Goal: Task Accomplishment & Management: Complete application form

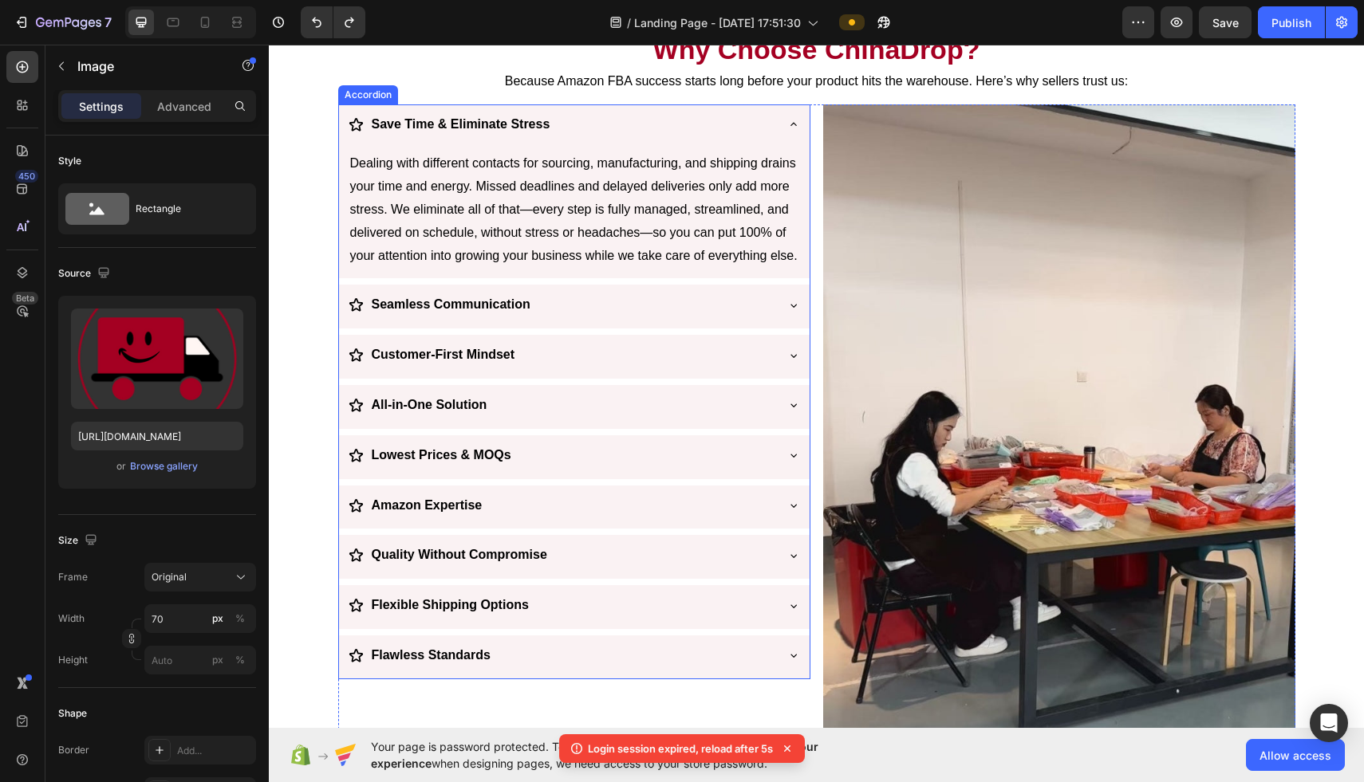
scroll to position [2166, 0]
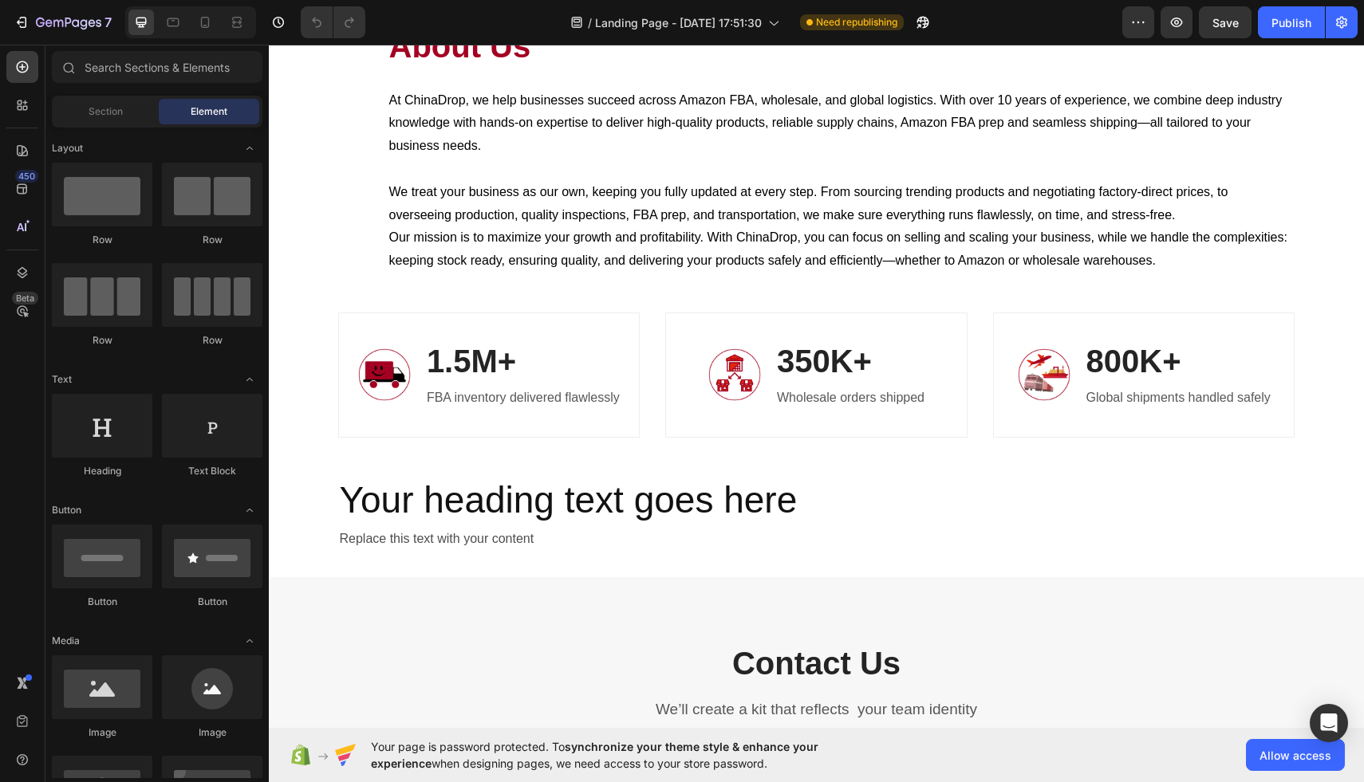
scroll to position [2953, 0]
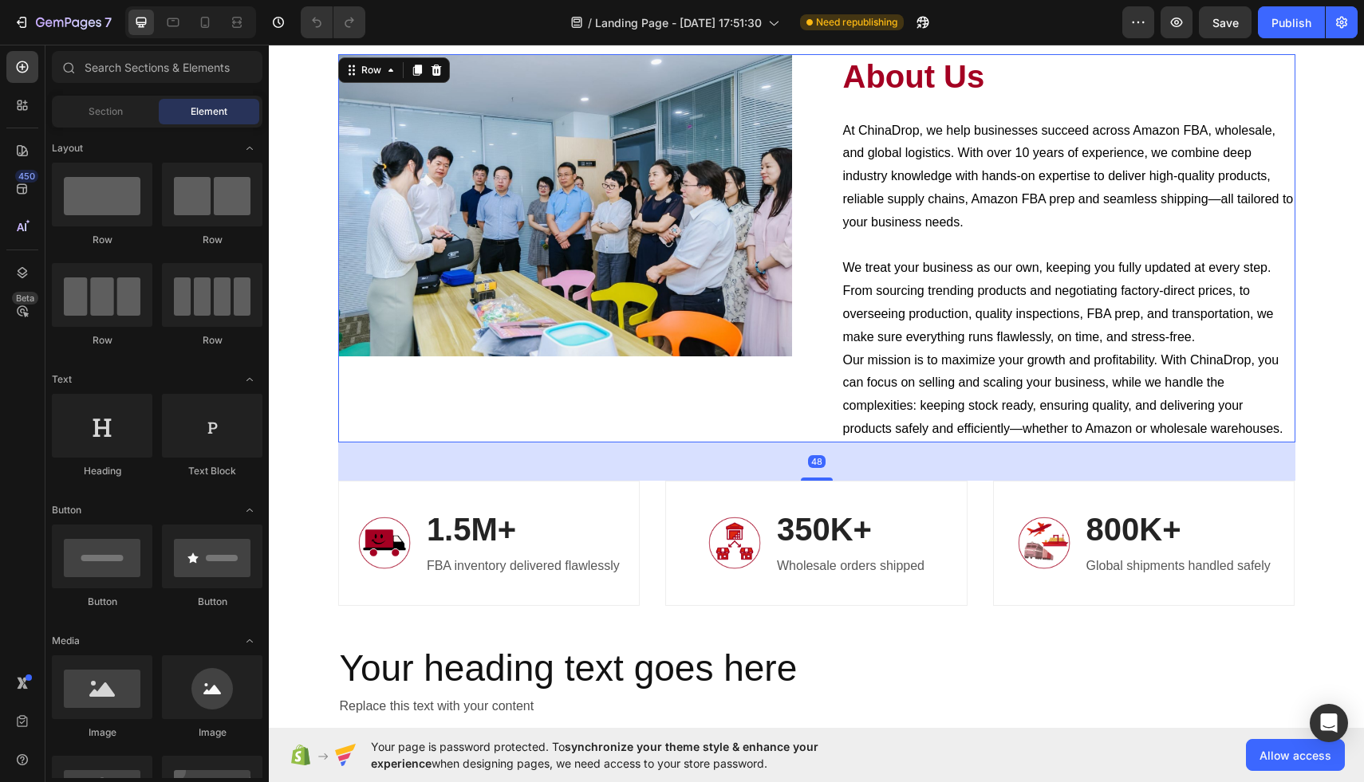
click at [677, 379] on div "Image" at bounding box center [565, 248] width 454 height 388
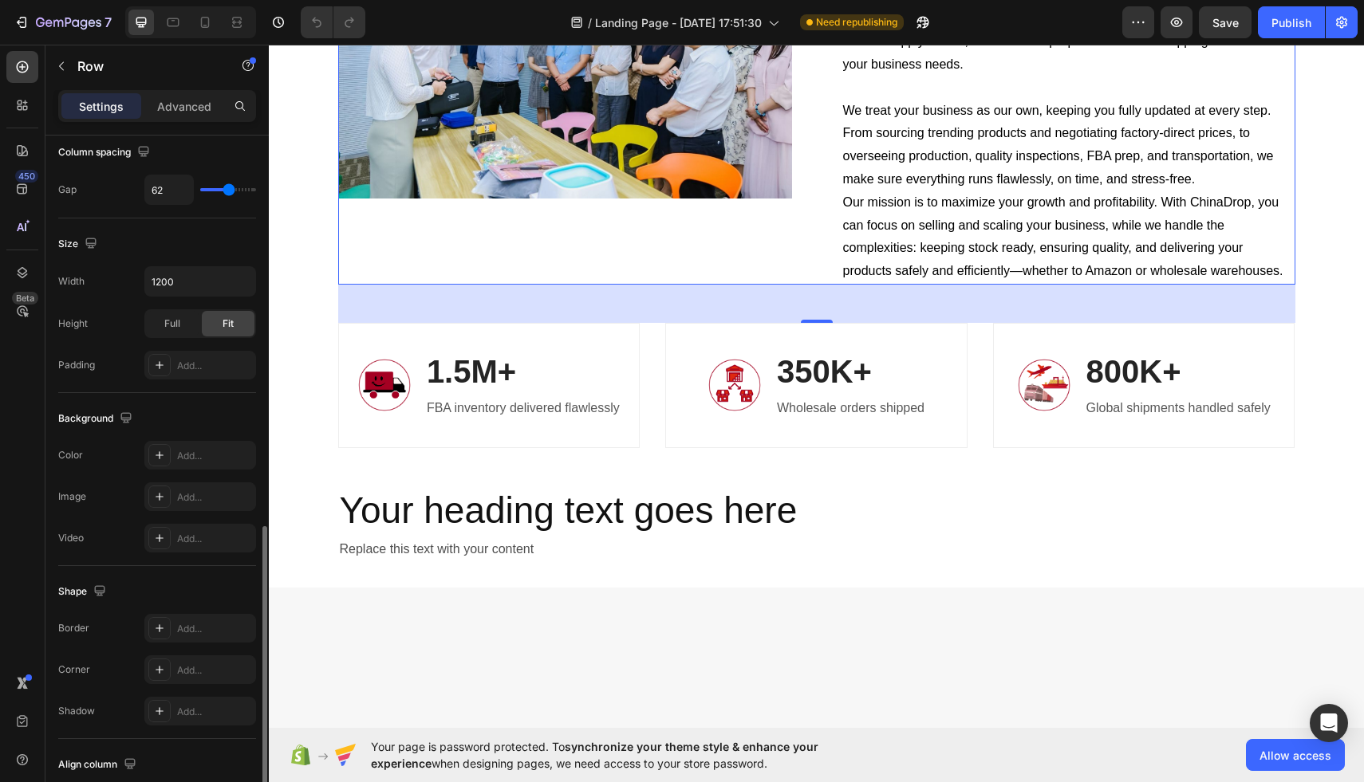
scroll to position [463, 0]
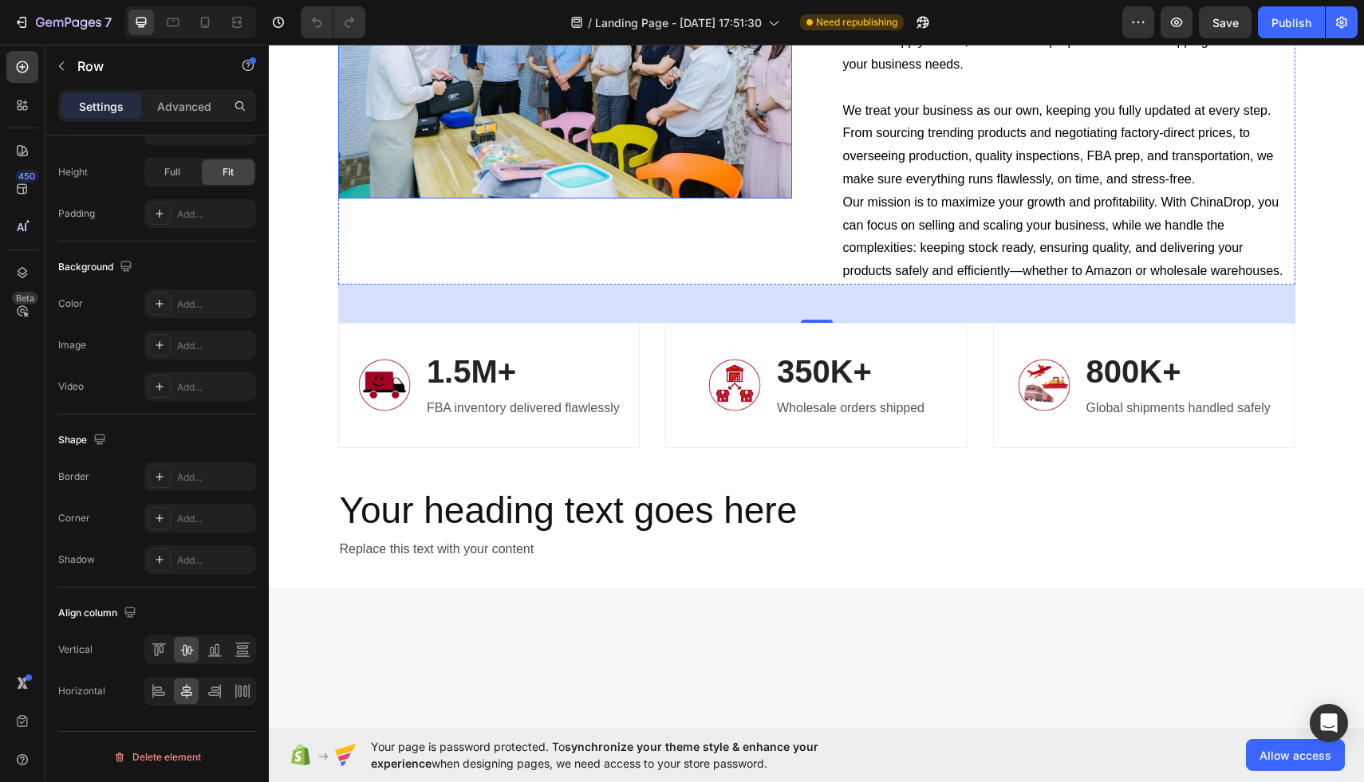
click at [501, 199] on img at bounding box center [565, 47] width 454 height 303
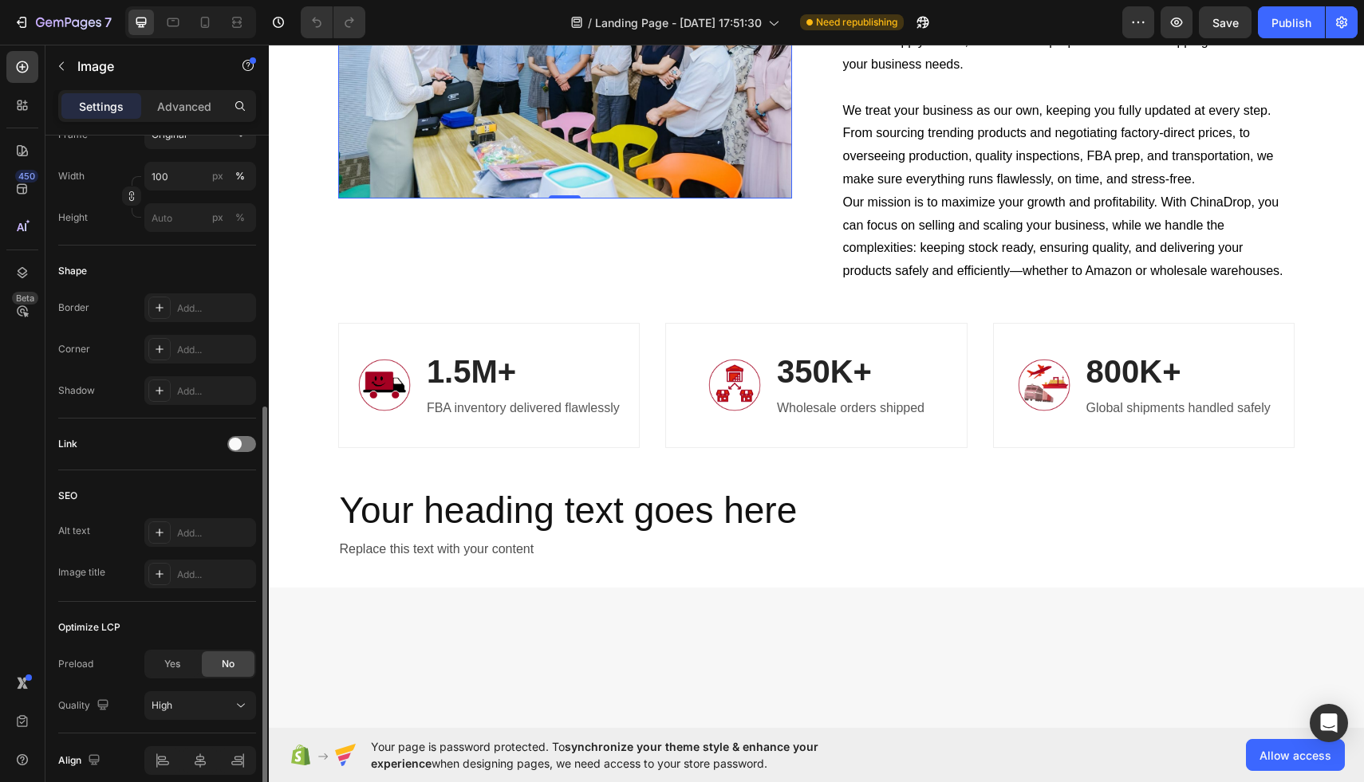
scroll to position [512, 0]
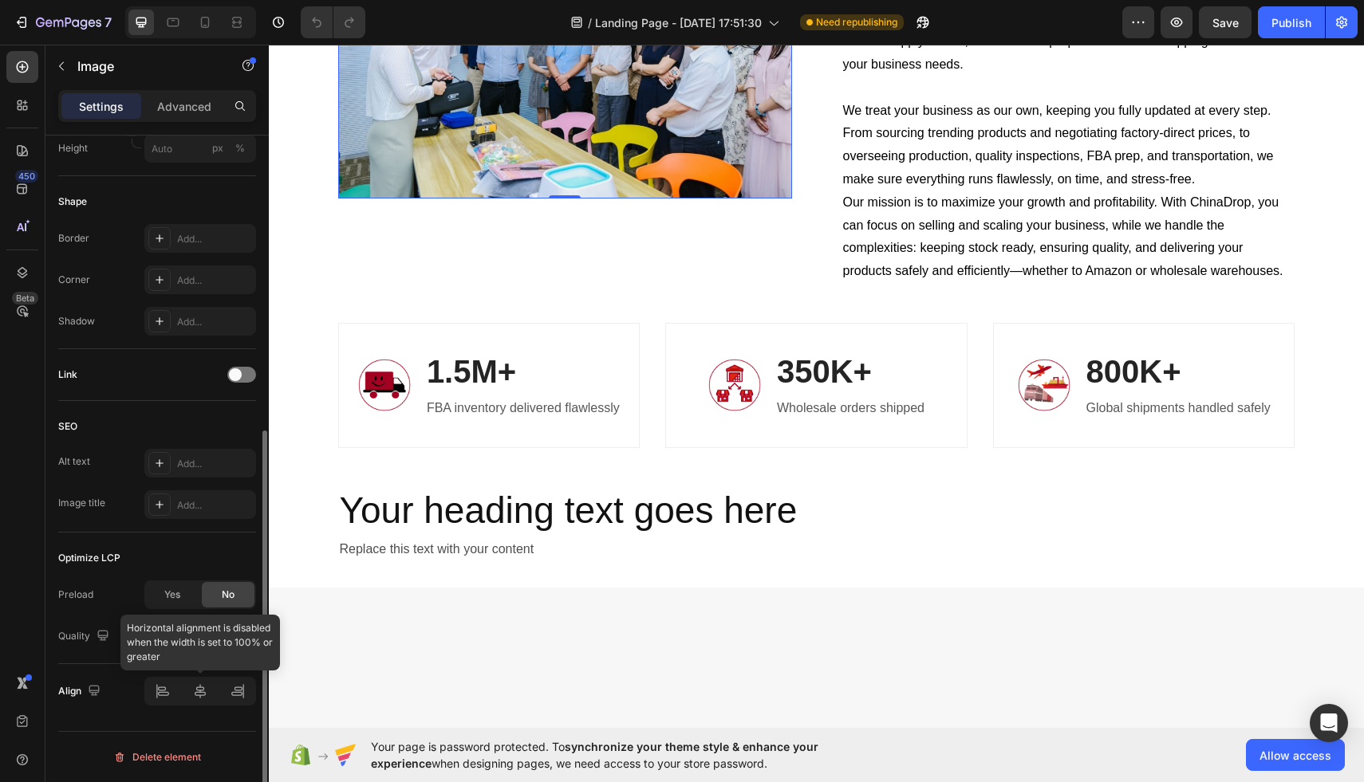
click at [212, 687] on div at bounding box center [200, 691] width 112 height 29
click at [161, 695] on div at bounding box center [200, 691] width 112 height 29
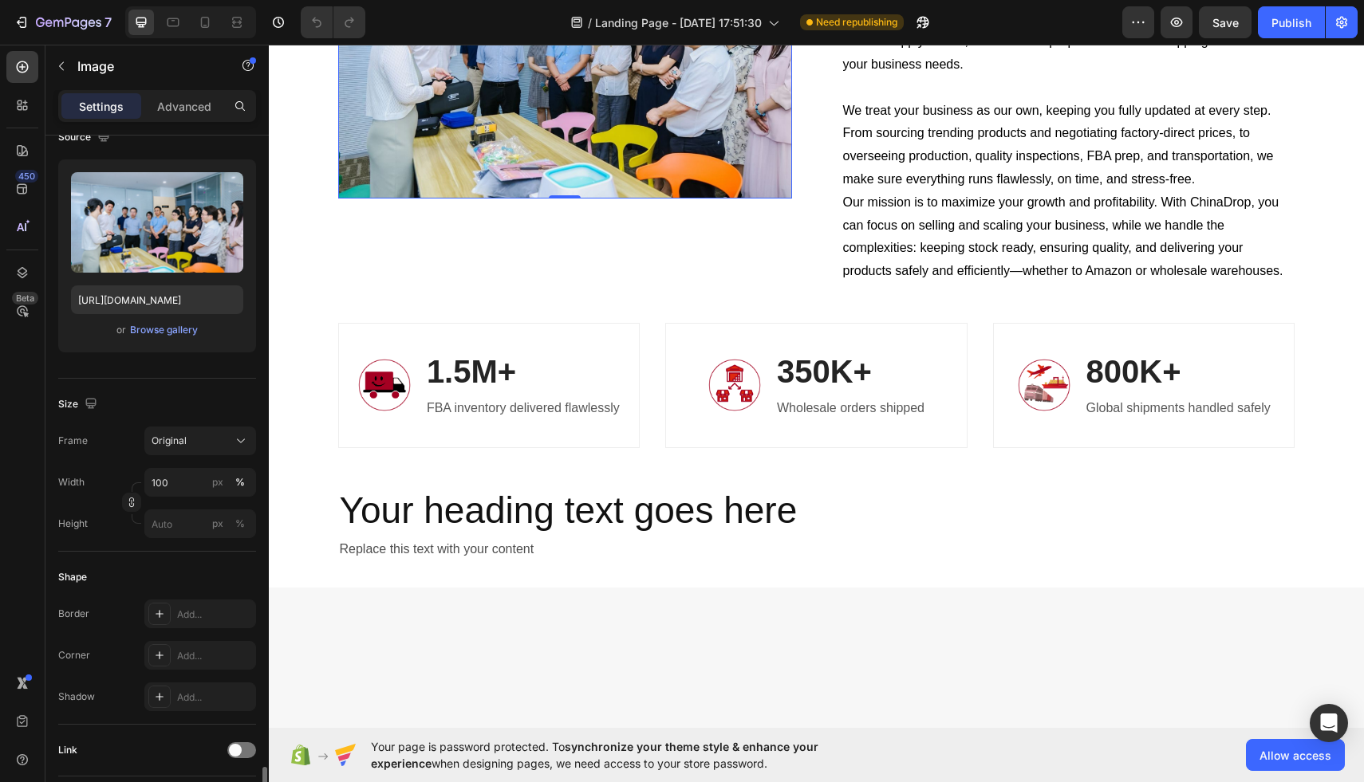
scroll to position [0, 0]
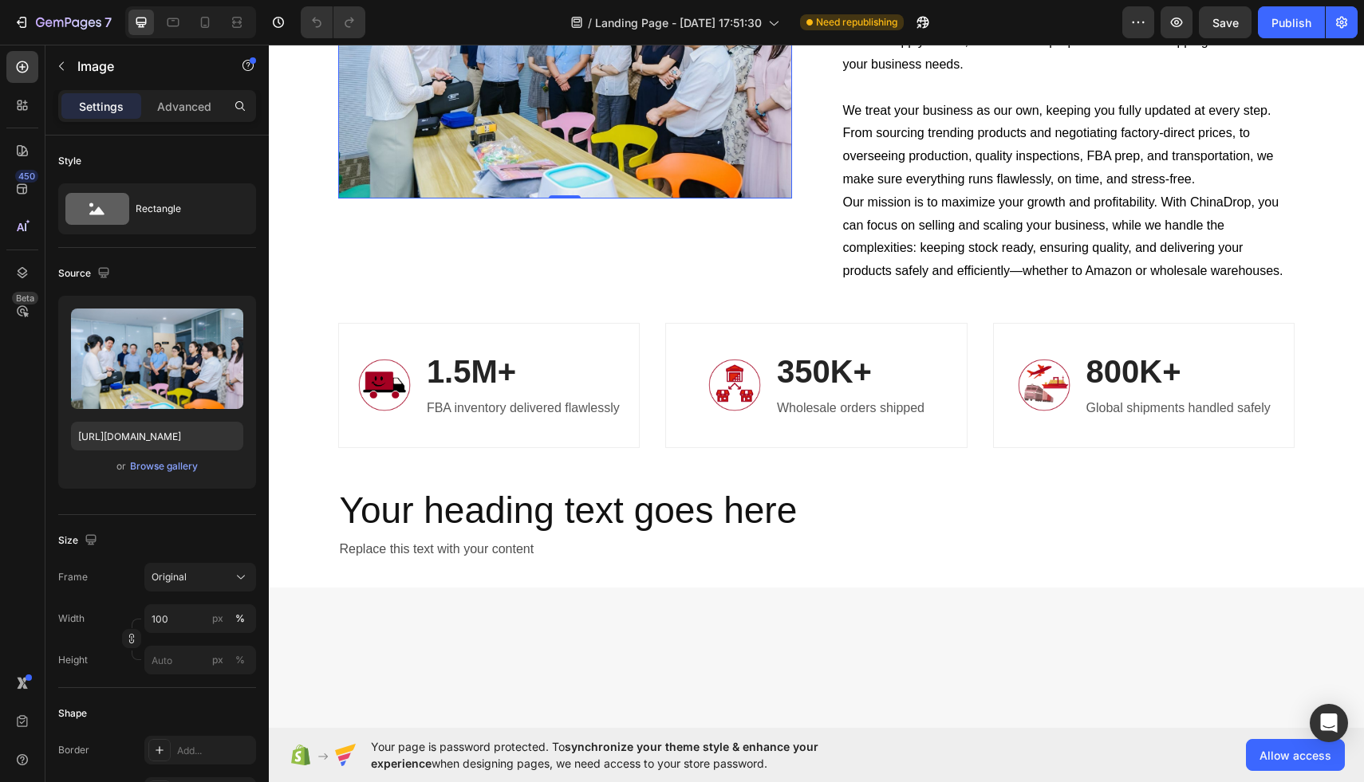
click at [178, 119] on div "Settings Advanced" at bounding box center [157, 106] width 198 height 32
click at [174, 111] on p "Advanced" at bounding box center [184, 106] width 54 height 17
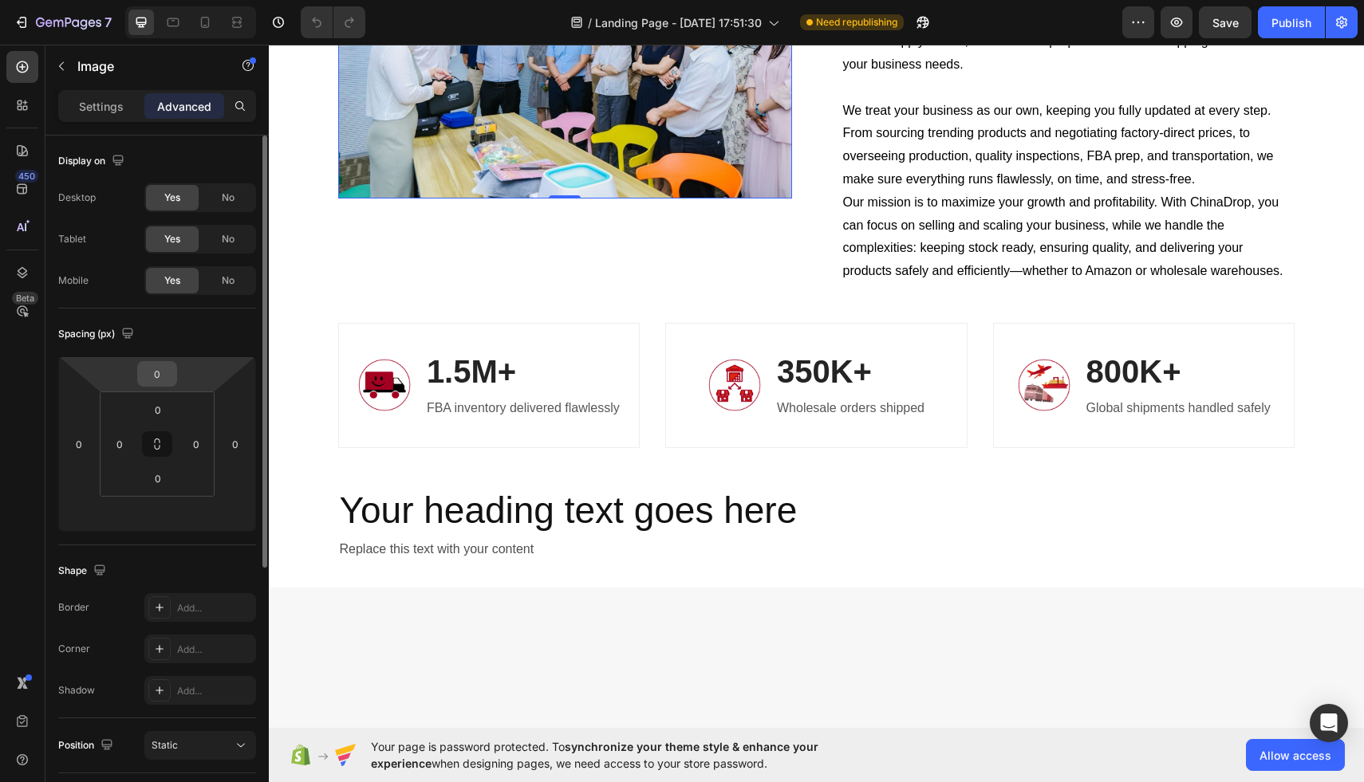
click at [151, 372] on input "0" at bounding box center [157, 374] width 32 height 24
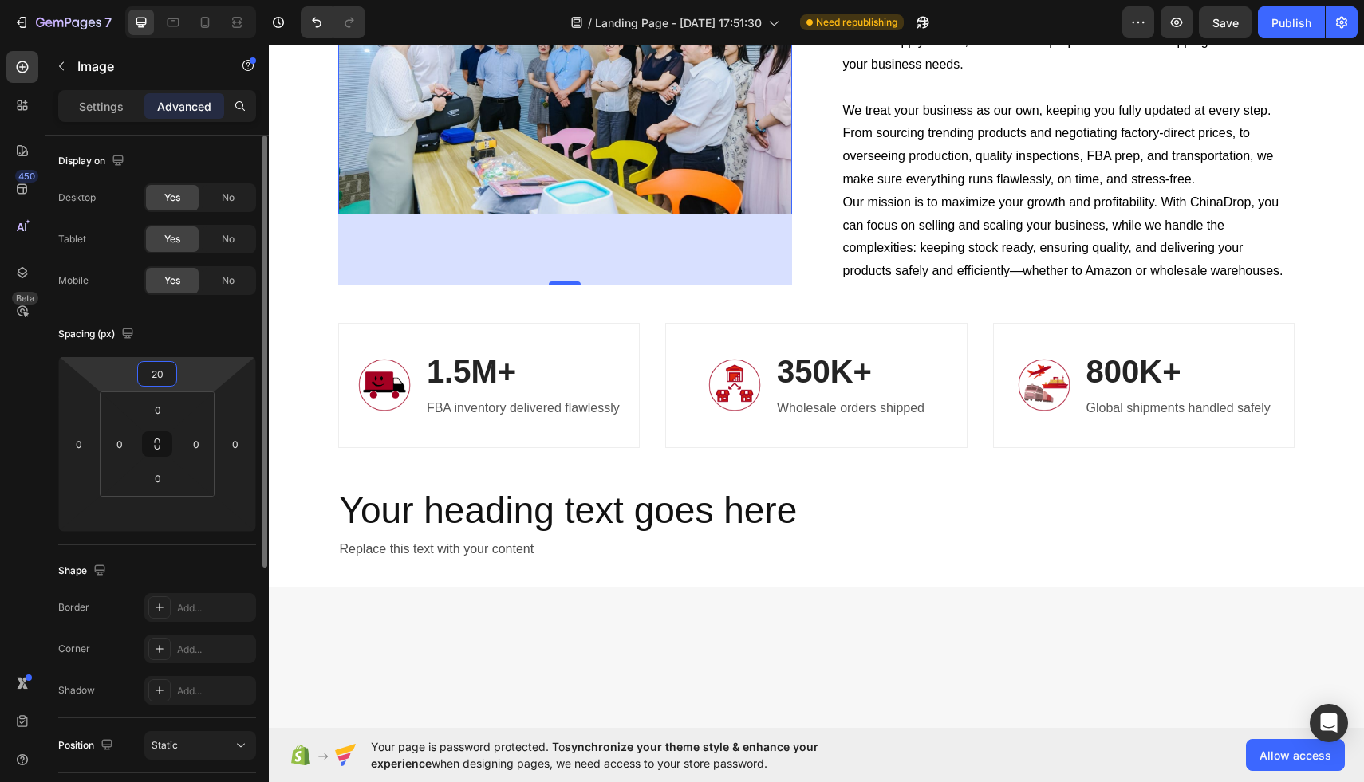
type input "20"
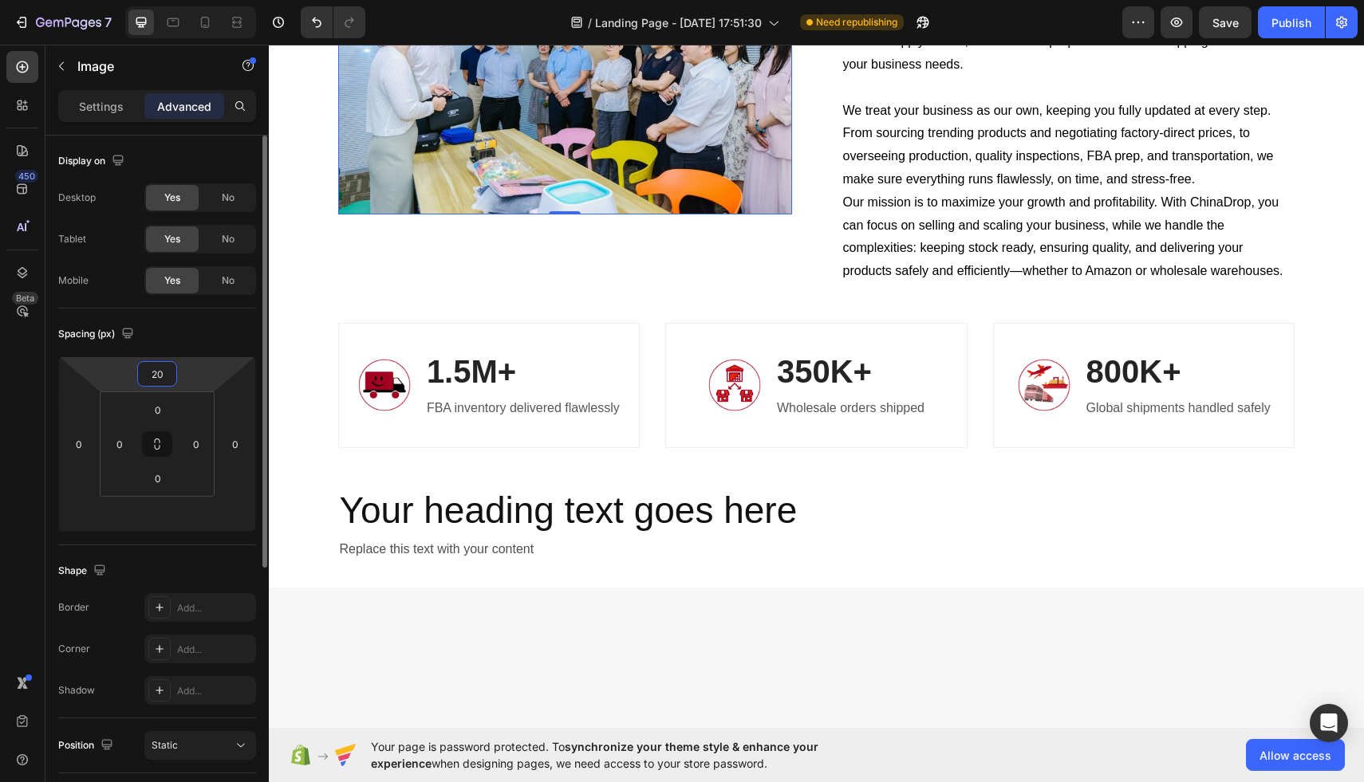
click at [0, 0] on div "Spacing (px) 20 0 0 0 0 0 0" at bounding box center [0, 0] width 0 height 0
click at [154, 518] on input "number" at bounding box center [157, 514] width 32 height 24
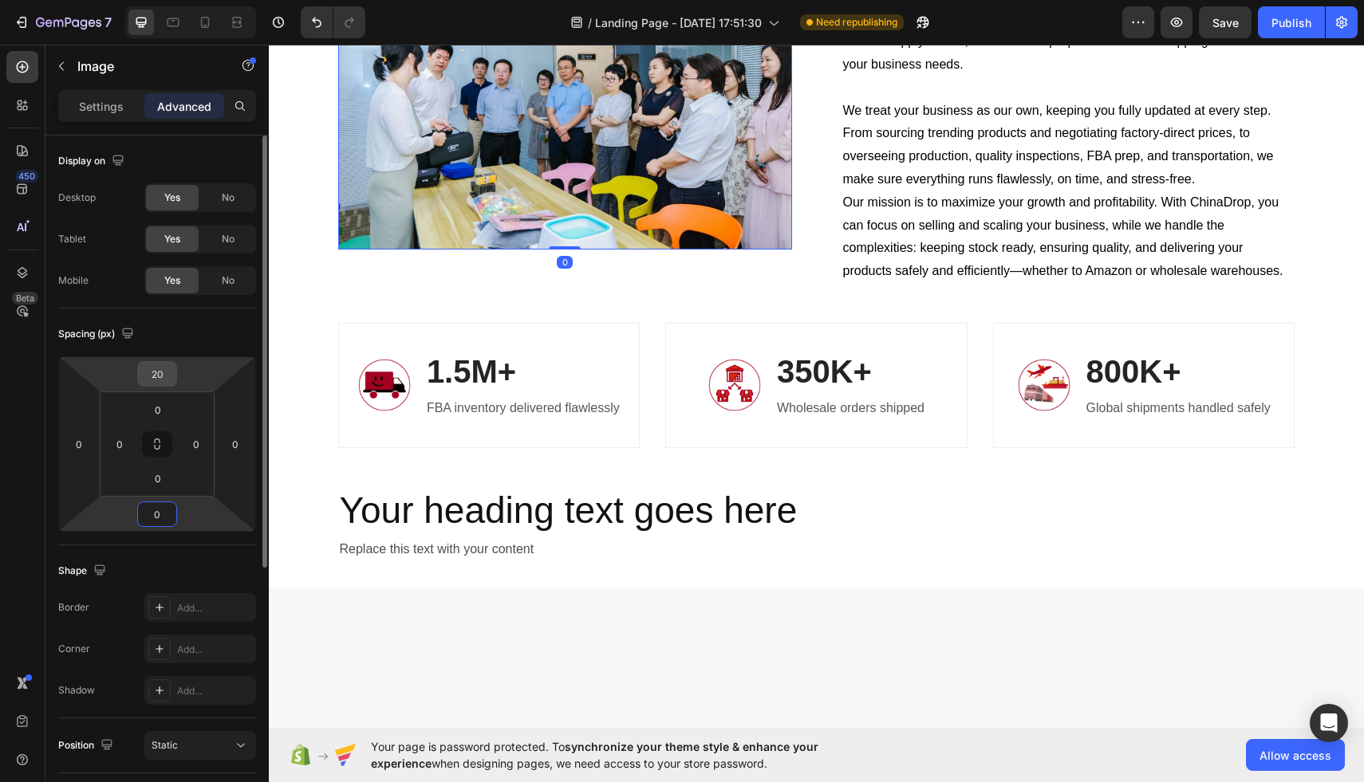
type input "0"
click at [164, 379] on input "20" at bounding box center [157, 374] width 32 height 24
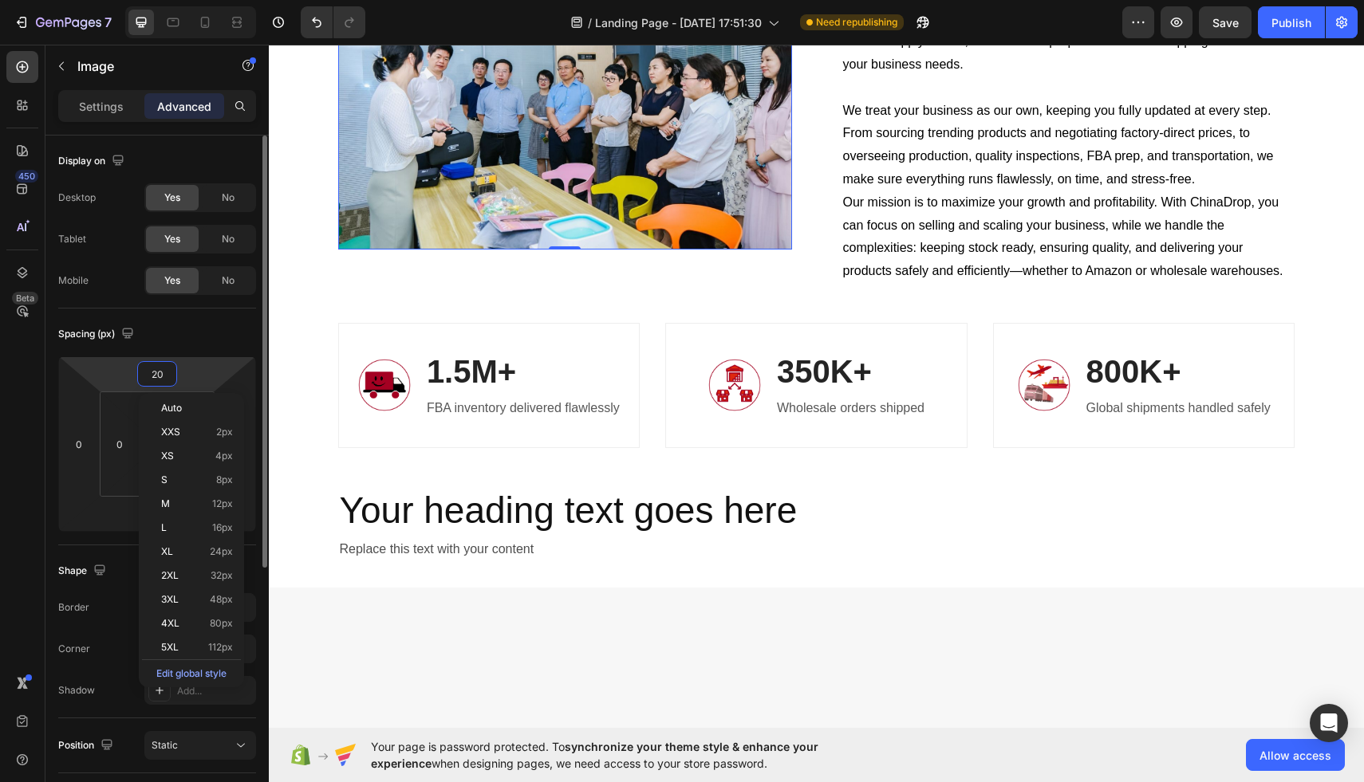
click at [164, 379] on input "20" at bounding box center [157, 374] width 32 height 24
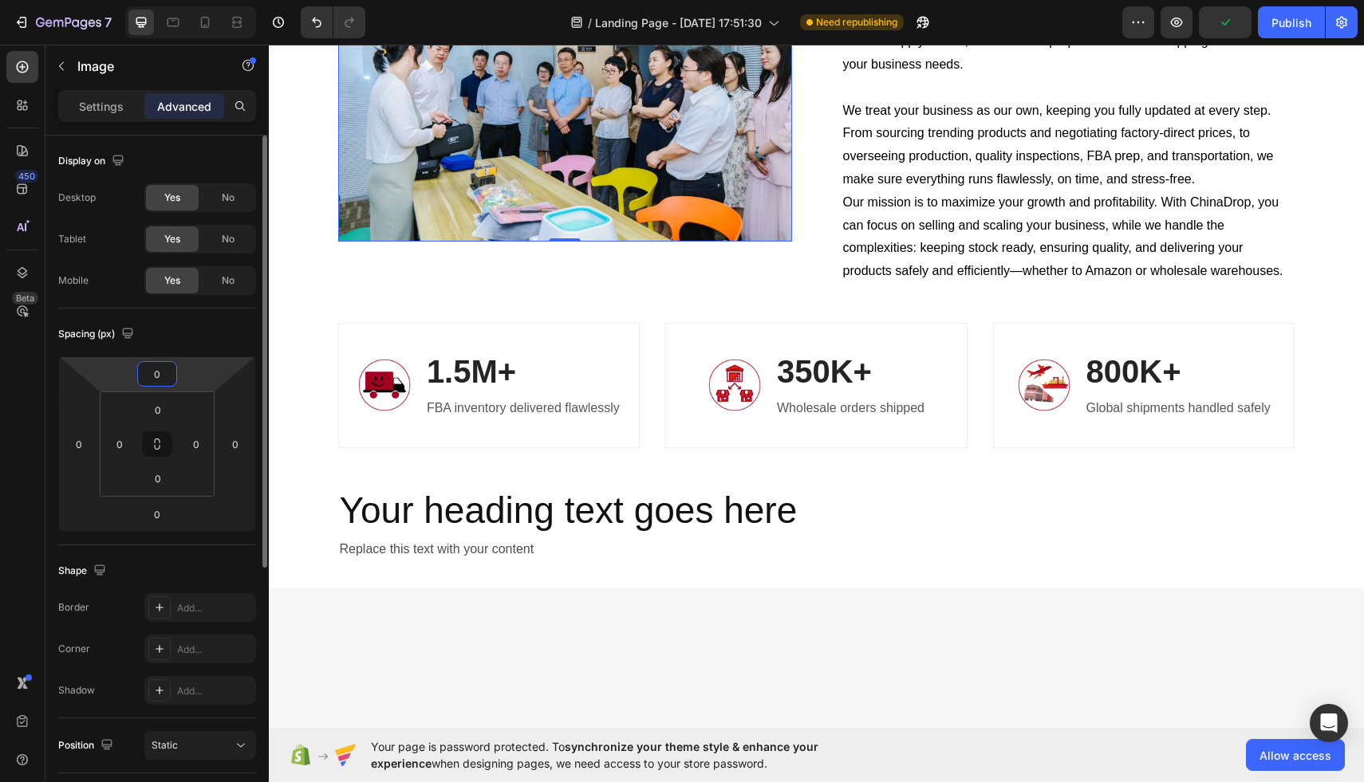
type input "0"
click at [243, 332] on div "Spacing (px)" at bounding box center [157, 334] width 198 height 26
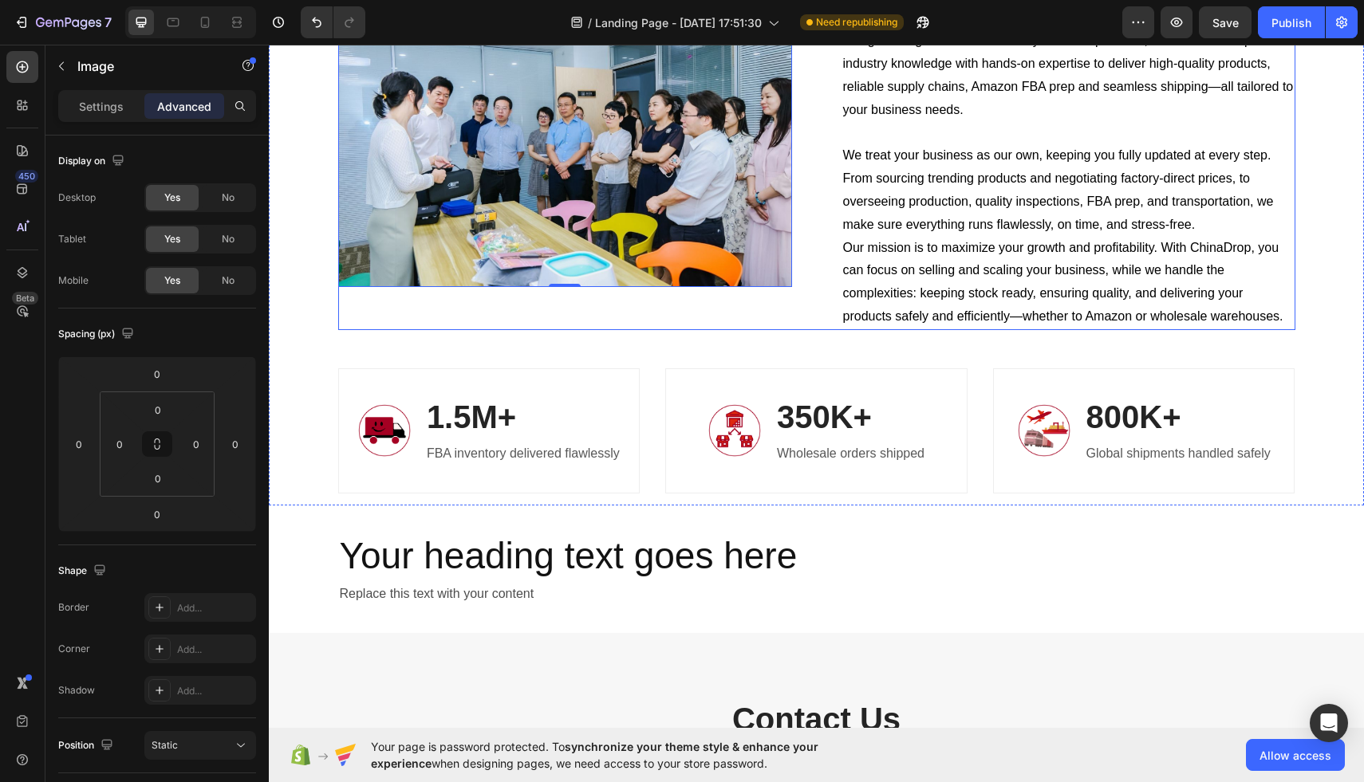
scroll to position [3067, 0]
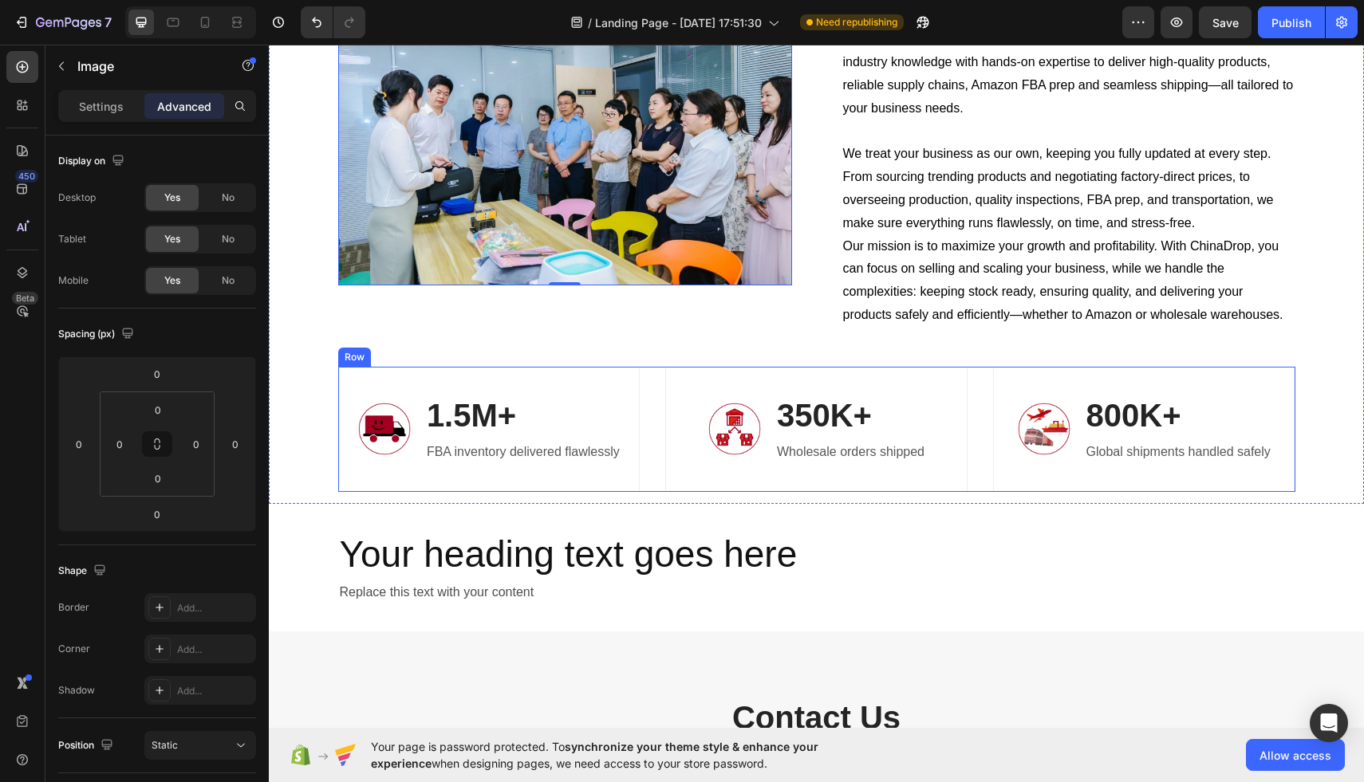
click at [655, 448] on div "Image 1.5M+ Heading FBA inventory delivered flawlessly Text block Row Image 350…" at bounding box center [816, 429] width 957 height 125
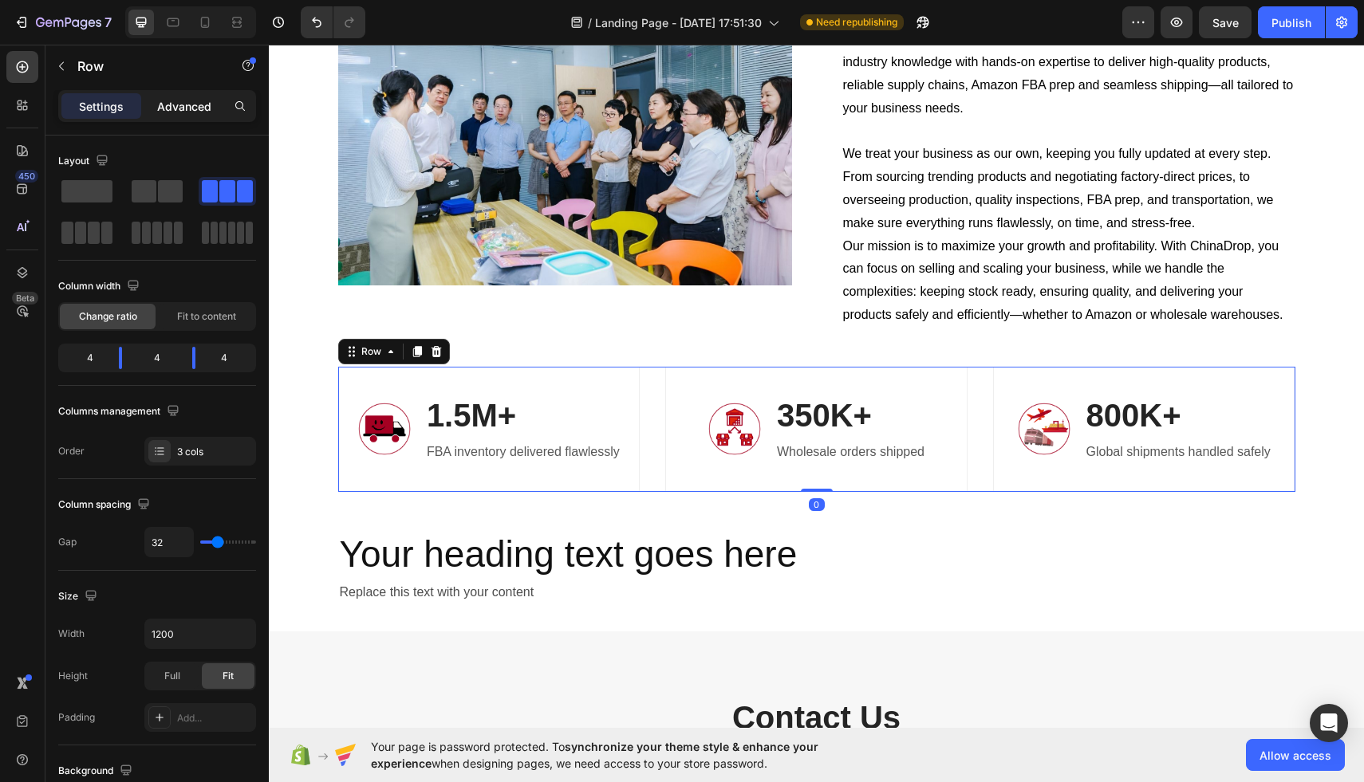
click at [175, 101] on p "Advanced" at bounding box center [184, 106] width 54 height 17
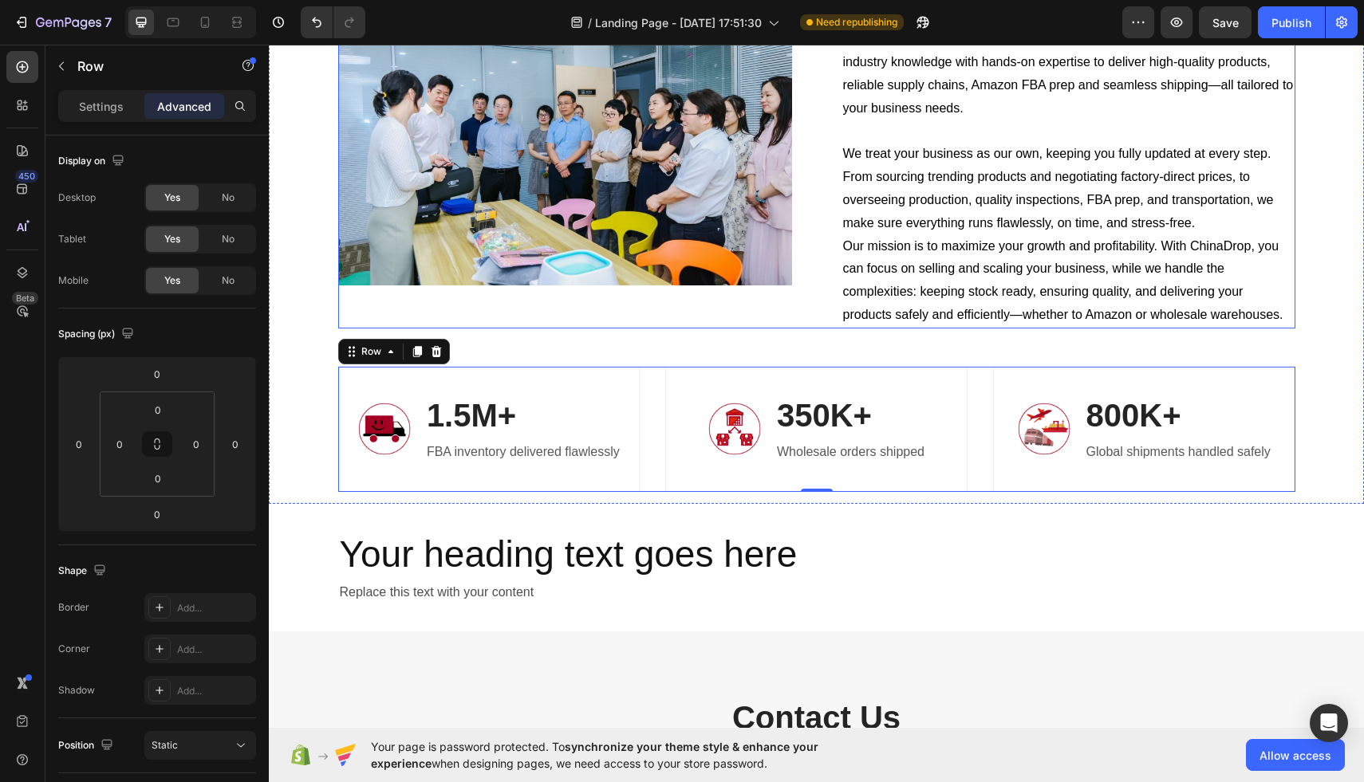
click at [667, 316] on div "Image" at bounding box center [565, 134] width 454 height 388
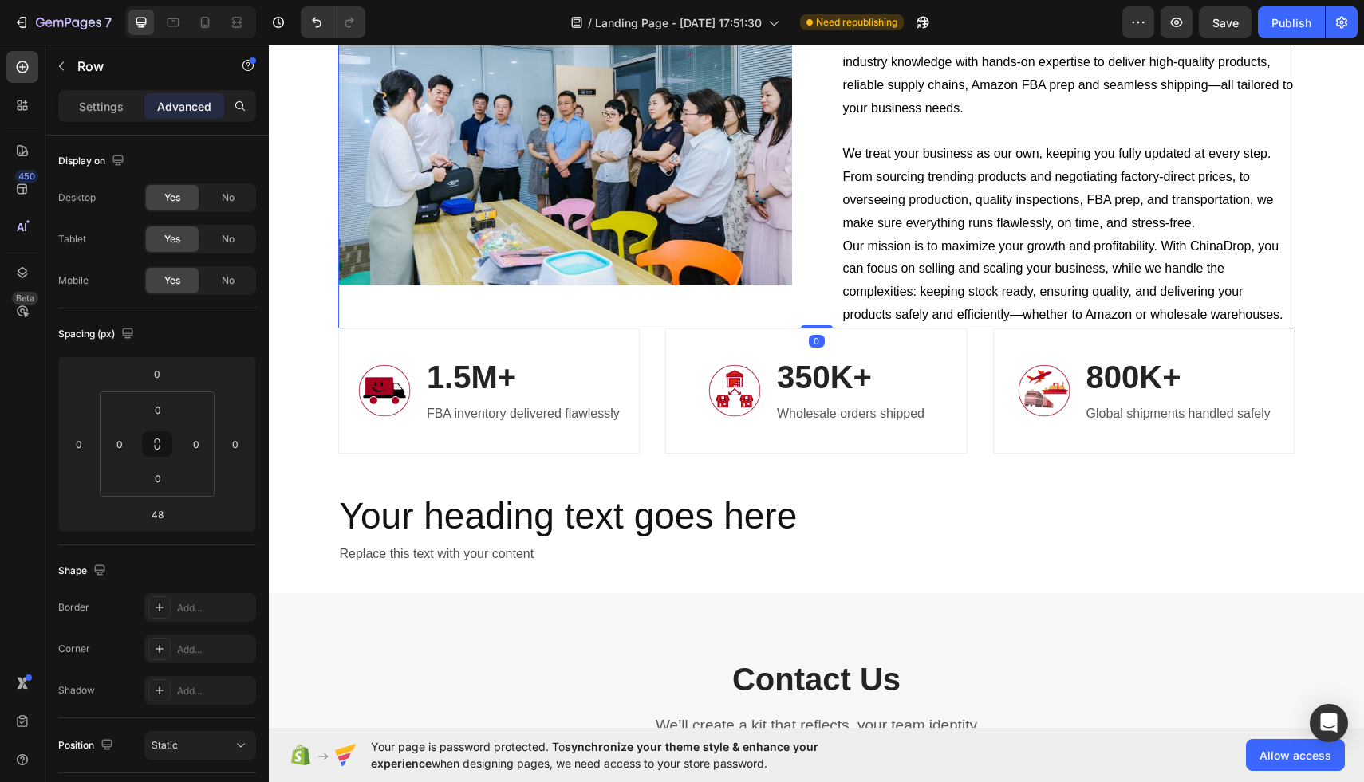
drag, startPoint x: 819, startPoint y: 364, endPoint x: 813, endPoint y: 322, distance: 42.6
click at [813, 322] on div "Image About Us Heading At ChinaDrop, we help businesses succeed across Amazon F…" at bounding box center [816, 134] width 957 height 388
type input "0"
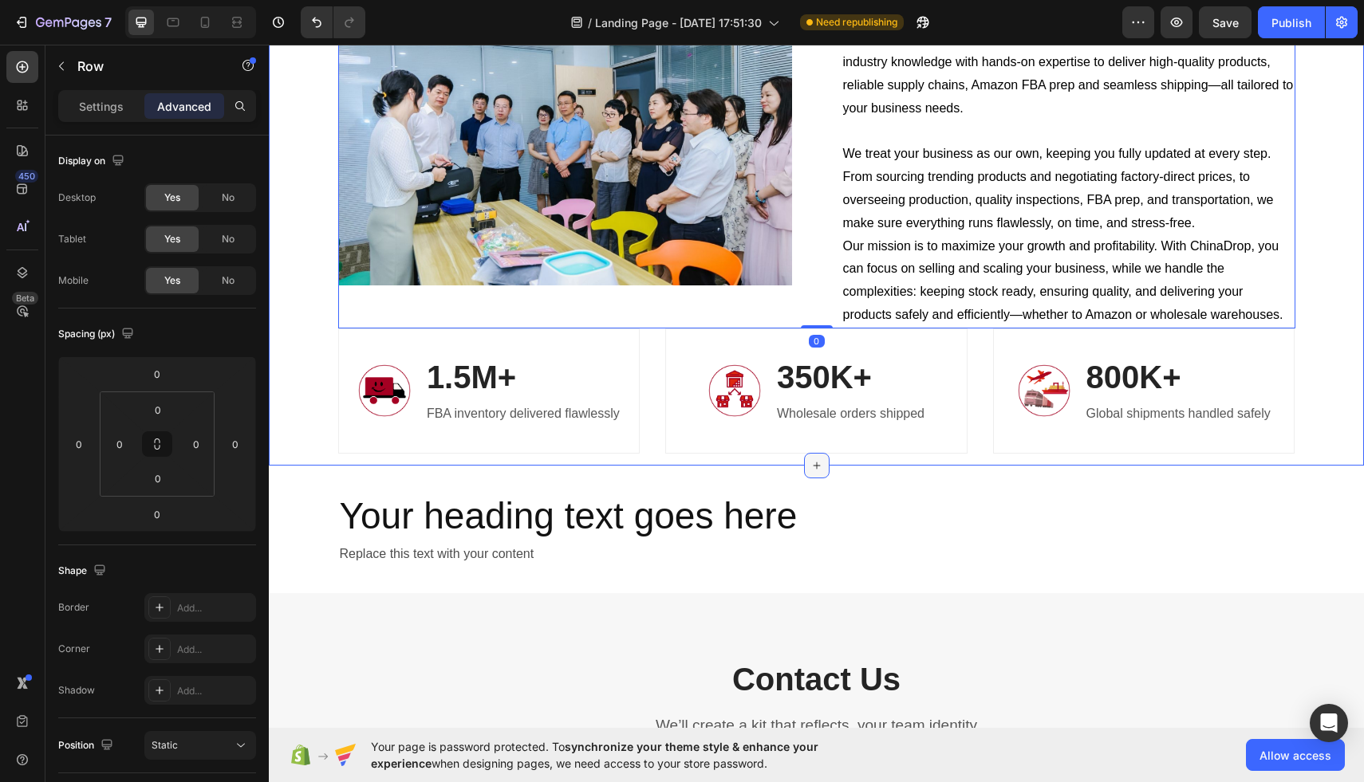
click at [823, 469] on div at bounding box center [817, 466] width 26 height 26
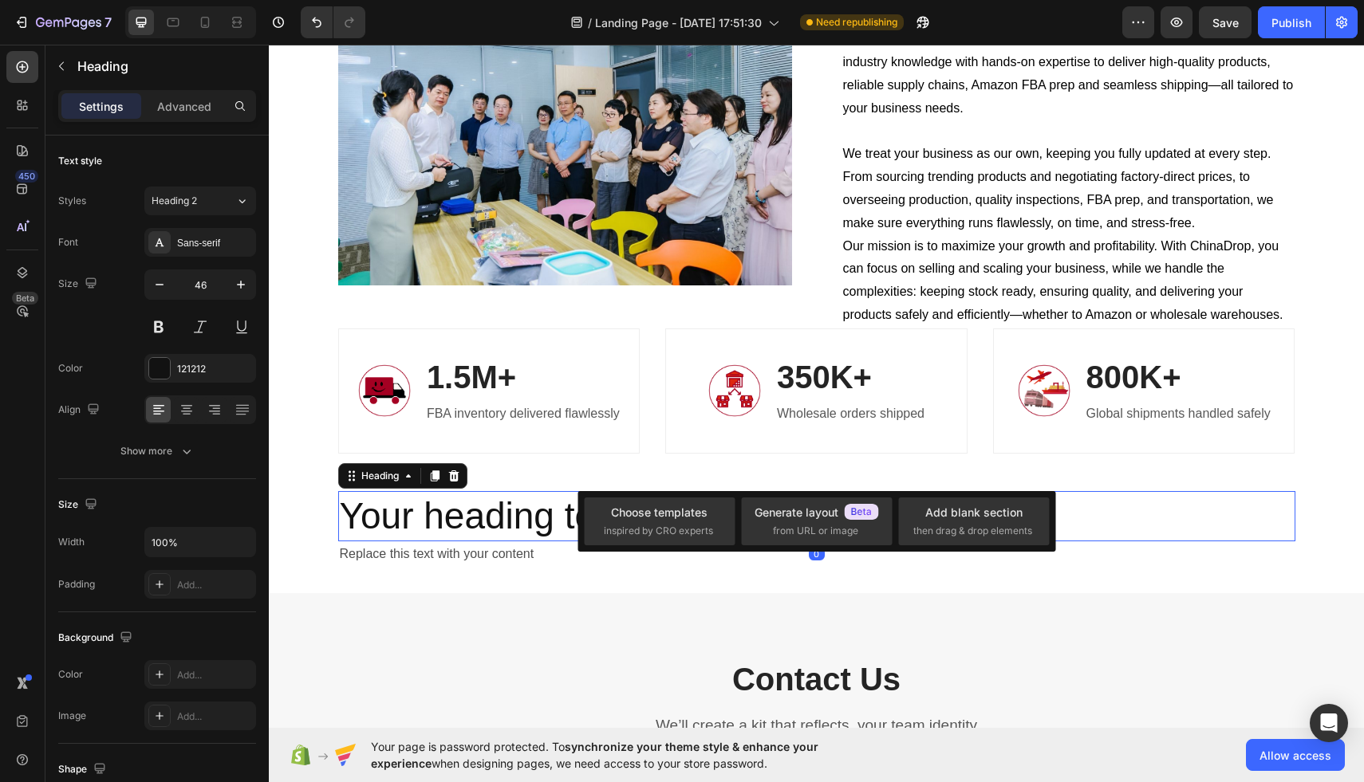
click at [554, 523] on h2 "Your heading text goes here" at bounding box center [816, 516] width 957 height 51
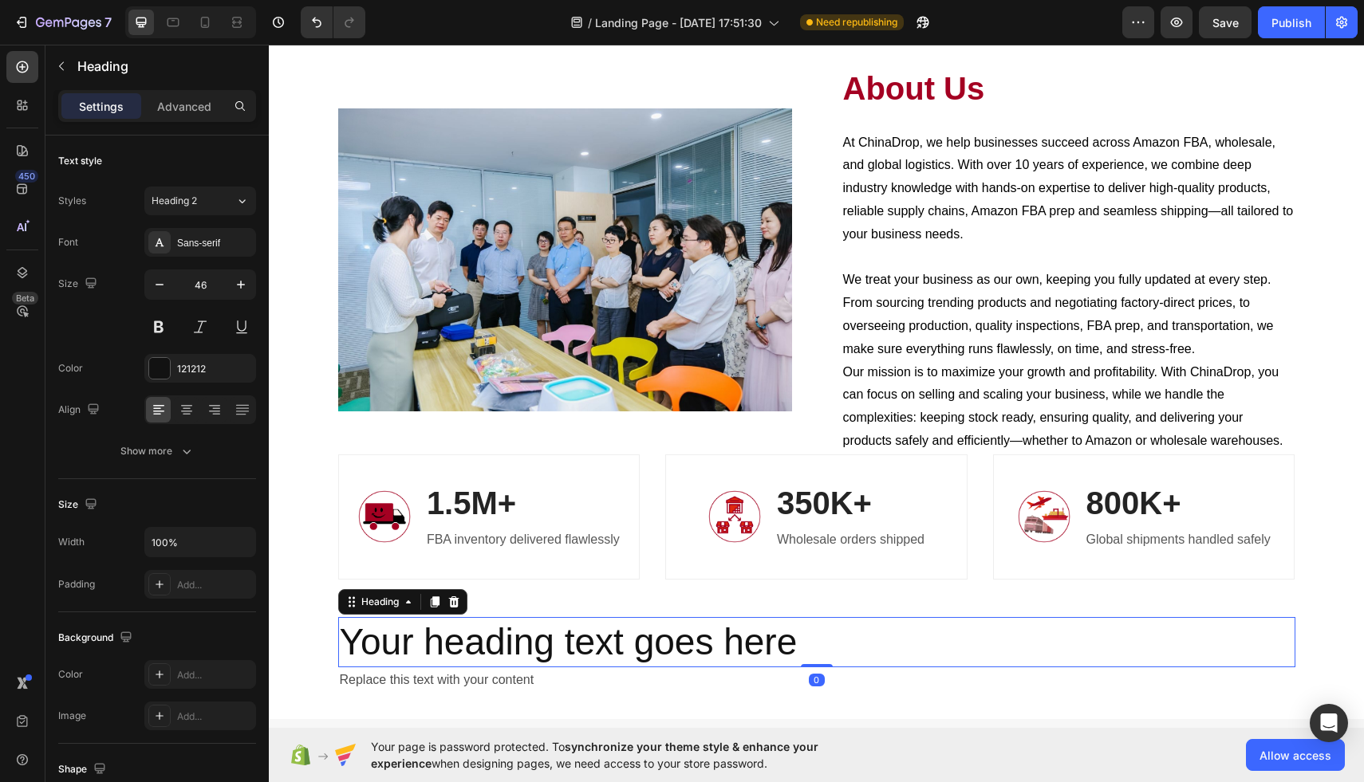
scroll to position [2938, 0]
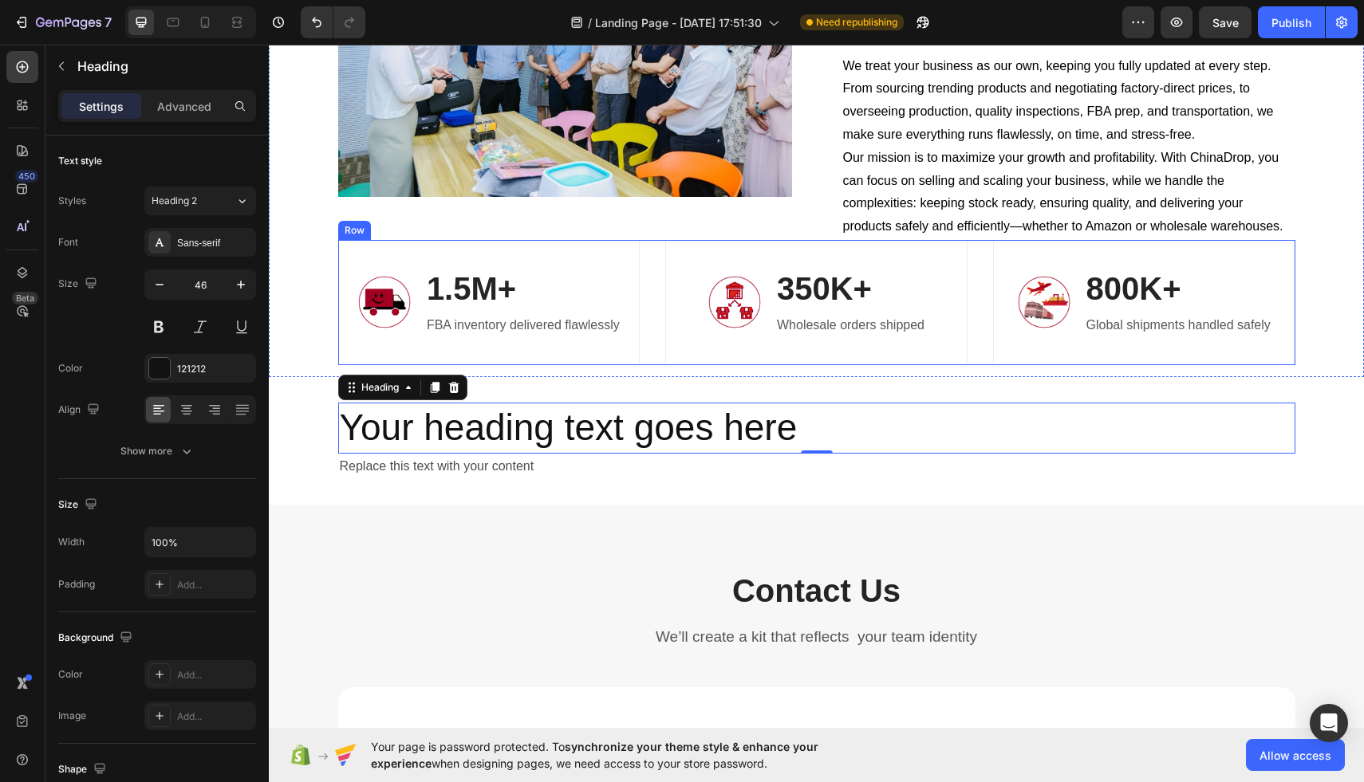
click at [650, 365] on div "Image 1.5M+ Heading FBA inventory delivered flawlessly Text block Row Image 350…" at bounding box center [816, 302] width 957 height 125
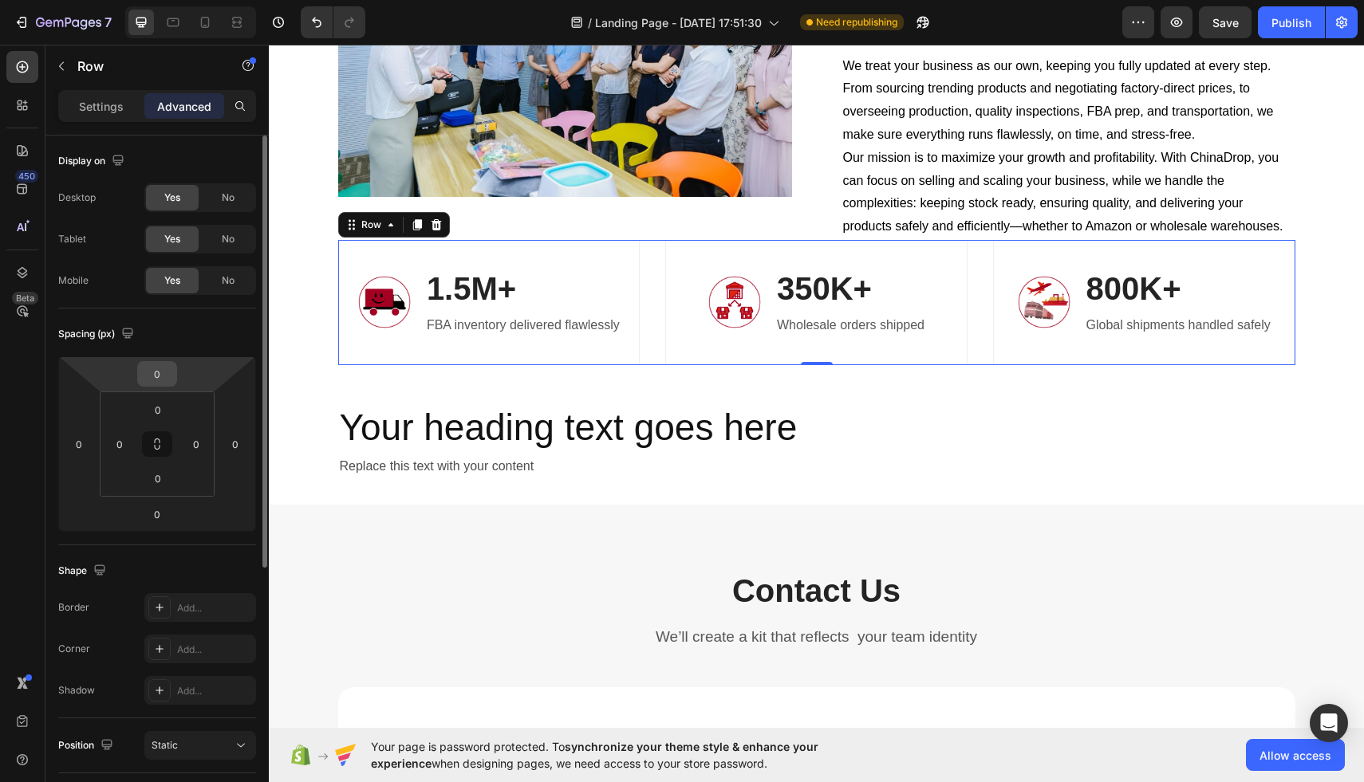
click at [159, 369] on input "0" at bounding box center [157, 374] width 32 height 24
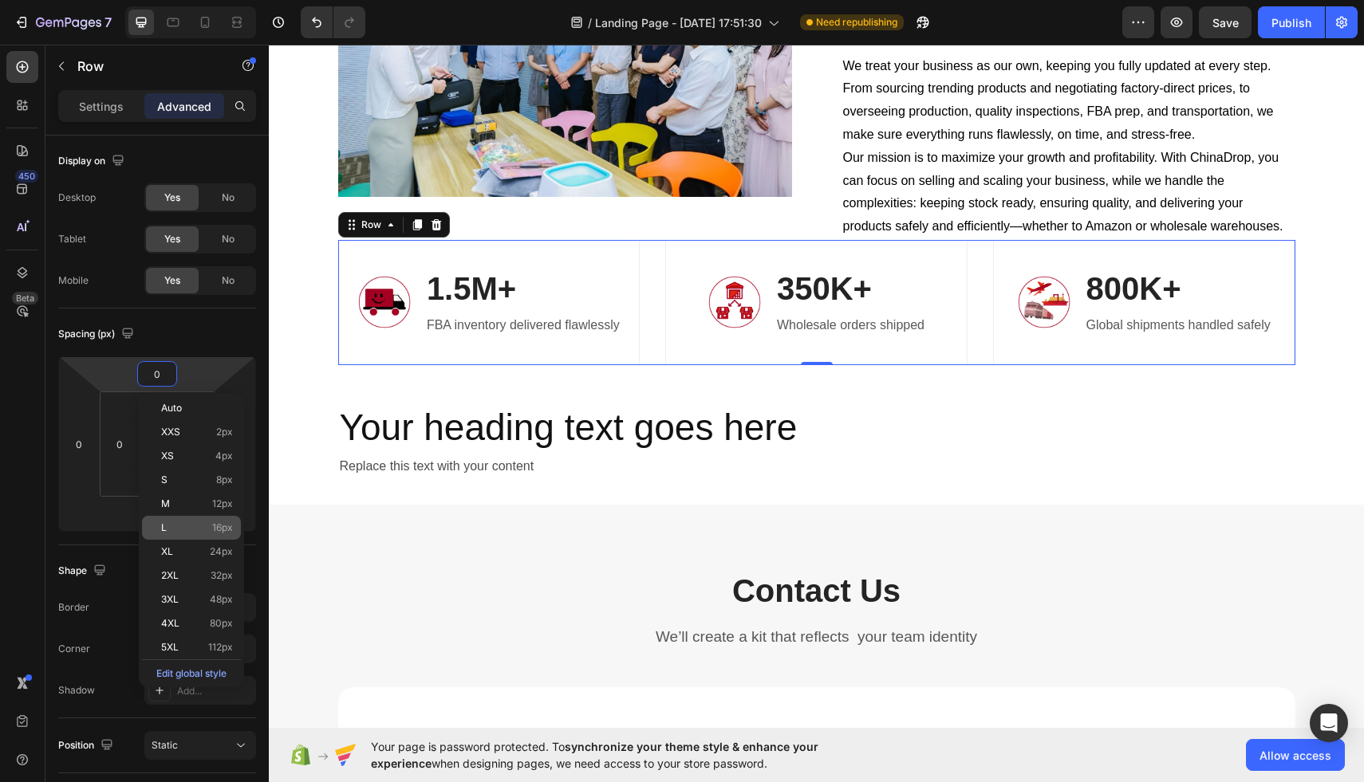
click at [191, 526] on p "L 16px" at bounding box center [197, 527] width 72 height 11
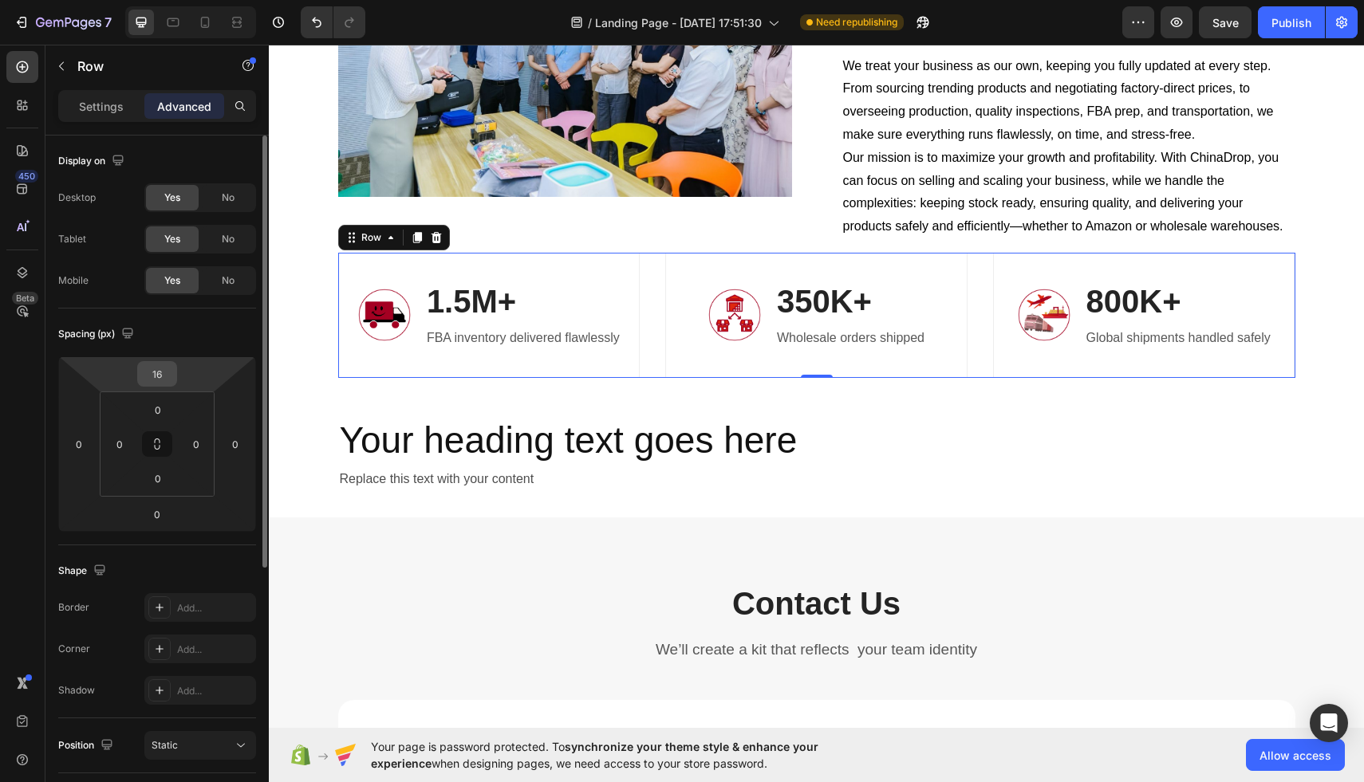
click at [163, 373] on input "16" at bounding box center [157, 374] width 32 height 24
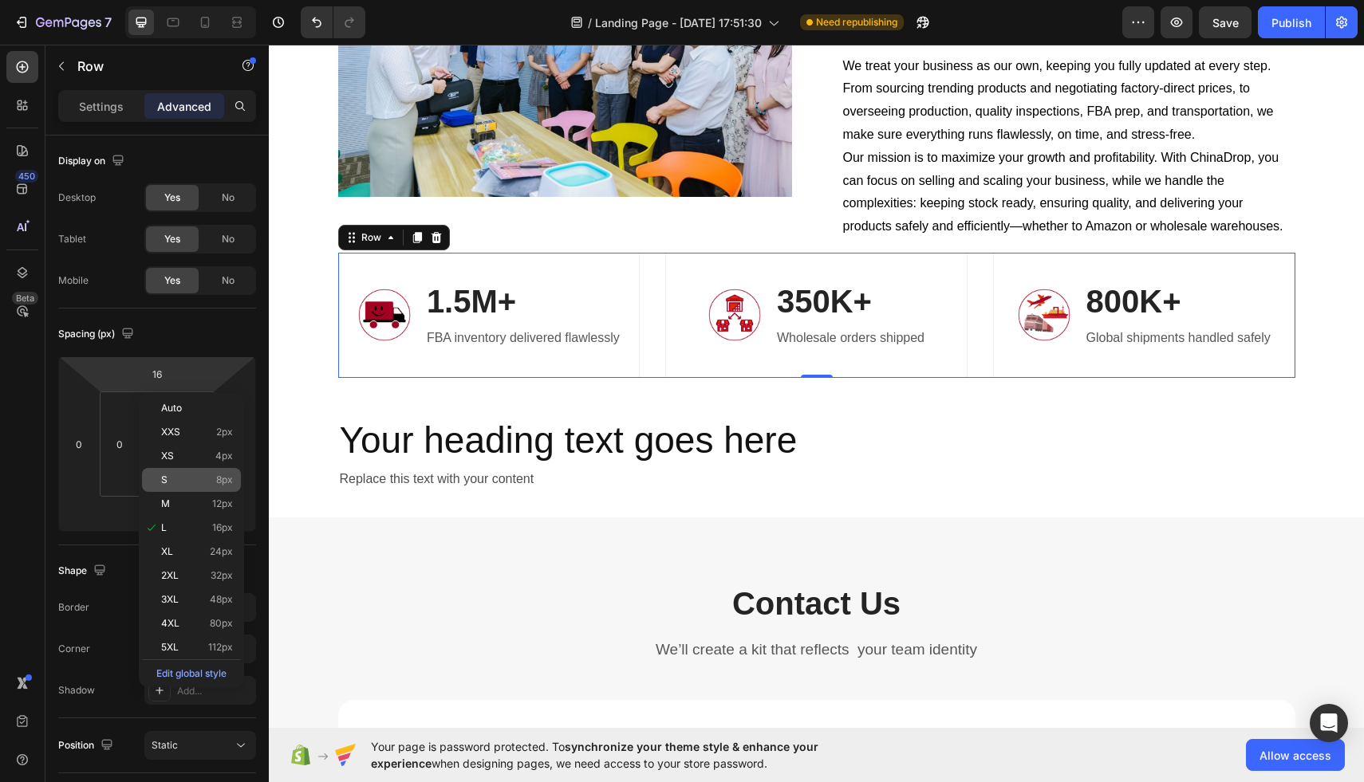
click at [182, 474] on p "S 8px" at bounding box center [197, 479] width 72 height 11
type input "8"
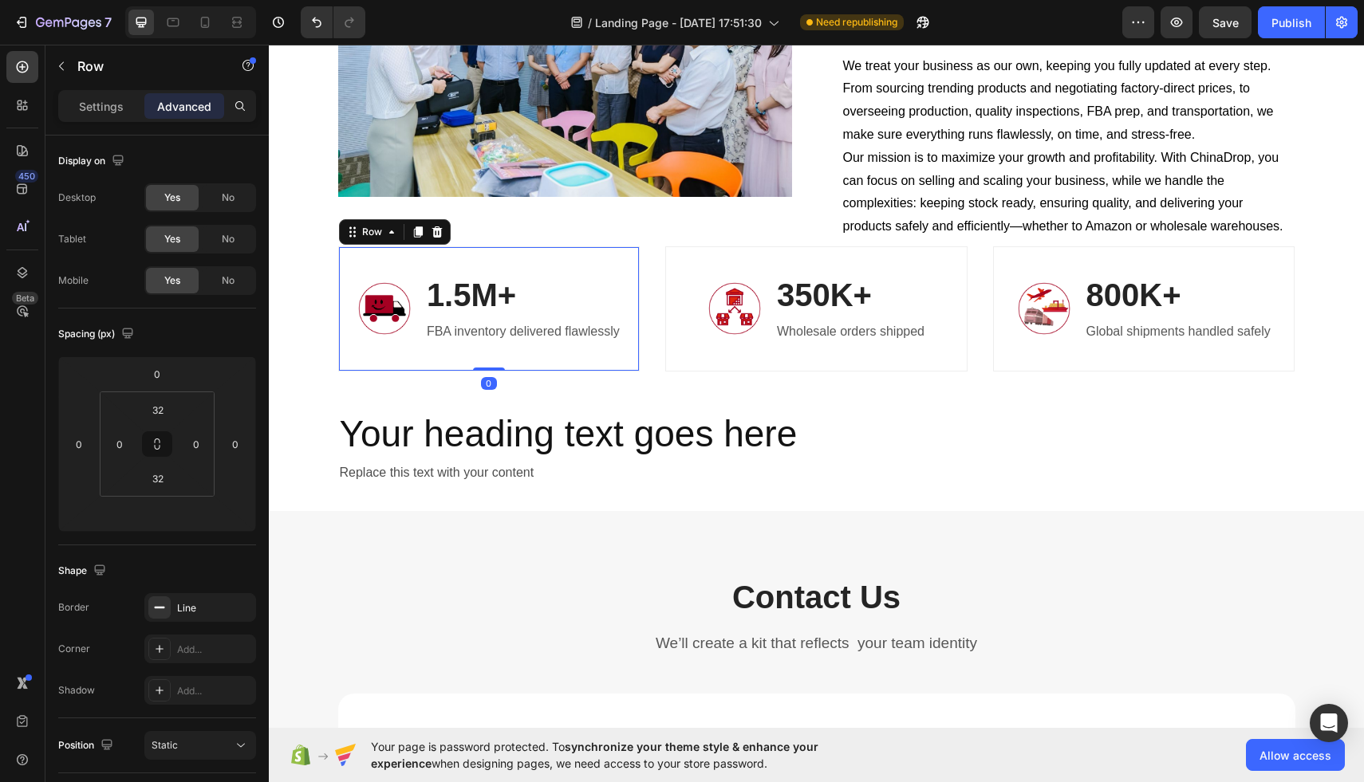
click at [488, 372] on div "Image 1.5M+ Heading FBA inventory delivered flawlessly Text block Row 0" at bounding box center [489, 308] width 302 height 125
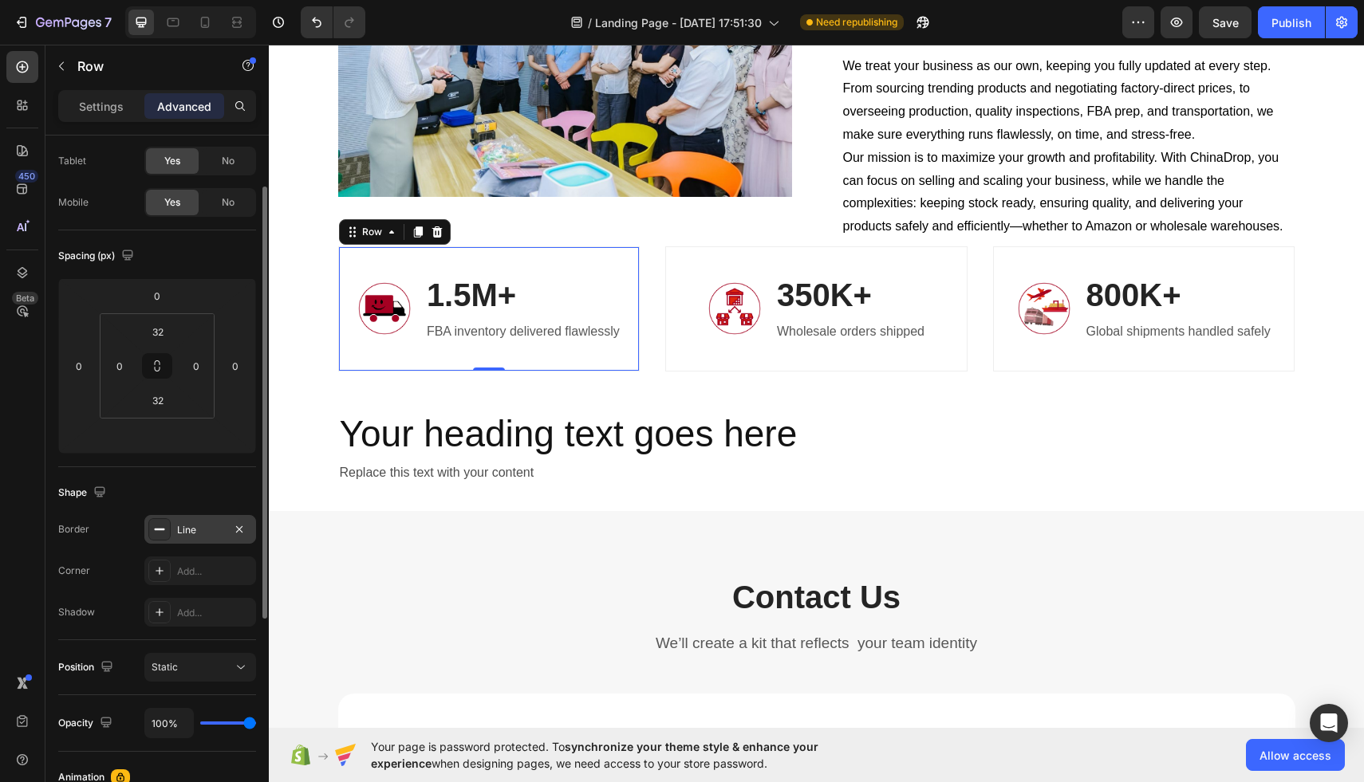
scroll to position [81, 0]
click at [184, 616] on div "Add..." at bounding box center [214, 611] width 75 height 14
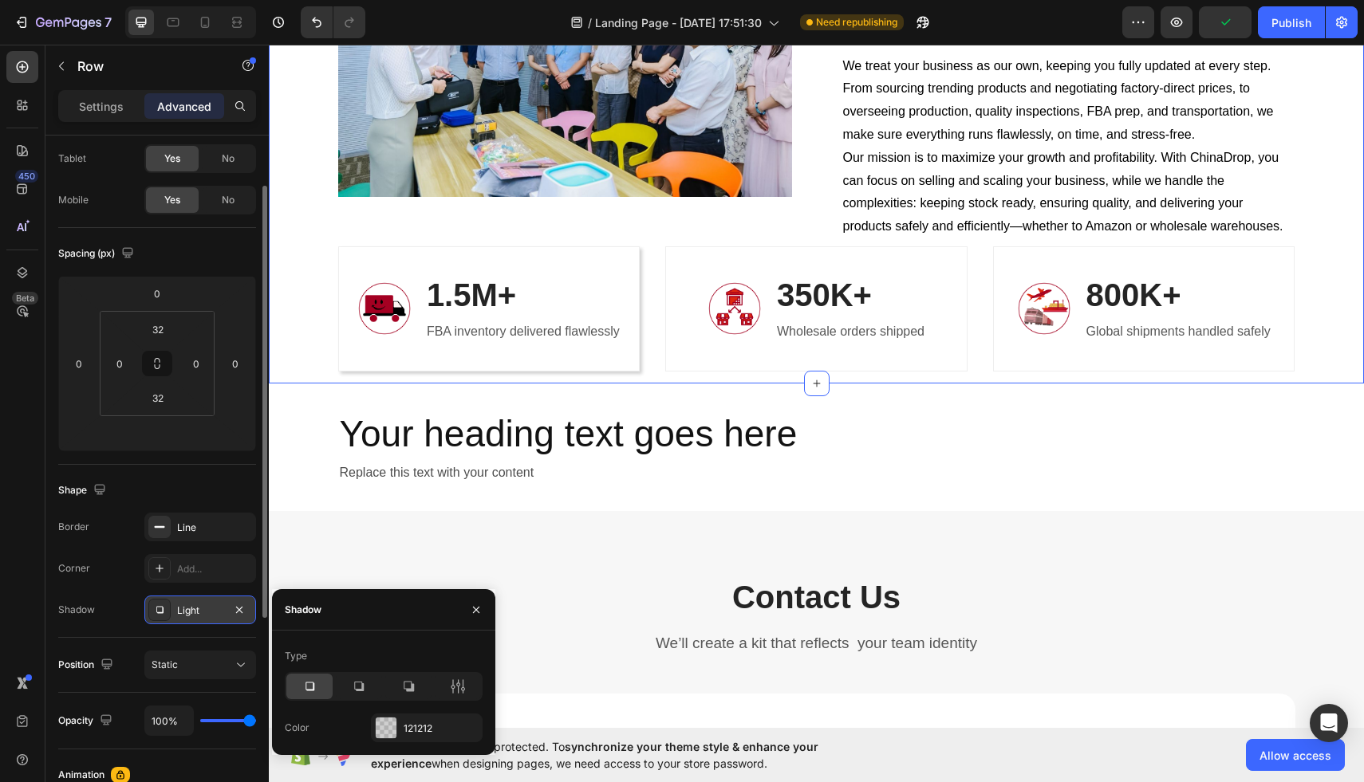
click at [320, 372] on div "Image About Us Heading At ChinaDrop, we help businesses succeed across Amazon F…" at bounding box center [816, 112] width 1071 height 520
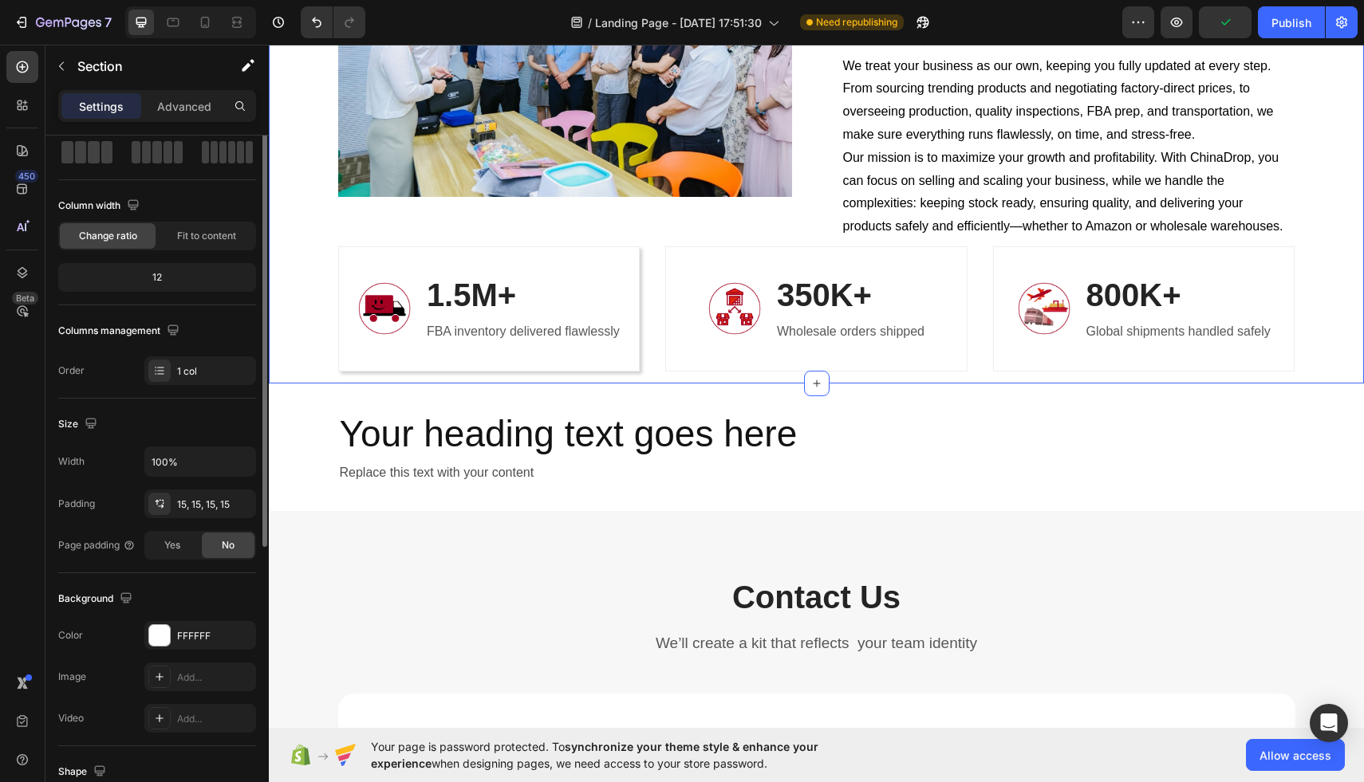
scroll to position [0, 0]
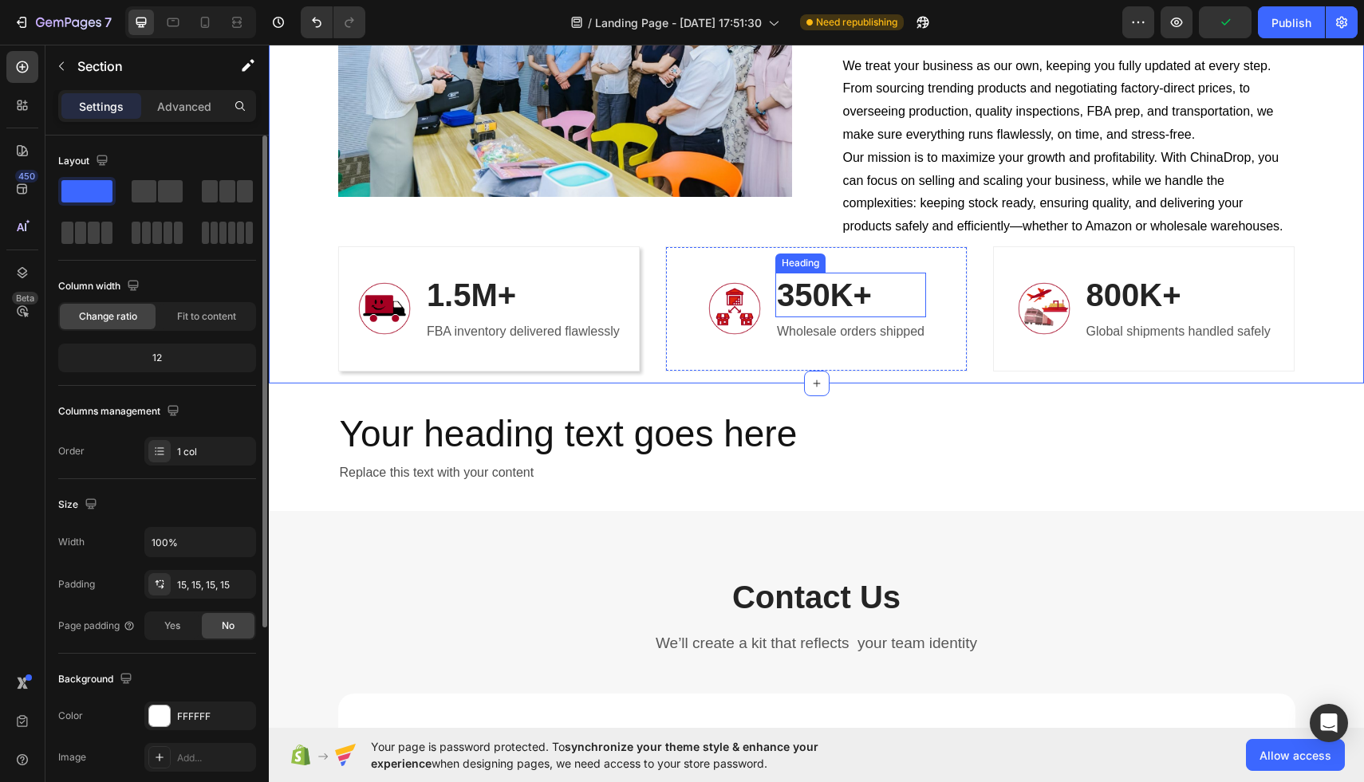
click at [888, 317] on h3 "350K+" at bounding box center [850, 295] width 151 height 45
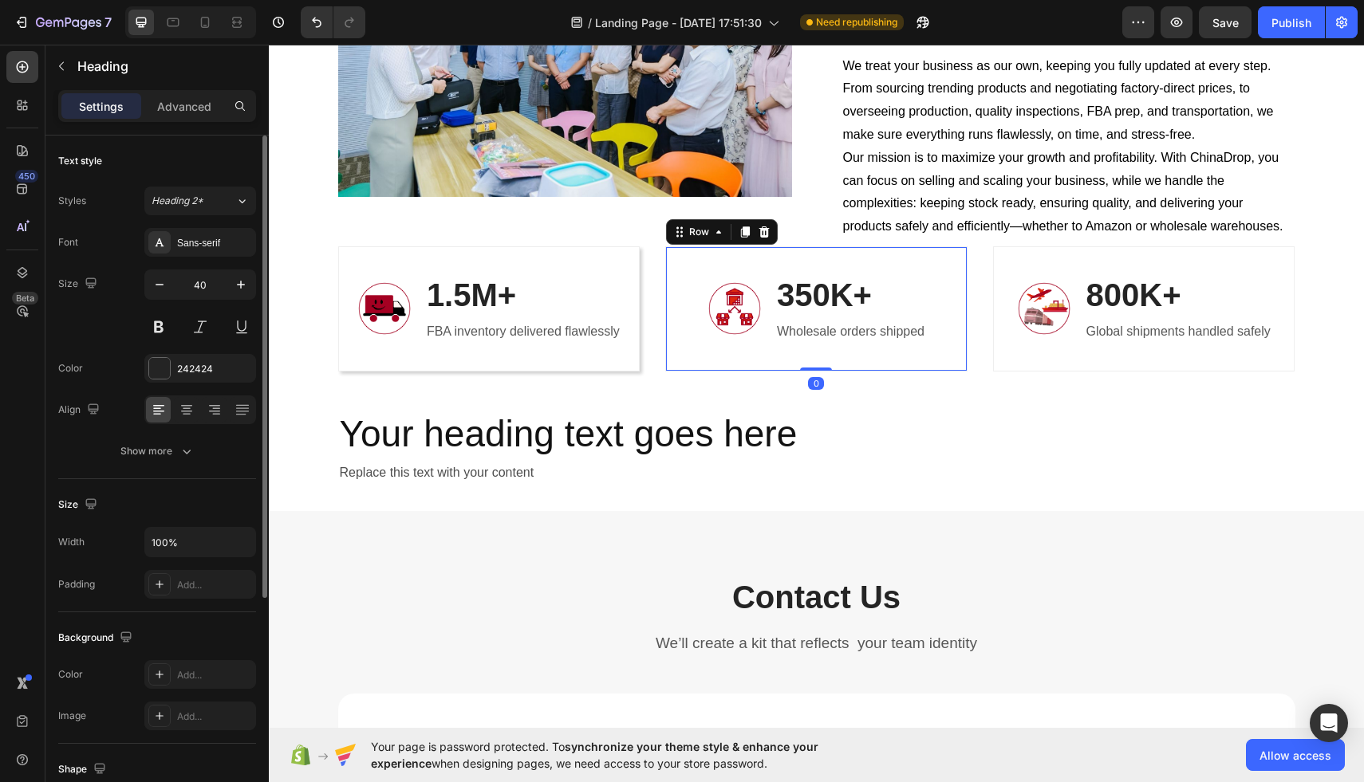
click at [942, 372] on div "Image 350K+ Heading Wholesale orders shipped Text block Row 0" at bounding box center [816, 308] width 302 height 125
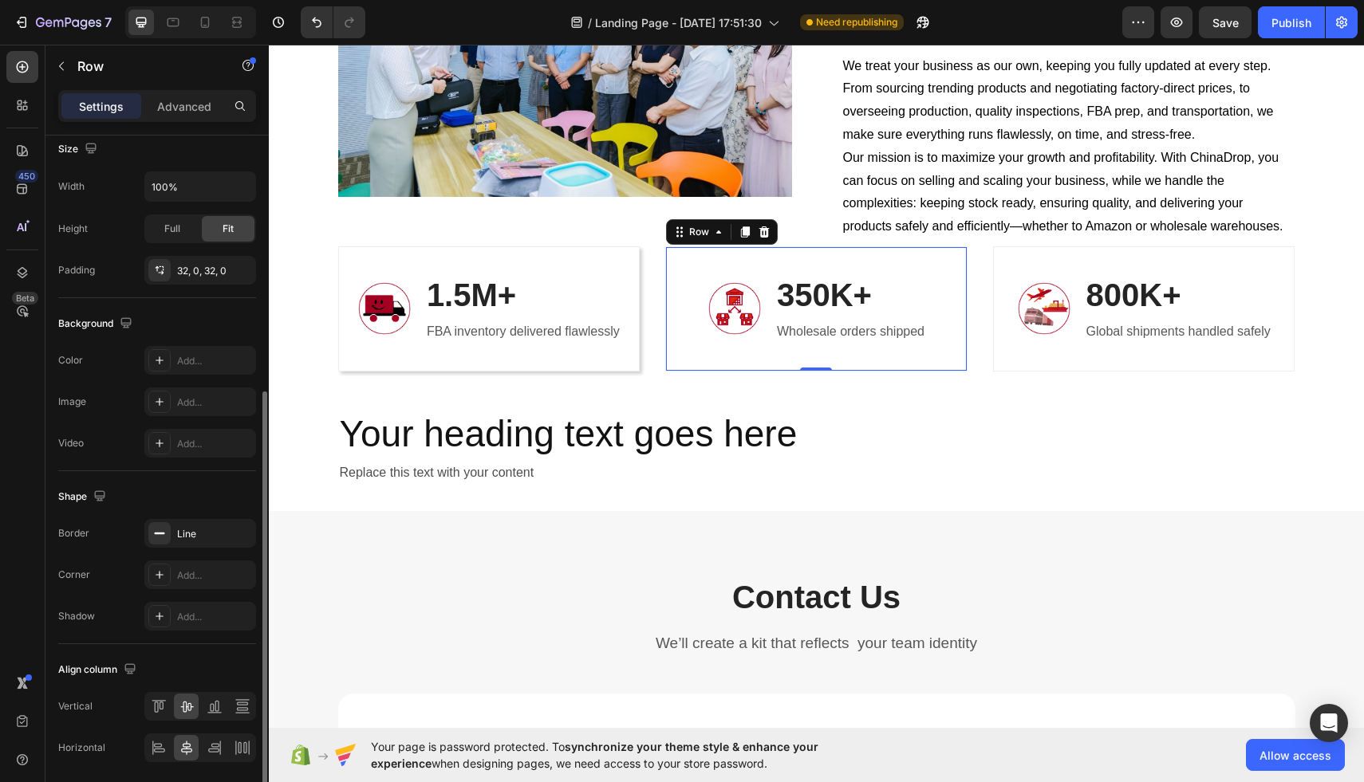
scroll to position [415, 0]
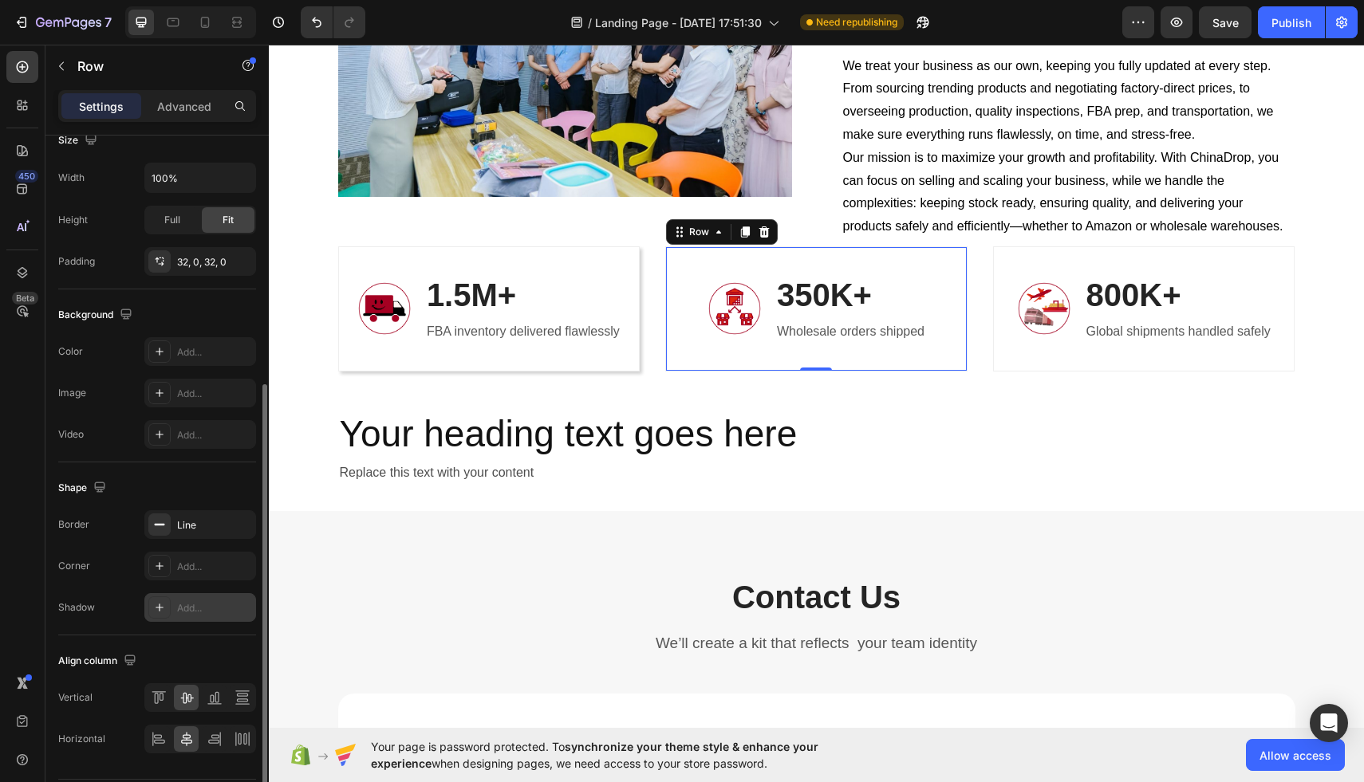
click at [175, 614] on div "Add..." at bounding box center [200, 607] width 112 height 29
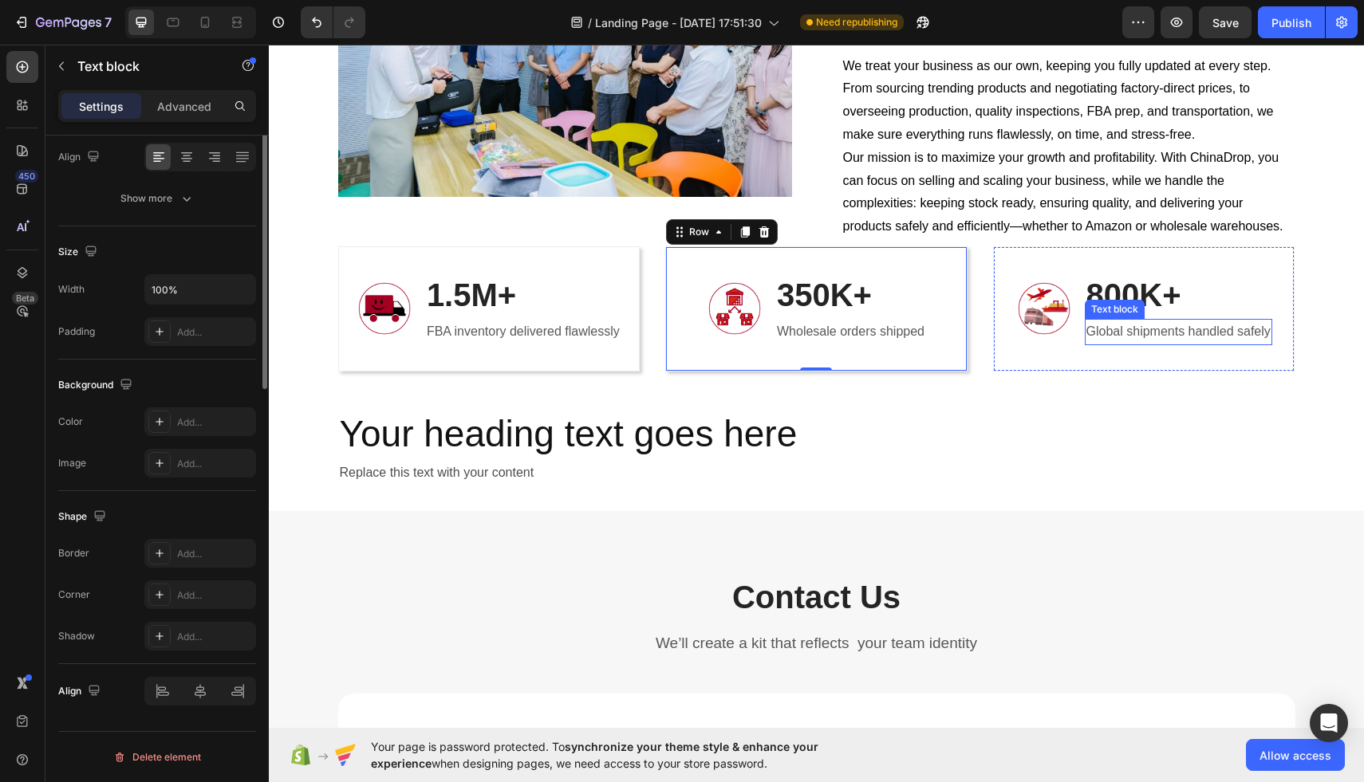
click at [1094, 344] on p "Global shipments handled safely" at bounding box center [1178, 332] width 184 height 23
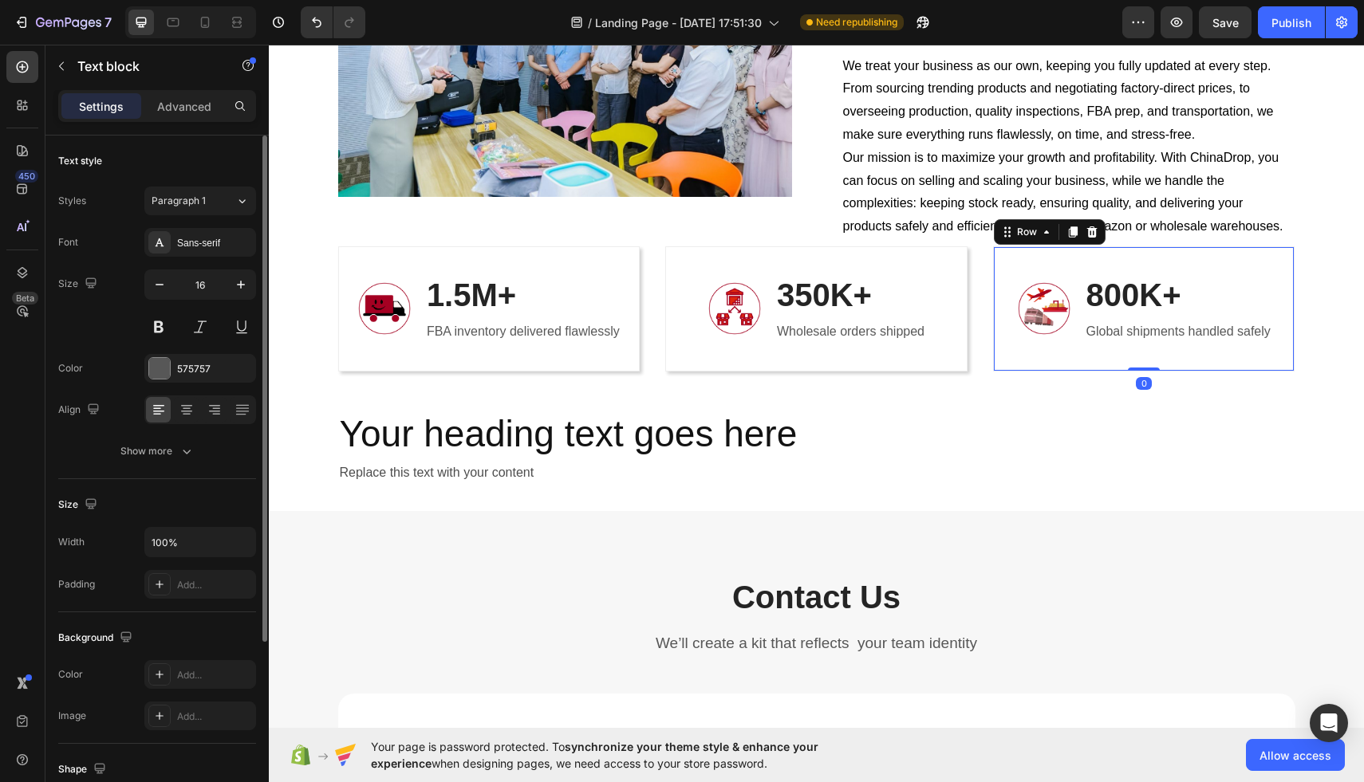
click at [1062, 372] on div "Image 800K+ Heading Global shipments handled safely Text block Row 0" at bounding box center [1144, 308] width 302 height 125
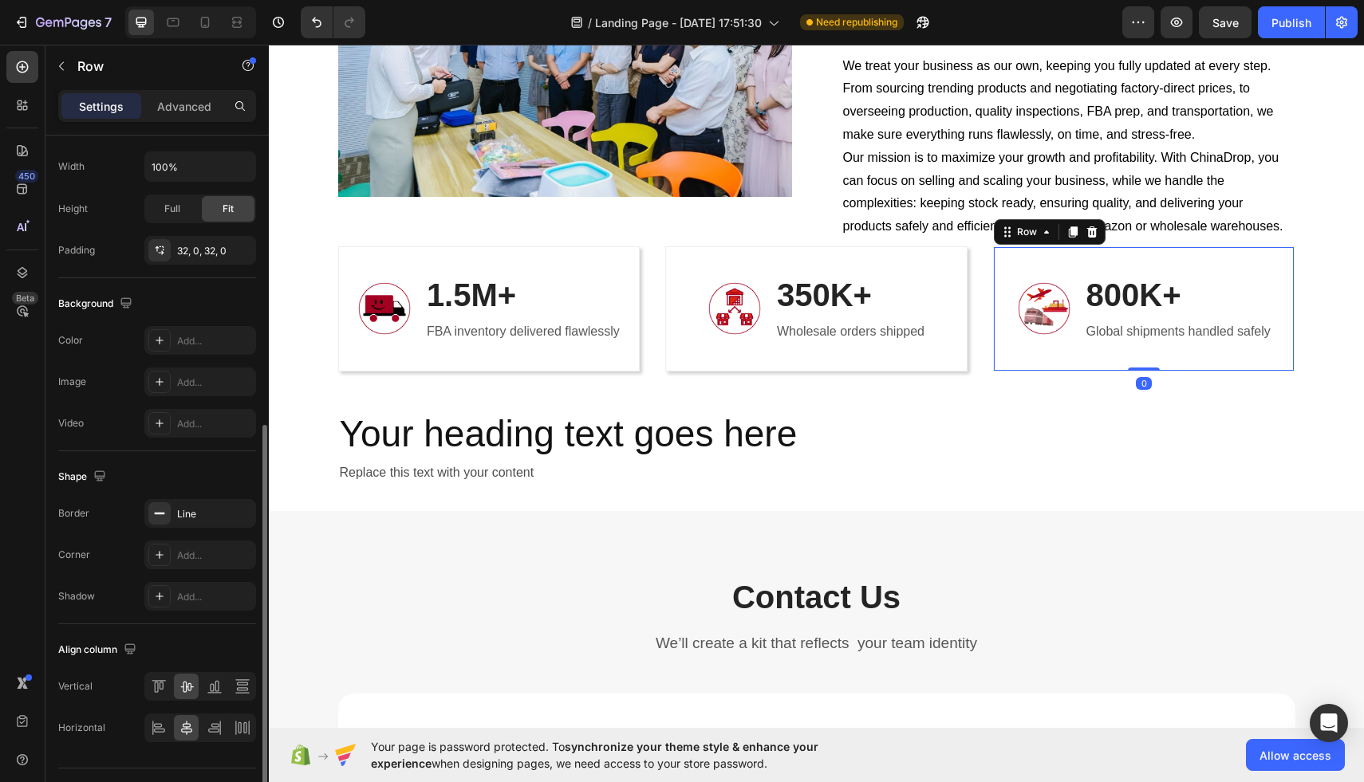
scroll to position [463, 0]
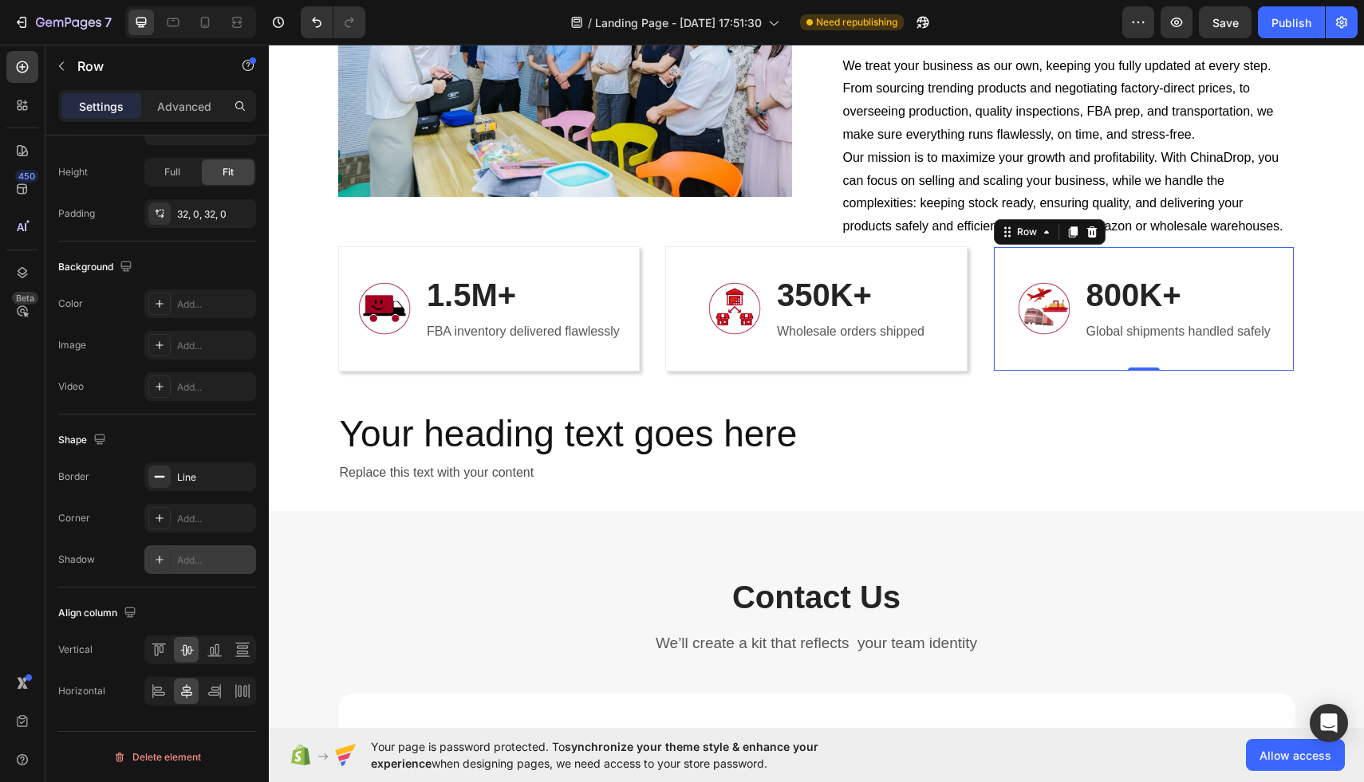
click at [156, 557] on icon at bounding box center [159, 559] width 13 height 13
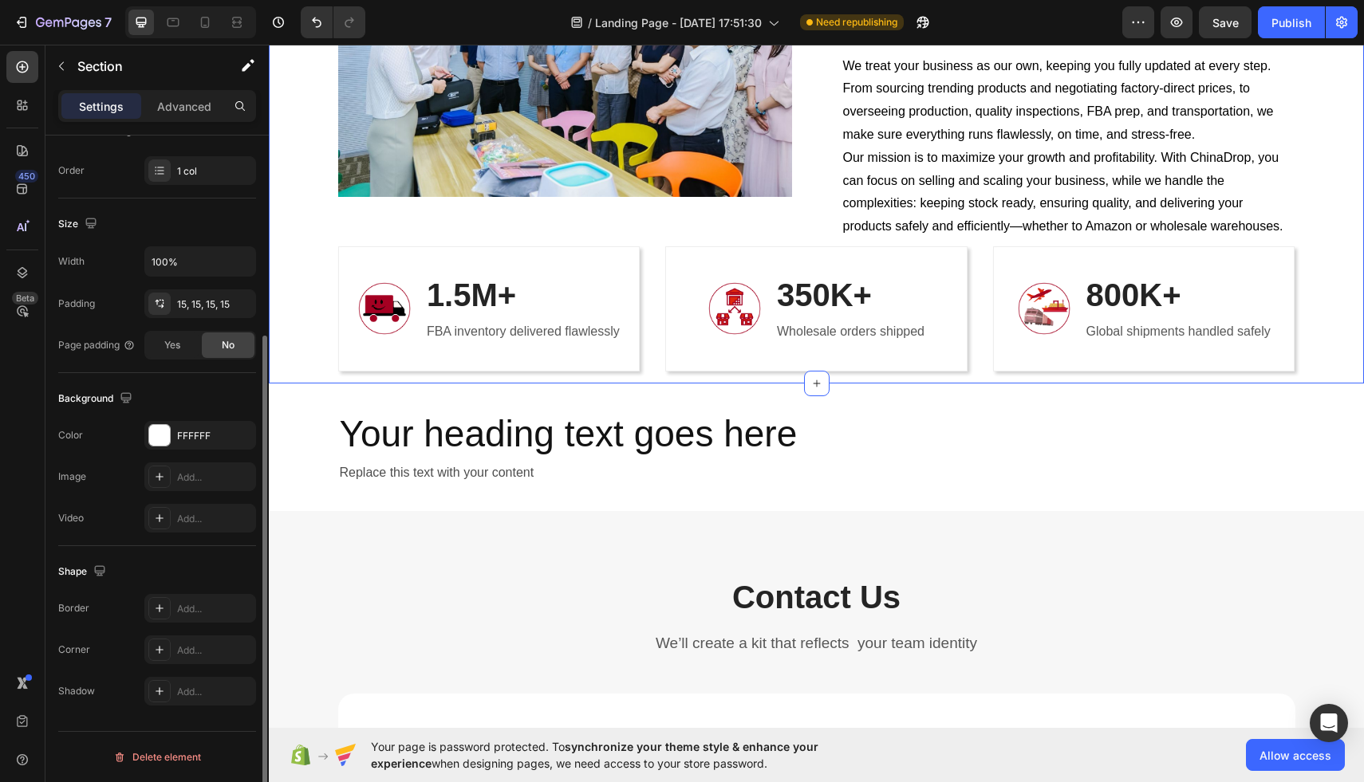
click at [333, 372] on div "Image About Us Heading At ChinaDrop, we help businesses succeed across Amazon F…" at bounding box center [816, 112] width 1071 height 520
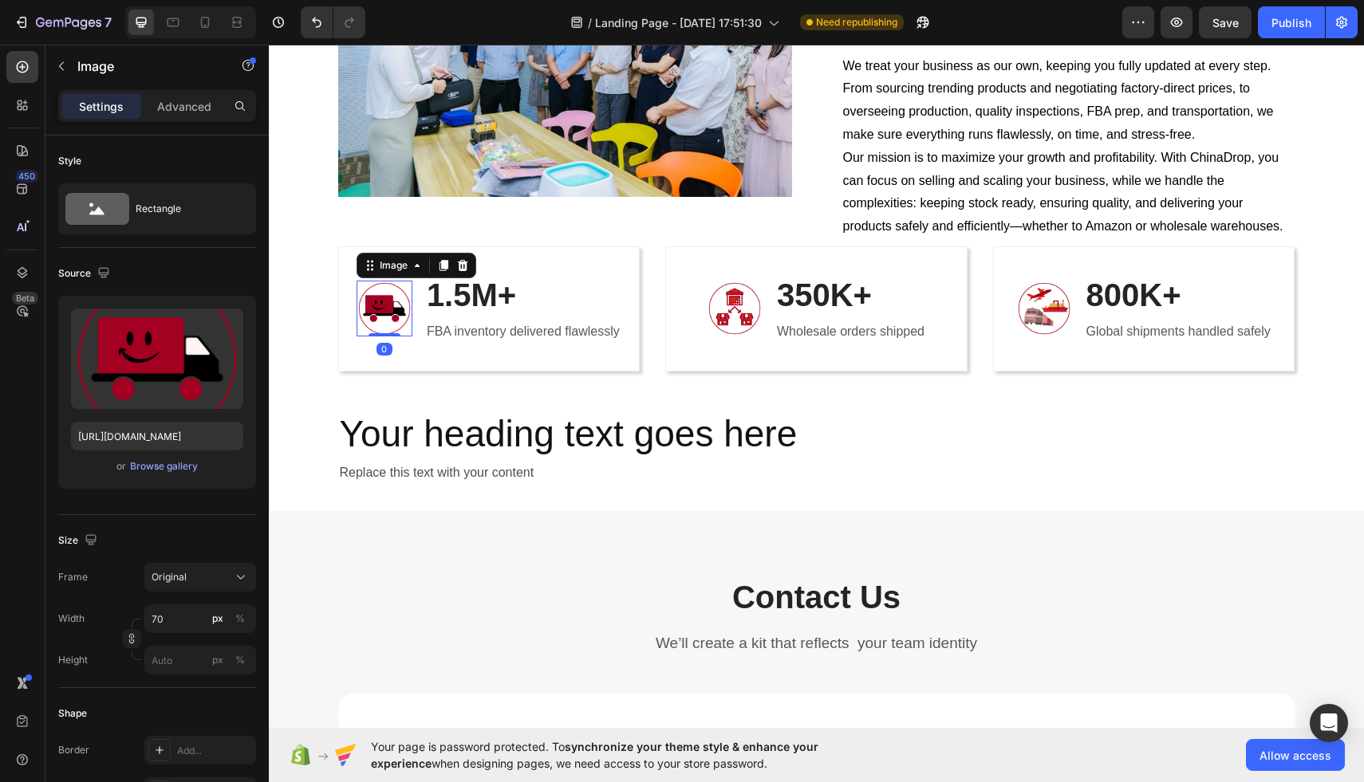
click at [384, 337] on img at bounding box center [384, 309] width 56 height 56
click at [238, 622] on div "%" at bounding box center [240, 619] width 10 height 14
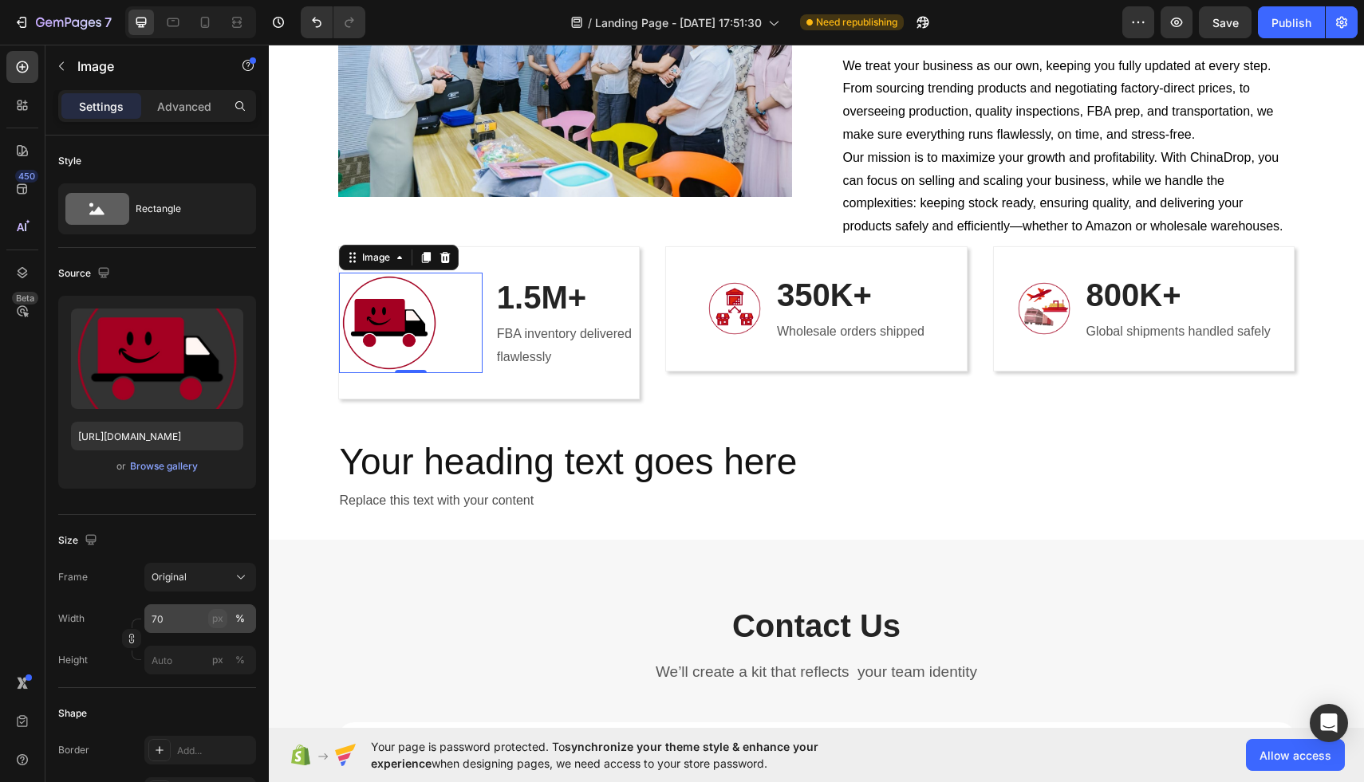
click at [213, 620] on div "px" at bounding box center [217, 619] width 11 height 14
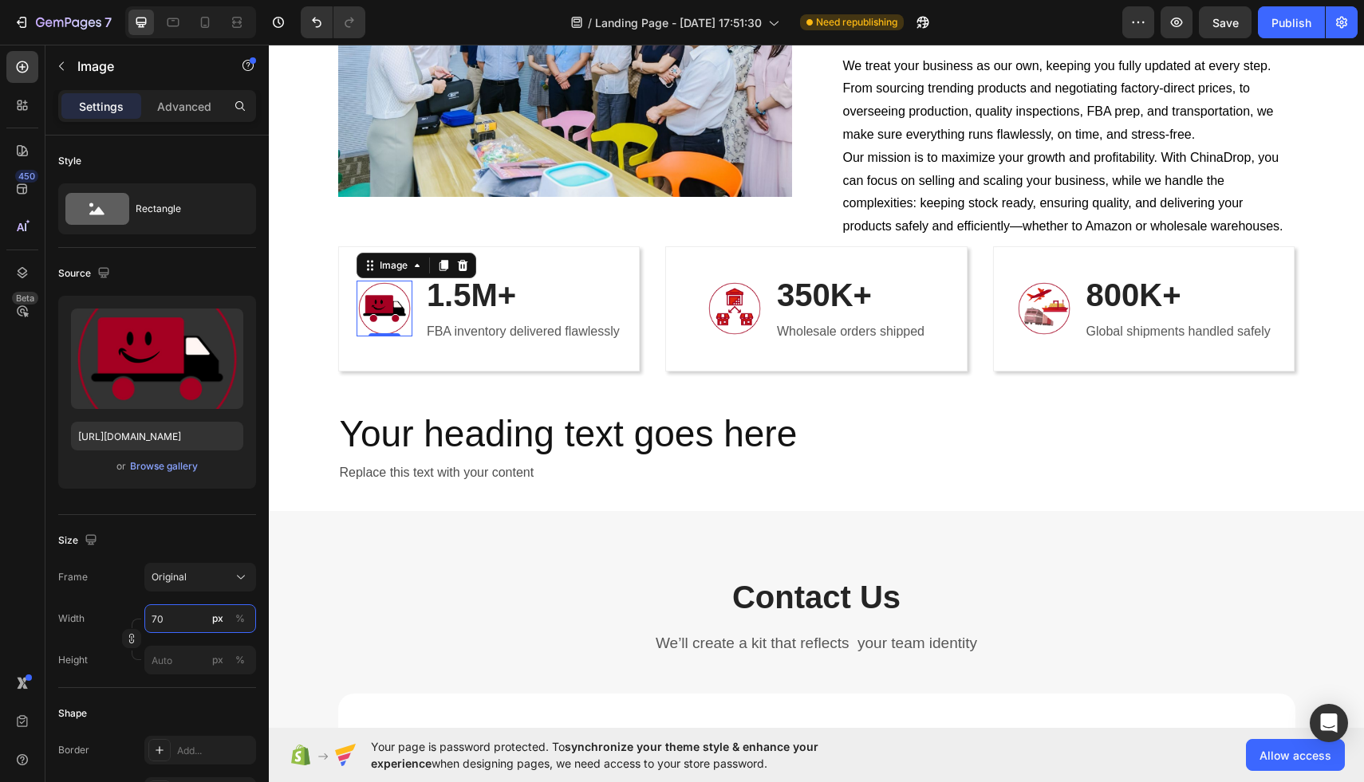
click at [172, 616] on input "70" at bounding box center [200, 618] width 112 height 29
type input "90"
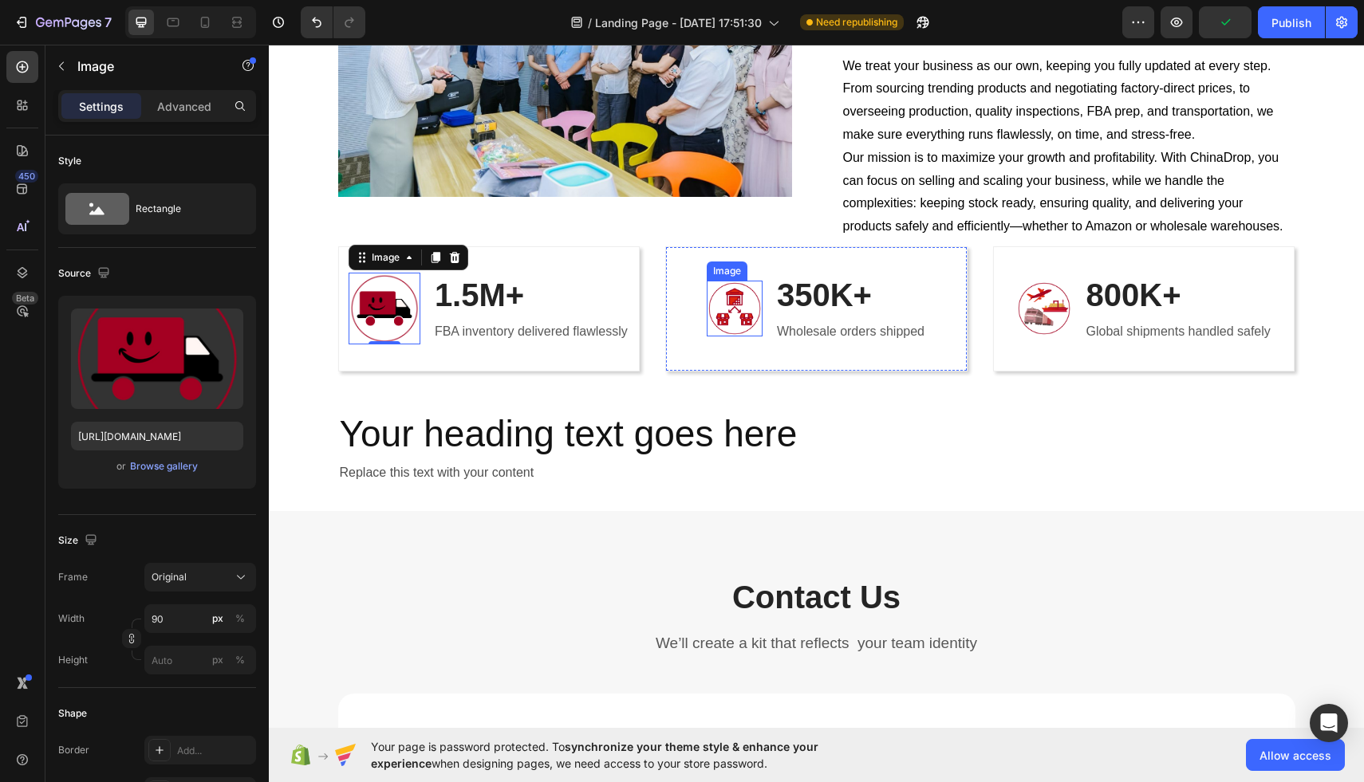
click at [723, 337] on img at bounding box center [735, 309] width 56 height 56
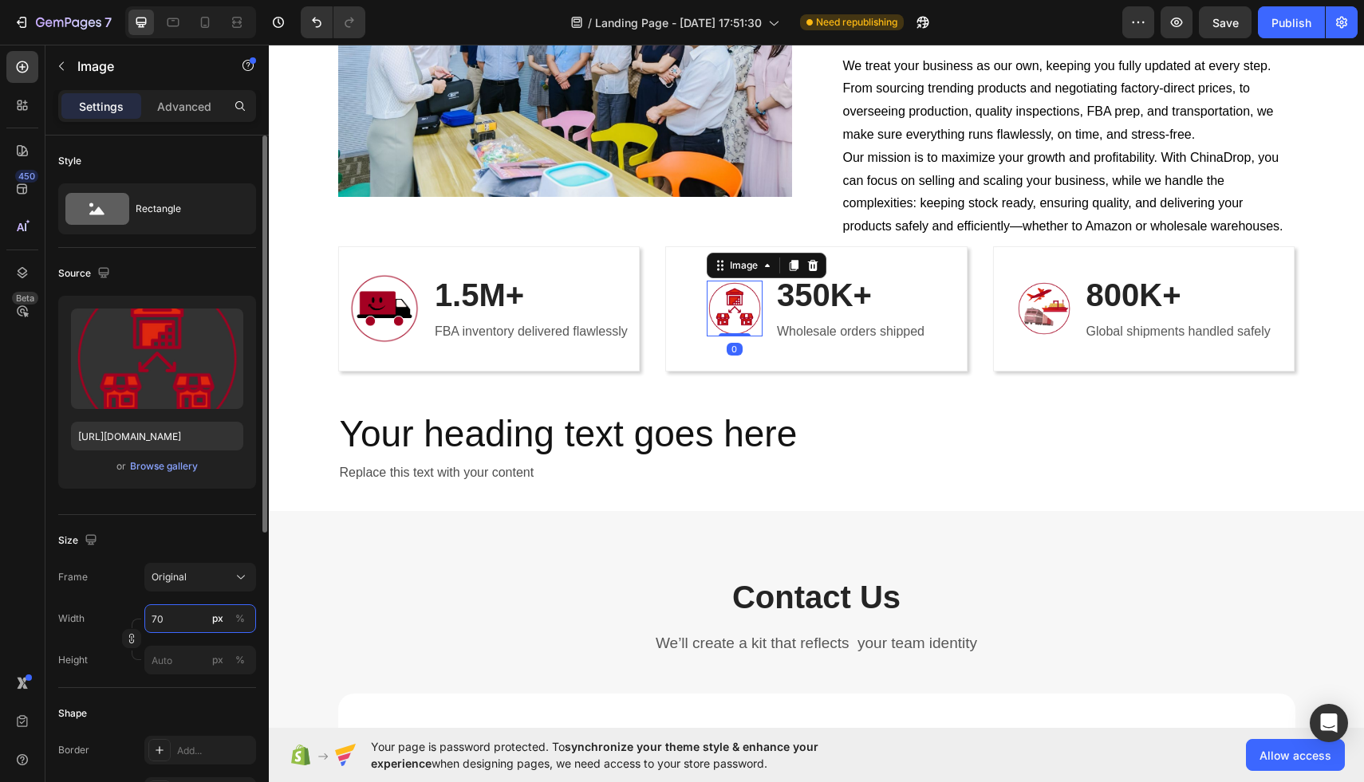
click at [155, 613] on input "70" at bounding box center [200, 618] width 112 height 29
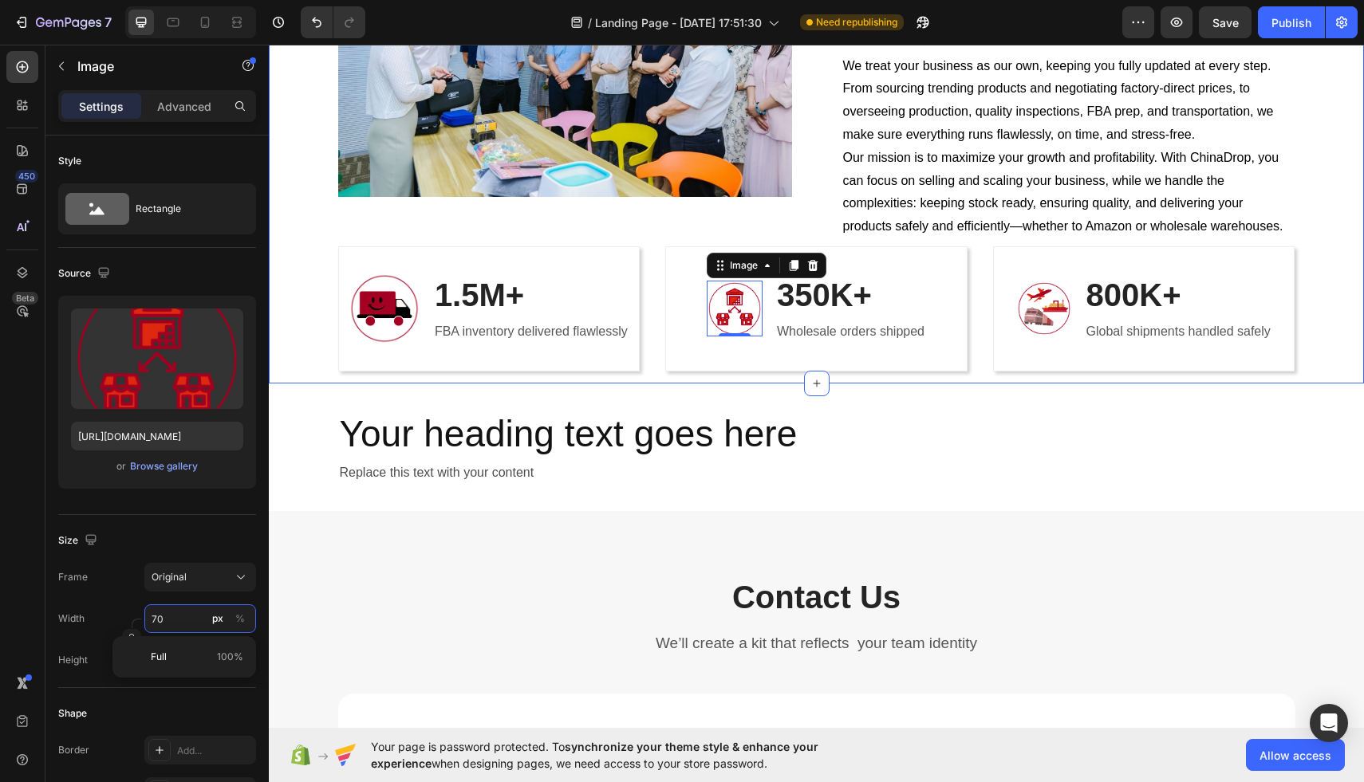
type input "90"
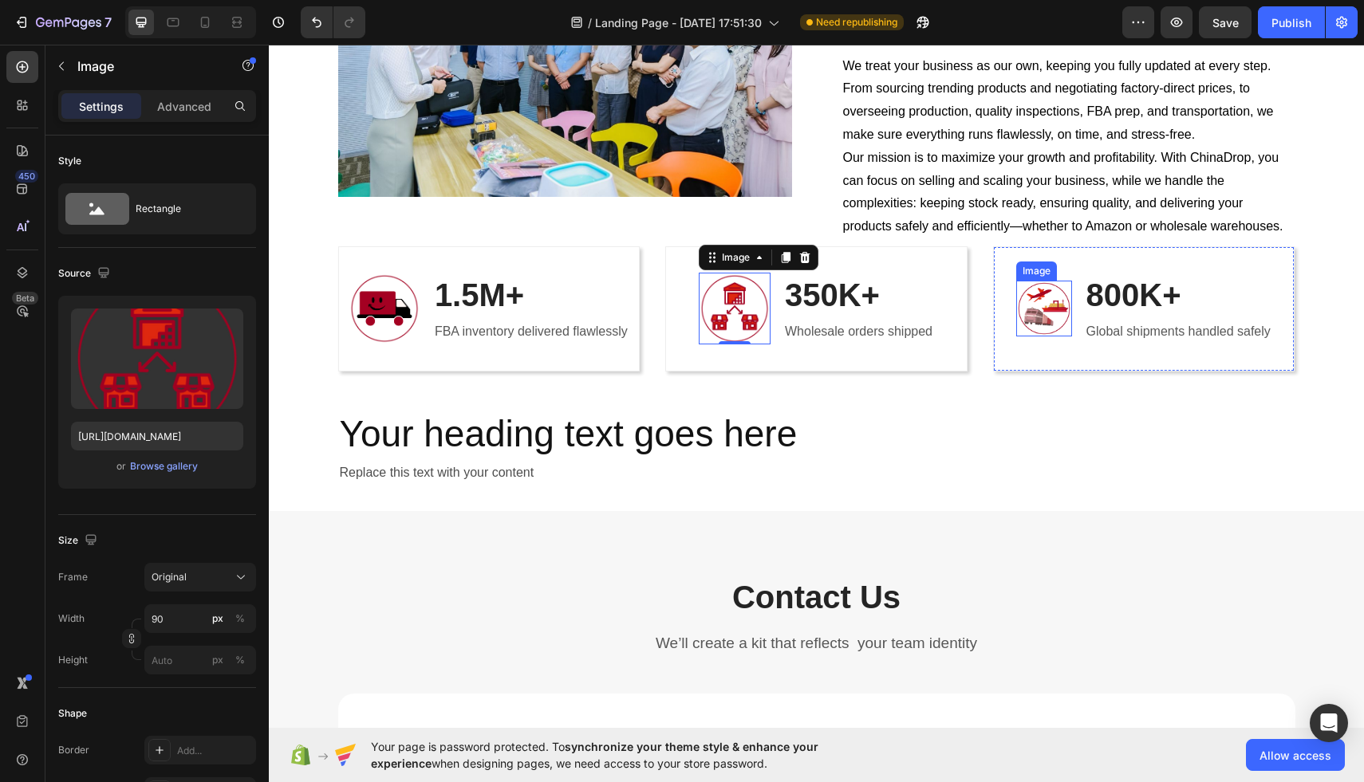
click at [1023, 337] on img at bounding box center [1044, 309] width 56 height 56
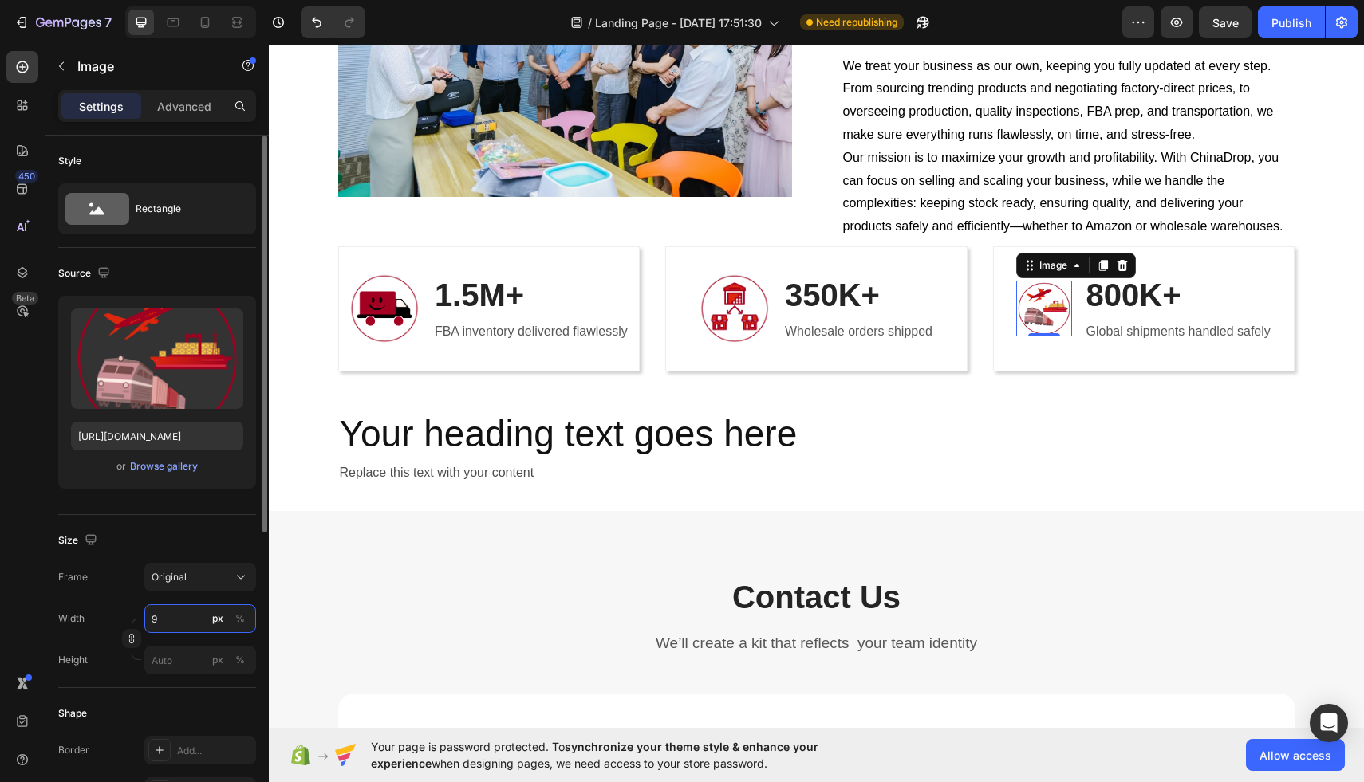
type input "90"
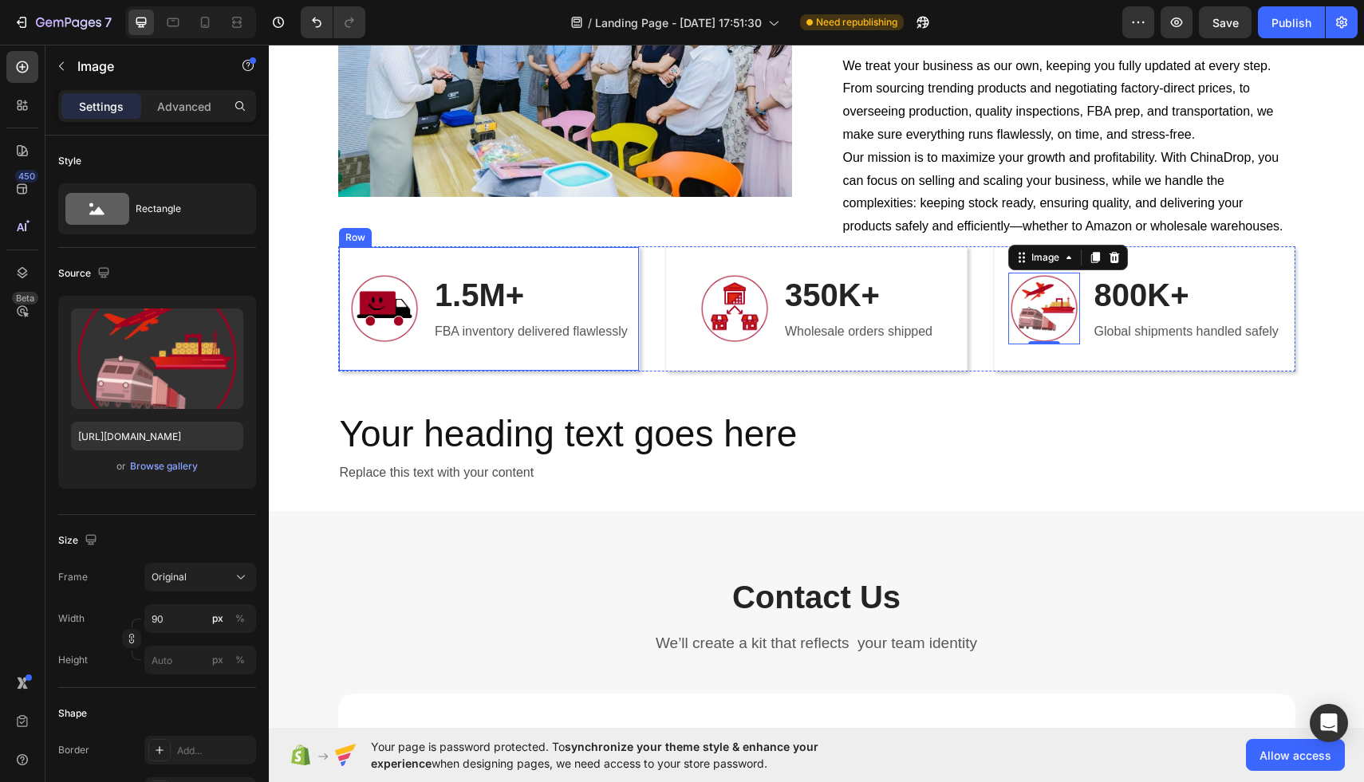
click at [481, 460] on h2 "Your heading text goes here" at bounding box center [816, 434] width 957 height 51
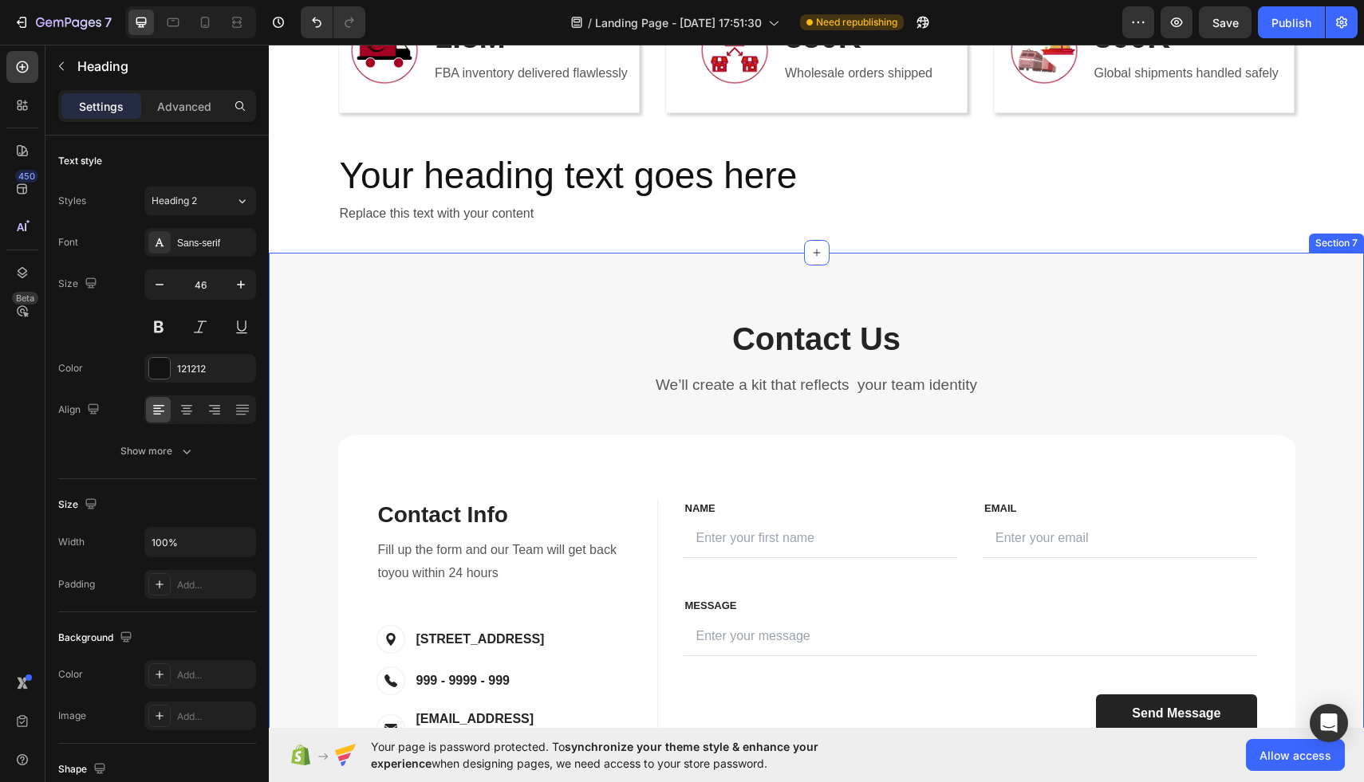
scroll to position [3321, 0]
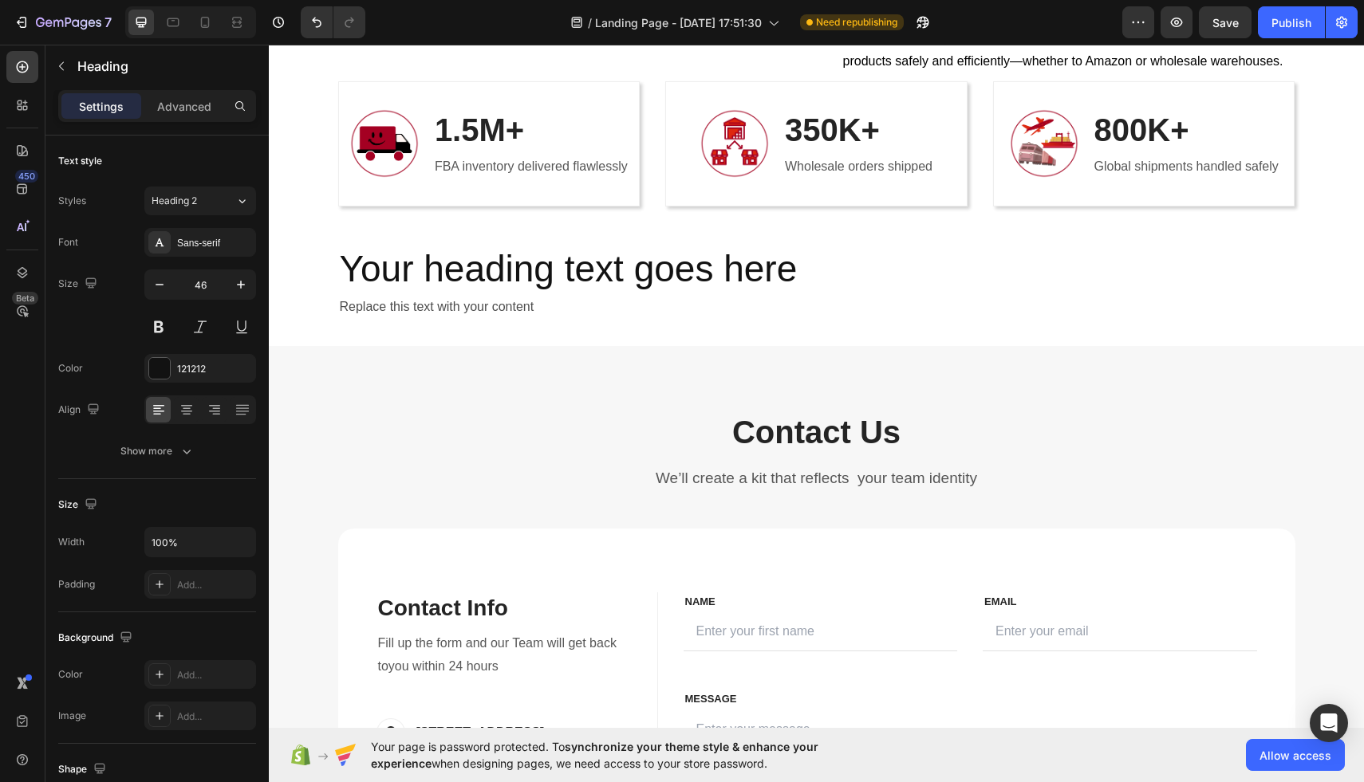
click at [612, 272] on h2 "Your heading text goes here" at bounding box center [816, 269] width 957 height 51
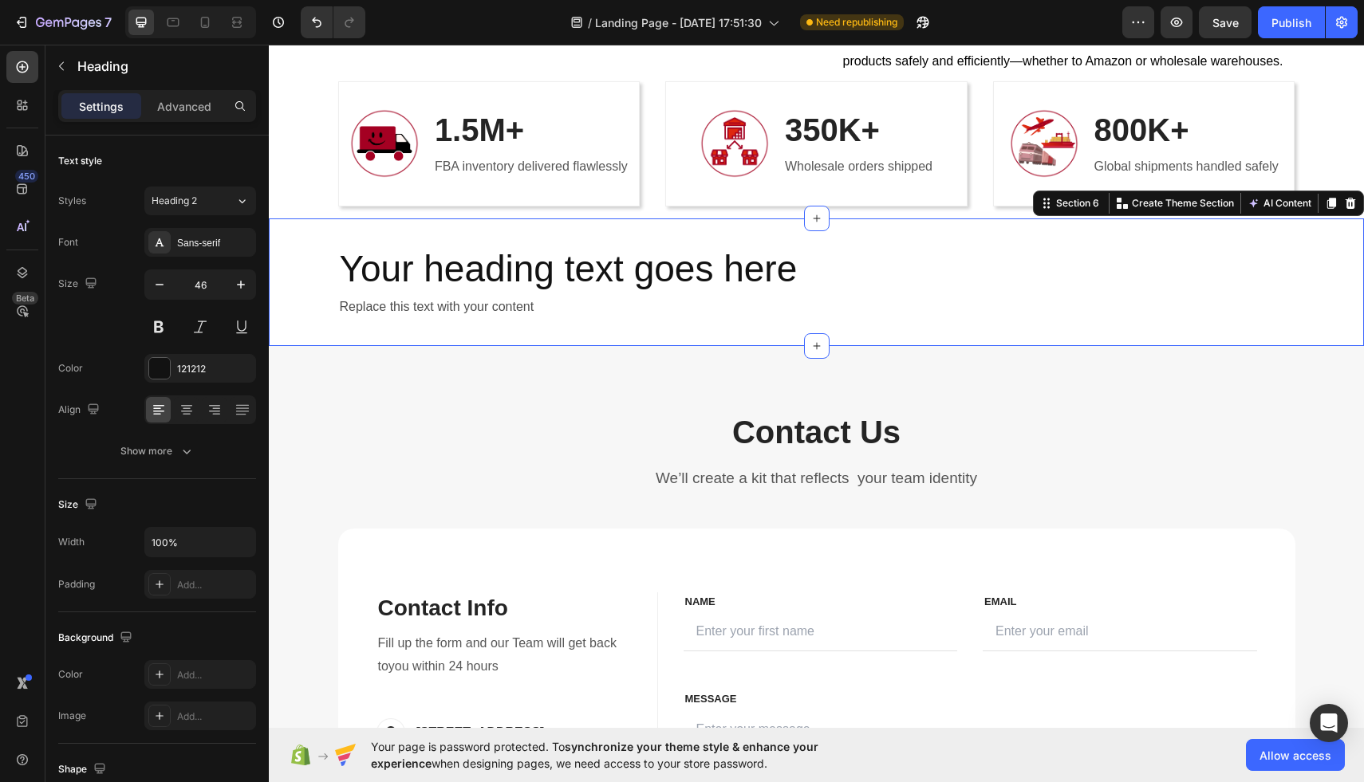
click at [469, 236] on div "Your heading text goes here Heading Replace this text with your content Text Bl…" at bounding box center [816, 283] width 1095 height 128
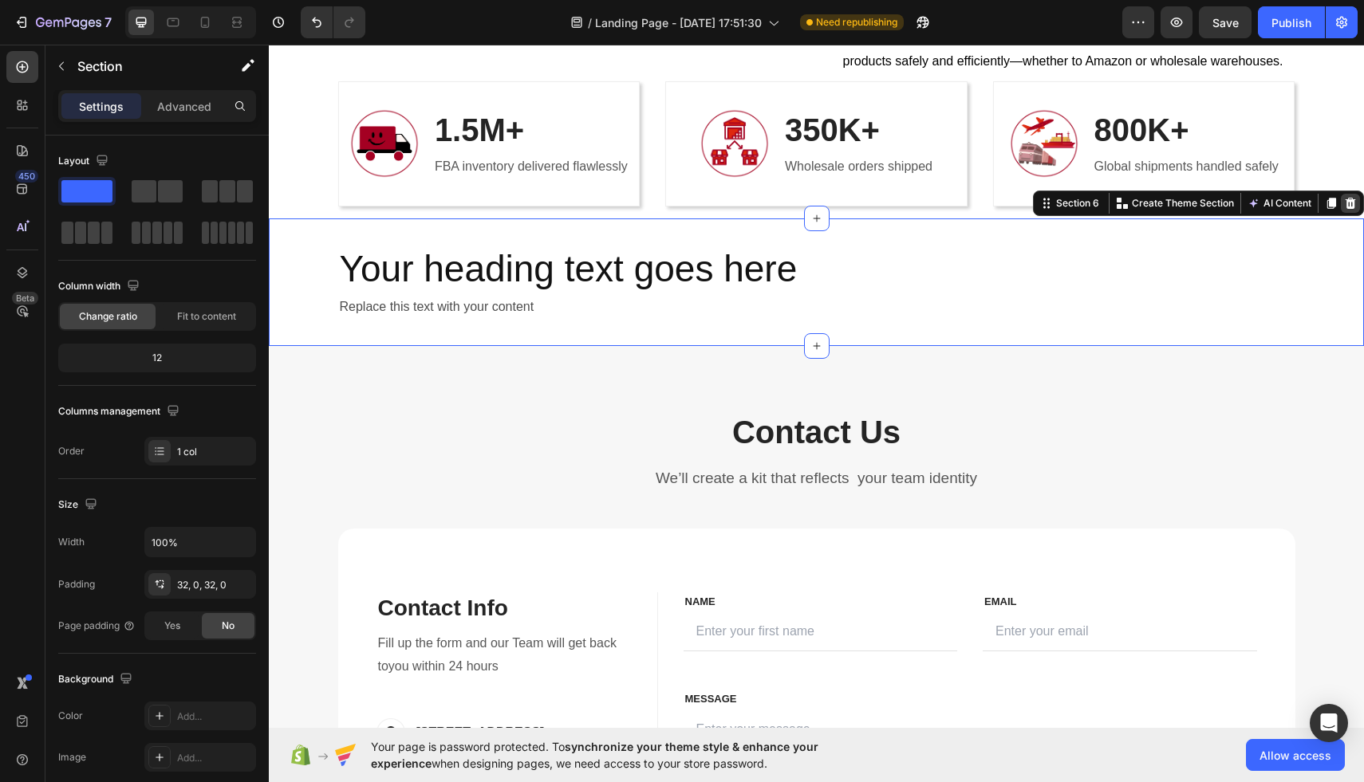
click at [1356, 211] on div at bounding box center [1350, 203] width 19 height 19
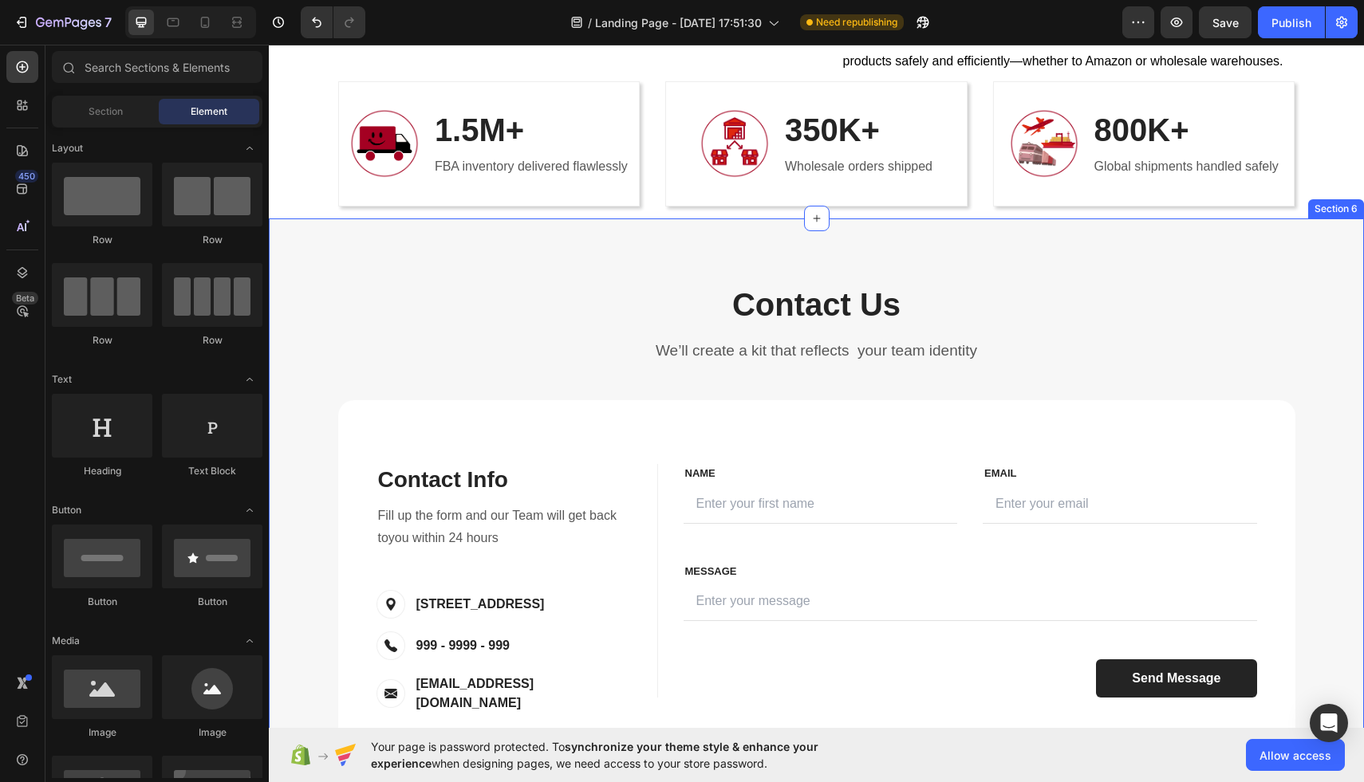
click at [1231, 241] on div "Contact Us Heading We’ll create a kit that reflects your team identity Text blo…" at bounding box center [816, 537] width 1095 height 637
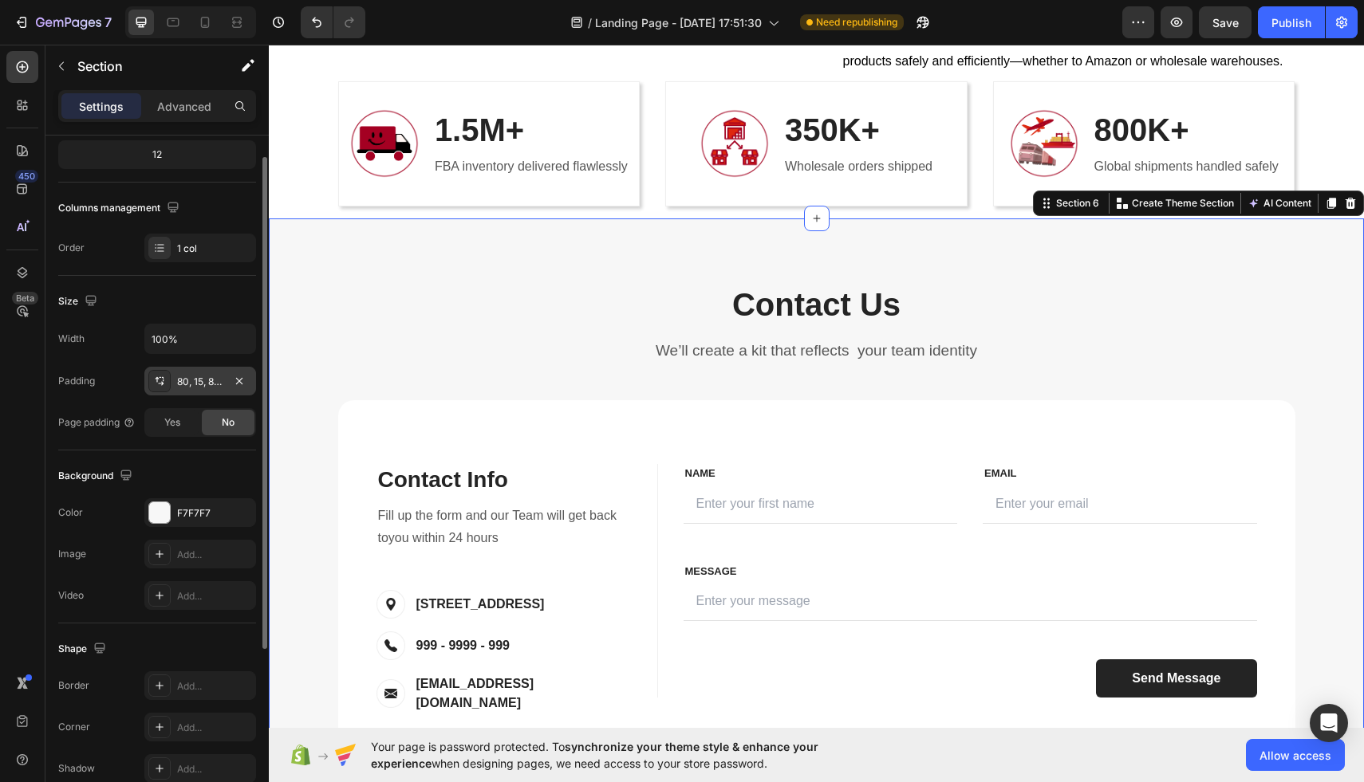
scroll to position [281, 0]
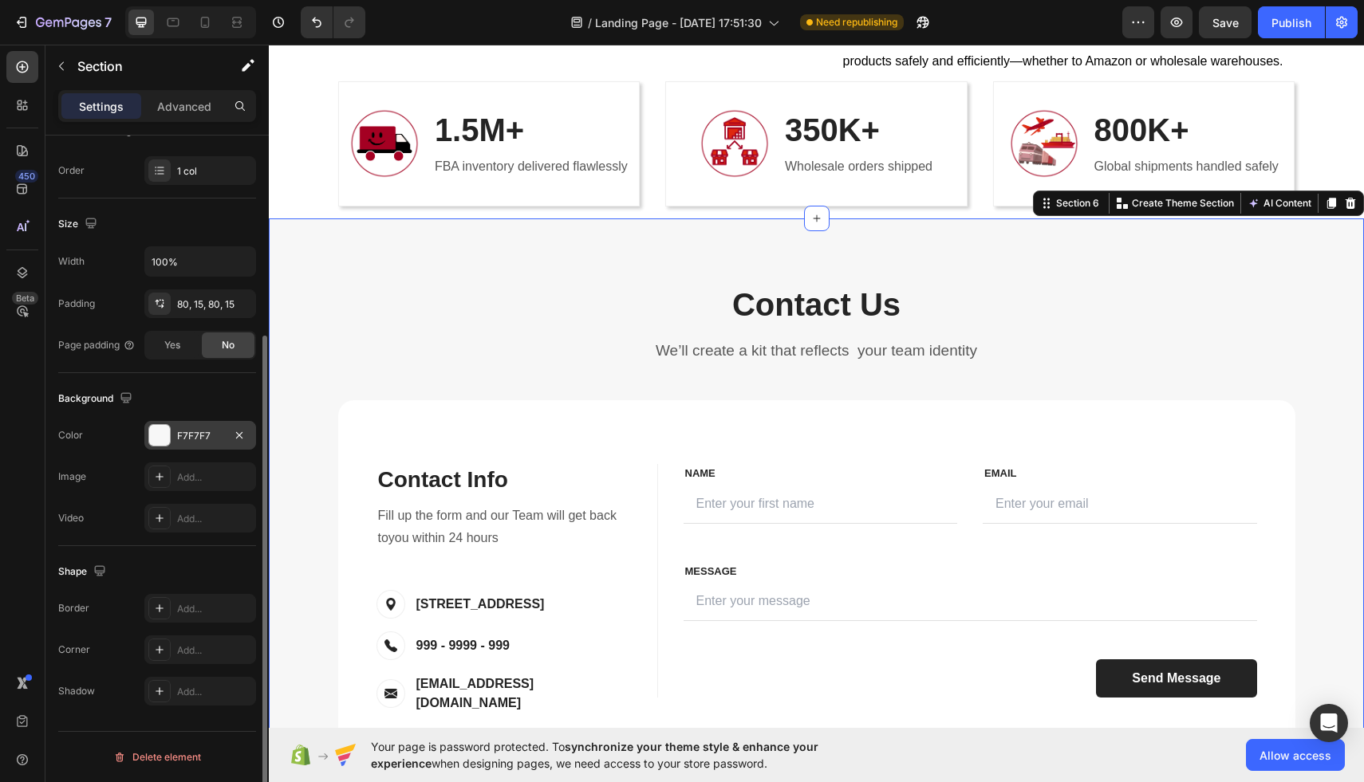
click at [163, 444] on div at bounding box center [159, 435] width 21 height 21
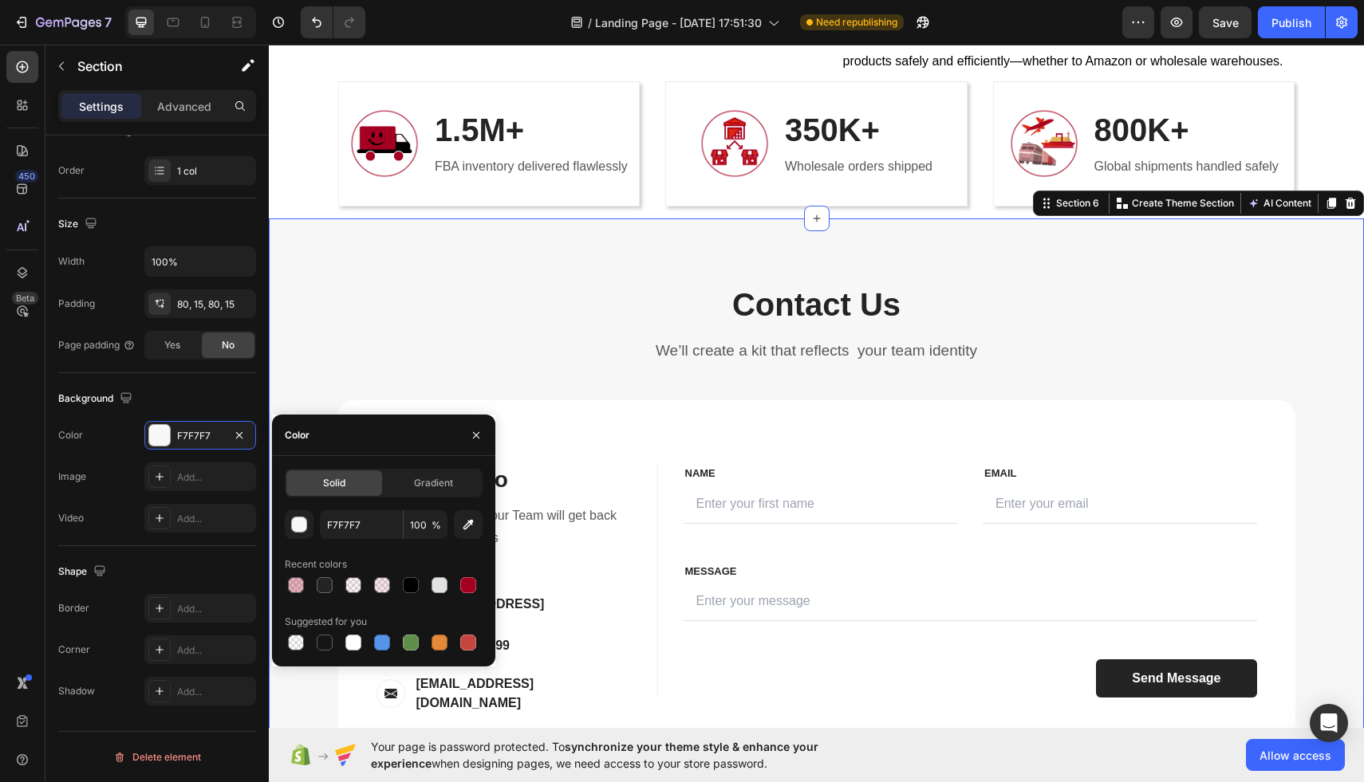
click at [470, 597] on div "F7F7F7 100 % Recent colors Suggested for you" at bounding box center [384, 582] width 198 height 144
click at [467, 584] on div at bounding box center [468, 585] width 16 height 16
type input "A40022"
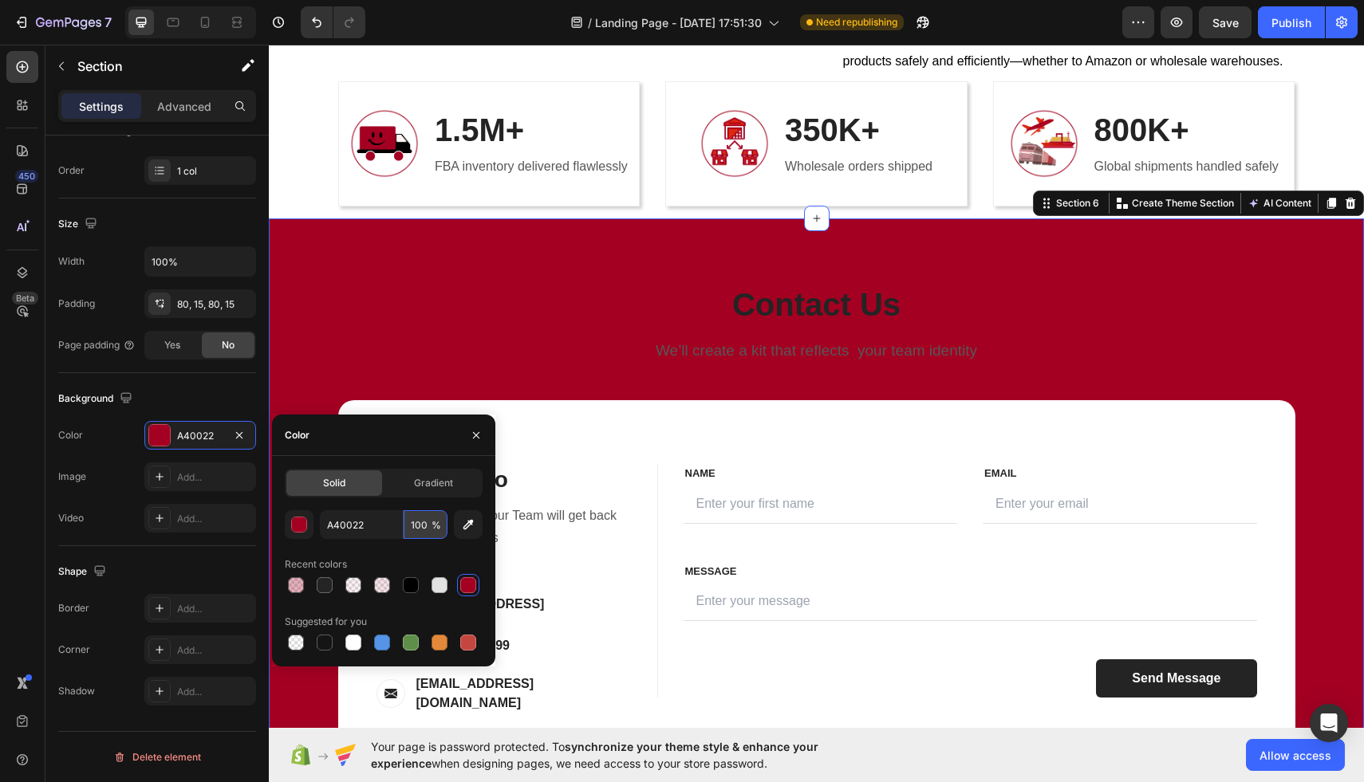
click at [424, 525] on input "100" at bounding box center [426, 524] width 44 height 29
type input "5"
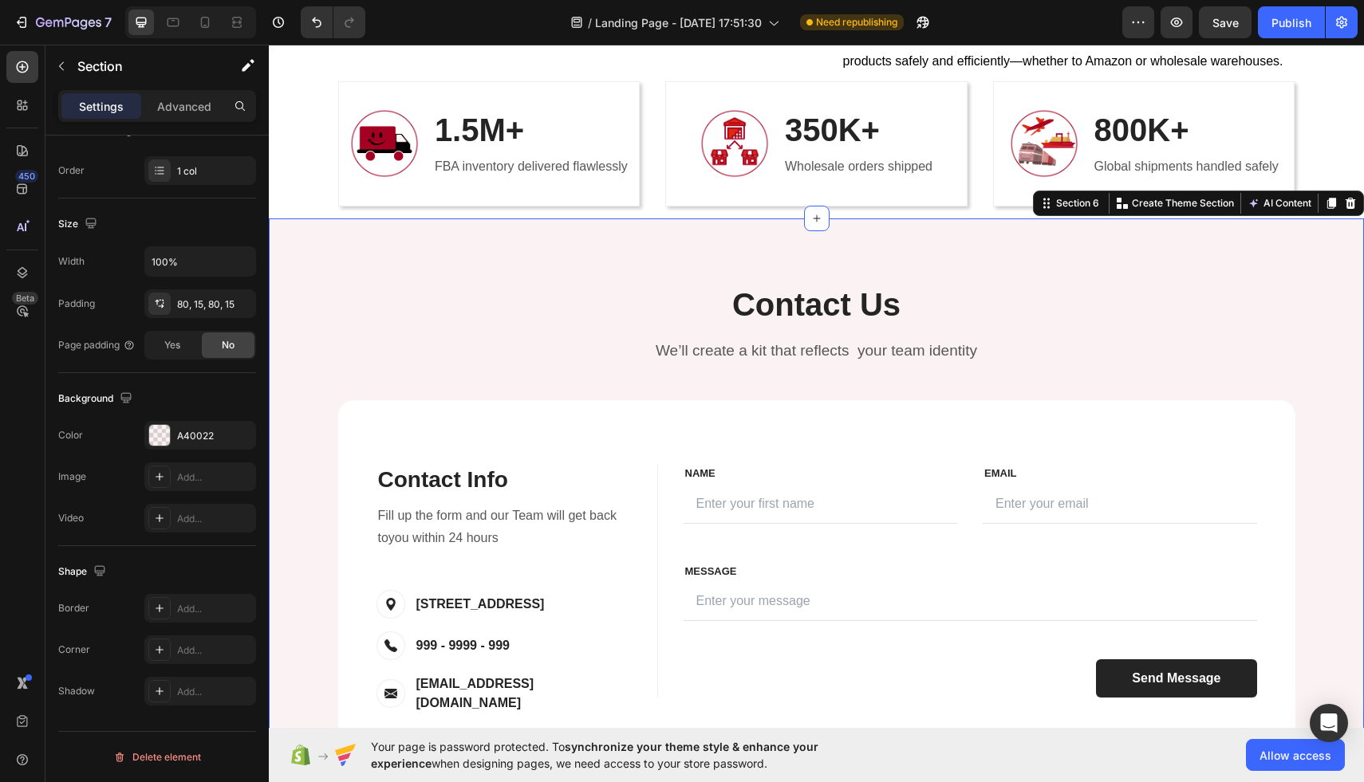
click at [588, 254] on div "Contact Us Heading We’ll create a kit that reflects your team identity Text blo…" at bounding box center [816, 537] width 1095 height 637
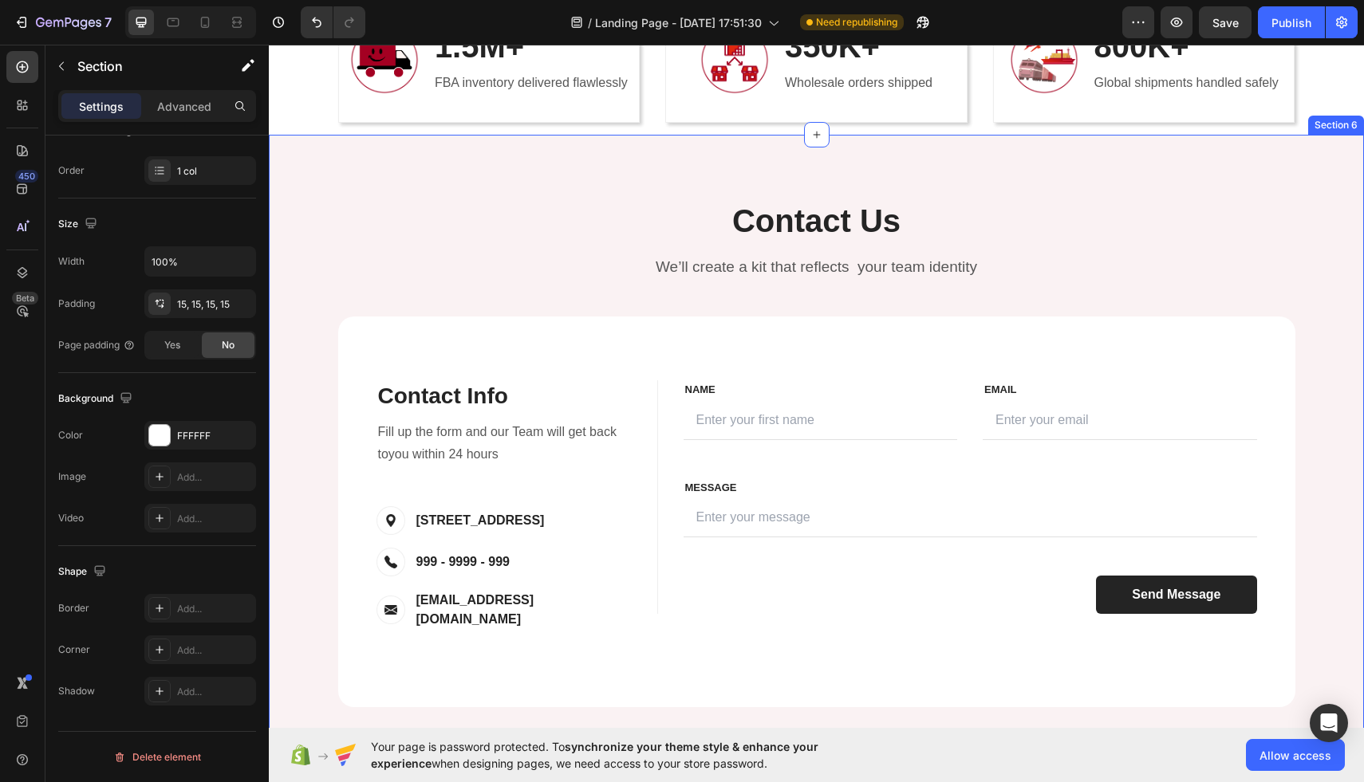
scroll to position [3399, 0]
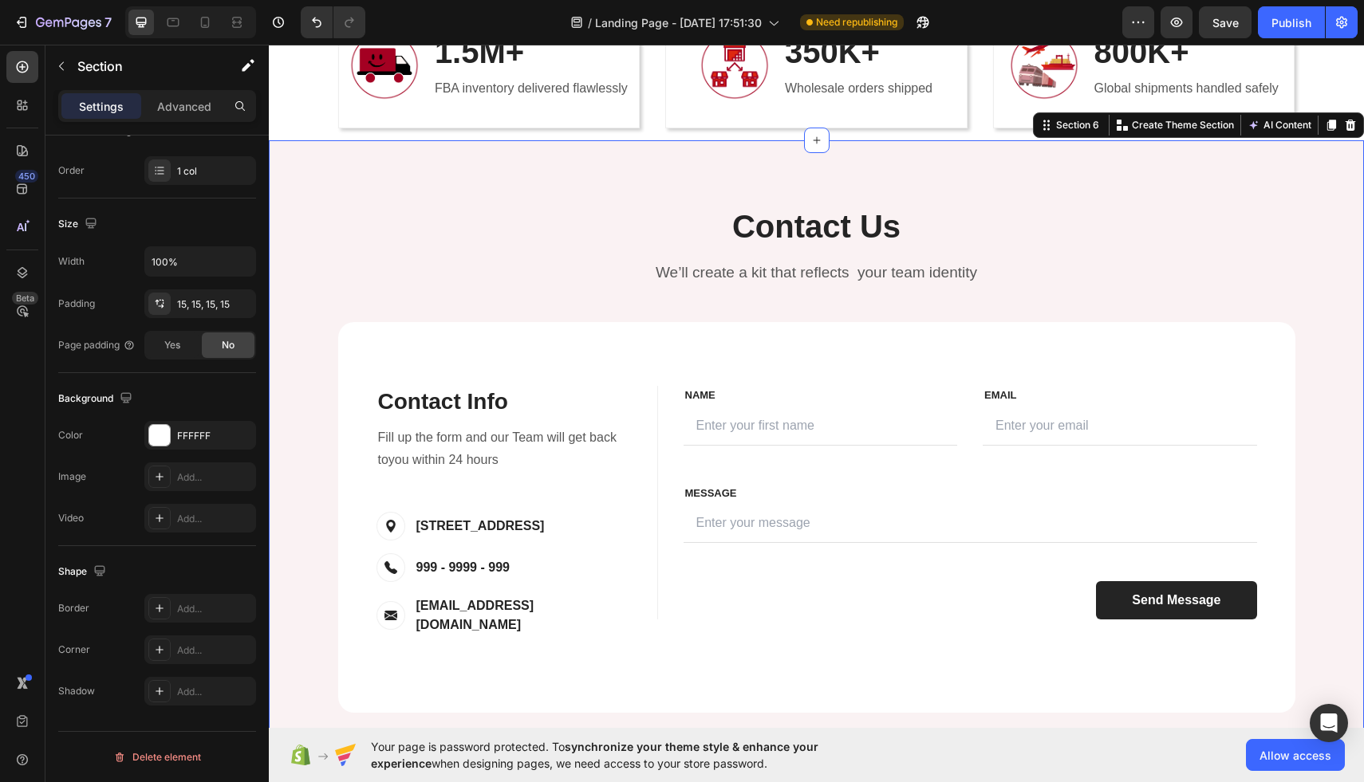
click at [879, 199] on div "Contact Us Heading We’ll create a kit that reflects your team identity Text blo…" at bounding box center [816, 458] width 1095 height 637
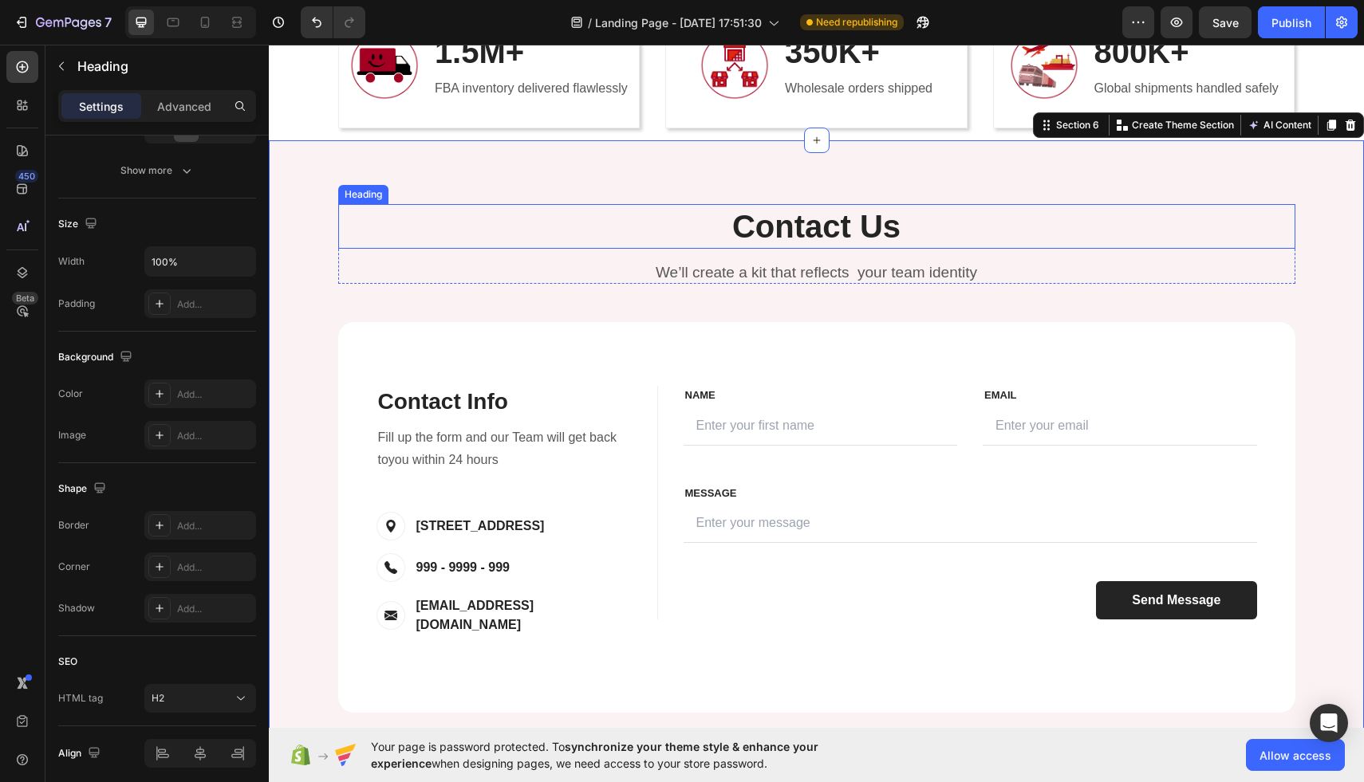
click at [868, 225] on p "Contact Us" at bounding box center [817, 226] width 954 height 41
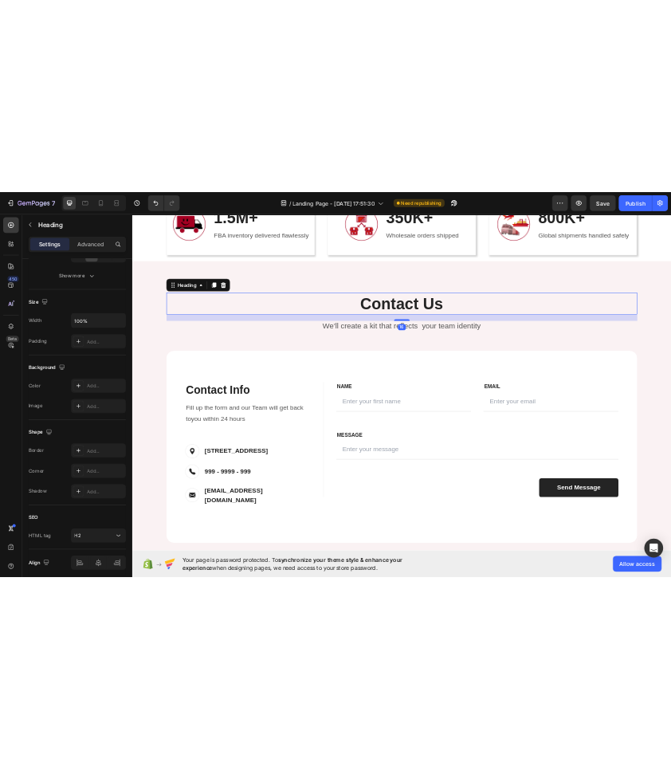
scroll to position [0, 0]
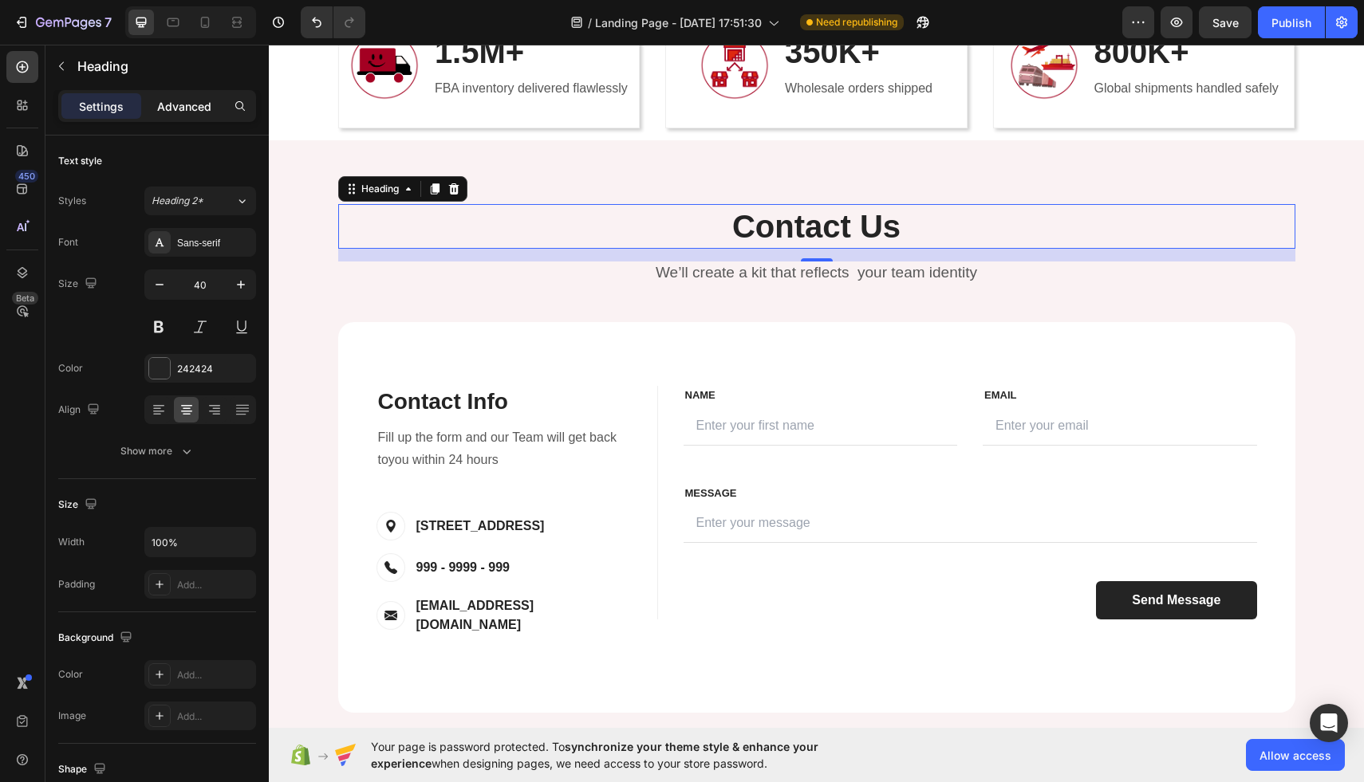
click at [197, 102] on p "Advanced" at bounding box center [184, 106] width 54 height 17
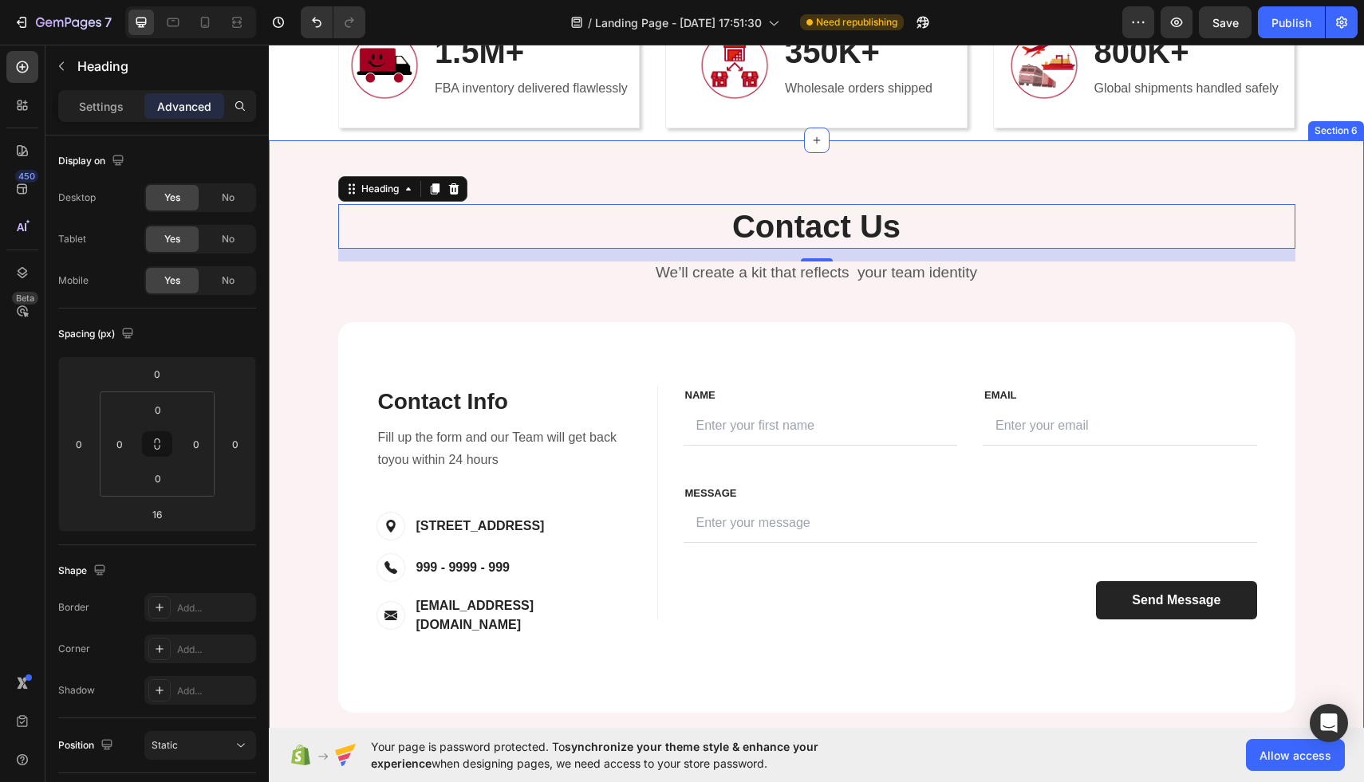
click at [636, 306] on div "Contact Us Heading 16 We’ll create a kit that reflects your team identity Text …" at bounding box center [816, 459] width 1071 height 510
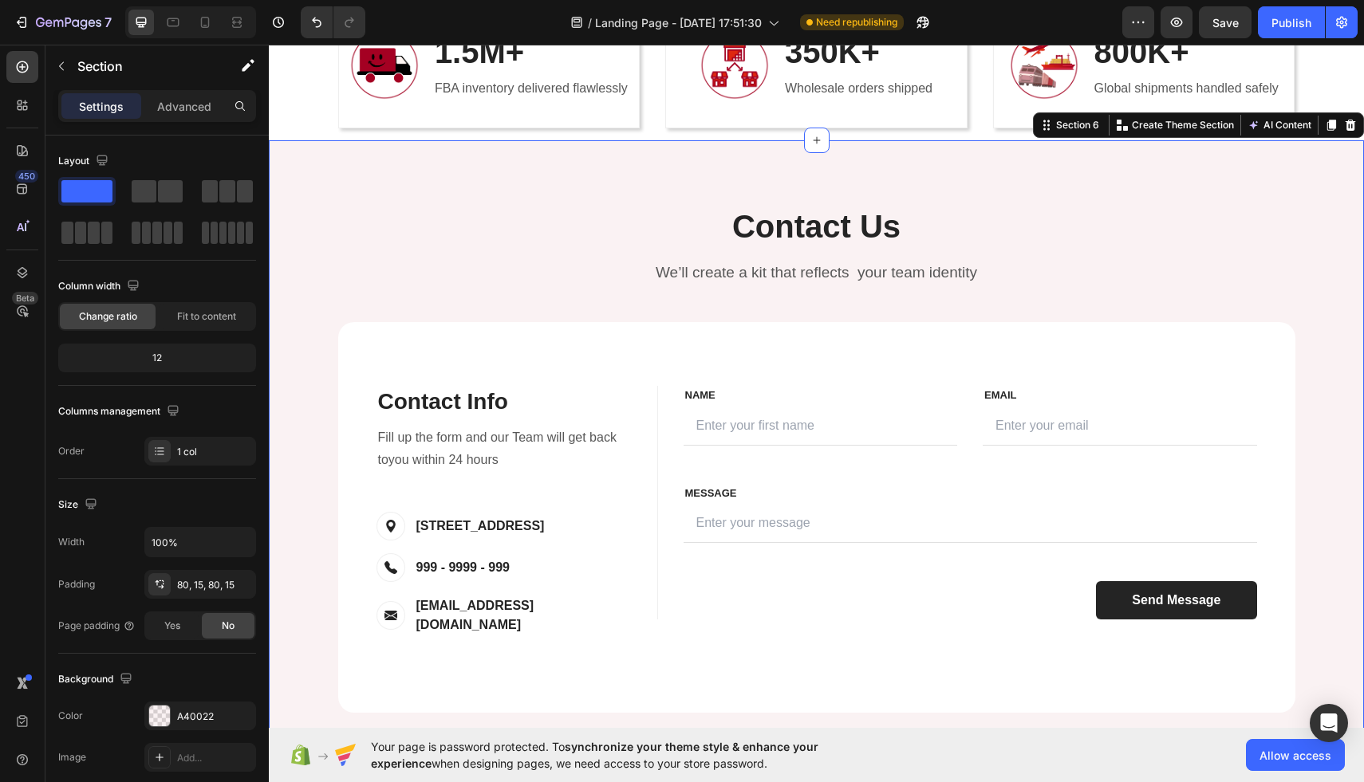
click at [656, 155] on div "Contact Us Heading We’ll create a kit that reflects your team identity Text blo…" at bounding box center [816, 458] width 1095 height 637
click at [191, 98] on p "Advanced" at bounding box center [184, 106] width 54 height 17
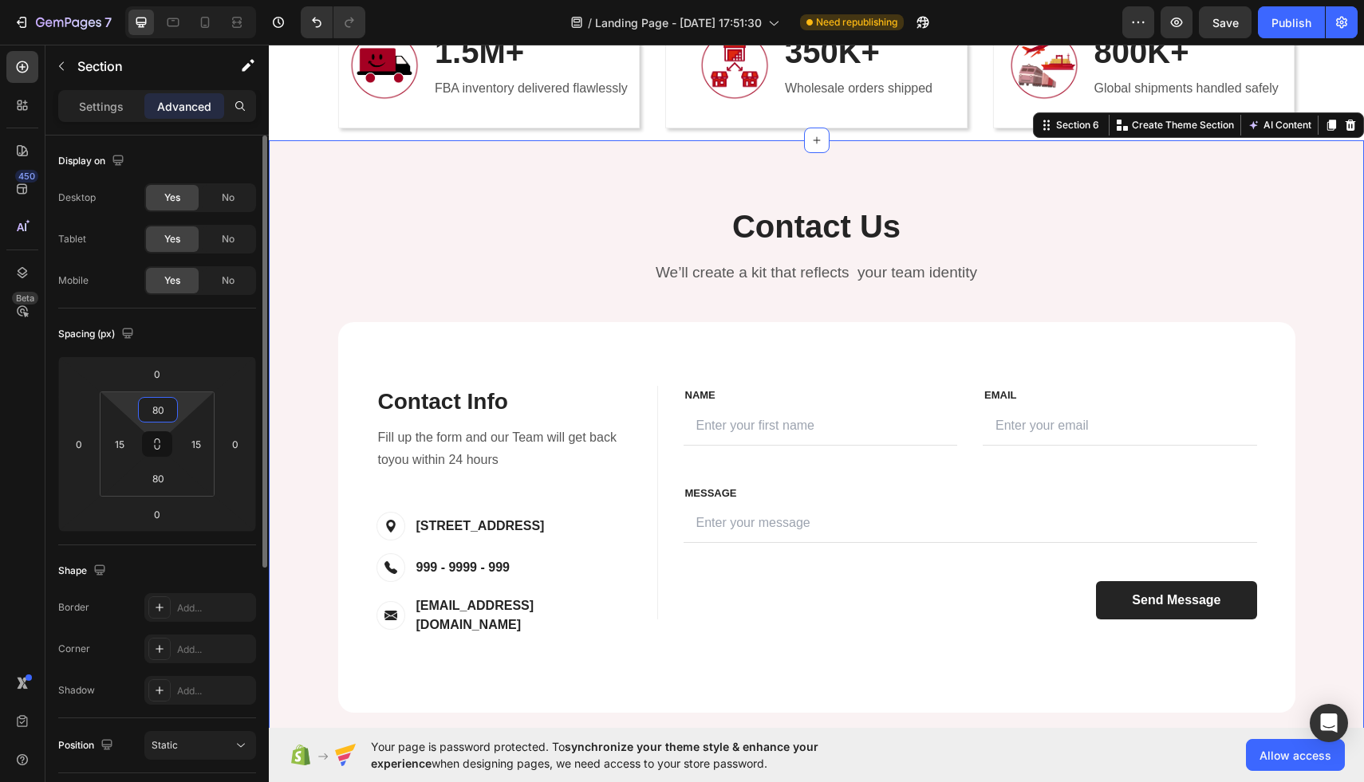
click at [160, 403] on input "80" at bounding box center [158, 410] width 32 height 24
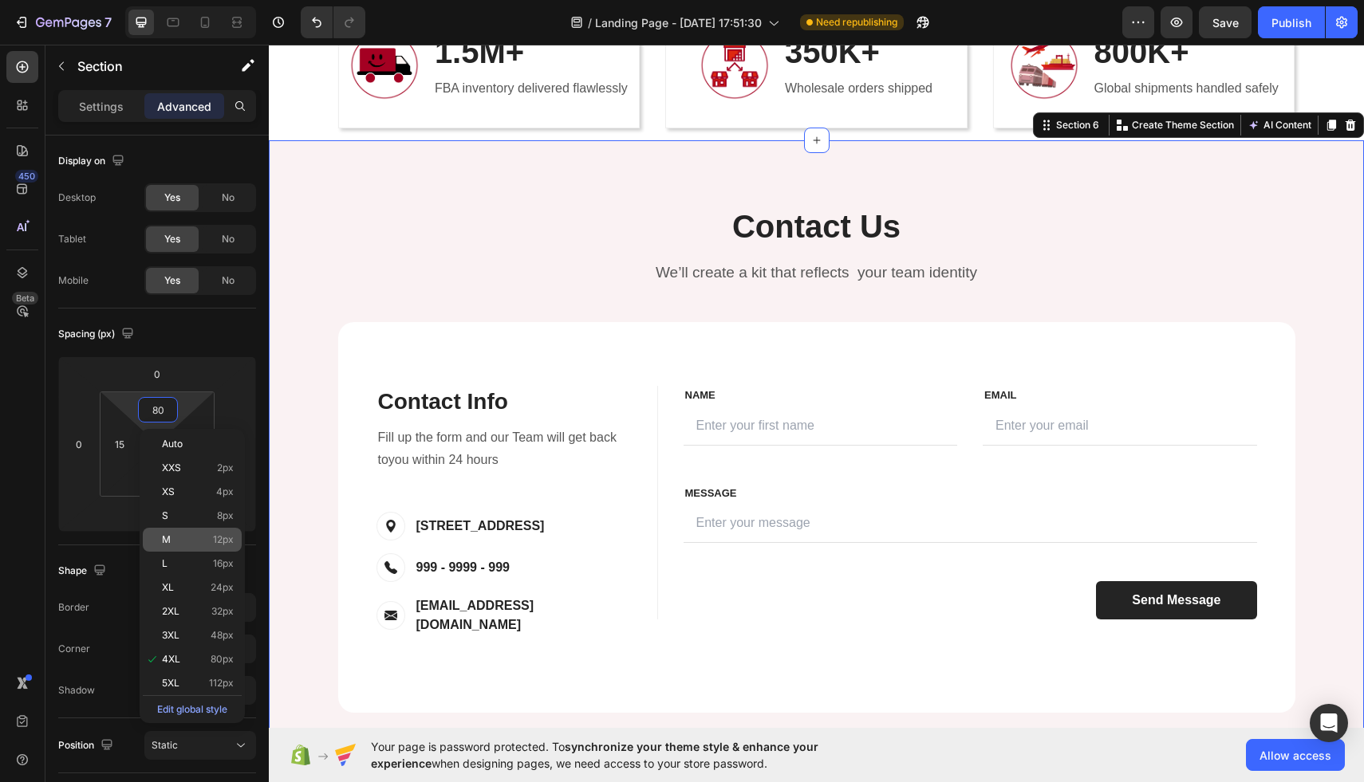
click at [232, 528] on div "M 12px" at bounding box center [192, 540] width 99 height 24
type input "12"
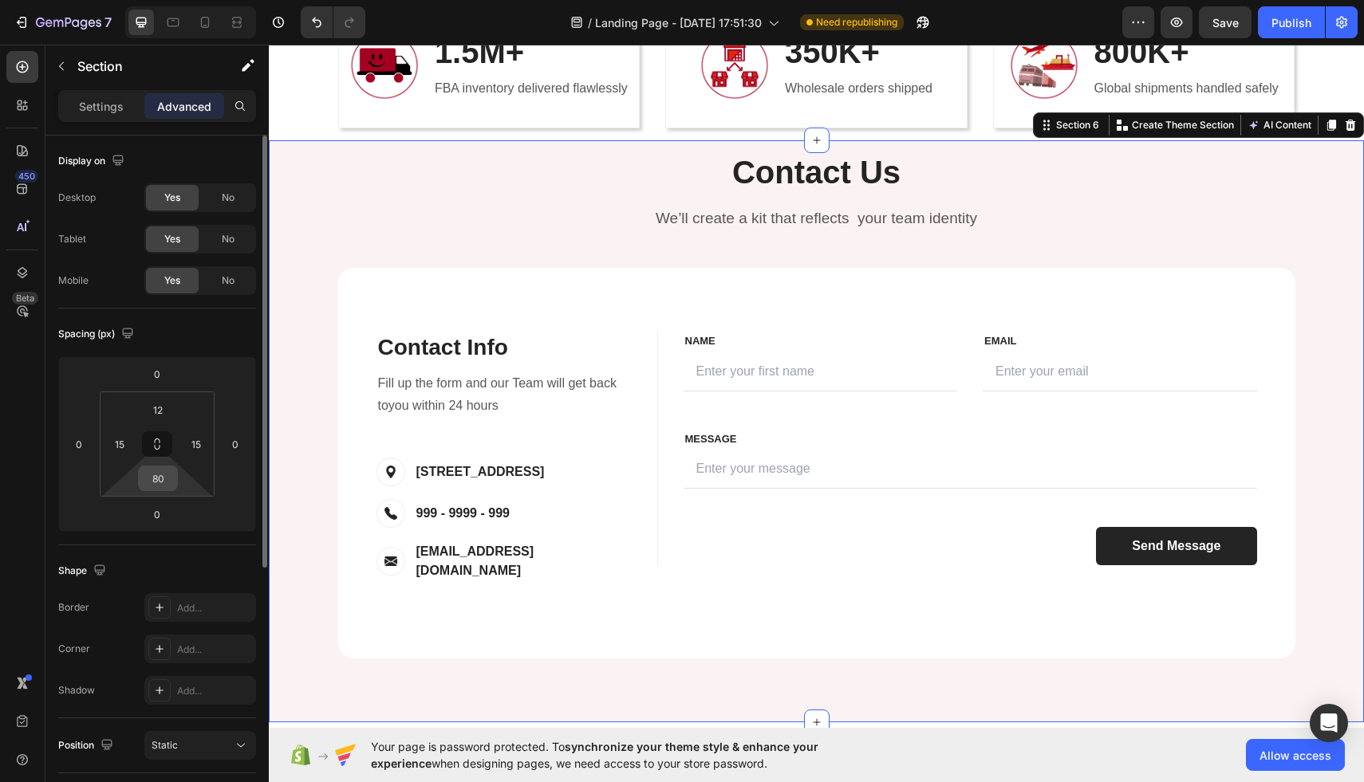
click at [163, 482] on input "80" at bounding box center [158, 479] width 32 height 24
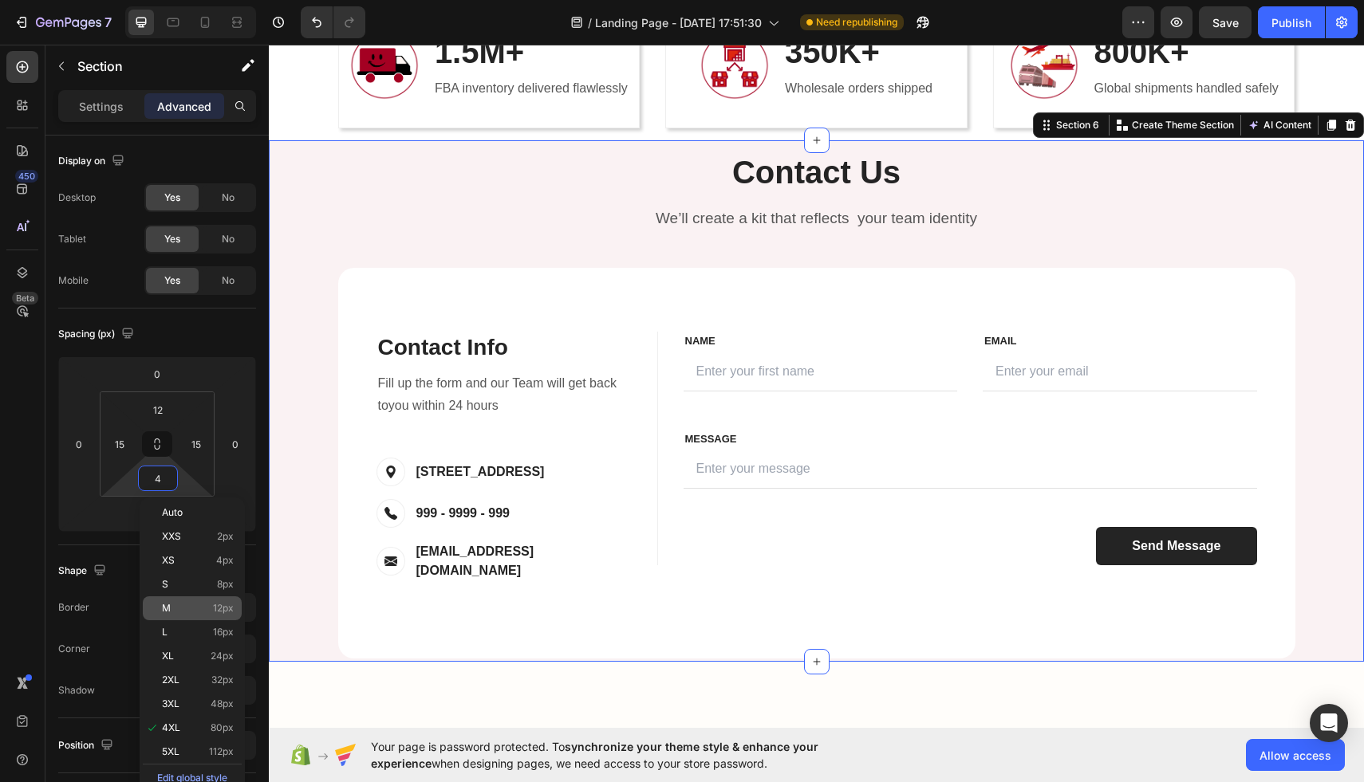
click at [193, 604] on p "M 12px" at bounding box center [198, 608] width 72 height 11
type input "12"
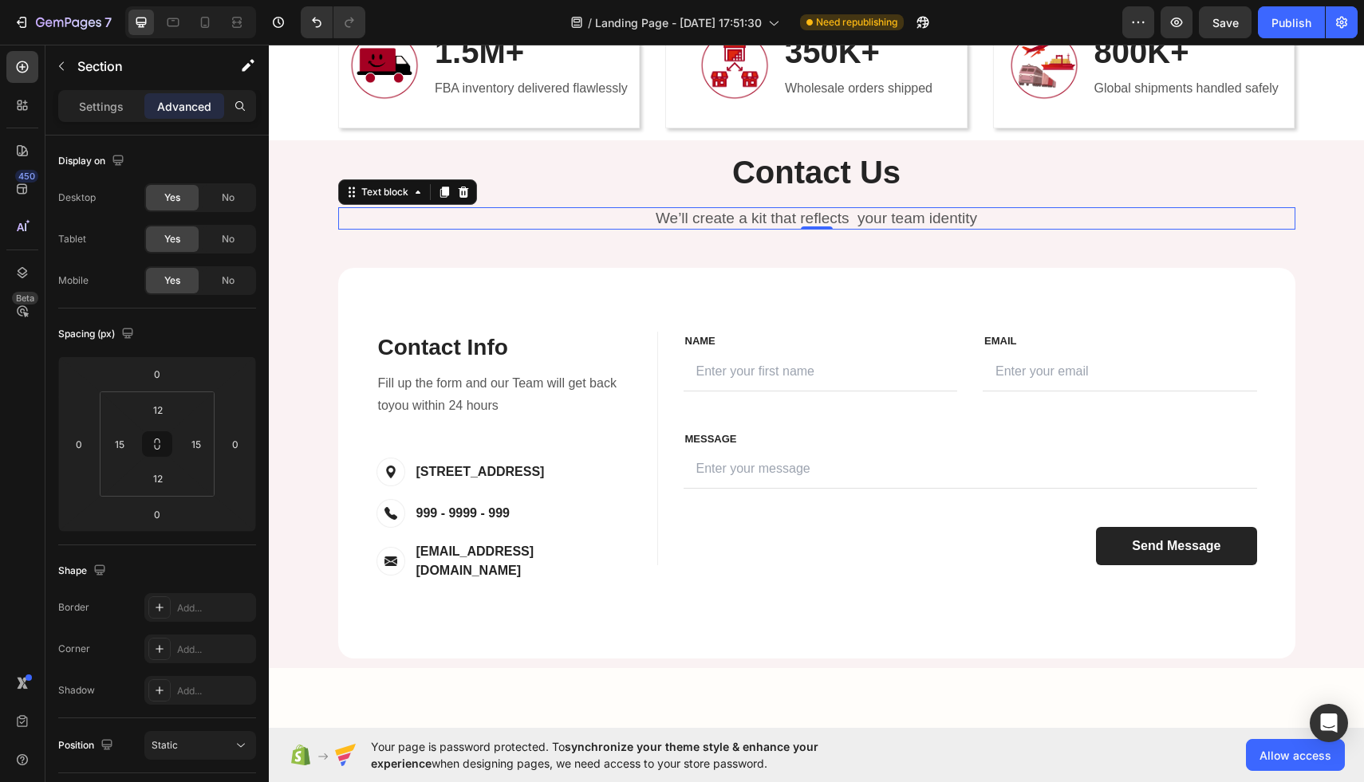
click at [719, 216] on p "We’ll create a kit that reflects your team identity" at bounding box center [817, 219] width 954 height 20
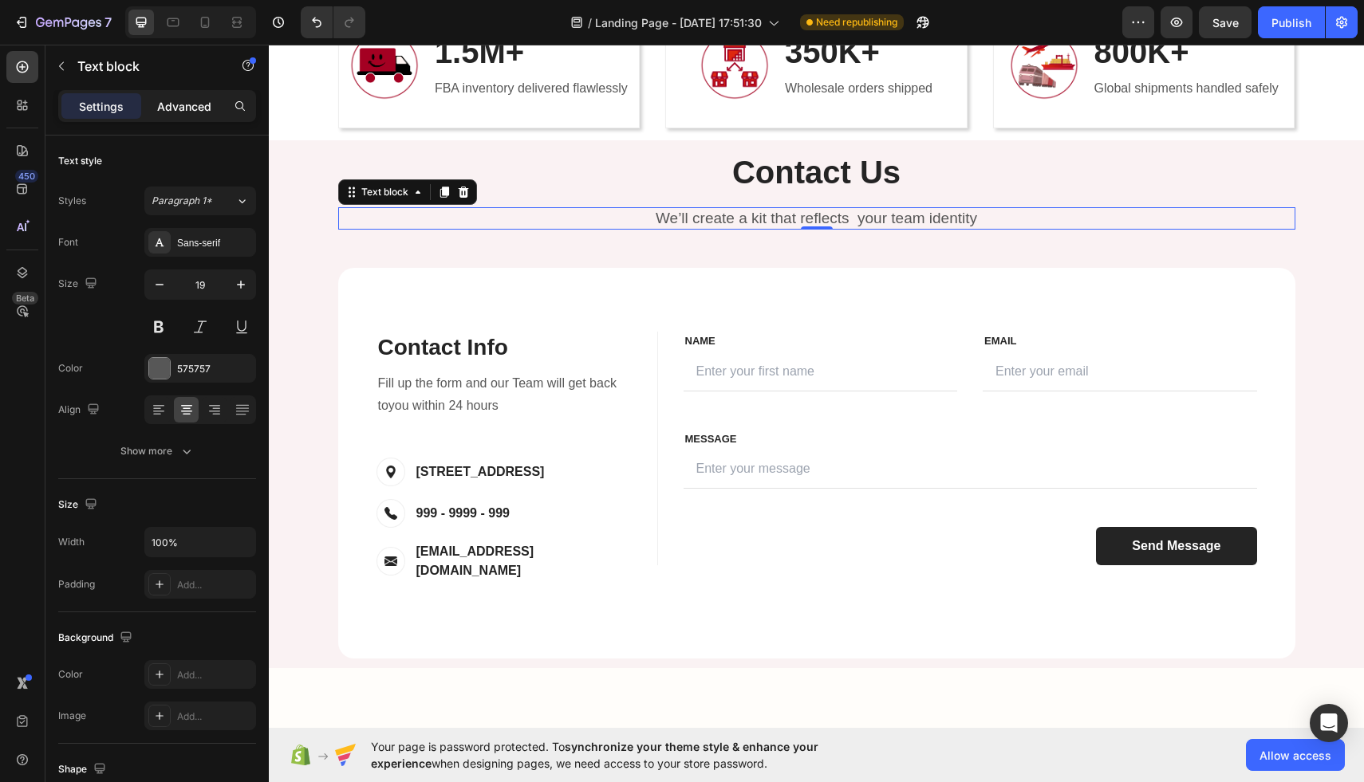
click at [153, 109] on div "Advanced" at bounding box center [184, 106] width 80 height 26
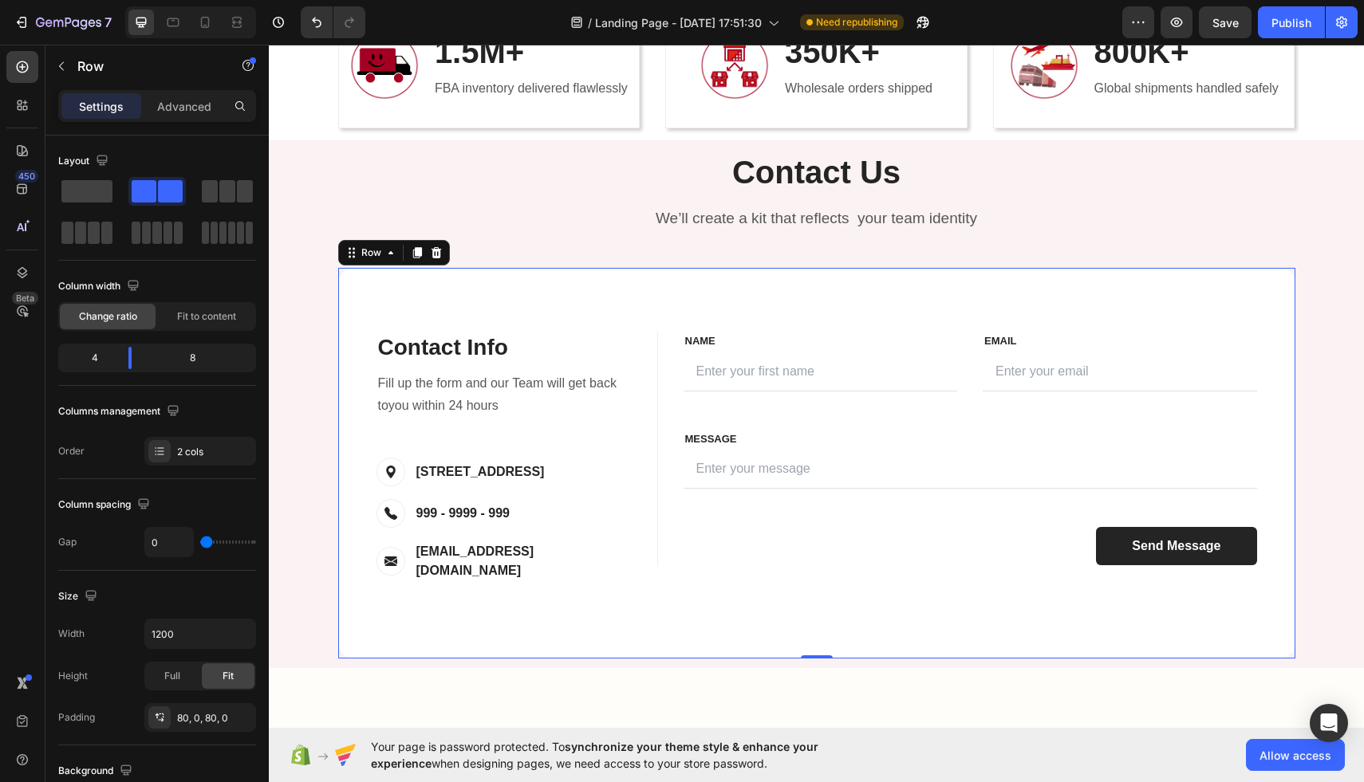
click at [569, 281] on div "Contact Info Heading Contact Information Heading Fill up the form and our Team …" at bounding box center [816, 463] width 957 height 391
click at [205, 86] on div "Row" at bounding box center [136, 65] width 182 height 41
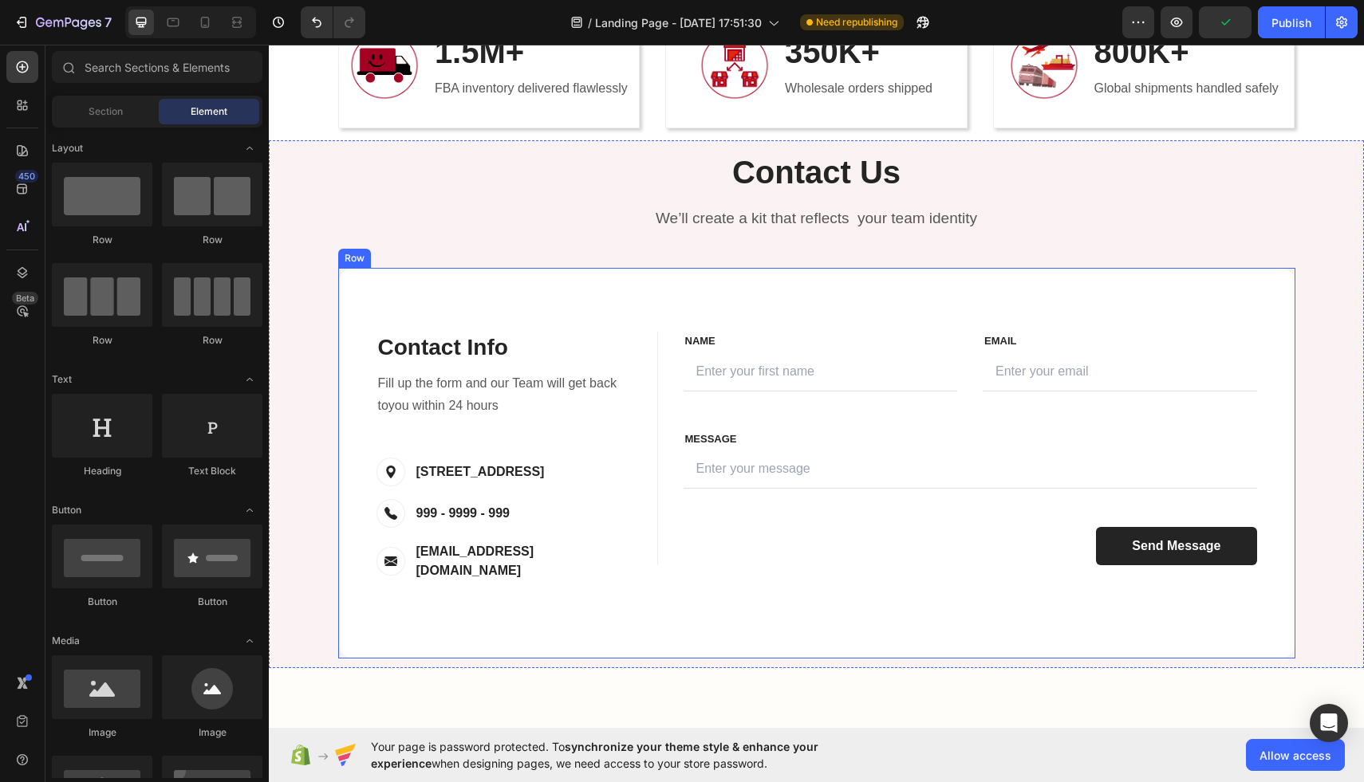
click at [392, 271] on div "Contact Info Heading Contact Information Heading Fill up the form and our Team …" at bounding box center [816, 463] width 957 height 391
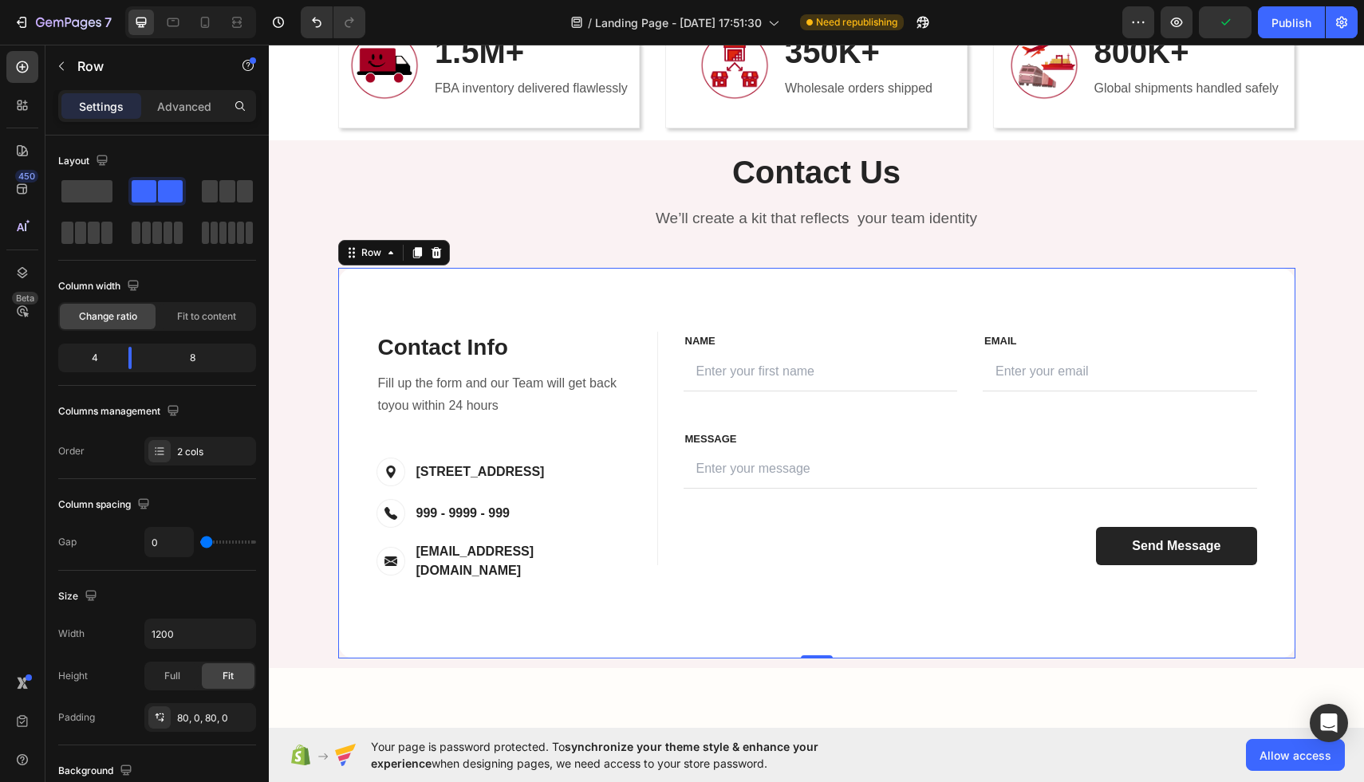
click at [183, 119] on div "Settings Advanced" at bounding box center [157, 106] width 198 height 32
click at [179, 104] on p "Advanced" at bounding box center [184, 106] width 54 height 17
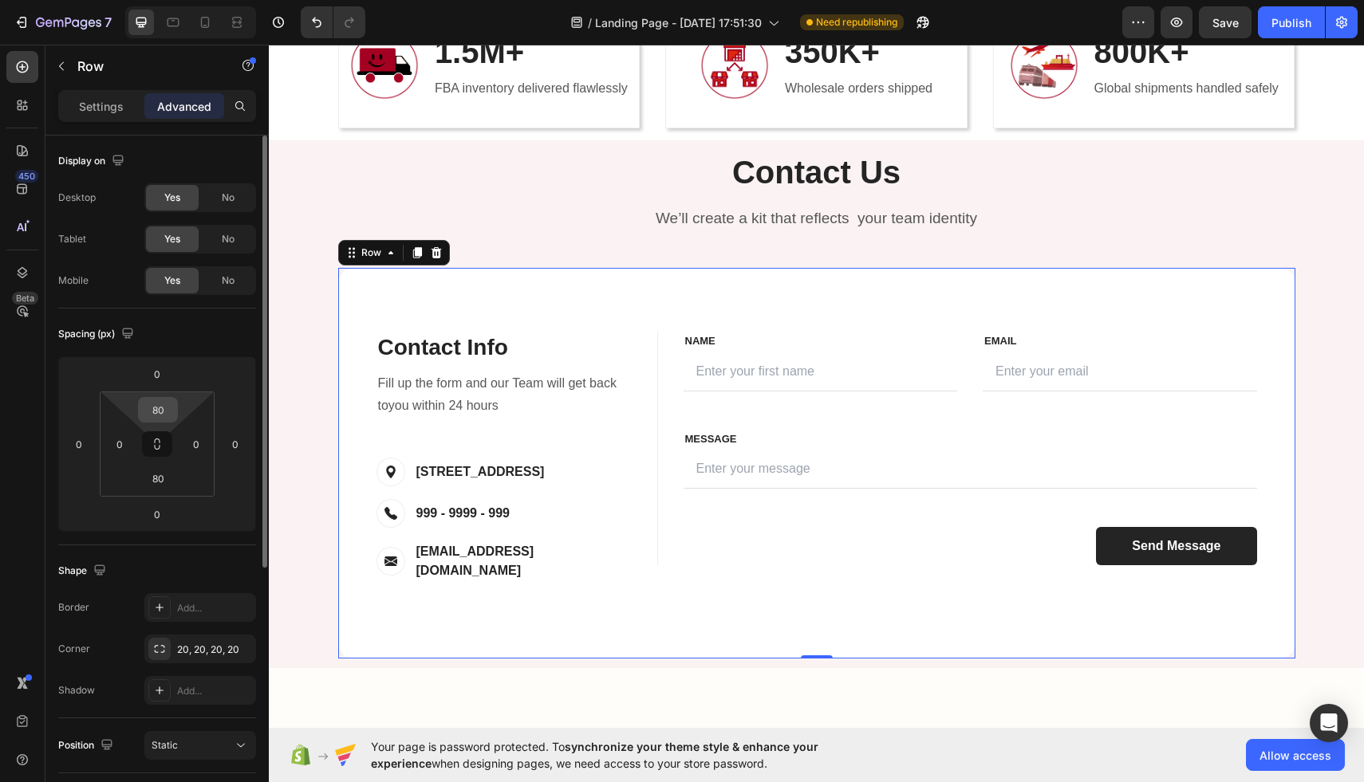
click at [159, 407] on input "80" at bounding box center [158, 410] width 32 height 24
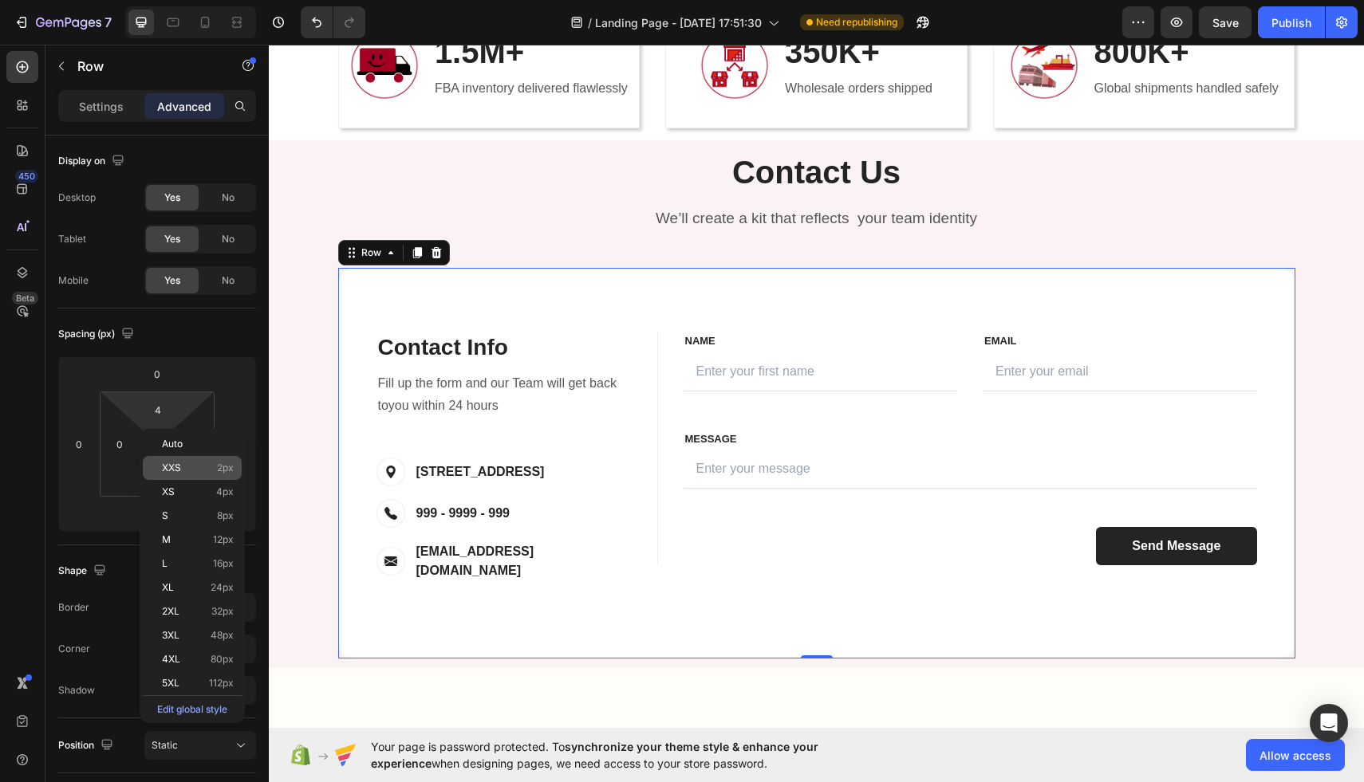
click at [189, 464] on p "XXS 2px" at bounding box center [198, 468] width 72 height 11
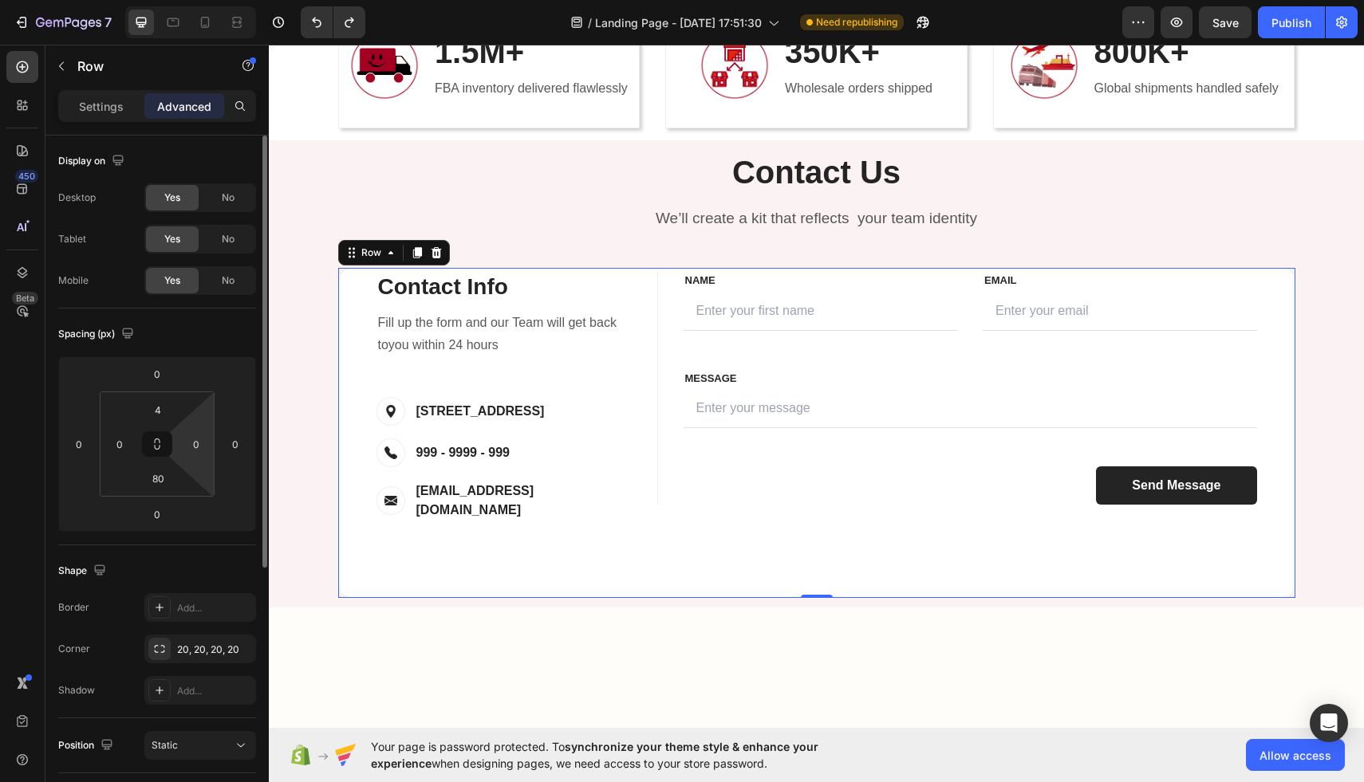
type input "80"
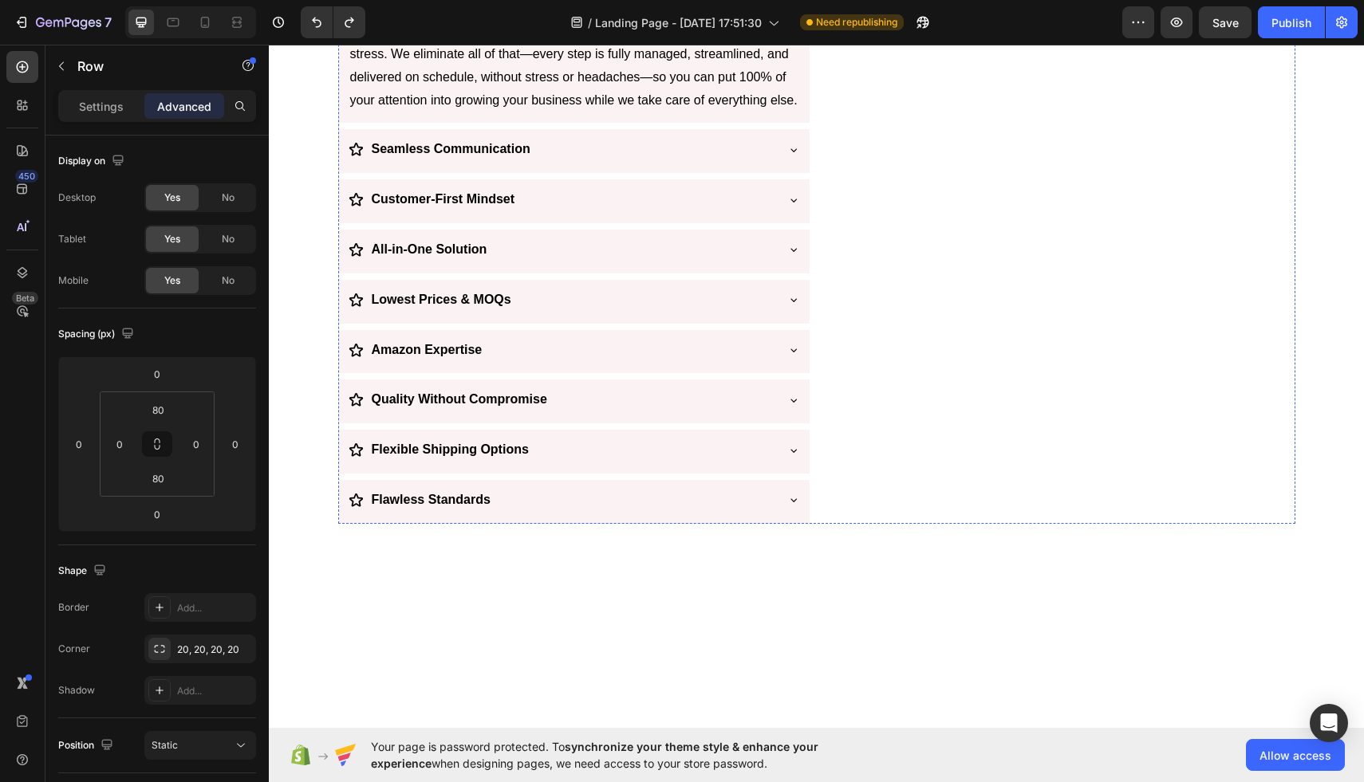
scroll to position [2225, 0]
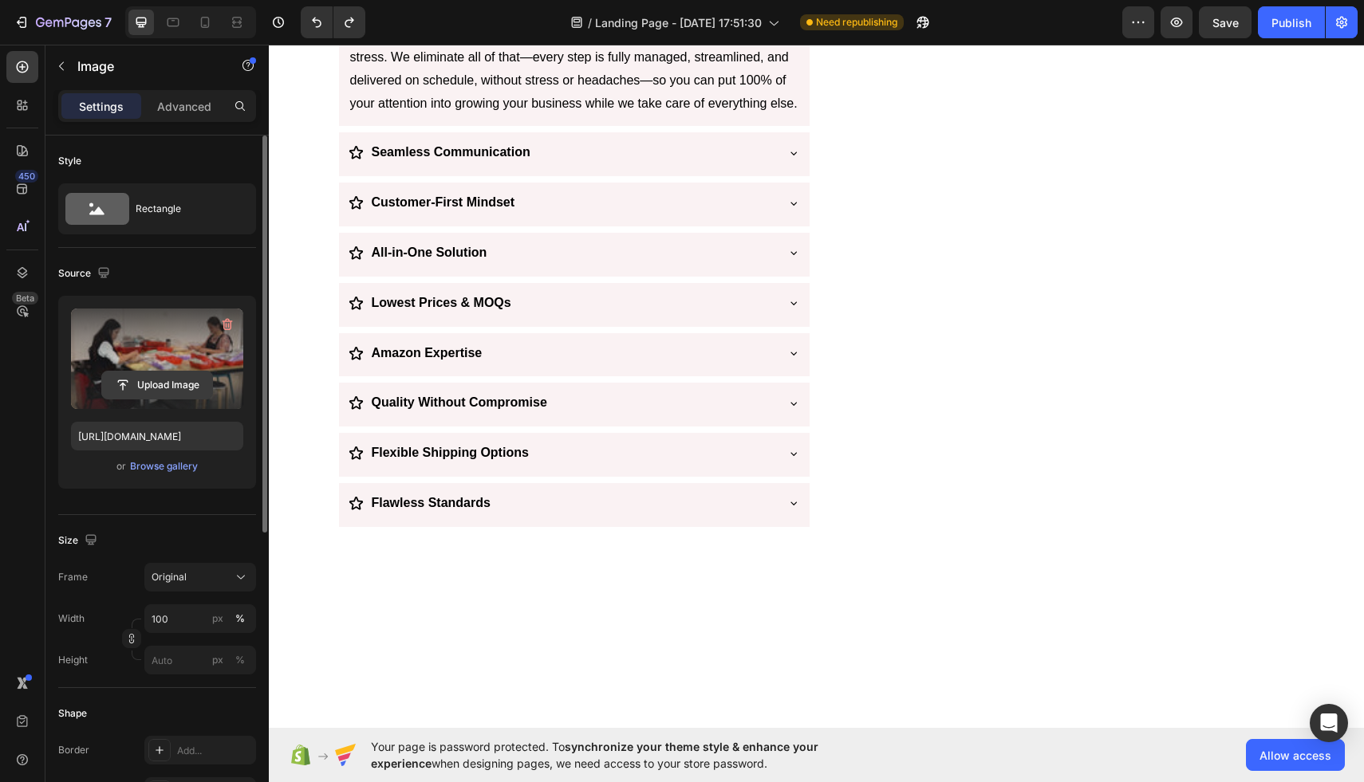
click at [154, 384] on input "file" at bounding box center [157, 385] width 110 height 27
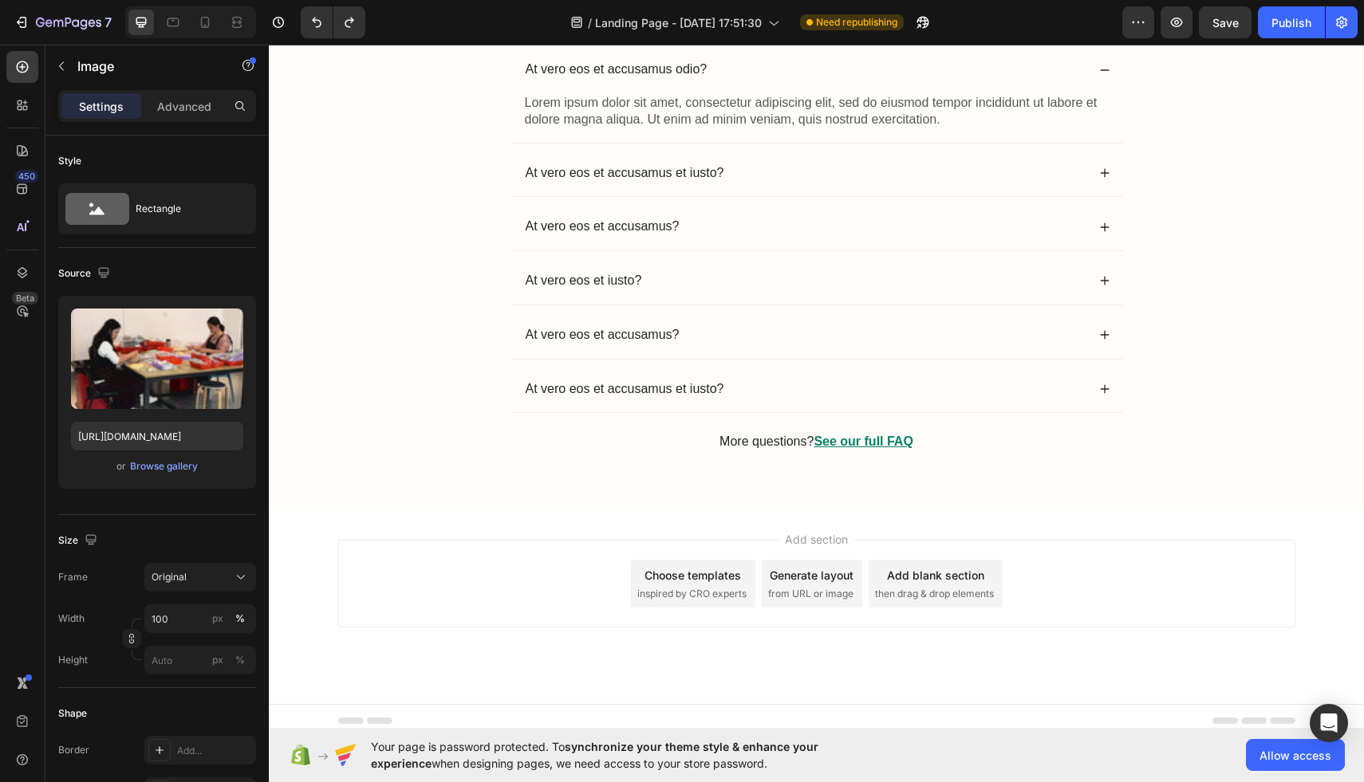
scroll to position [4130, 0]
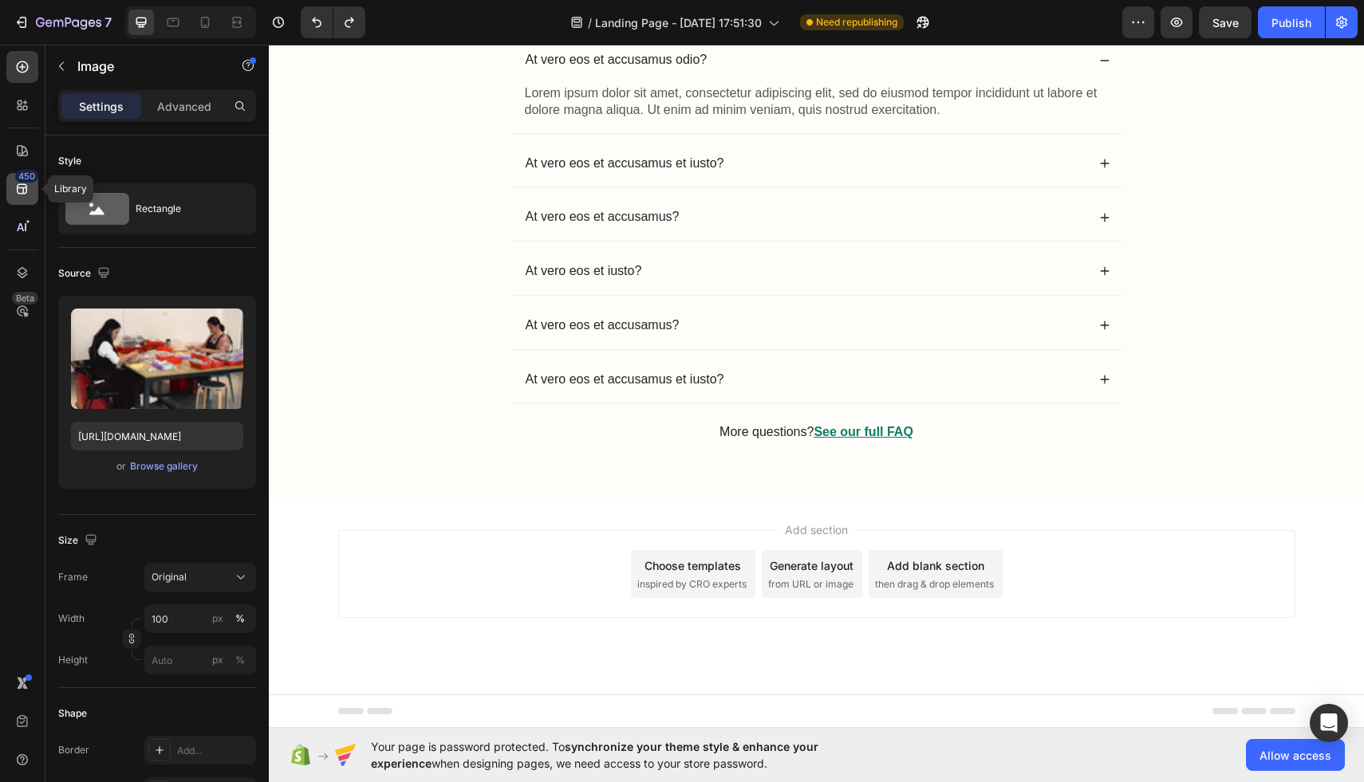
click at [33, 187] on div "450" at bounding box center [22, 189] width 32 height 32
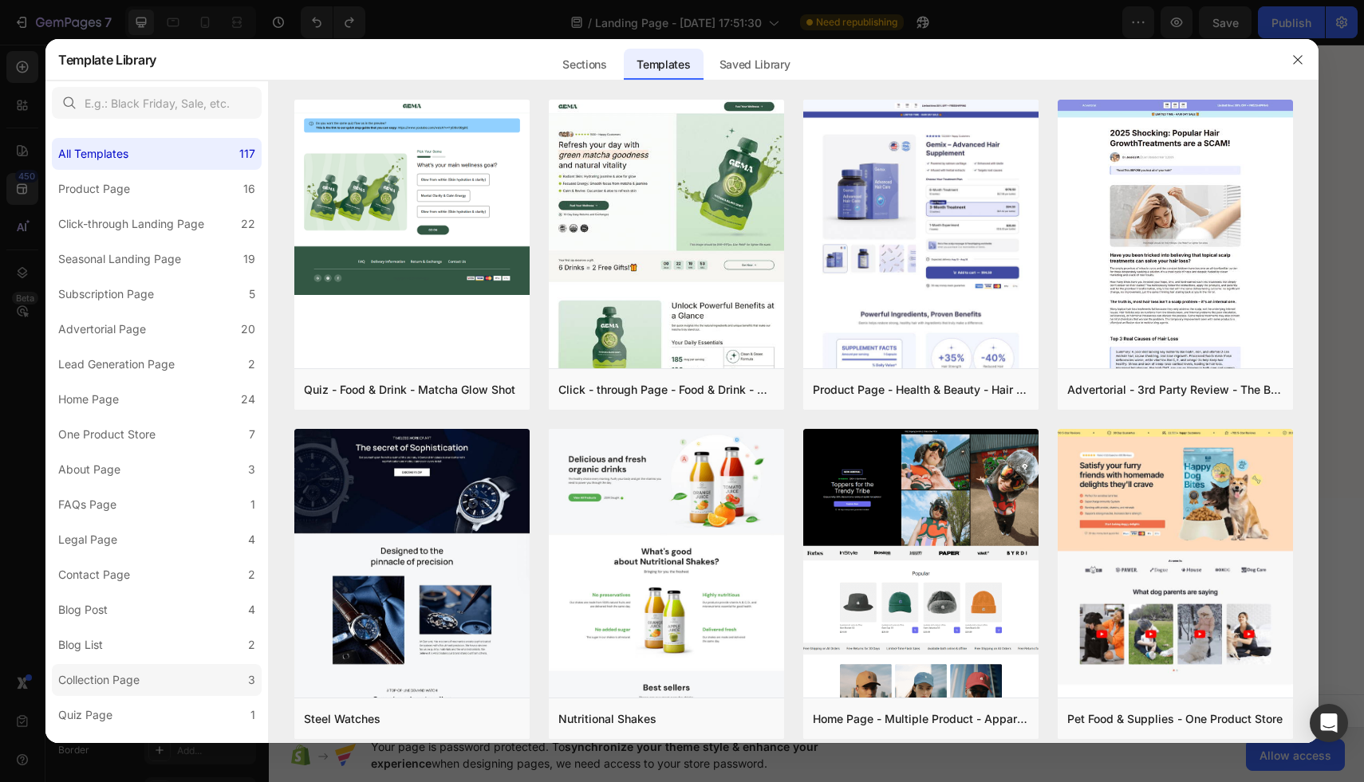
click at [93, 689] on div "Collection Page" at bounding box center [98, 680] width 81 height 19
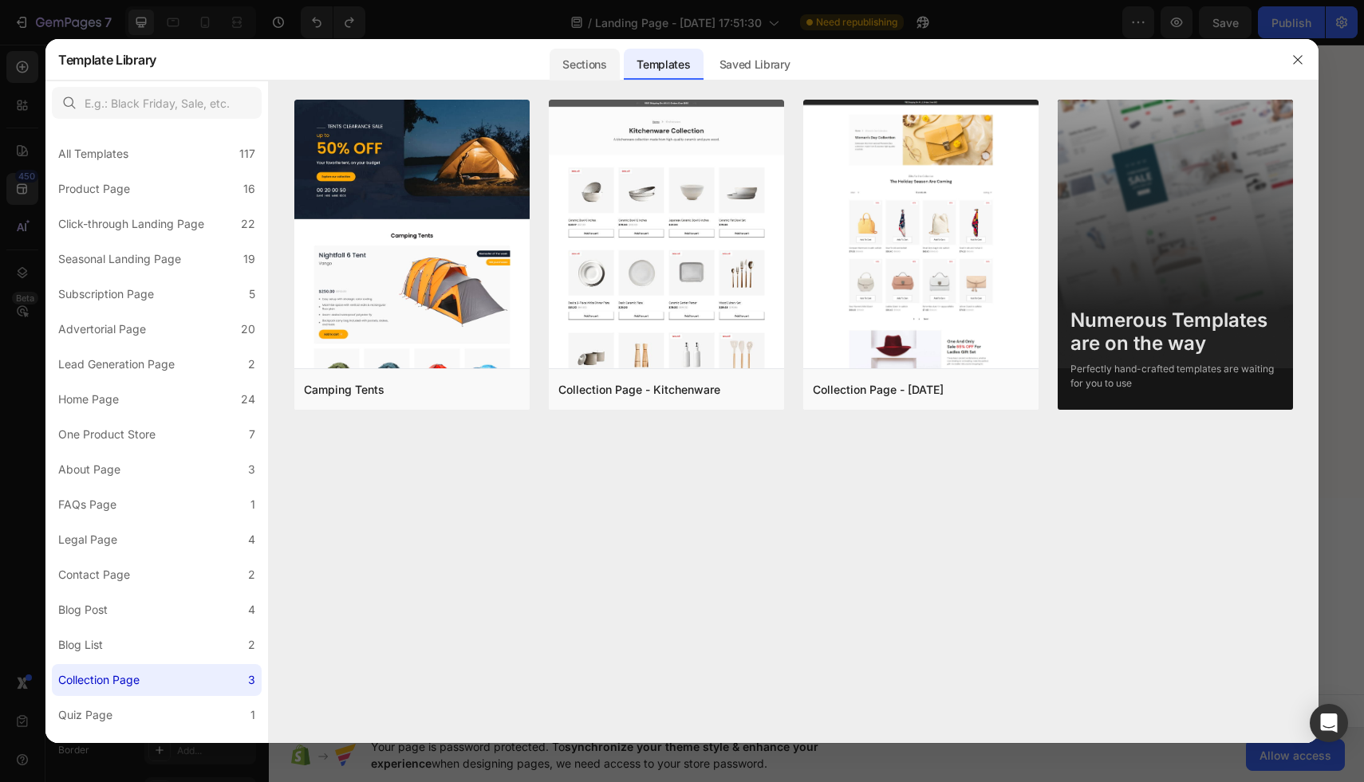
click at [605, 49] on div "Sections" at bounding box center [583, 65] width 69 height 32
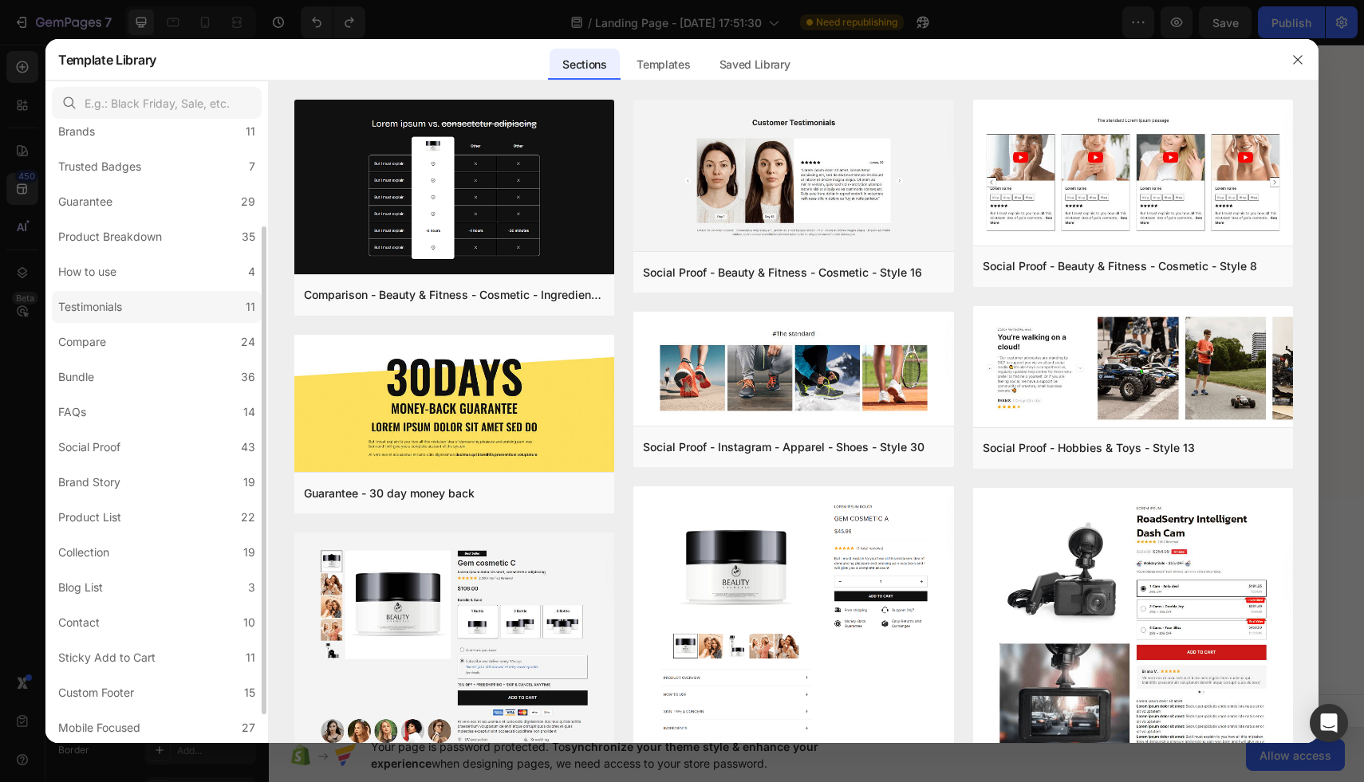
scroll to position [163, 0]
click at [1308, 64] on button "button" at bounding box center [1298, 60] width 26 height 26
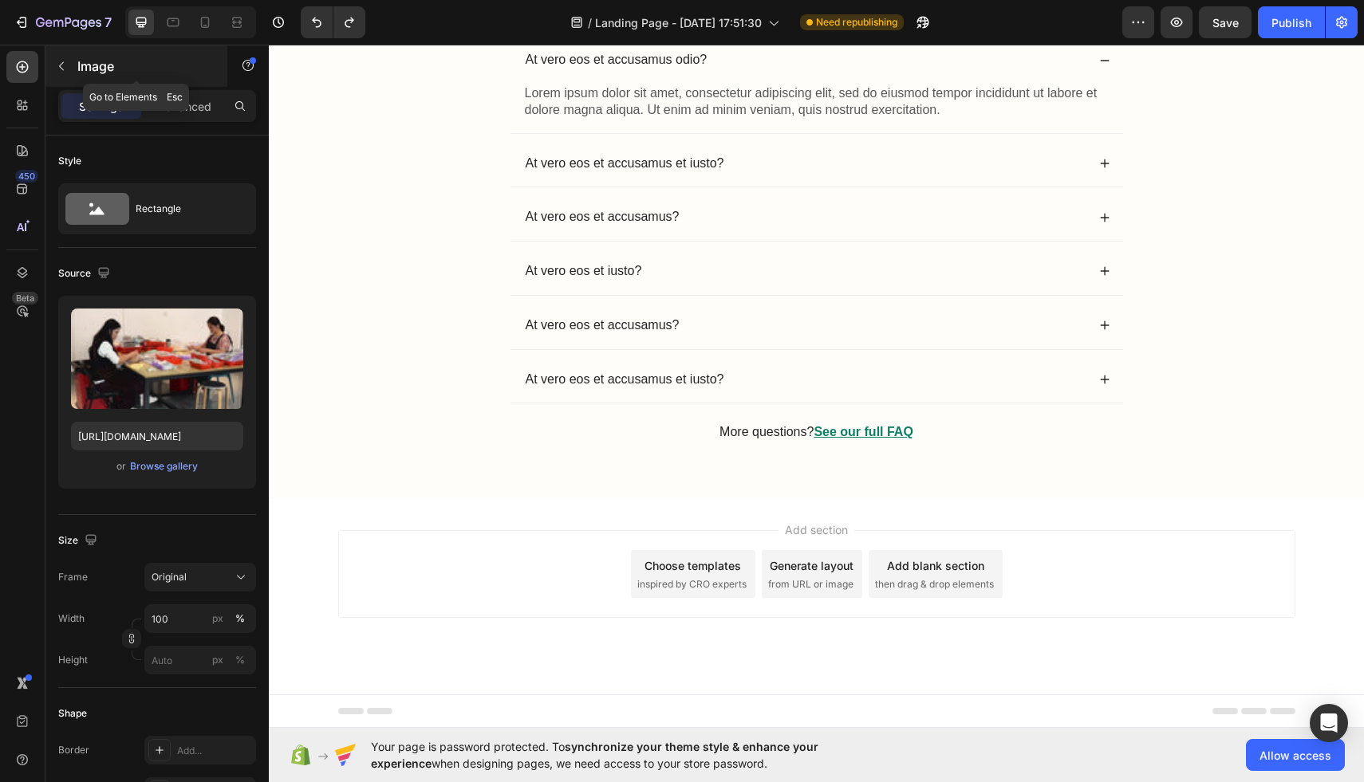
click at [56, 74] on button "button" at bounding box center [62, 66] width 26 height 26
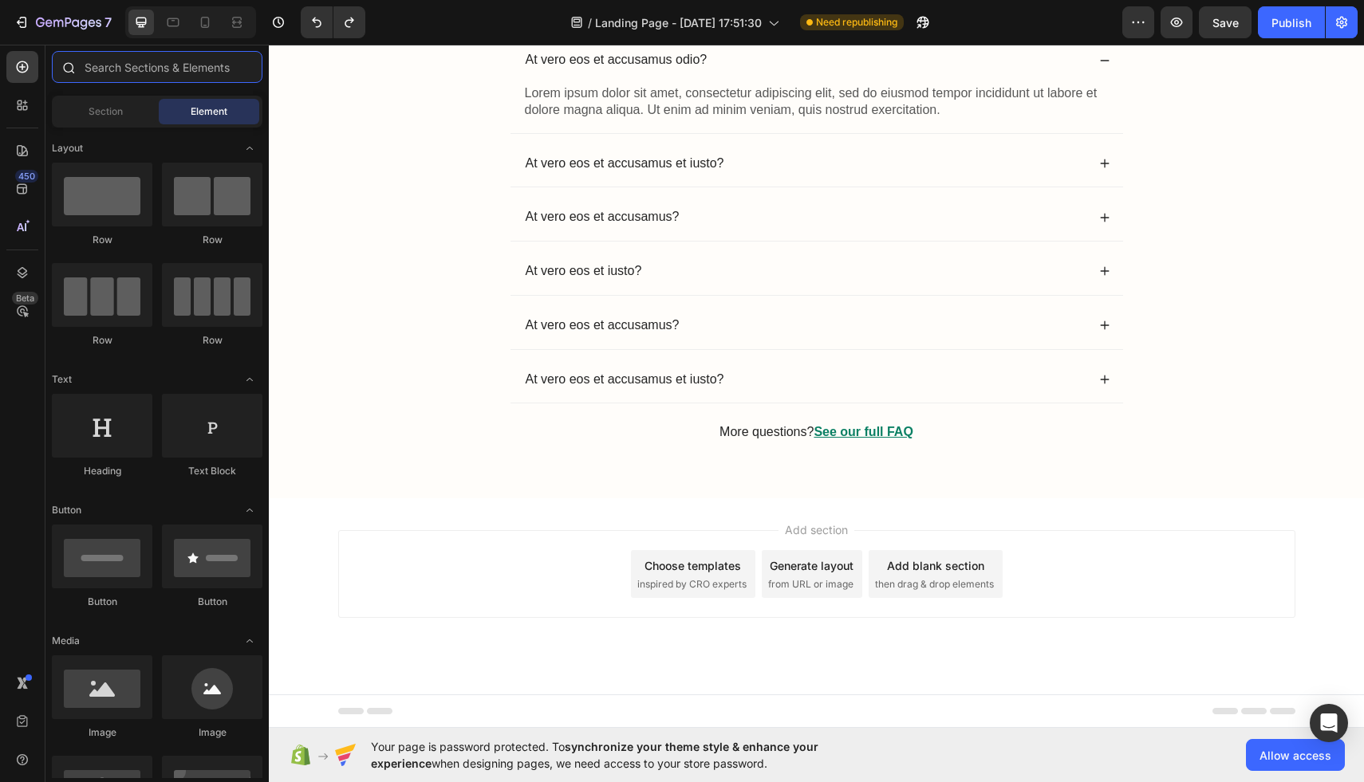
click at [122, 68] on input "text" at bounding box center [157, 67] width 211 height 32
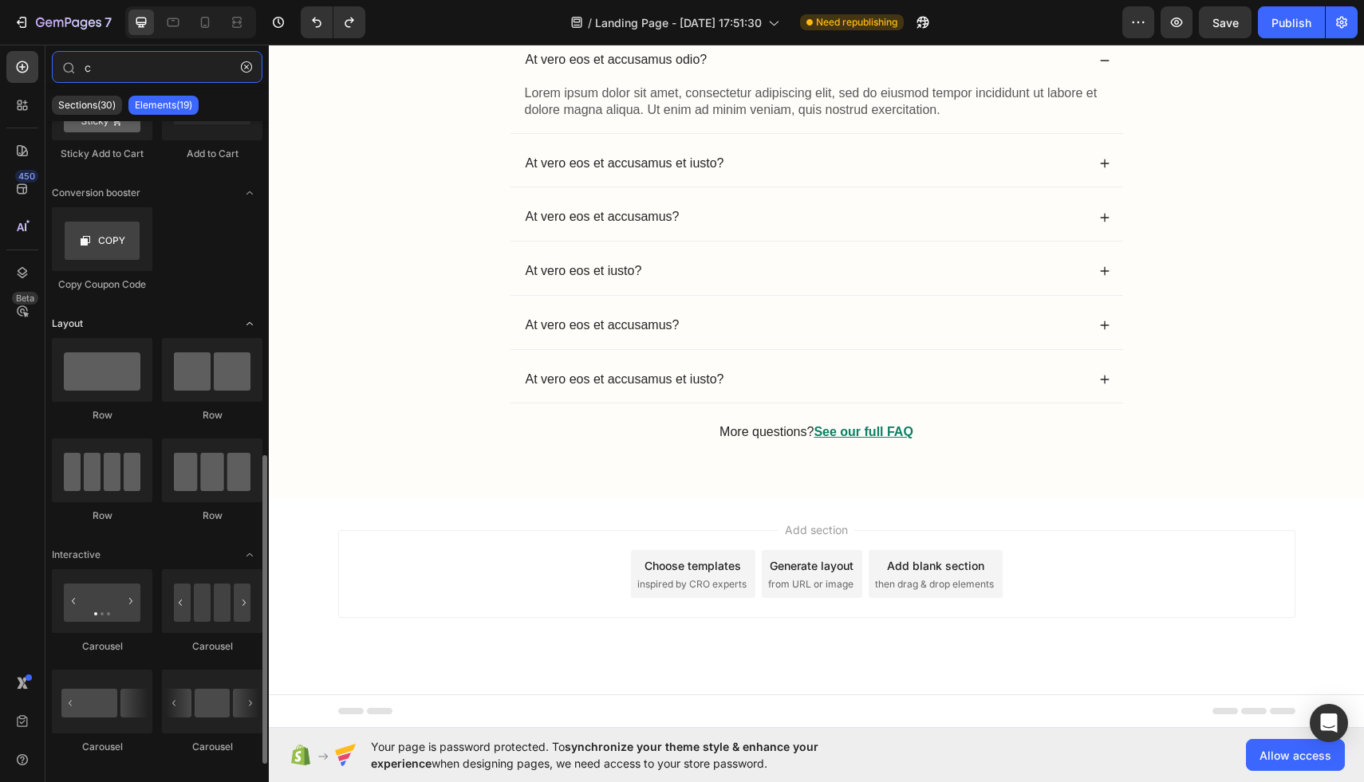
scroll to position [719, 0]
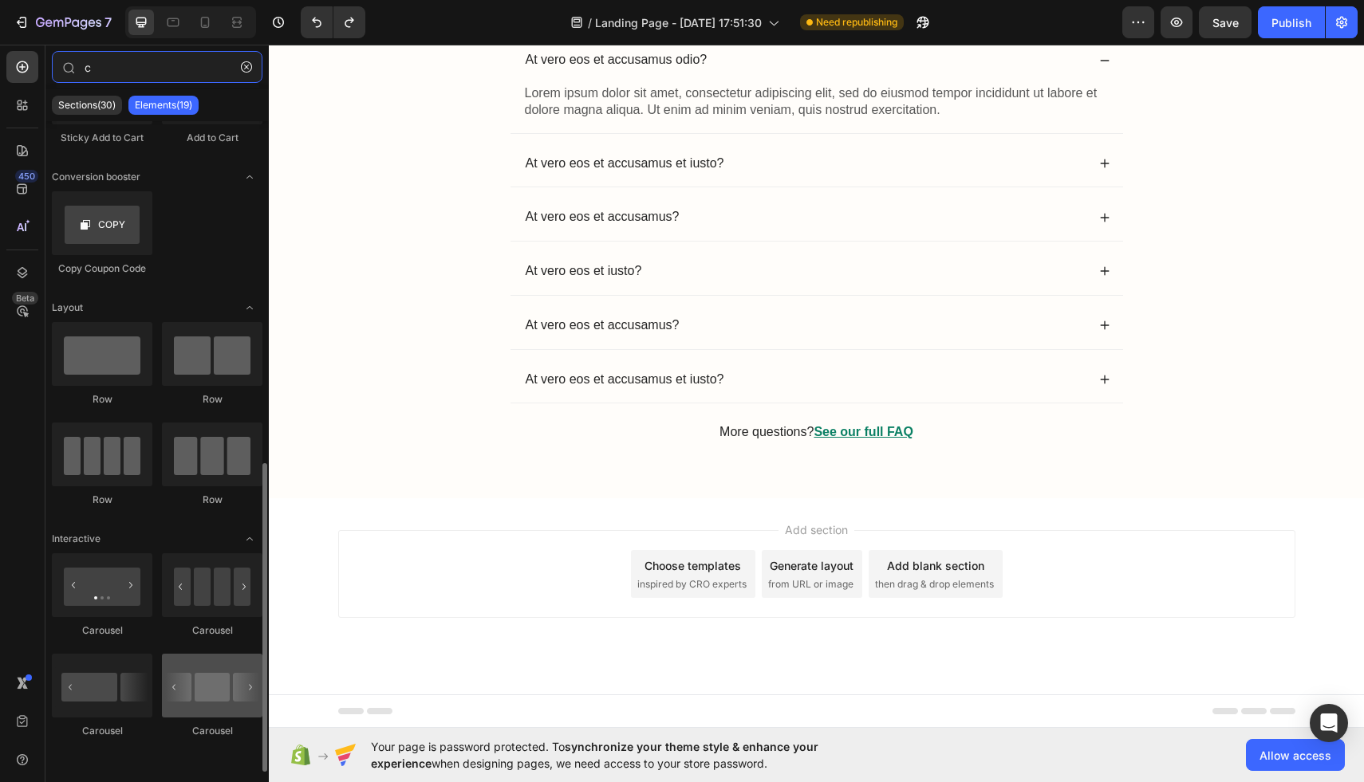
type input "c"
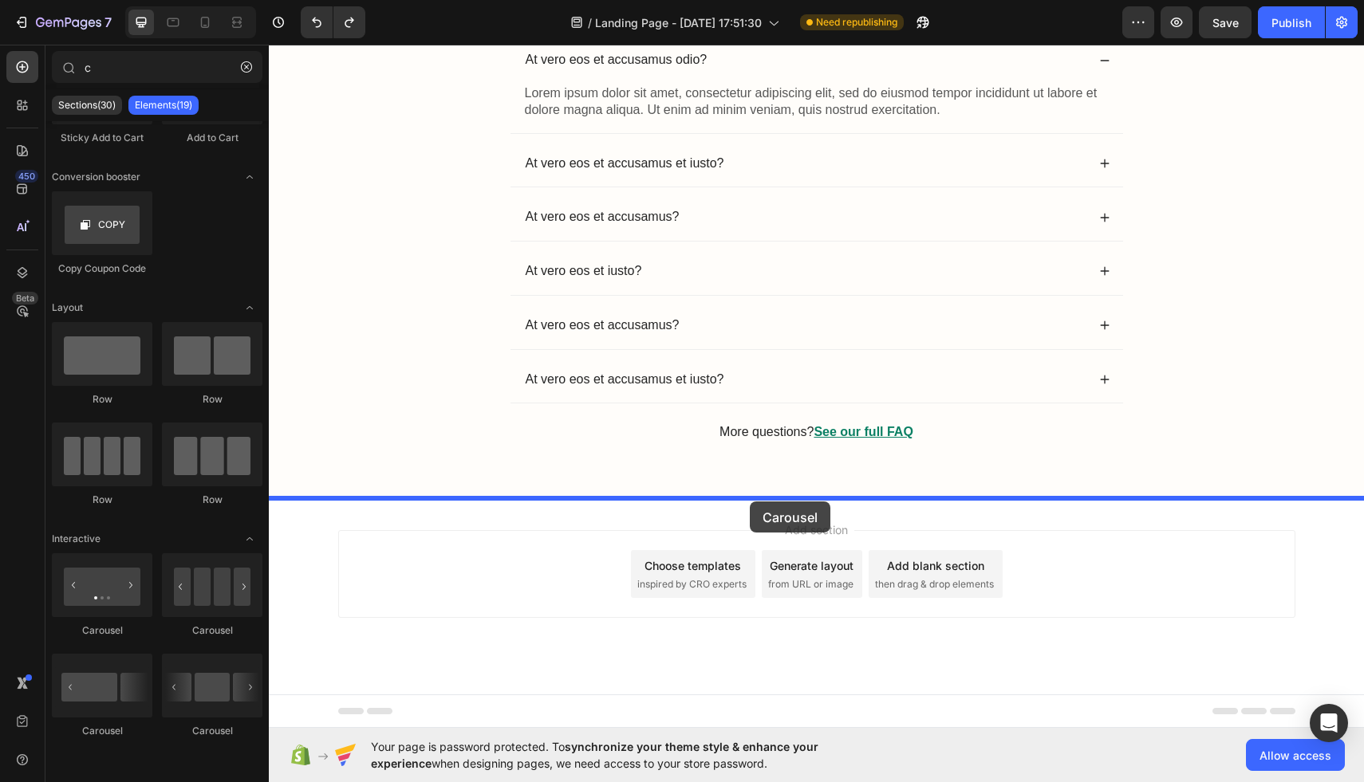
drag, startPoint x: 477, startPoint y: 739, endPoint x: 750, endPoint y: 502, distance: 361.7
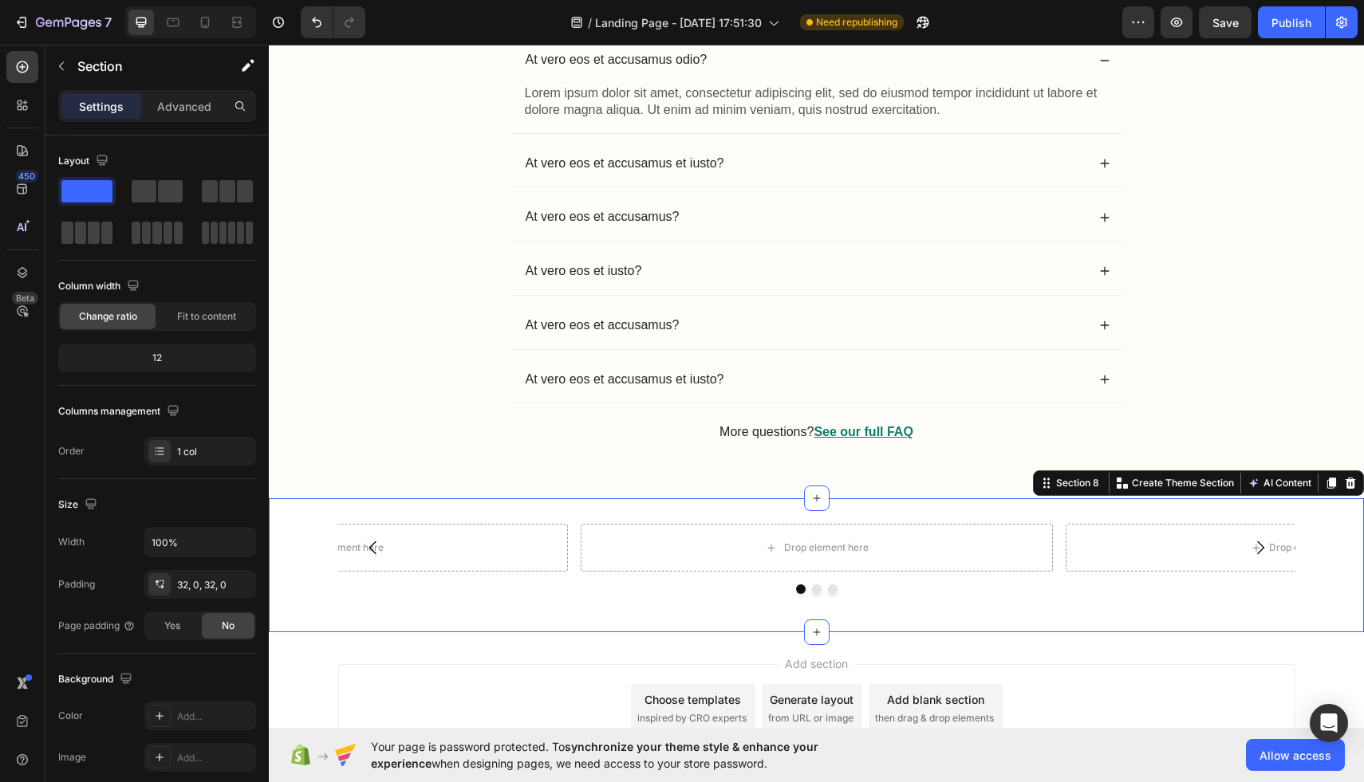
click at [1329, 509] on div "Drop element here Drop element here Drop element here Carousel Section 8 You ca…" at bounding box center [816, 565] width 1095 height 134
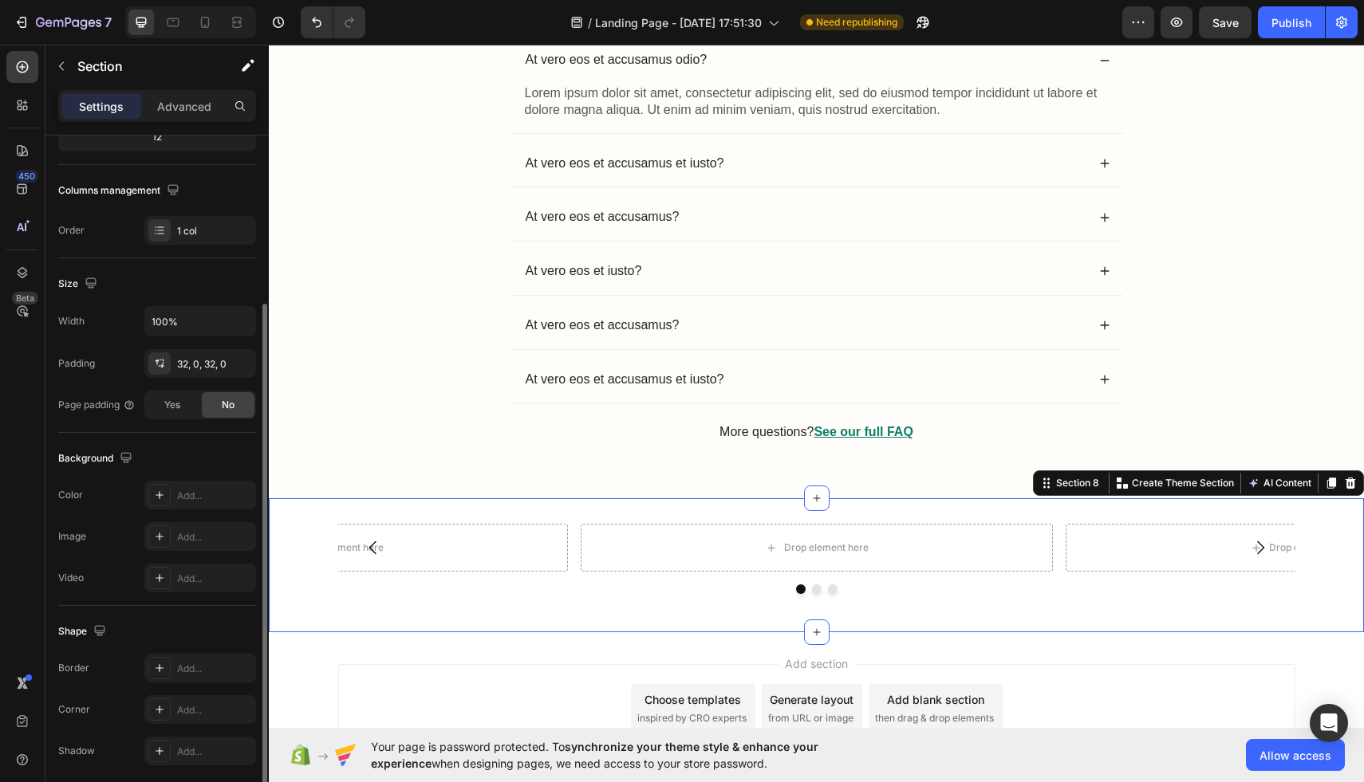
scroll to position [238, 0]
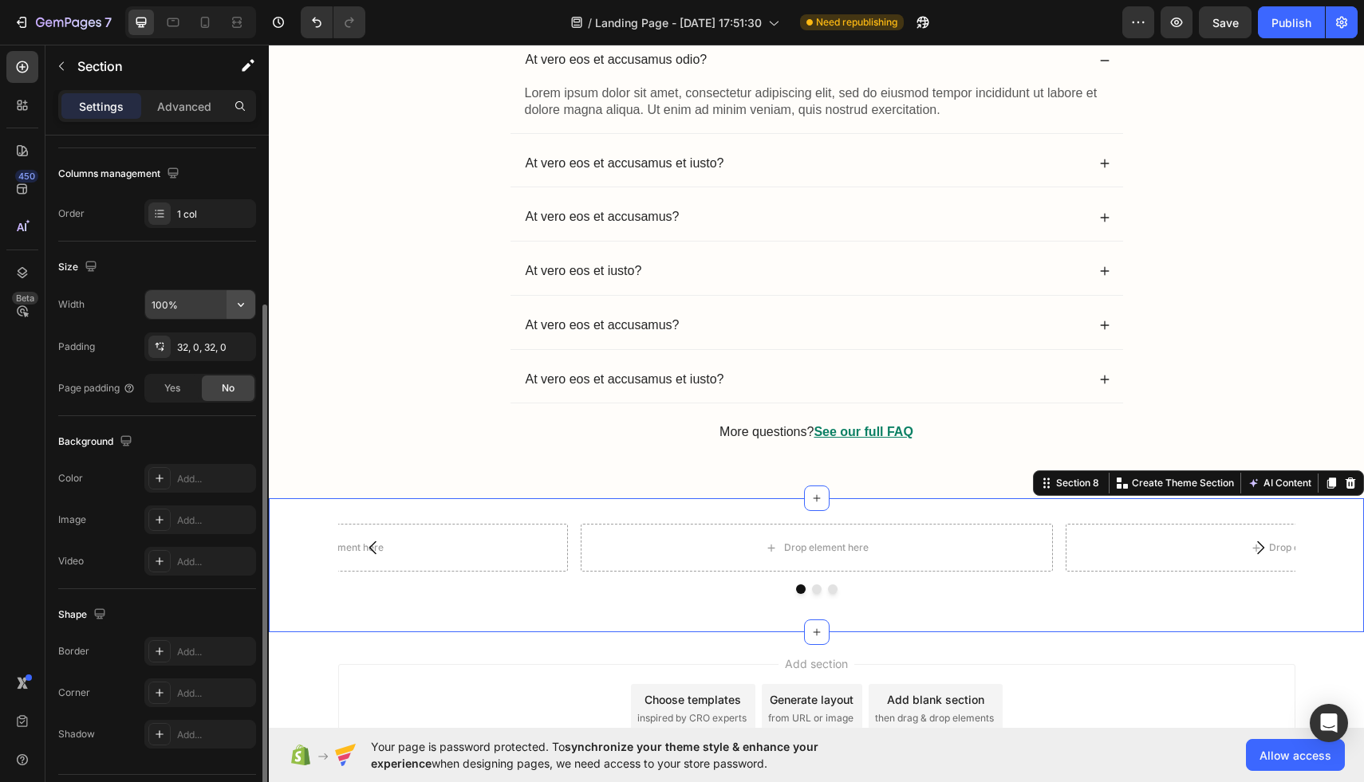
click at [247, 301] on icon "button" at bounding box center [241, 305] width 16 height 16
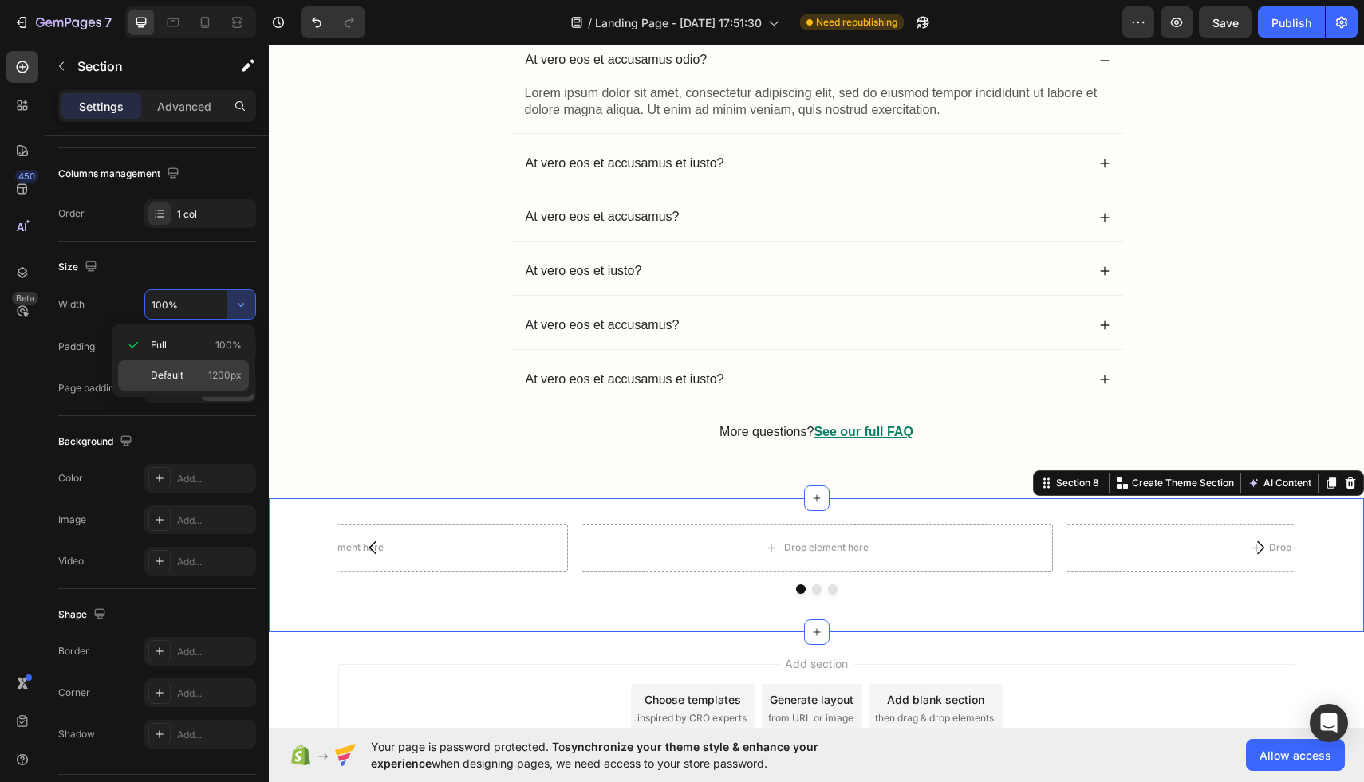
click at [201, 377] on p "Default 1200px" at bounding box center [196, 375] width 91 height 14
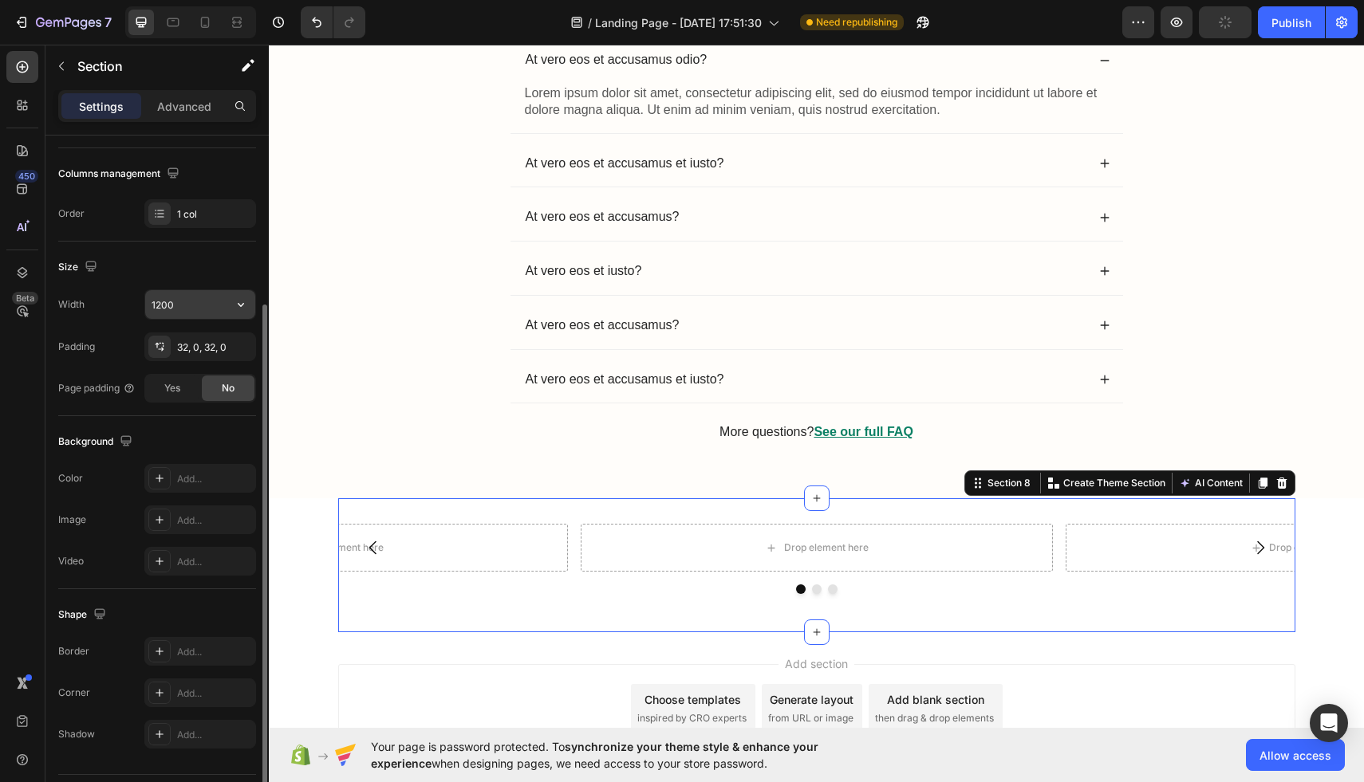
click at [207, 313] on input "1200" at bounding box center [200, 304] width 110 height 29
click at [259, 308] on div at bounding box center [263, 482] width 12 height 692
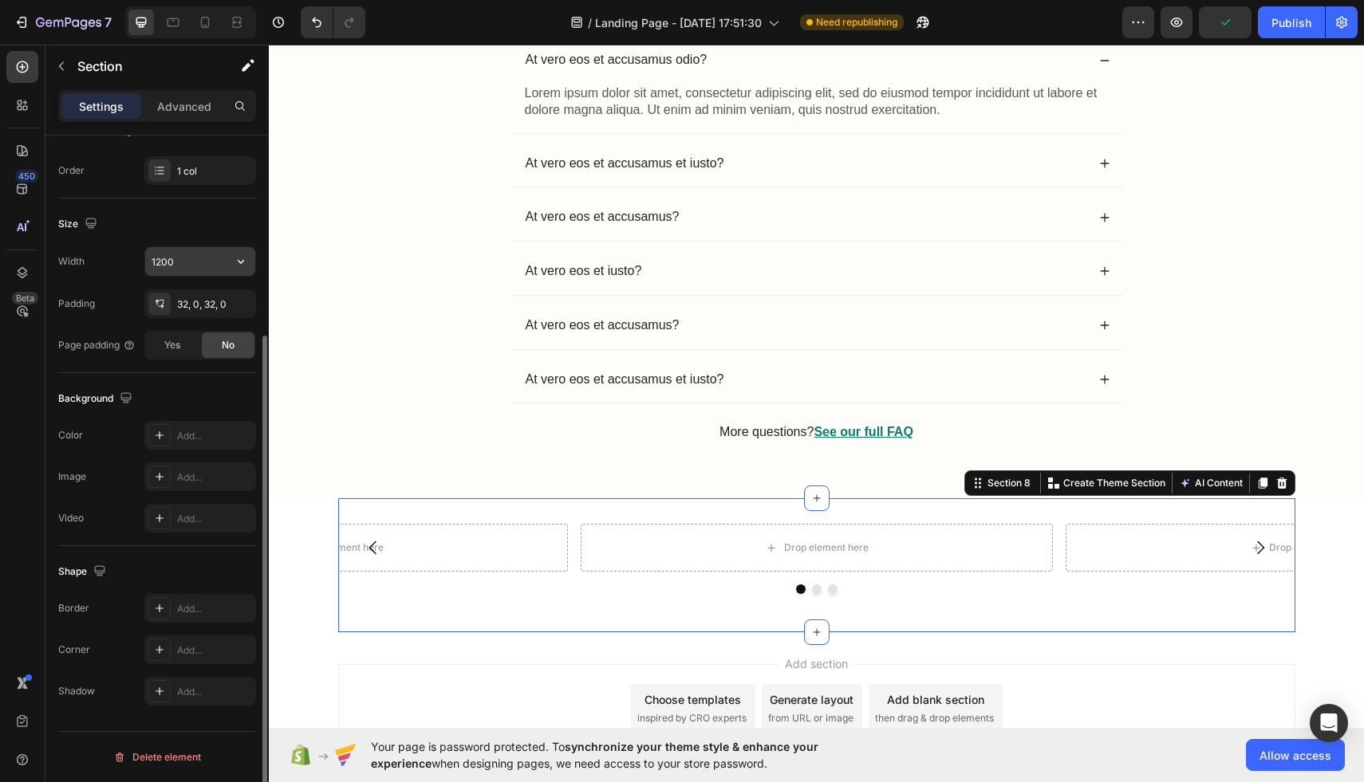
click at [231, 263] on button "button" at bounding box center [240, 261] width 29 height 29
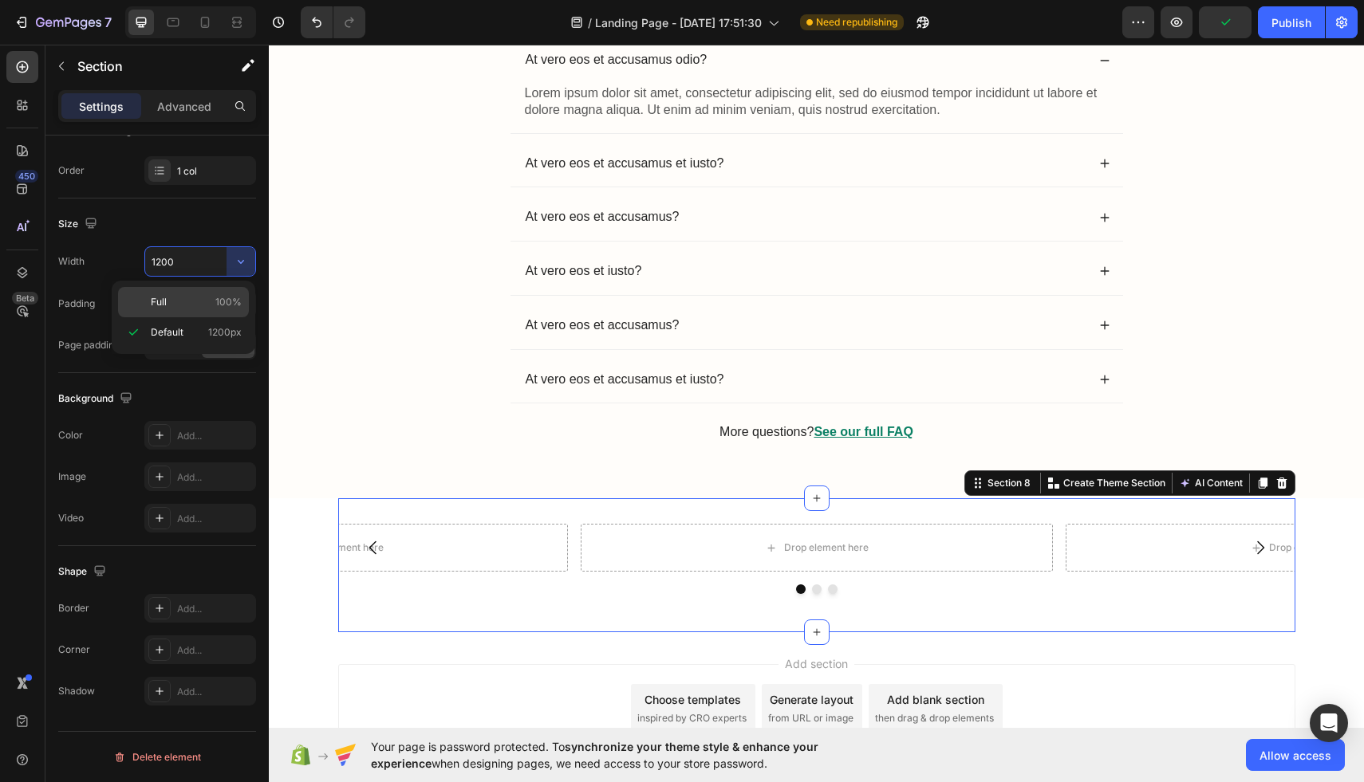
click at [218, 301] on span "100%" at bounding box center [228, 302] width 26 height 14
type input "100%"
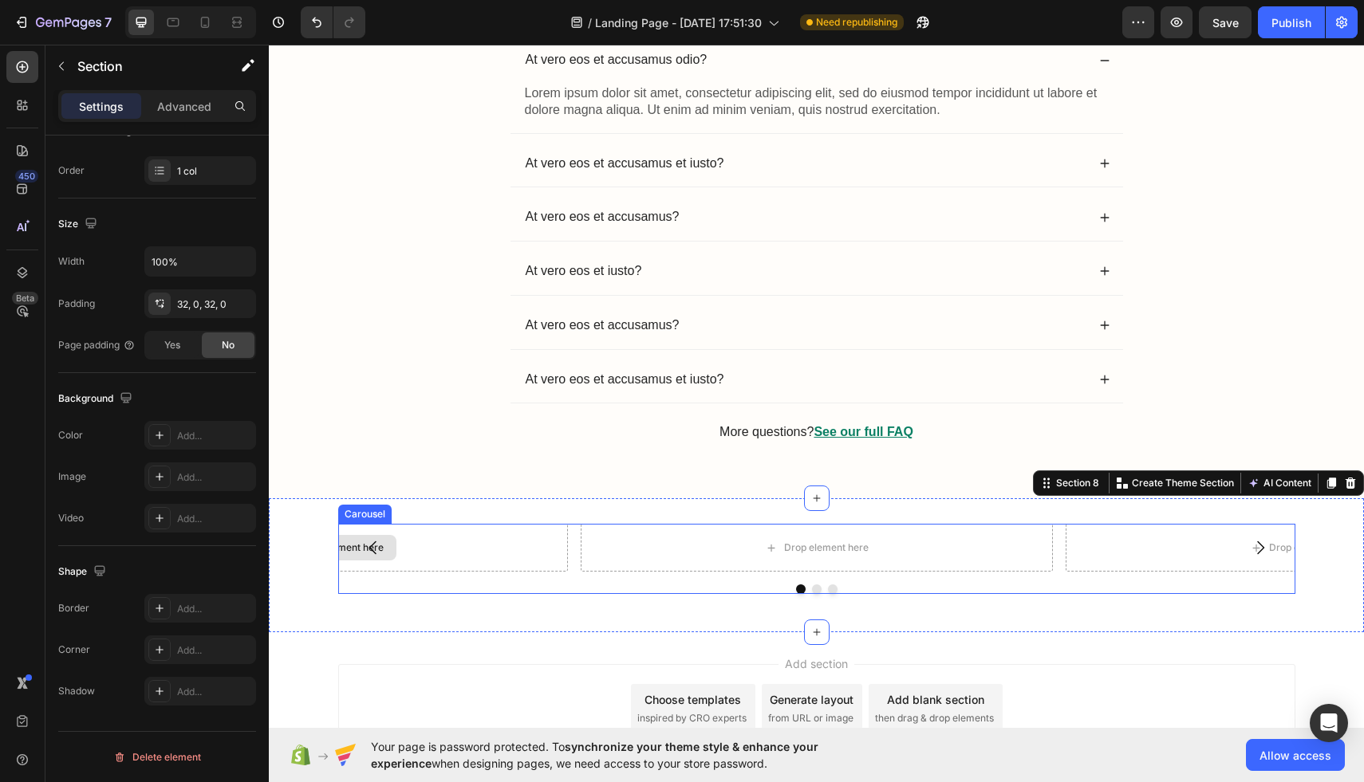
click at [347, 526] on div "Drop element here" at bounding box center [332, 548] width 472 height 48
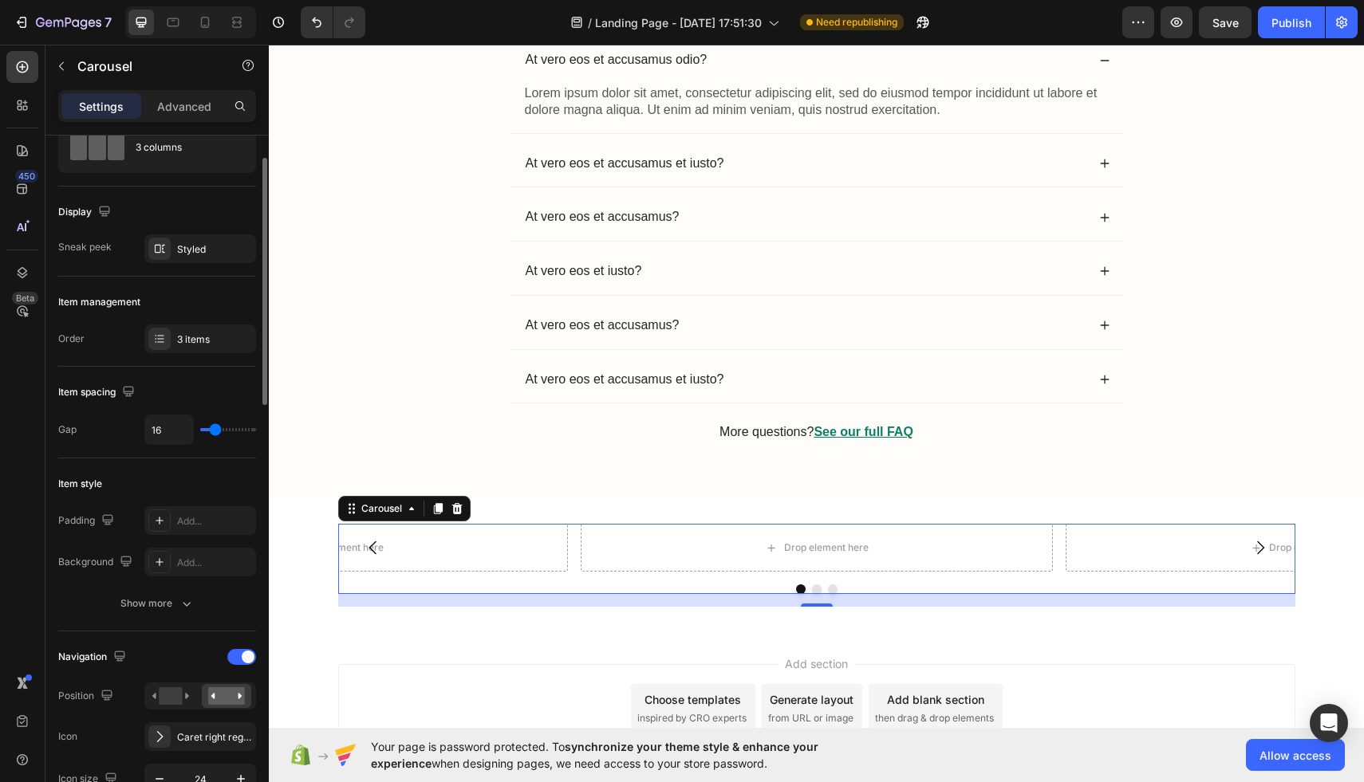
scroll to position [62, 0]
click at [181, 327] on div "3 items" at bounding box center [200, 338] width 112 height 29
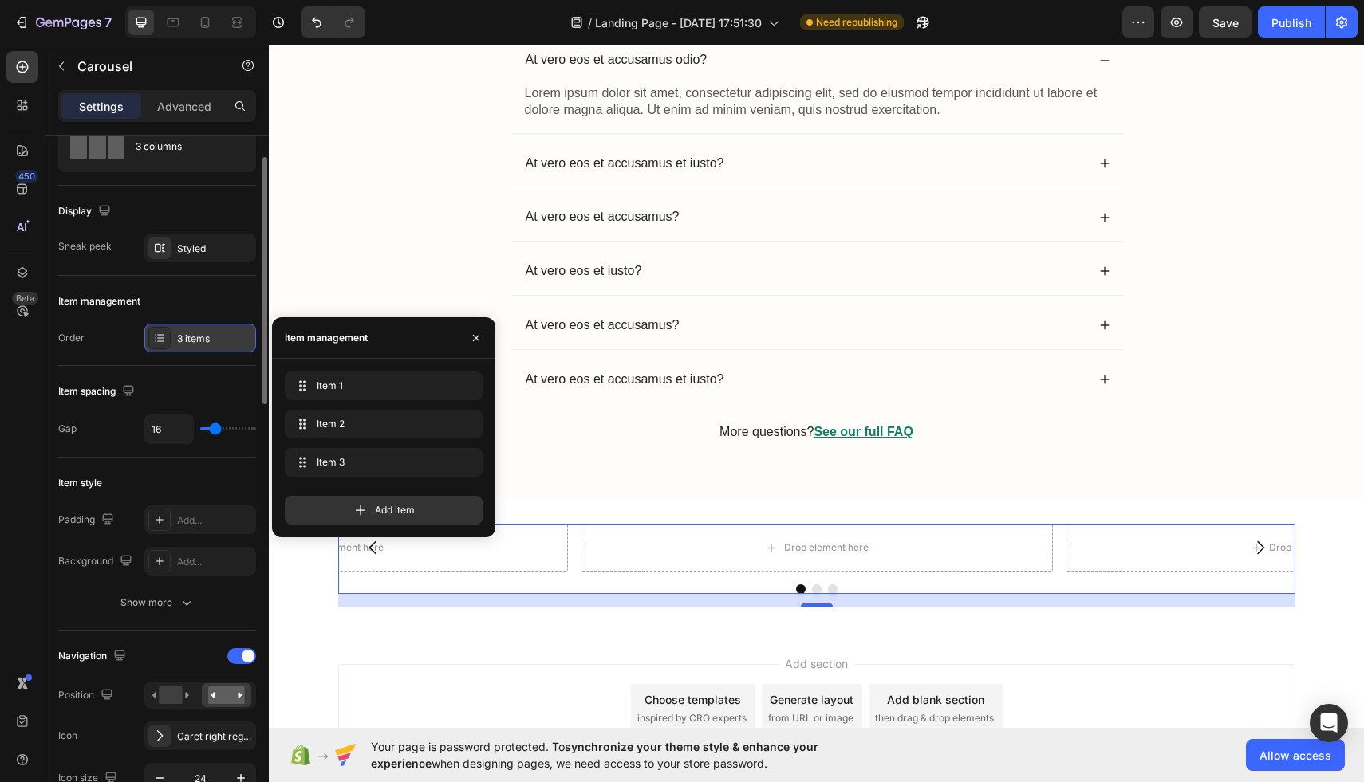
click at [181, 327] on div "3 items" at bounding box center [200, 338] width 112 height 29
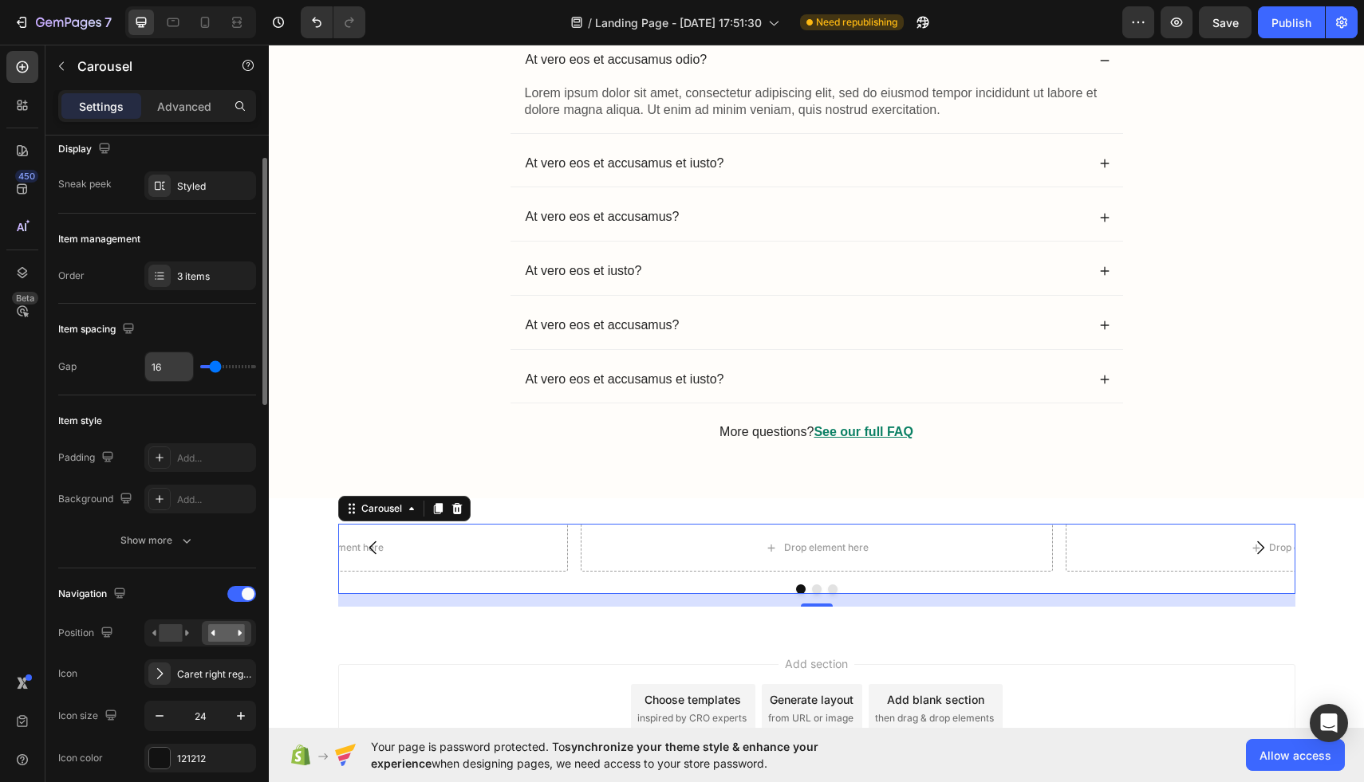
scroll to position [133, 0]
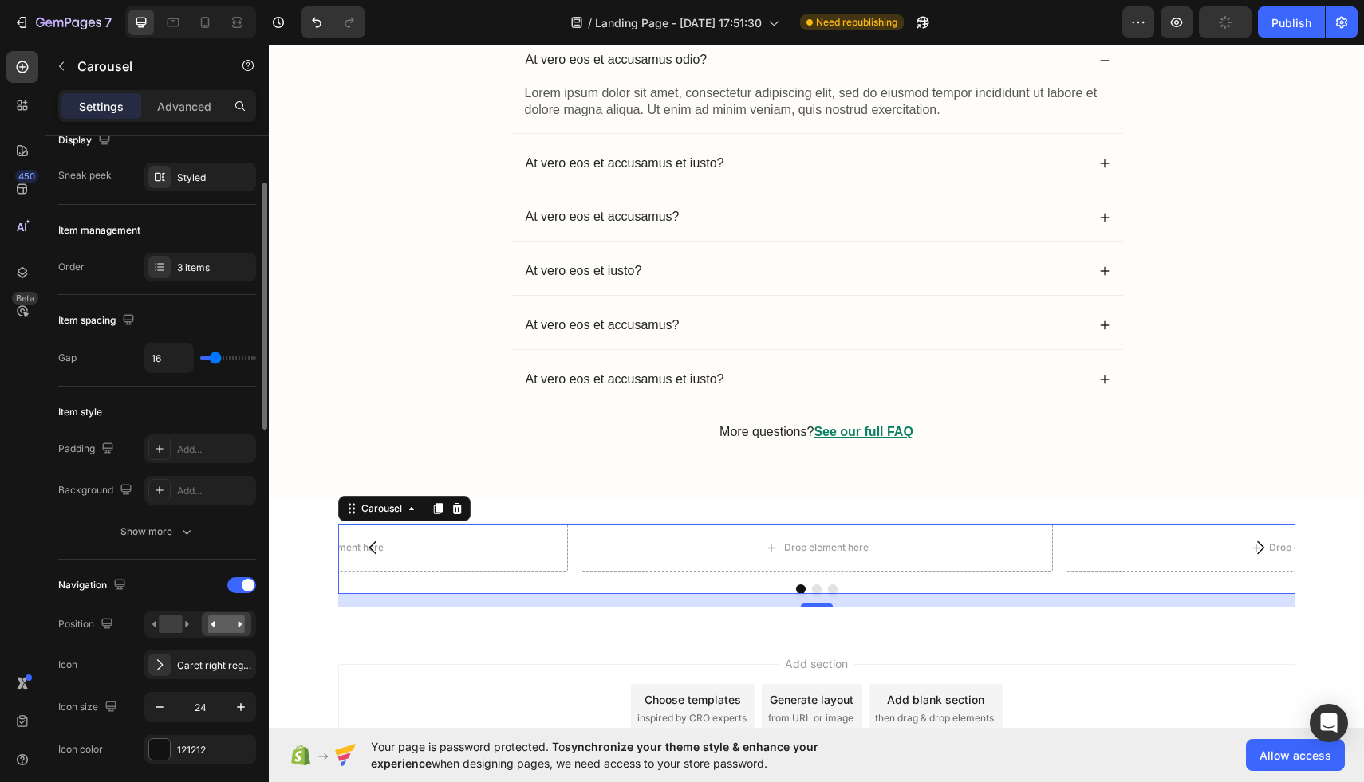
type input "14"
type input "13"
type input "12"
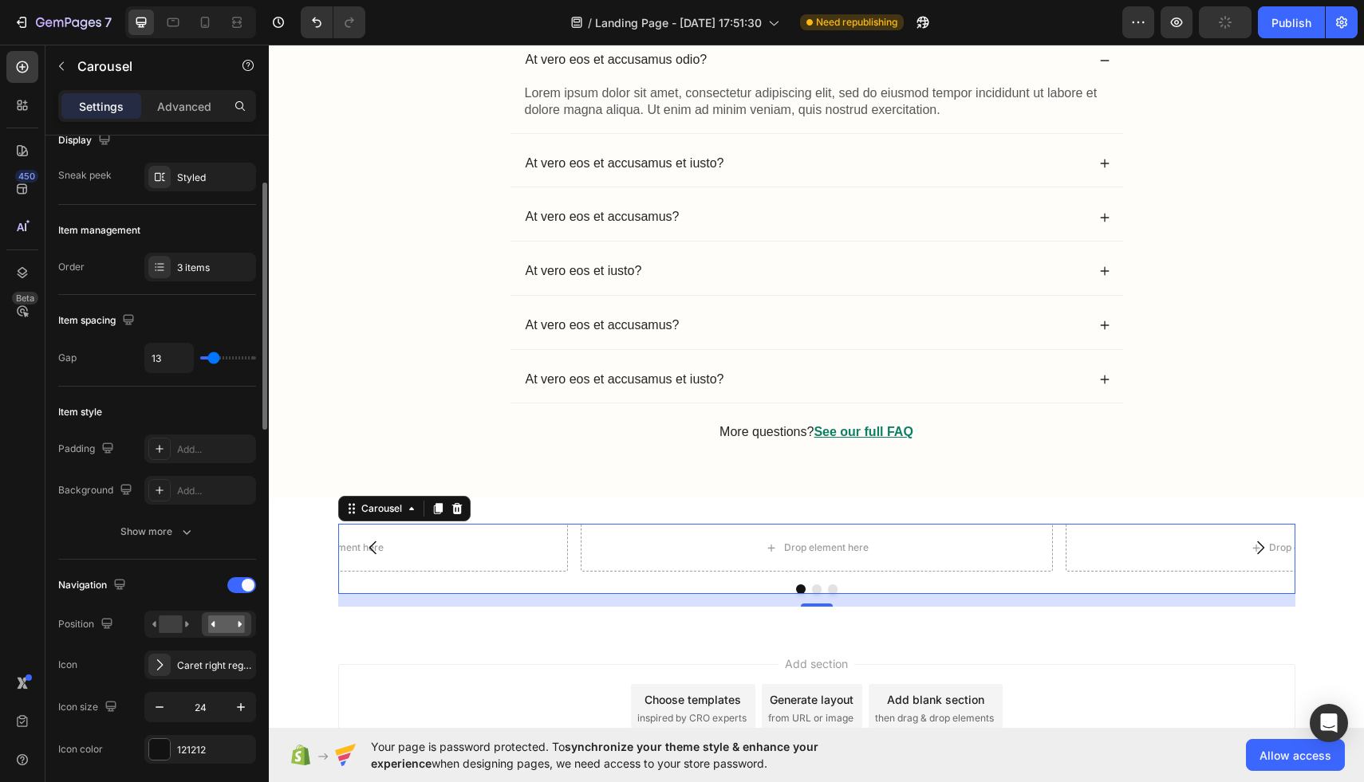
type input "12"
type input "11"
type input "10"
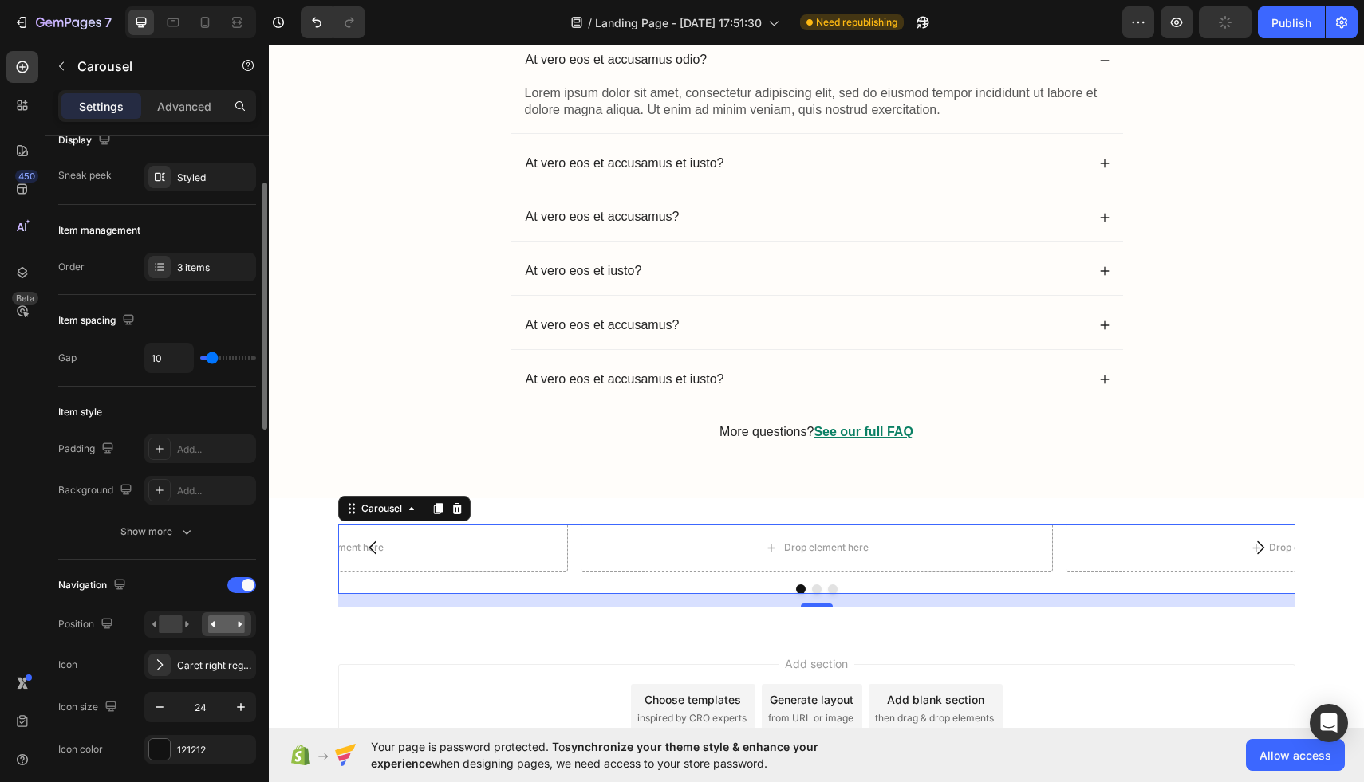
type input "8"
type input "7"
type input "5"
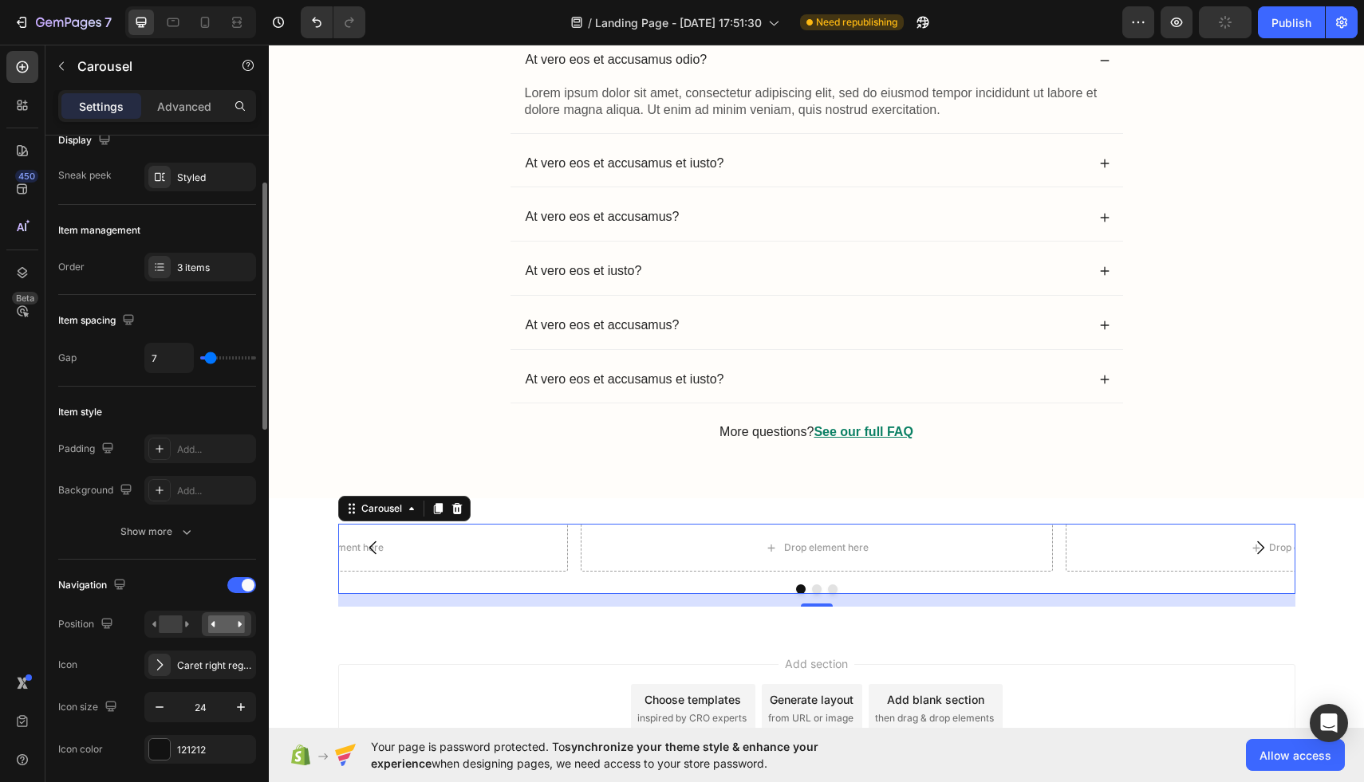
type input "5"
type input "2"
type input "0"
drag, startPoint x: 214, startPoint y: 353, endPoint x: 185, endPoint y: 352, distance: 28.7
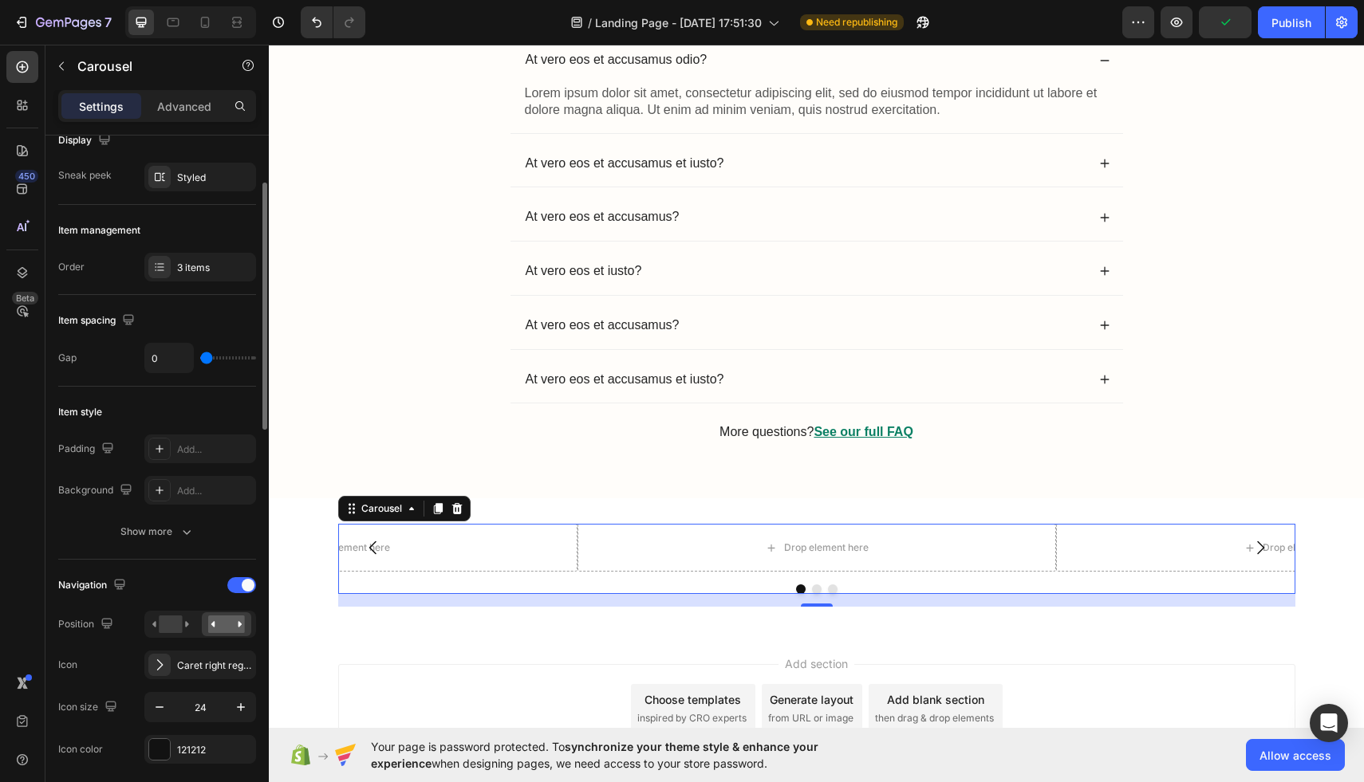
type input "0"
click at [200, 356] on input "range" at bounding box center [228, 357] width 56 height 3
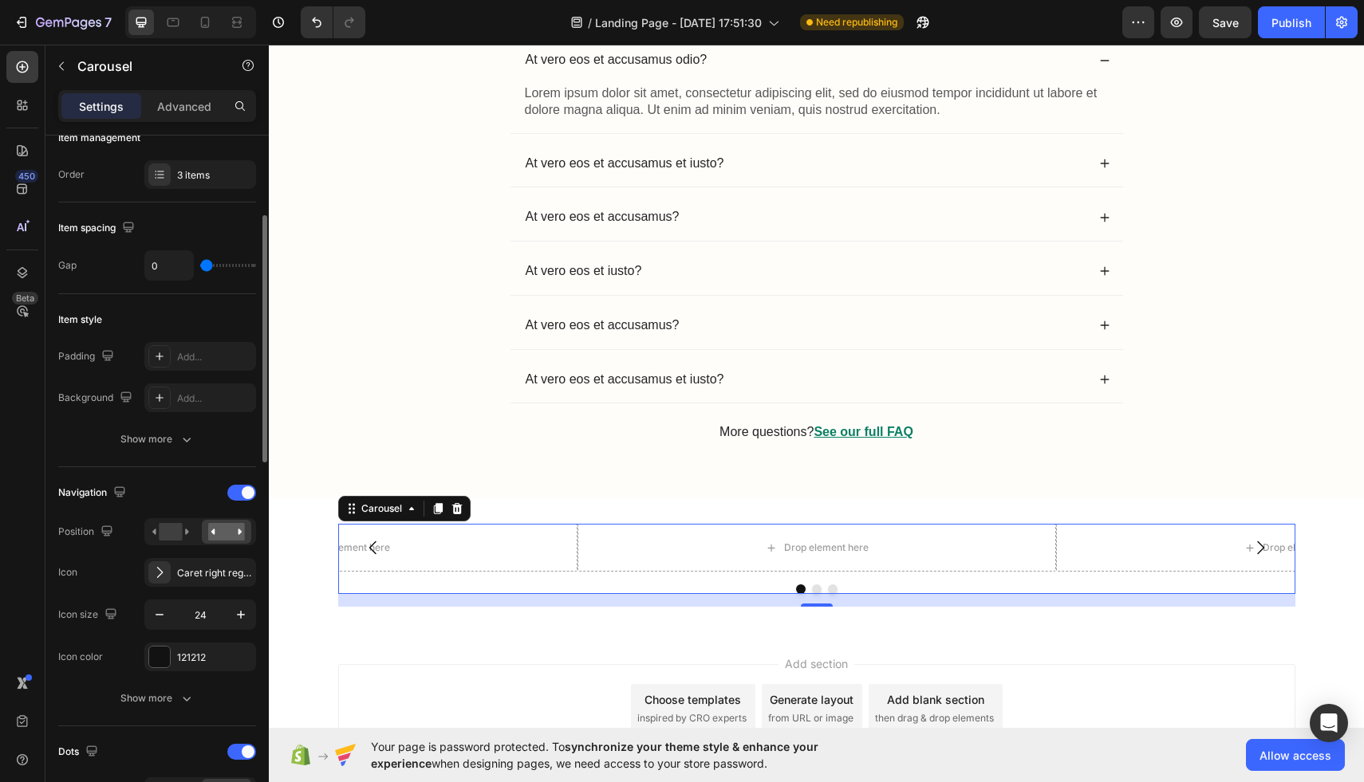
scroll to position [228, 0]
click at [173, 526] on rect at bounding box center [170, 530] width 23 height 18
click at [242, 521] on icon at bounding box center [226, 530] width 37 height 18
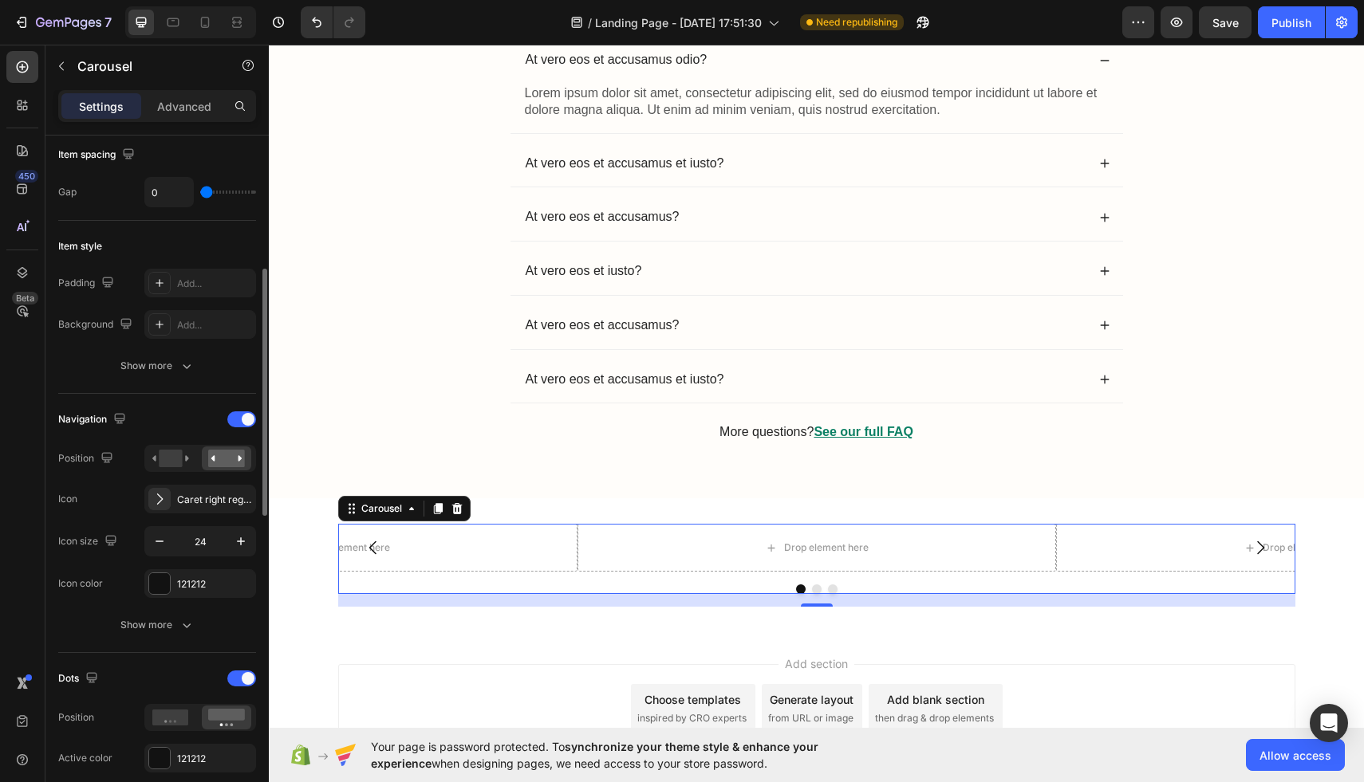
scroll to position [330, 0]
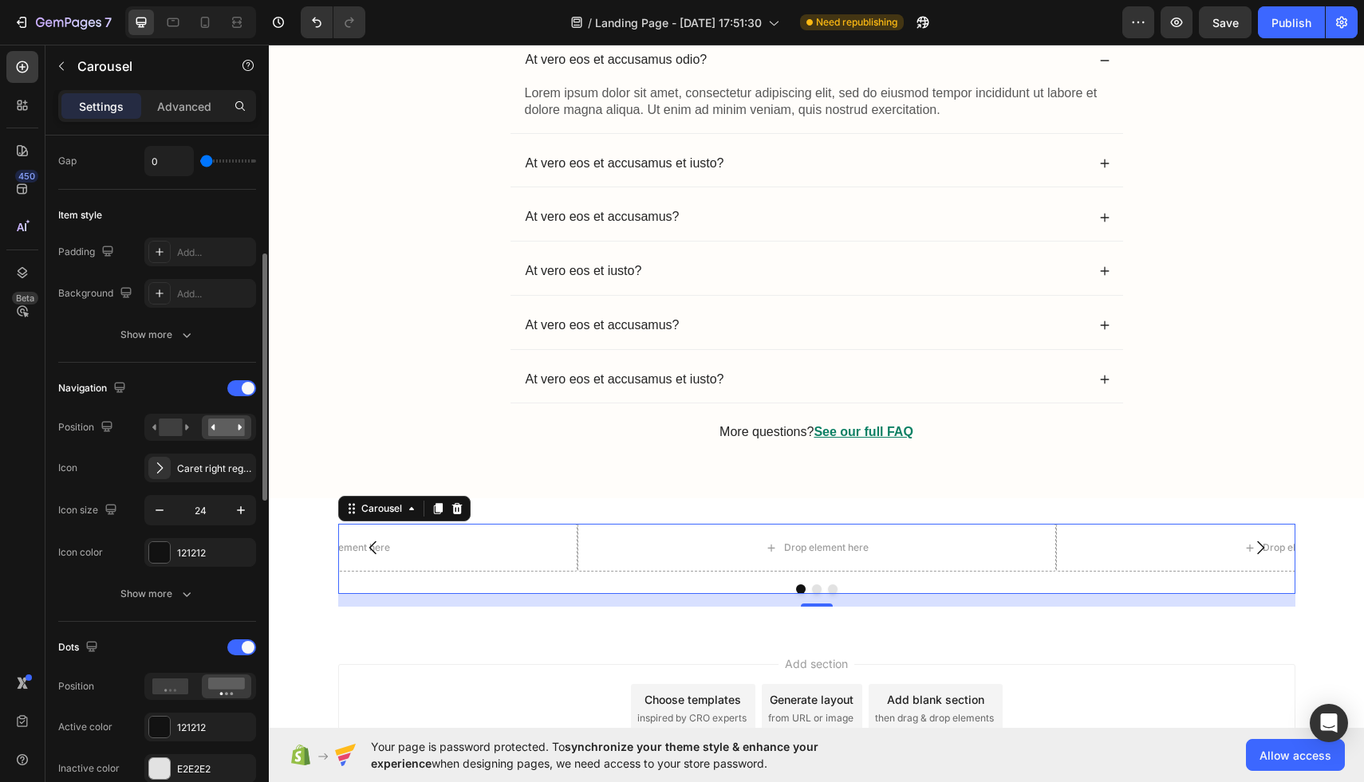
click at [202, 585] on button "Show more" at bounding box center [157, 594] width 198 height 29
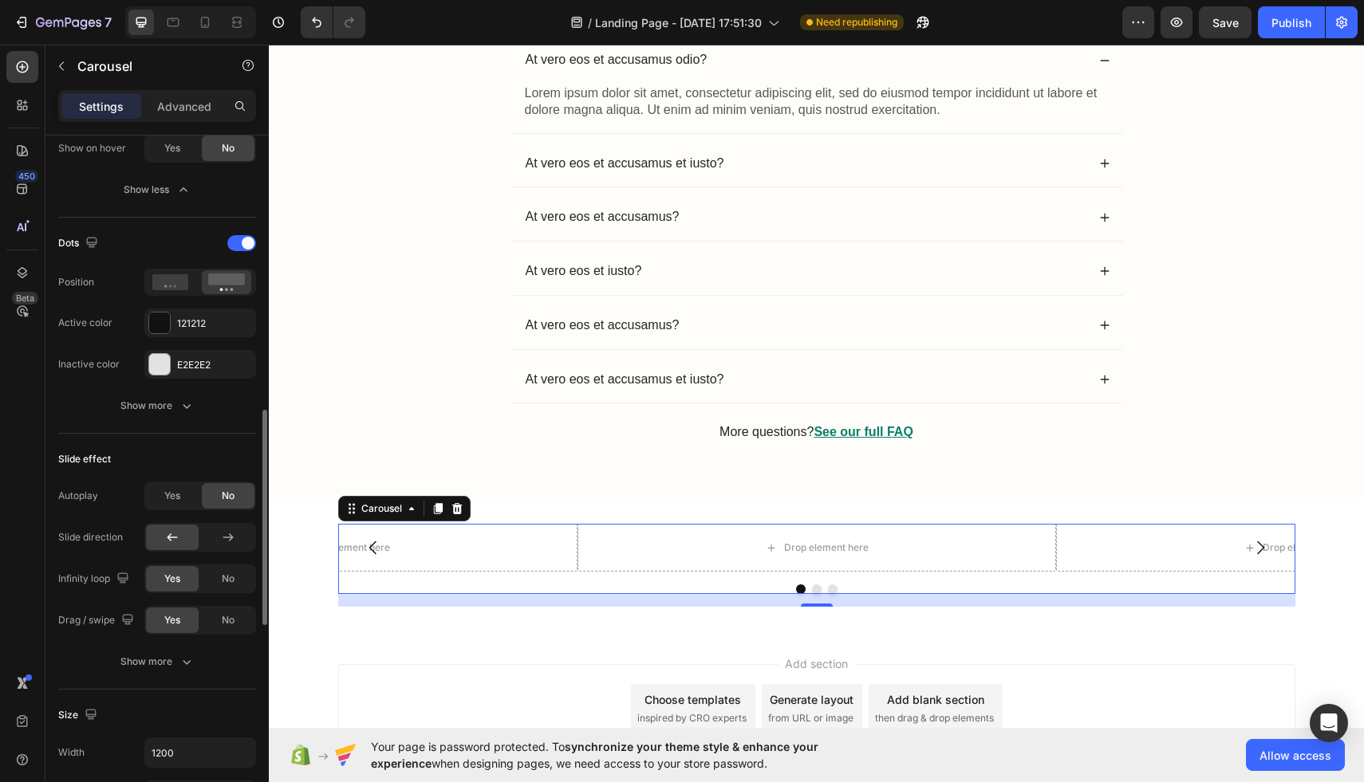
scroll to position [1037, 0]
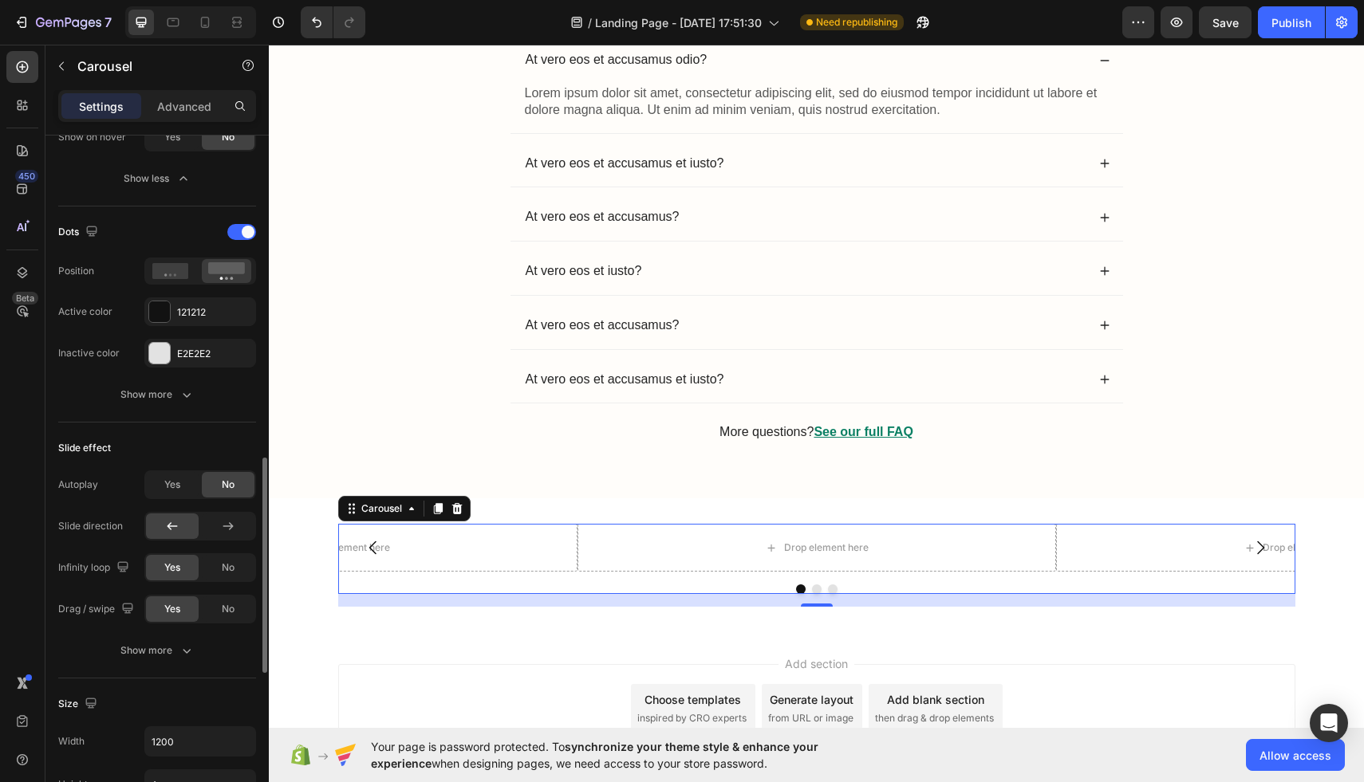
click at [171, 456] on div "Slide effect" at bounding box center [157, 448] width 198 height 26
click at [178, 474] on div "Yes" at bounding box center [172, 485] width 53 height 26
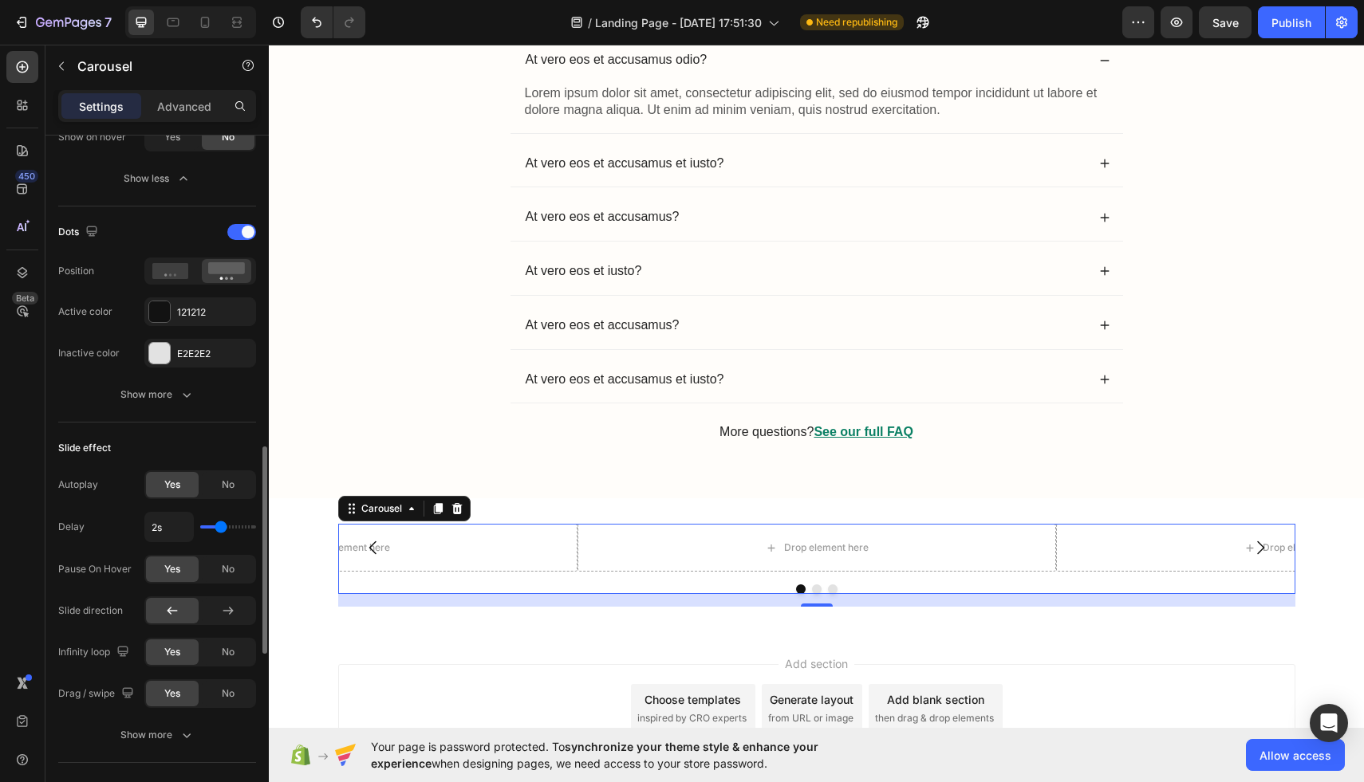
type input "1.9s"
type input "1.9"
type input "1.8s"
type input "1.8"
type input "1.6s"
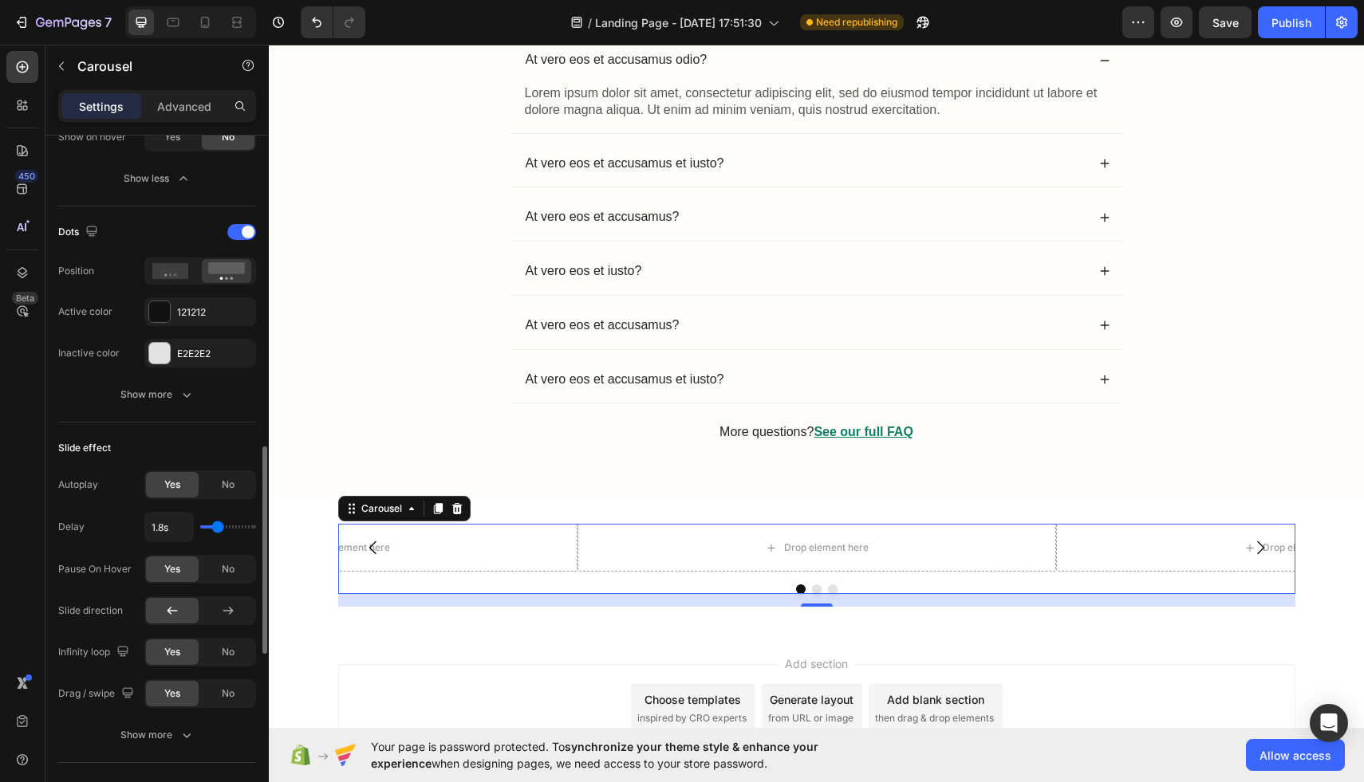
type input "1.6"
type input "1.4s"
type input "1.4"
type input "1.3s"
type input "1.3"
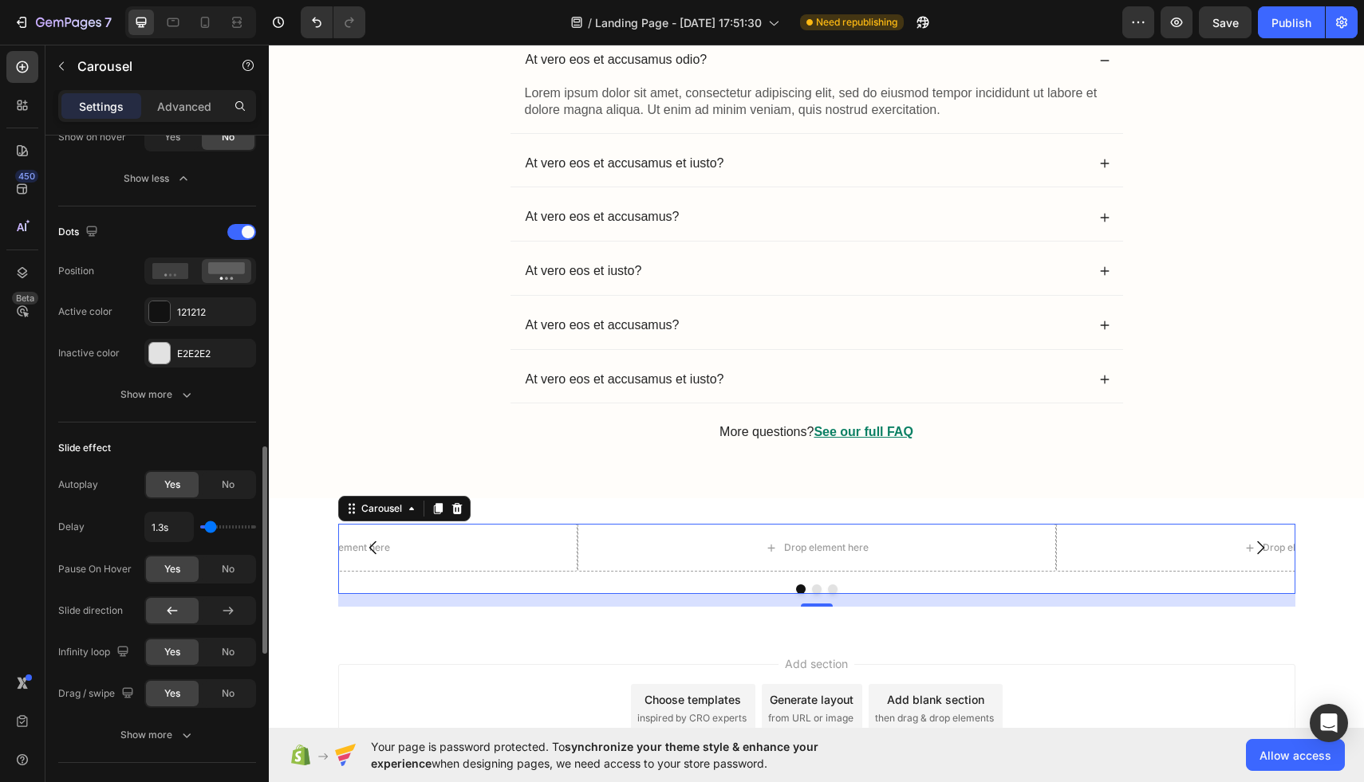
type input "1.1s"
type input "1.1"
type input "1s"
drag, startPoint x: 220, startPoint y: 523, endPoint x: 207, endPoint y: 524, distance: 13.6
type input "1"
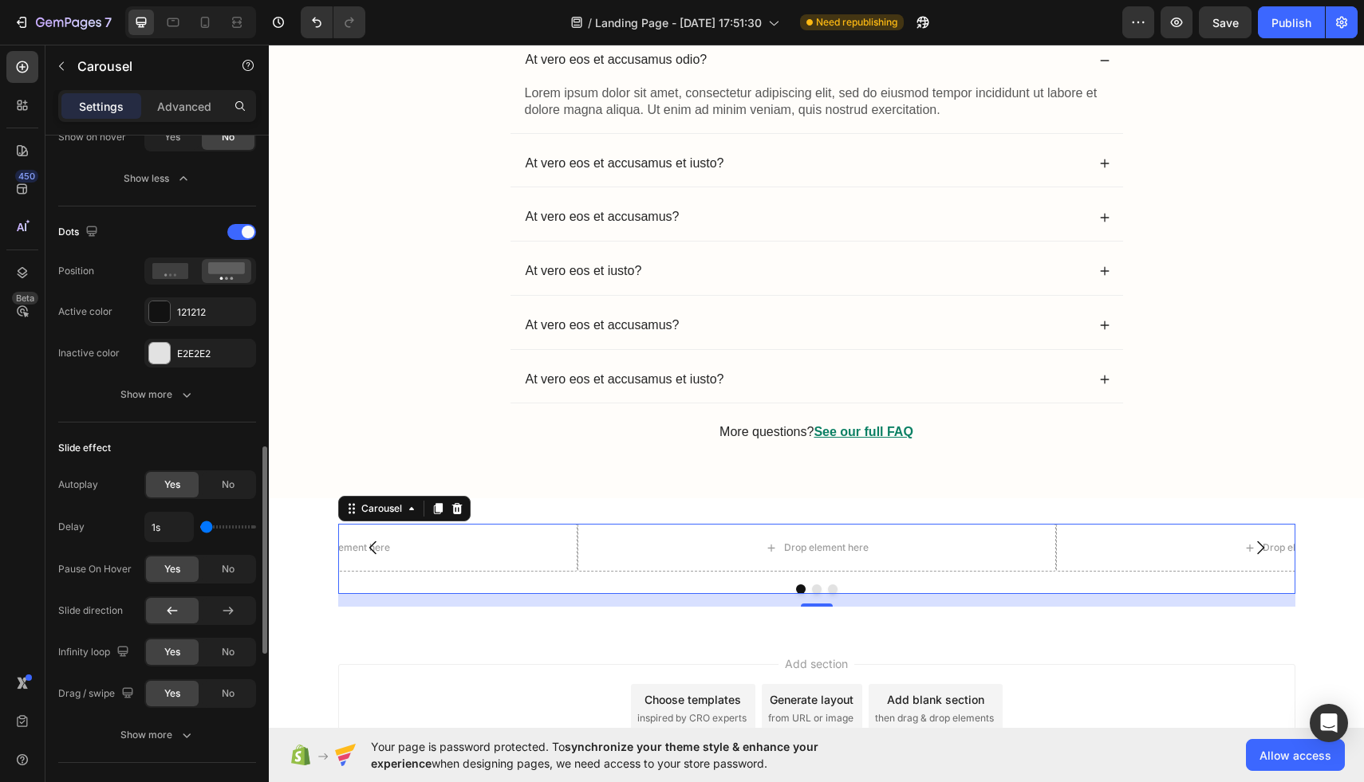
click at [207, 526] on input "range" at bounding box center [228, 527] width 56 height 3
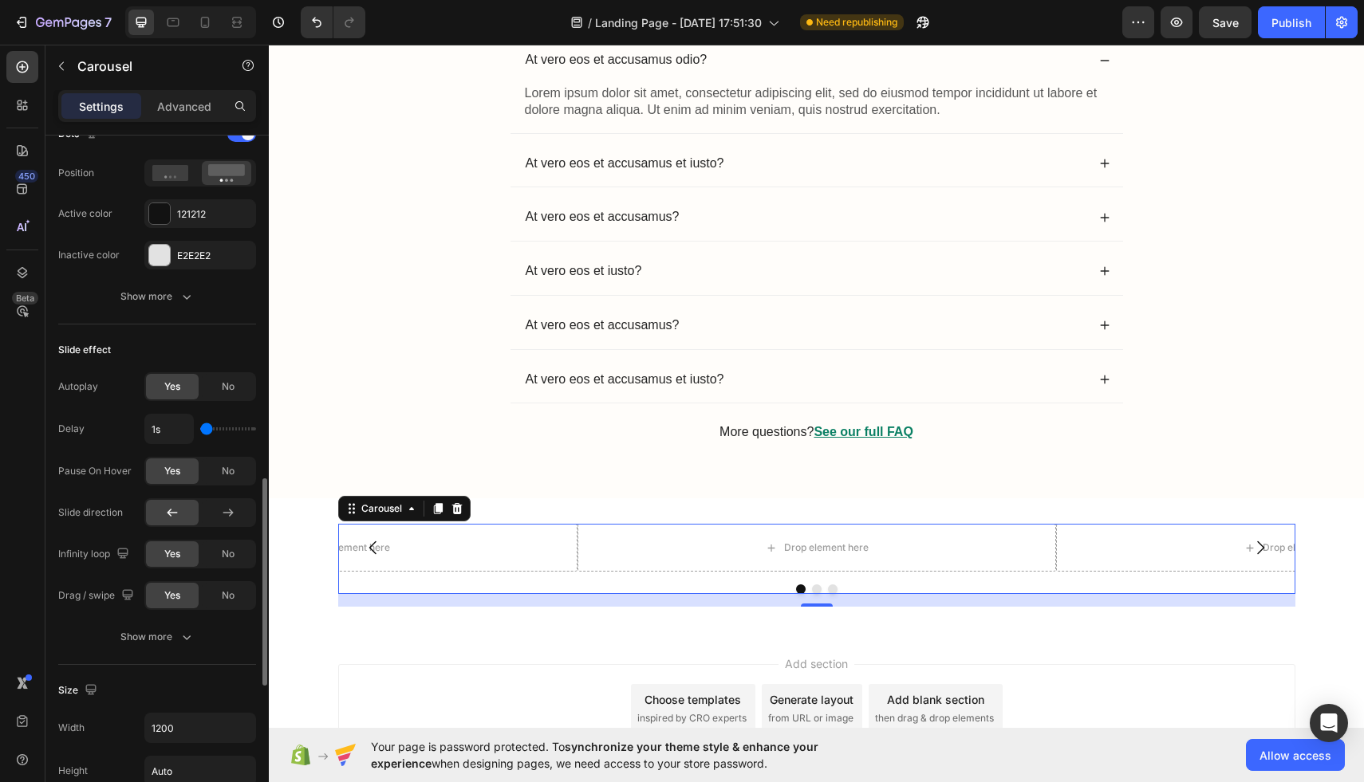
scroll to position [1138, 0]
click at [213, 601] on div "No" at bounding box center [228, 594] width 53 height 26
click at [177, 632] on div "Show more" at bounding box center [157, 635] width 74 height 16
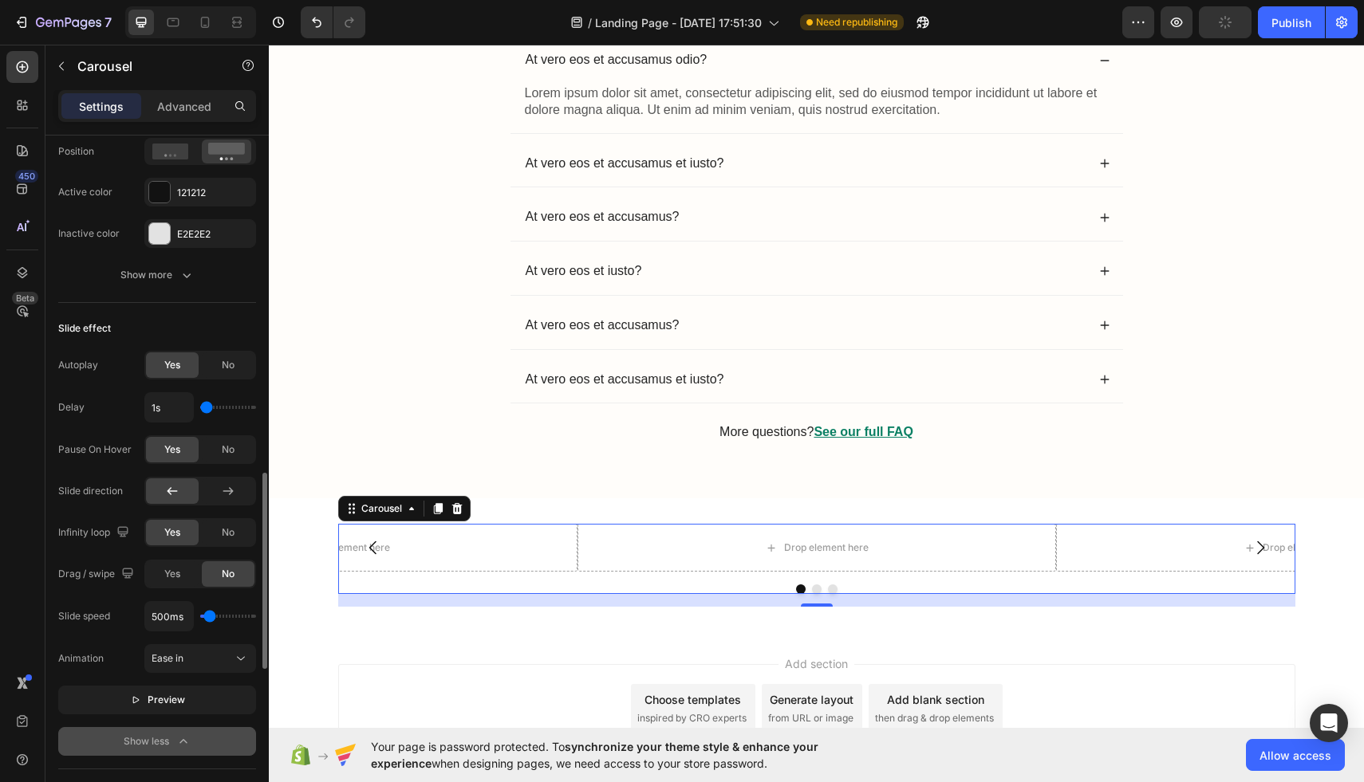
scroll to position [1163, 0]
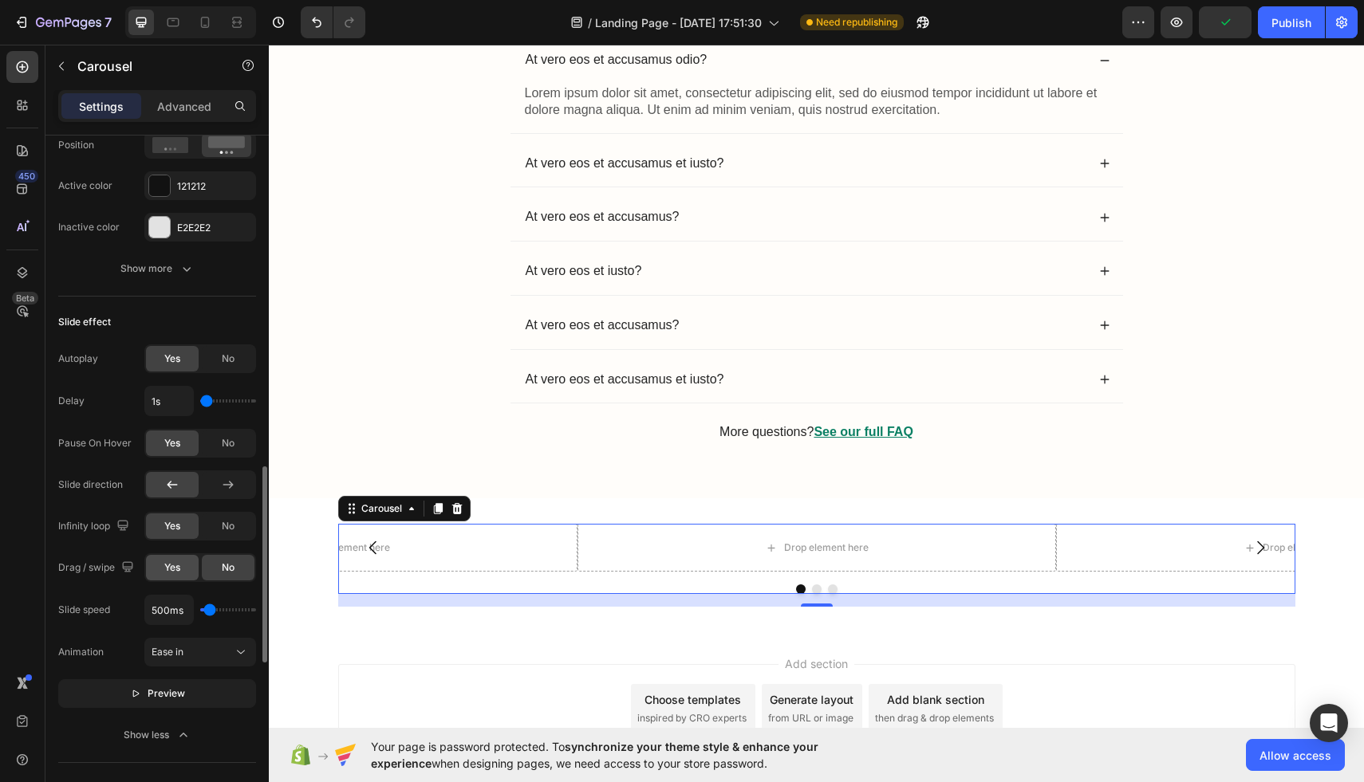
click at [176, 557] on div "Yes" at bounding box center [172, 568] width 53 height 26
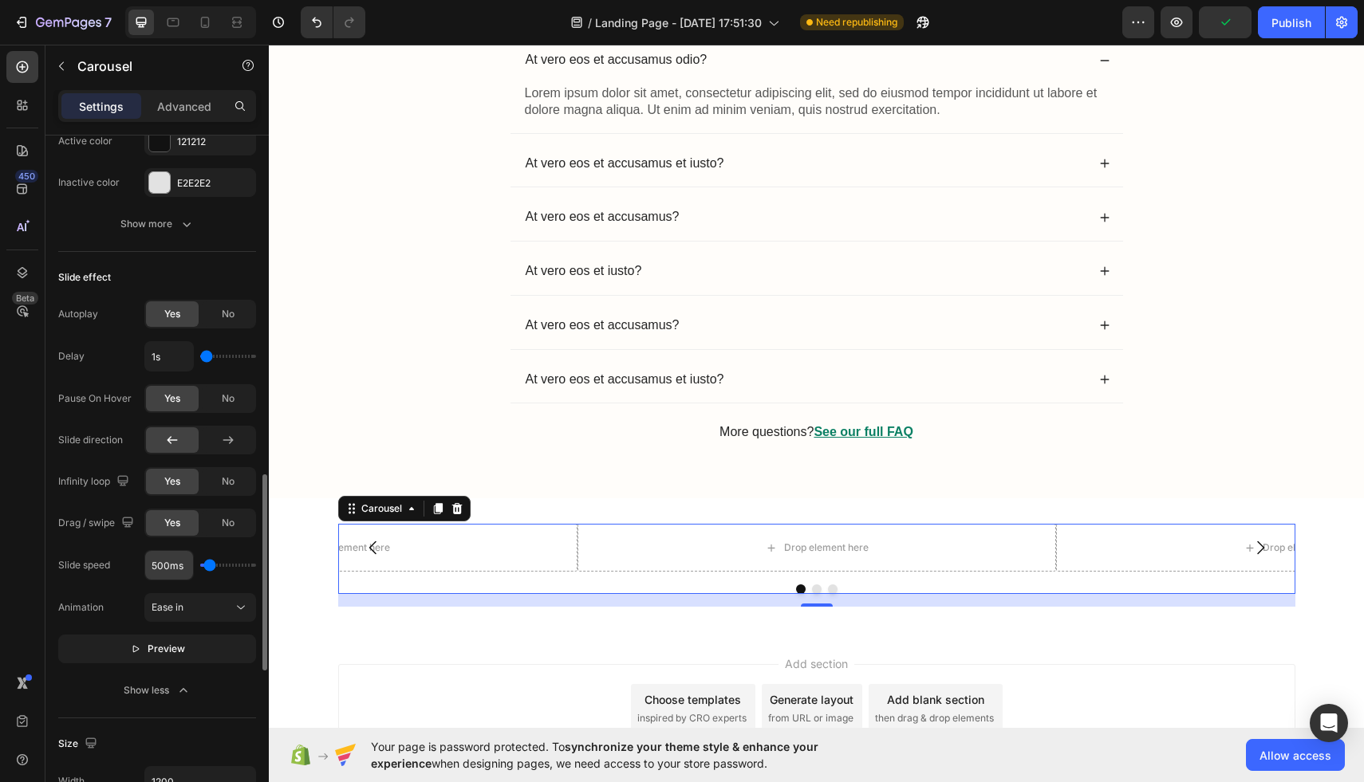
scroll to position [1231, 0]
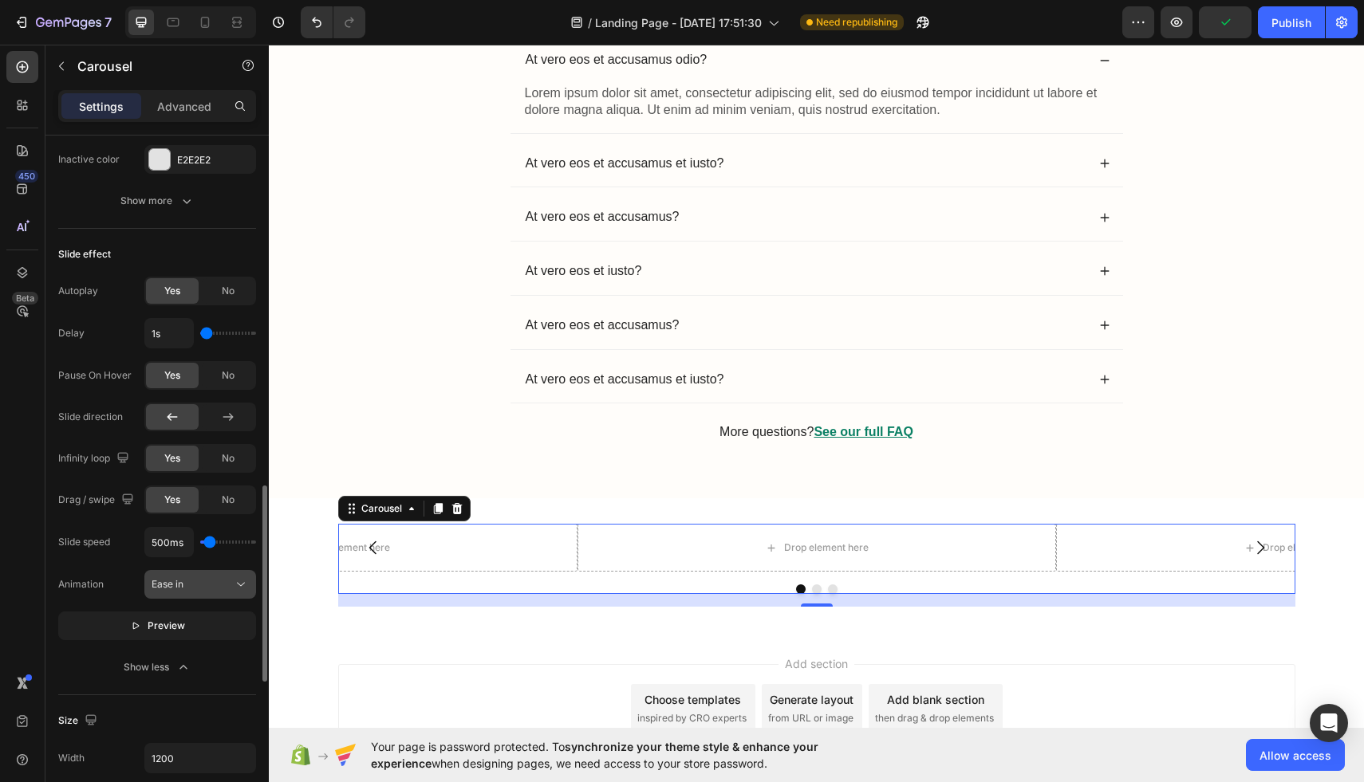
click at [219, 577] on div "Ease in" at bounding box center [200, 585] width 97 height 16
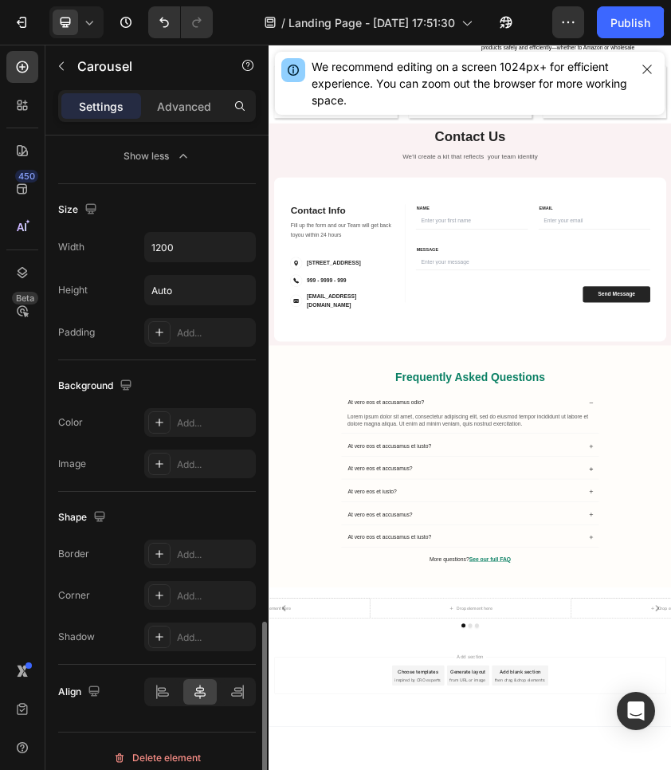
scroll to position [3293, 0]
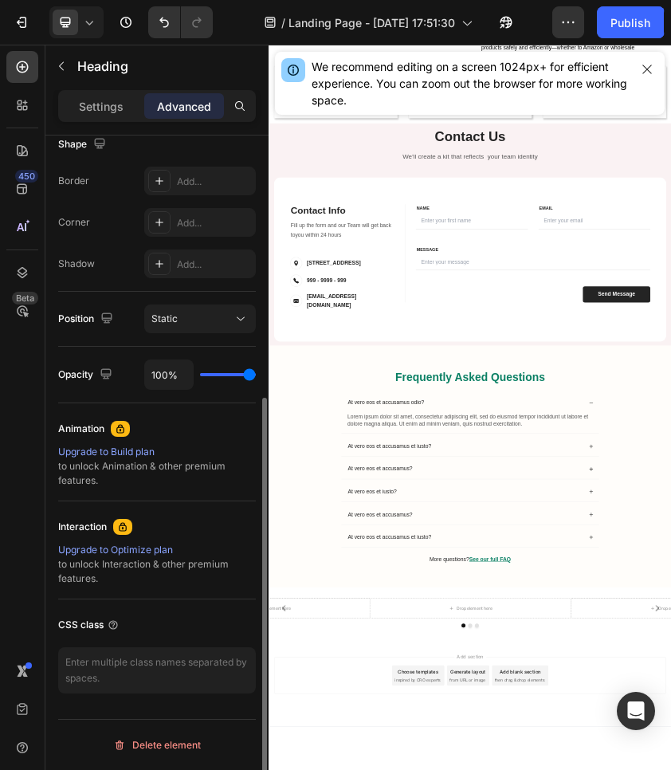
scroll to position [0, 0]
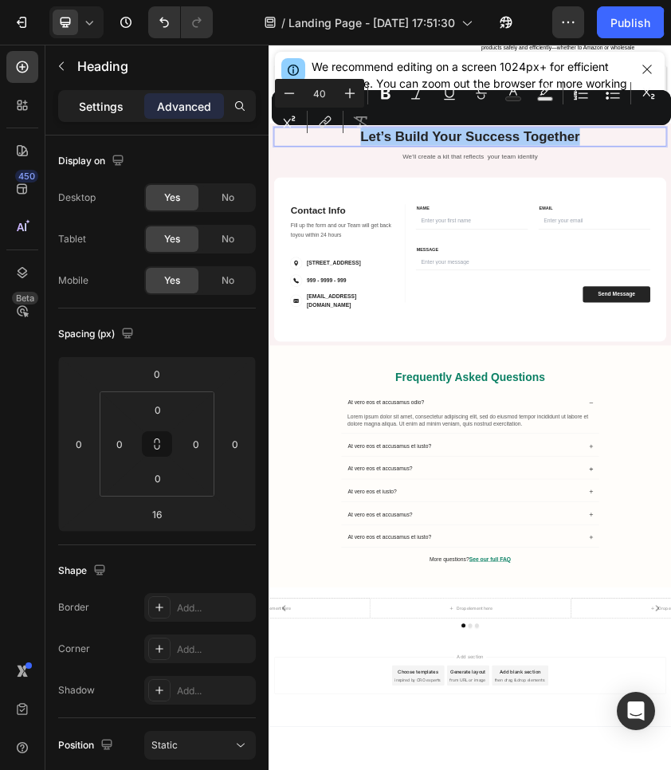
click at [96, 93] on div "Settings" at bounding box center [101, 106] width 80 height 26
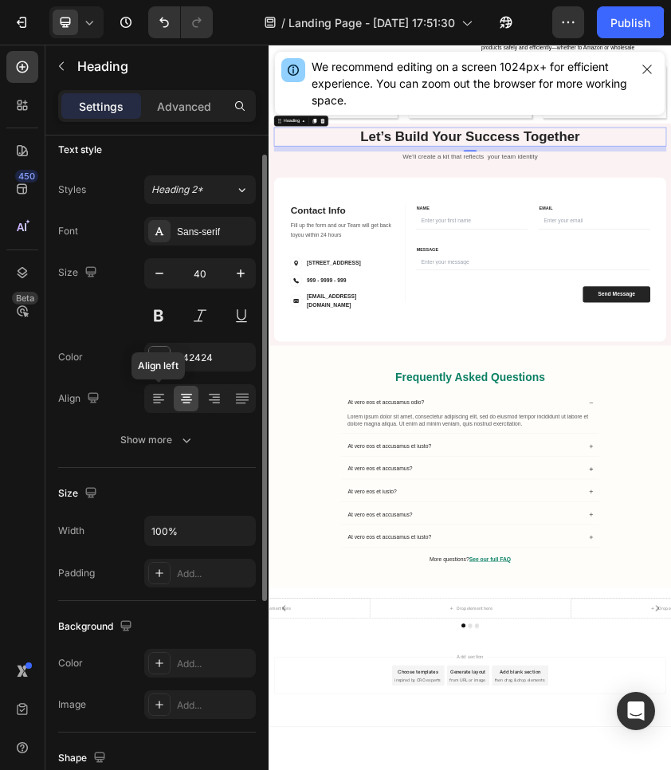
scroll to position [19, 0]
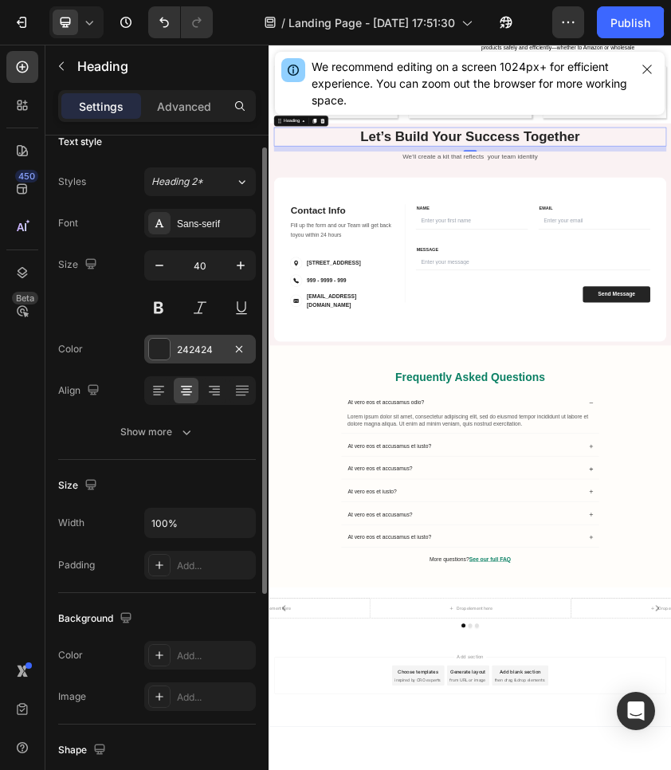
click at [185, 352] on div "242424" at bounding box center [200, 350] width 46 height 14
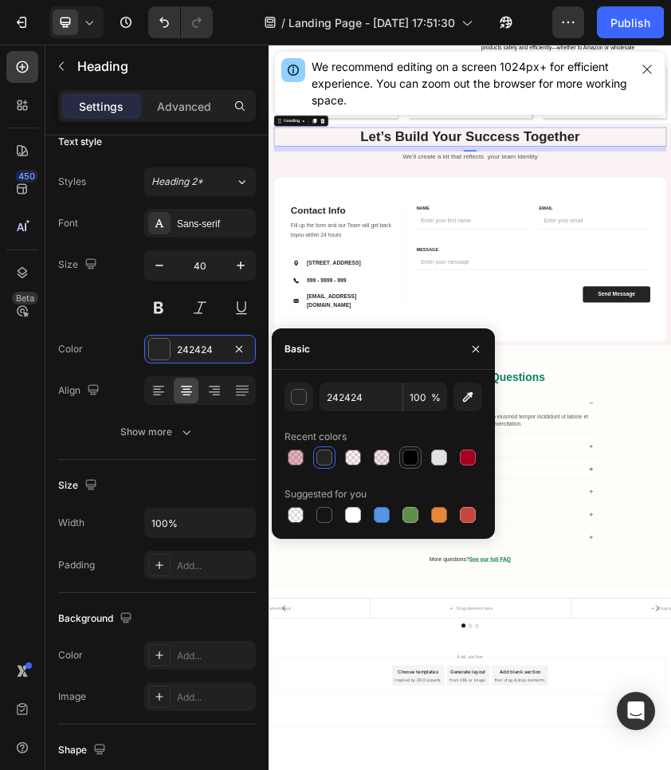
click at [416, 461] on div at bounding box center [411, 458] width 16 height 16
type input "000000"
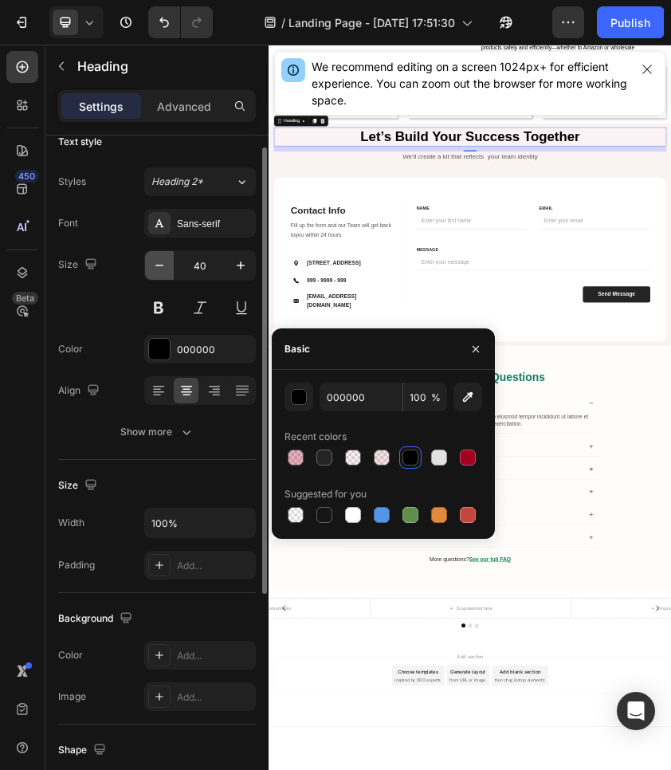
click at [163, 260] on icon "button" at bounding box center [160, 266] width 16 height 16
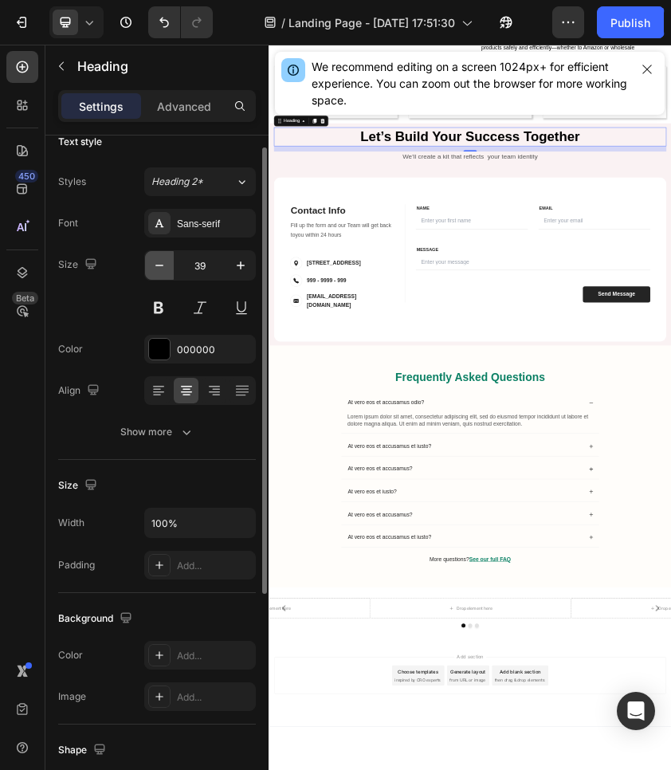
click at [163, 260] on icon "button" at bounding box center [160, 266] width 16 height 16
type input "37"
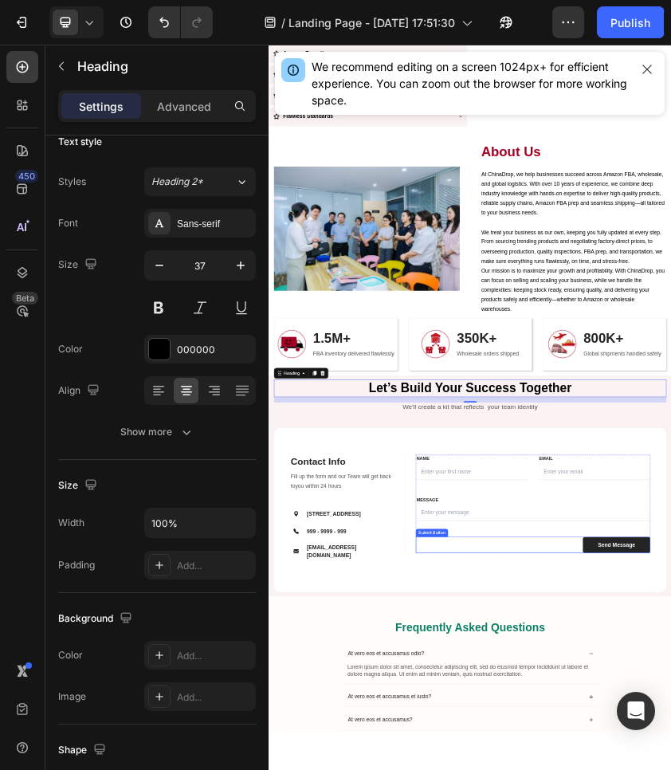
scroll to position [2471, 0]
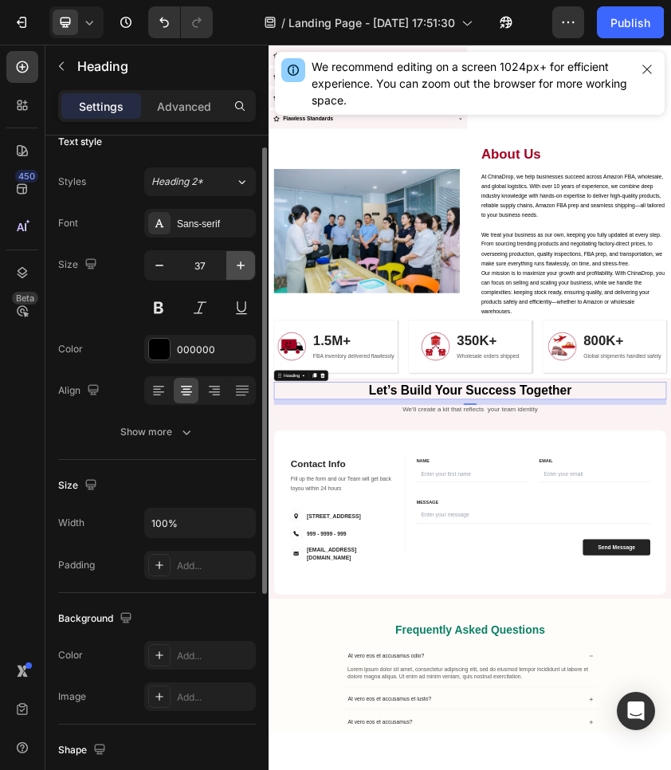
click at [247, 273] on icon "button" at bounding box center [241, 266] width 16 height 16
click at [242, 270] on icon "button" at bounding box center [241, 266] width 16 height 16
type input "40"
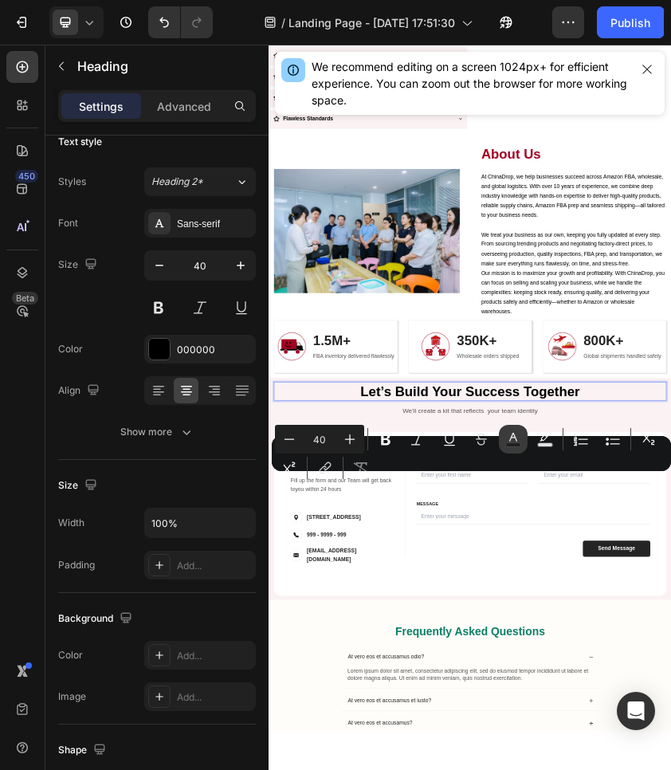
click at [521, 440] on icon "Editor contextual toolbar" at bounding box center [514, 439] width 16 height 16
type input "000000"
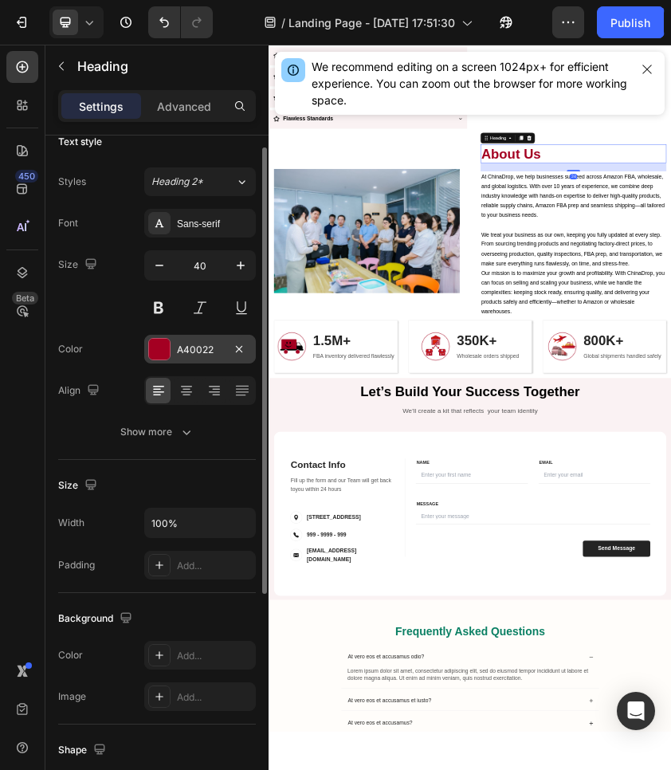
click at [205, 343] on div "A40022" at bounding box center [200, 350] width 46 height 14
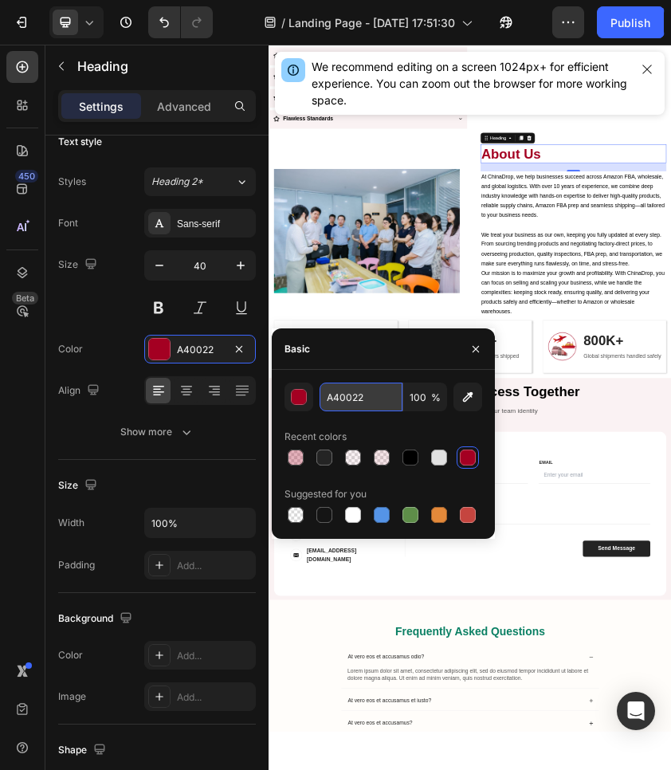
click at [371, 399] on input "A40022" at bounding box center [361, 397] width 83 height 29
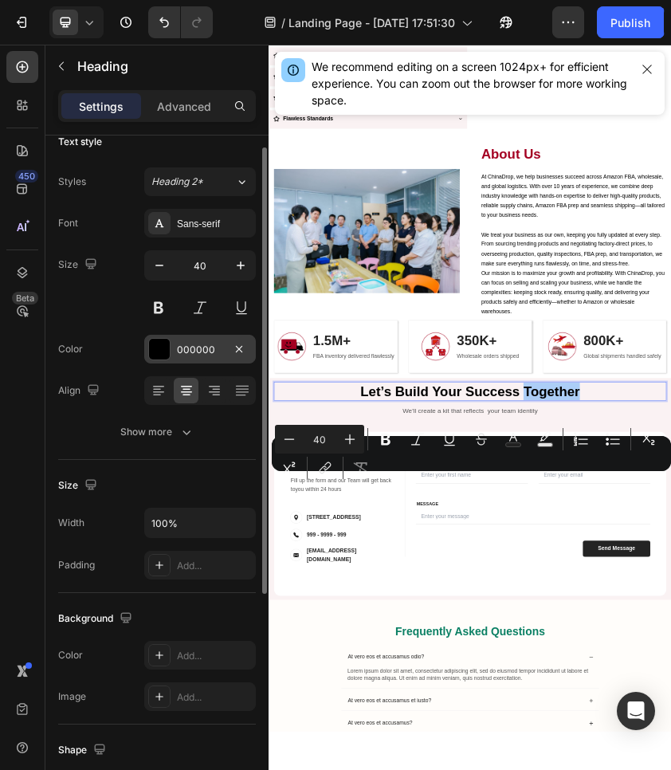
click at [179, 344] on div "000000" at bounding box center [200, 350] width 46 height 14
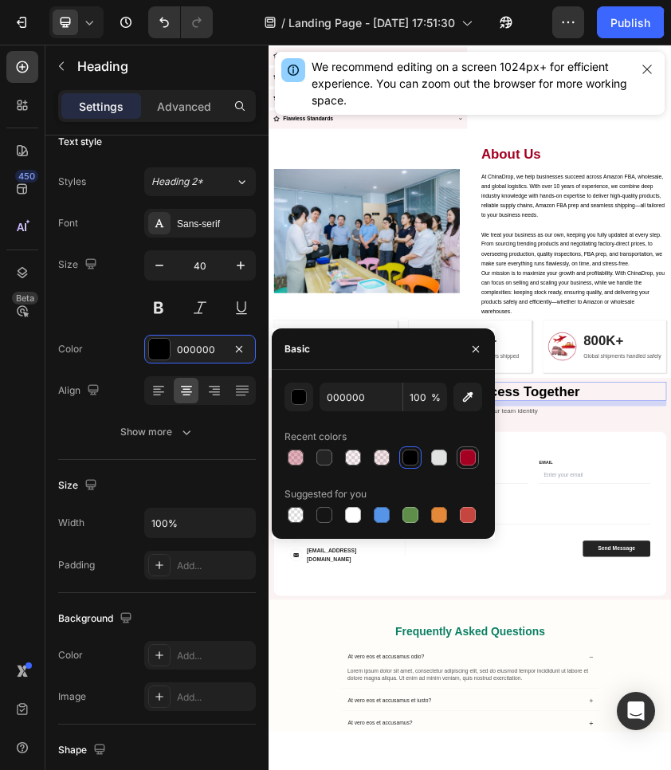
click at [463, 451] on div at bounding box center [468, 458] width 16 height 16
click at [427, 456] on div at bounding box center [384, 458] width 198 height 22
click at [420, 456] on div at bounding box center [411, 458] width 22 height 22
type input "000000"
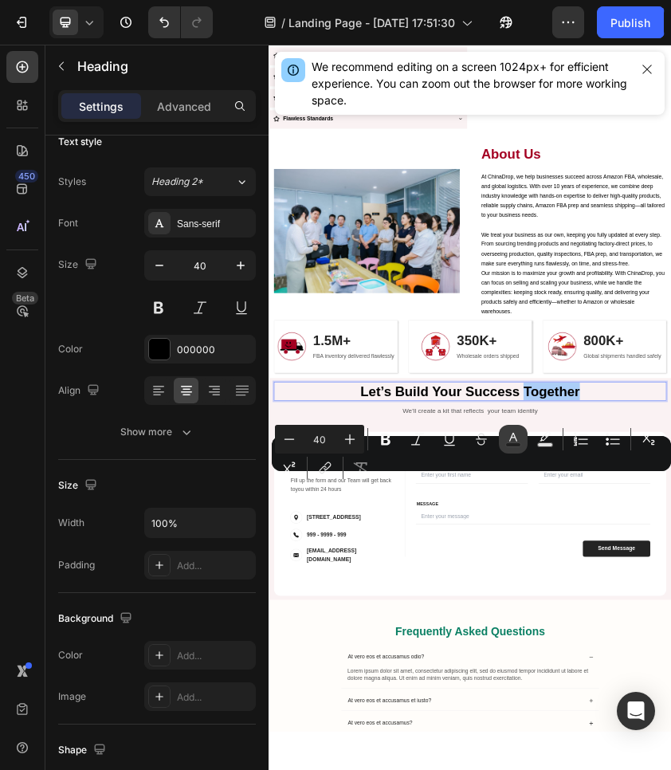
click at [510, 441] on icon "Editor contextual toolbar" at bounding box center [514, 439] width 16 height 16
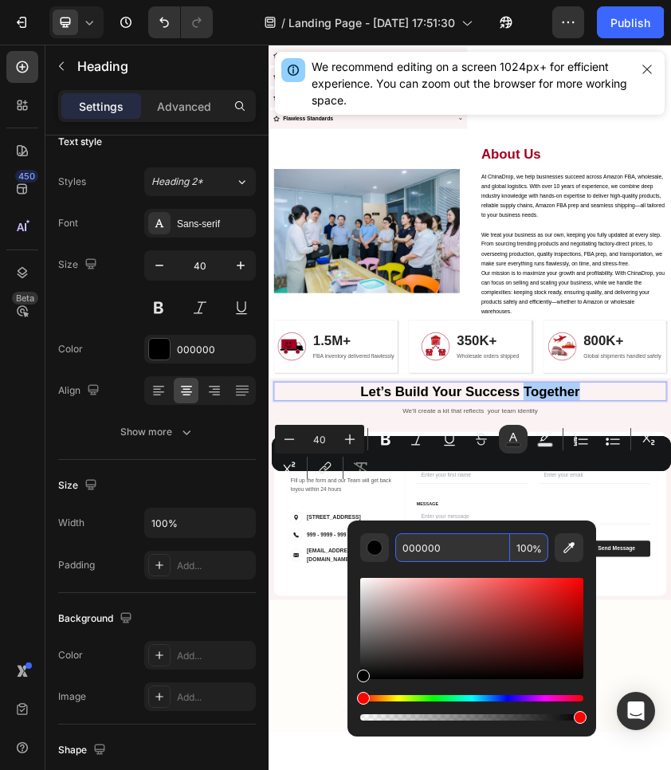
click at [423, 537] on input "000000" at bounding box center [453, 548] width 115 height 29
paste input "A40022"
type input "A40022"
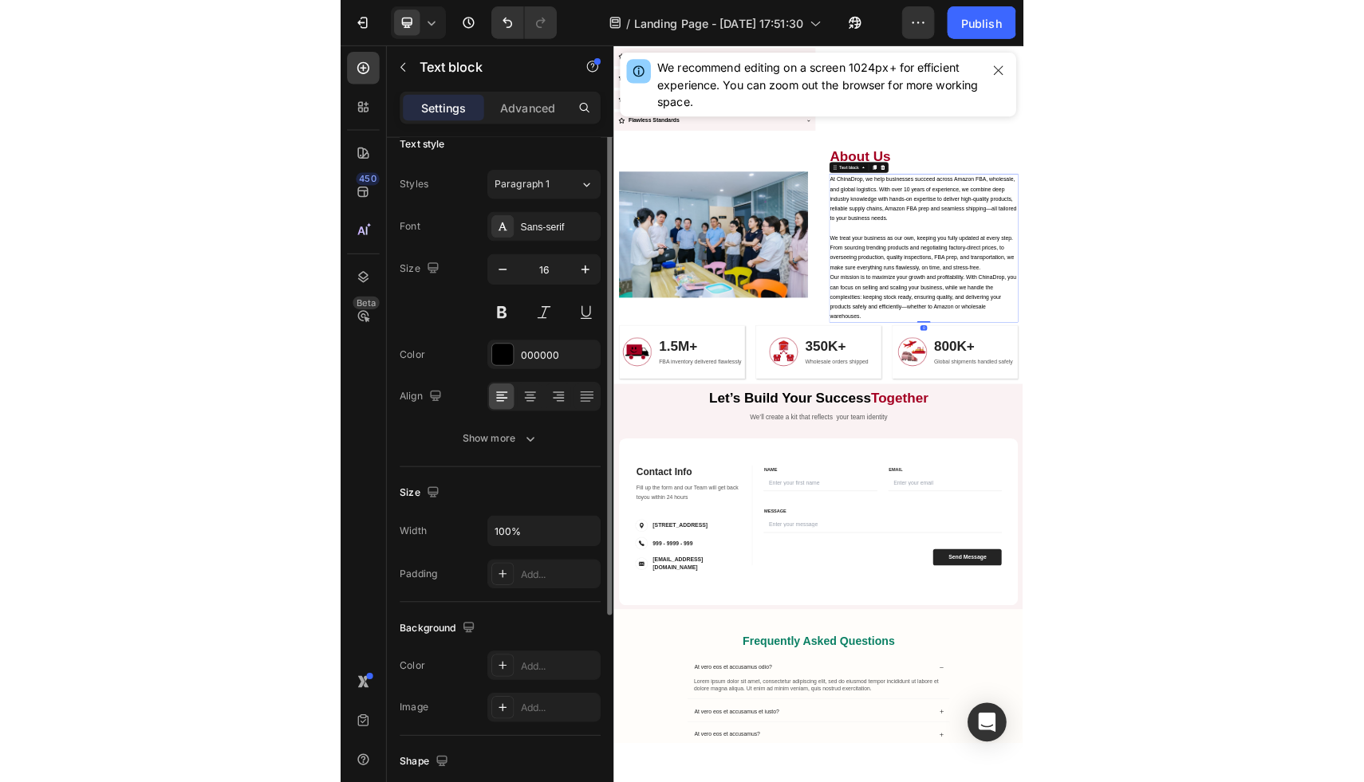
scroll to position [0, 0]
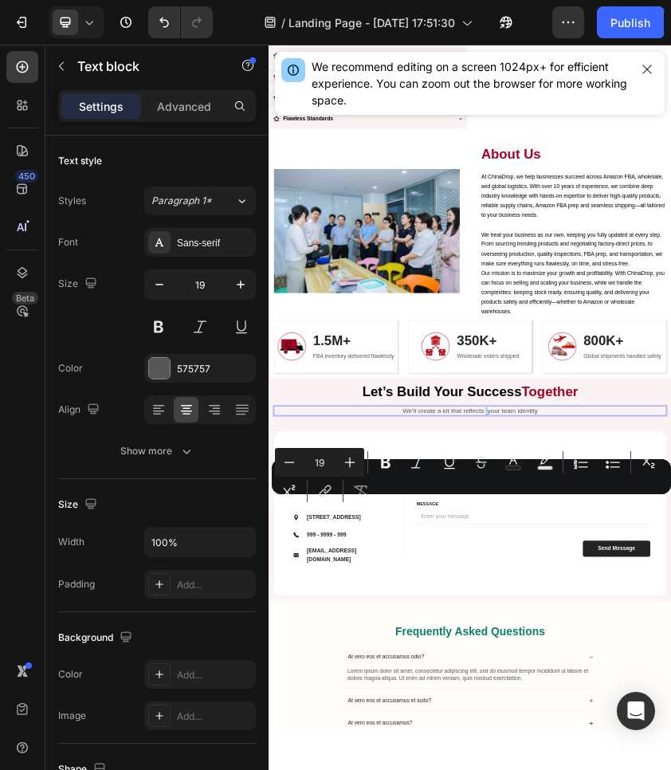
click at [485, 499] on div "Minus 19 Plus Bold Italic Underline Strikethrough Text Color Text Background Co…" at bounding box center [471, 476] width 393 height 57
click at [471, 501] on div "Minus 19 Plus Bold Italic Underline Strikethrough Text Color Text Background Co…" at bounding box center [471, 476] width 393 height 57
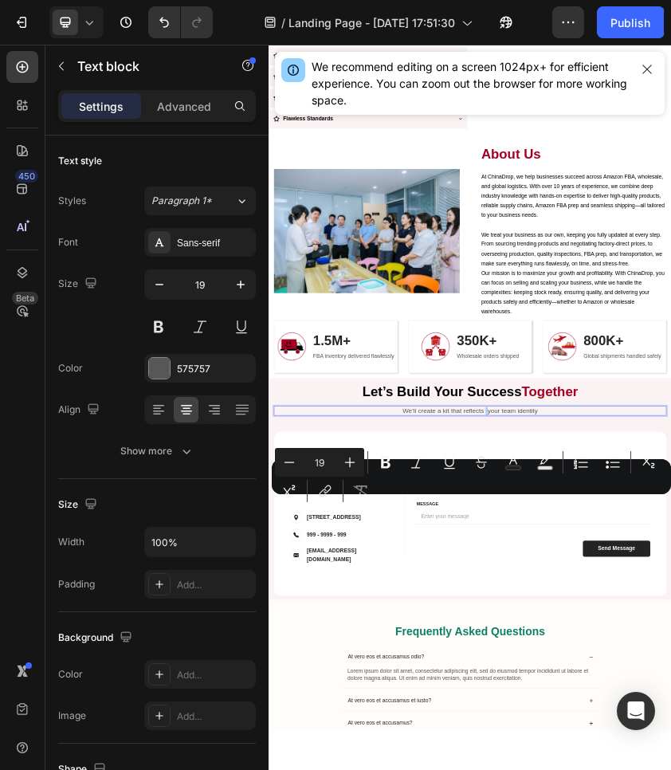
click at [471, 501] on div "Minus 19 Plus Bold Italic Underline Strikethrough Text Color Text Background Co…" at bounding box center [471, 476] width 393 height 57
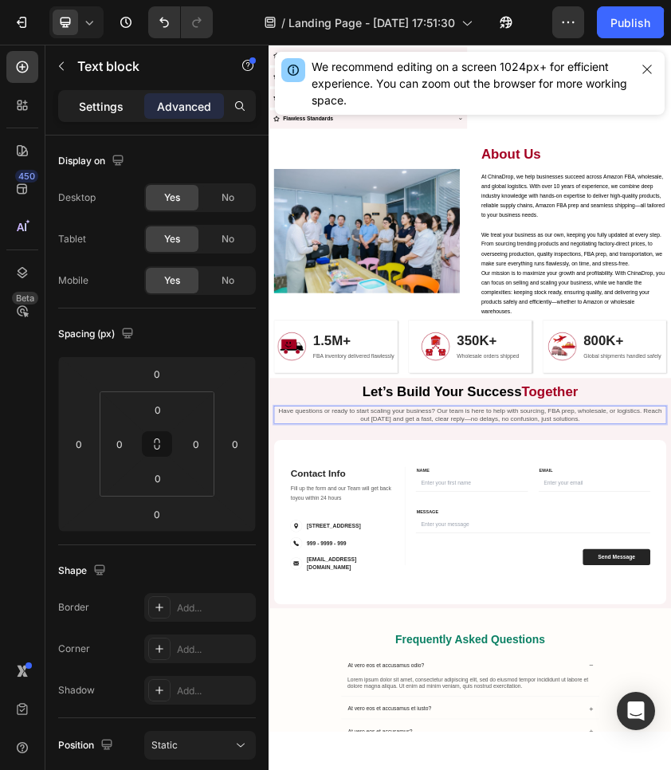
click at [121, 111] on p "Settings" at bounding box center [101, 106] width 45 height 17
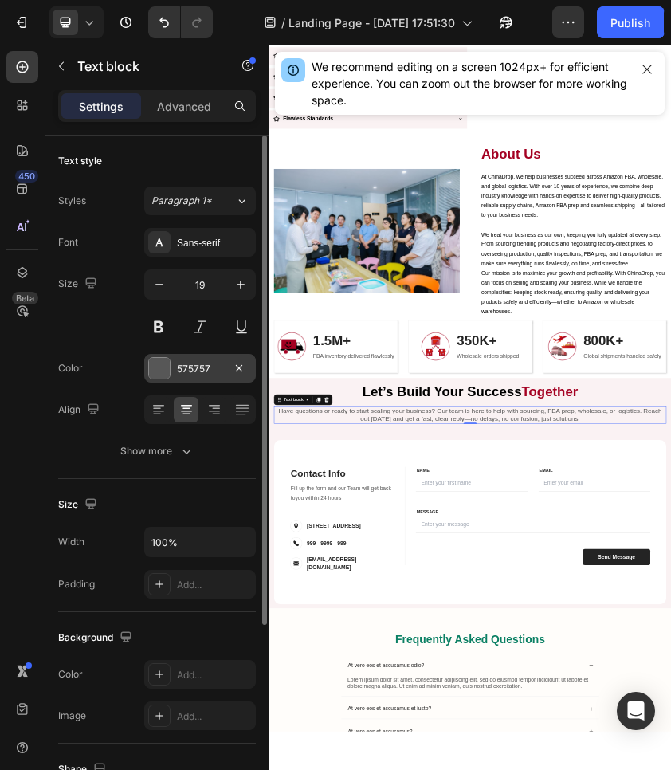
click at [156, 365] on div at bounding box center [159, 368] width 21 height 21
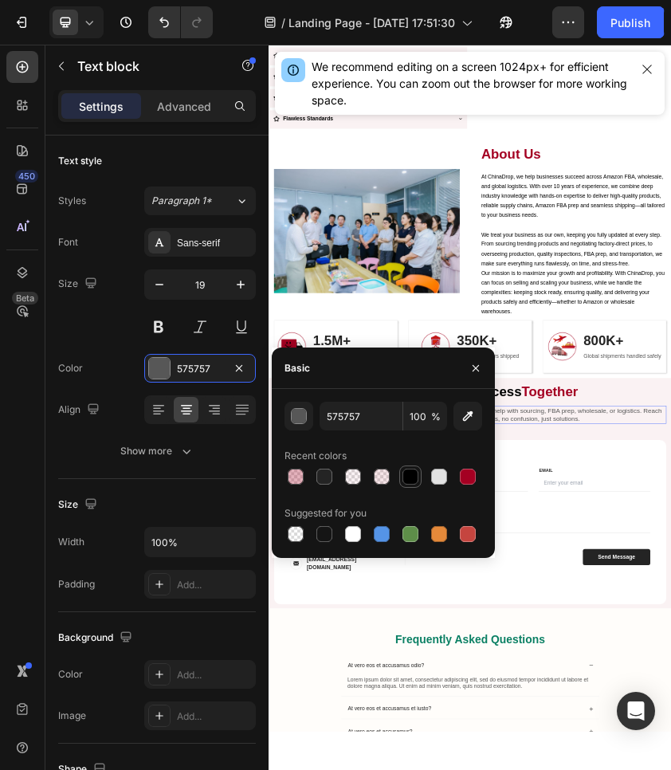
click at [415, 476] on div at bounding box center [411, 477] width 16 height 16
type input "000000"
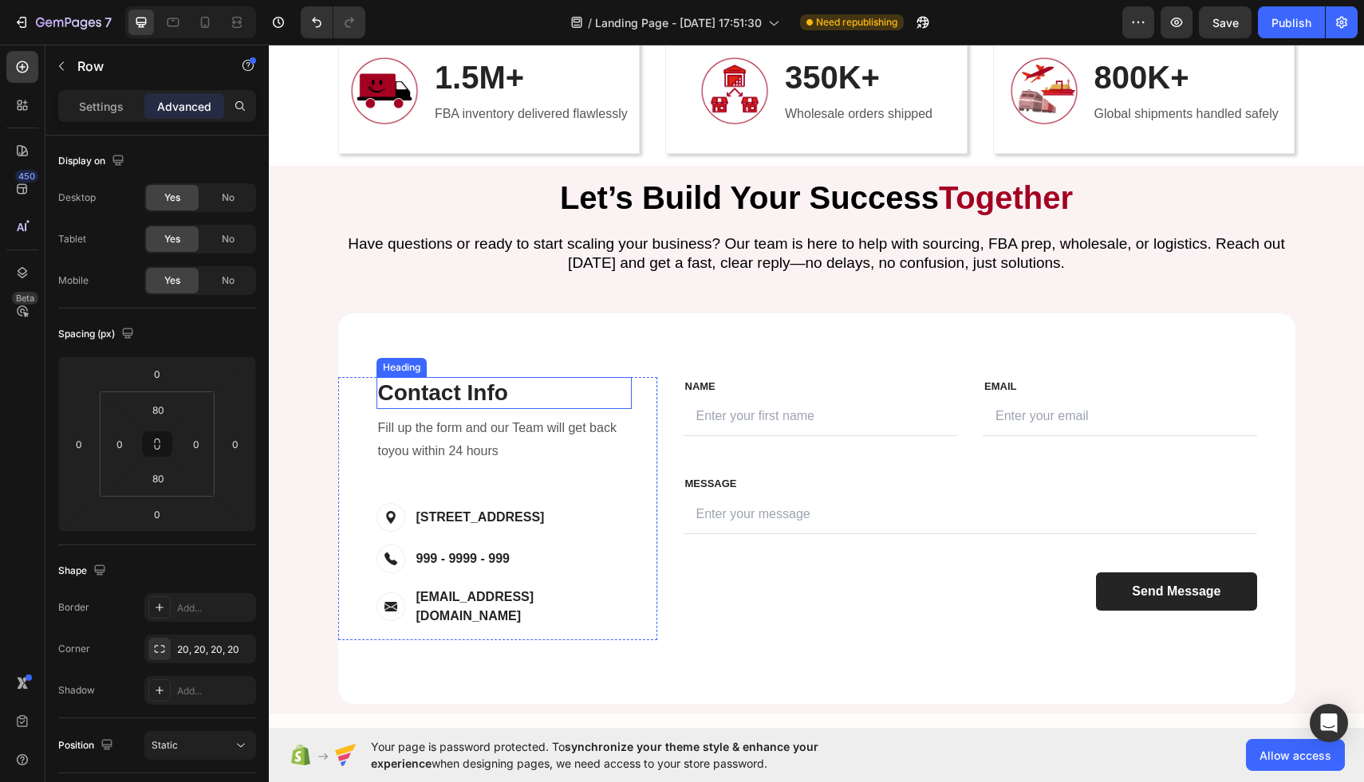
scroll to position [3372, 0]
click at [523, 443] on p "Fill up the form and our Team will get back toyou within 24 hours" at bounding box center [504, 441] width 252 height 46
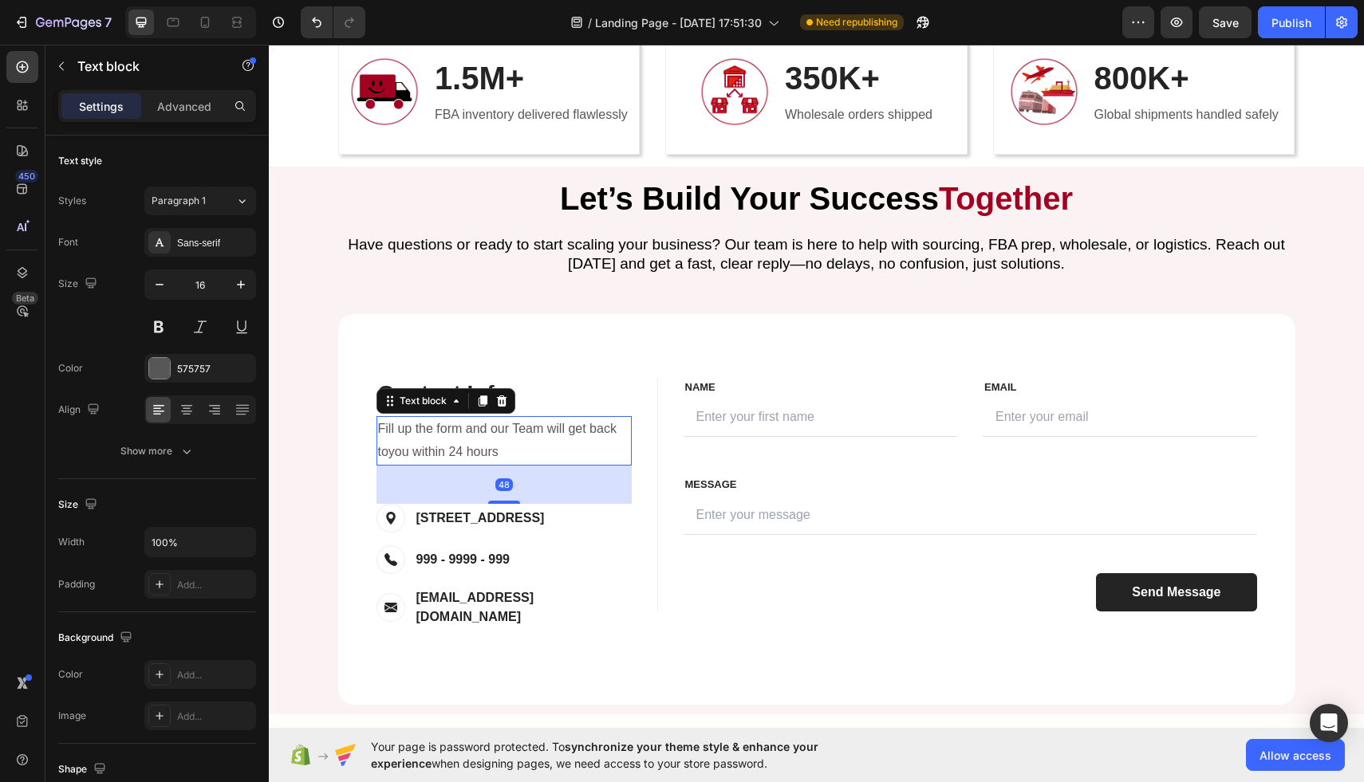
click at [390, 451] on p "Fill up the form and our Team will get back toyou within 24 hours" at bounding box center [504, 441] width 252 height 46
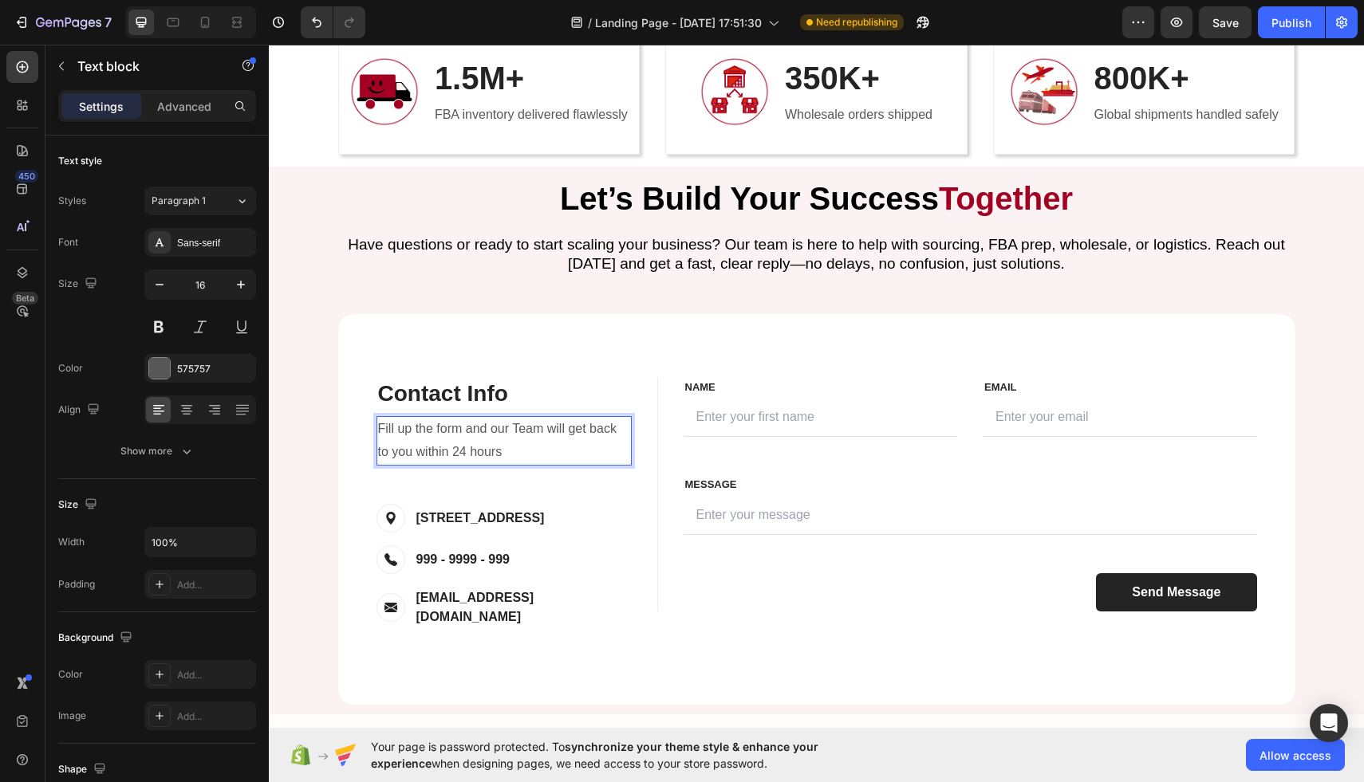
click at [460, 447] on p "Fill up the form and our Team will get back to you within 24 hours" at bounding box center [504, 441] width 252 height 46
click at [464, 451] on p "Fill up the form and our Team will get back to you within 24 hours" at bounding box center [504, 441] width 252 height 46
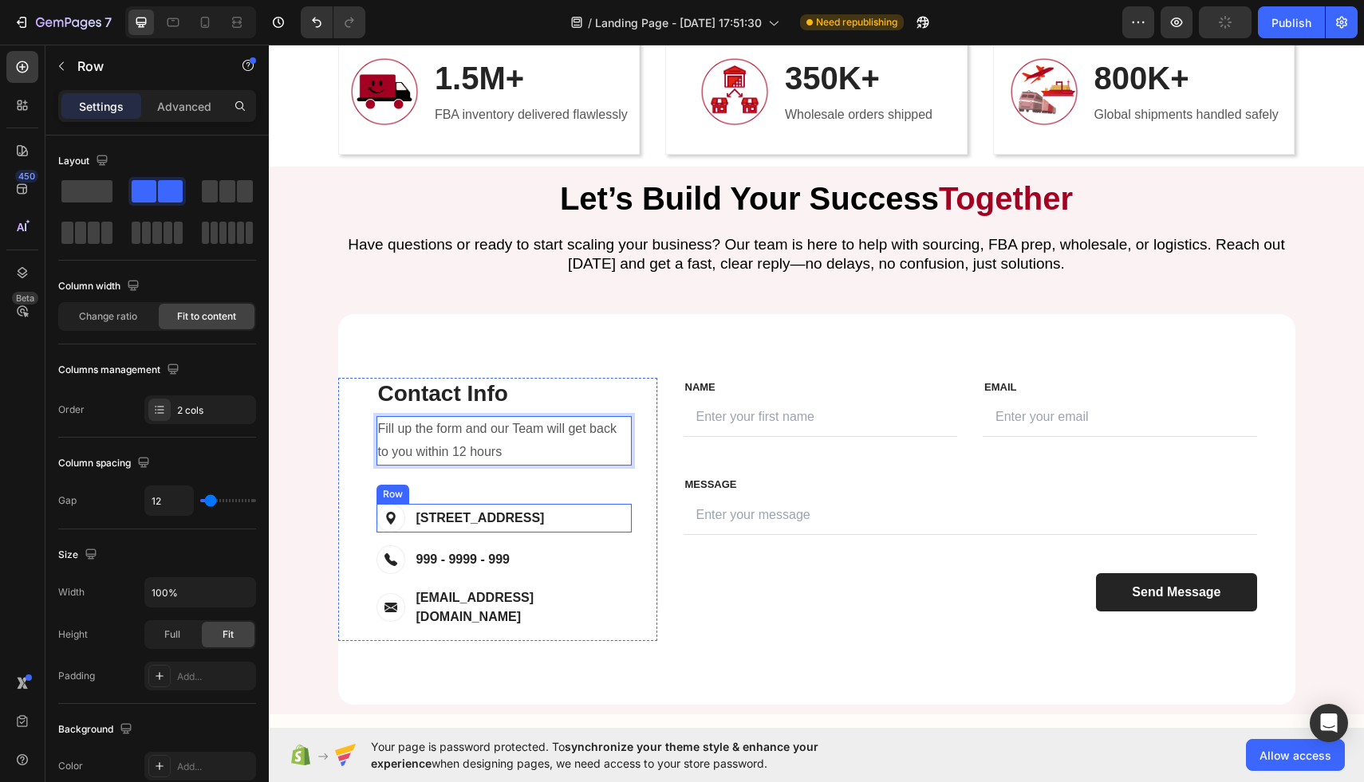
click at [597, 516] on div "Image 19 St. Laun Dou, France Text block Row" at bounding box center [503, 518] width 255 height 29
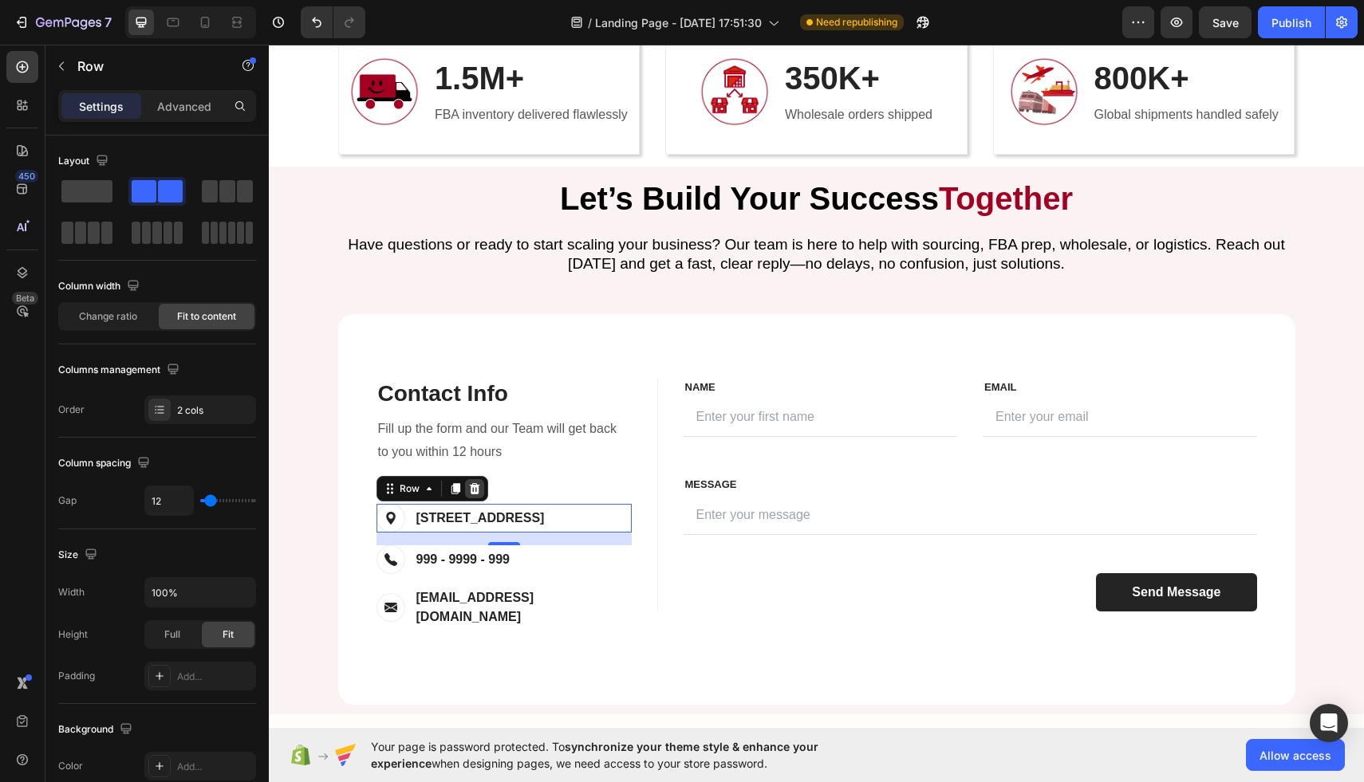
click at [476, 482] on icon at bounding box center [474, 488] width 13 height 13
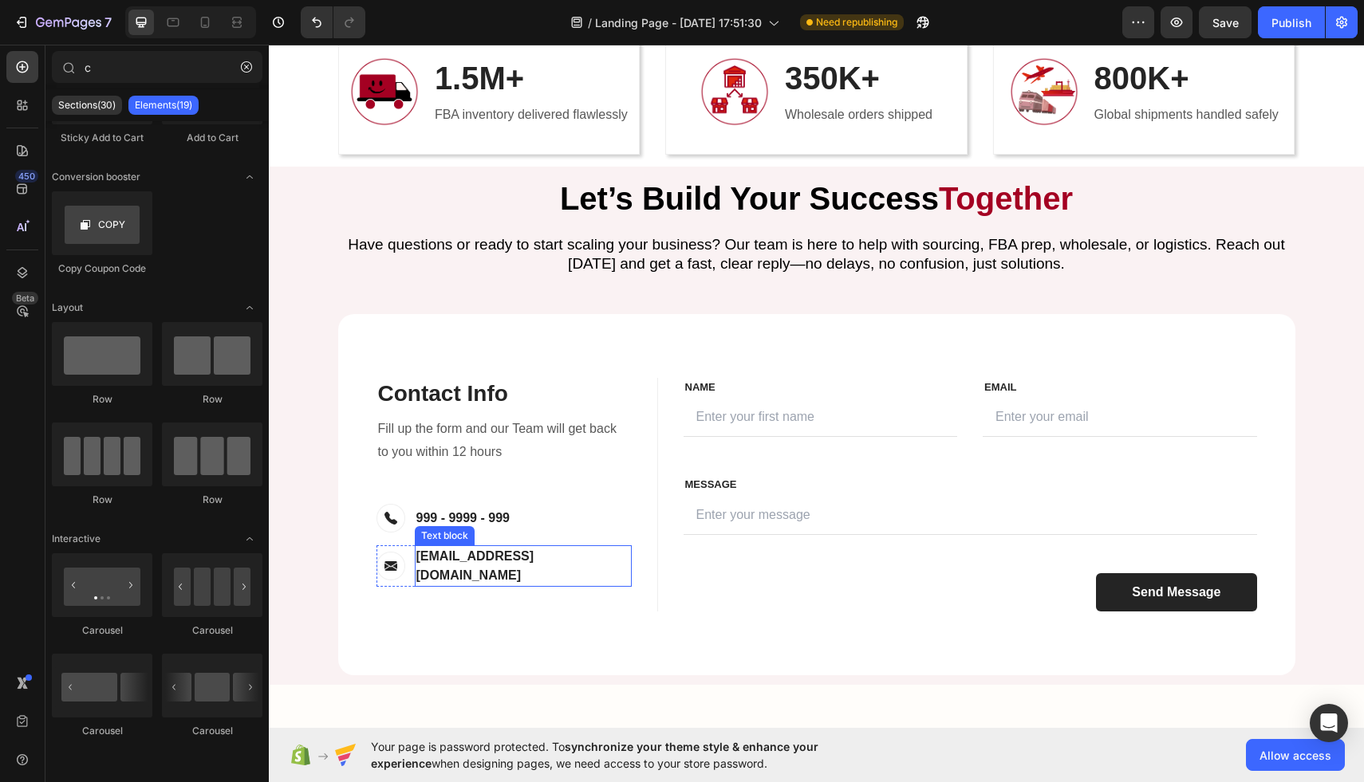
click at [483, 562] on p "support@ecomsolid.com" at bounding box center [523, 566] width 214 height 38
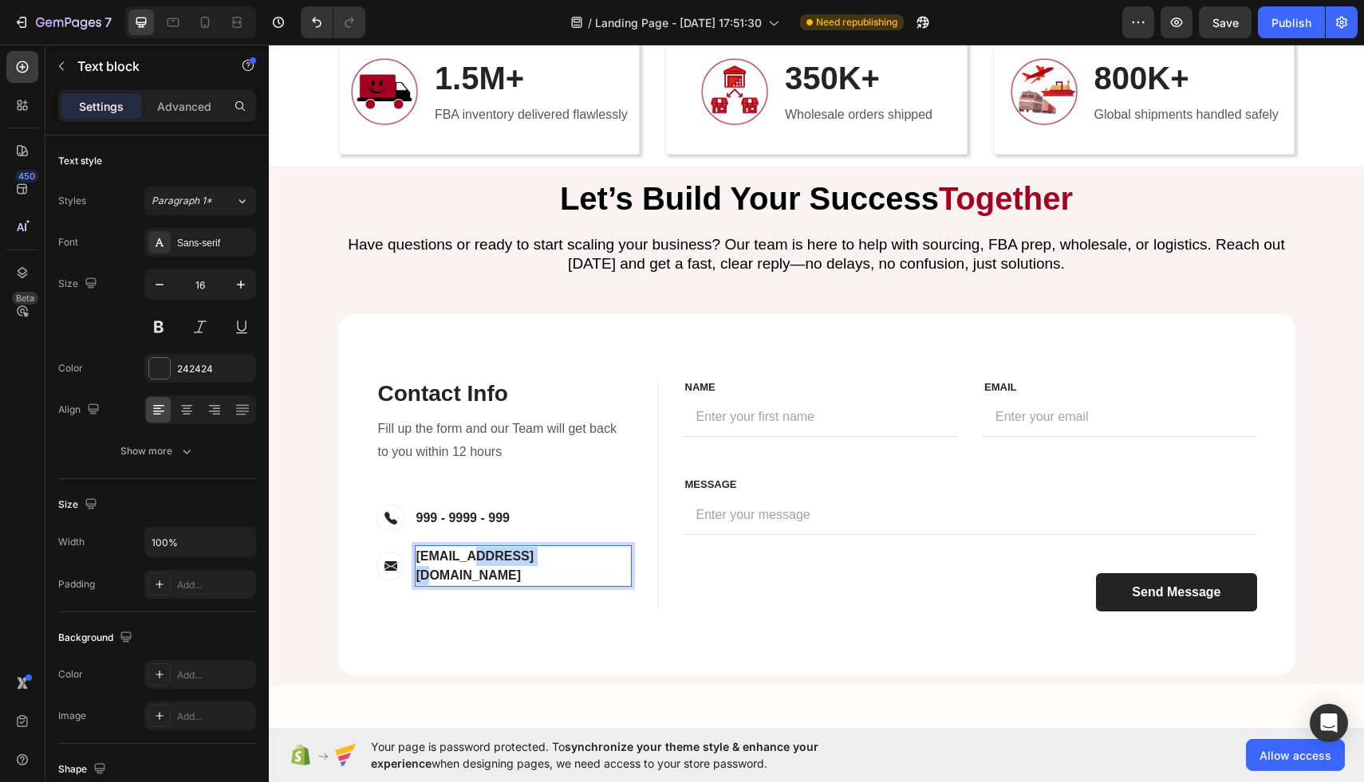
click at [483, 562] on p "support@ecomsolid.com" at bounding box center [523, 566] width 214 height 38
click at [443, 519] on p "999 - 9999 - 999" at bounding box center [462, 518] width 93 height 19
click at [443, 518] on p "999 - 9999 - 999" at bounding box center [462, 518] width 93 height 19
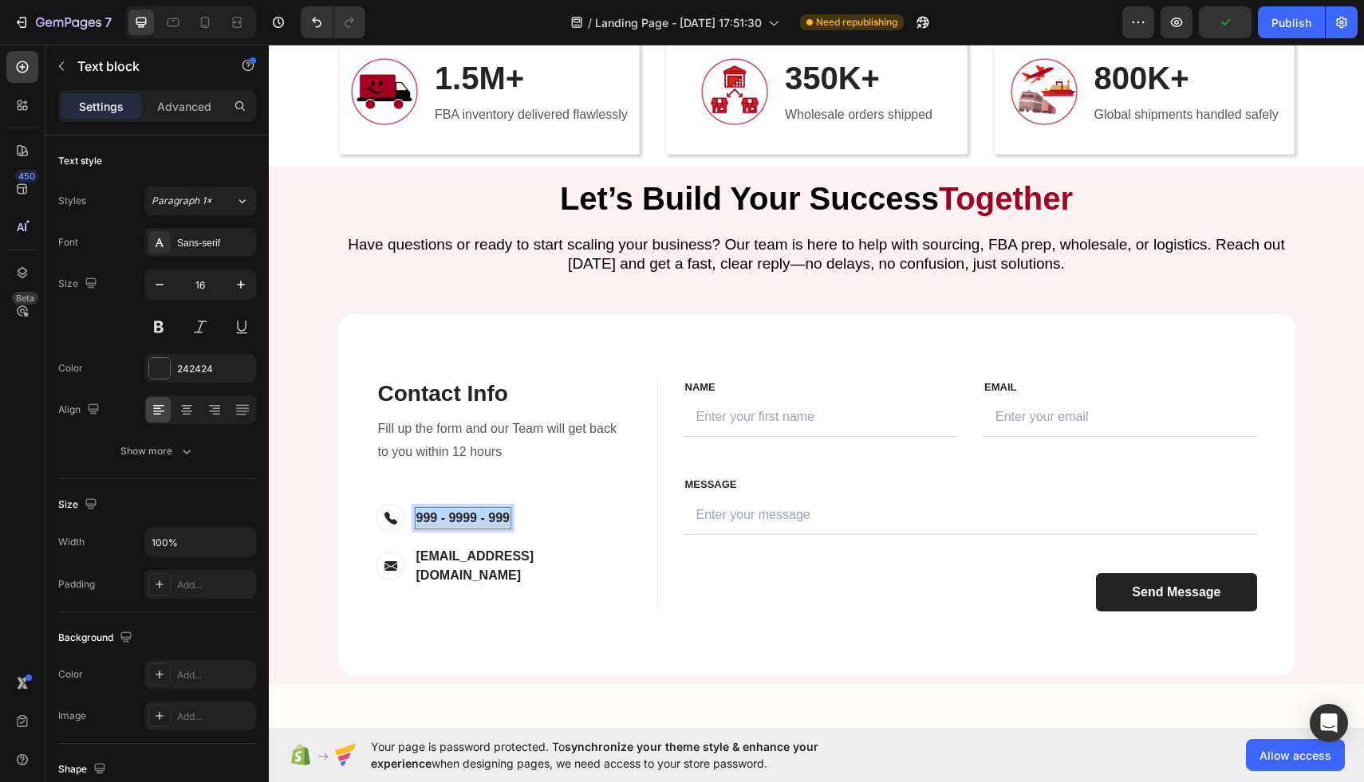
click at [443, 518] on p "999 - 9999 - 999" at bounding box center [462, 518] width 93 height 19
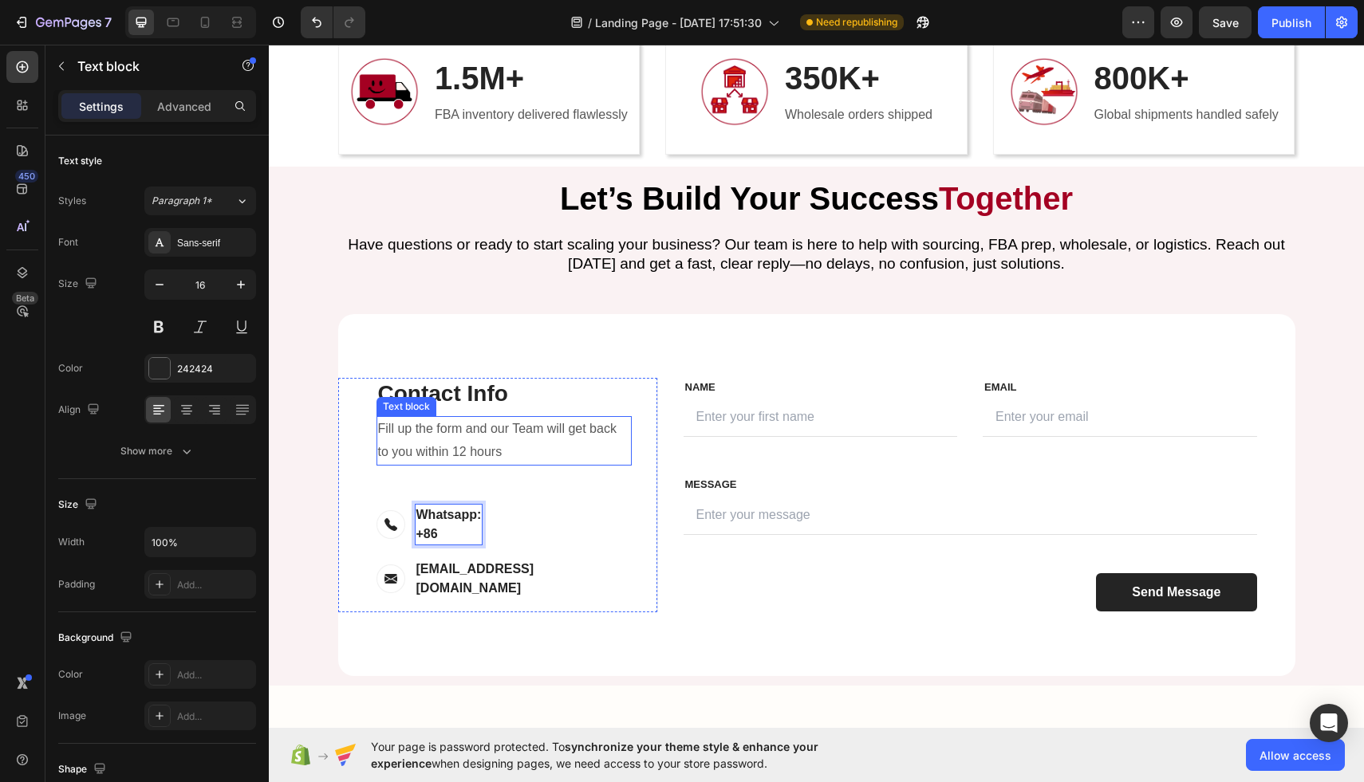
click at [593, 436] on p "Fill up the form and our Team will get back to you within 12 hours" at bounding box center [504, 441] width 252 height 46
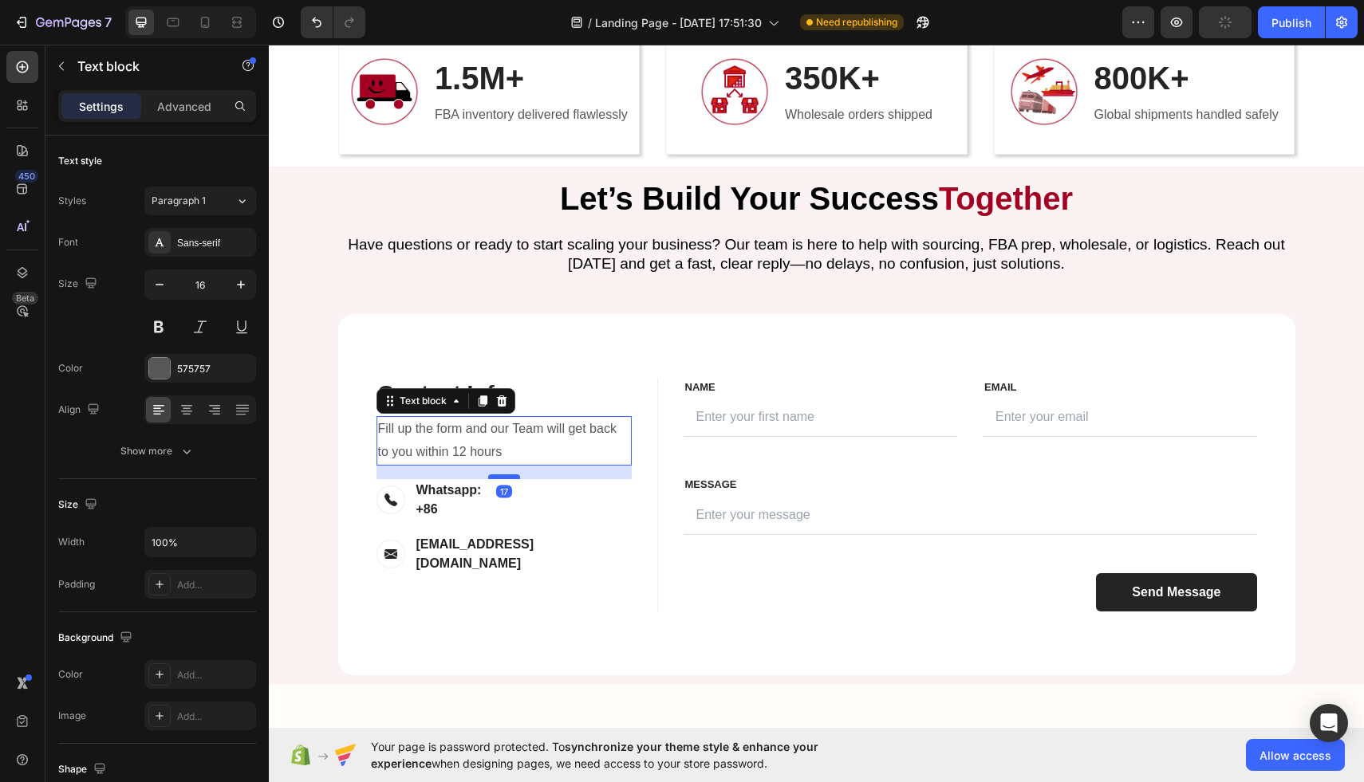
drag, startPoint x: 502, startPoint y: 499, endPoint x: 510, endPoint y: 474, distance: 26.2
click at [510, 474] on div at bounding box center [504, 476] width 32 height 5
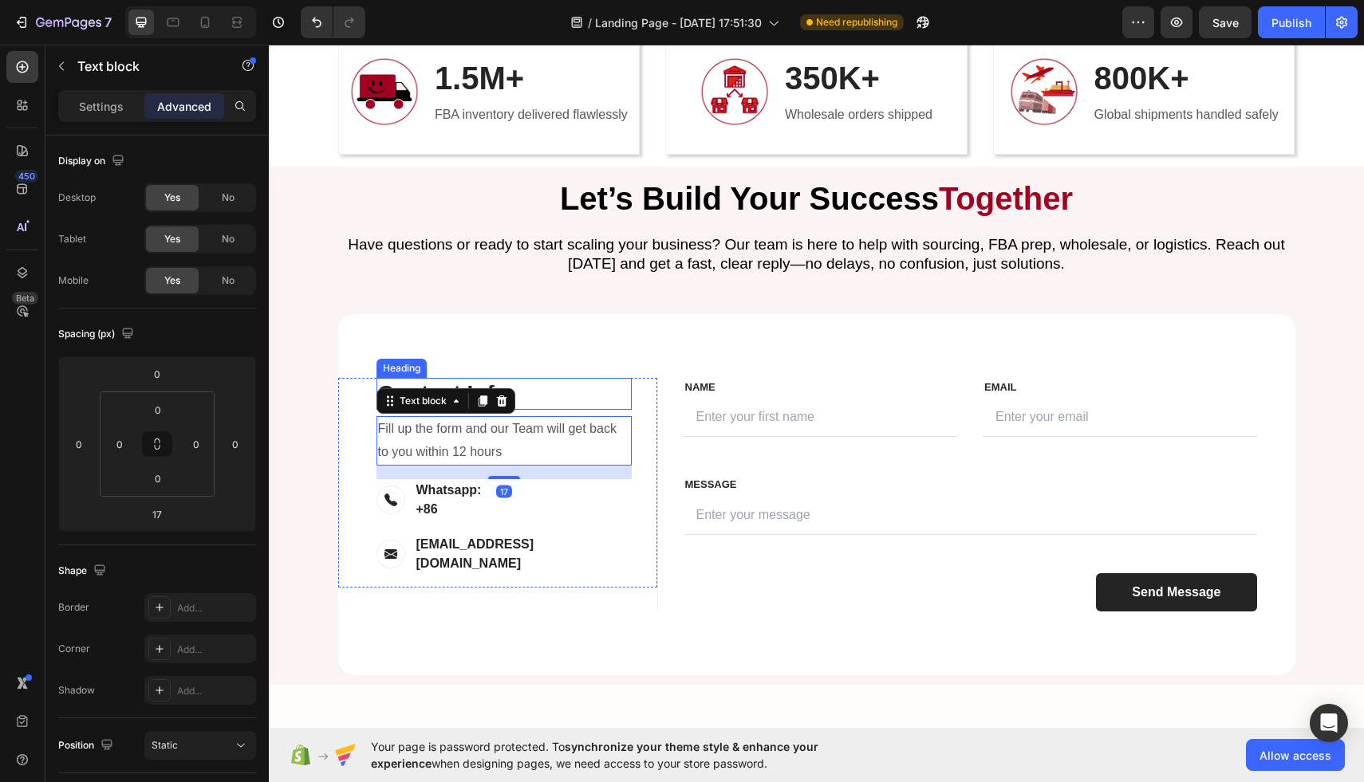
click at [577, 388] on p "Contact Info" at bounding box center [504, 394] width 252 height 29
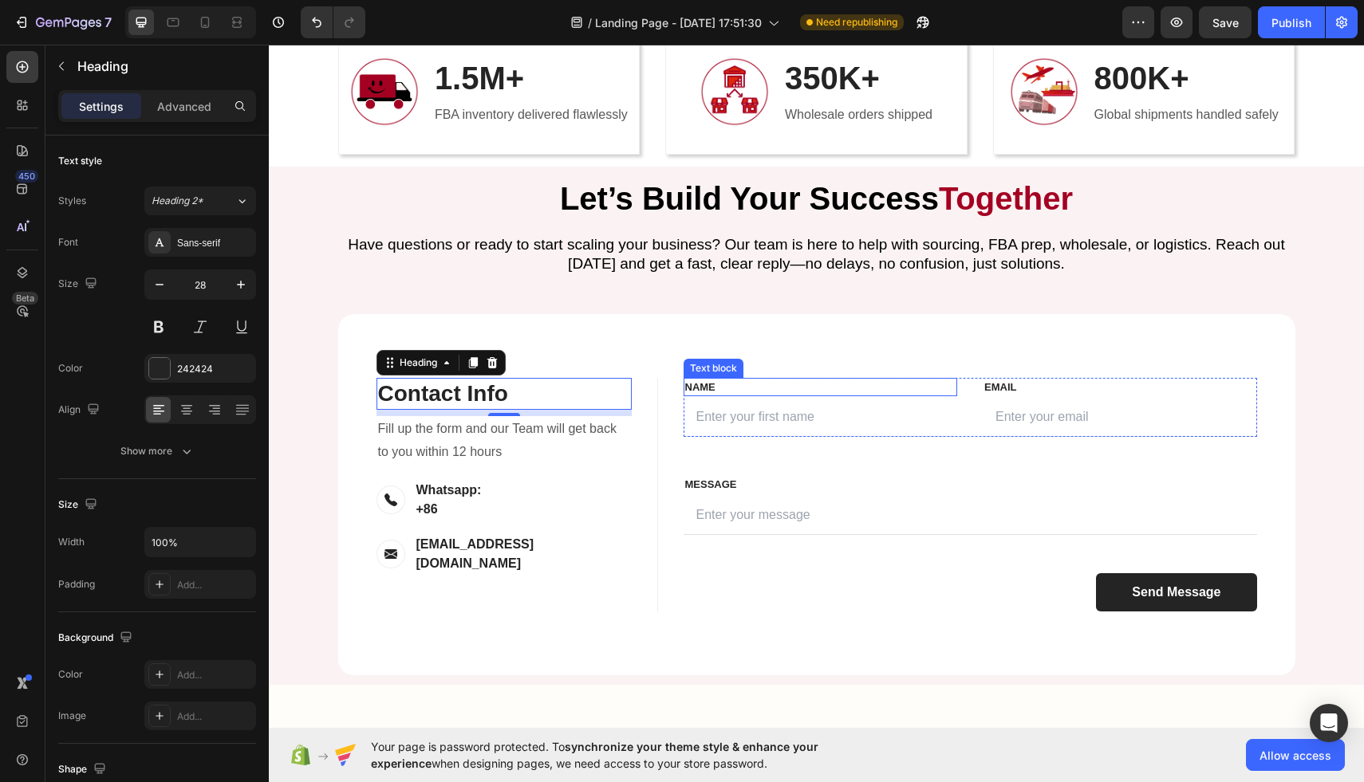
click at [793, 391] on p "NAME" at bounding box center [820, 388] width 271 height 16
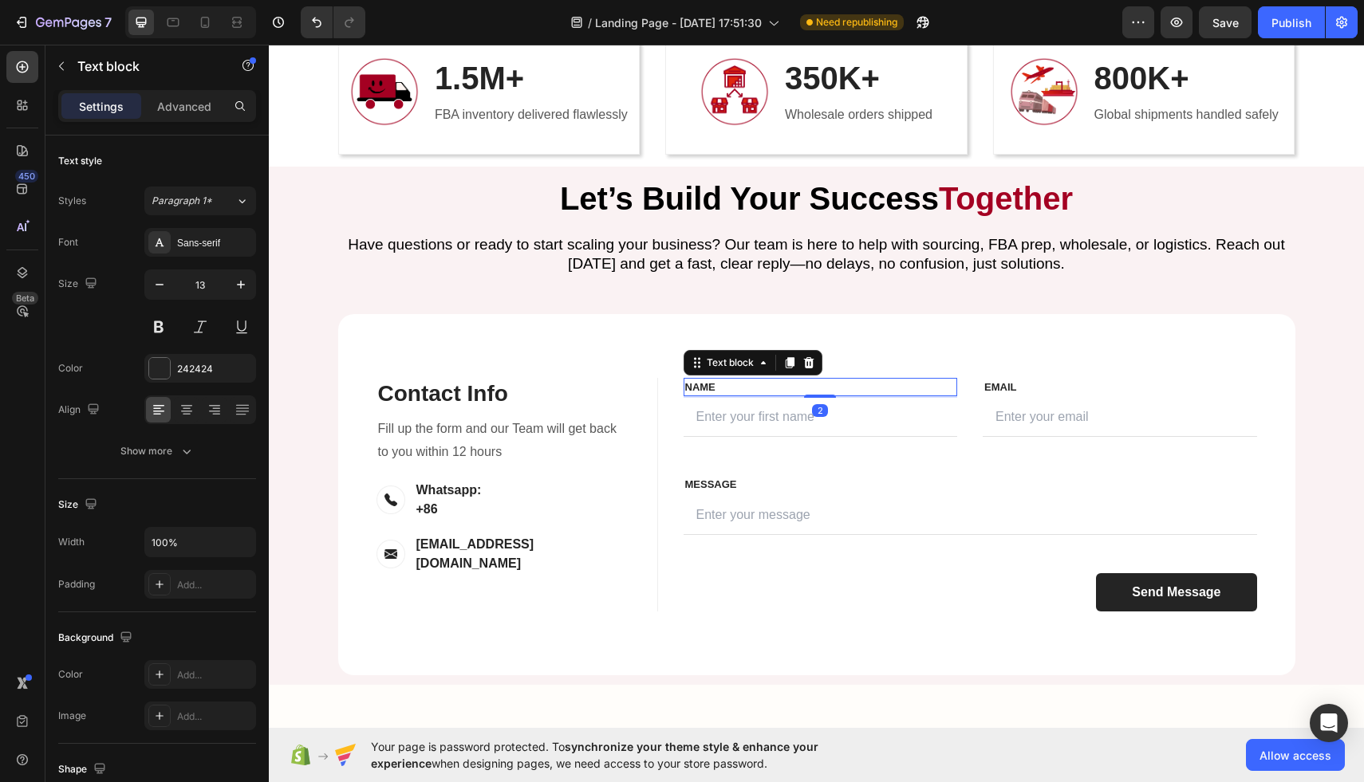
click at [754, 383] on p "NAME" at bounding box center [820, 388] width 271 height 16
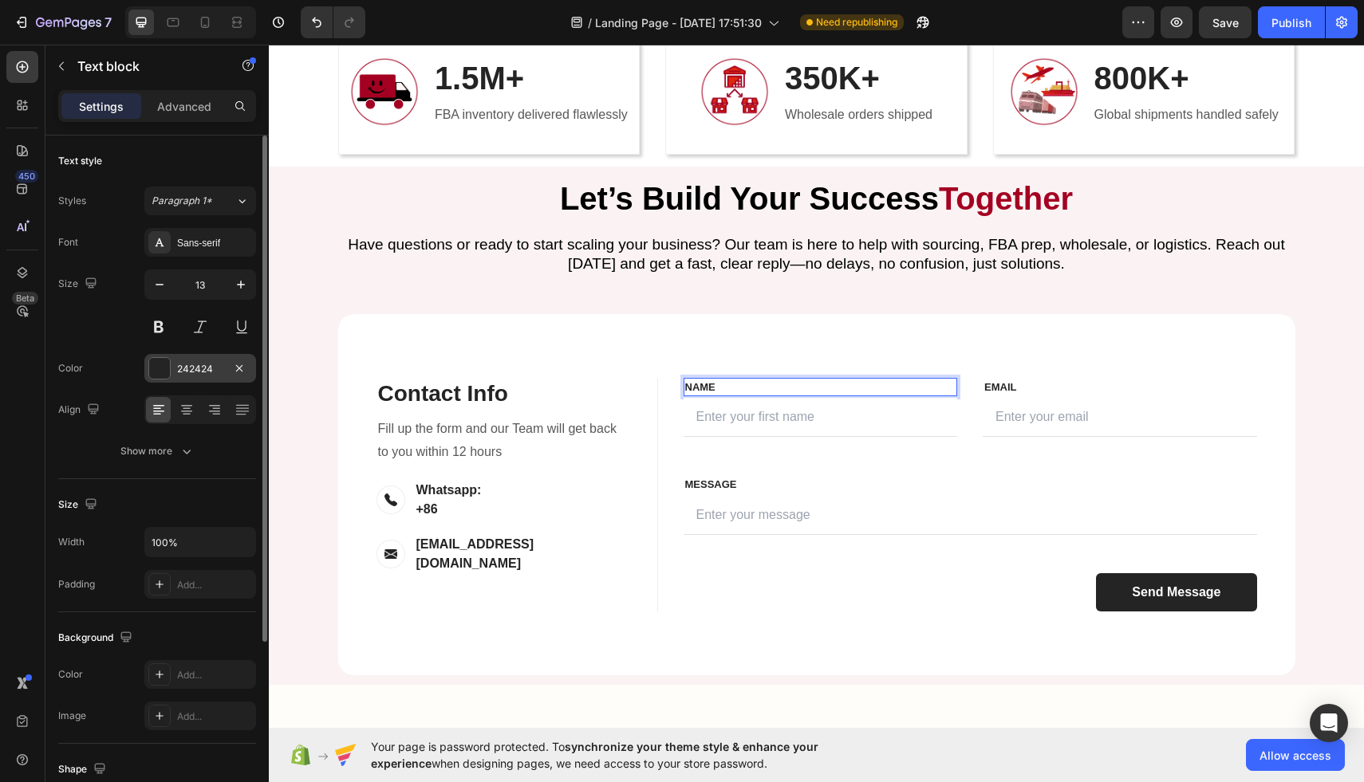
click at [165, 364] on div at bounding box center [159, 368] width 21 height 21
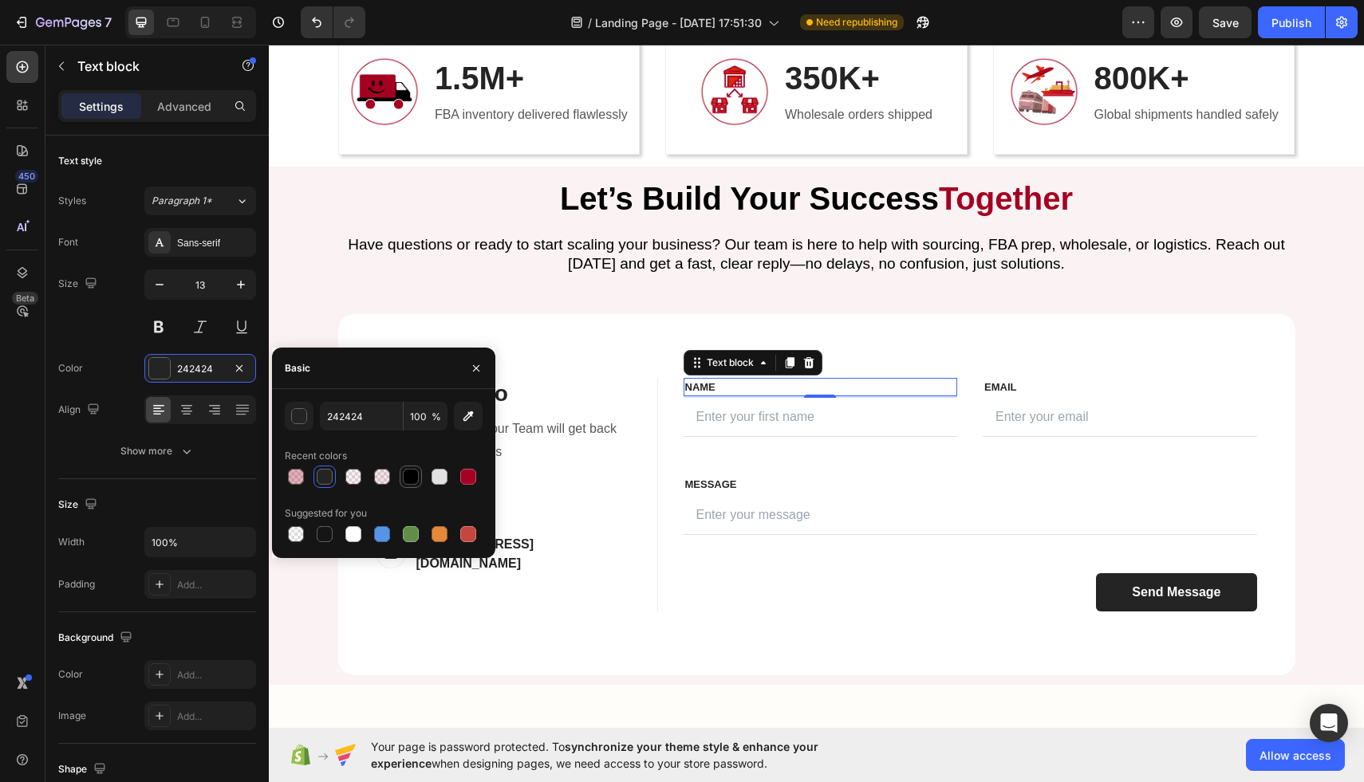
click at [408, 481] on div at bounding box center [411, 477] width 16 height 16
type input "000000"
click at [1011, 382] on p "Email" at bounding box center [1119, 388] width 271 height 16
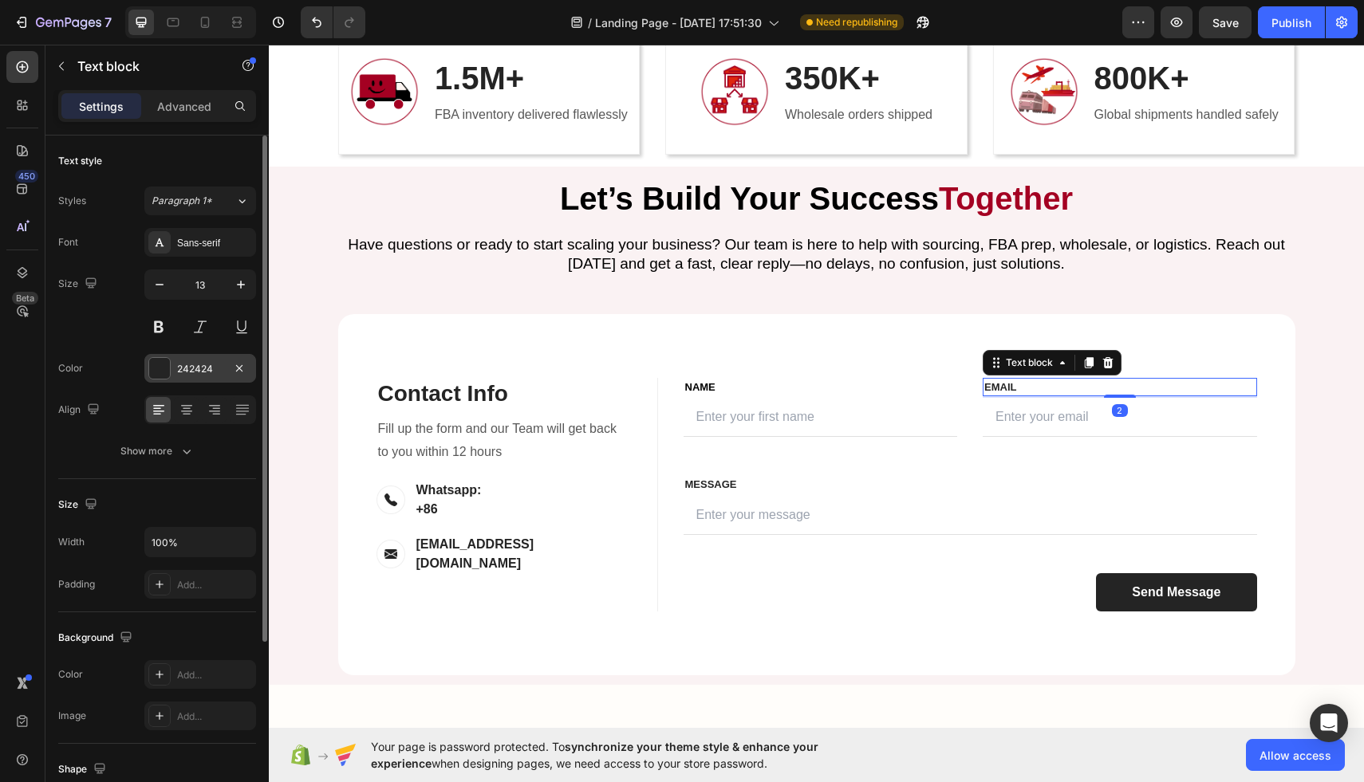
click at [187, 369] on div "242424" at bounding box center [200, 369] width 46 height 14
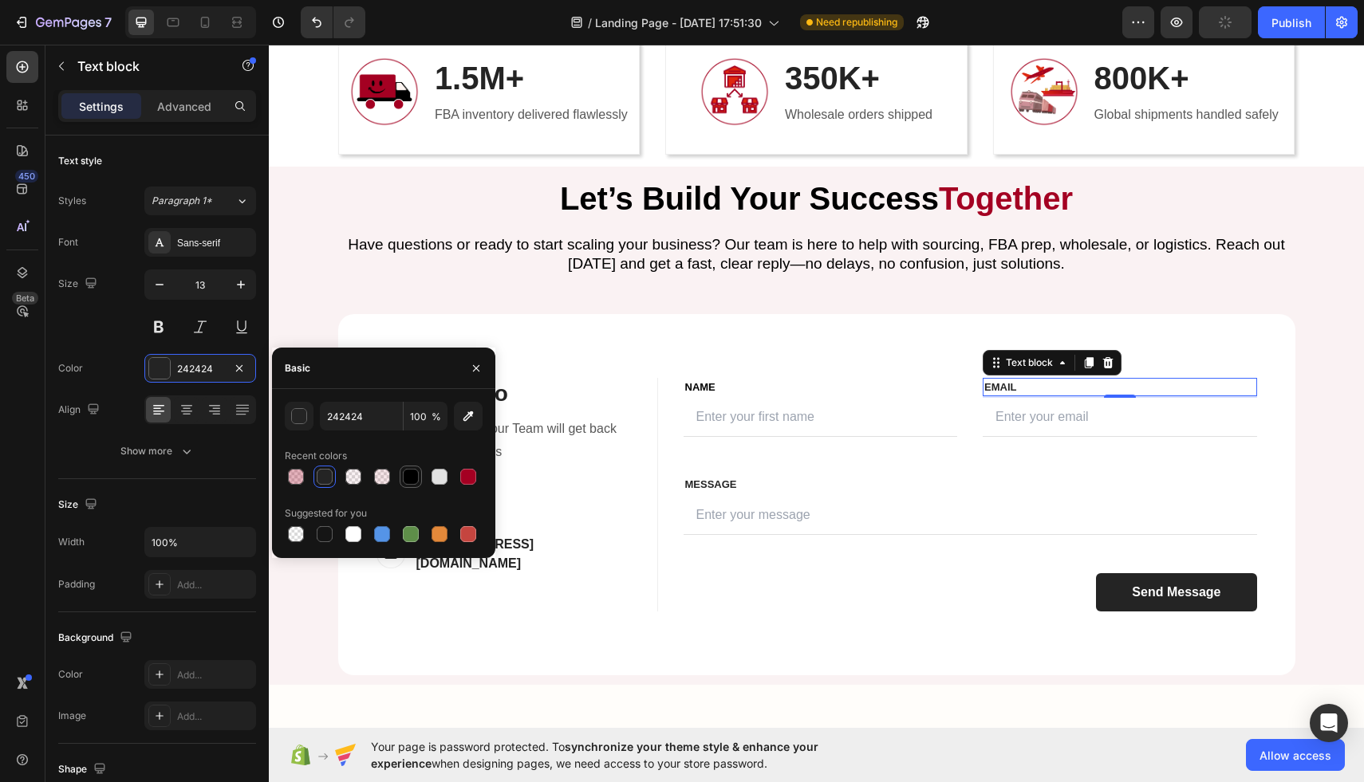
click at [421, 481] on div at bounding box center [384, 477] width 198 height 22
click at [414, 480] on div at bounding box center [411, 477] width 16 height 16
type input "000000"
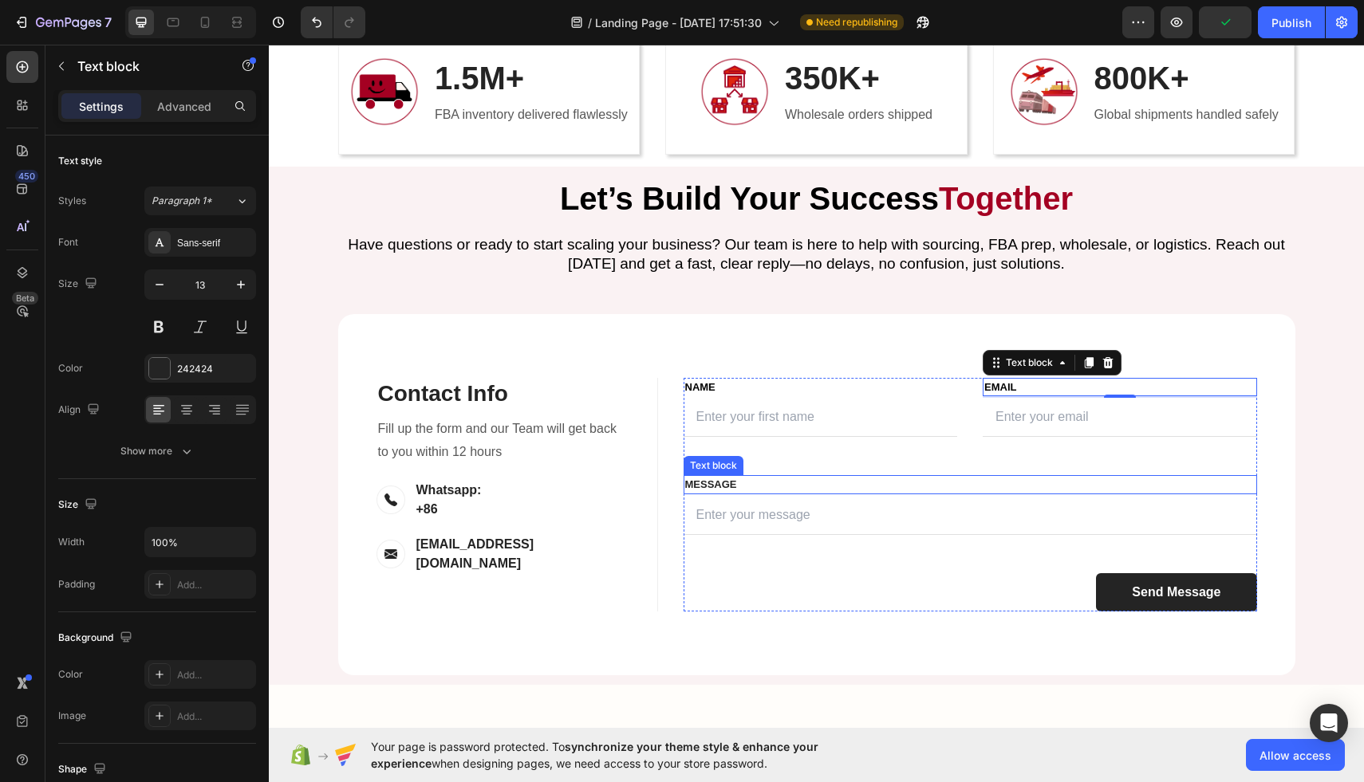
click at [719, 489] on p "MESSAGE" at bounding box center [970, 485] width 570 height 16
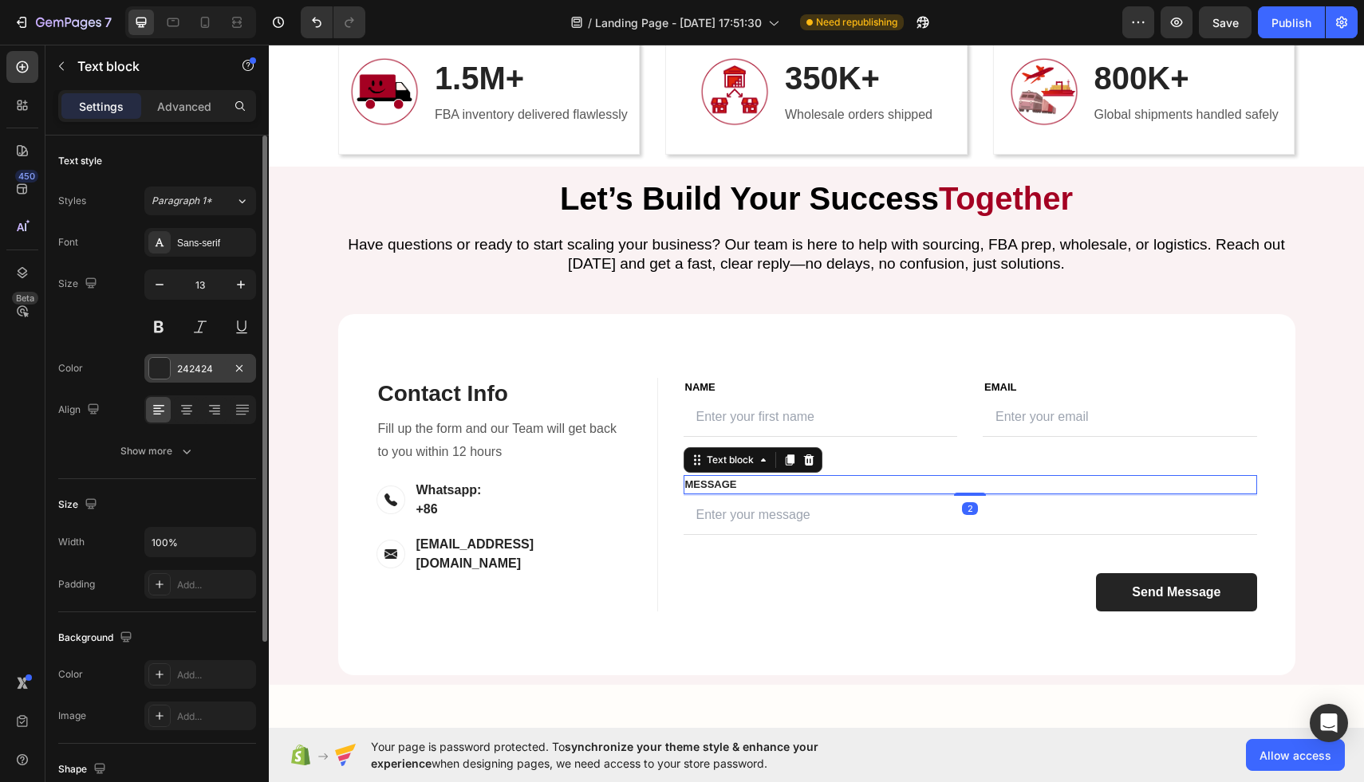
click at [199, 374] on div "242424" at bounding box center [200, 369] width 46 height 14
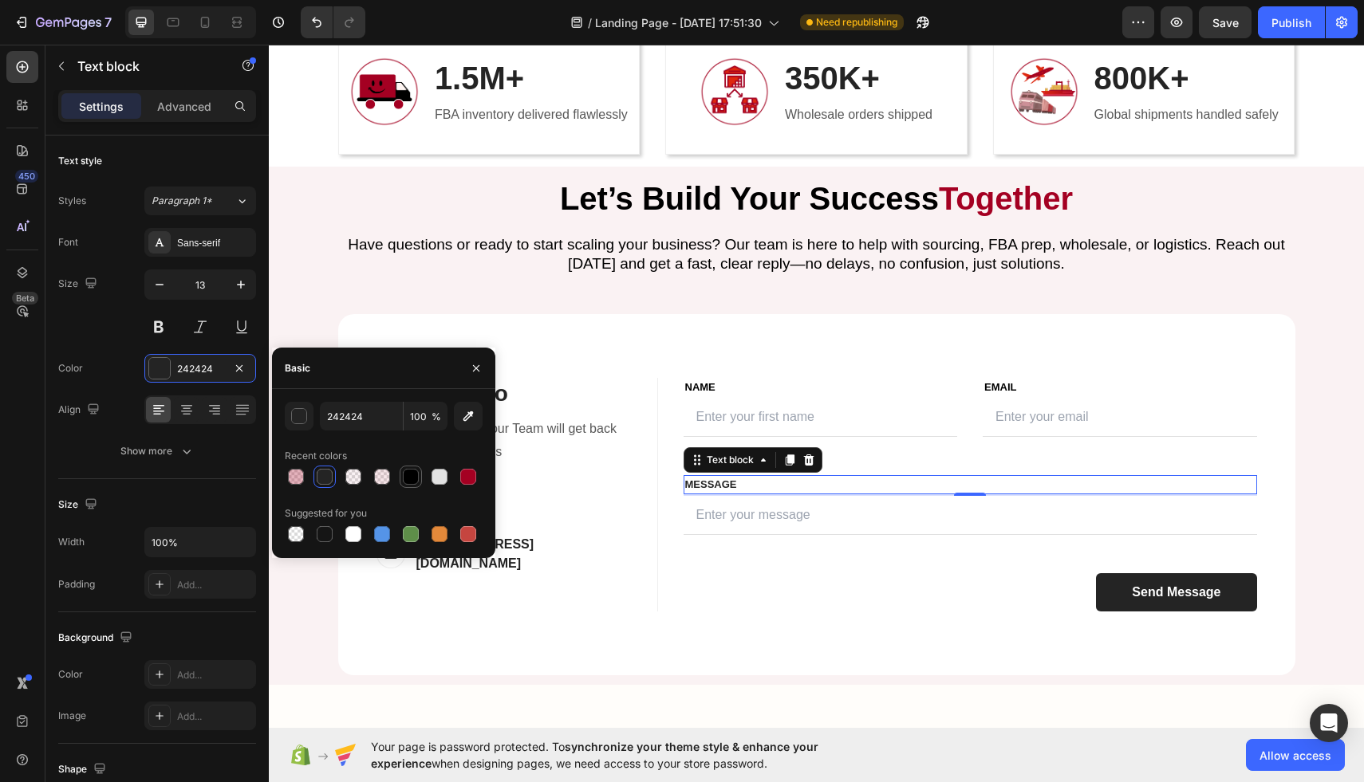
click at [408, 473] on div at bounding box center [411, 477] width 16 height 16
type input "000000"
click at [813, 530] on input "text" at bounding box center [969, 515] width 573 height 39
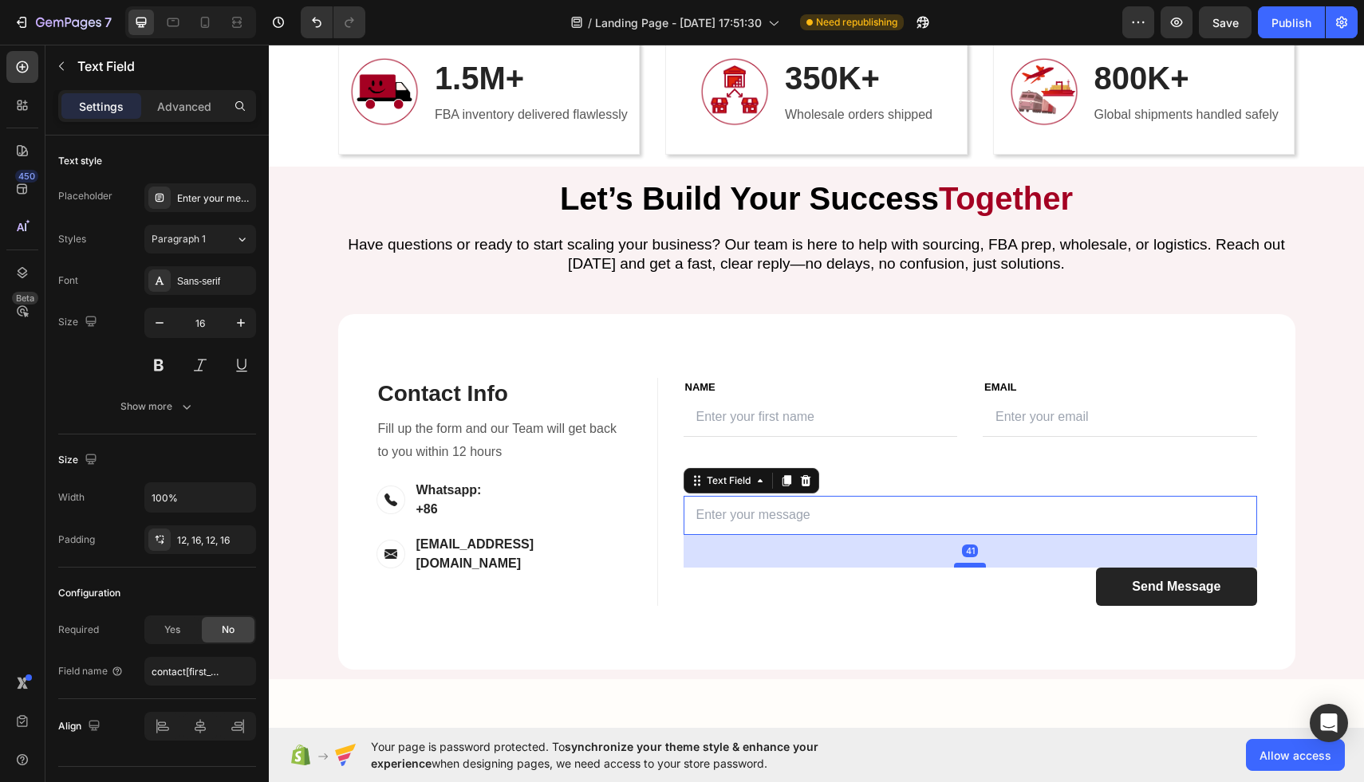
click at [968, 564] on div at bounding box center [970, 565] width 32 height 5
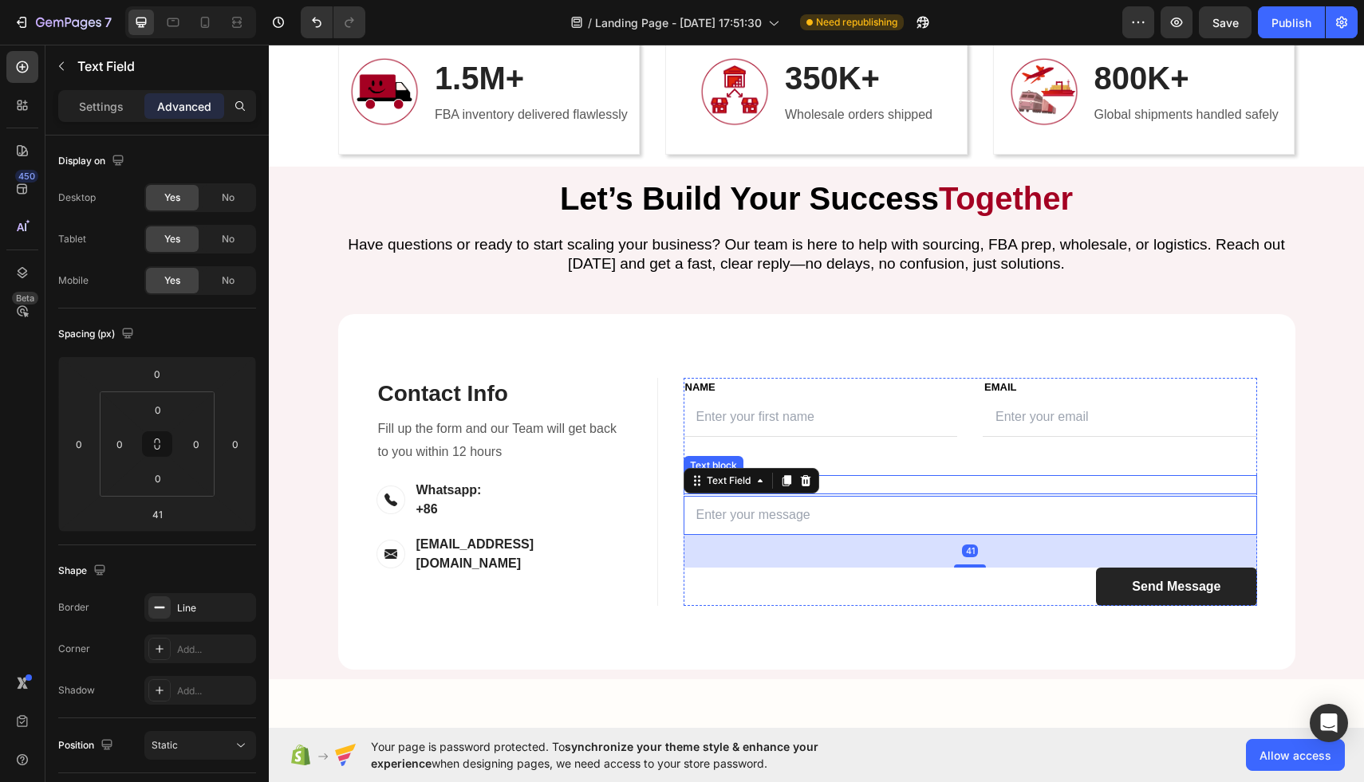
click at [966, 470] on div "FIRST NAME Text block NAME Text block Text Field LAST NAME Text block Email Tex…" at bounding box center [969, 492] width 573 height 228
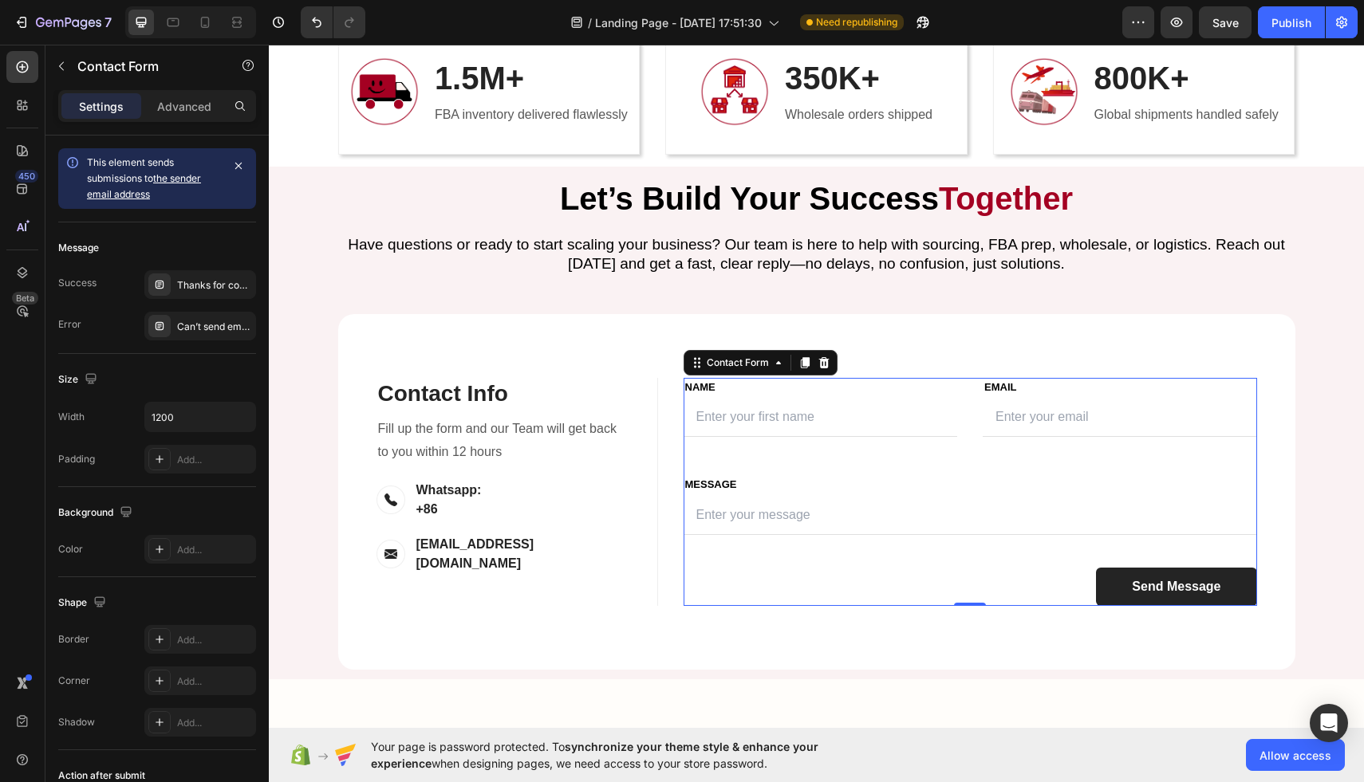
click at [890, 444] on div "FIRST NAME Text block NAME Text block Text Field LAST NAME Text block Email Tex…" at bounding box center [969, 492] width 573 height 228
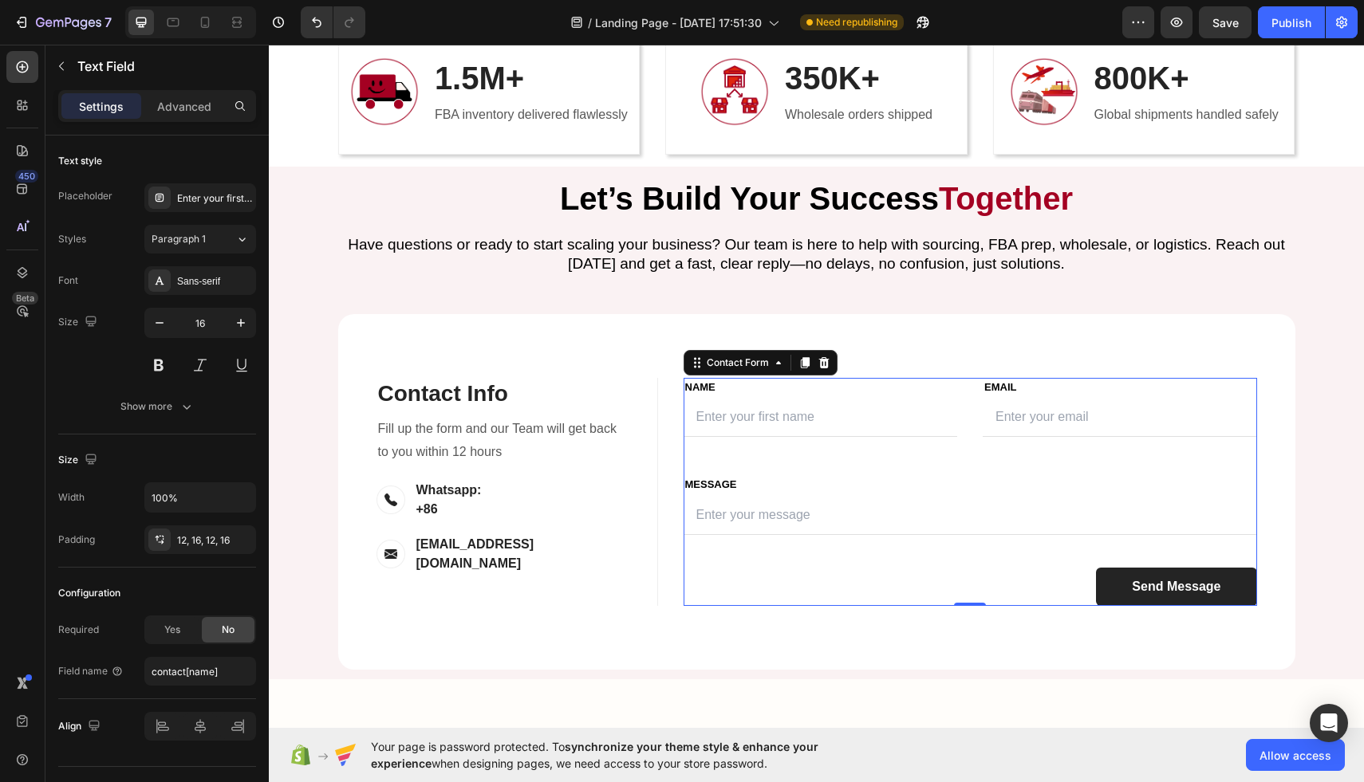
click at [896, 434] on input "text" at bounding box center [820, 417] width 274 height 39
click at [865, 471] on div "FIRST NAME Text block NAME Text block Text Field 0 LAST NAME Text block Email T…" at bounding box center [969, 492] width 573 height 228
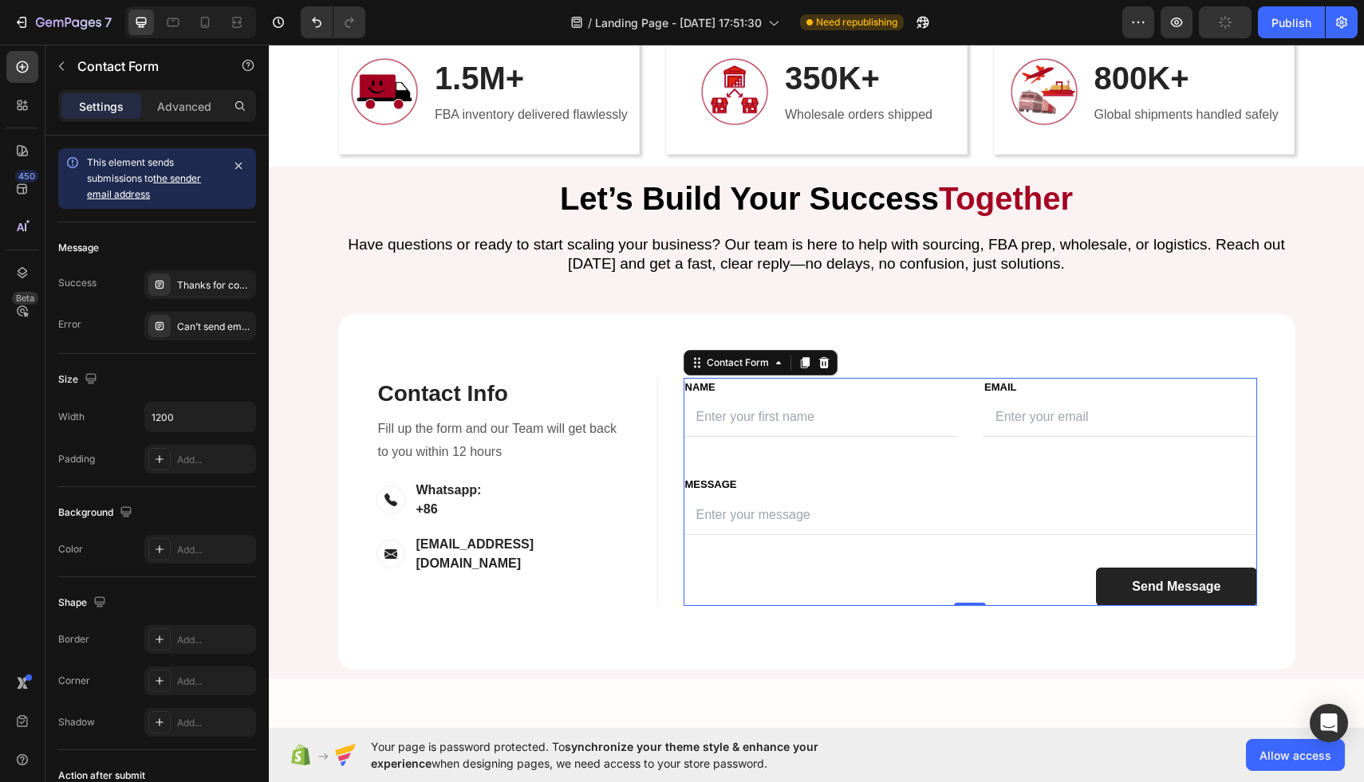
click at [715, 452] on div "FIRST NAME Text block NAME Text block Text Field LAST NAME Text block Email Tex…" at bounding box center [969, 492] width 573 height 228
click at [690, 477] on p "MESSAGE" at bounding box center [970, 485] width 570 height 16
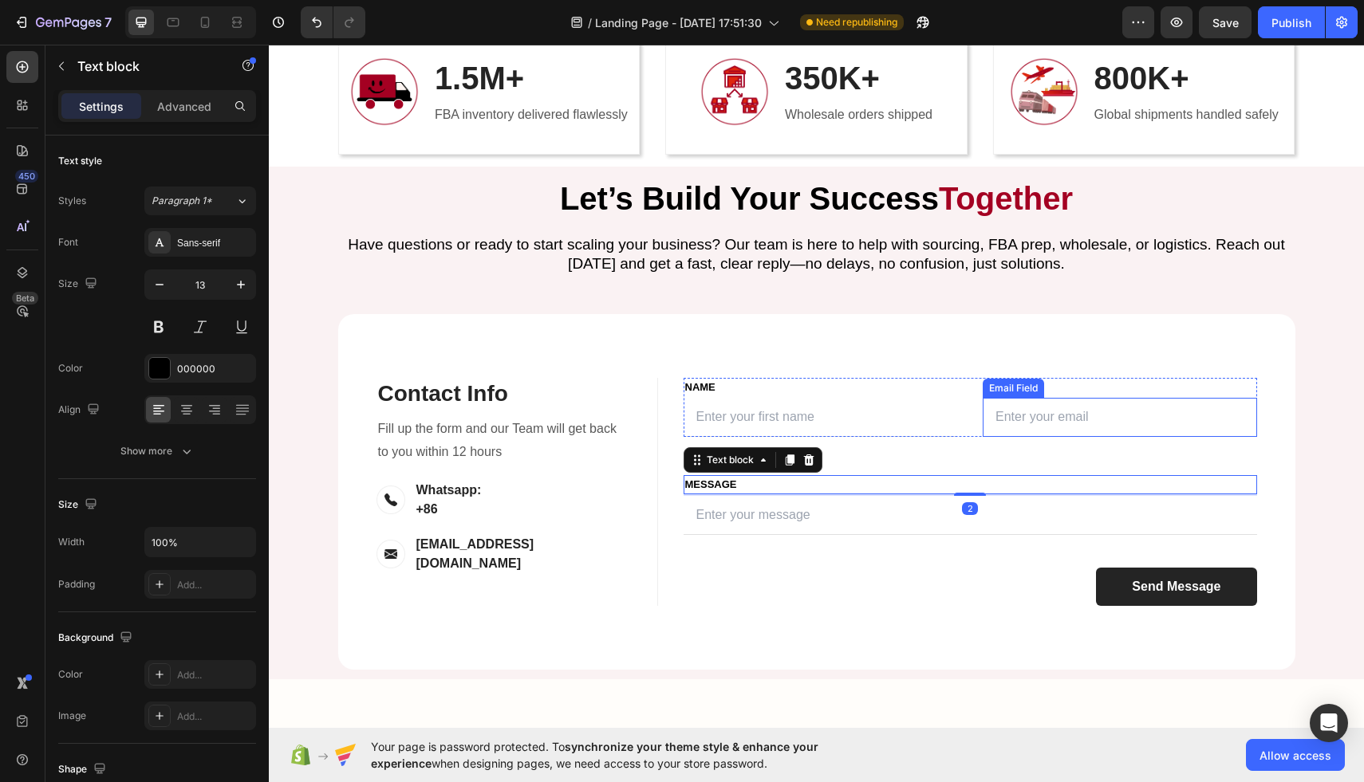
click at [1065, 415] on input "email" at bounding box center [1119, 417] width 274 height 39
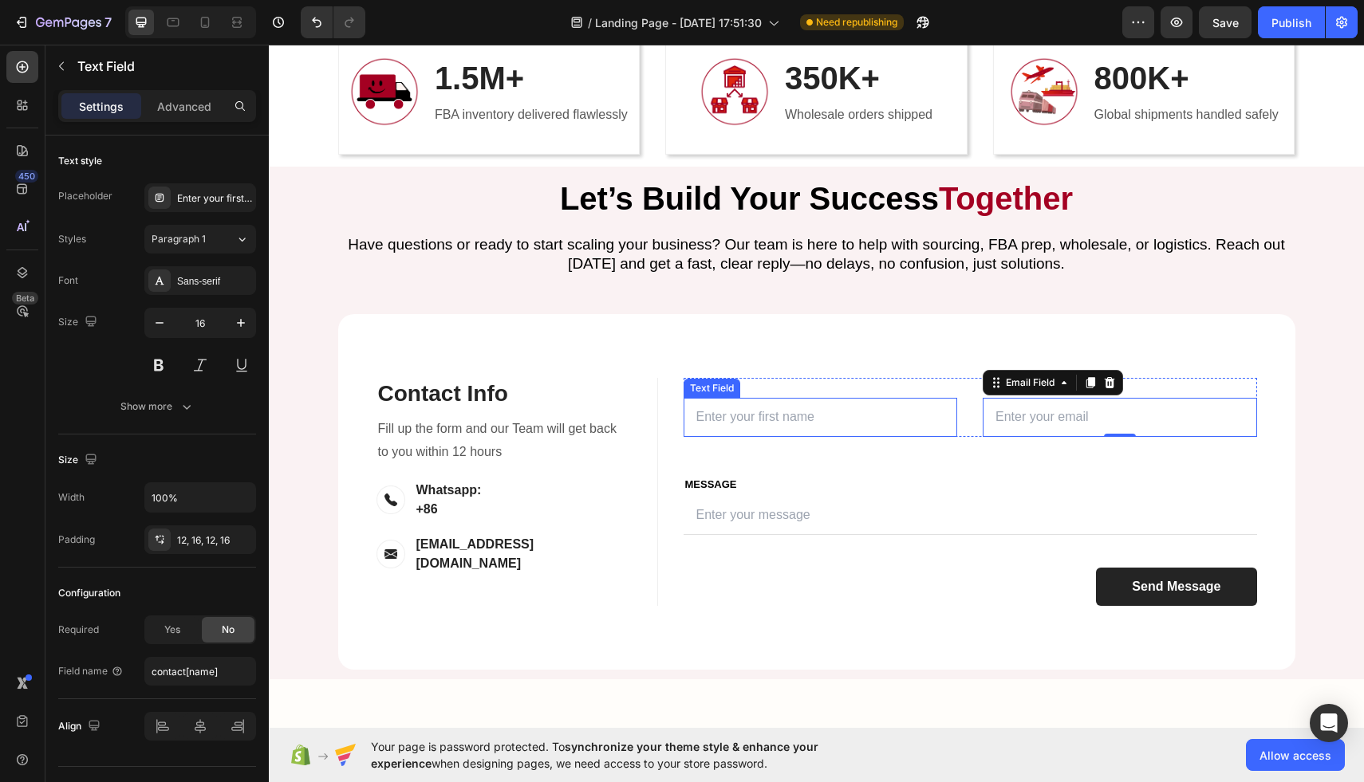
click at [888, 411] on input "text" at bounding box center [820, 417] width 274 height 39
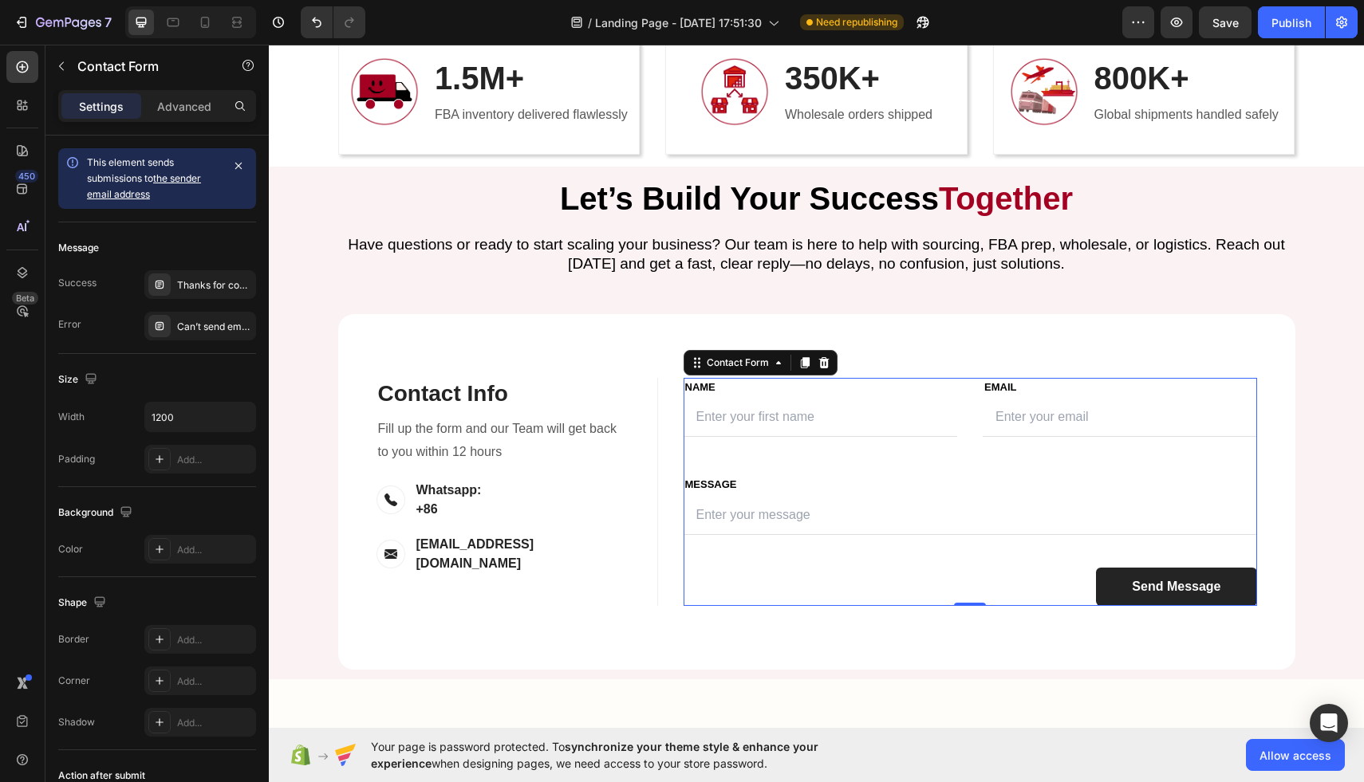
click at [872, 465] on div "FIRST NAME Text block NAME Text block Text Field LAST NAME Text block Email Tex…" at bounding box center [969, 492] width 573 height 228
click at [866, 457] on div "FIRST NAME Text block NAME Text block Text Field LAST NAME Text block Email Tex…" at bounding box center [969, 492] width 573 height 228
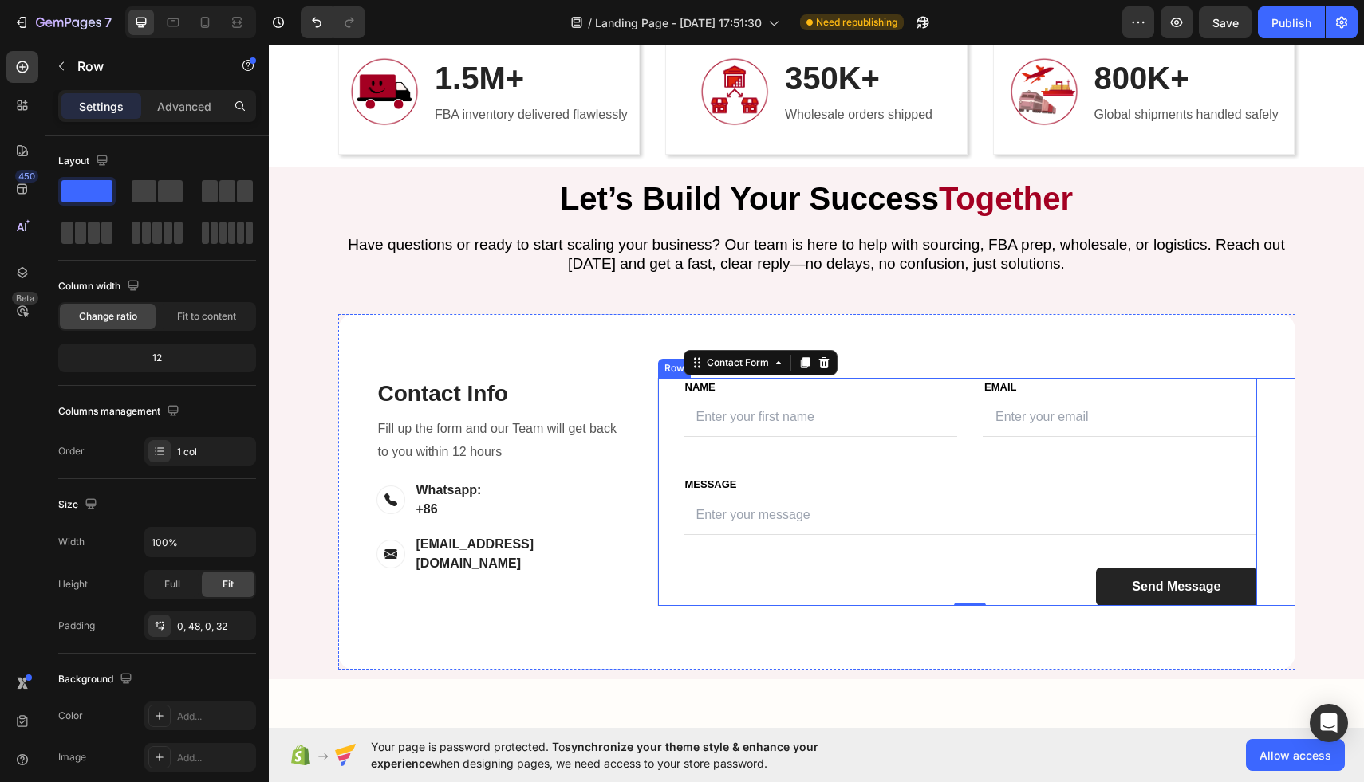
click at [673, 398] on div "FIRST NAME Text block NAME Text block Text Field LAST NAME Text block Email Tex…" at bounding box center [976, 492] width 638 height 228
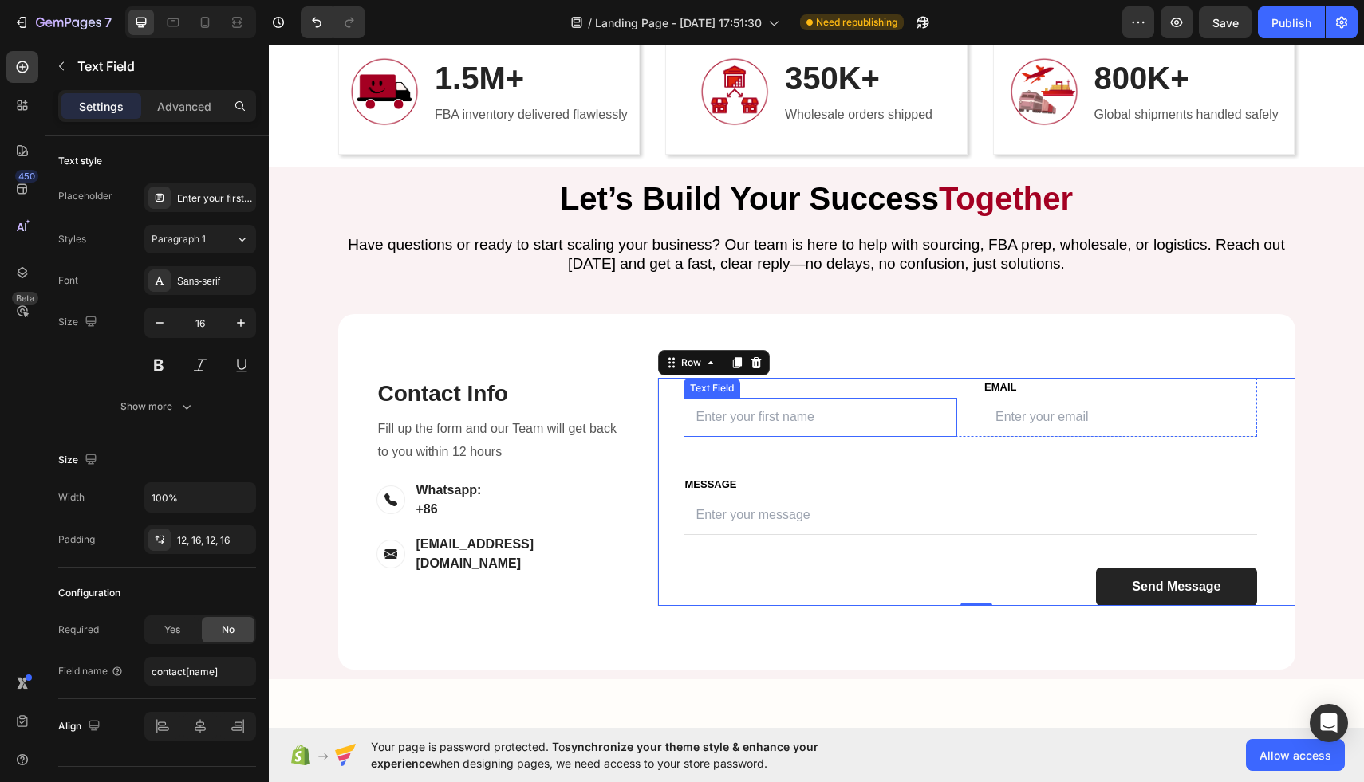
click at [856, 421] on input "text" at bounding box center [820, 417] width 274 height 39
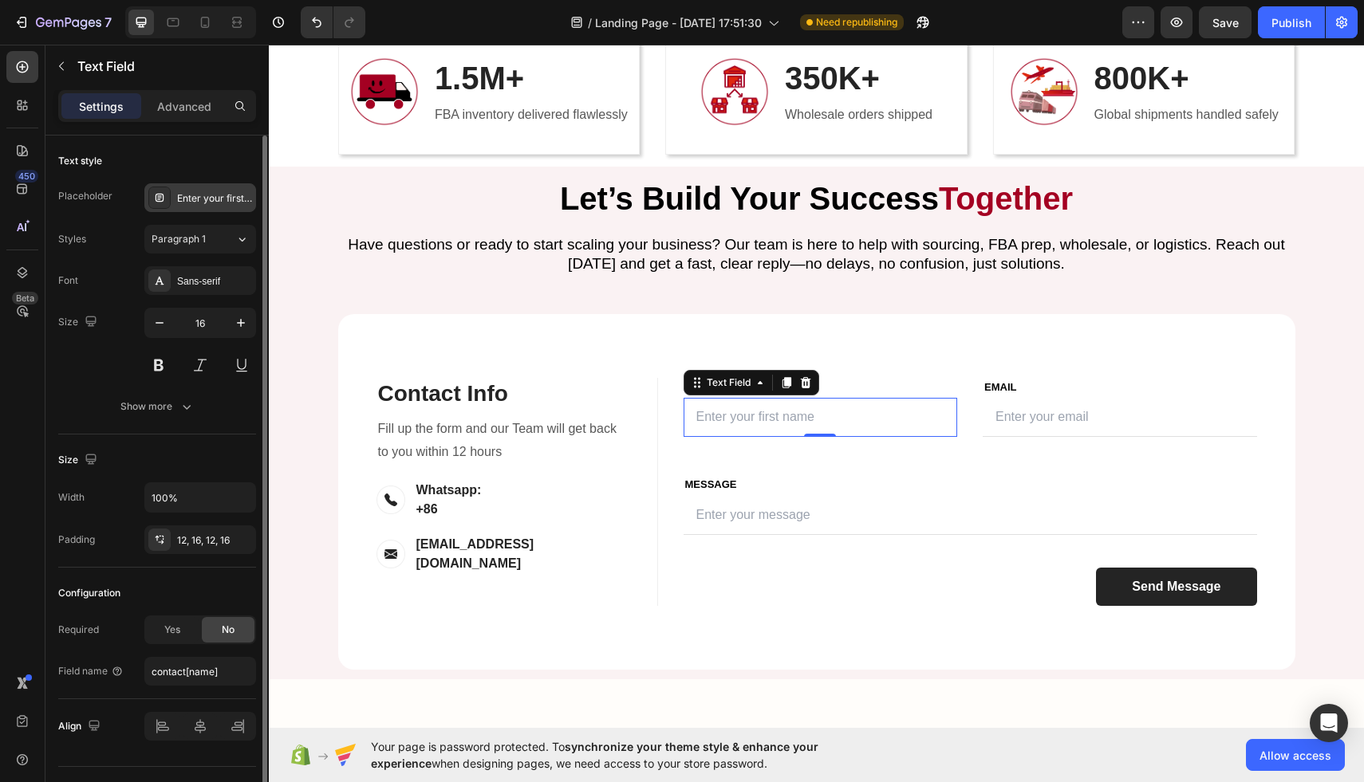
click at [180, 195] on div "Enter your first name" at bounding box center [214, 198] width 75 height 14
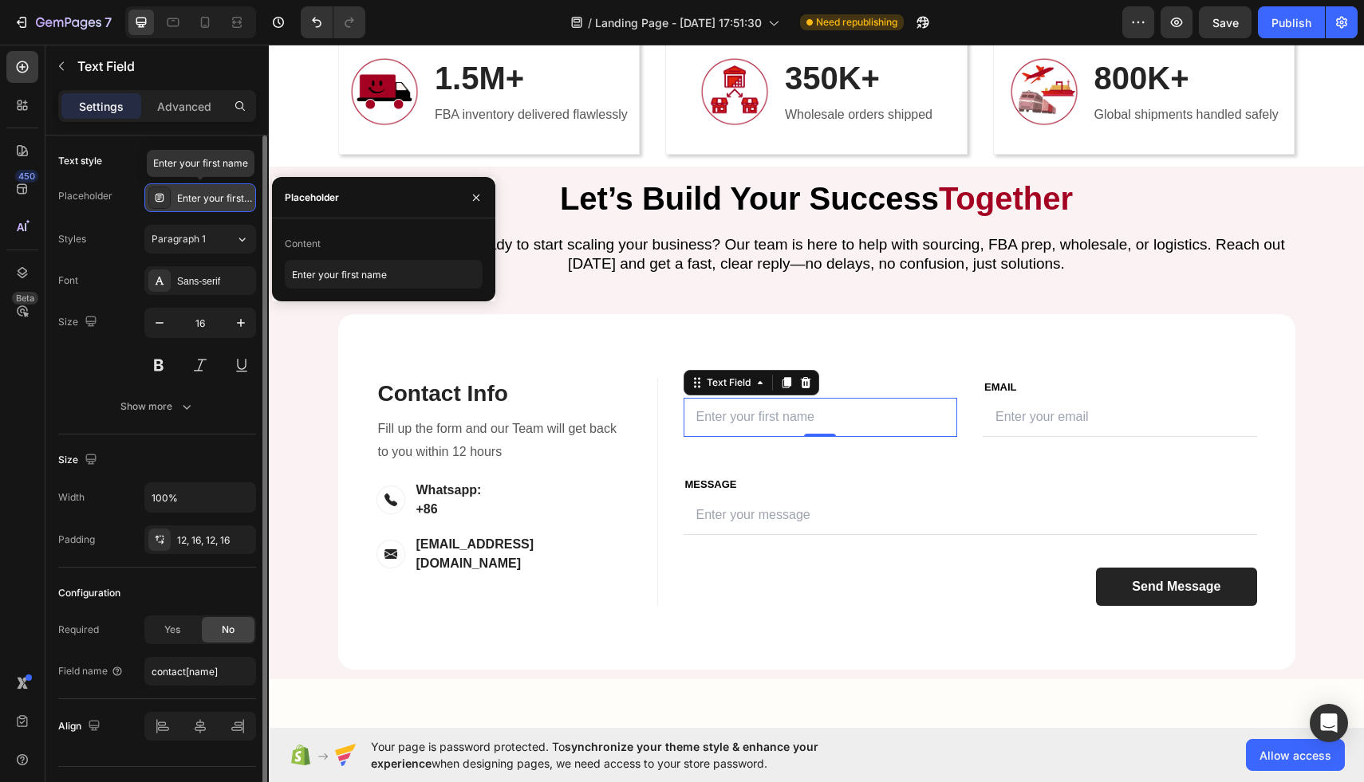
click at [180, 195] on div "Enter your first name" at bounding box center [214, 198] width 75 height 14
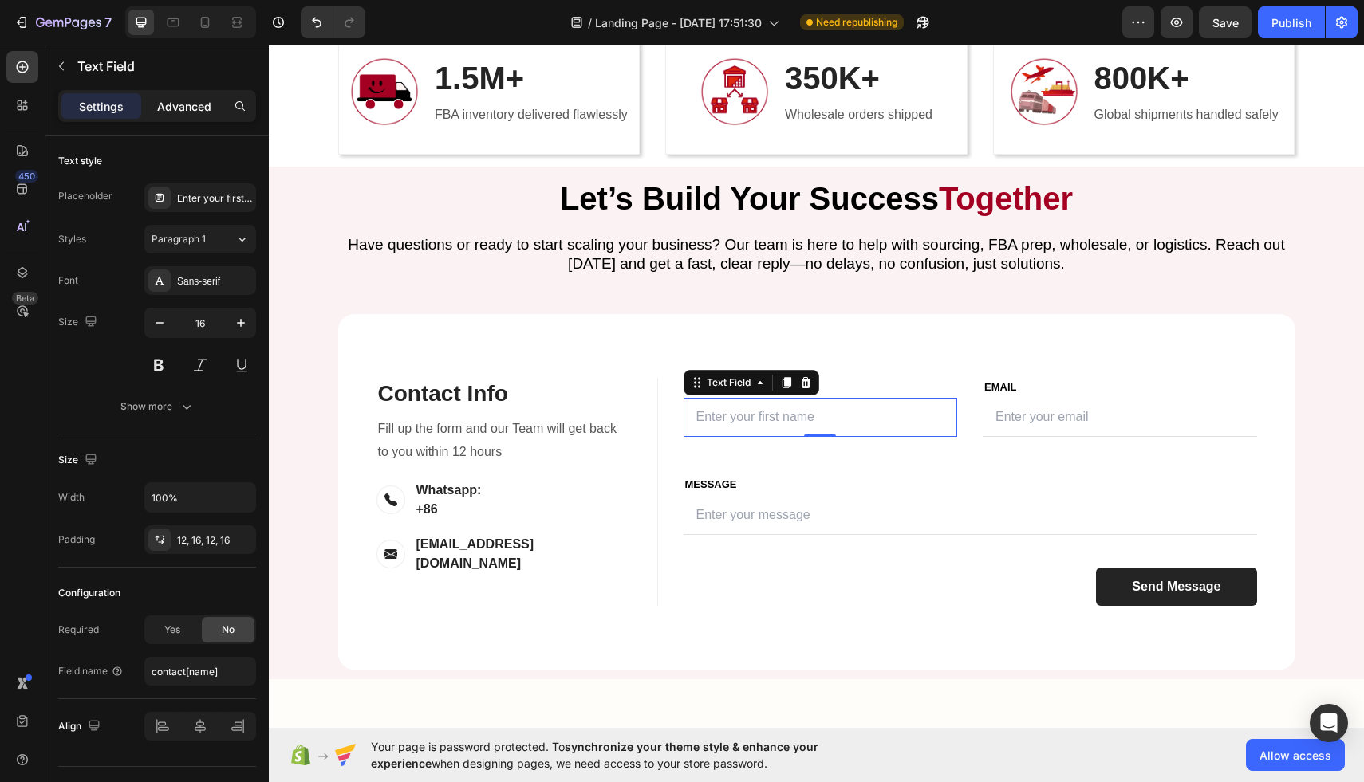
click at [181, 107] on p "Advanced" at bounding box center [184, 106] width 54 height 17
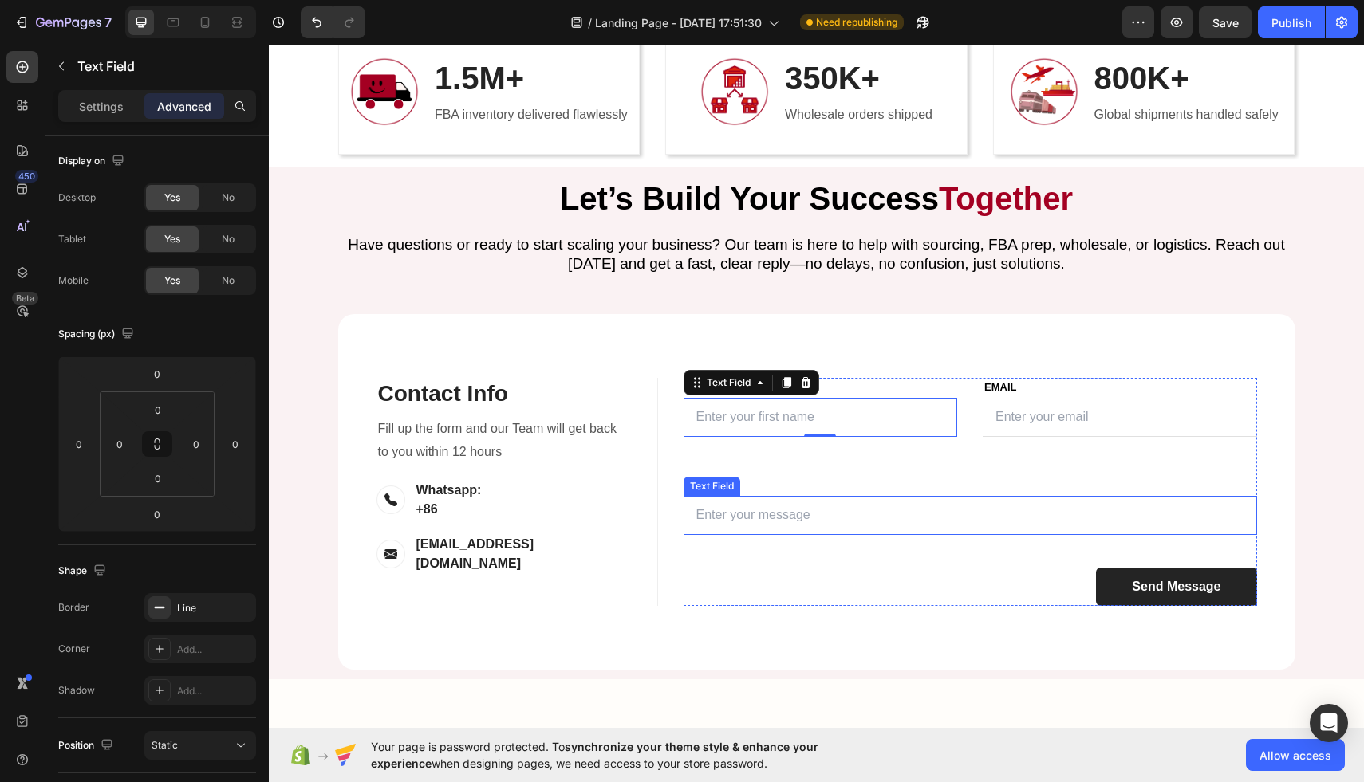
click at [715, 524] on input "text" at bounding box center [969, 515] width 573 height 39
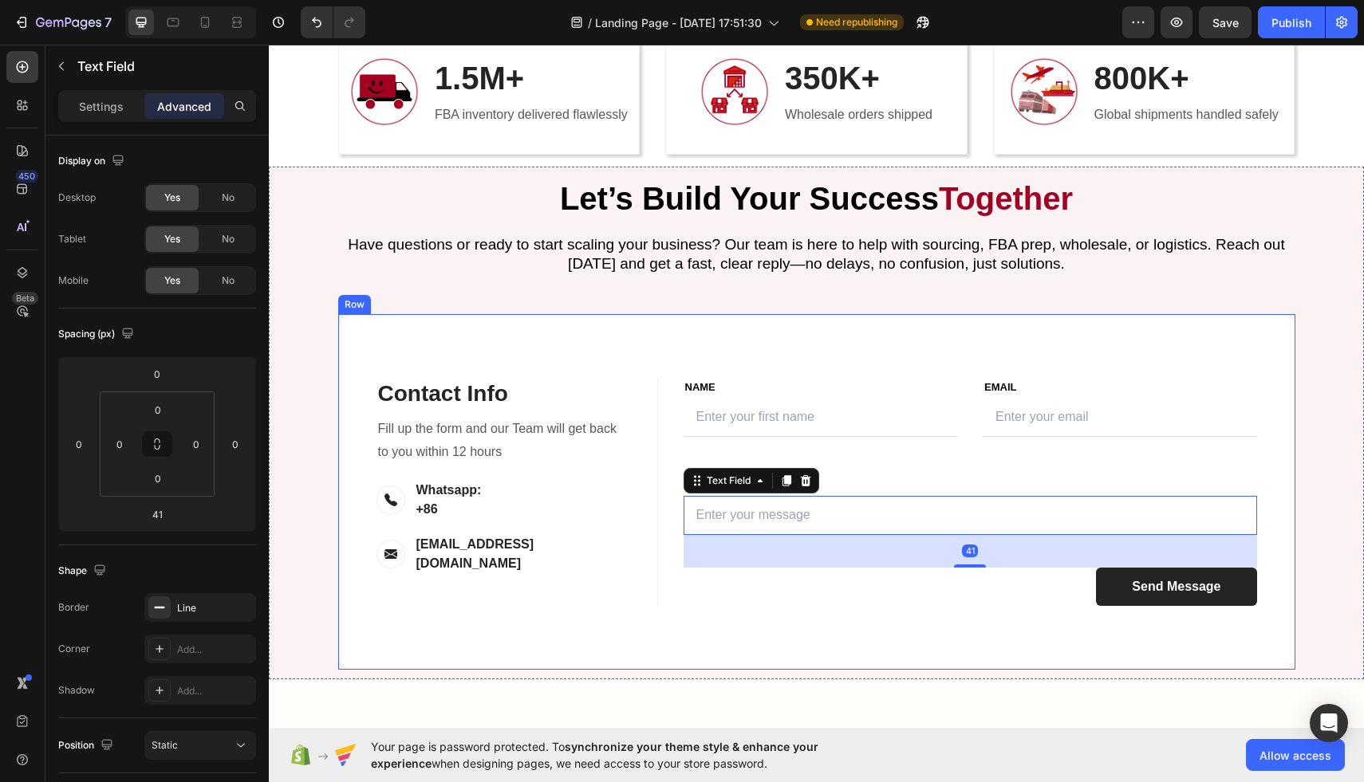
click at [691, 608] on div "Contact Info Heading Contact Information Heading Fill up the form and our Team …" at bounding box center [816, 492] width 957 height 356
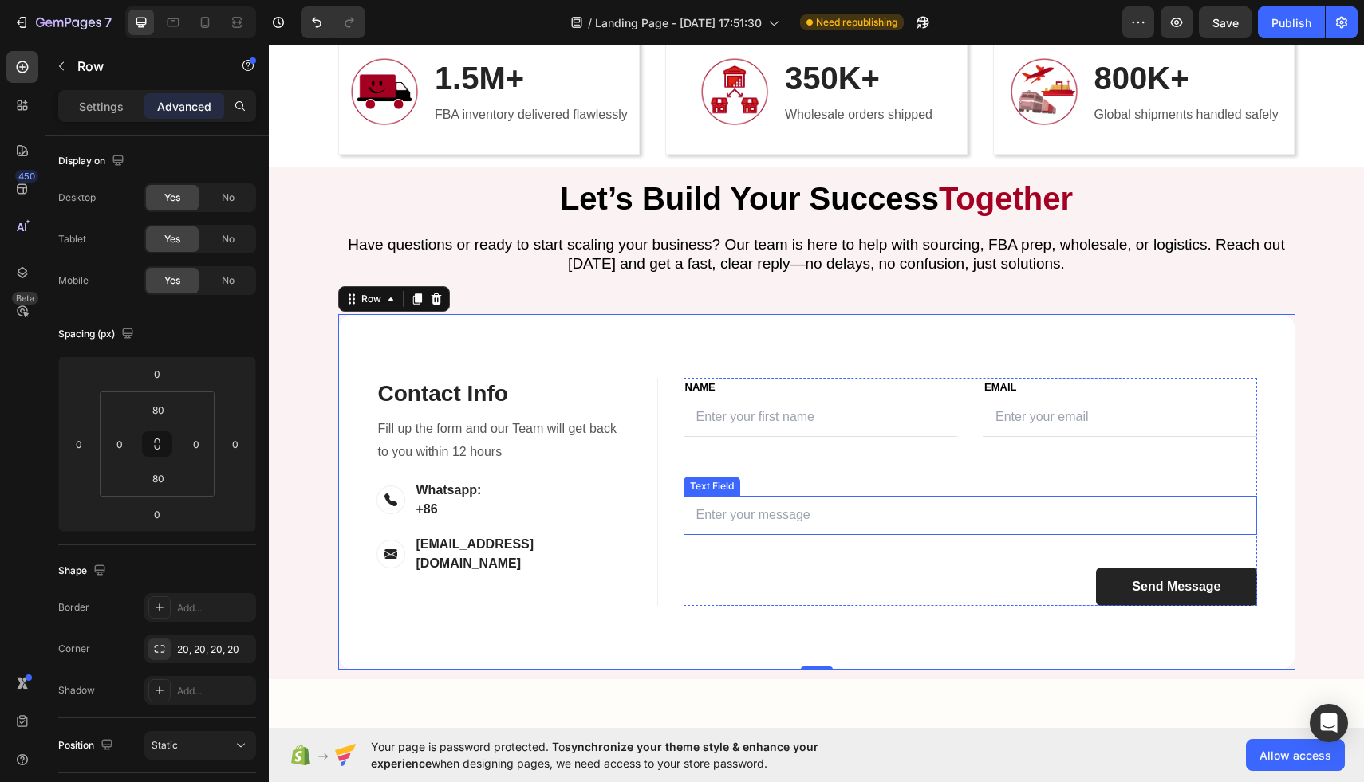
click at [803, 505] on input "text" at bounding box center [969, 515] width 573 height 39
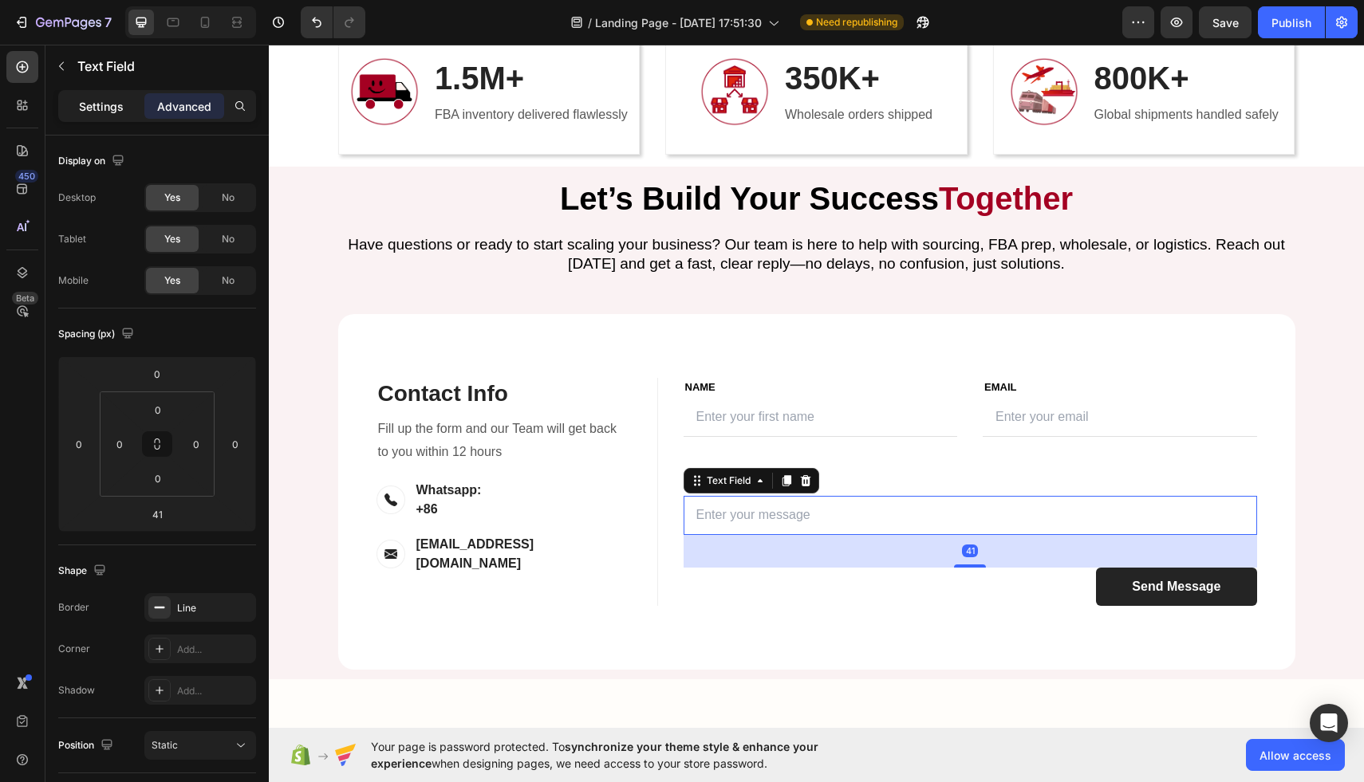
click at [120, 95] on div "Settings" at bounding box center [101, 106] width 80 height 26
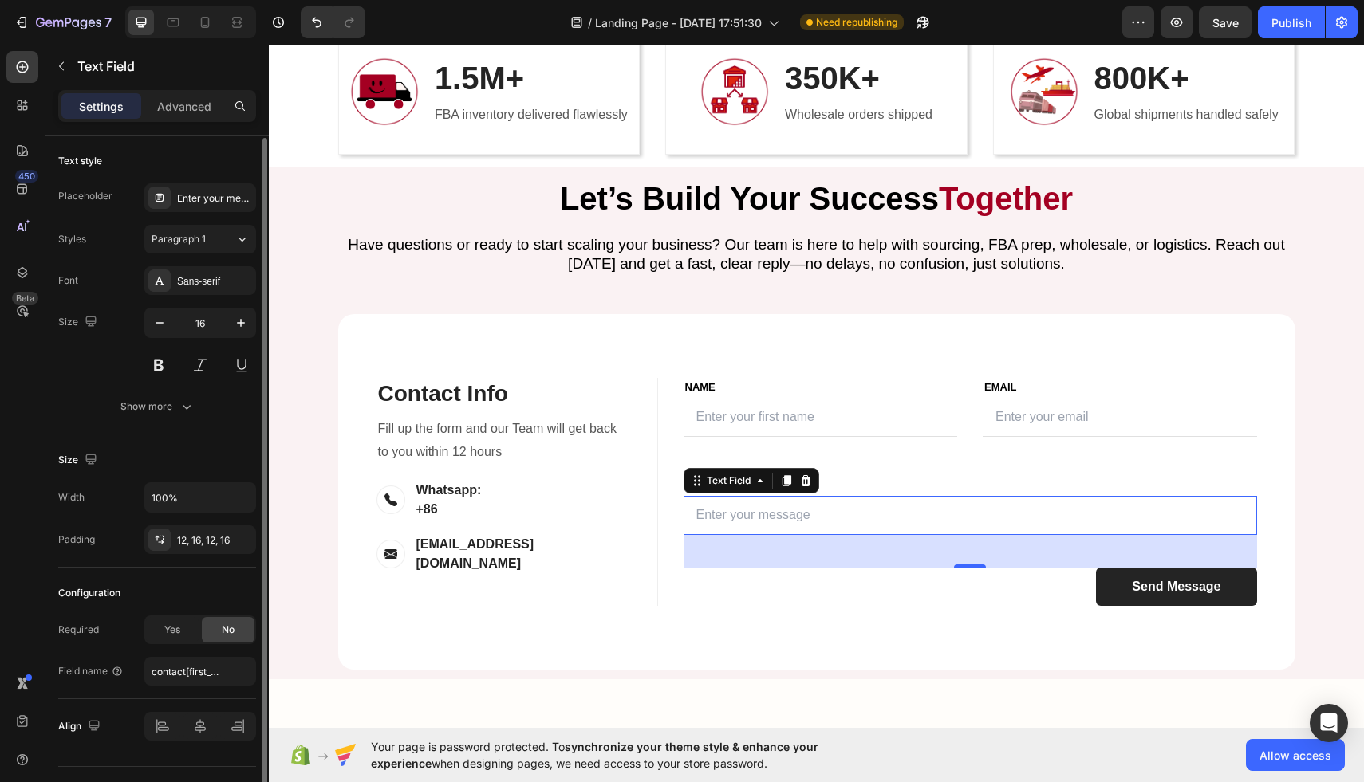
scroll to position [35, 0]
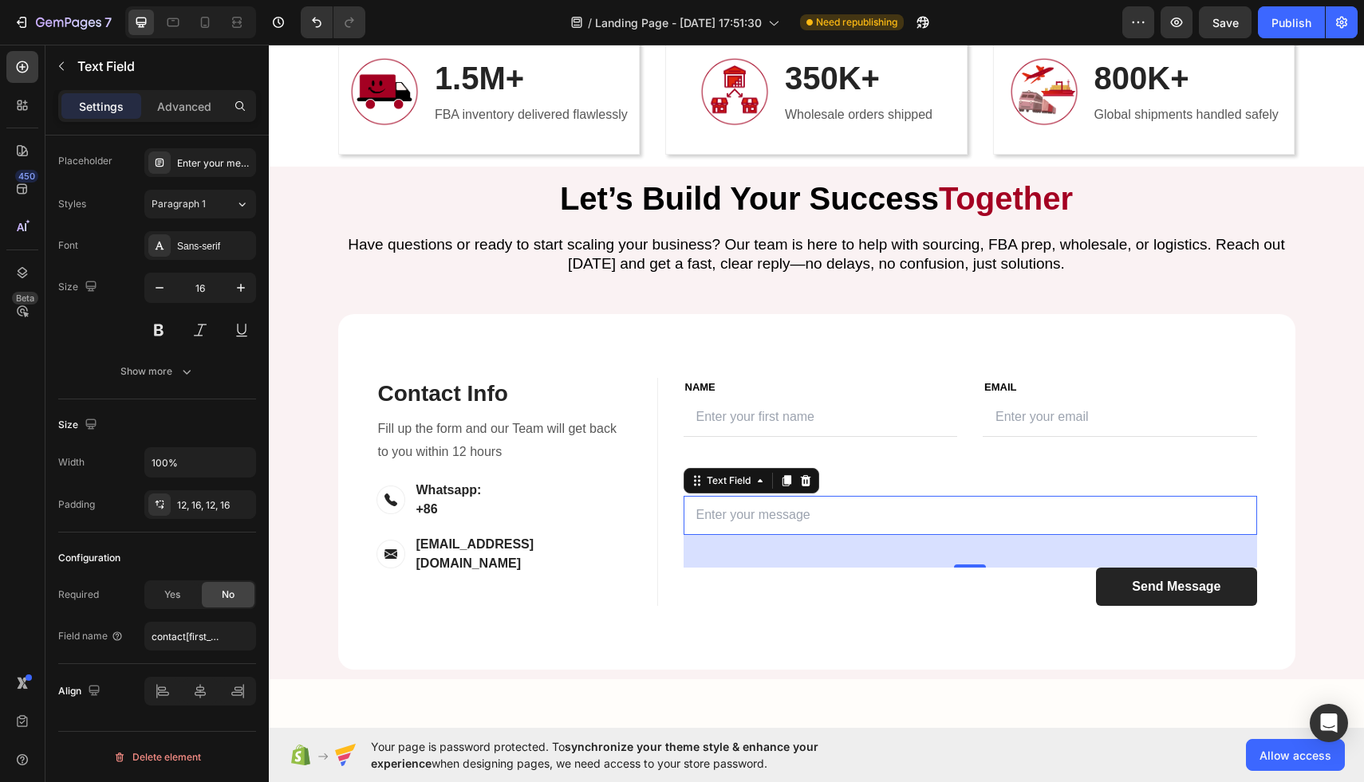
click at [774, 515] on input "text" at bounding box center [969, 515] width 573 height 39
click at [177, 628] on input "contact[first_name]" at bounding box center [200, 636] width 112 height 29
click at [132, 609] on div "Required Yes No Field name contact[first_name]" at bounding box center [157, 616] width 198 height 70
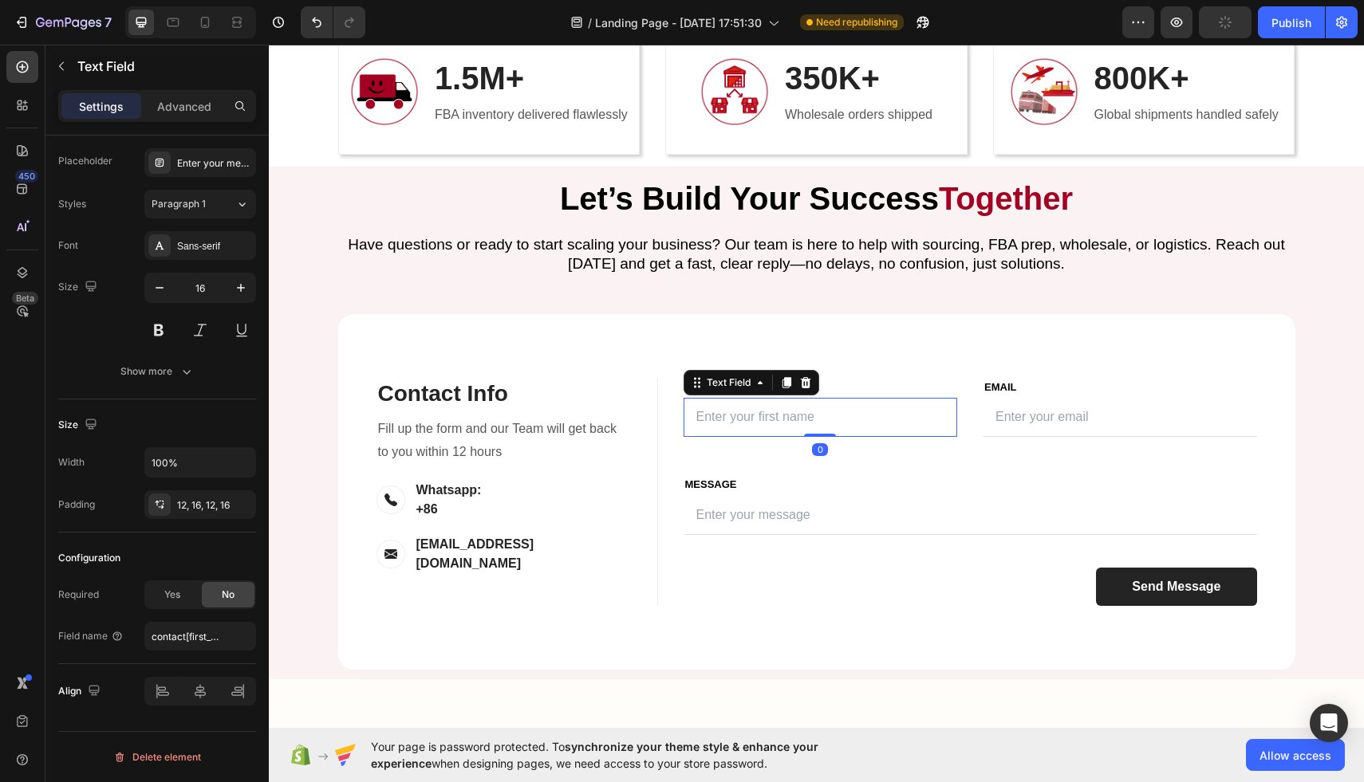
click at [742, 404] on input "text" at bounding box center [820, 417] width 274 height 39
click at [1126, 407] on input "email" at bounding box center [1119, 417] width 274 height 39
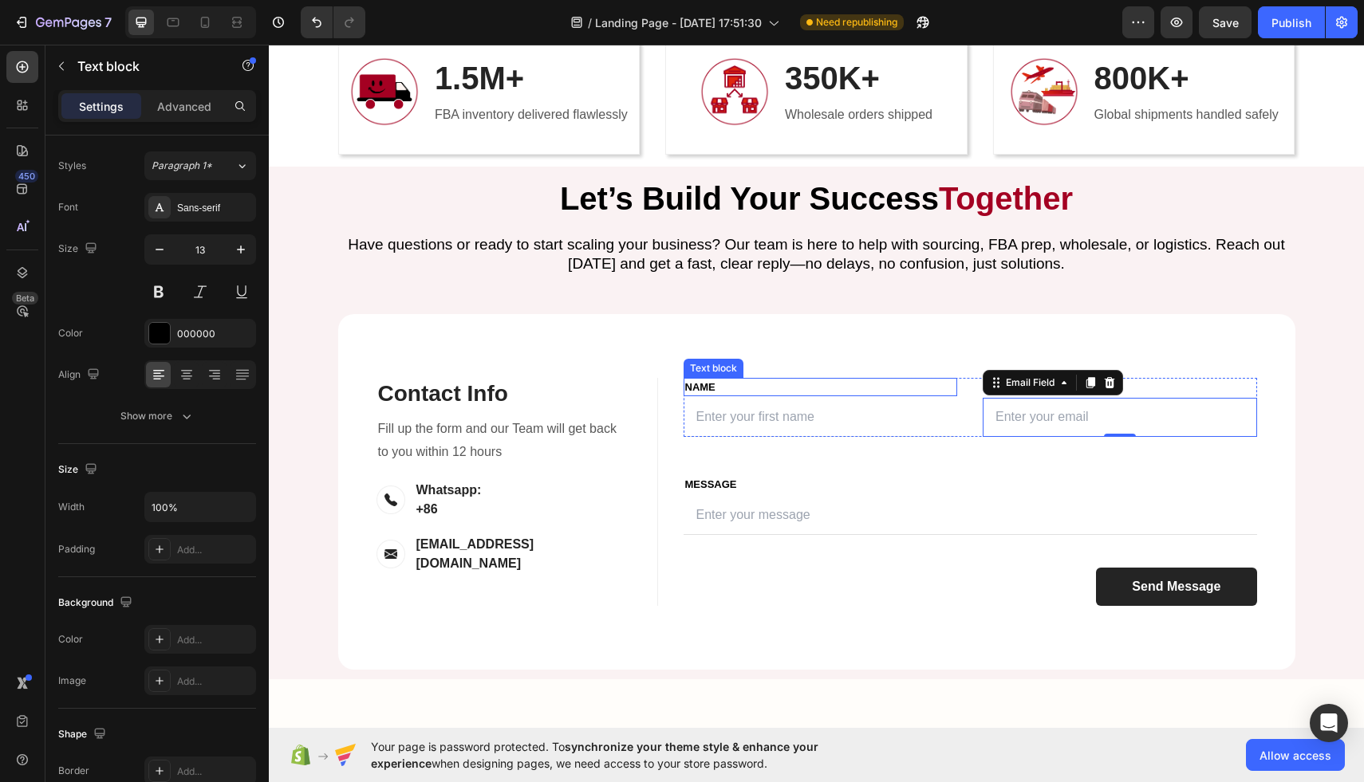
click at [707, 378] on div "NAME" at bounding box center [820, 387] width 274 height 19
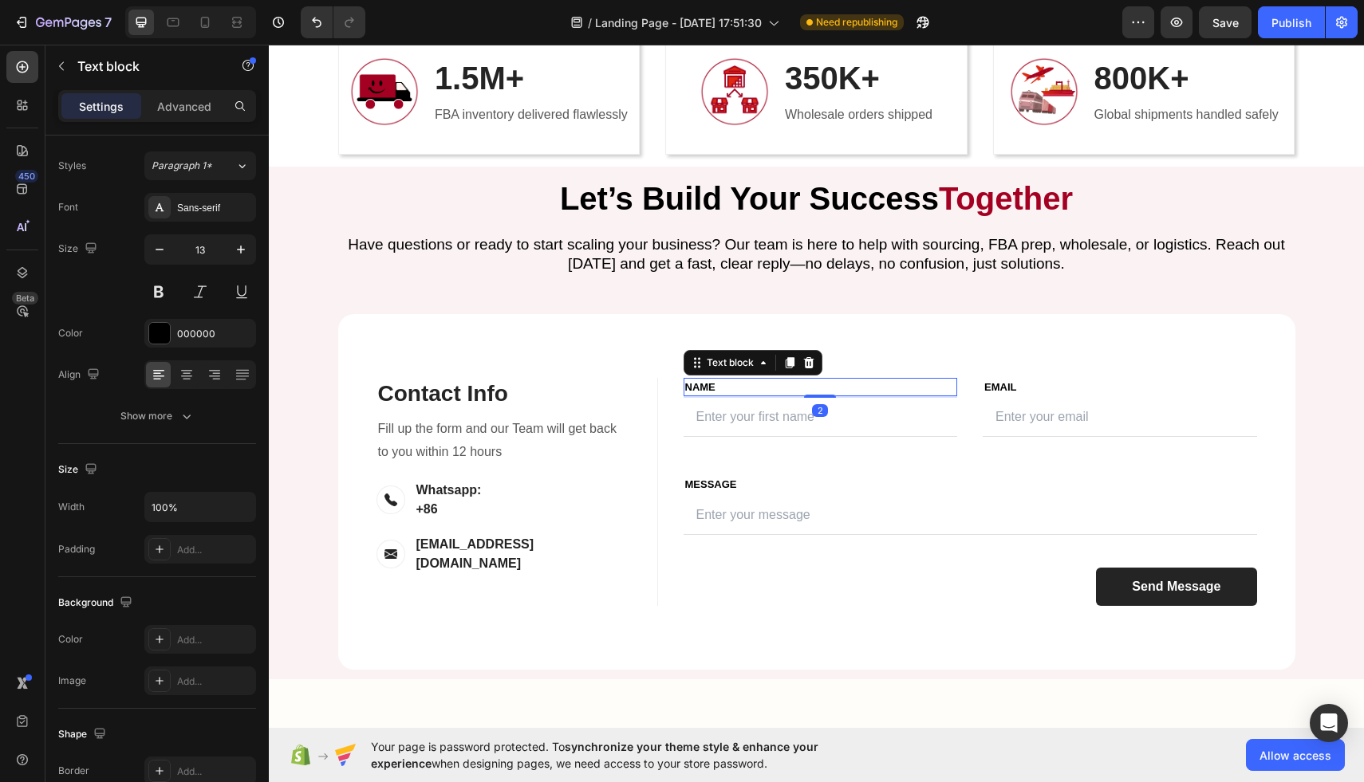
scroll to position [0, 0]
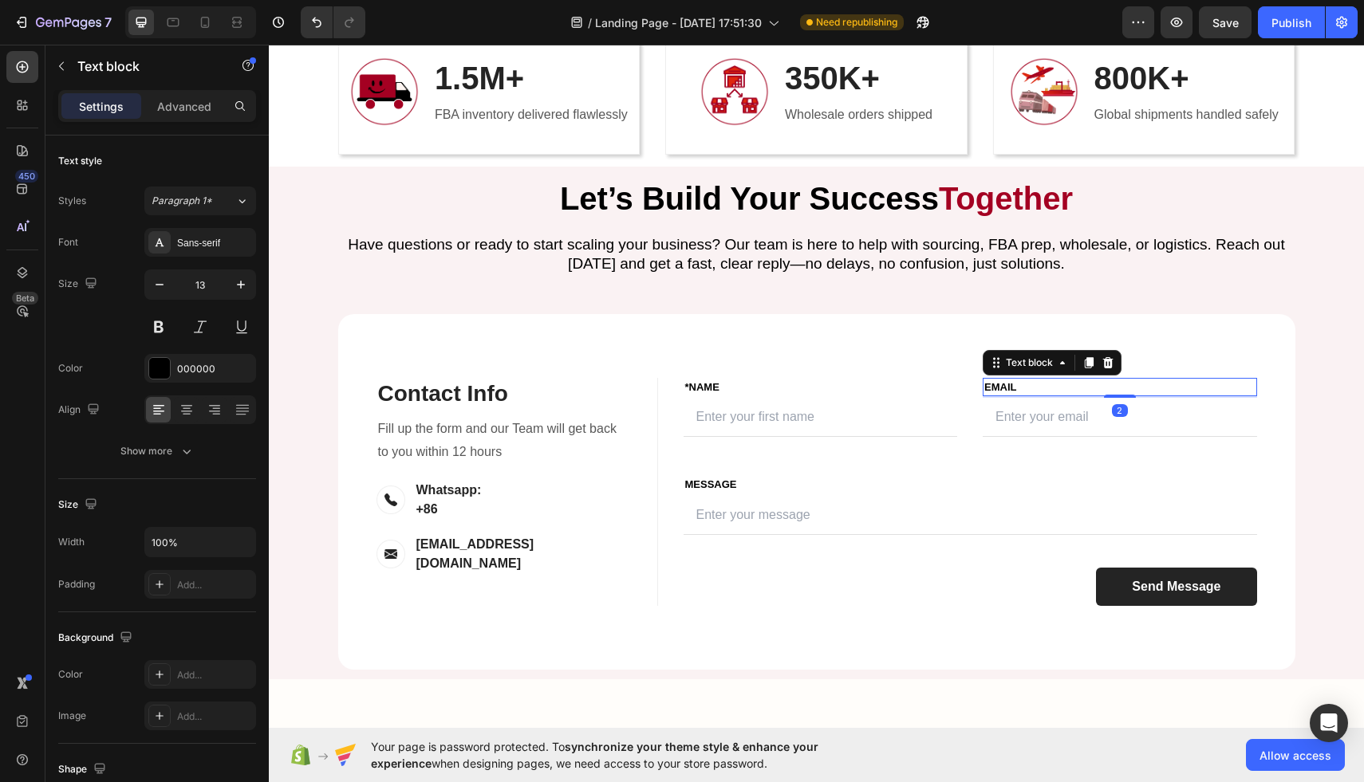
click at [989, 383] on p "Email" at bounding box center [1119, 388] width 271 height 16
click at [986, 388] on p "Email" at bounding box center [1119, 388] width 271 height 16
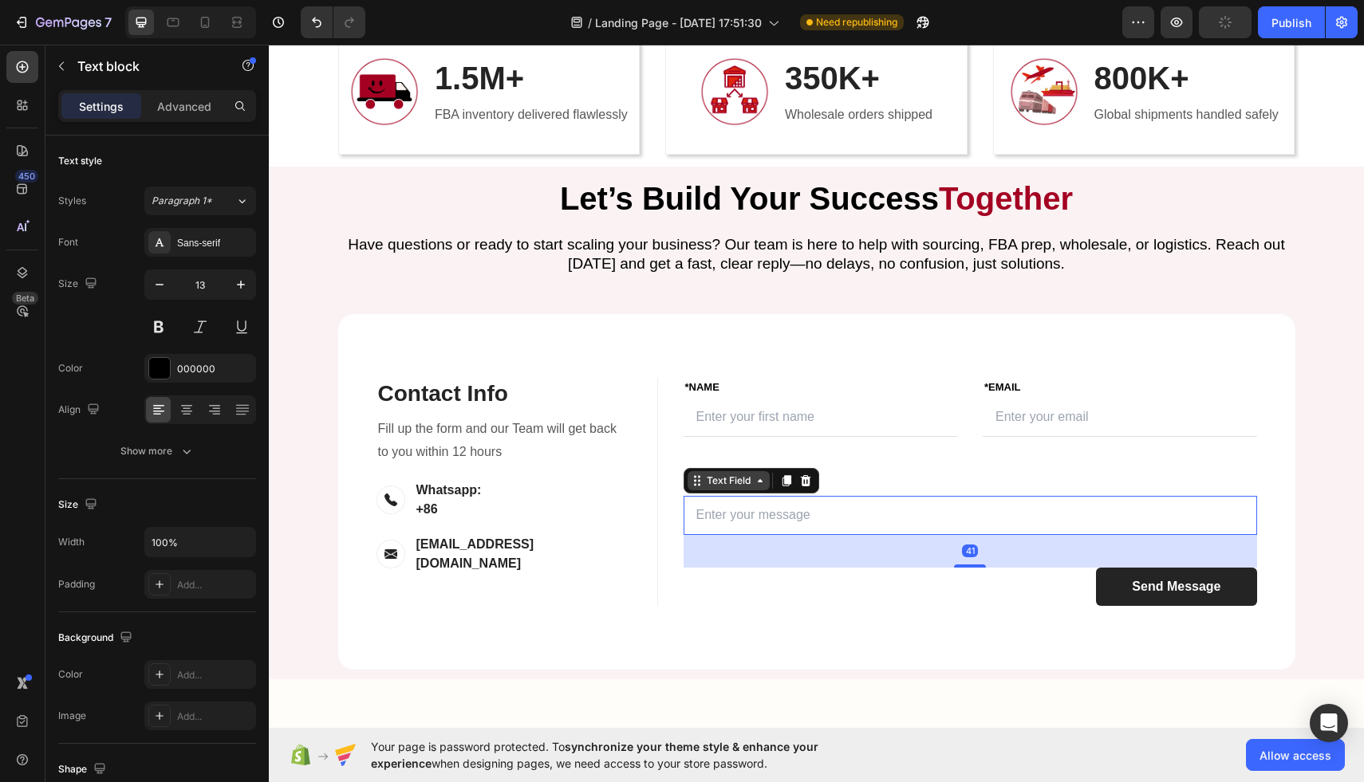
click at [694, 482] on div "Text Field" at bounding box center [728, 480] width 82 height 19
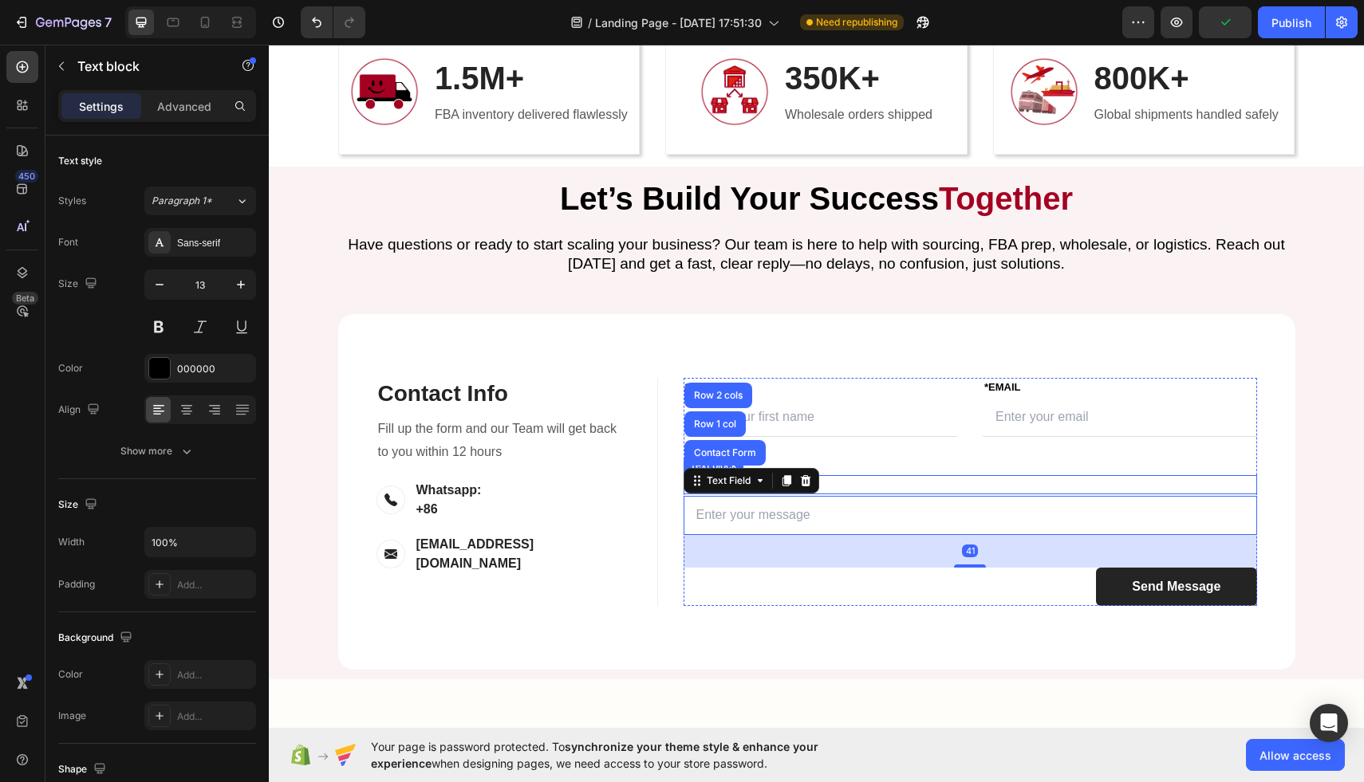
click at [845, 478] on p "MESSAGE" at bounding box center [970, 485] width 570 height 16
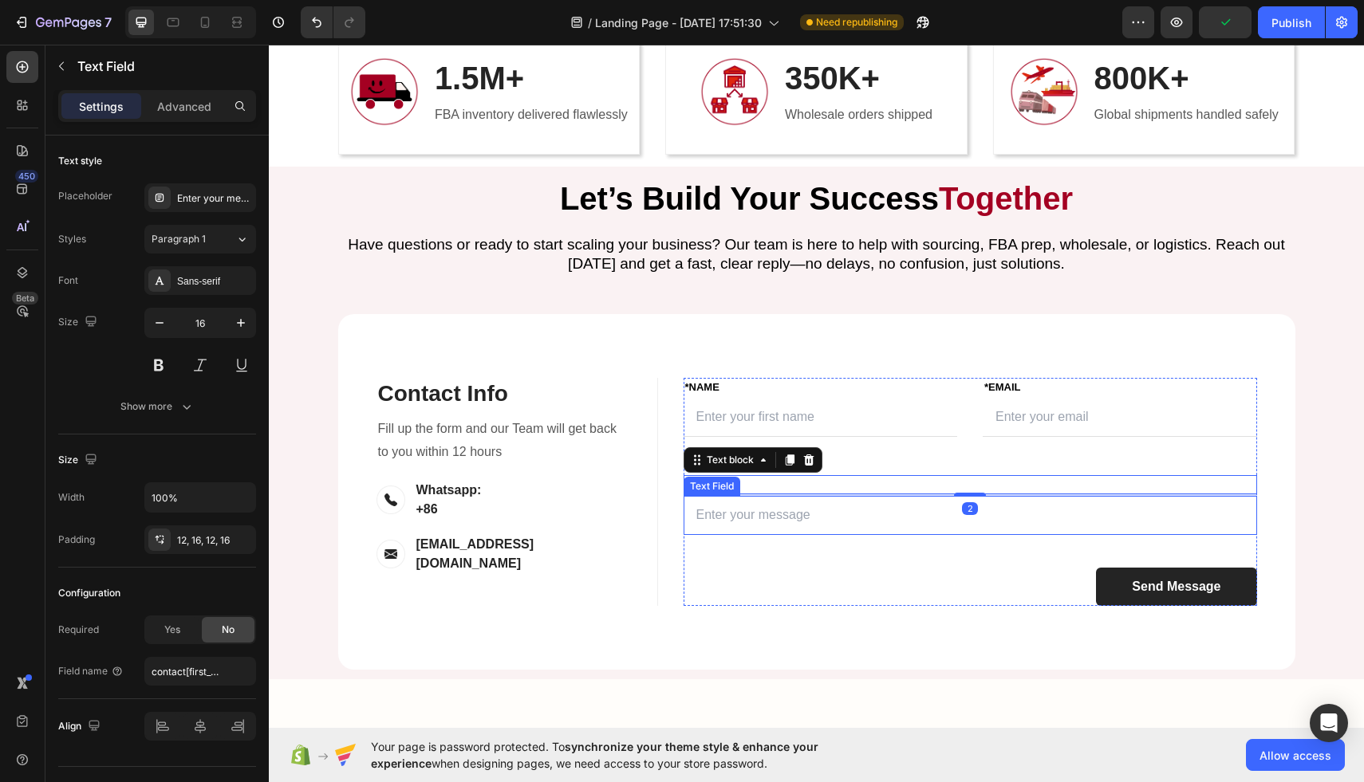
click at [694, 490] on div "Text Field" at bounding box center [711, 486] width 57 height 19
click at [873, 490] on p "MESSAGE" at bounding box center [970, 485] width 570 height 16
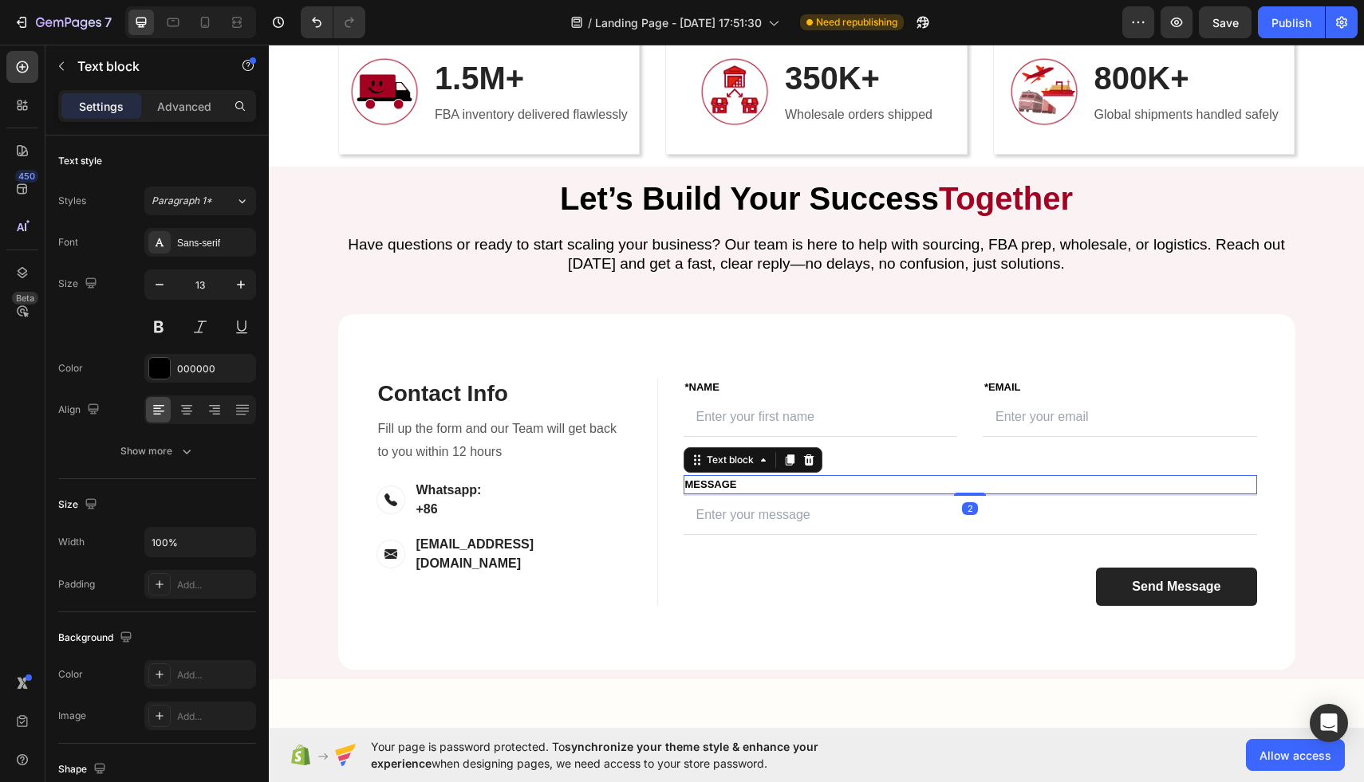
click at [691, 484] on p "MESSAGE" at bounding box center [970, 485] width 570 height 16
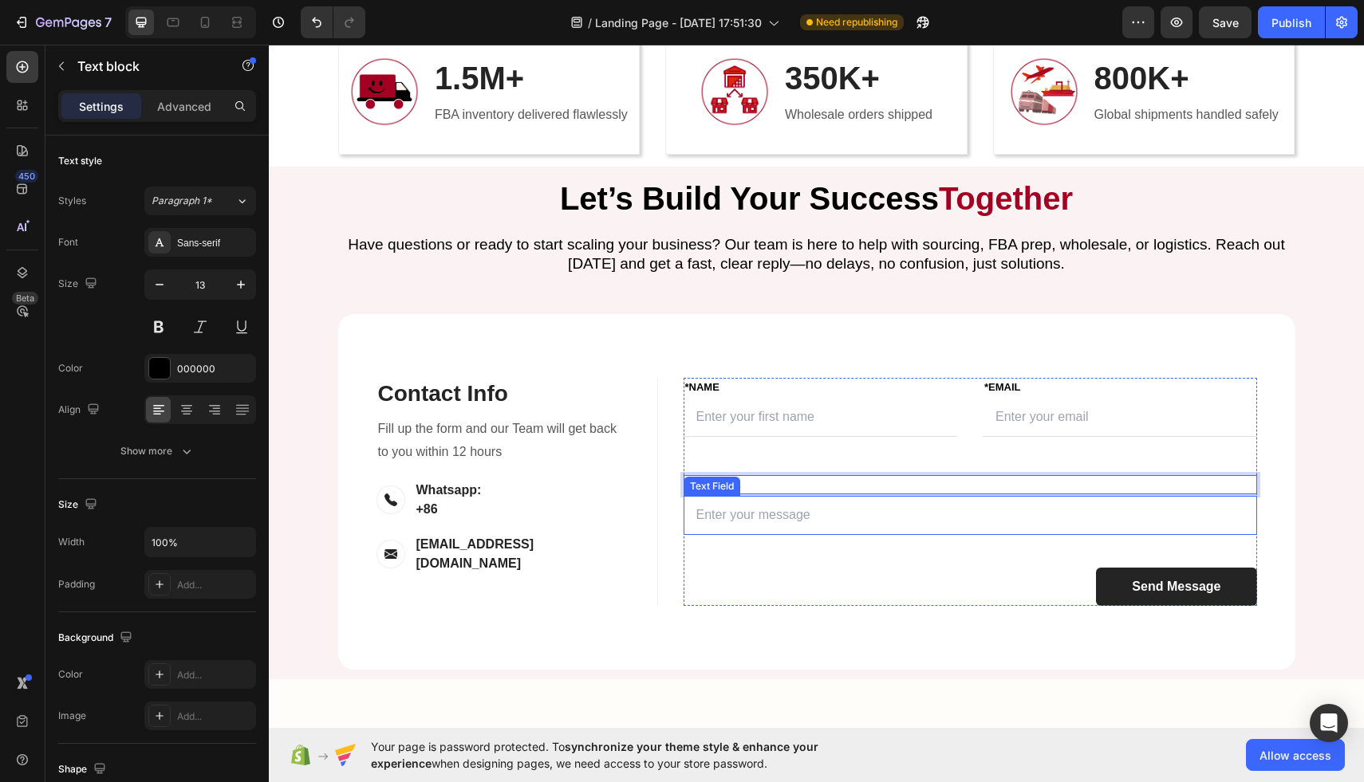
click at [792, 518] on input "text" at bounding box center [969, 515] width 573 height 39
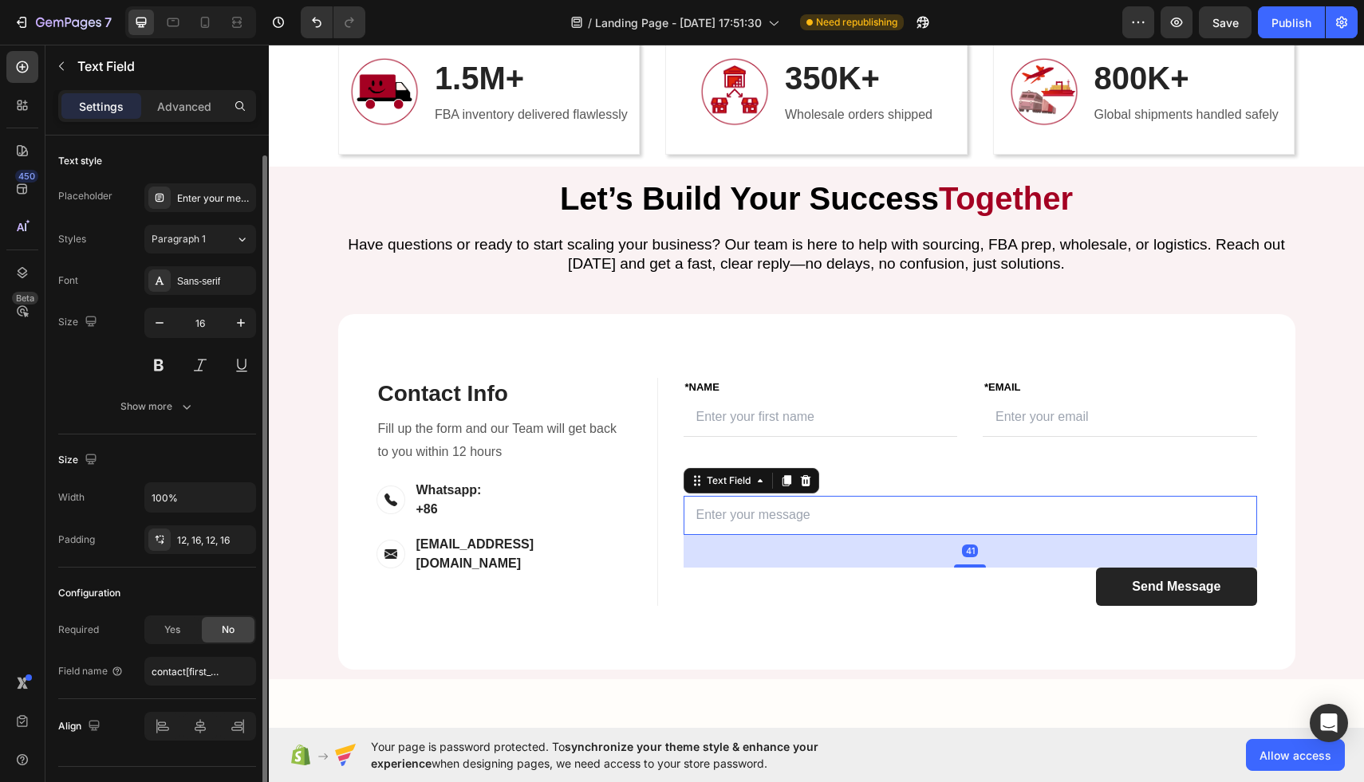
scroll to position [35, 0]
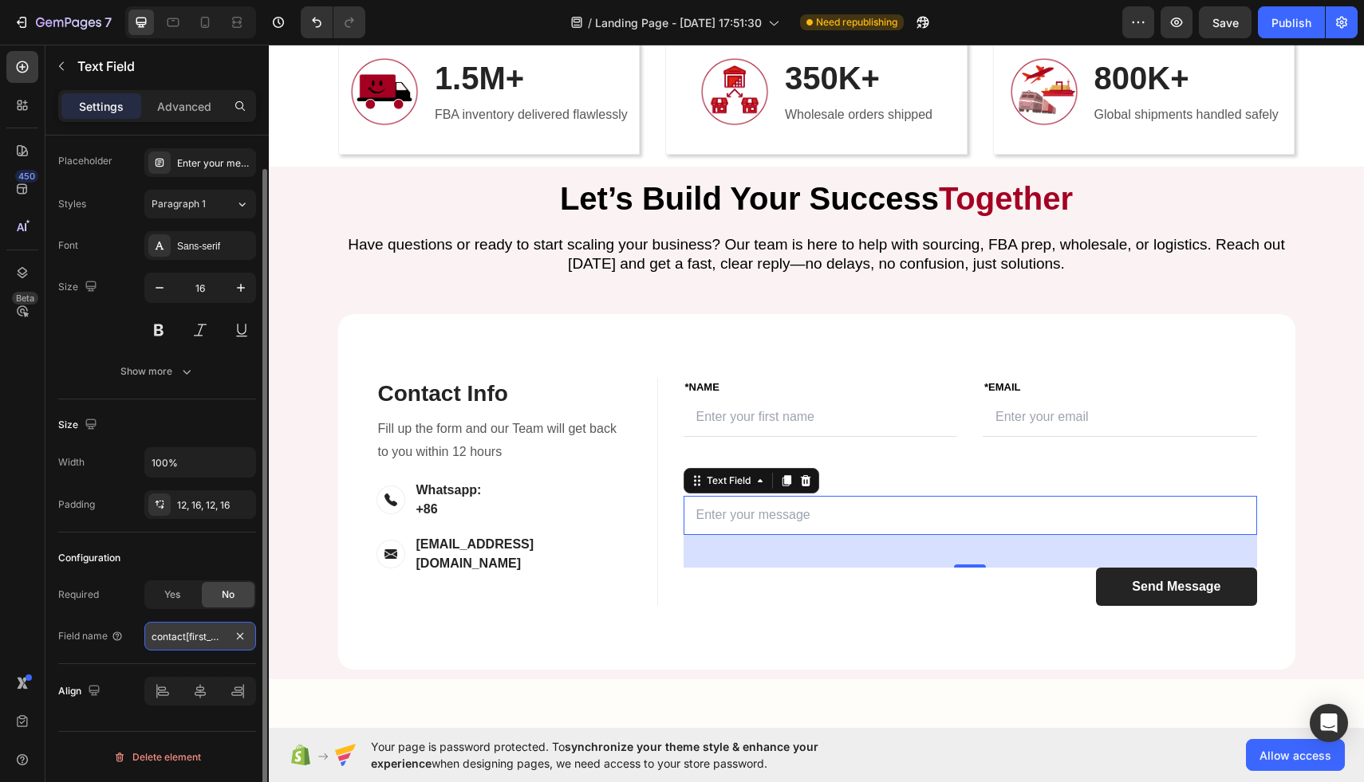
click at [185, 644] on input "contact[first_name]" at bounding box center [200, 636] width 112 height 29
click at [193, 640] on input "contact[first_name]" at bounding box center [200, 636] width 112 height 29
drag, startPoint x: 188, startPoint y: 637, endPoint x: 219, endPoint y: 640, distance: 30.5
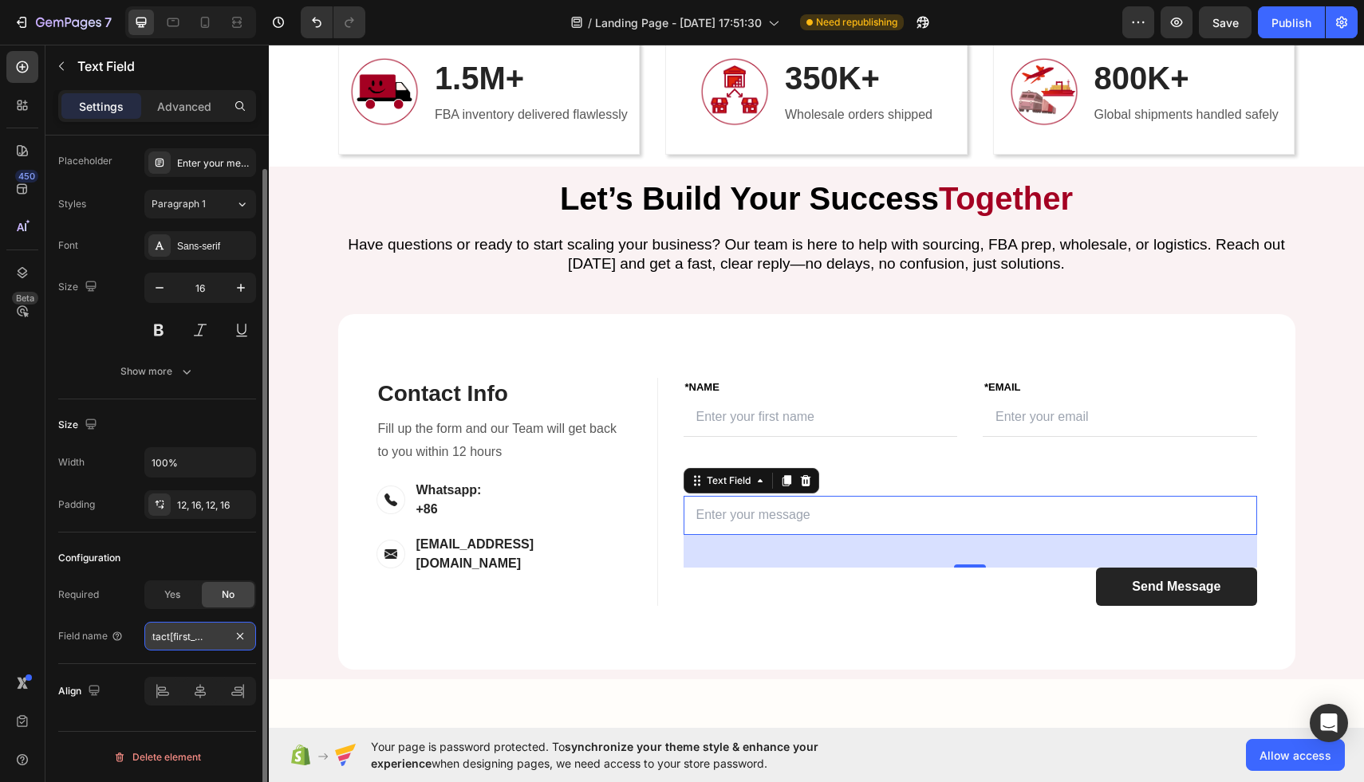
click at [219, 640] on input "contact[first_name]" at bounding box center [200, 636] width 112 height 29
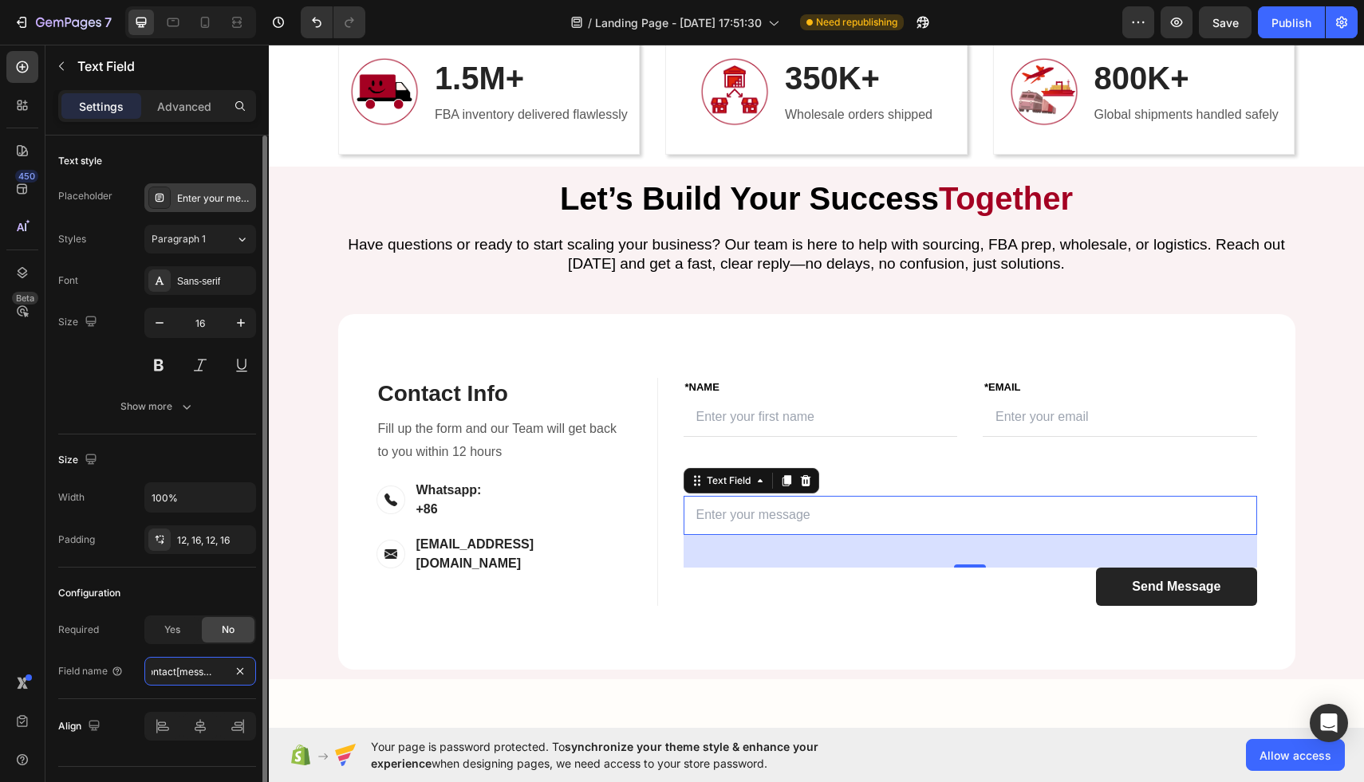
type input "contact[message]"
click at [211, 194] on div "Enter your message" at bounding box center [214, 198] width 75 height 14
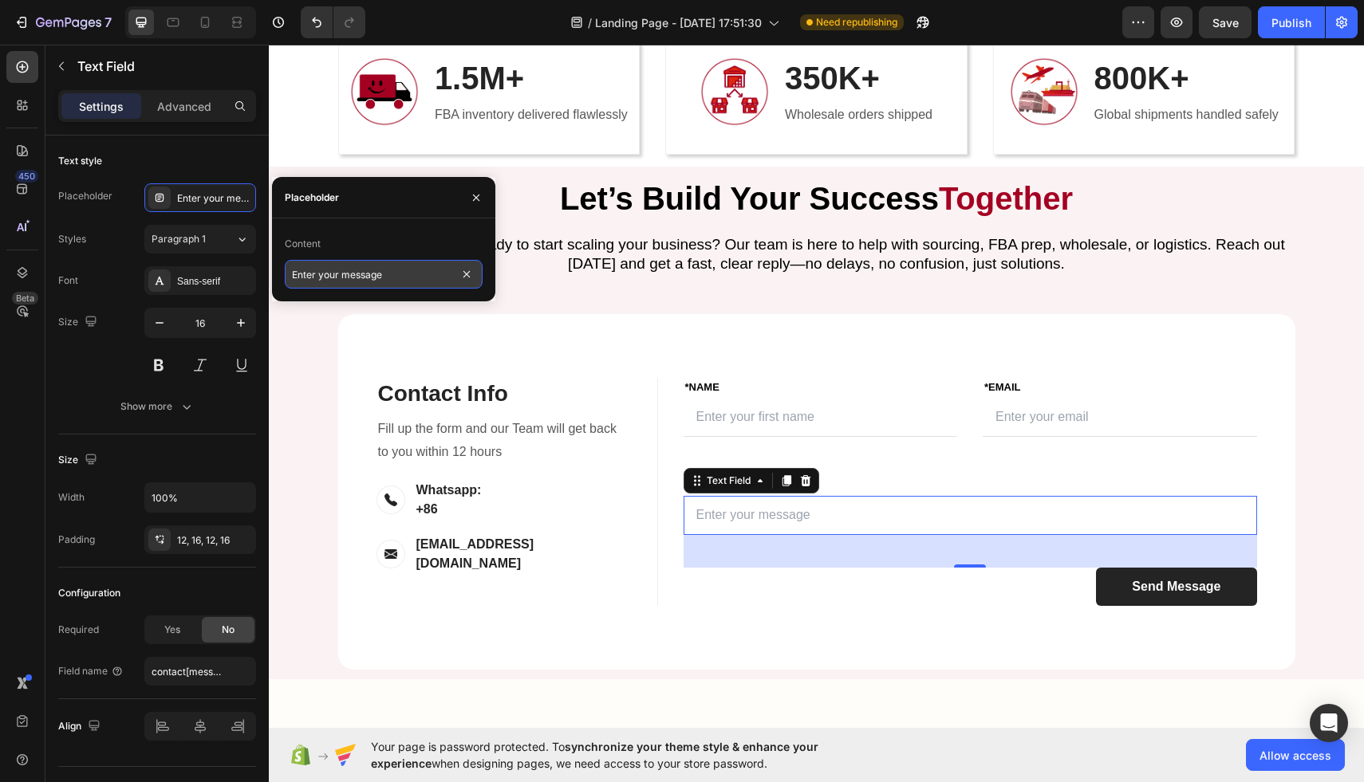
click at [349, 282] on input "Enter your message" at bounding box center [384, 274] width 198 height 29
type input "Provide details about your business"
click at [820, 421] on input "text" at bounding box center [820, 417] width 274 height 39
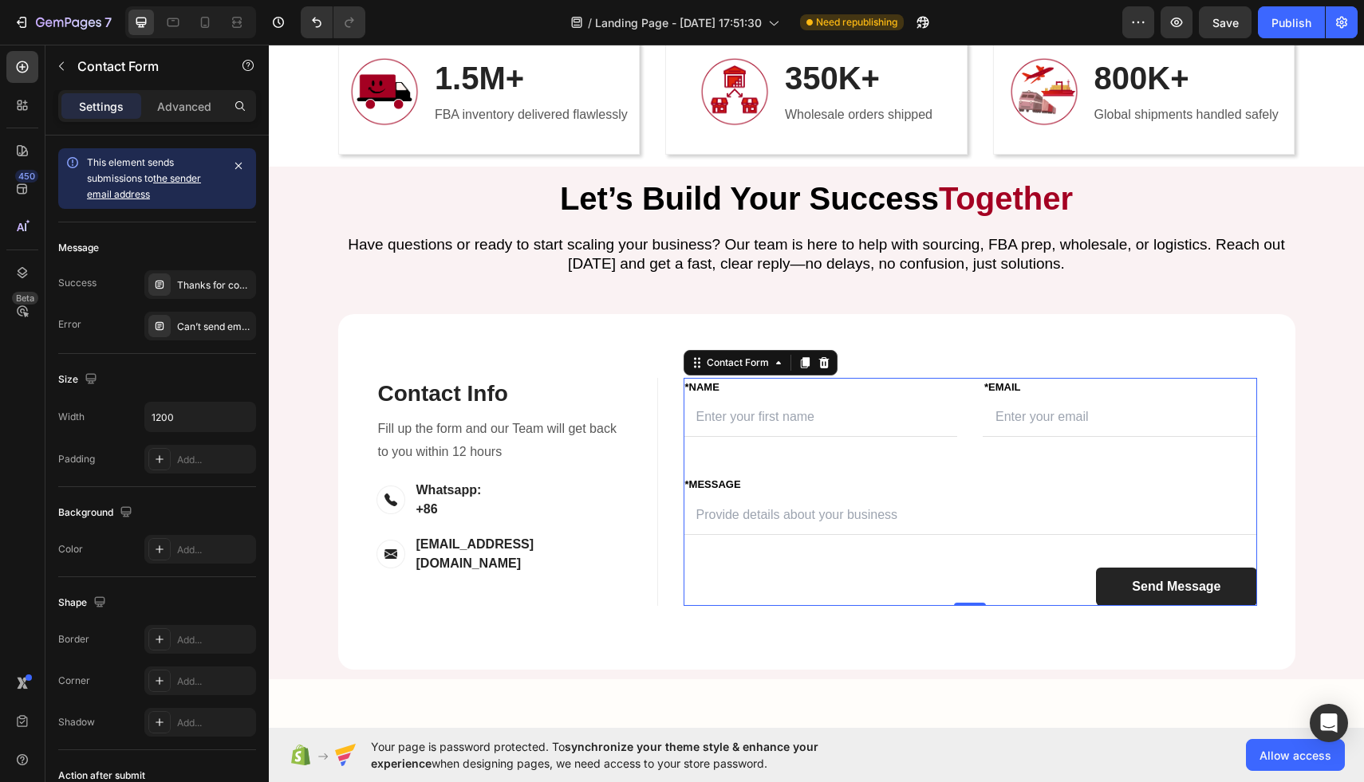
click at [966, 450] on div "FIRST NAME Text block *NAME Text block Text Field LAST NAME Text block *Email T…" at bounding box center [969, 492] width 573 height 228
click at [199, 280] on div "Thanks for contacting us. We'll get back to you as soon as possible." at bounding box center [214, 285] width 75 height 14
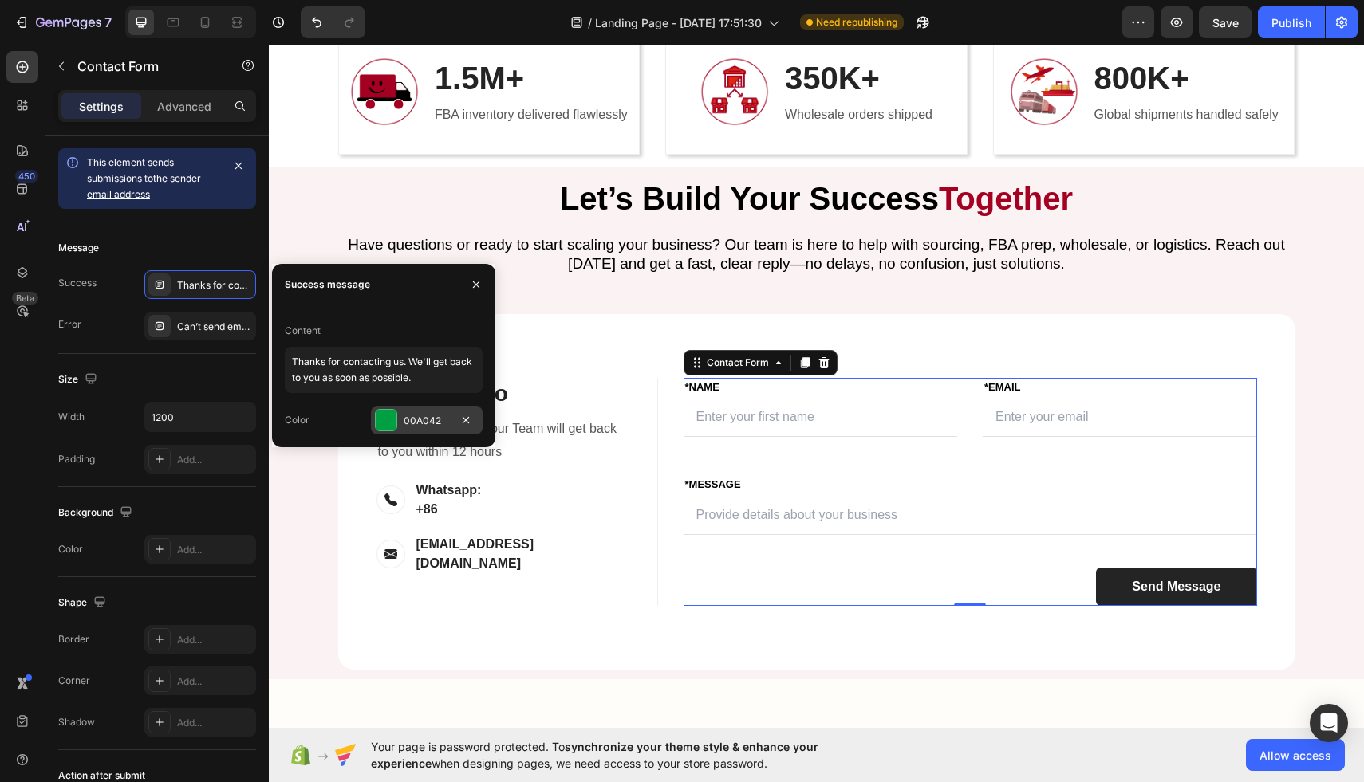
click at [389, 419] on div at bounding box center [386, 420] width 21 height 21
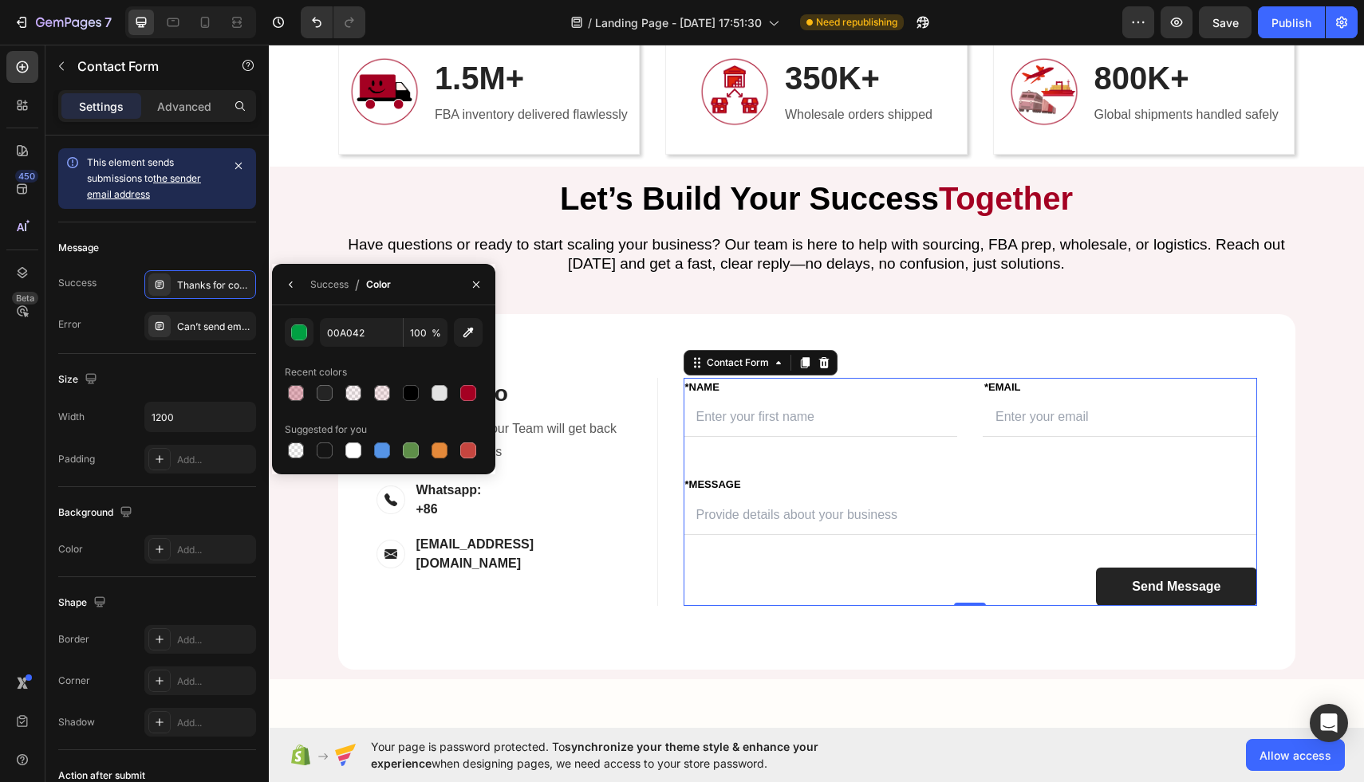
click at [482, 400] on div "00A042 100 % Recent colors Suggested for you" at bounding box center [383, 390] width 223 height 144
click at [471, 391] on div at bounding box center [468, 393] width 16 height 16
type input "A40022"
click at [180, 333] on div "Can’t send email. Please try again later." at bounding box center [214, 327] width 75 height 14
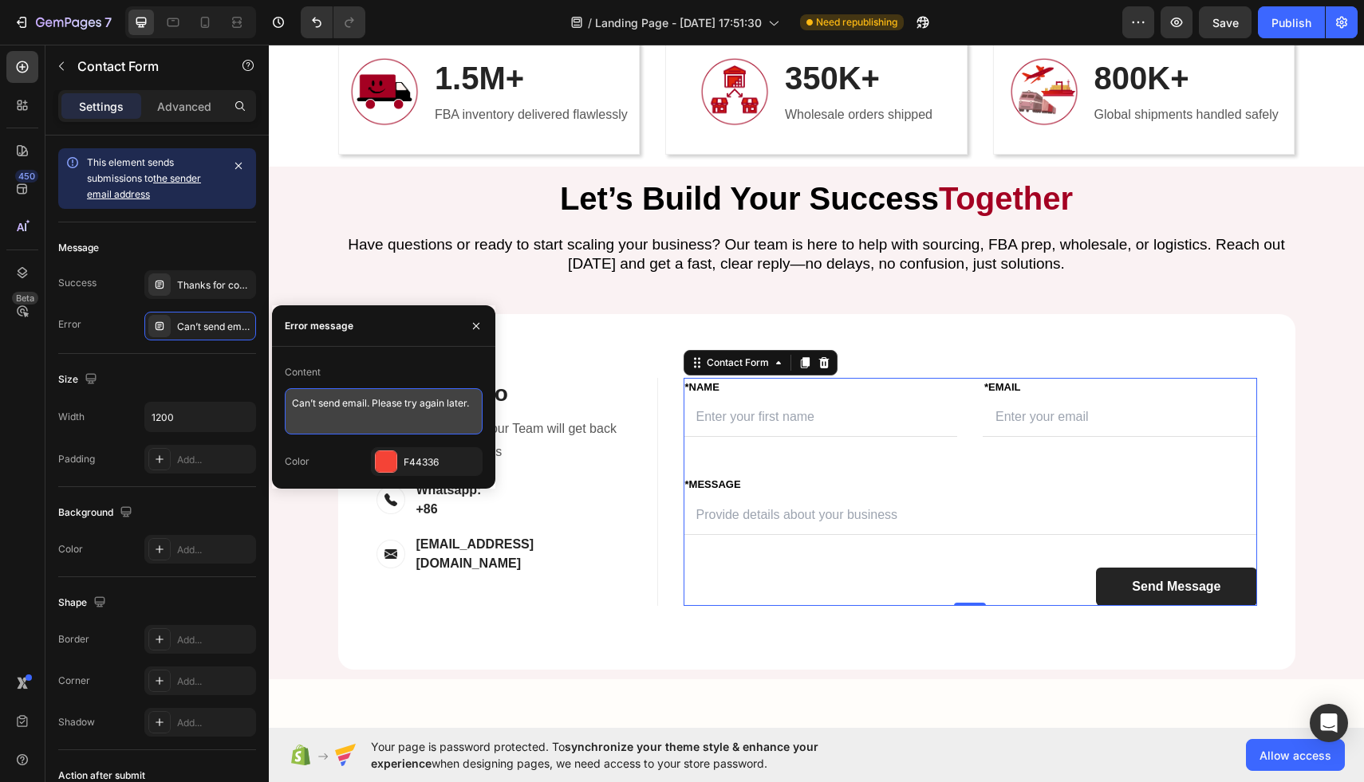
click at [390, 416] on textarea "Can’t send email. Please try again later." at bounding box center [384, 411] width 198 height 46
click at [393, 431] on textarea "Can’t send email. Please try again later." at bounding box center [384, 411] width 198 height 46
click at [394, 435] on div "Content Can’t send email. Please try again later. Color F44336" at bounding box center [384, 418] width 198 height 116
click at [364, 427] on textarea "Can’t send email. Please try again later." at bounding box center [384, 411] width 198 height 46
click at [404, 469] on div "F44336" at bounding box center [427, 461] width 112 height 29
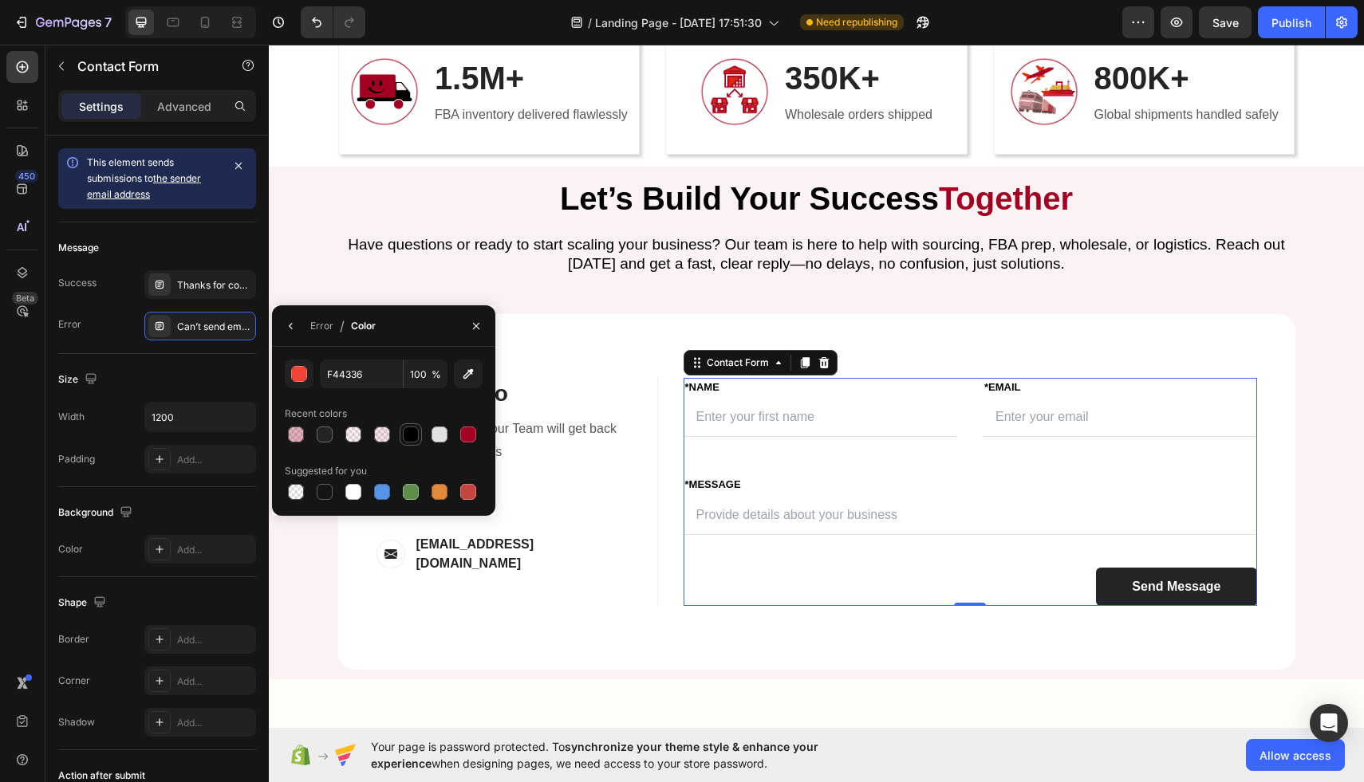
click at [413, 442] on div at bounding box center [411, 435] width 16 height 16
type input "000000"
click at [96, 352] on div "Message Success Thanks for contacting us. We'll get back to you as soon as poss…" at bounding box center [157, 288] width 198 height 132
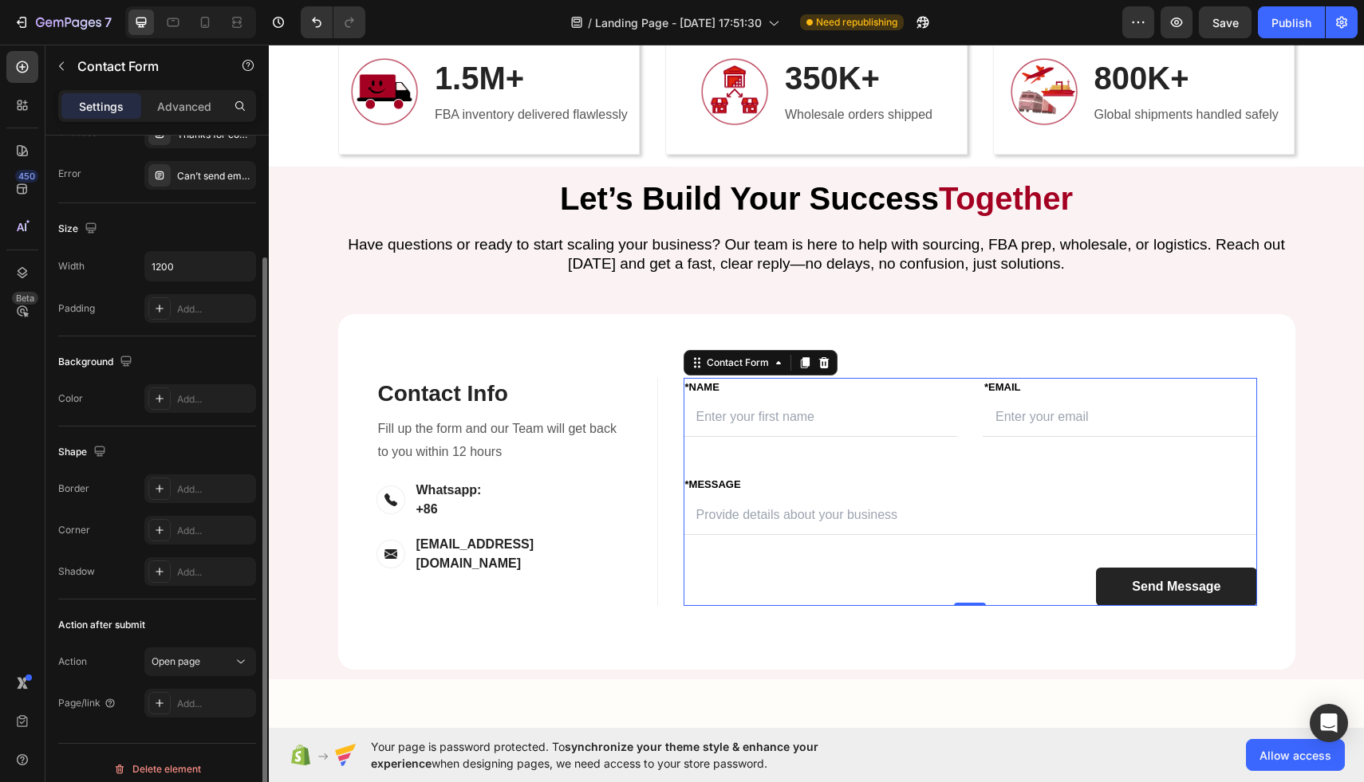
scroll to position [163, 0]
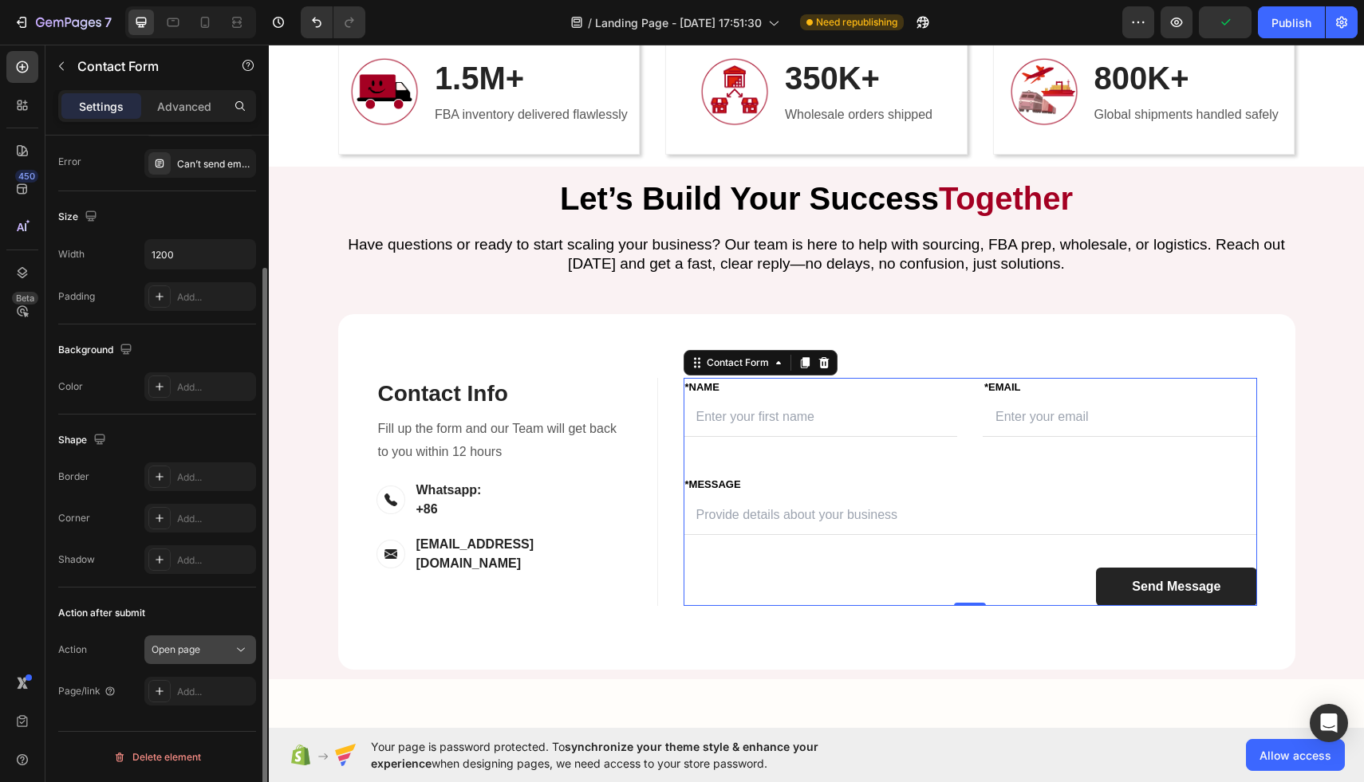
click at [193, 645] on span "Open page" at bounding box center [176, 650] width 49 height 12
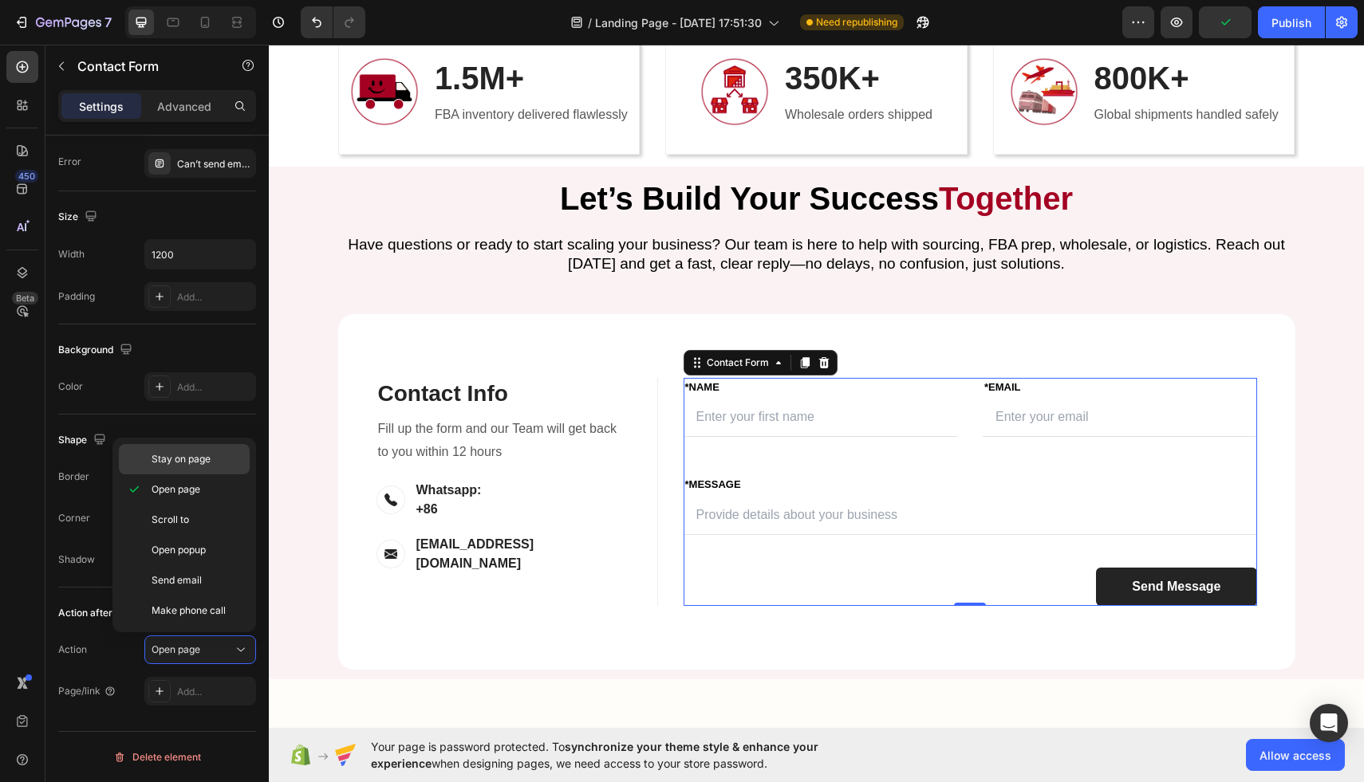
click at [221, 459] on p "Stay on page" at bounding box center [197, 459] width 91 height 14
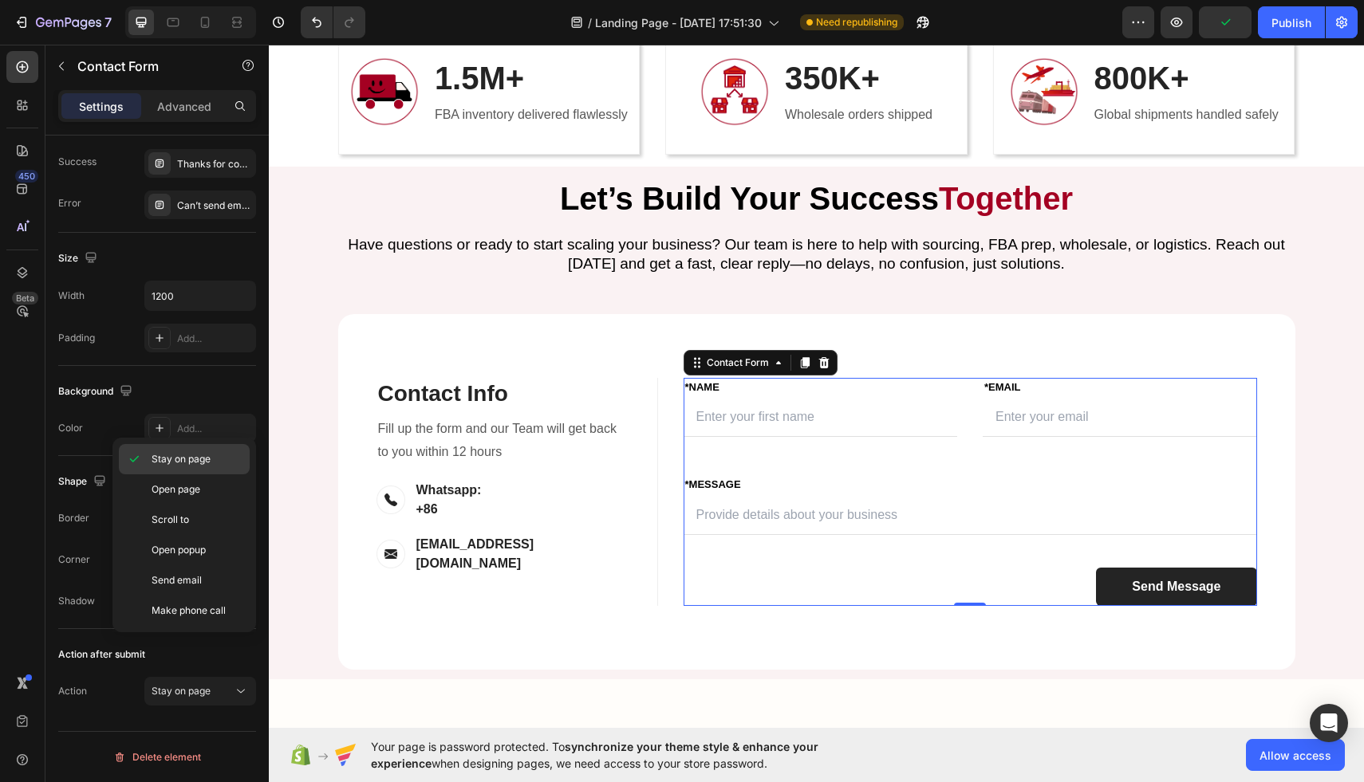
scroll to position [121, 0]
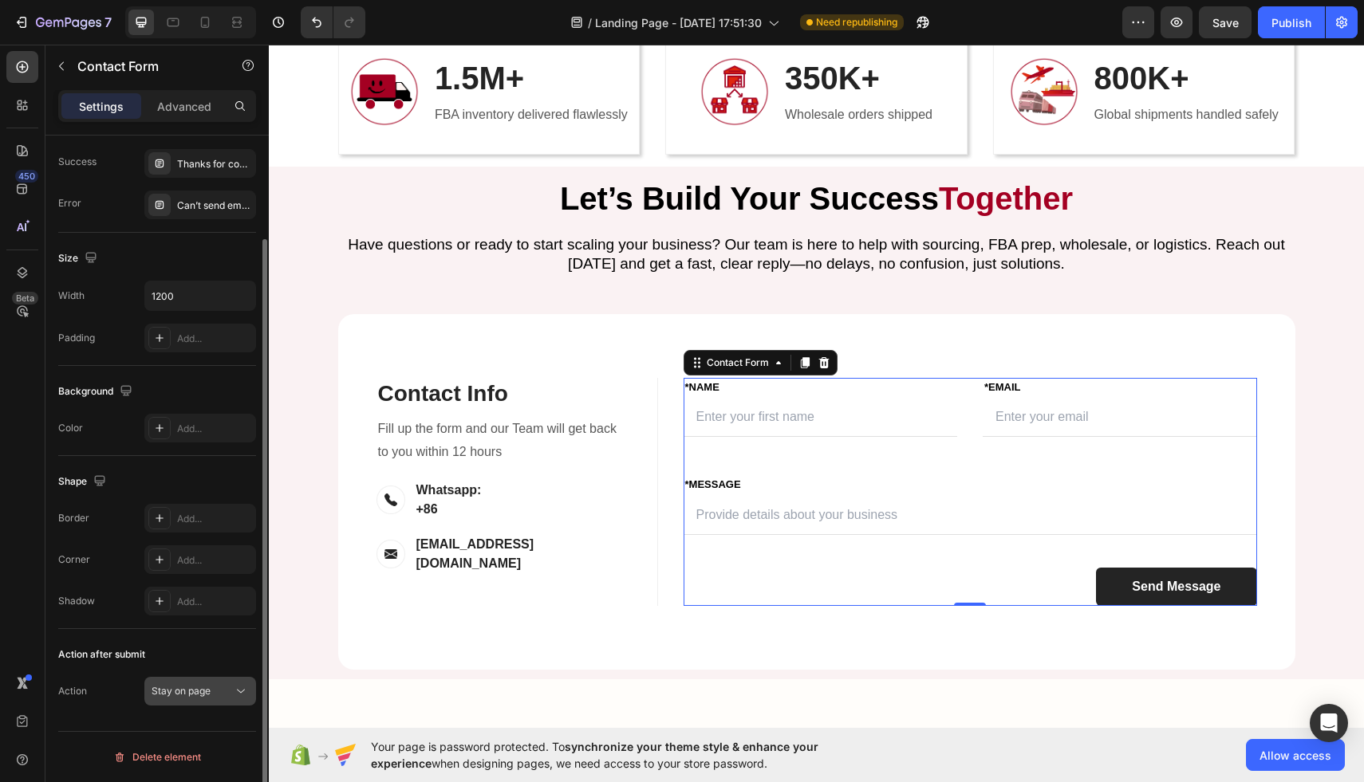
click at [167, 696] on span "Stay on page" at bounding box center [181, 691] width 59 height 12
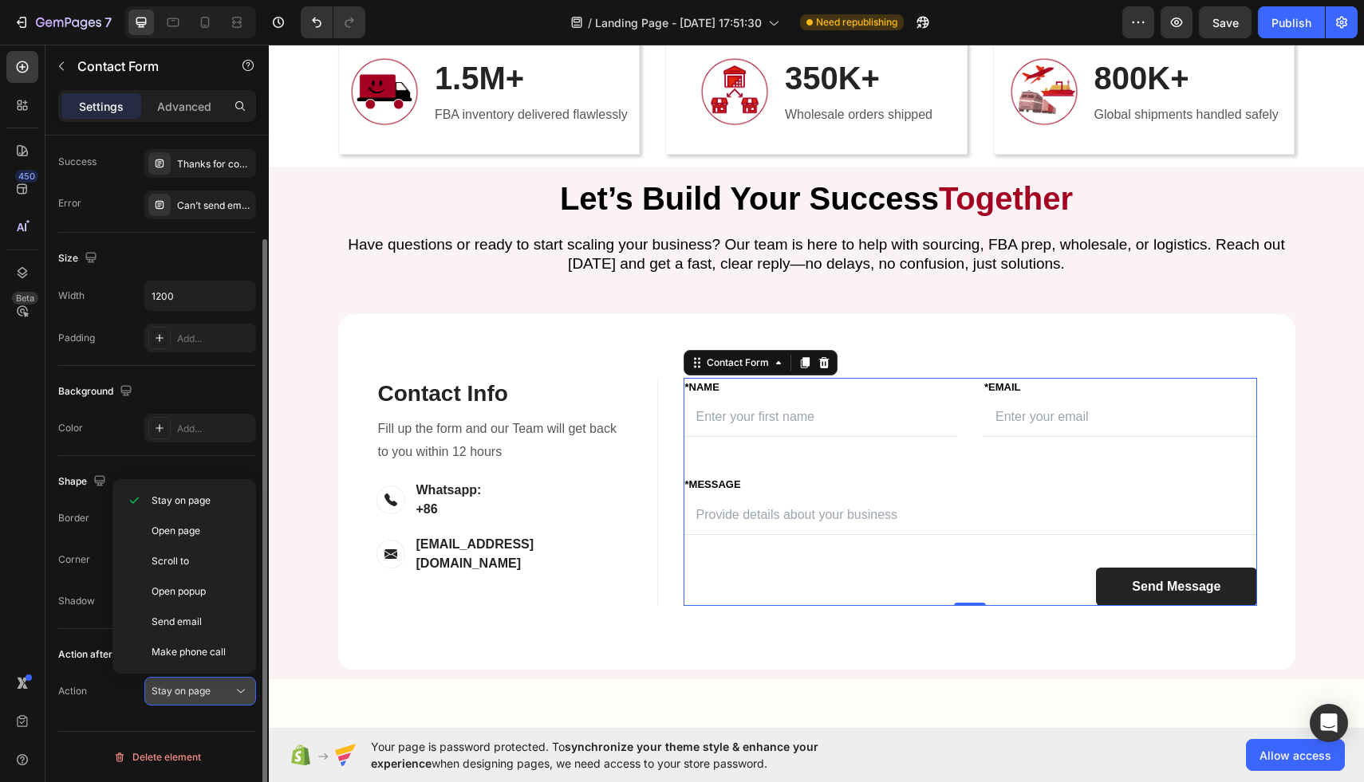
click at [167, 695] on span "Stay on page" at bounding box center [181, 691] width 59 height 12
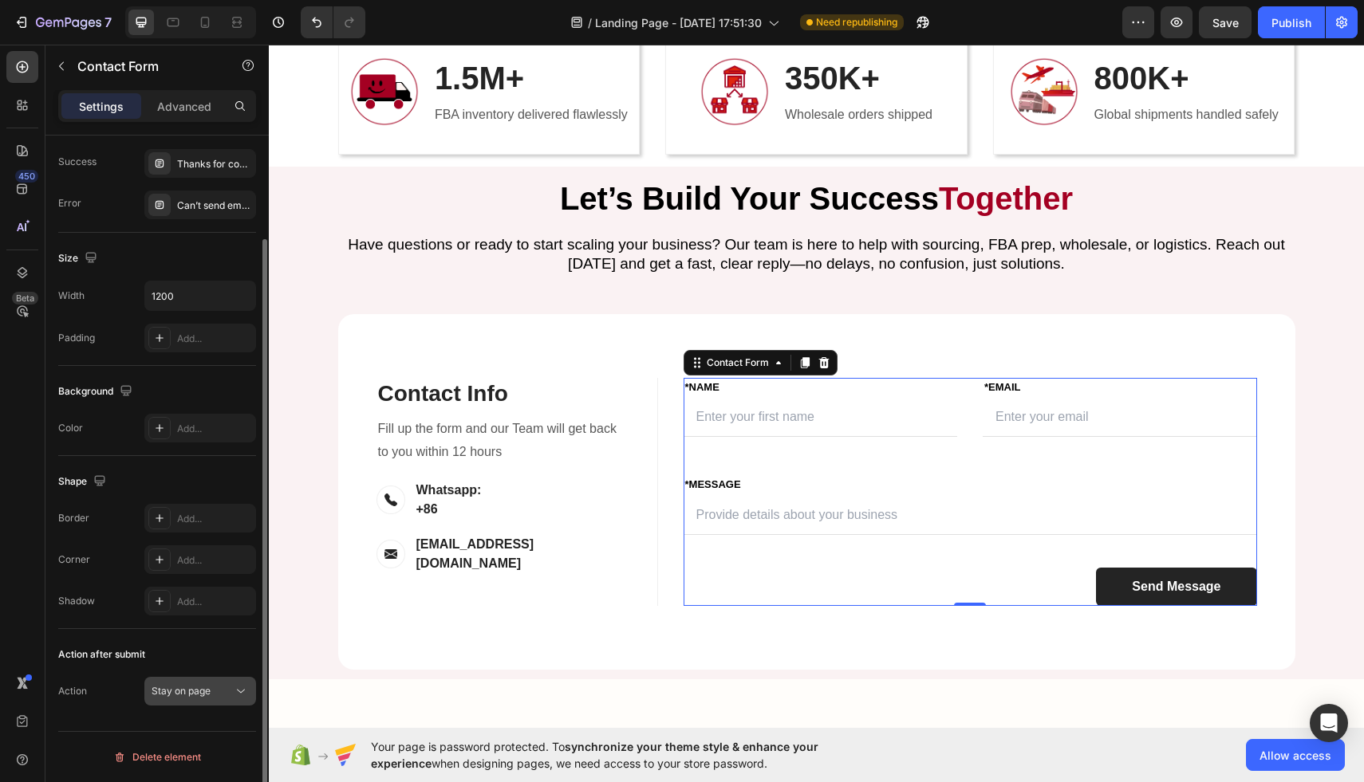
click at [167, 695] on span "Stay on page" at bounding box center [181, 691] width 59 height 12
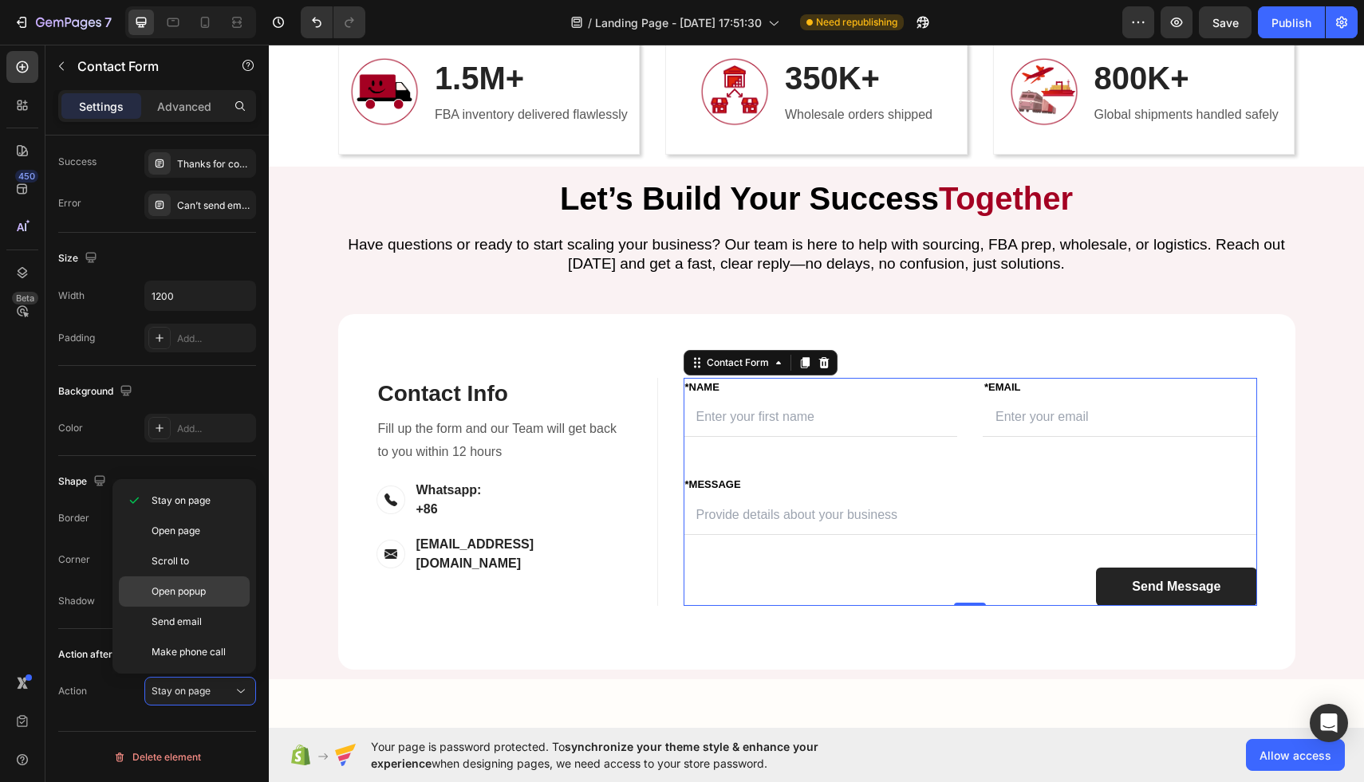
click at [187, 596] on span "Open popup" at bounding box center [179, 592] width 54 height 14
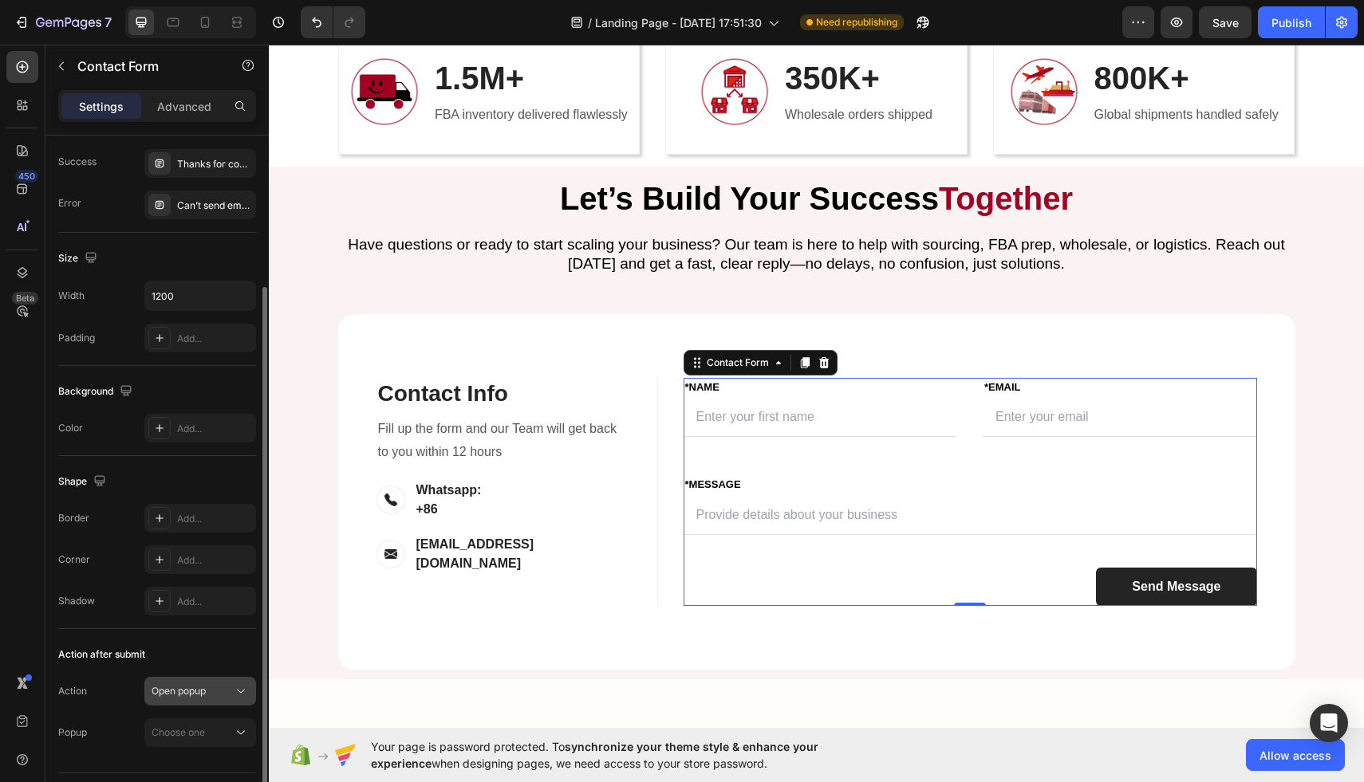
scroll to position [163, 0]
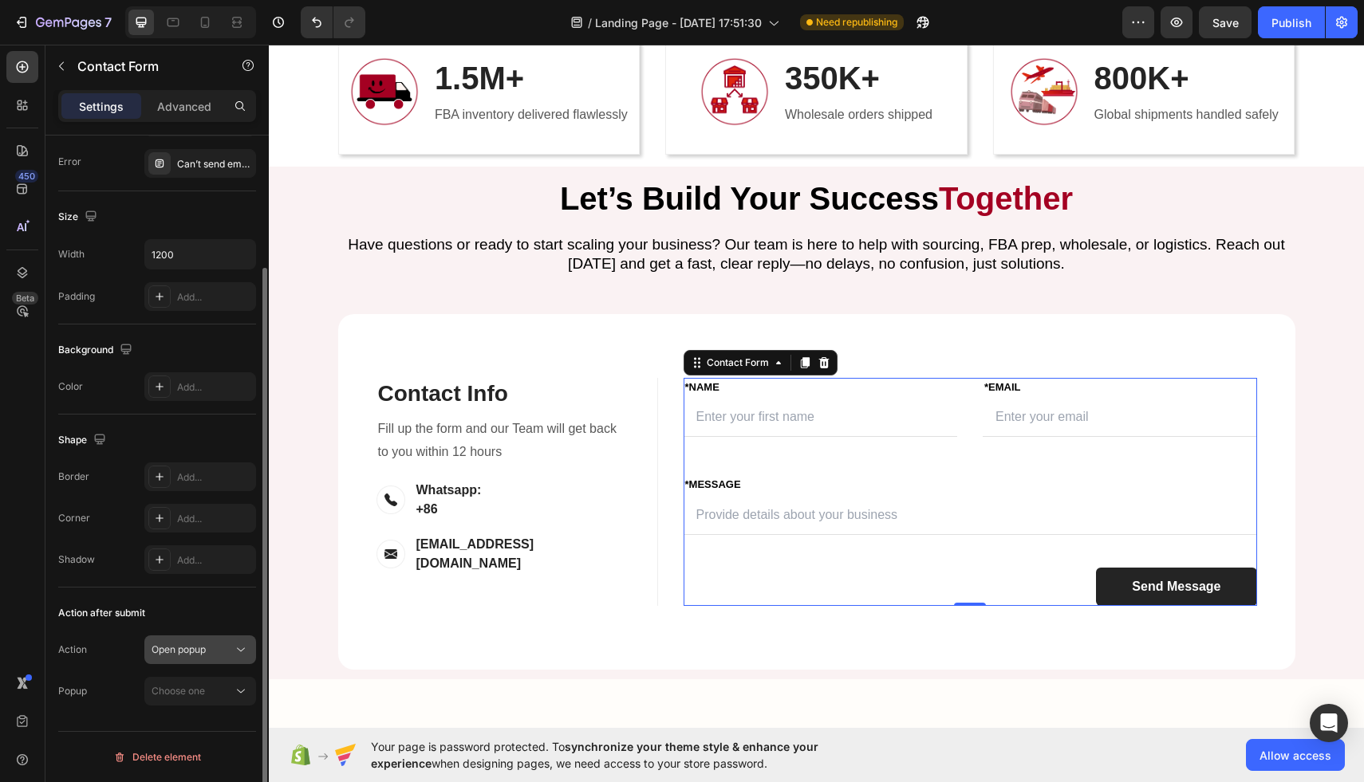
click at [206, 641] on button "Open popup" at bounding box center [200, 650] width 112 height 29
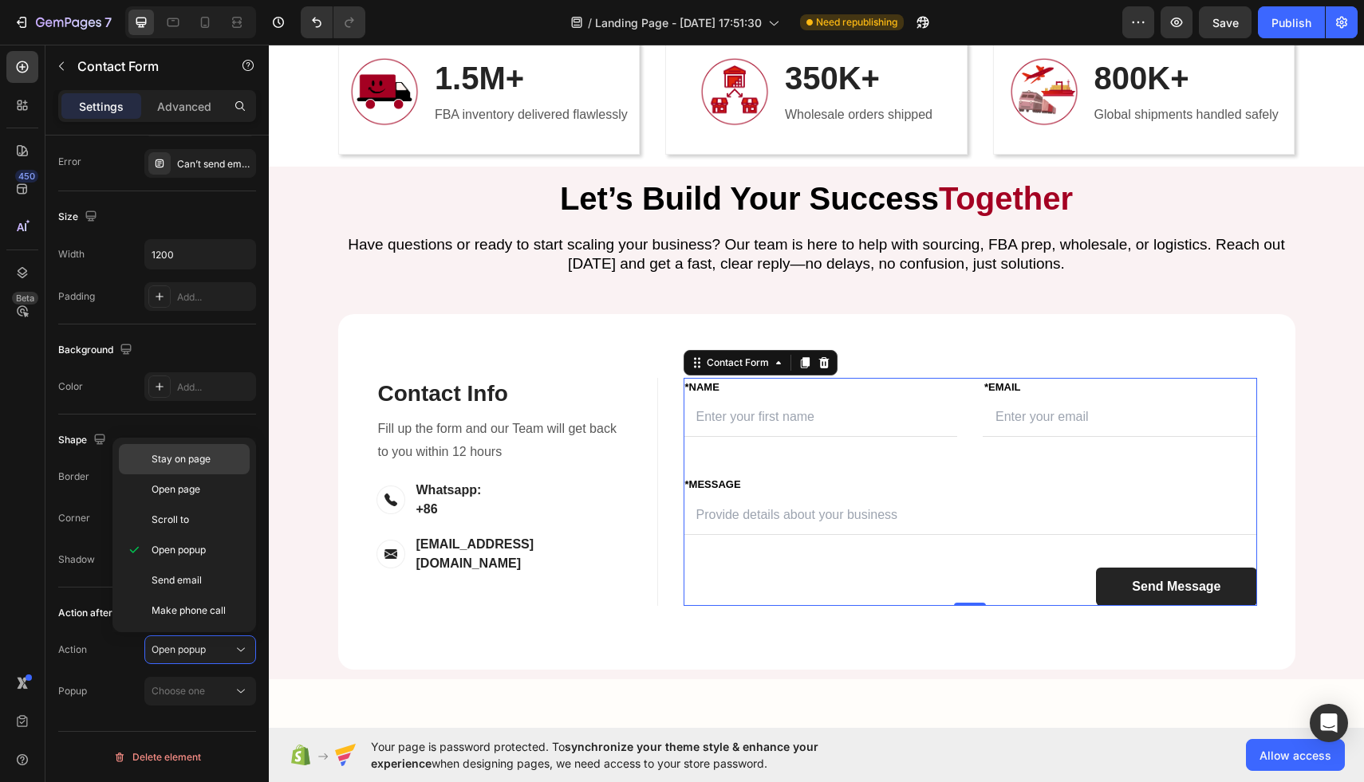
click at [198, 474] on div "Stay on page" at bounding box center [184, 489] width 131 height 30
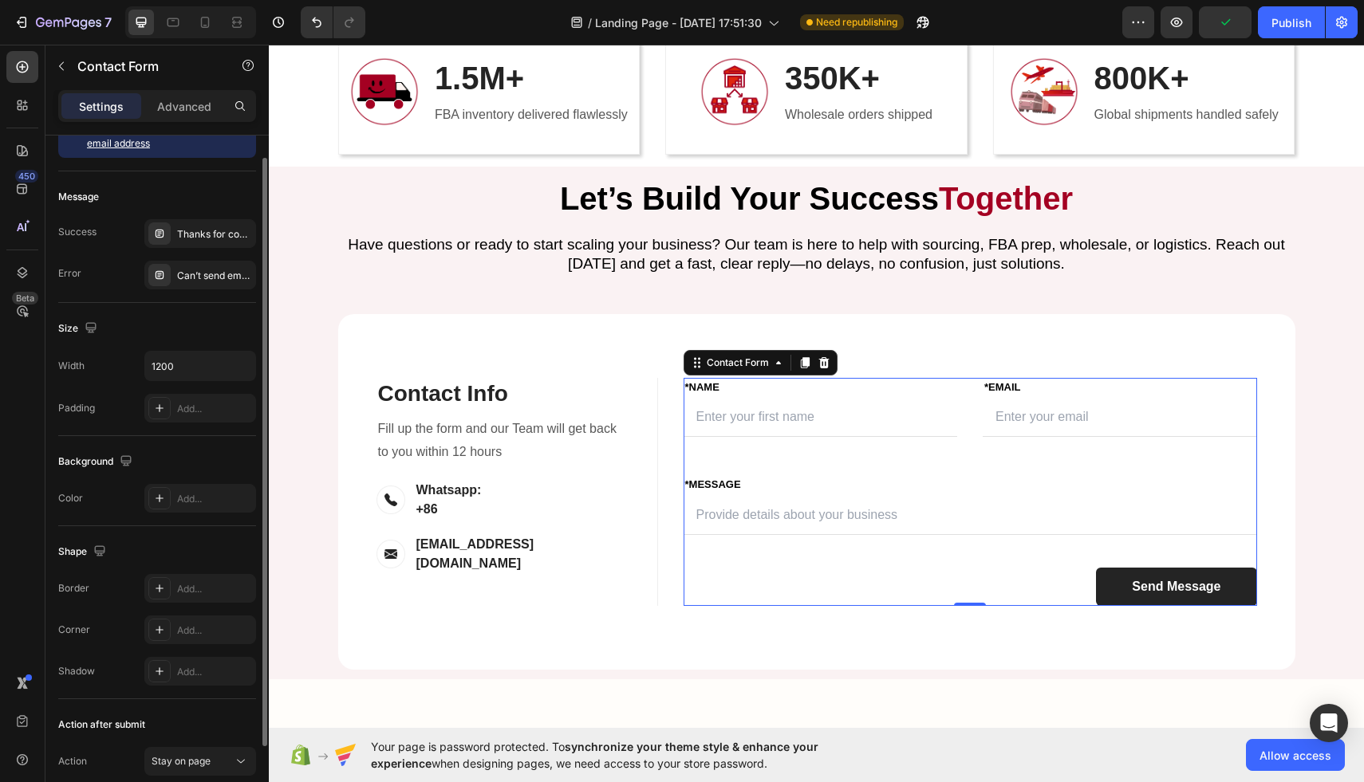
scroll to position [0, 0]
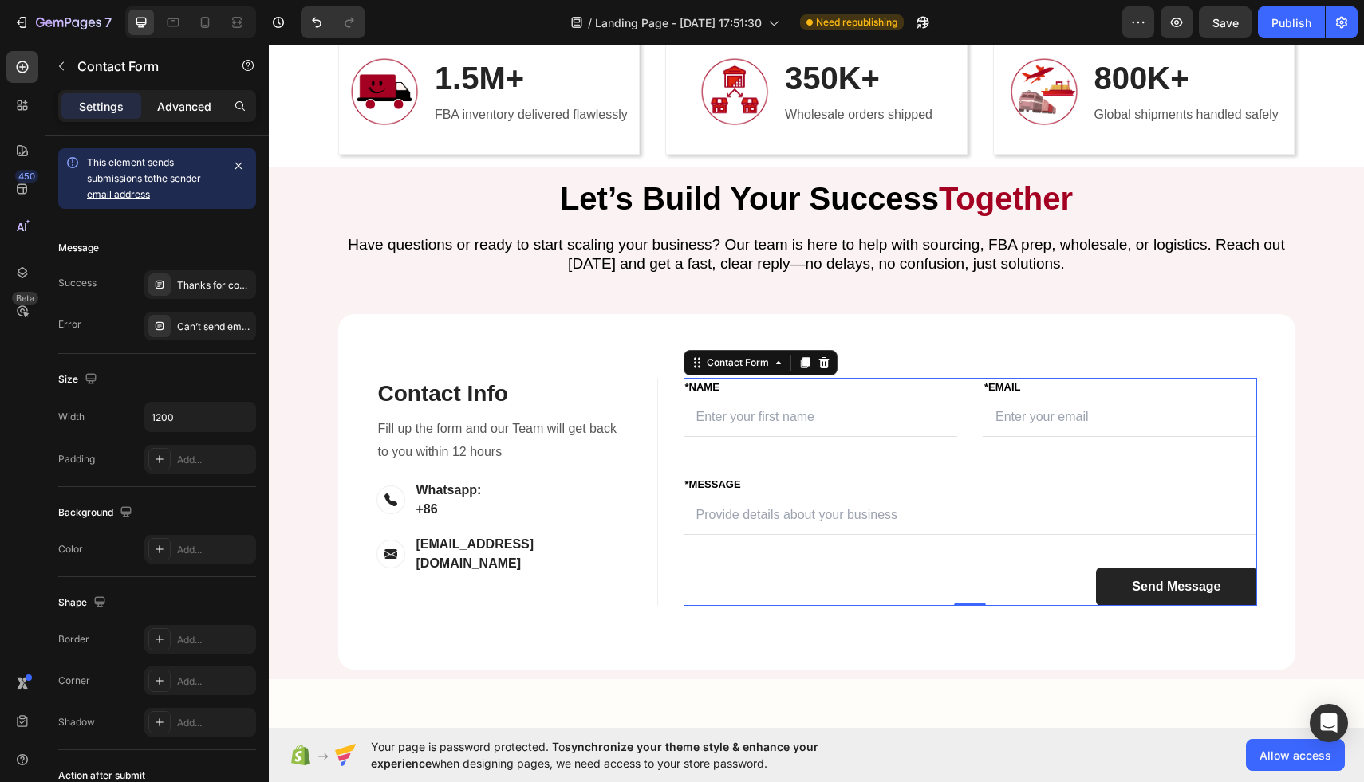
click at [203, 107] on p "Advanced" at bounding box center [184, 106] width 54 height 17
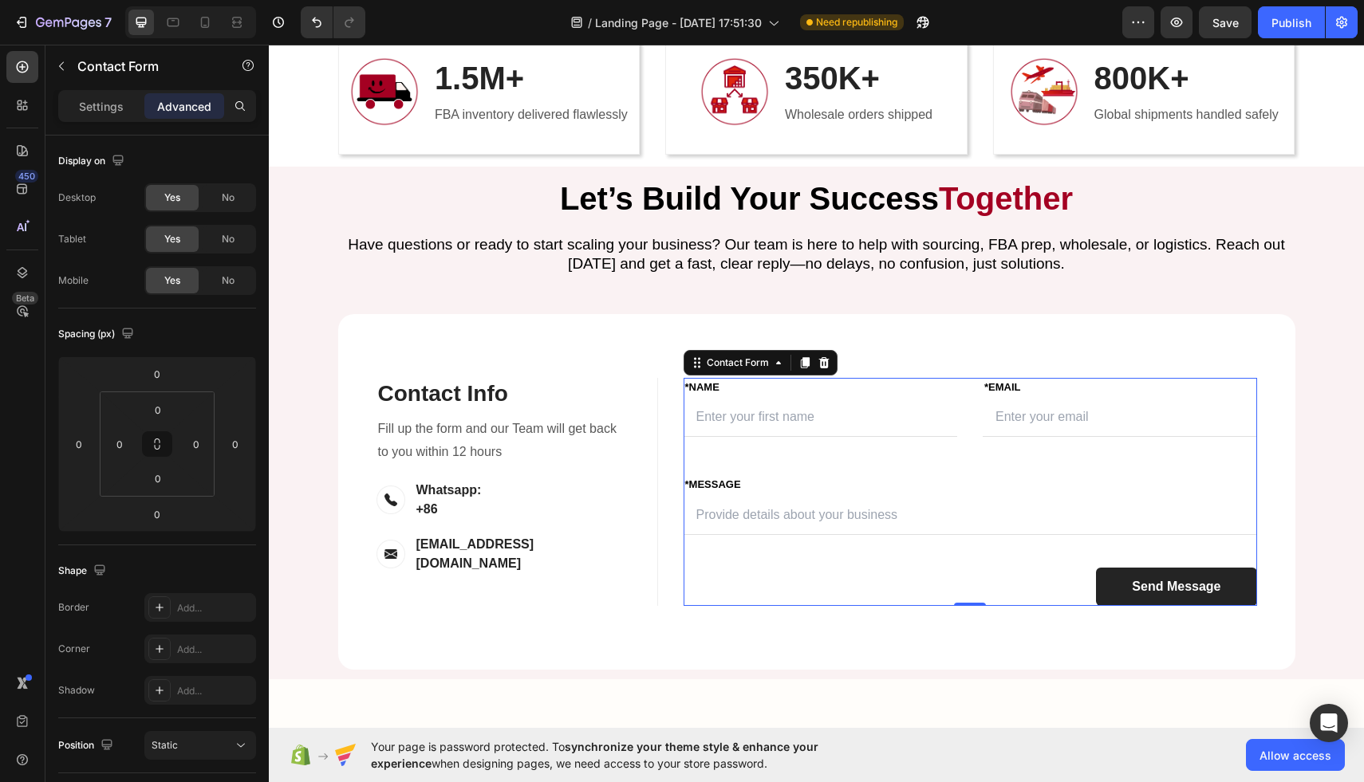
click at [821, 461] on div "FIRST NAME Text block *NAME Text block Text Field LAST NAME Text block *Email T…" at bounding box center [969, 492] width 573 height 228
click at [818, 428] on input "text" at bounding box center [820, 417] width 274 height 39
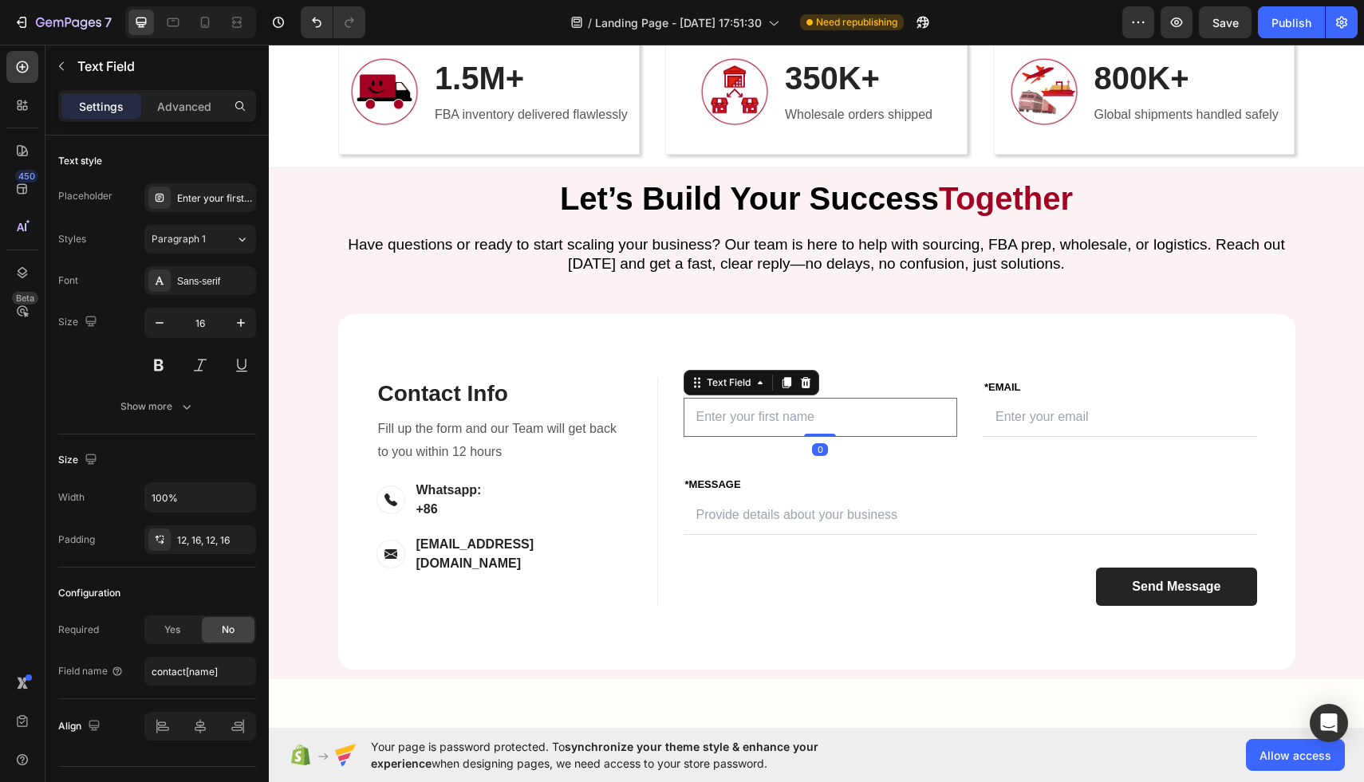
click at [738, 372] on div "Text Field" at bounding box center [751, 383] width 136 height 26
click at [738, 376] on div "Text Field" at bounding box center [728, 383] width 50 height 14
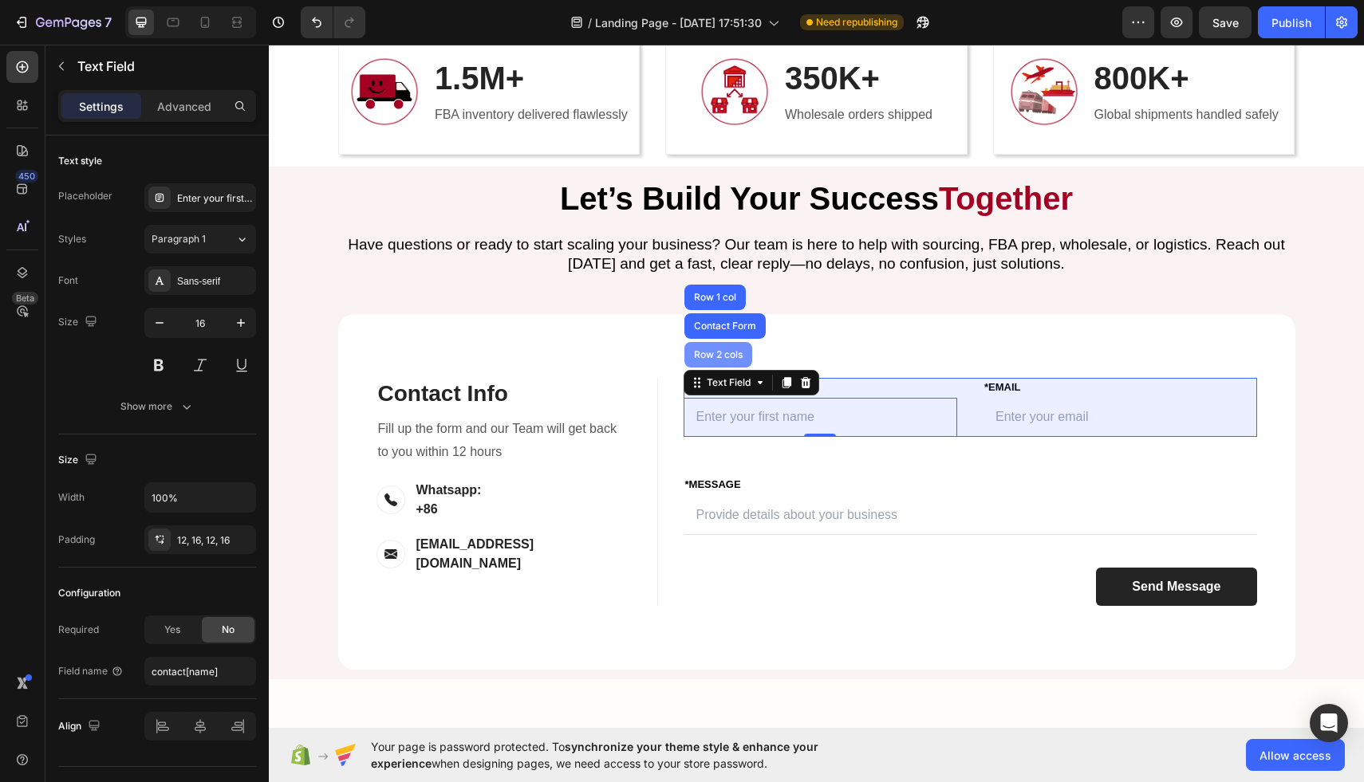
click at [733, 360] on div "Row 2 cols" at bounding box center [718, 355] width 68 height 26
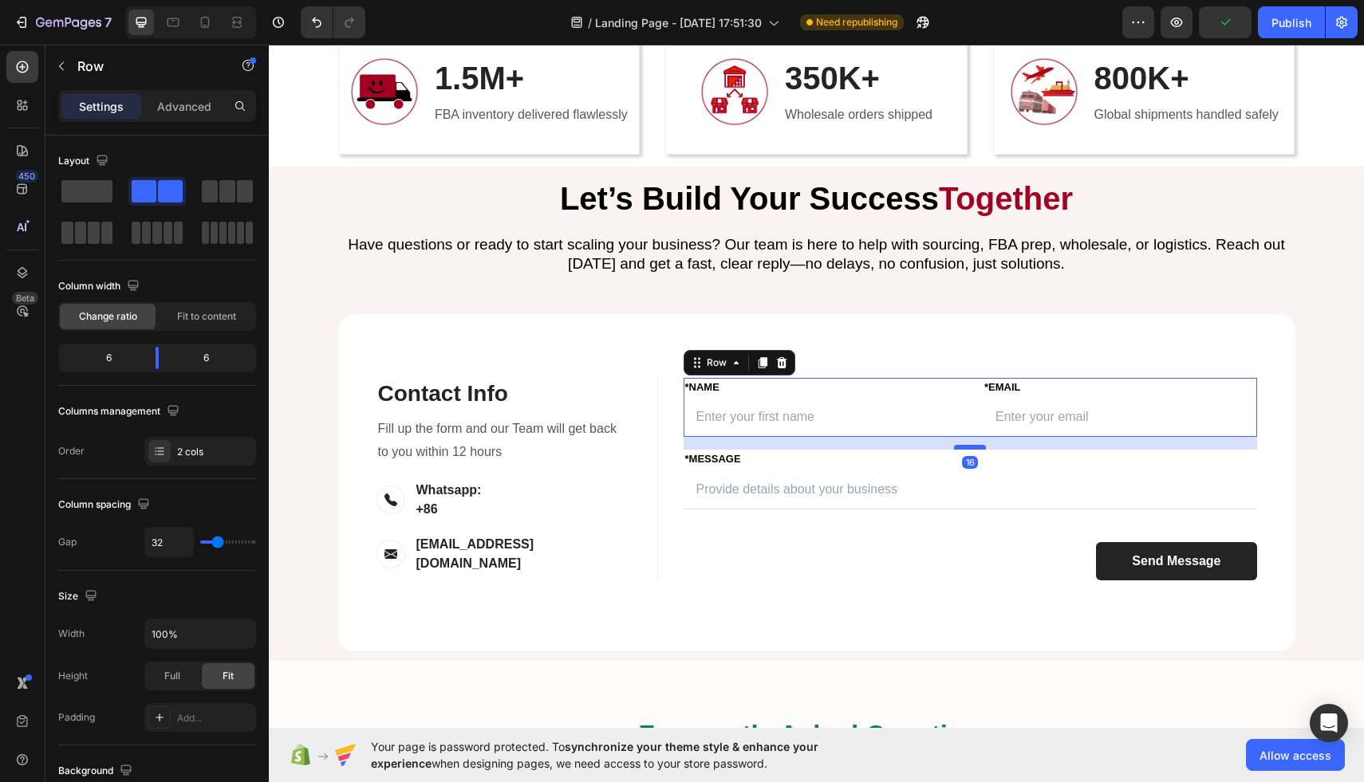
drag, startPoint x: 977, startPoint y: 474, endPoint x: 977, endPoint y: 450, distance: 24.7
click at [977, 450] on div at bounding box center [970, 447] width 32 height 5
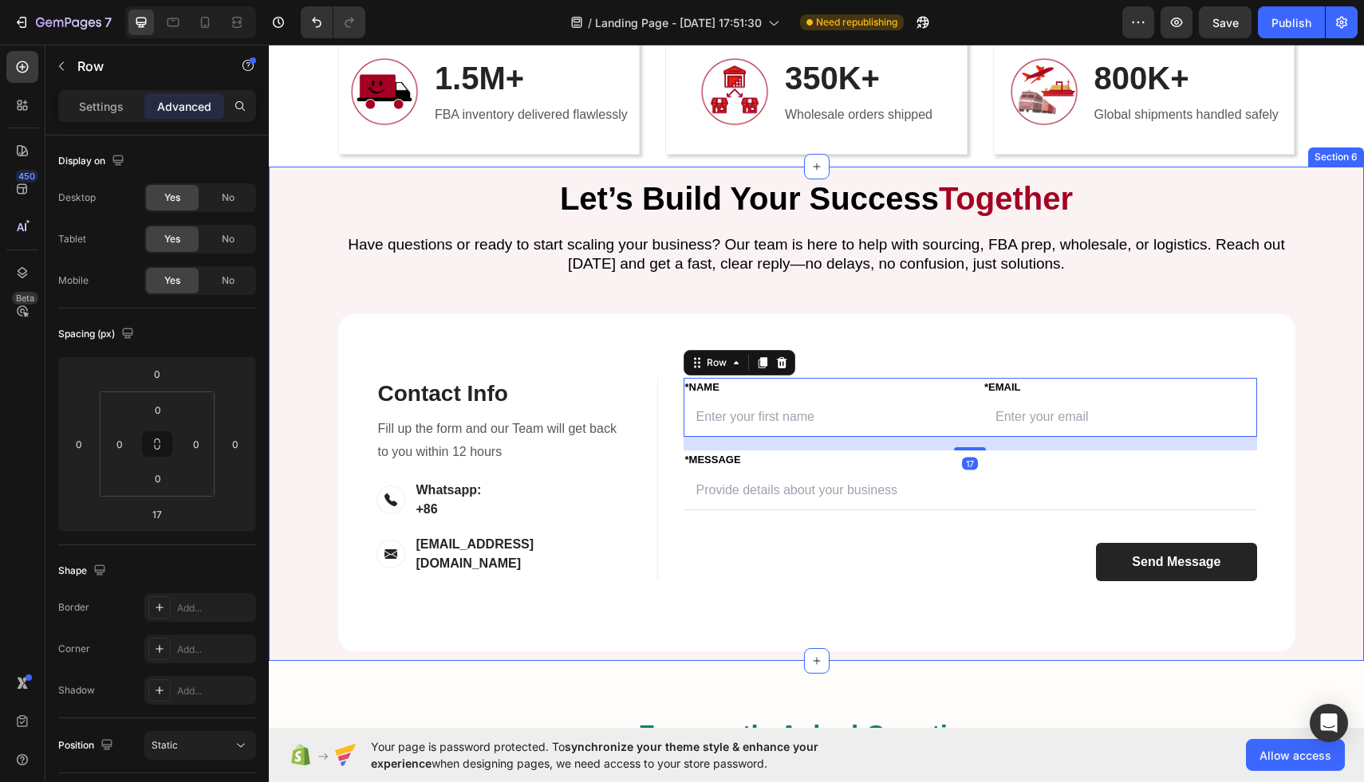
click at [1312, 402] on div "Let’s Build Your Success Together Heading Have questions or ready to start scal…" at bounding box center [816, 413] width 1071 height 475
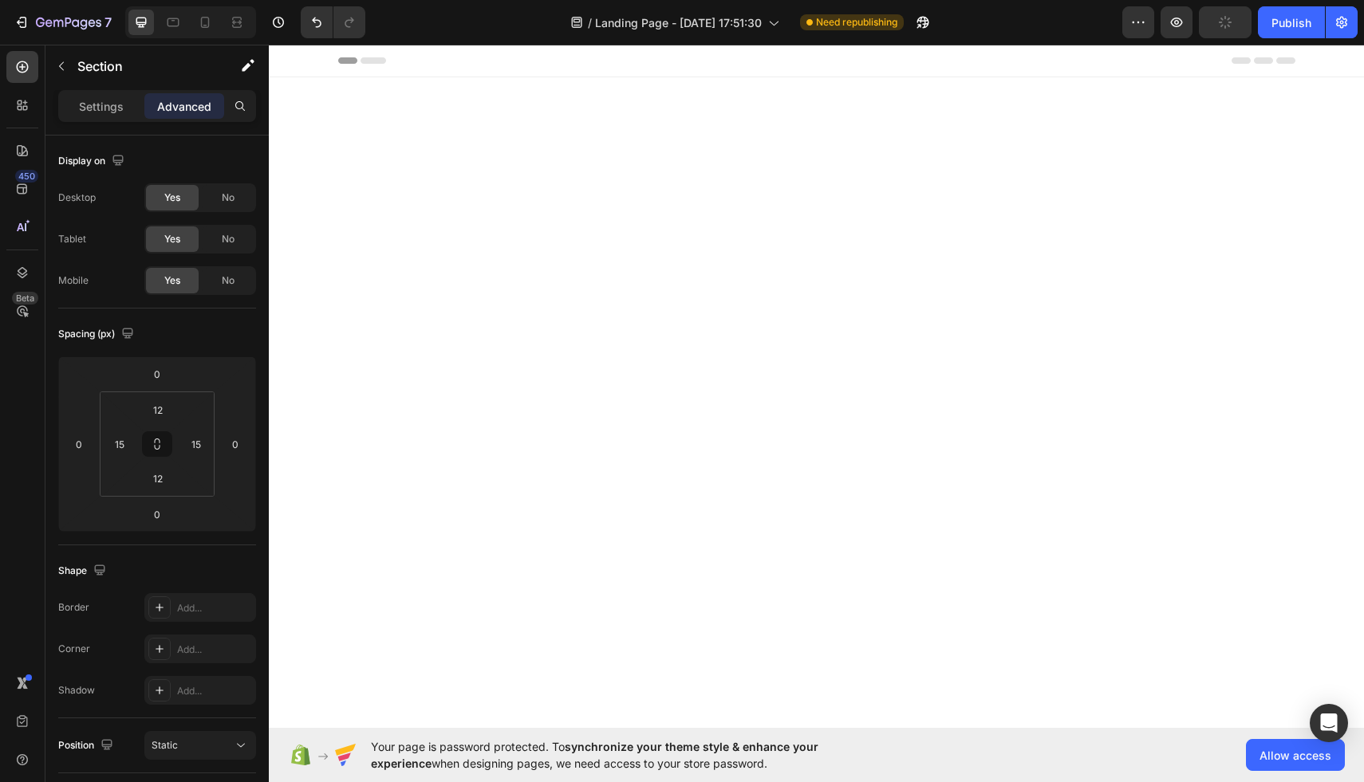
scroll to position [3372, 0]
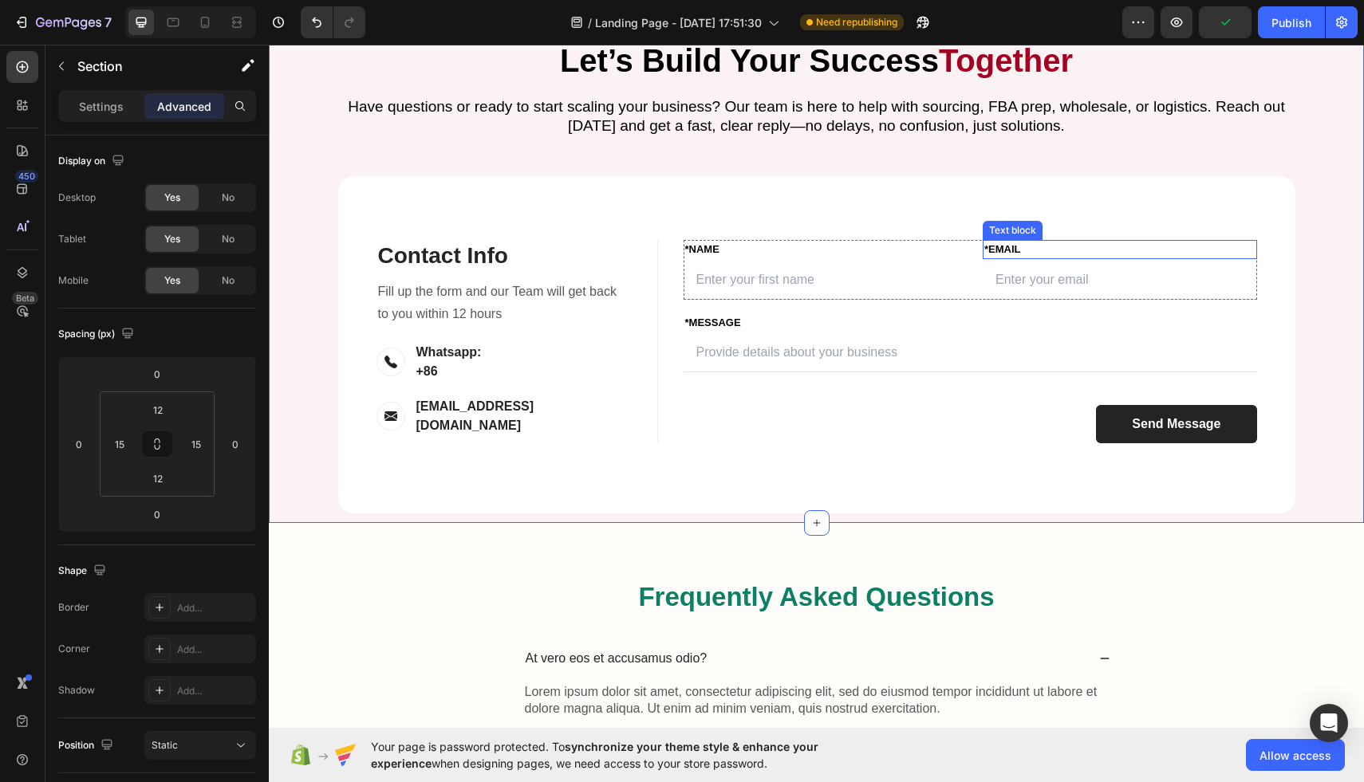
click at [1026, 258] on p "*Email" at bounding box center [1119, 250] width 271 height 16
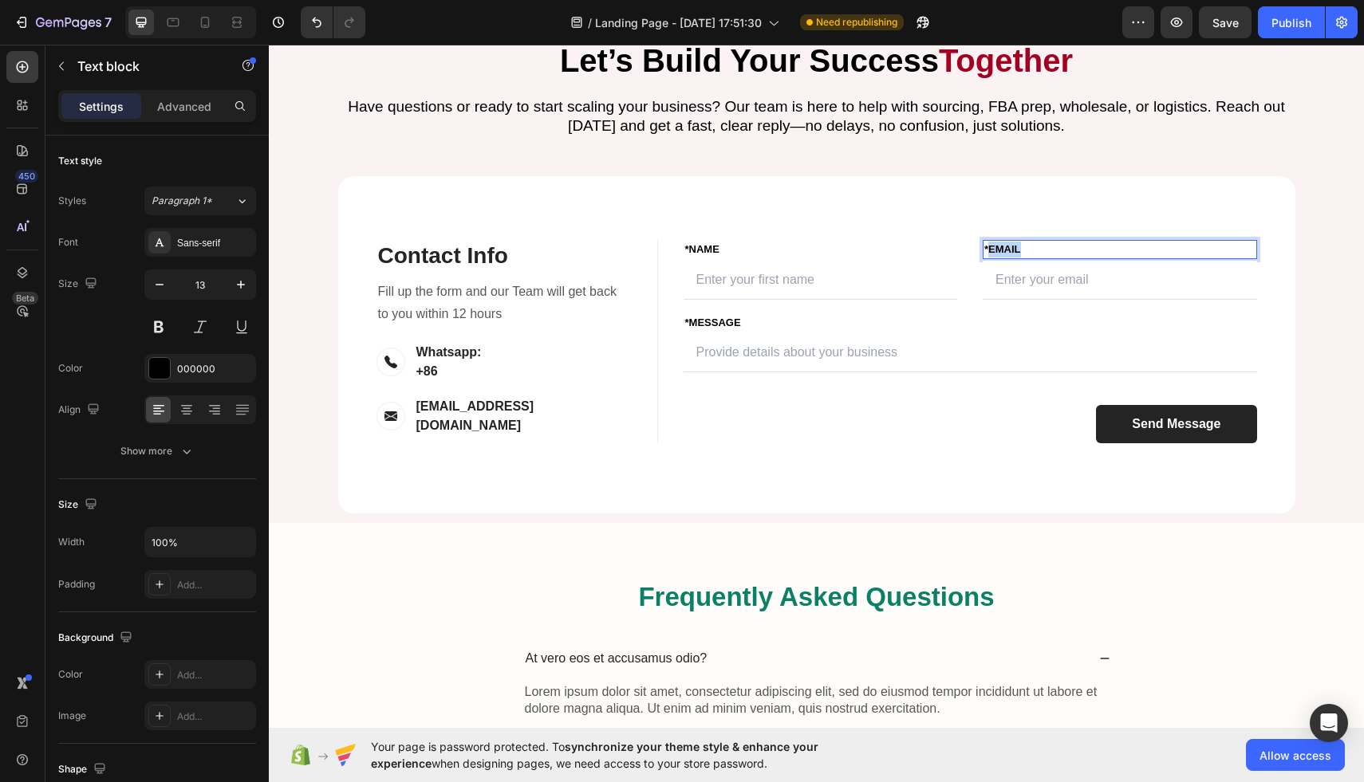
click at [992, 258] on p "*Email" at bounding box center [1119, 250] width 271 height 16
click at [1019, 300] on input "email" at bounding box center [1119, 280] width 274 height 39
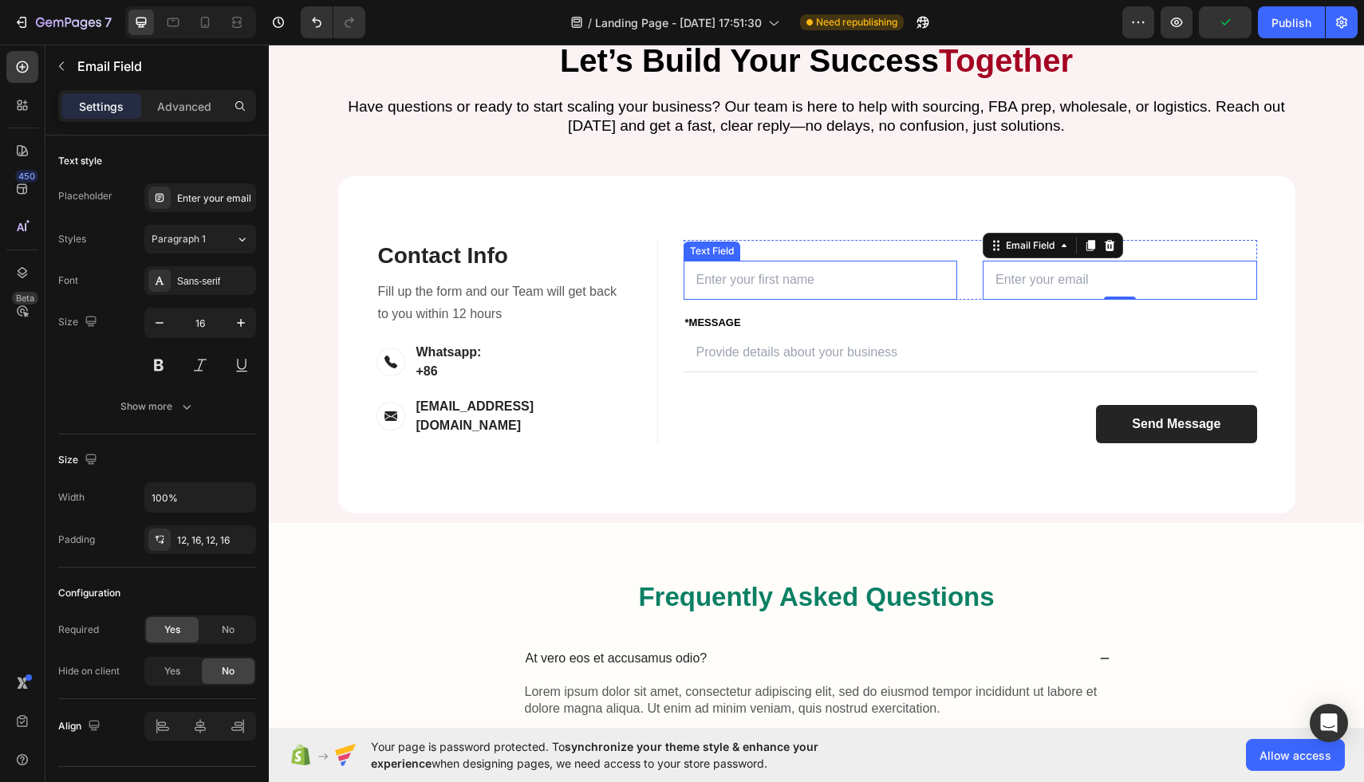
click at [873, 300] on input "text" at bounding box center [820, 280] width 274 height 39
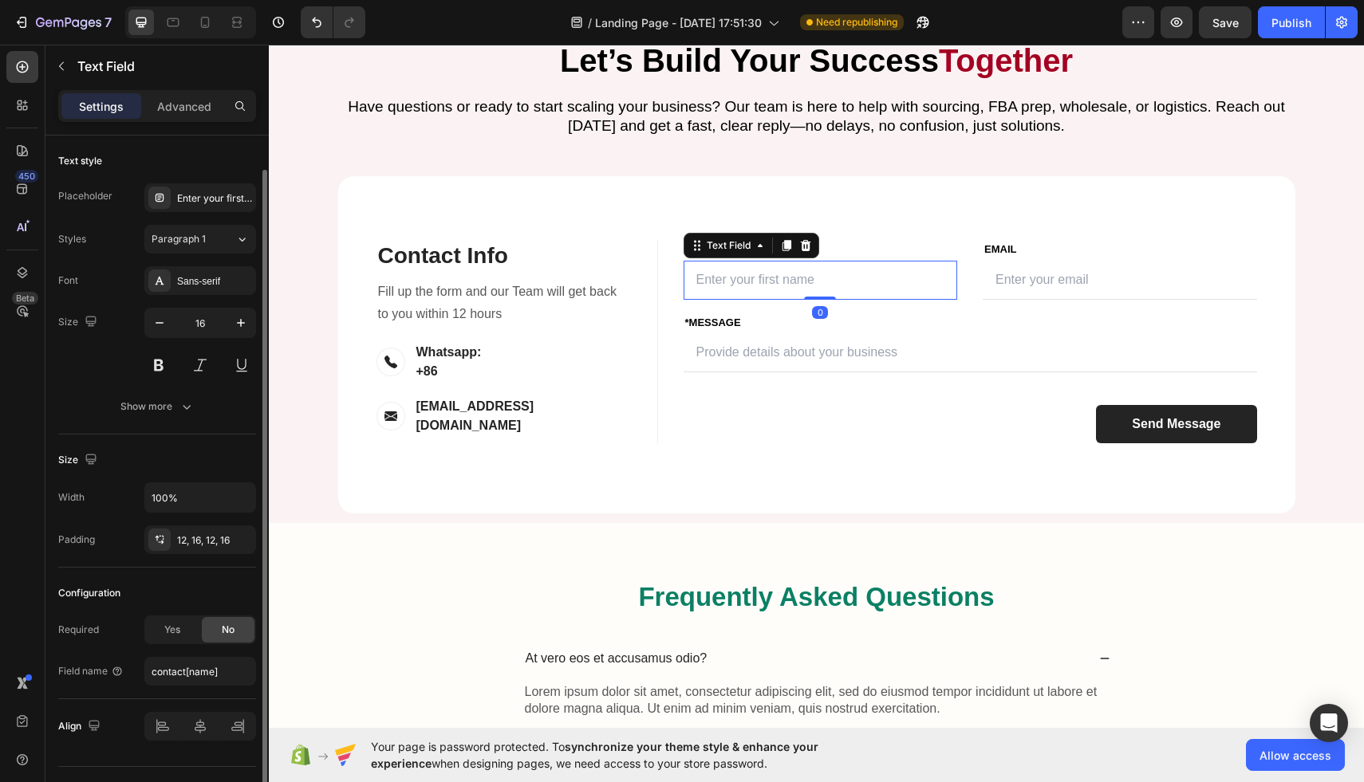
scroll to position [35, 0]
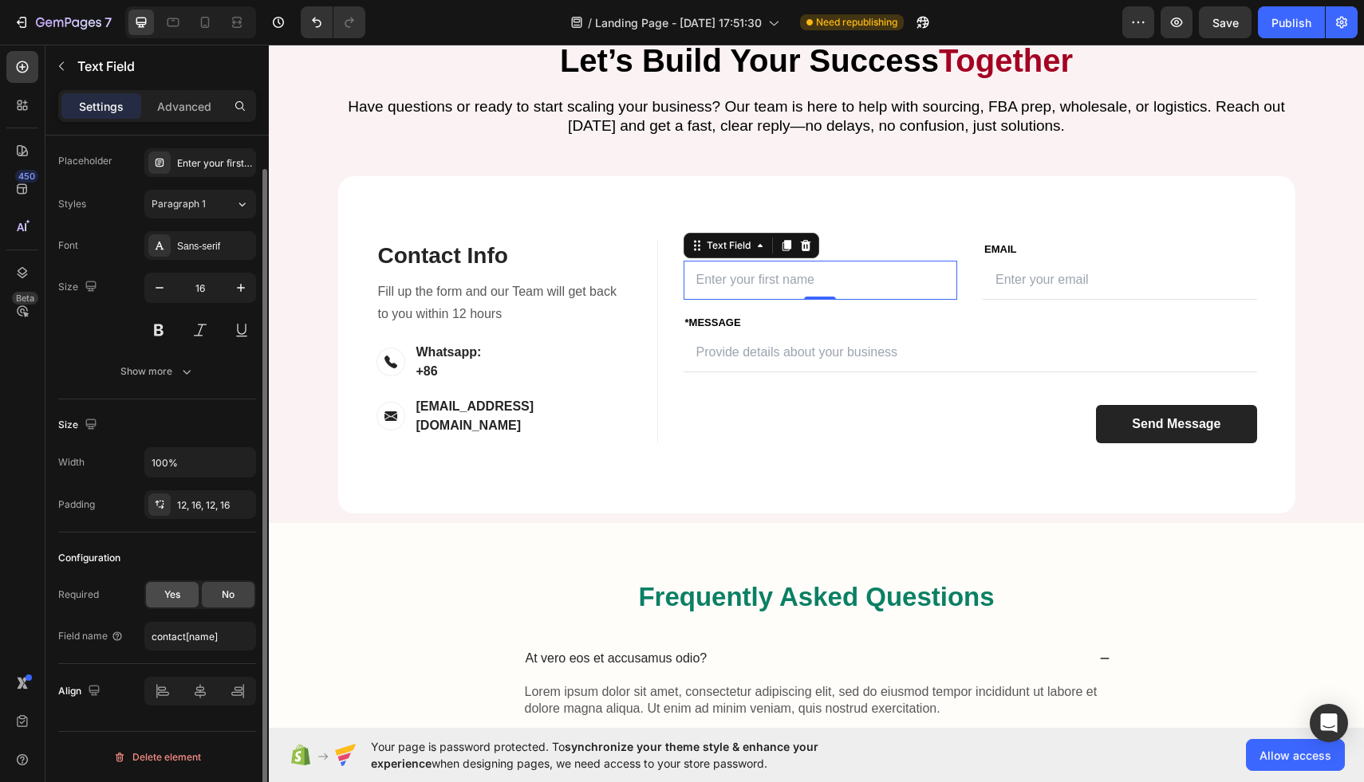
click at [172, 593] on span "Yes" at bounding box center [172, 595] width 16 height 14
click at [1034, 300] on input "email" at bounding box center [1119, 280] width 274 height 39
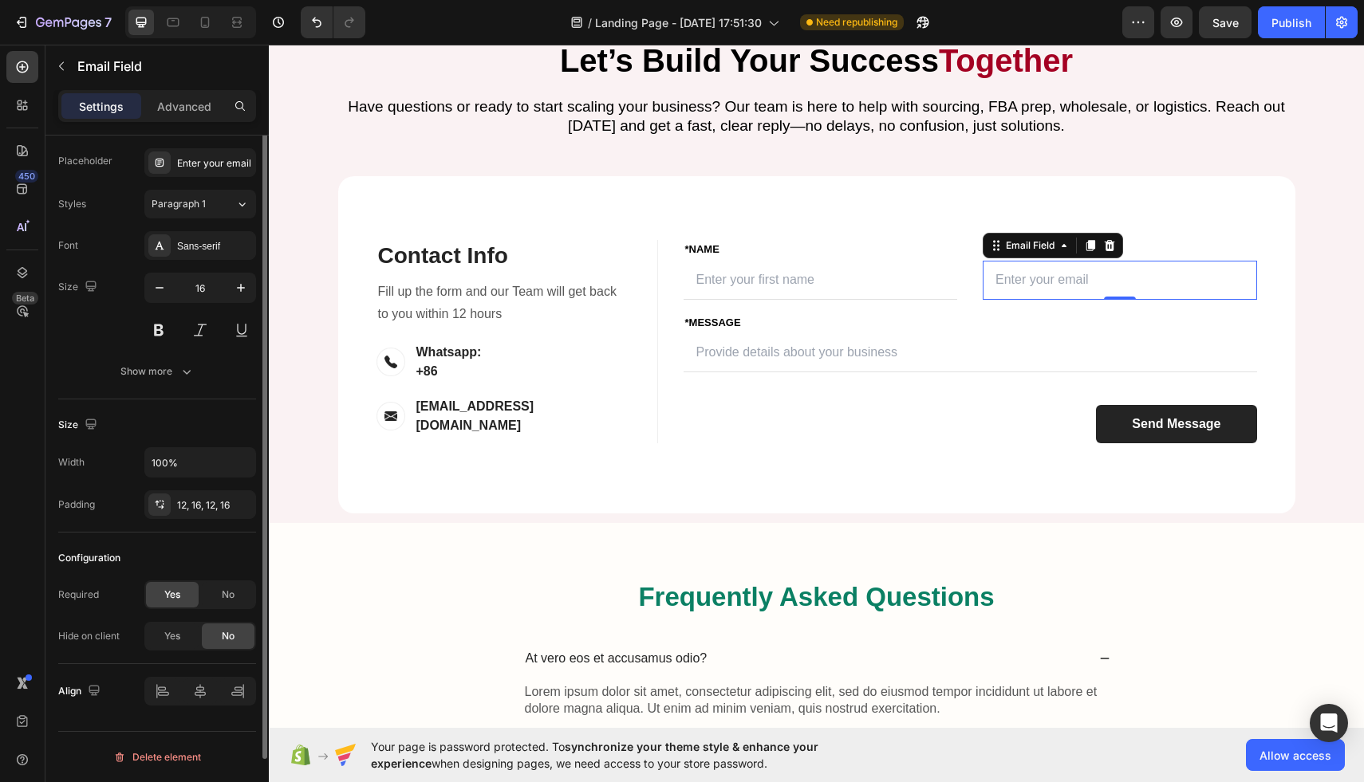
scroll to position [0, 0]
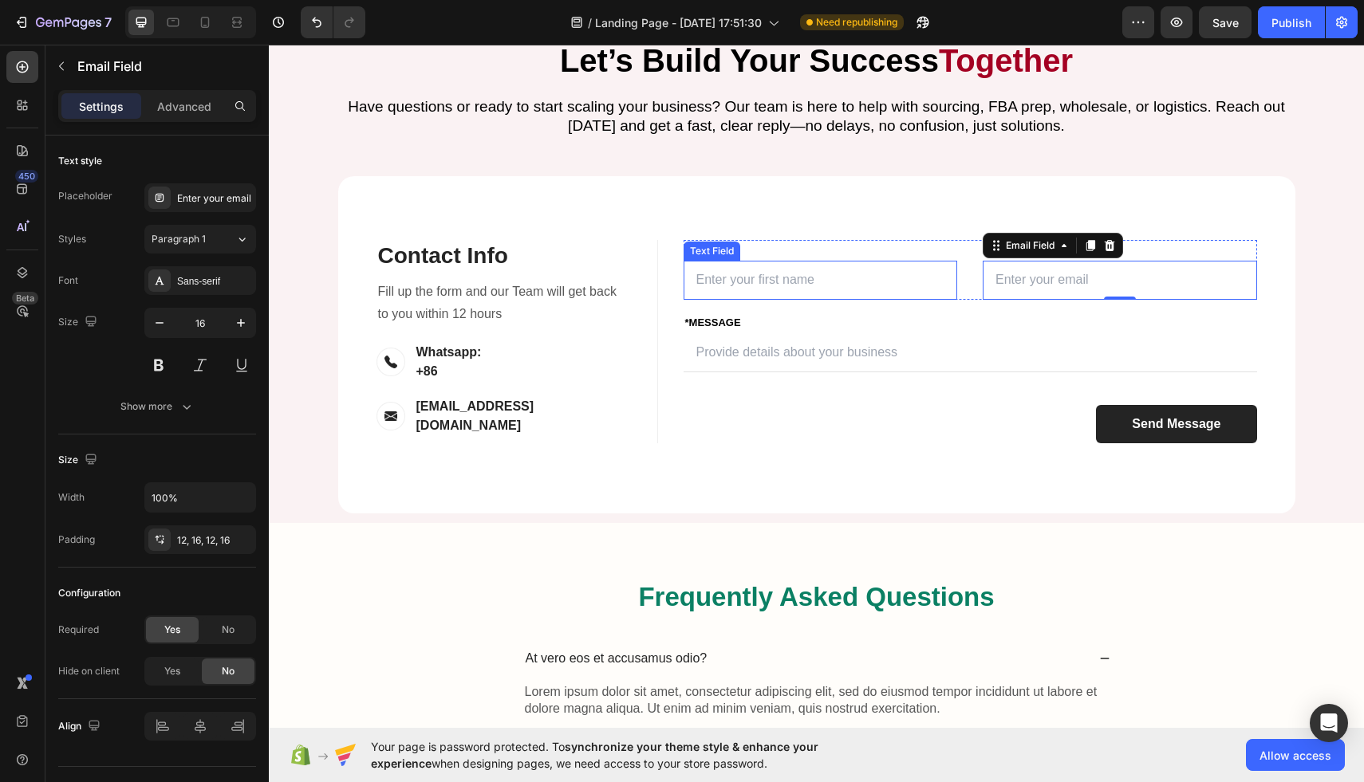
click at [845, 300] on input "text" at bounding box center [820, 280] width 274 height 39
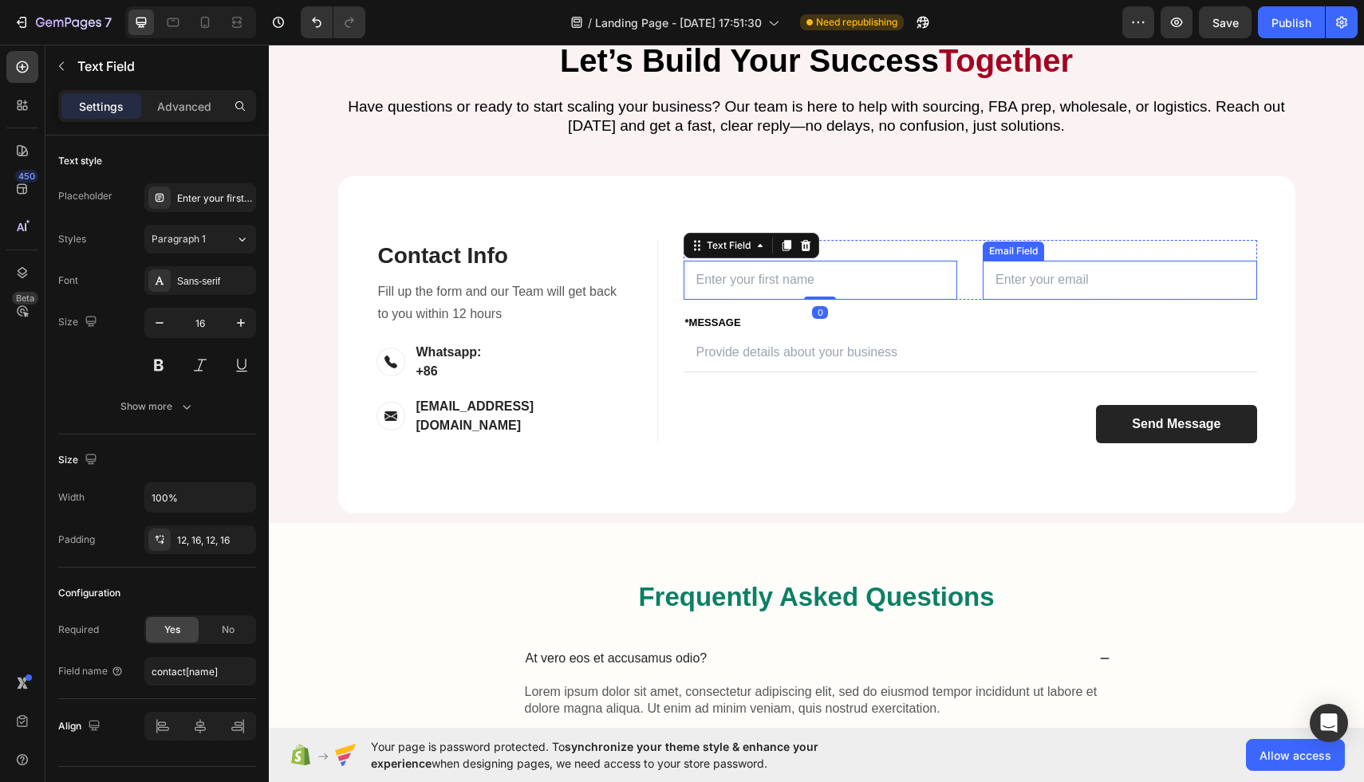
click at [1029, 300] on input "email" at bounding box center [1119, 280] width 274 height 39
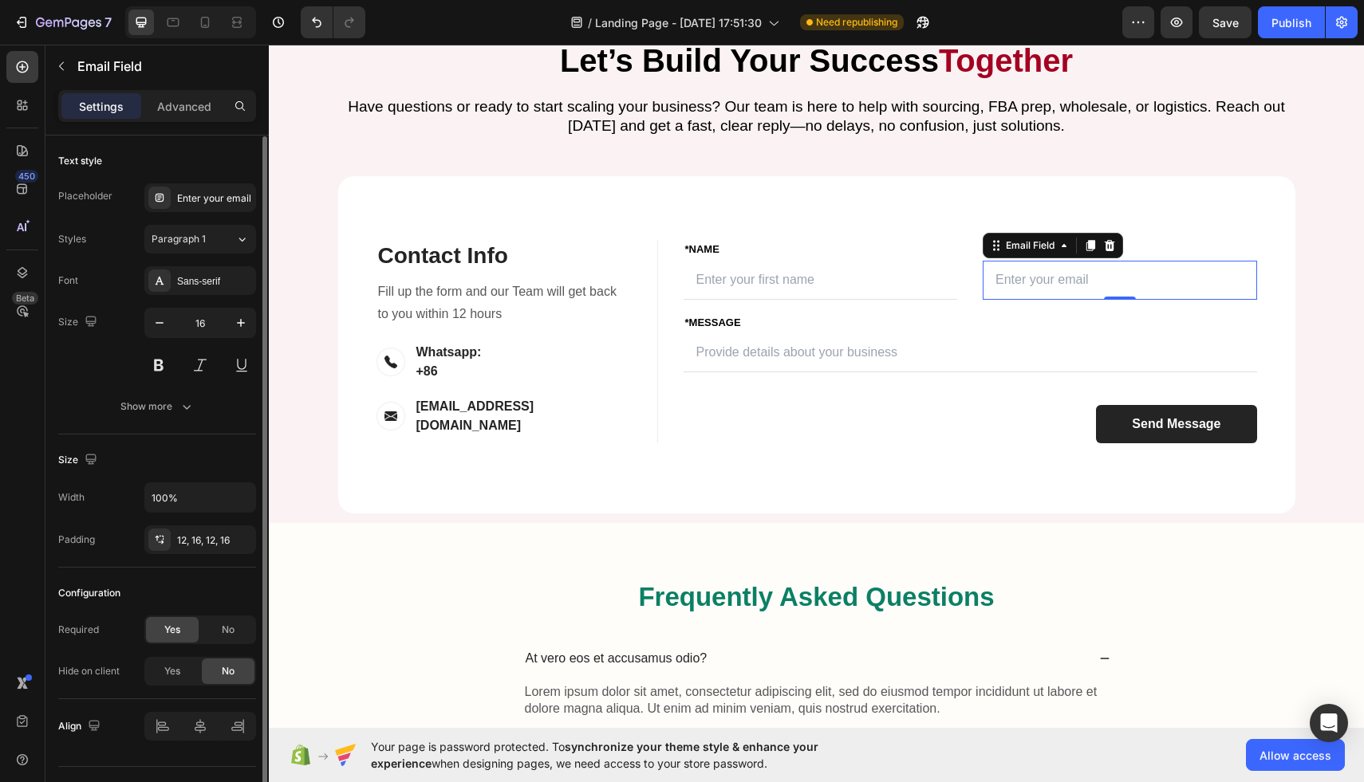
scroll to position [35, 0]
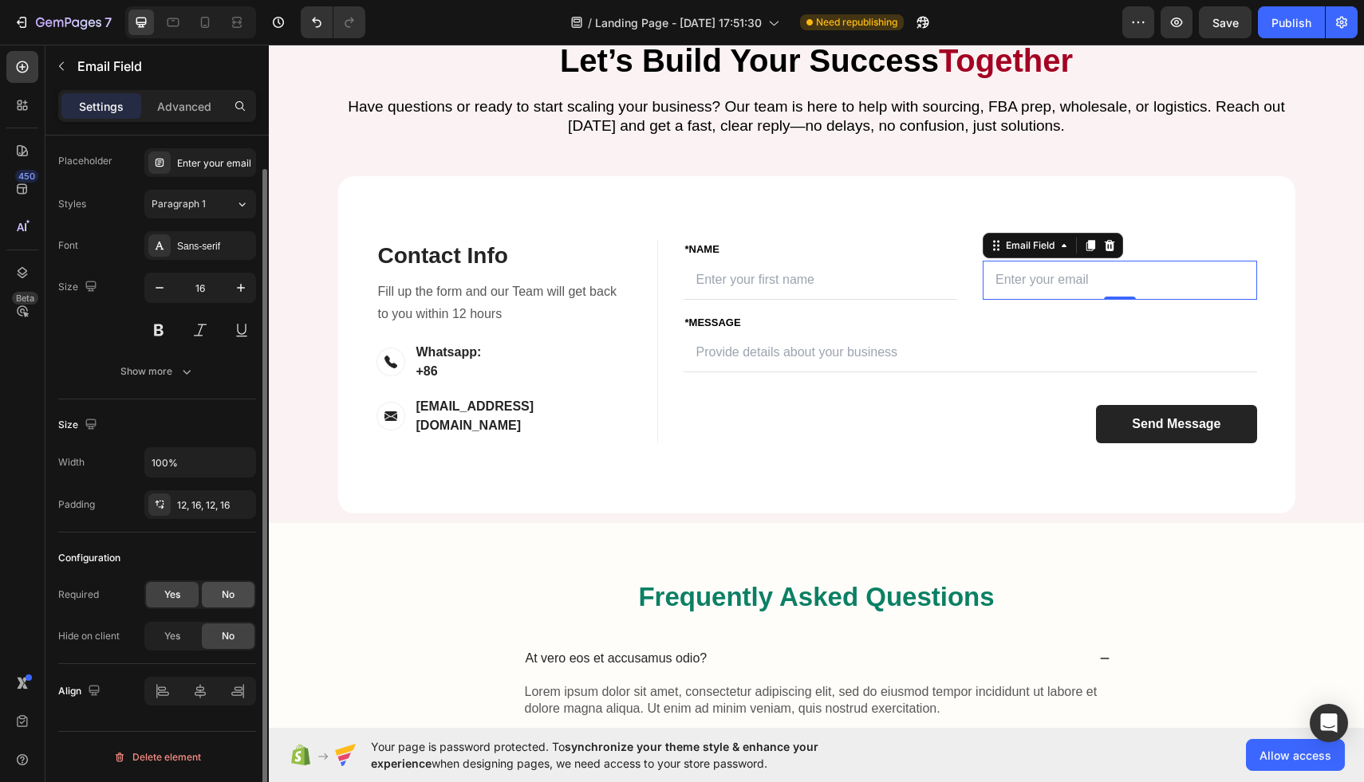
click at [237, 594] on div "No" at bounding box center [228, 595] width 53 height 26
click at [798, 300] on input "text" at bounding box center [820, 280] width 274 height 39
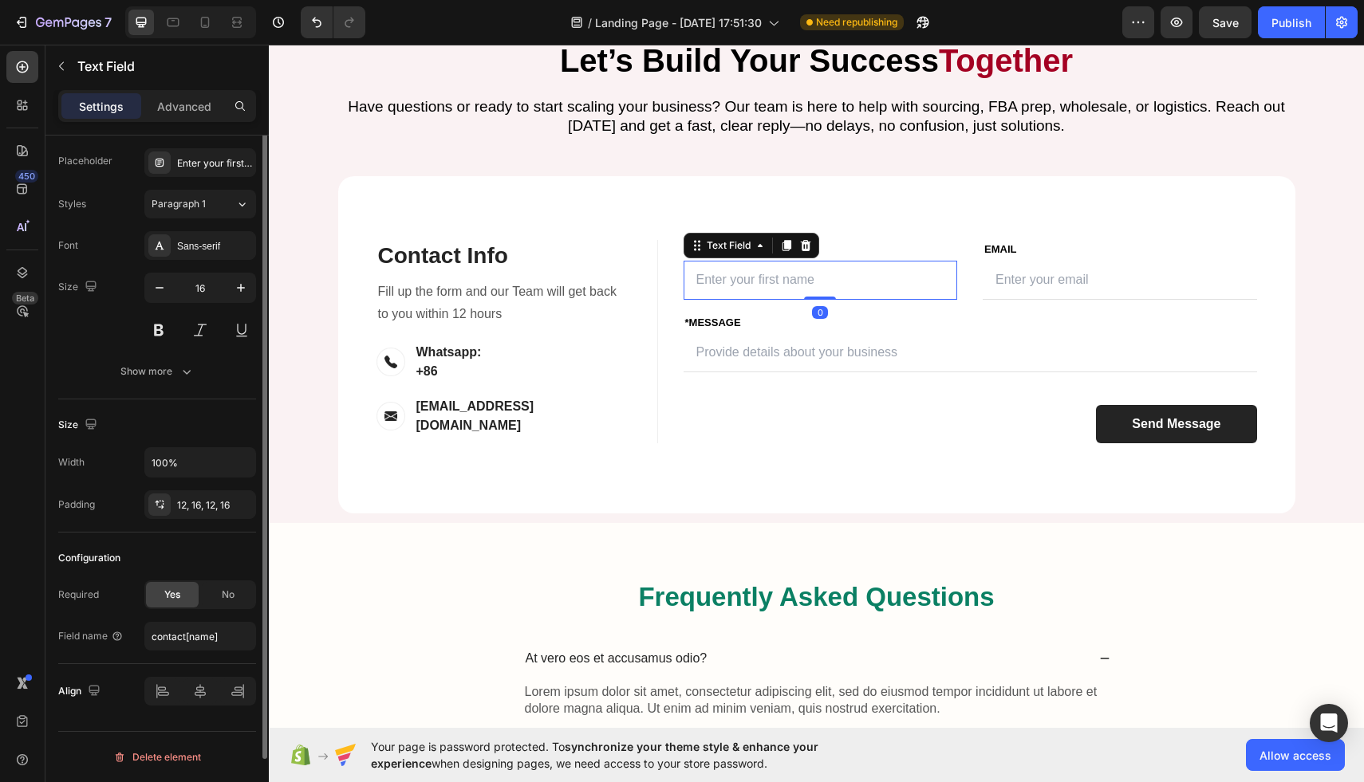
scroll to position [0, 0]
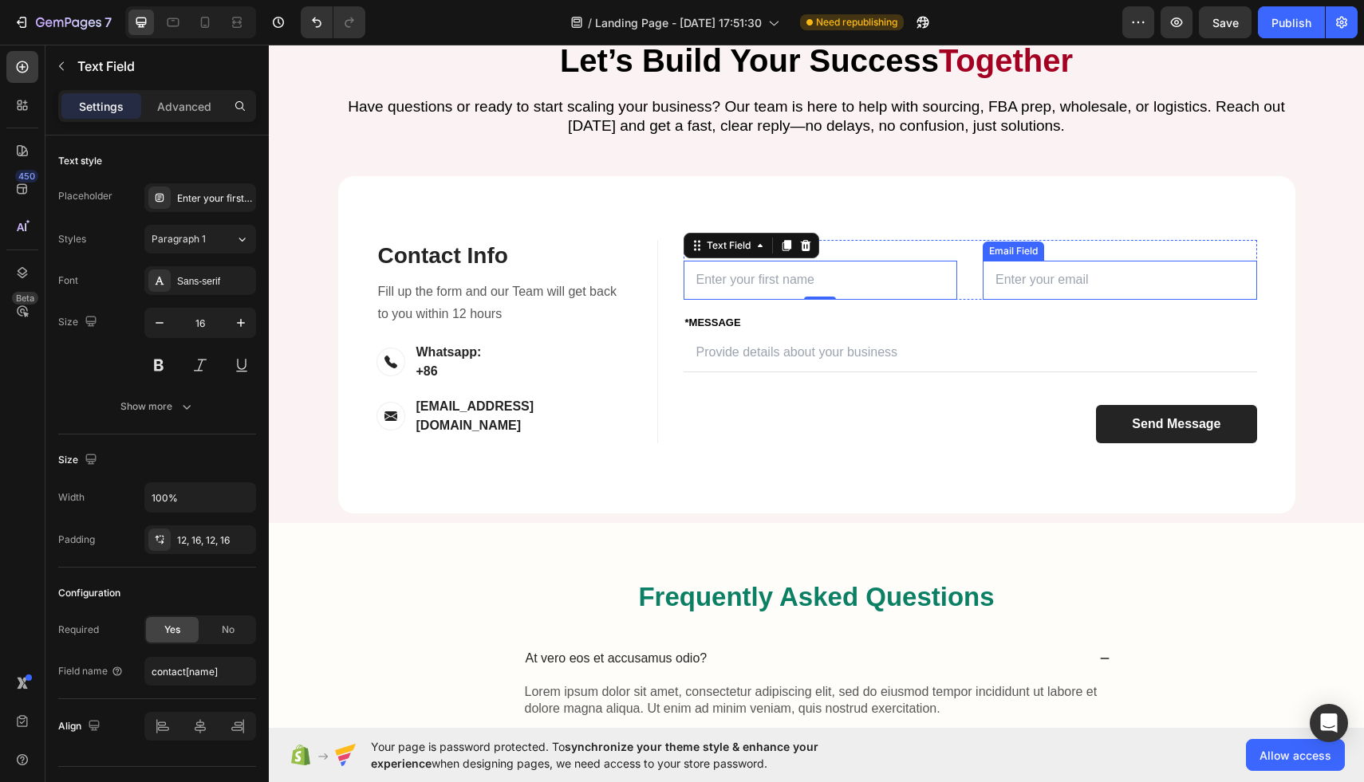
click at [1061, 300] on input "email" at bounding box center [1119, 280] width 274 height 39
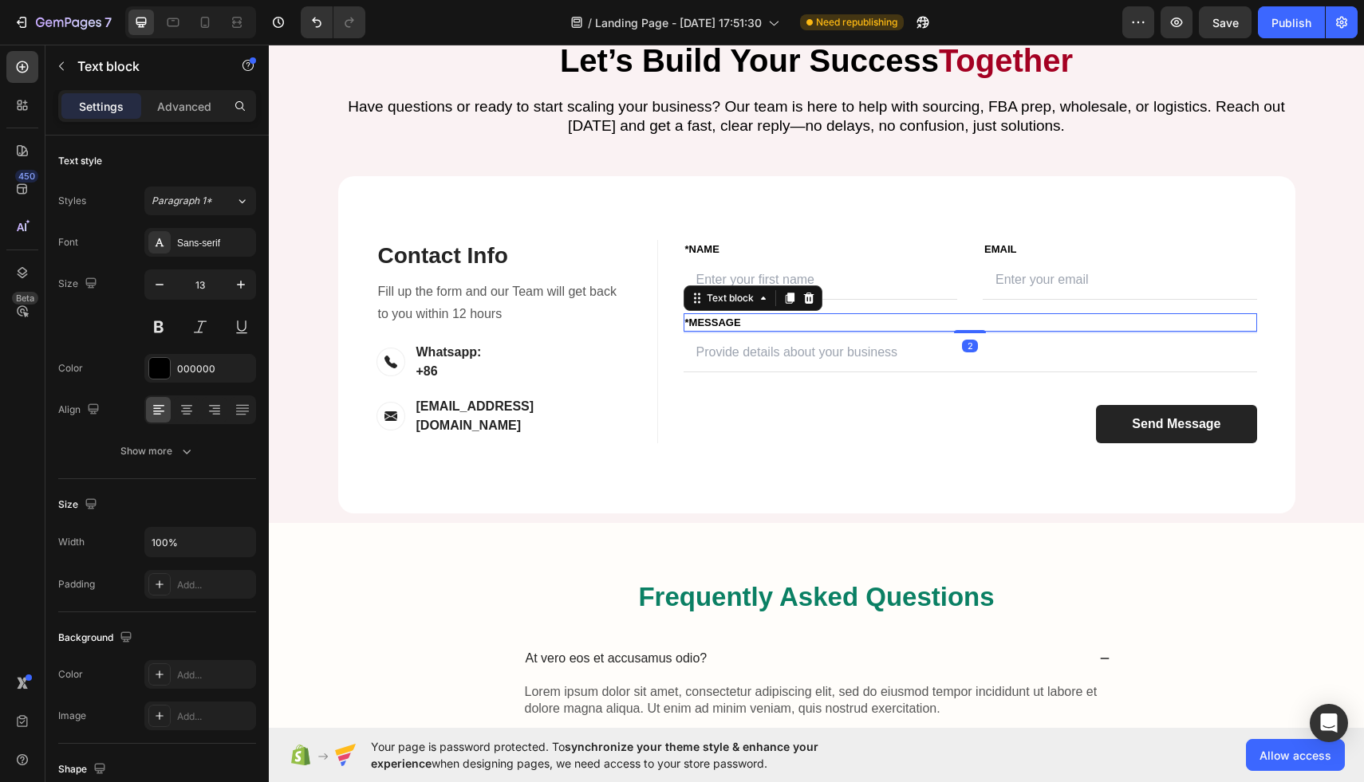
click at [828, 331] on p "*MESSAGE" at bounding box center [970, 323] width 570 height 16
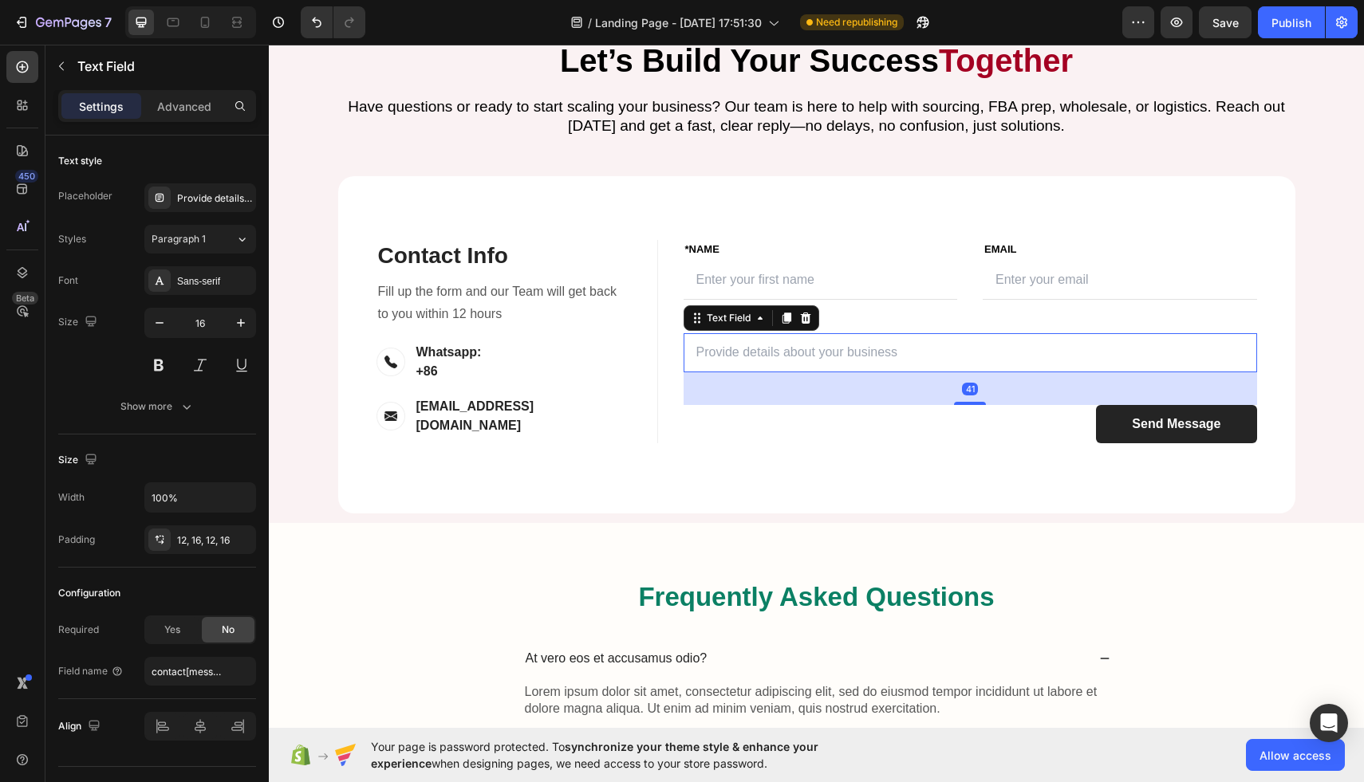
click at [806, 372] on input "text" at bounding box center [969, 352] width 573 height 39
click at [173, 623] on span "Yes" at bounding box center [172, 630] width 16 height 14
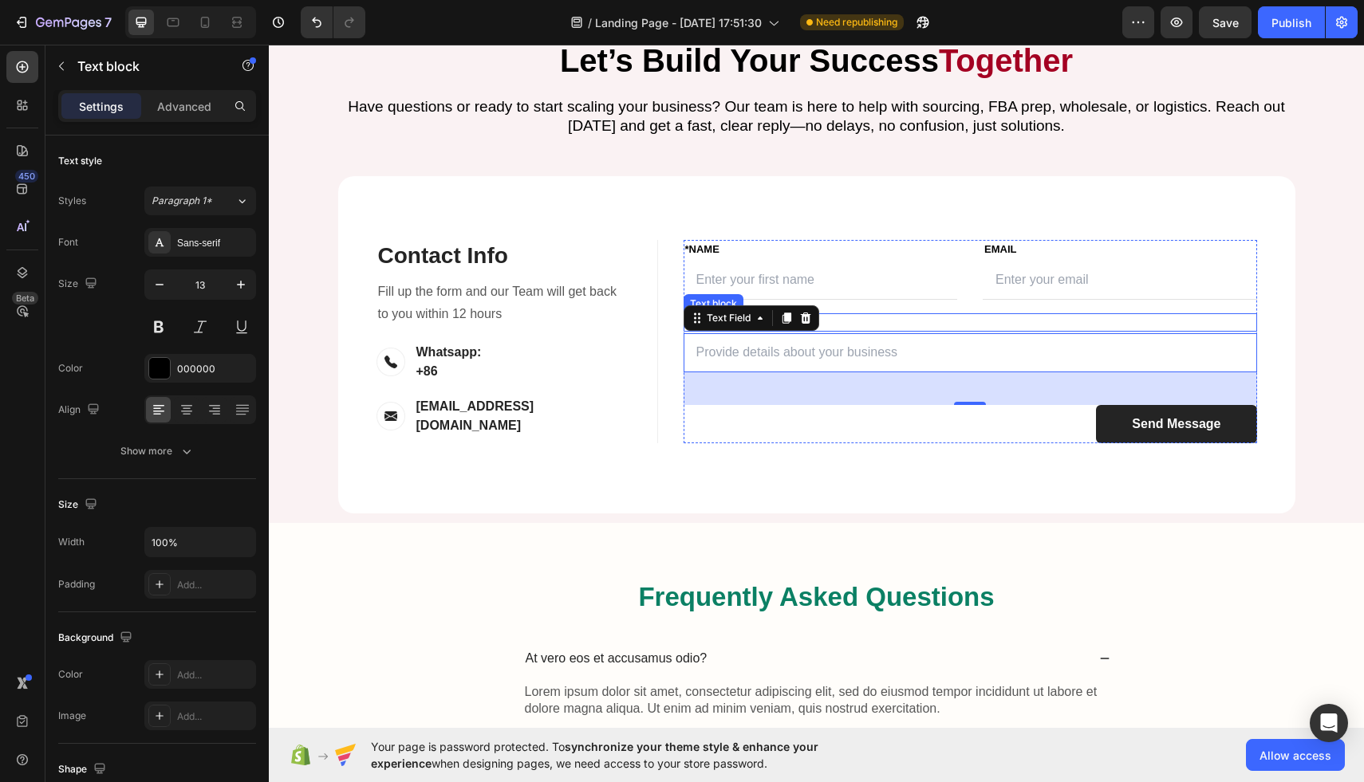
click at [1031, 331] on p "*MESSAGE" at bounding box center [970, 323] width 570 height 16
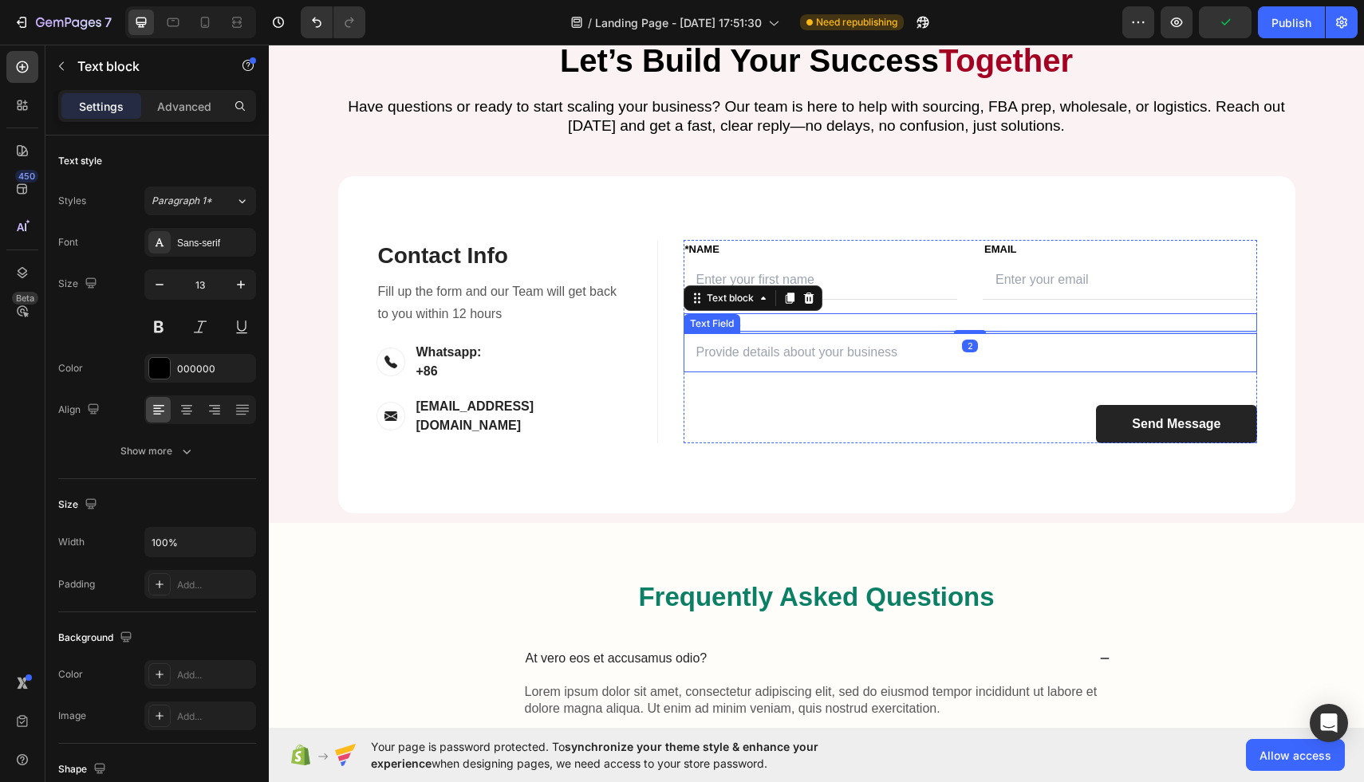
click at [719, 372] on input "text" at bounding box center [969, 352] width 573 height 39
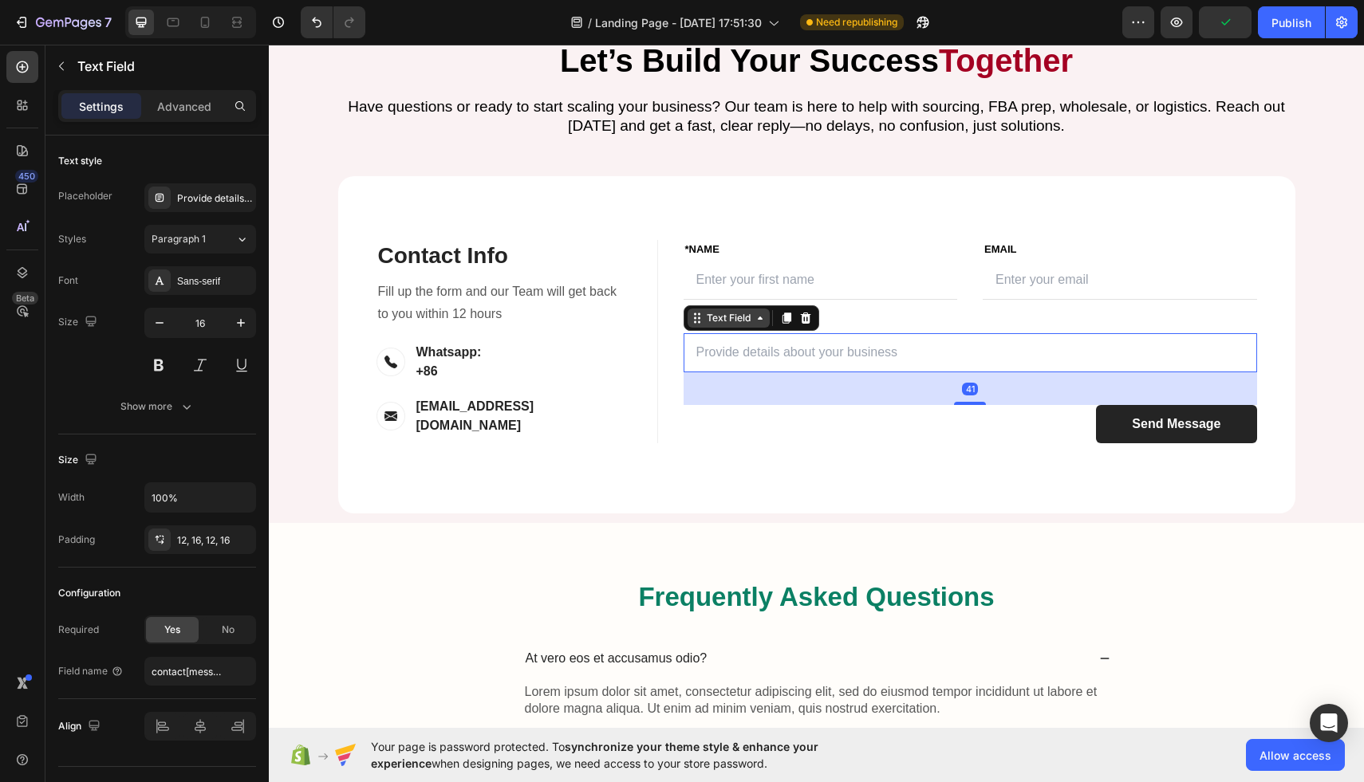
click at [732, 325] on div "Text Field" at bounding box center [728, 318] width 50 height 14
click at [909, 372] on input "text" at bounding box center [969, 352] width 573 height 39
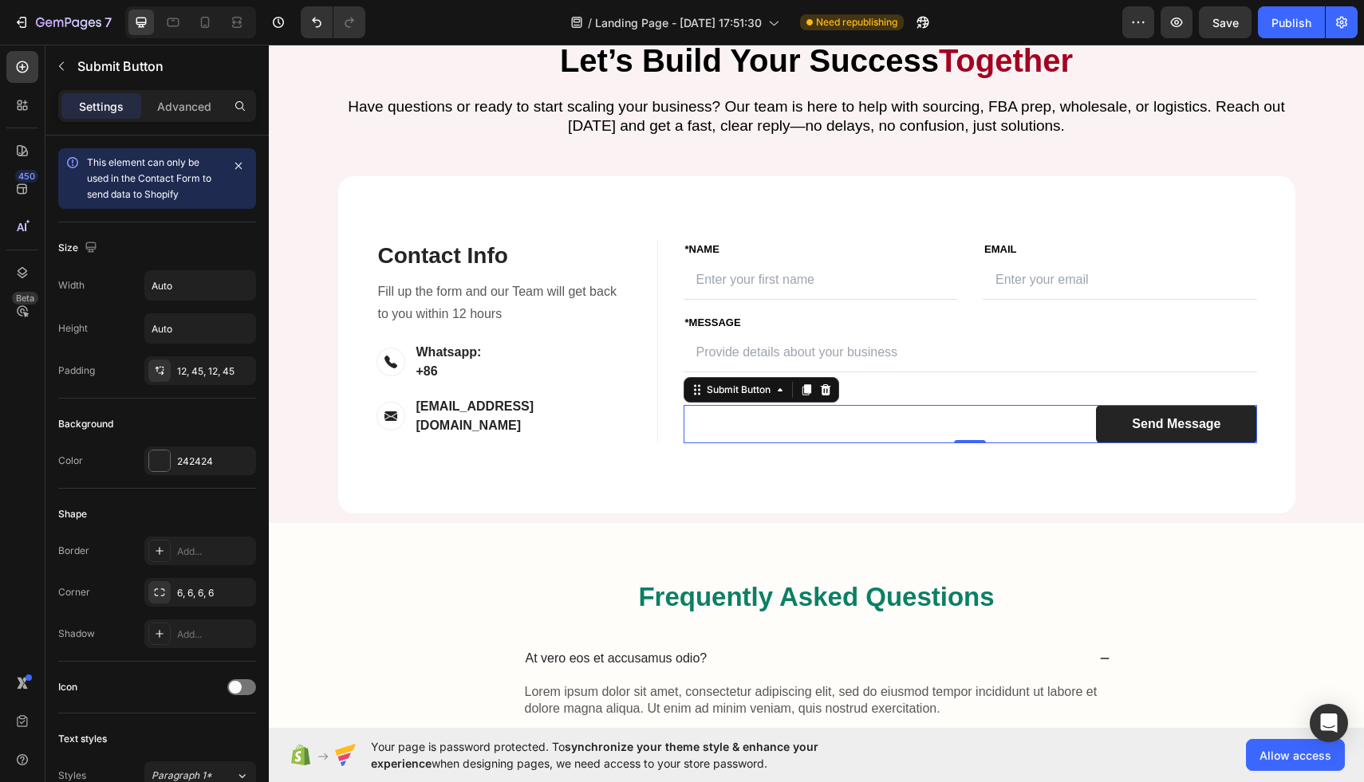
click at [837, 443] on div "Send Message Submit Button 0" at bounding box center [969, 424] width 573 height 38
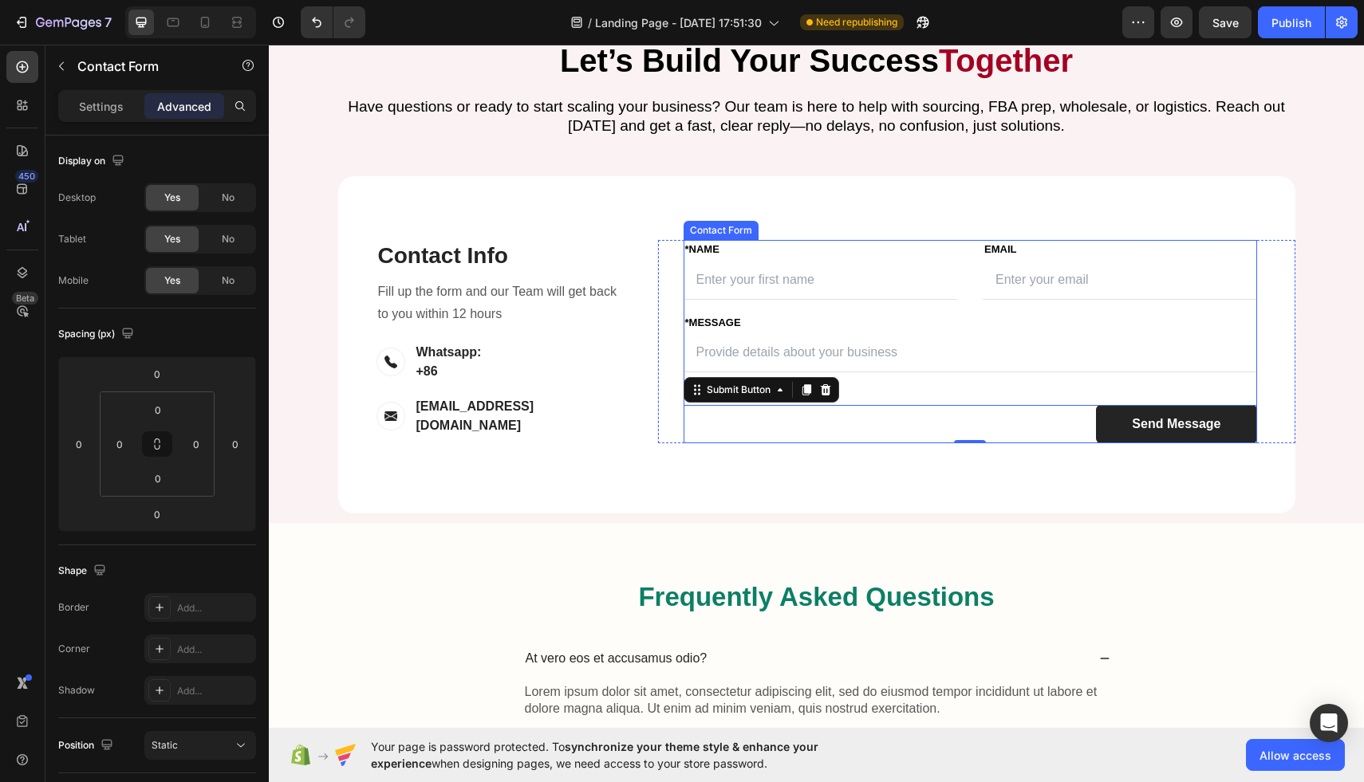
click at [939, 443] on div "FIRST NAME Text block *NAME Text block Text Field LAST NAME Text block Email Te…" at bounding box center [969, 341] width 573 height 203
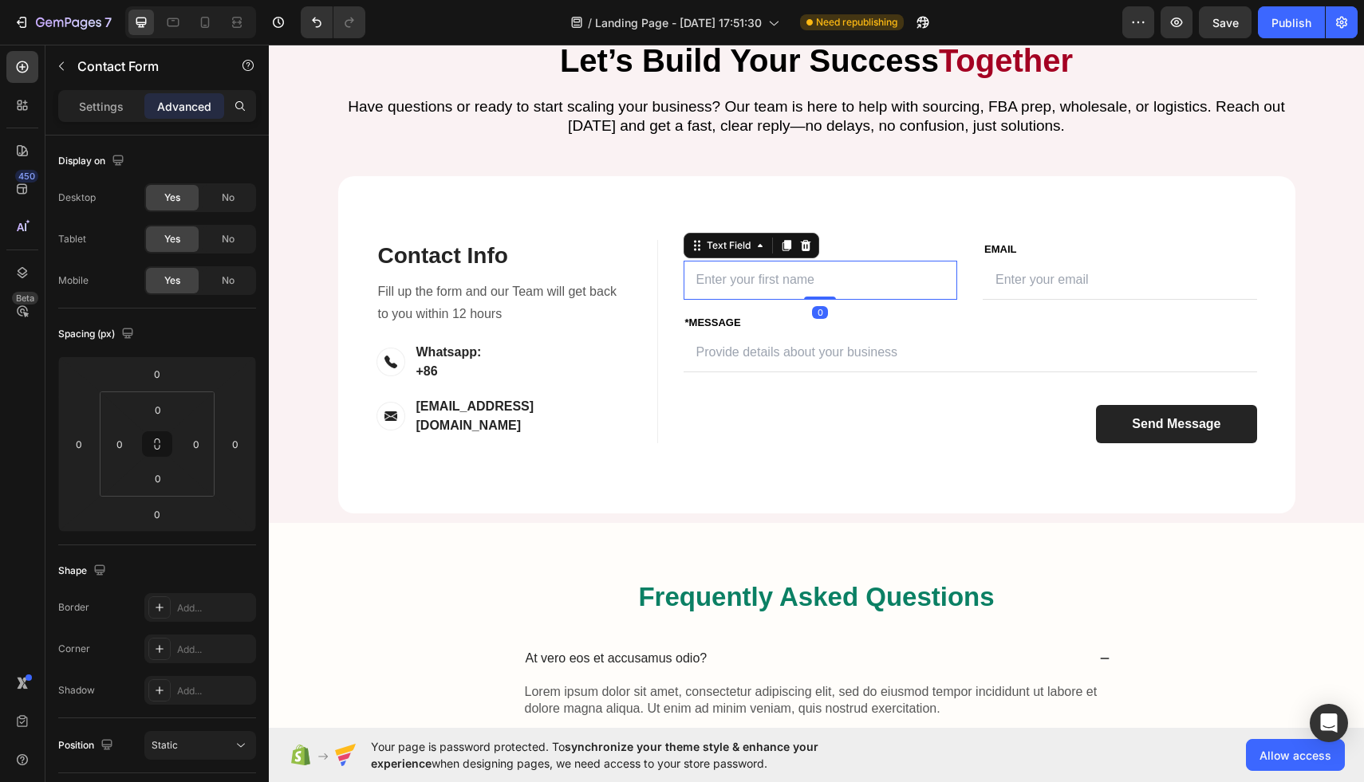
click at [820, 300] on input "text" at bounding box center [820, 280] width 274 height 39
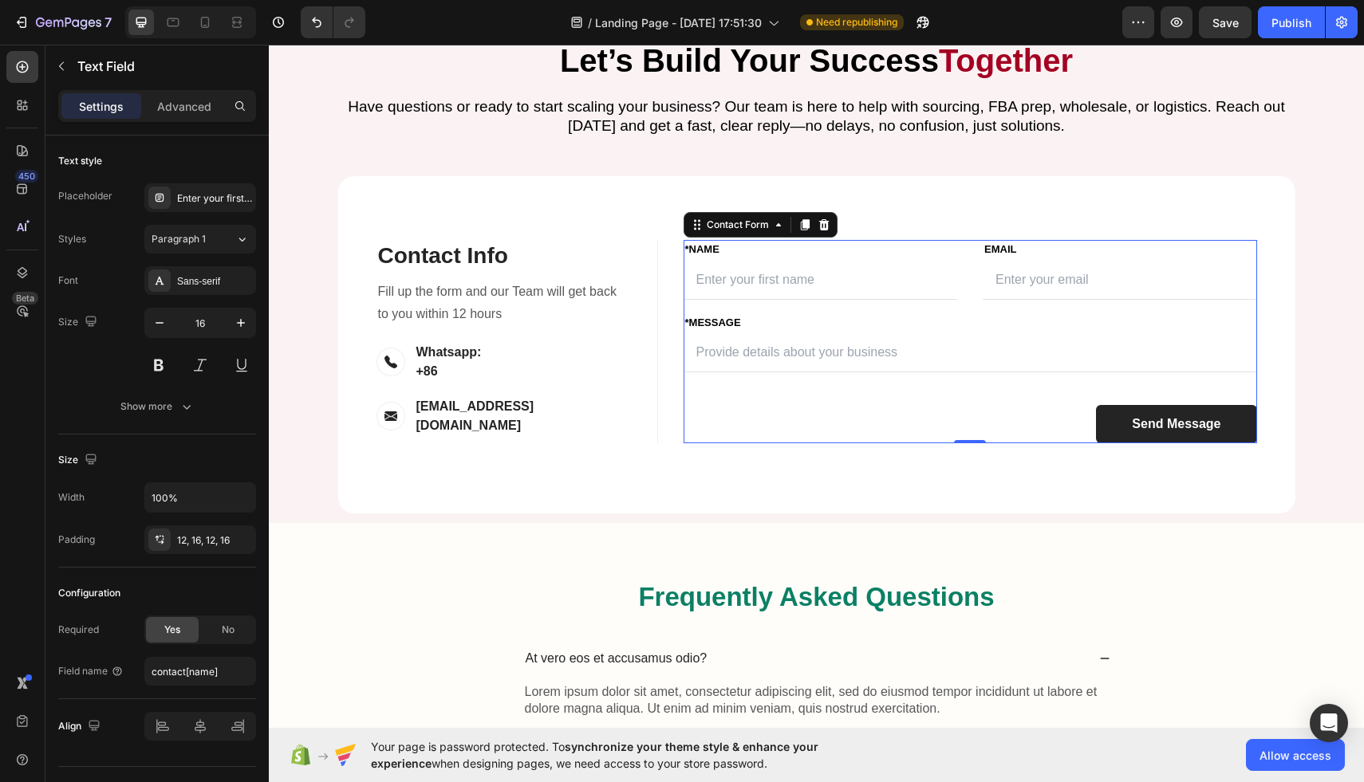
click at [974, 437] on div "FIRST NAME Text block *NAME Text block Text Field LAST NAME Text block Email Te…" at bounding box center [969, 341] width 573 height 203
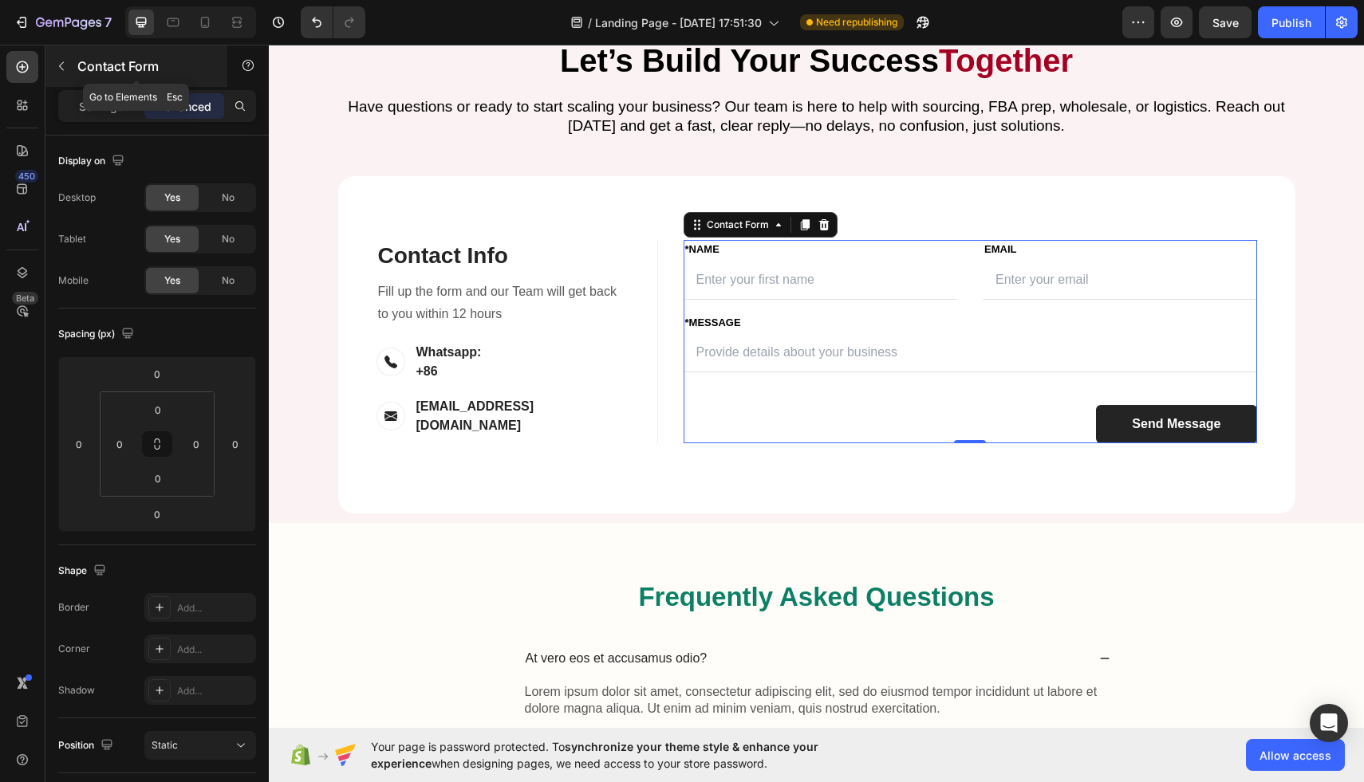
click at [65, 65] on icon "button" at bounding box center [61, 66] width 13 height 13
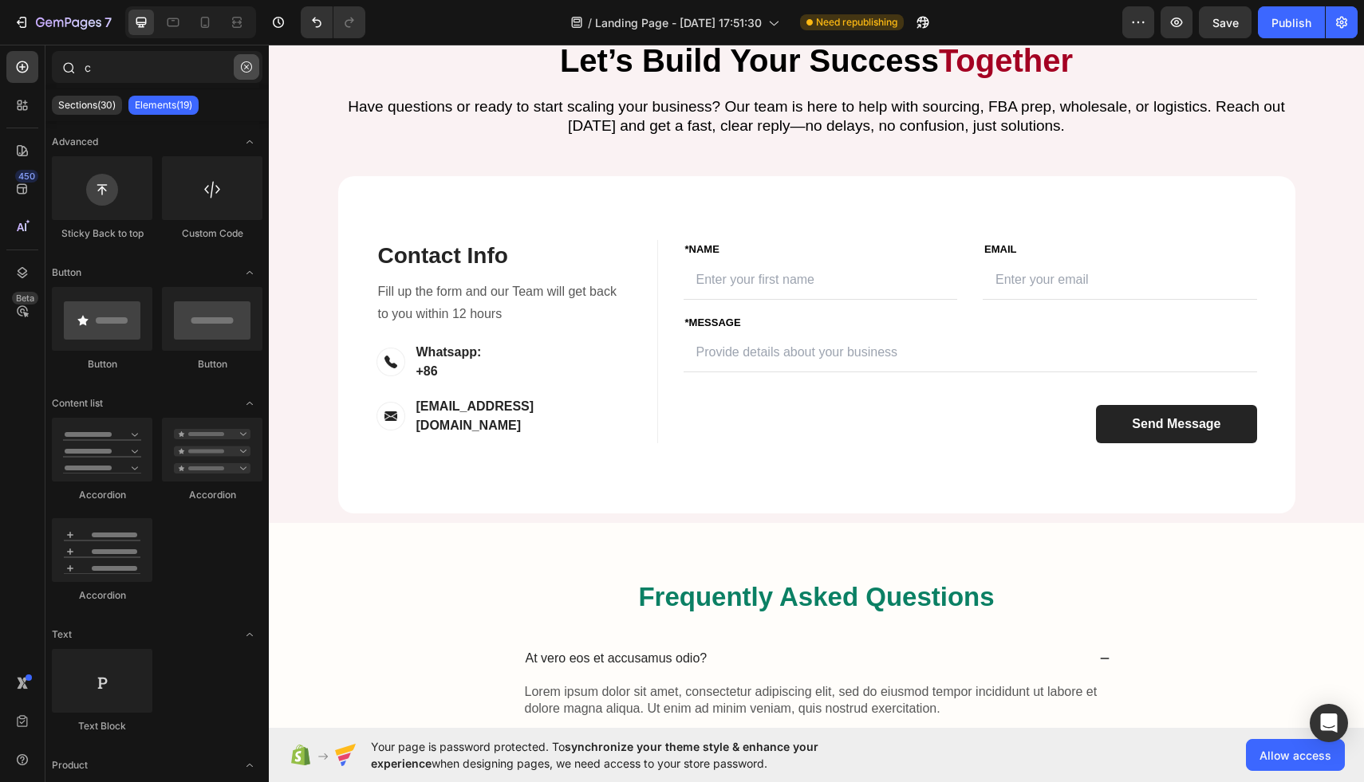
click at [244, 64] on icon "button" at bounding box center [246, 66] width 11 height 11
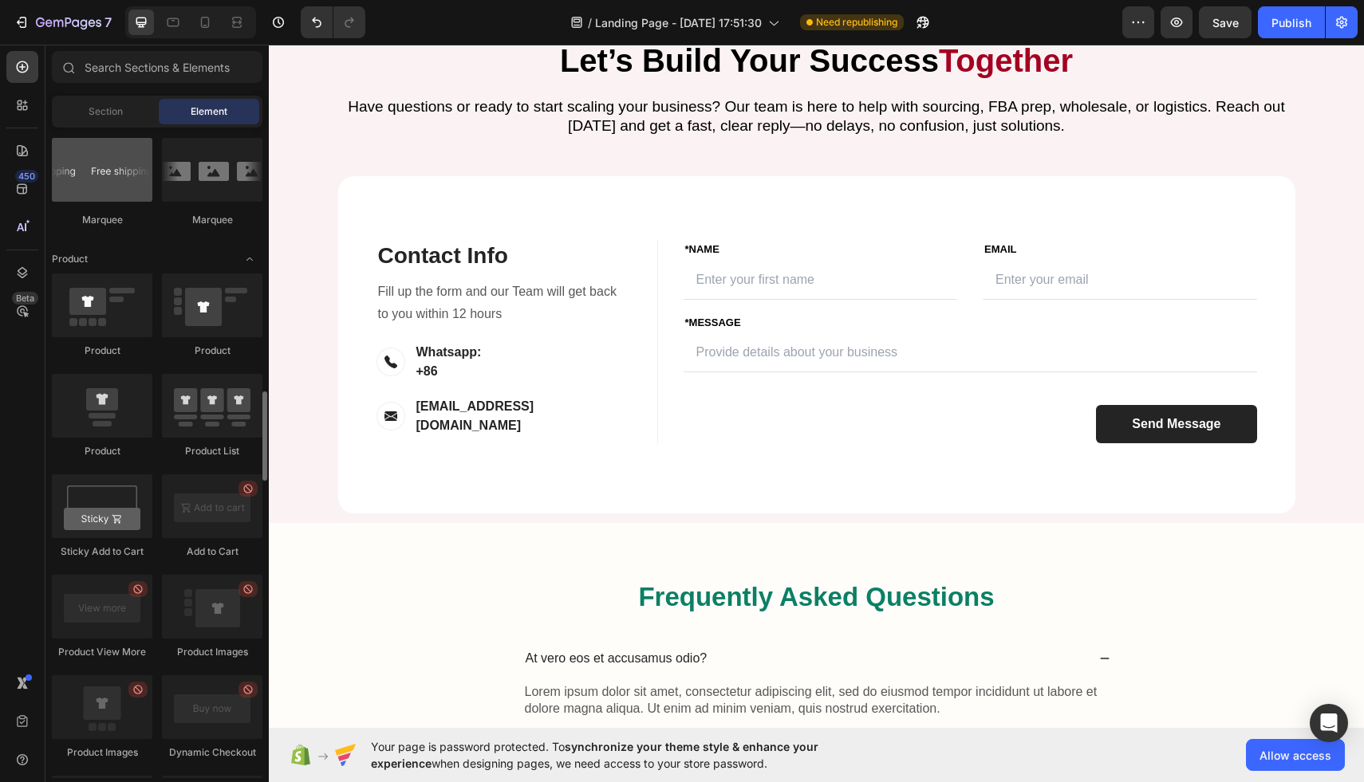
scroll to position [1947, 0]
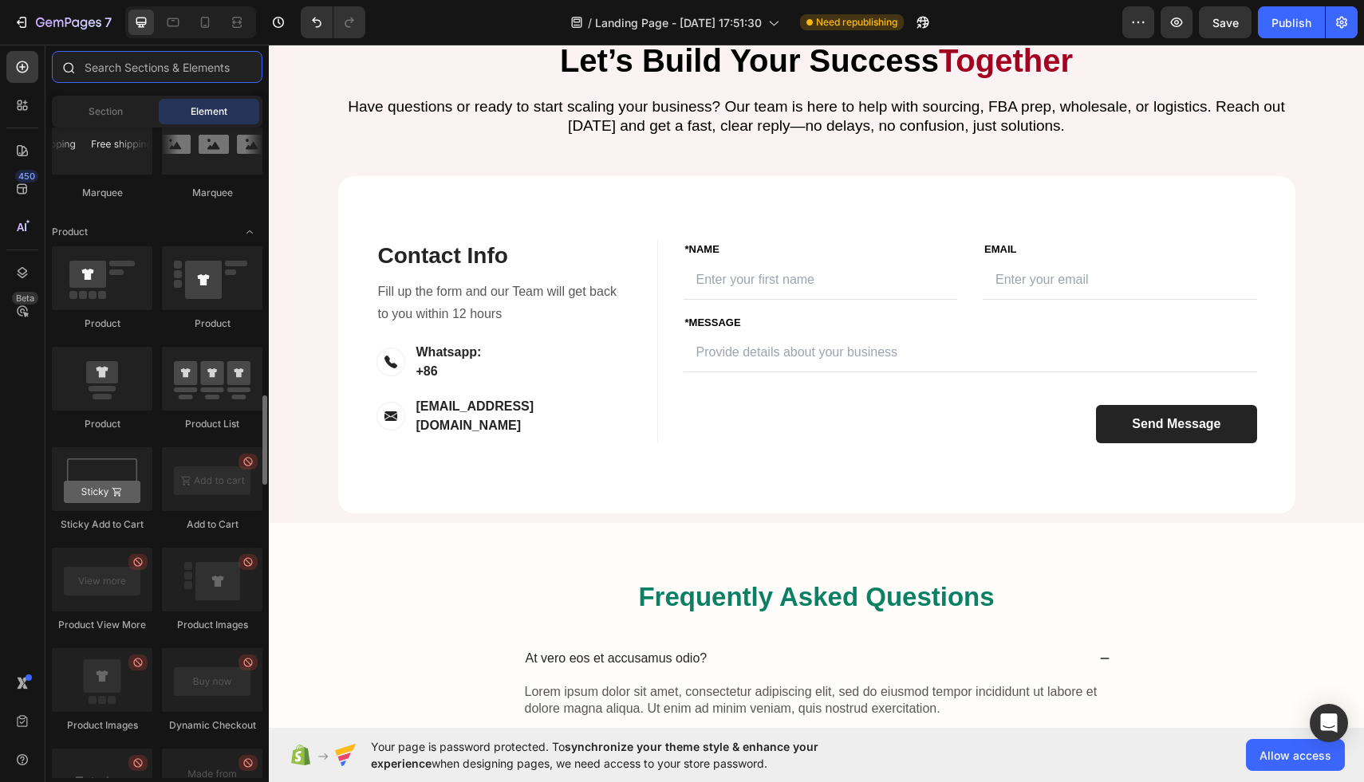
click at [126, 73] on input "text" at bounding box center [157, 67] width 211 height 32
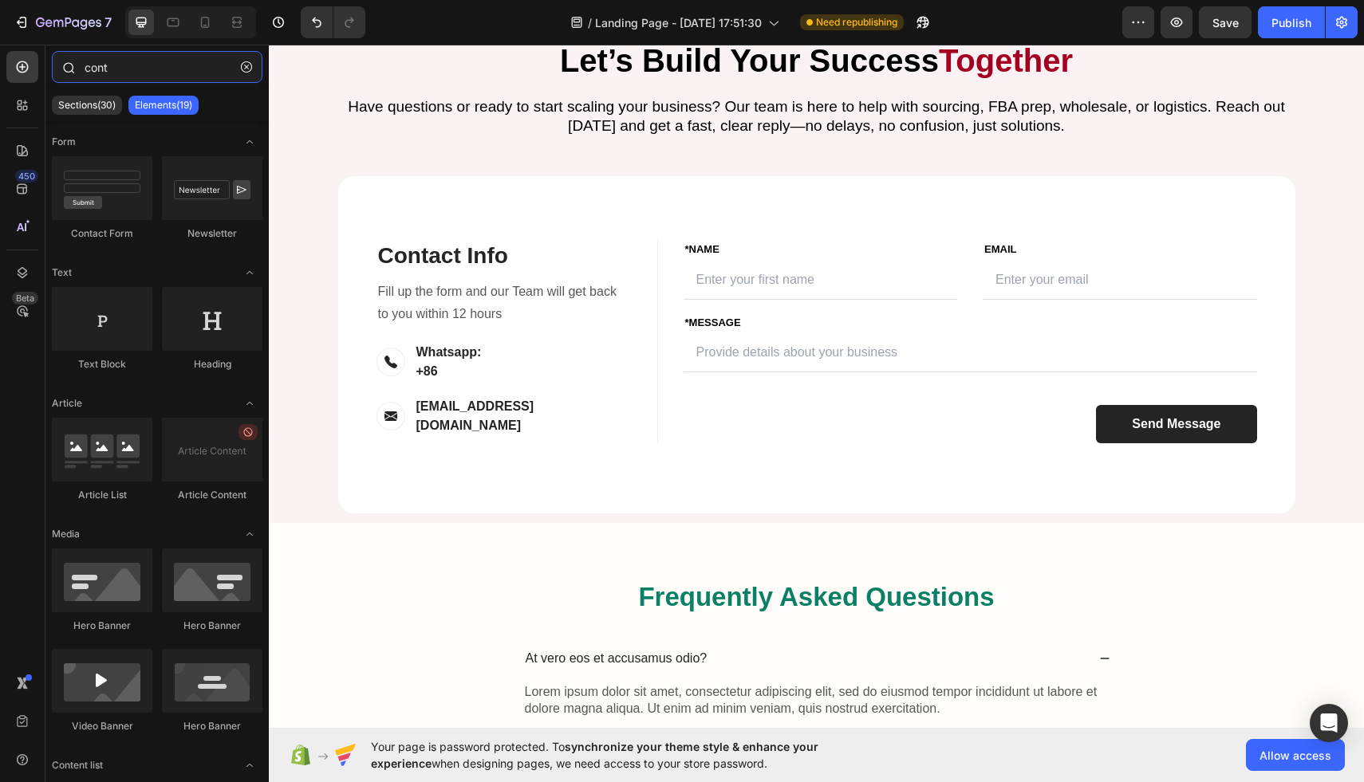
click at [127, 69] on input "cont" at bounding box center [157, 67] width 211 height 32
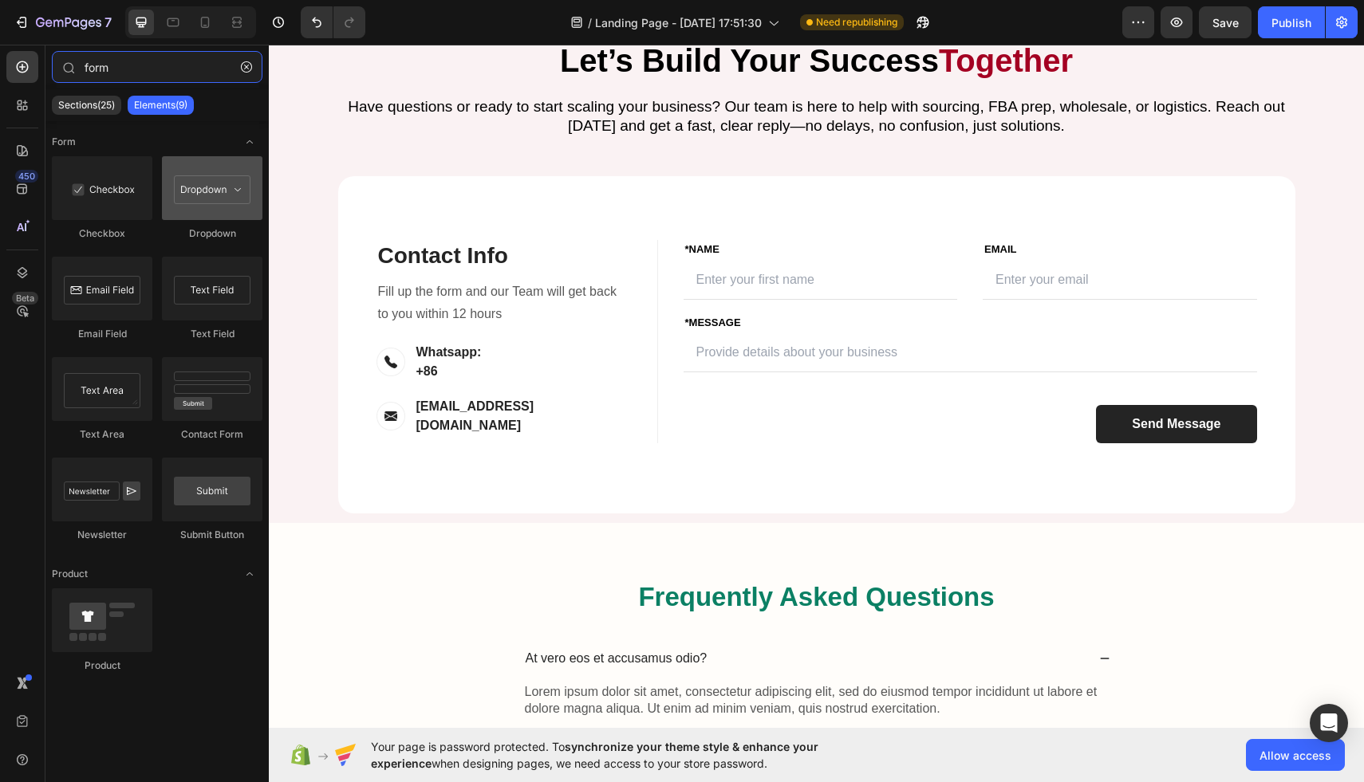
type input "form"
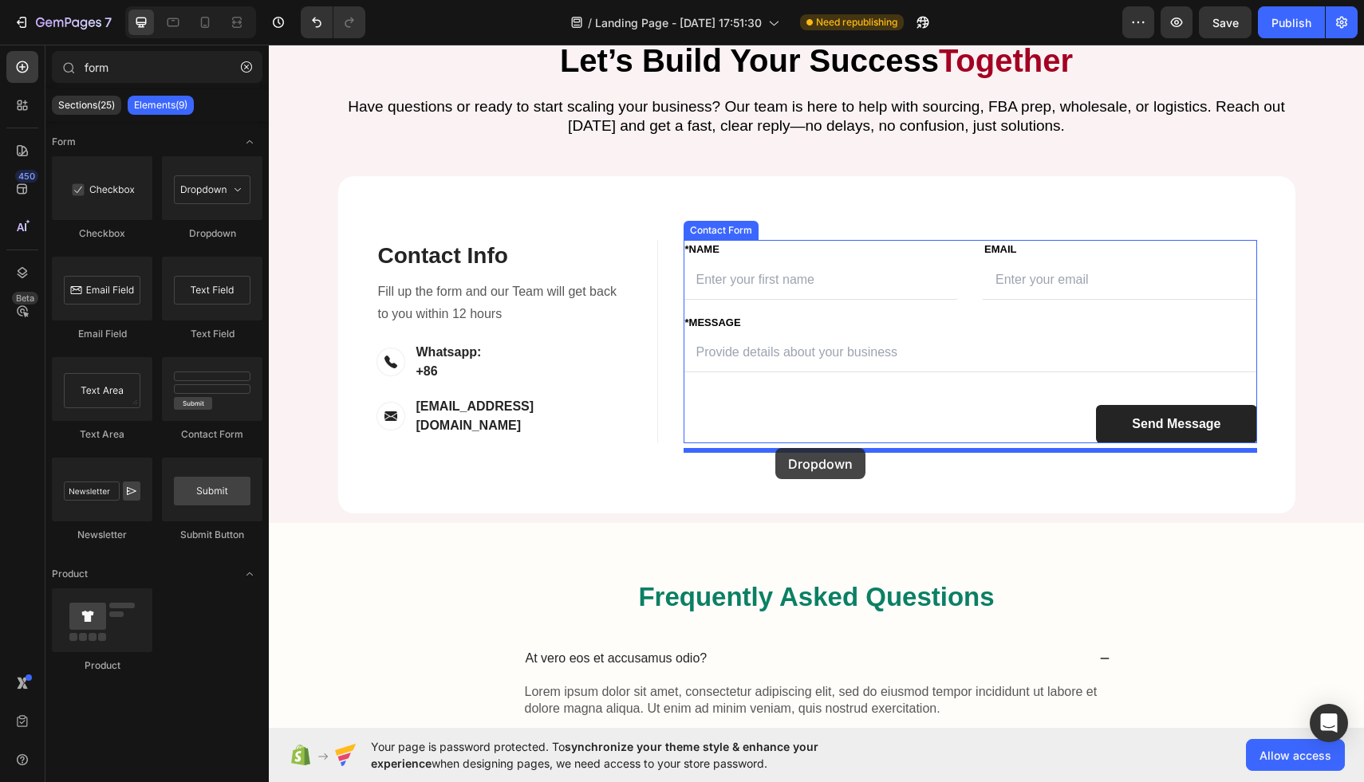
drag, startPoint x: 488, startPoint y: 258, endPoint x: 775, endPoint y: 448, distance: 344.2
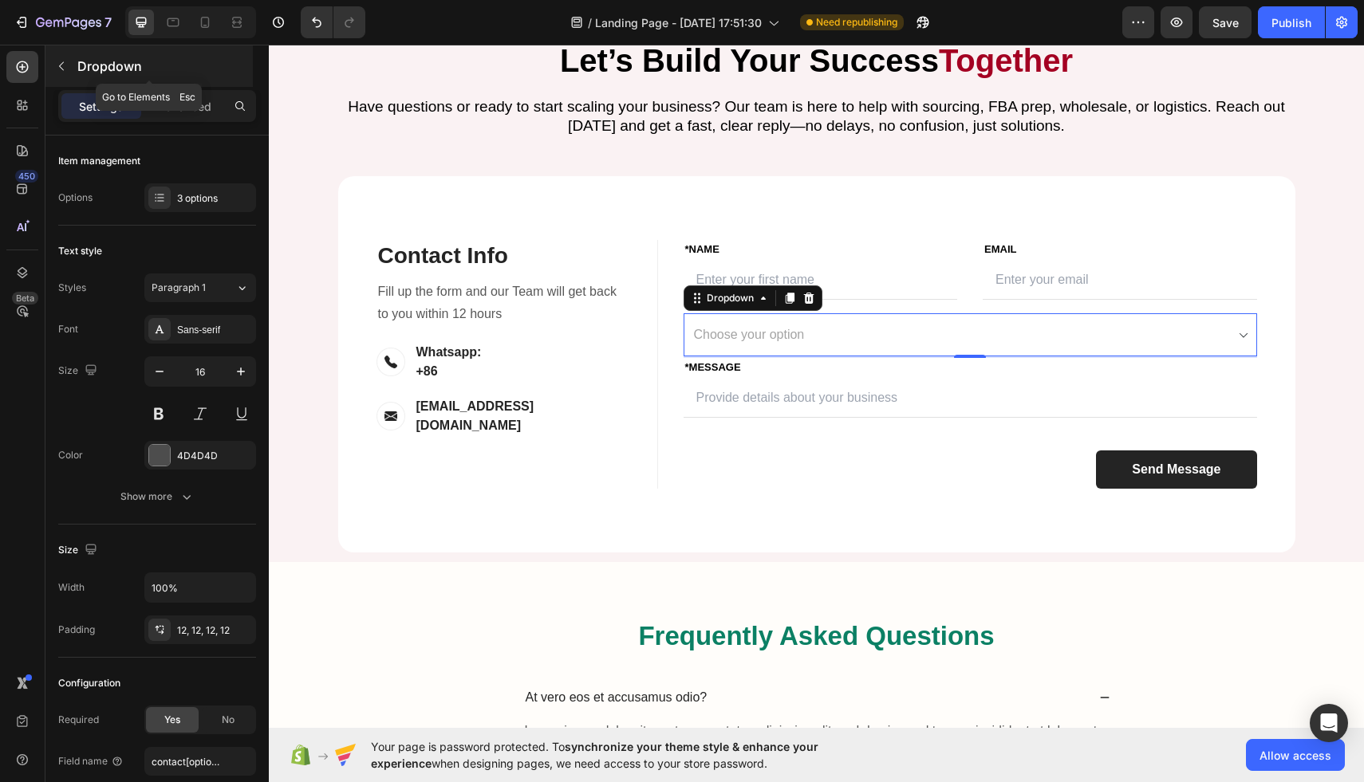
click at [69, 70] on button "button" at bounding box center [62, 66] width 26 height 26
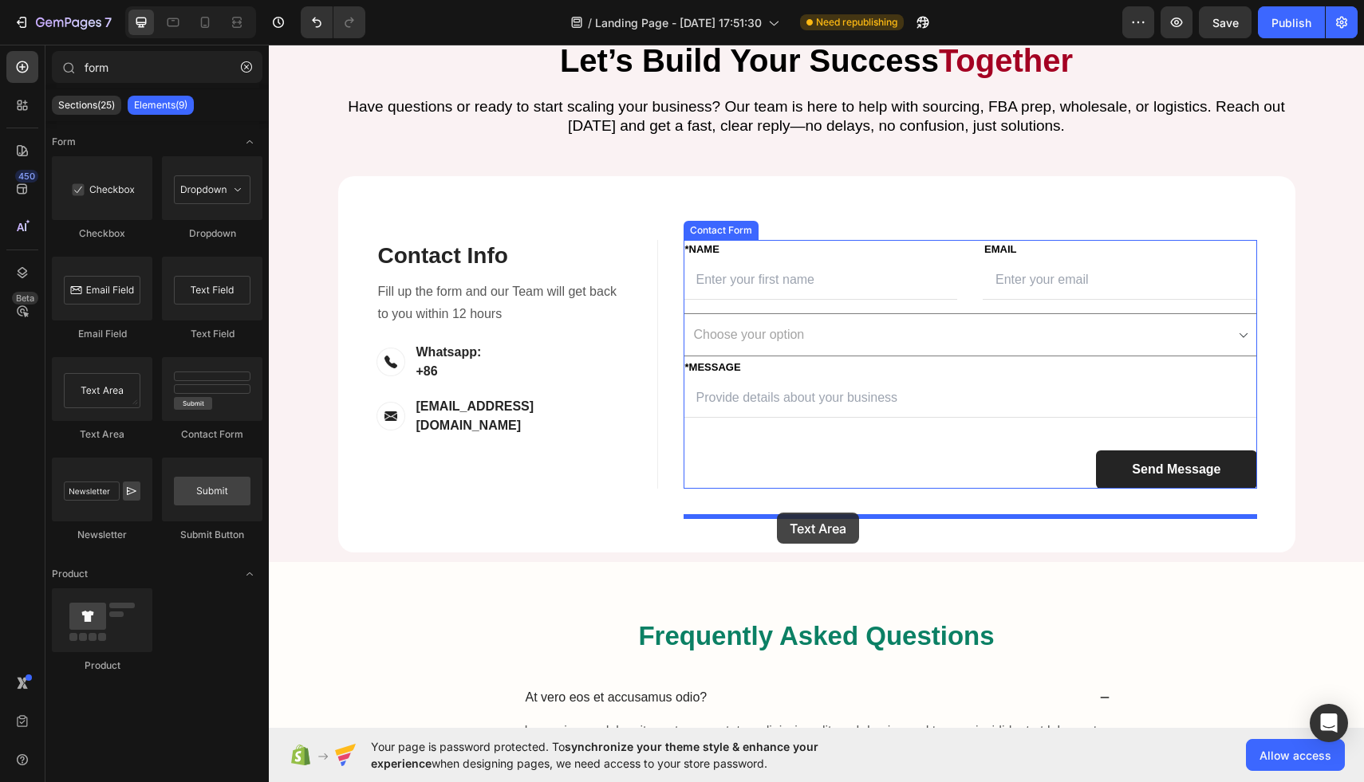
drag, startPoint x: 359, startPoint y: 437, endPoint x: 776, endPoint y: 514, distance: 424.2
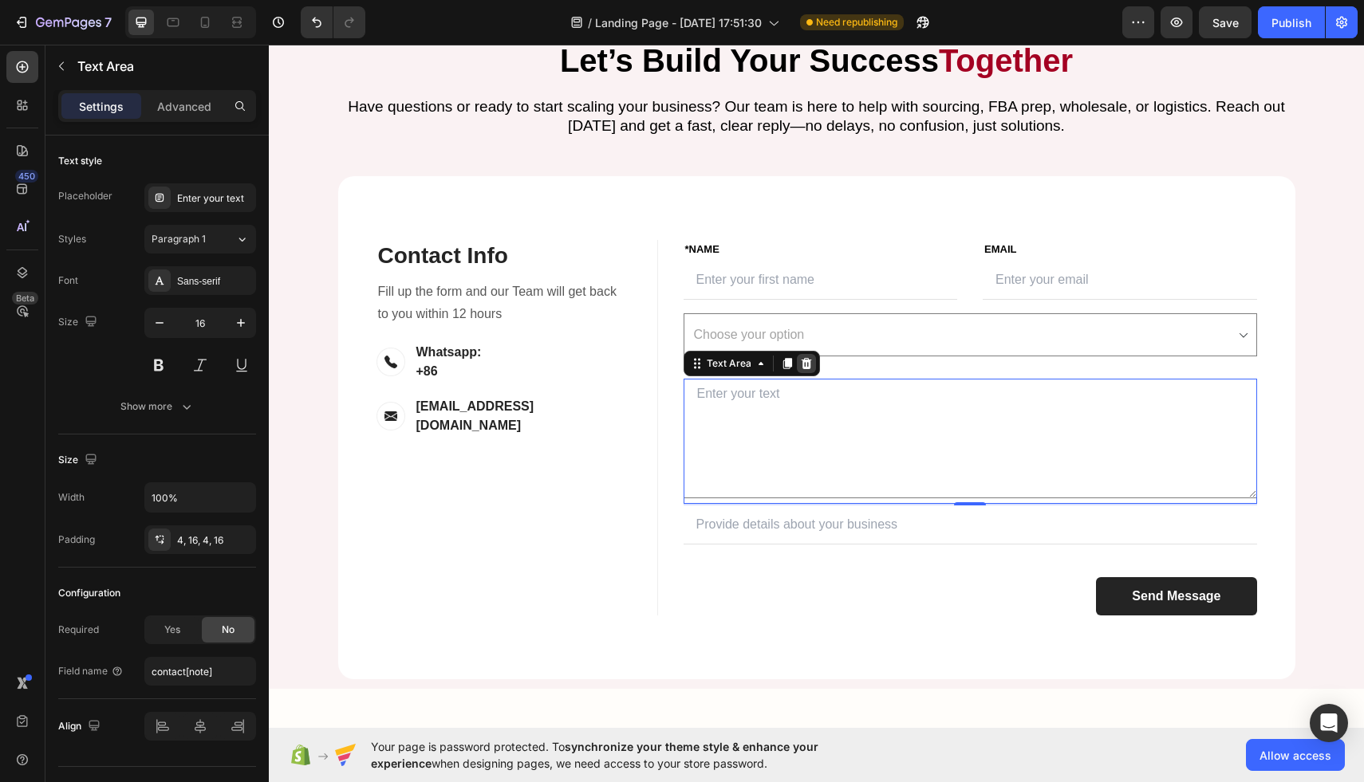
click at [804, 370] on icon at bounding box center [806, 363] width 13 height 13
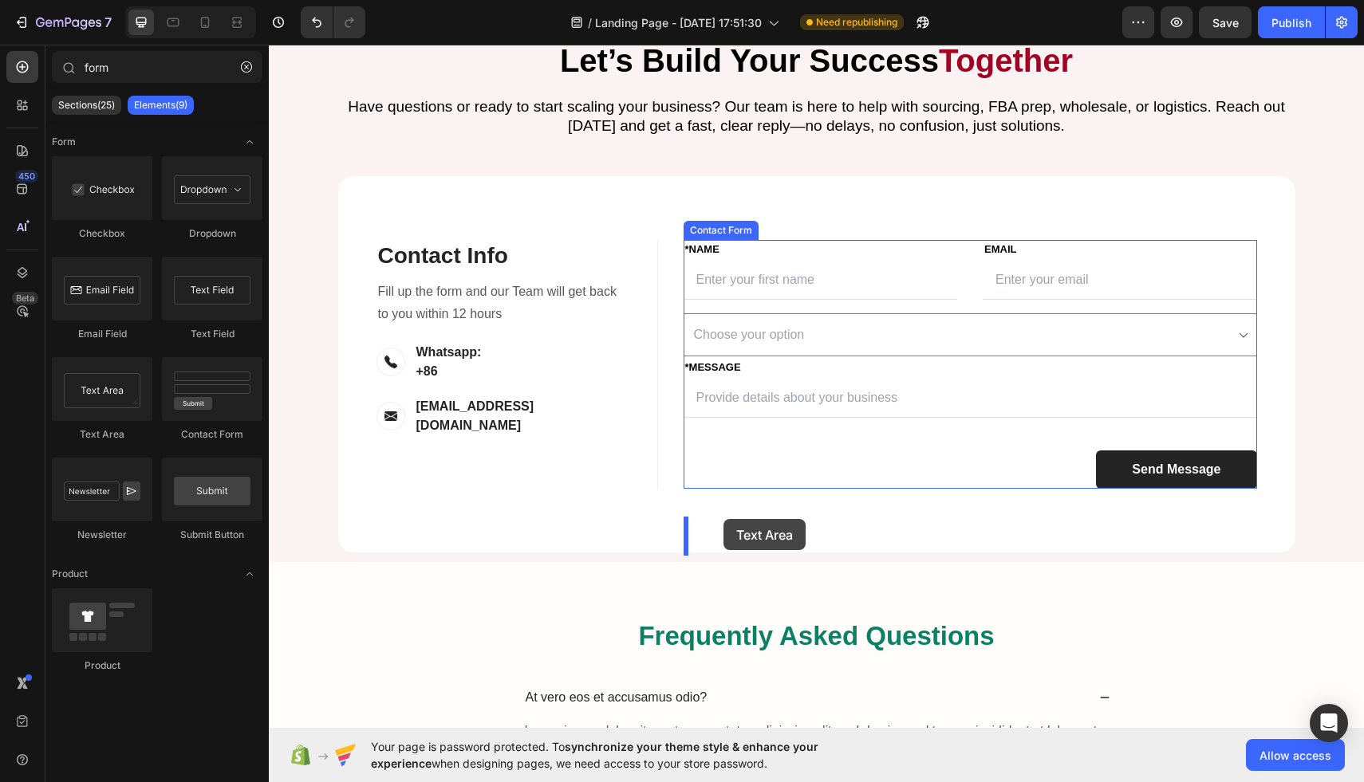
drag, startPoint x: 347, startPoint y: 431, endPoint x: 723, endPoint y: 519, distance: 386.7
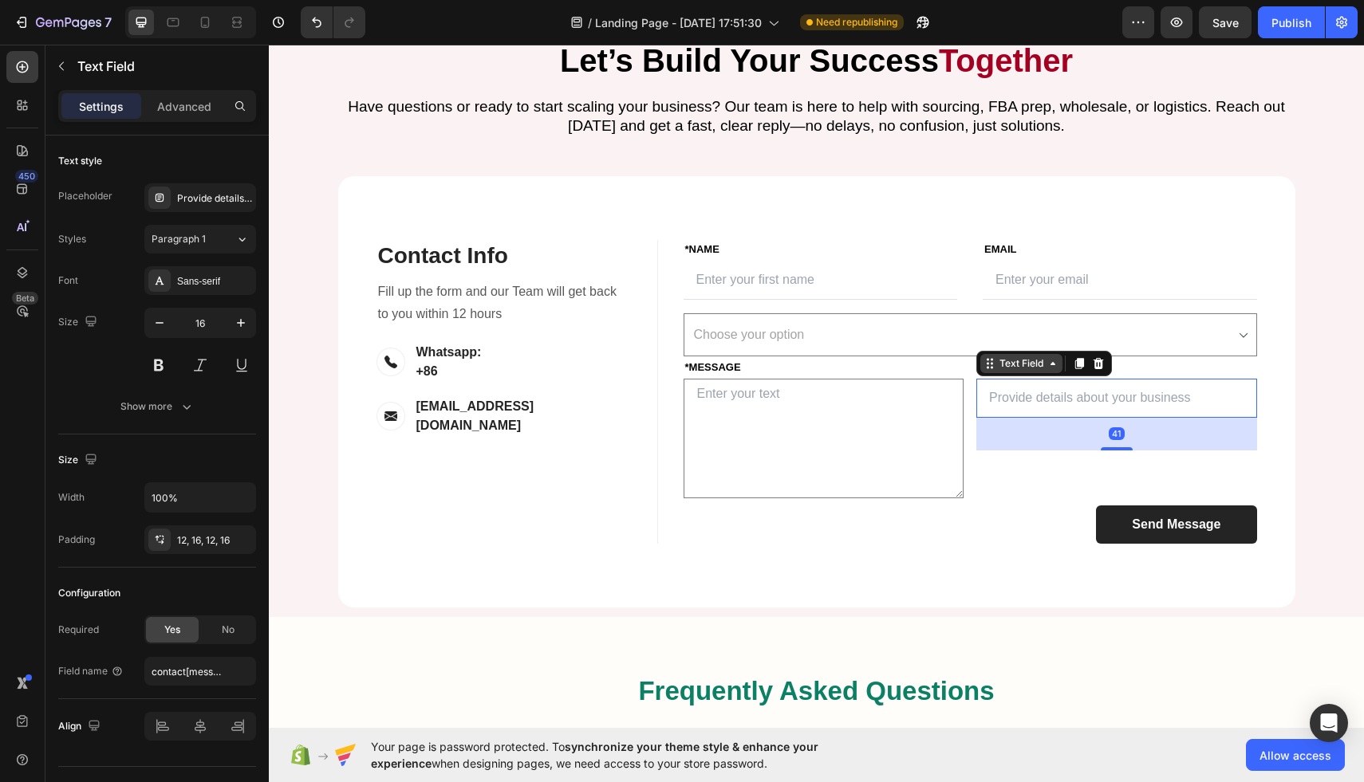
click at [1016, 373] on div "Text Field" at bounding box center [1021, 363] width 82 height 19
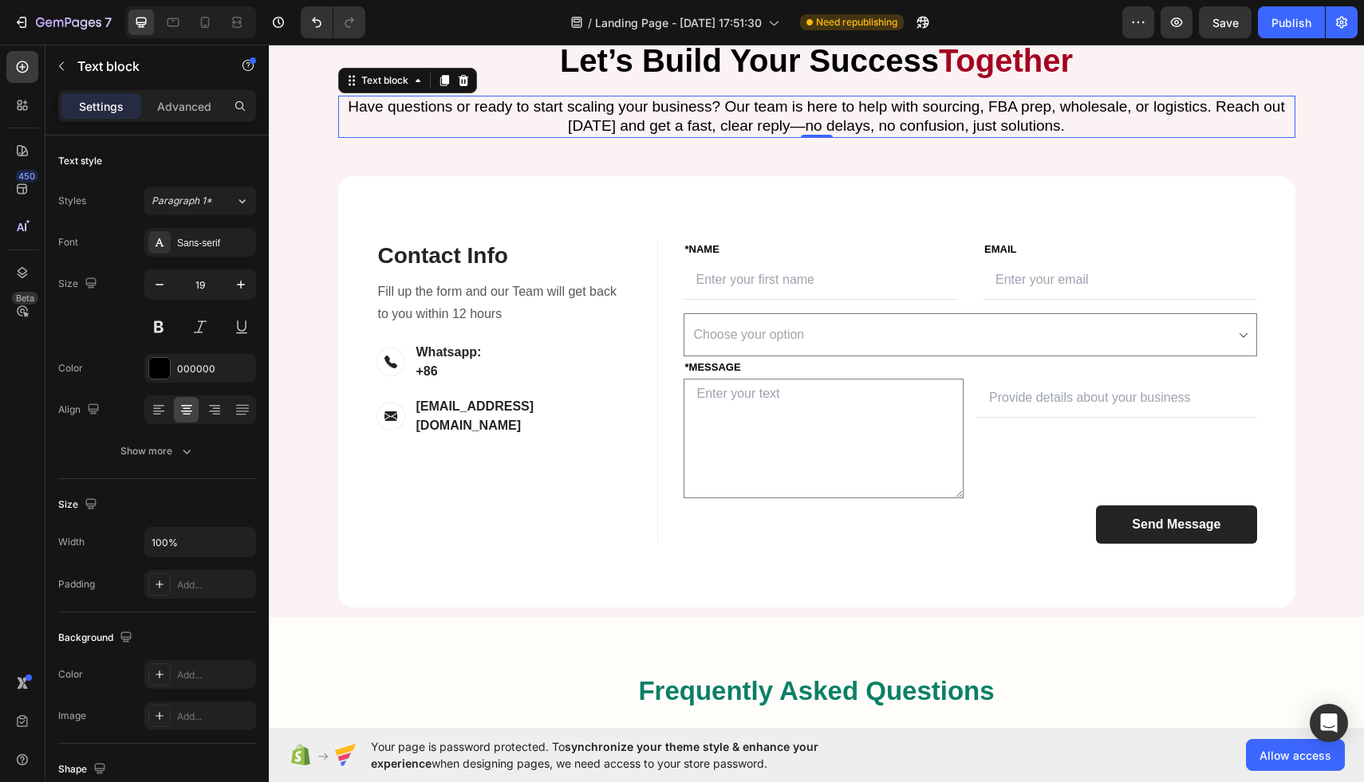
click at [1025, 136] on p "Have questions or ready to start scaling your business? Our team is here to hel…" at bounding box center [817, 116] width 954 height 39
click at [845, 324] on div "Contact Info Heading Contact Information Heading Fill up the form and our Team …" at bounding box center [816, 391] width 957 height 431
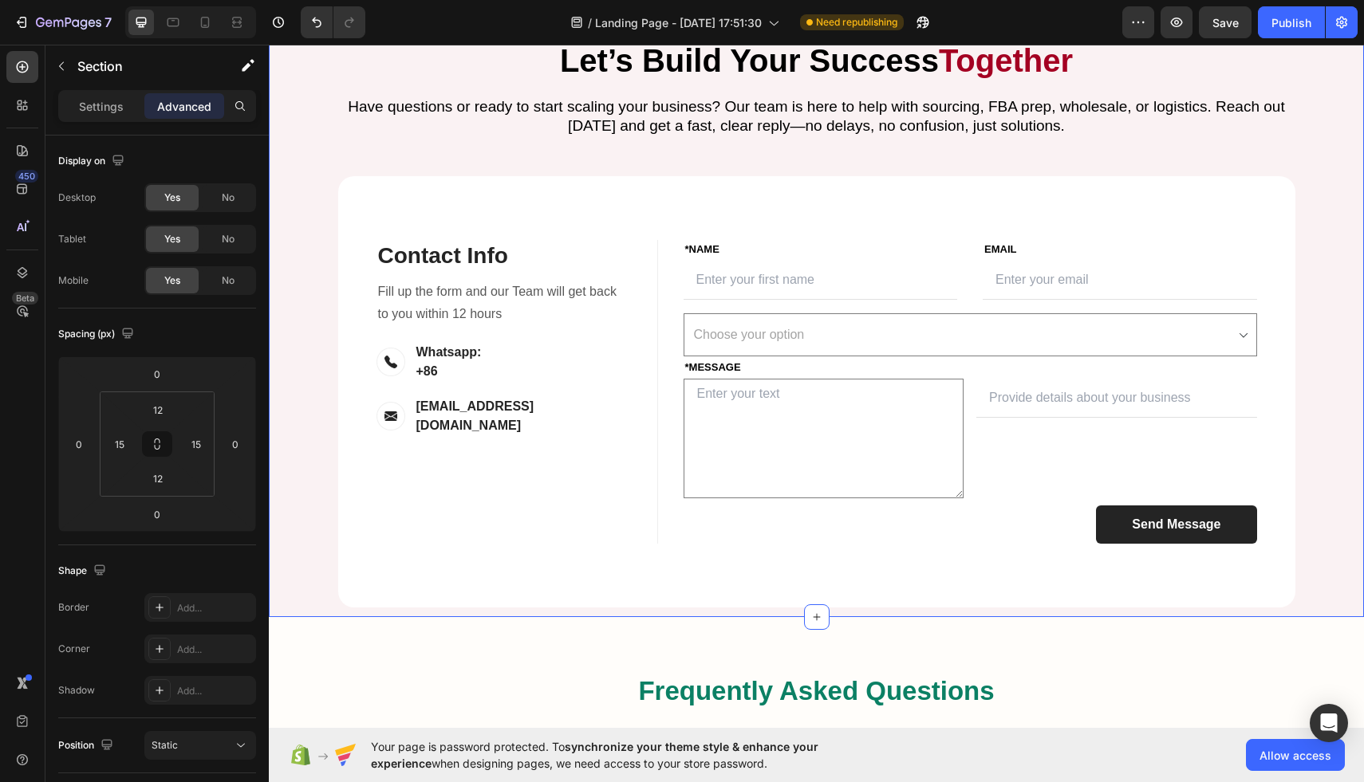
click at [842, 282] on div "Let’s Build Your Success Together Heading Have questions or ready to start scal…" at bounding box center [816, 322] width 1071 height 569
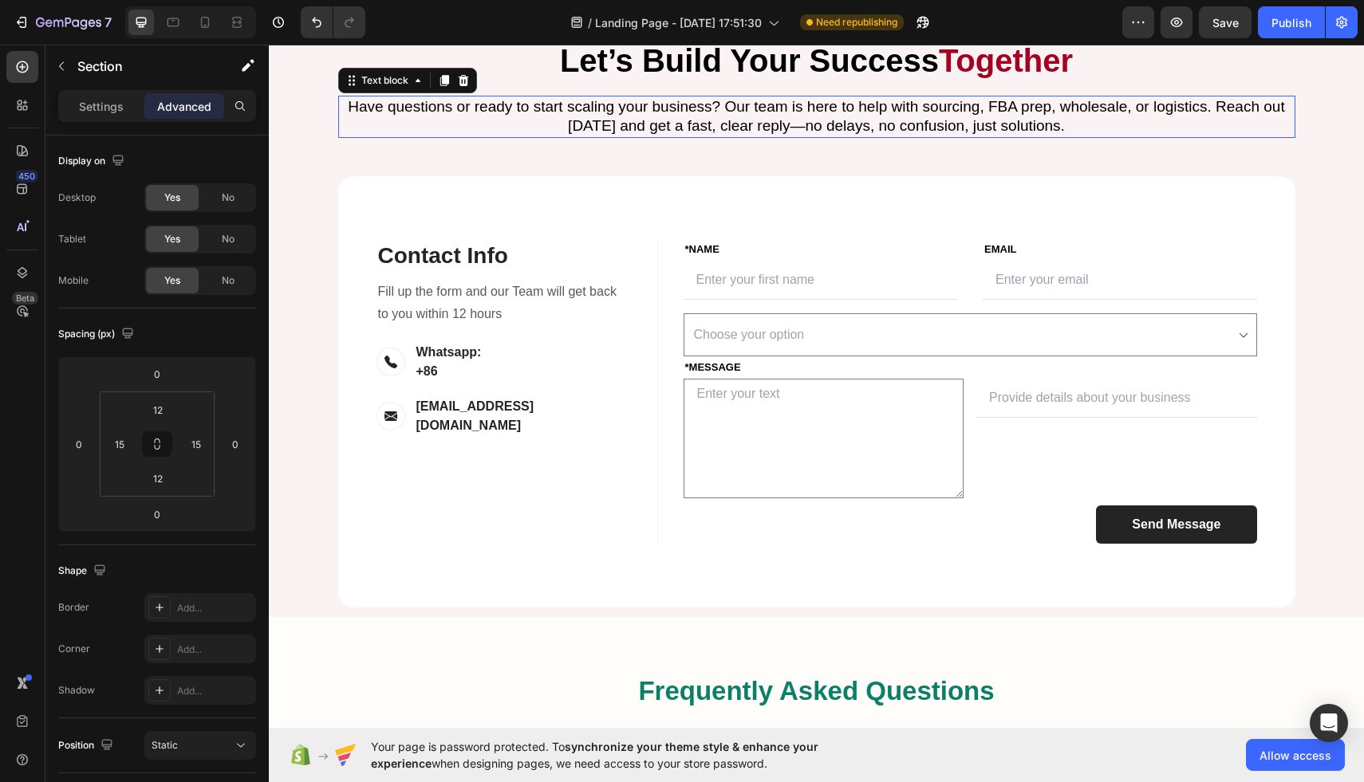
click at [838, 136] on p "Have questions or ready to start scaling your business? Our team is here to hel…" at bounding box center [817, 116] width 954 height 39
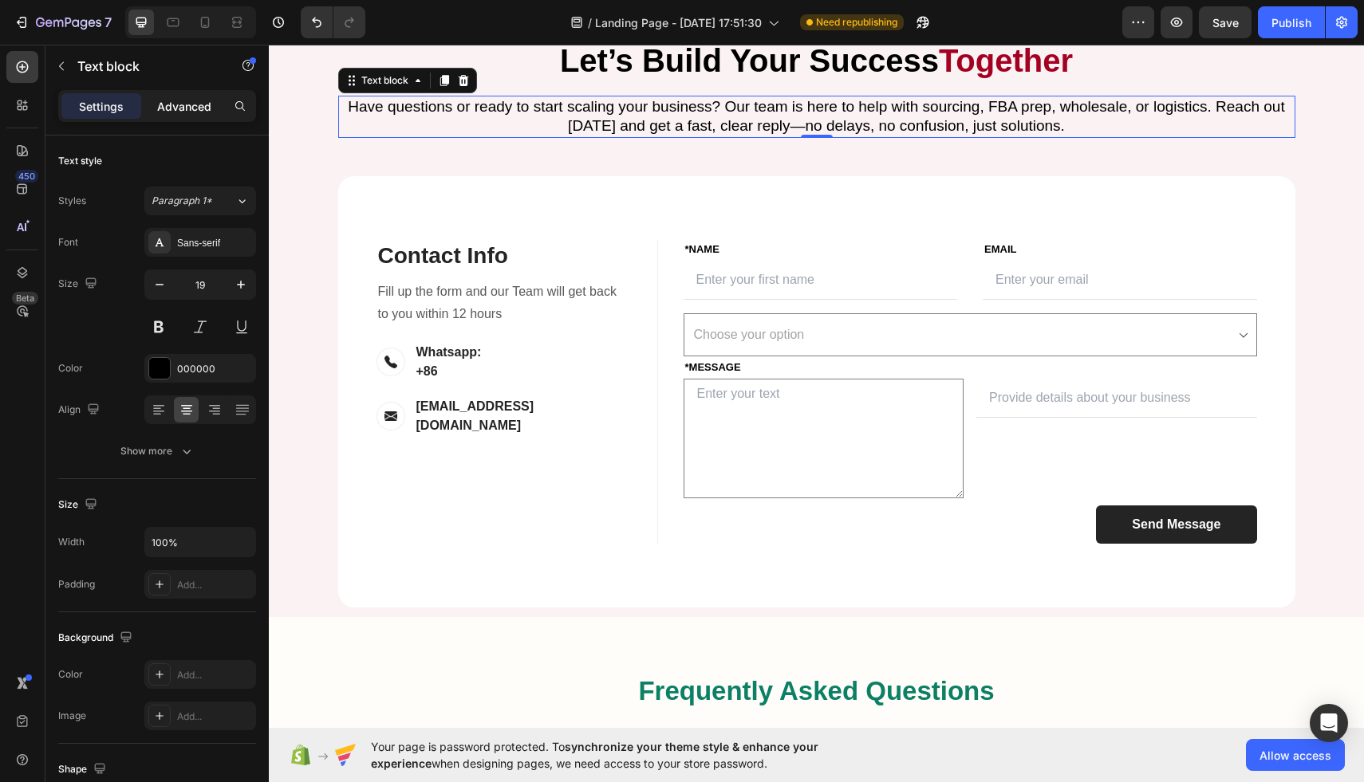
click at [207, 112] on p "Advanced" at bounding box center [184, 106] width 54 height 17
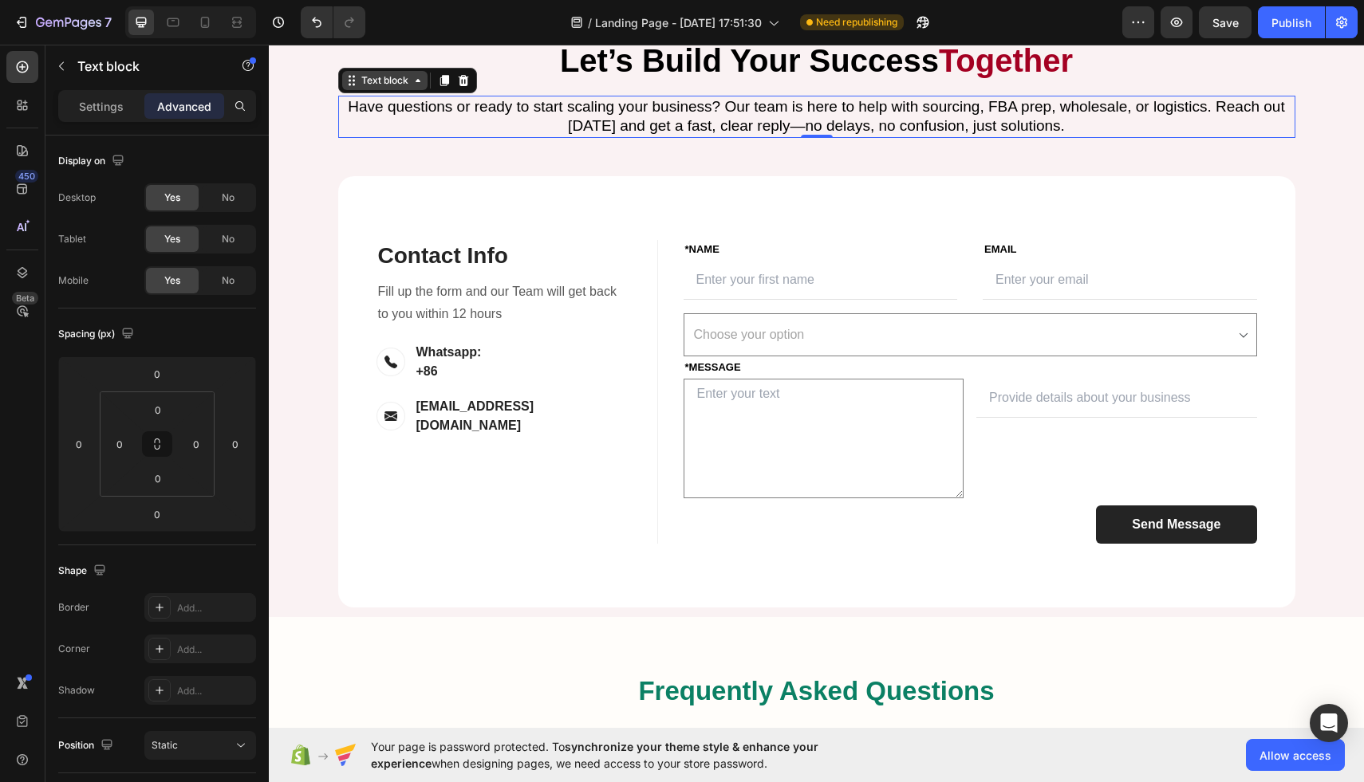
click at [403, 88] on div "Text block" at bounding box center [384, 80] width 53 height 14
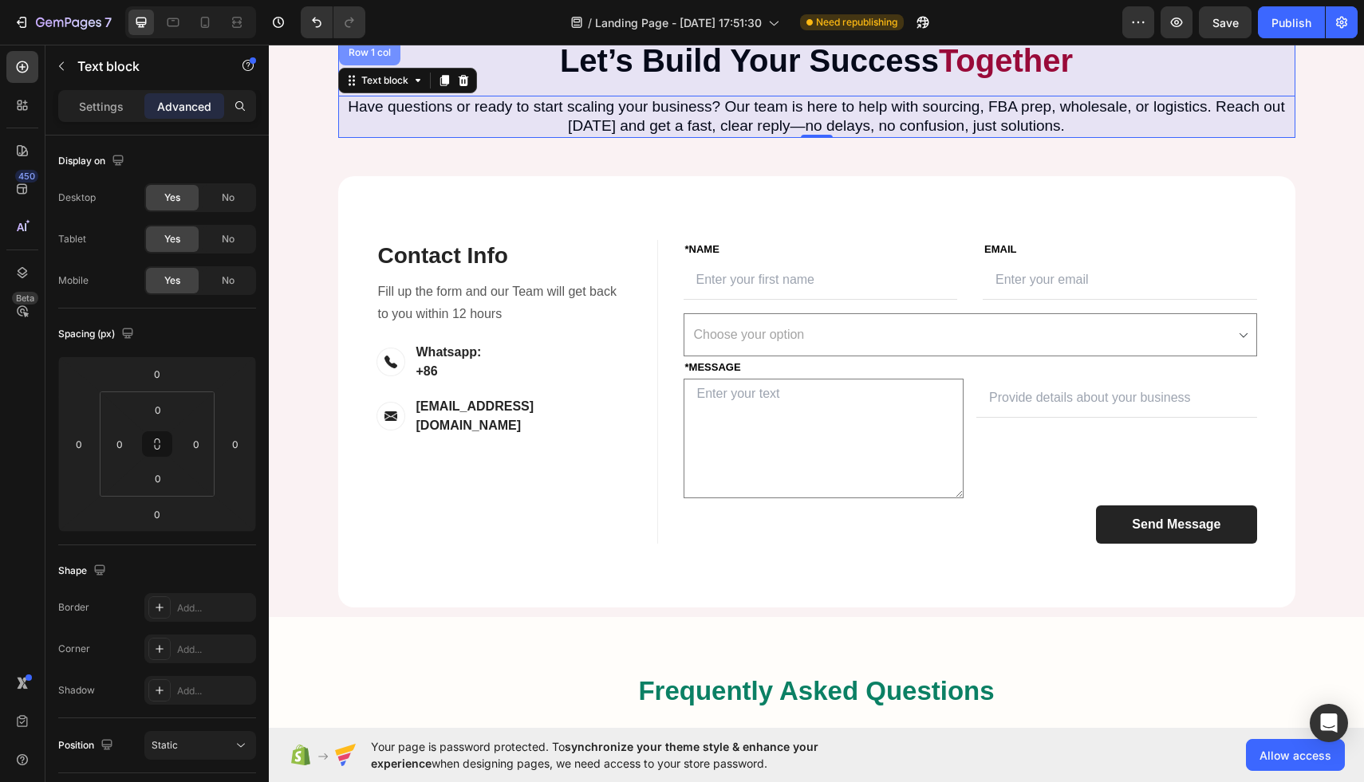
click at [368, 65] on div "Row 1 col" at bounding box center [369, 53] width 61 height 26
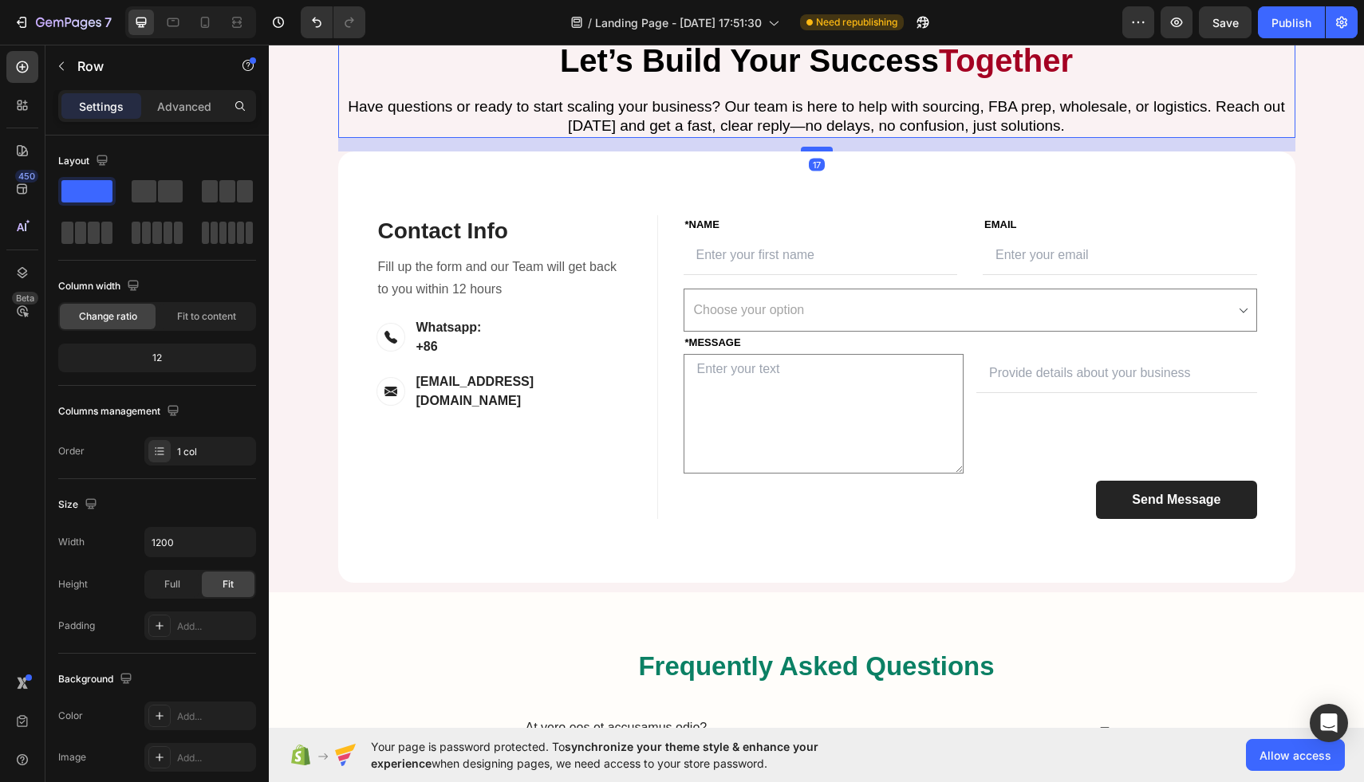
drag, startPoint x: 816, startPoint y: 309, endPoint x: 816, endPoint y: 284, distance: 24.7
click at [816, 152] on div at bounding box center [817, 149] width 32 height 5
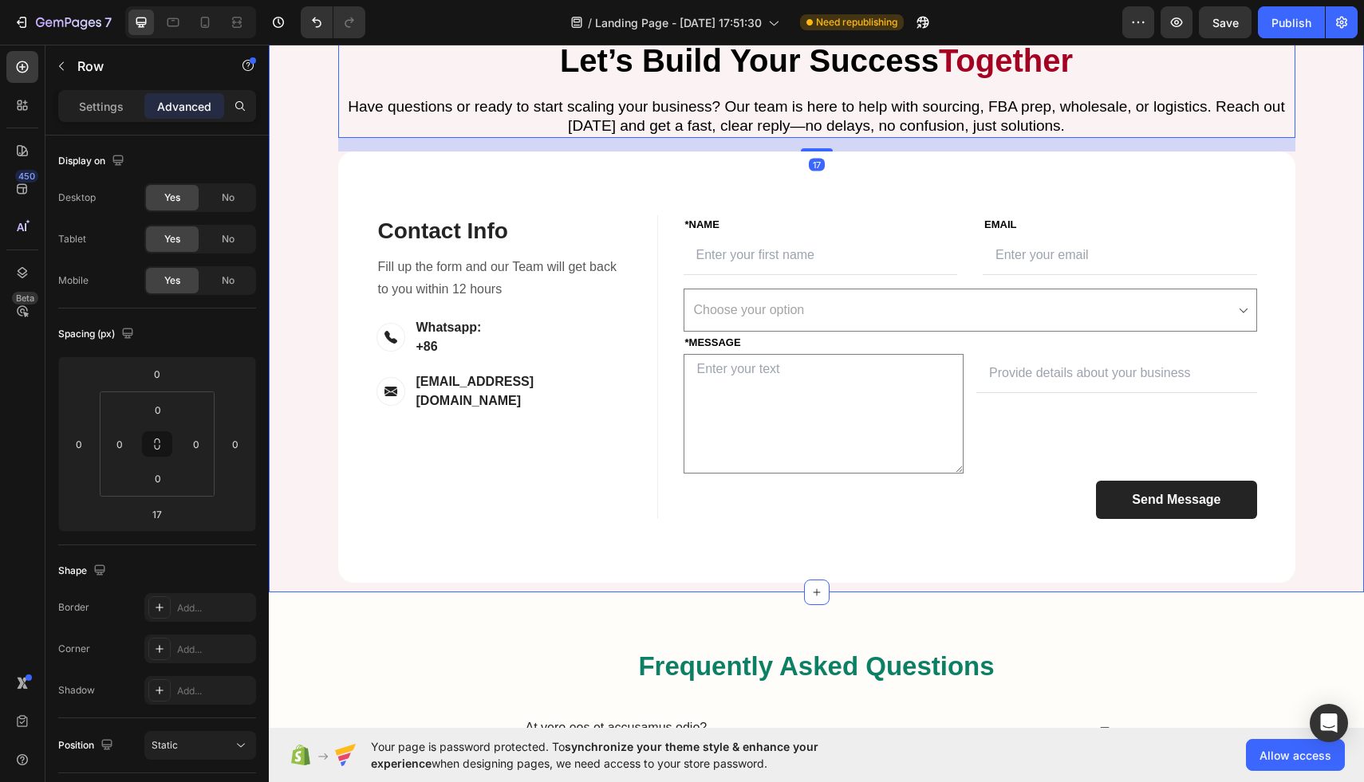
click at [1315, 268] on div "Let’s Build Your Success Together Heading Have questions or ready to start scal…" at bounding box center [816, 310] width 1071 height 545
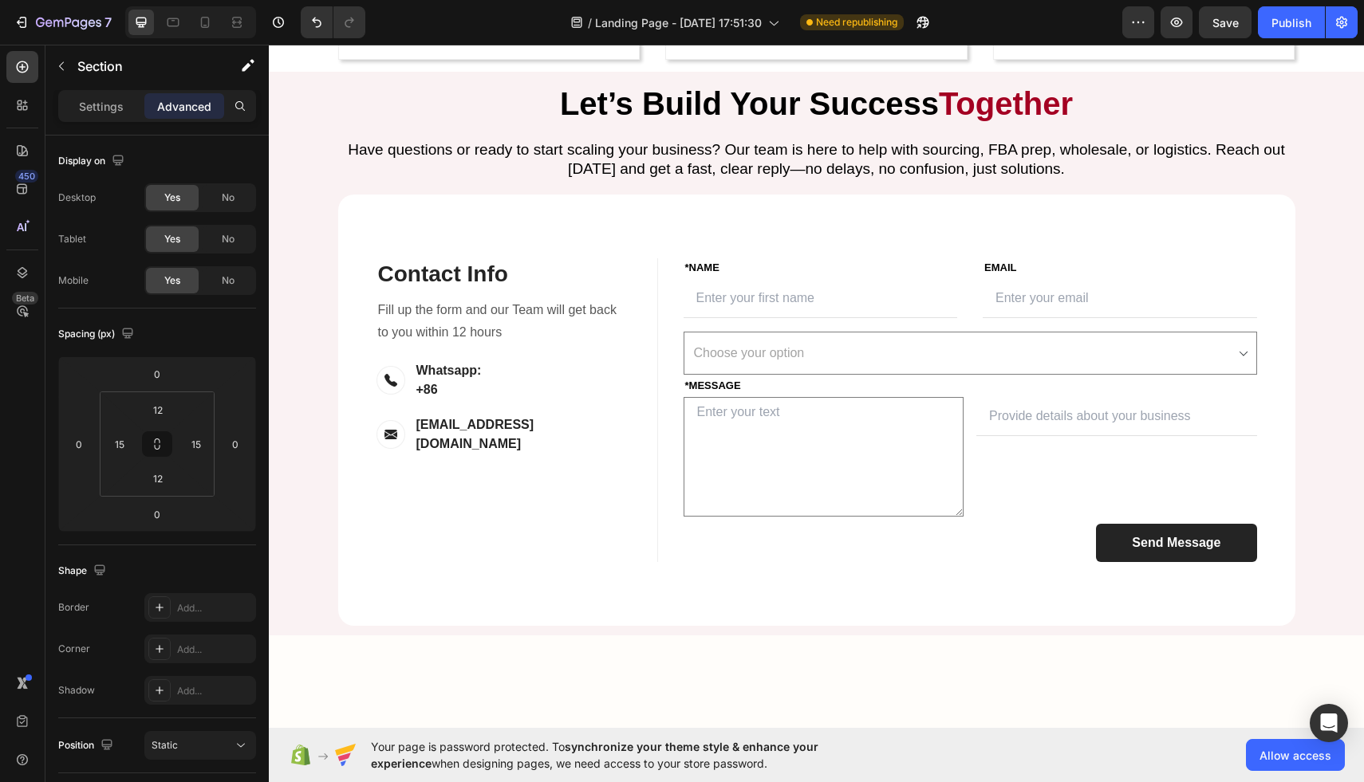
scroll to position [3333, 0]
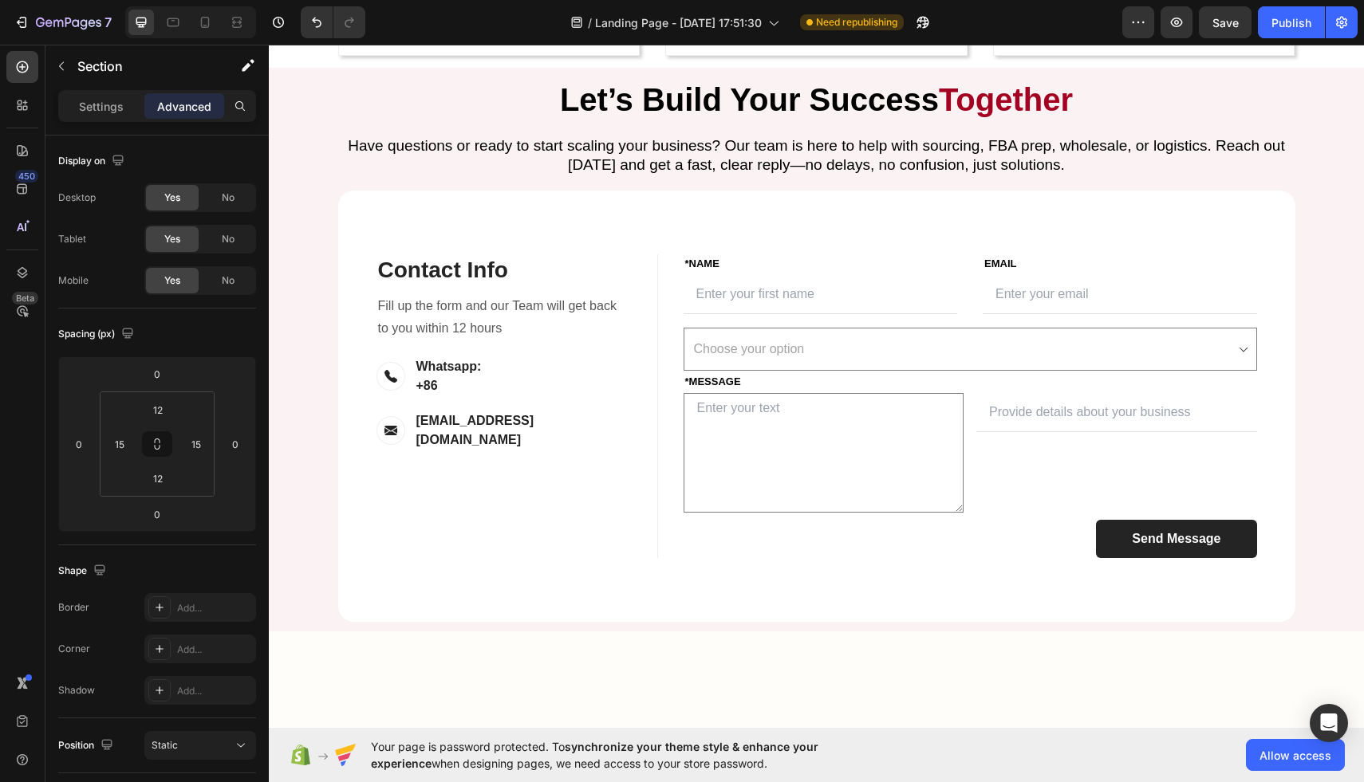
click at [1325, 254] on div "Let’s Build Your Success Together Heading Have questions or ready to start scal…" at bounding box center [816, 349] width 1071 height 545
click at [1333, 222] on div "Let’s Build Your Success Together Heading Have questions or ready to start scal…" at bounding box center [816, 349] width 1071 height 545
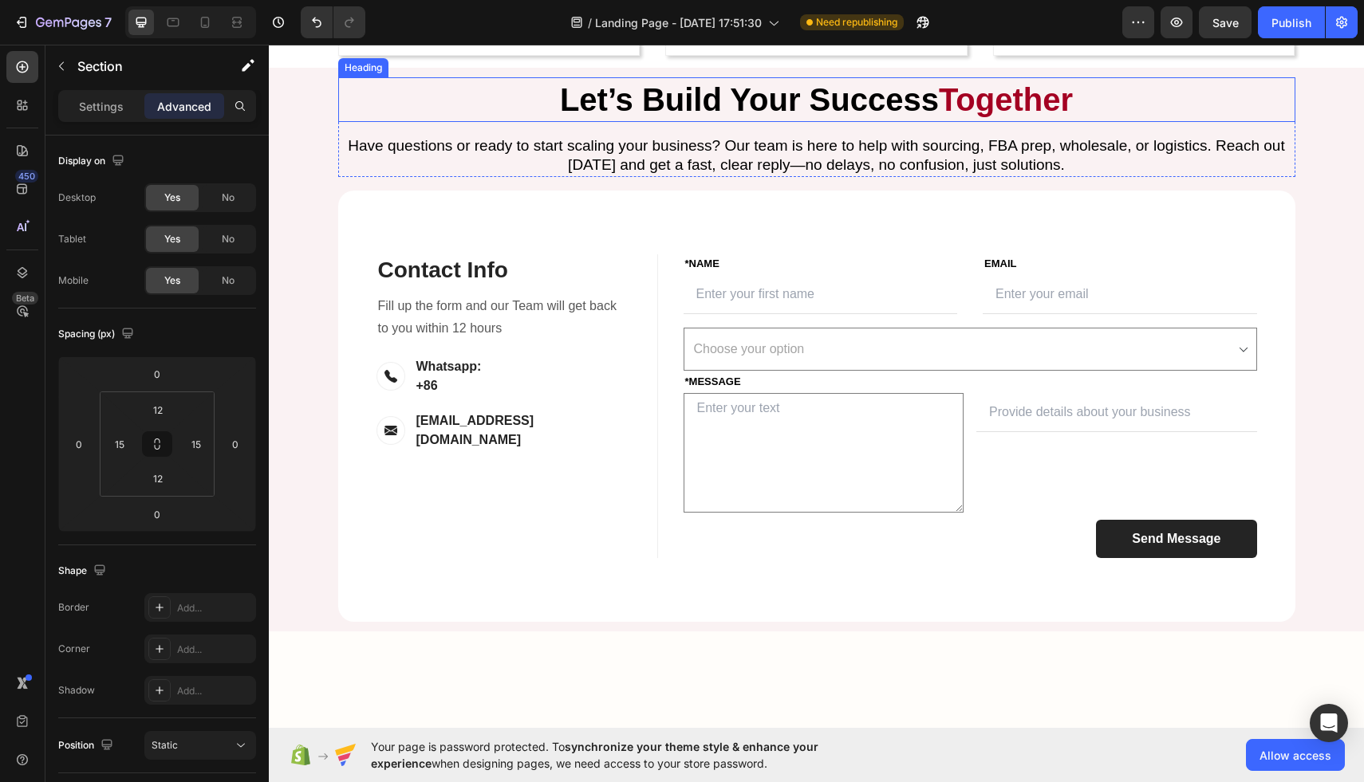
click at [1293, 122] on h2 "Let’s Build Your Success Together" at bounding box center [816, 99] width 957 height 45
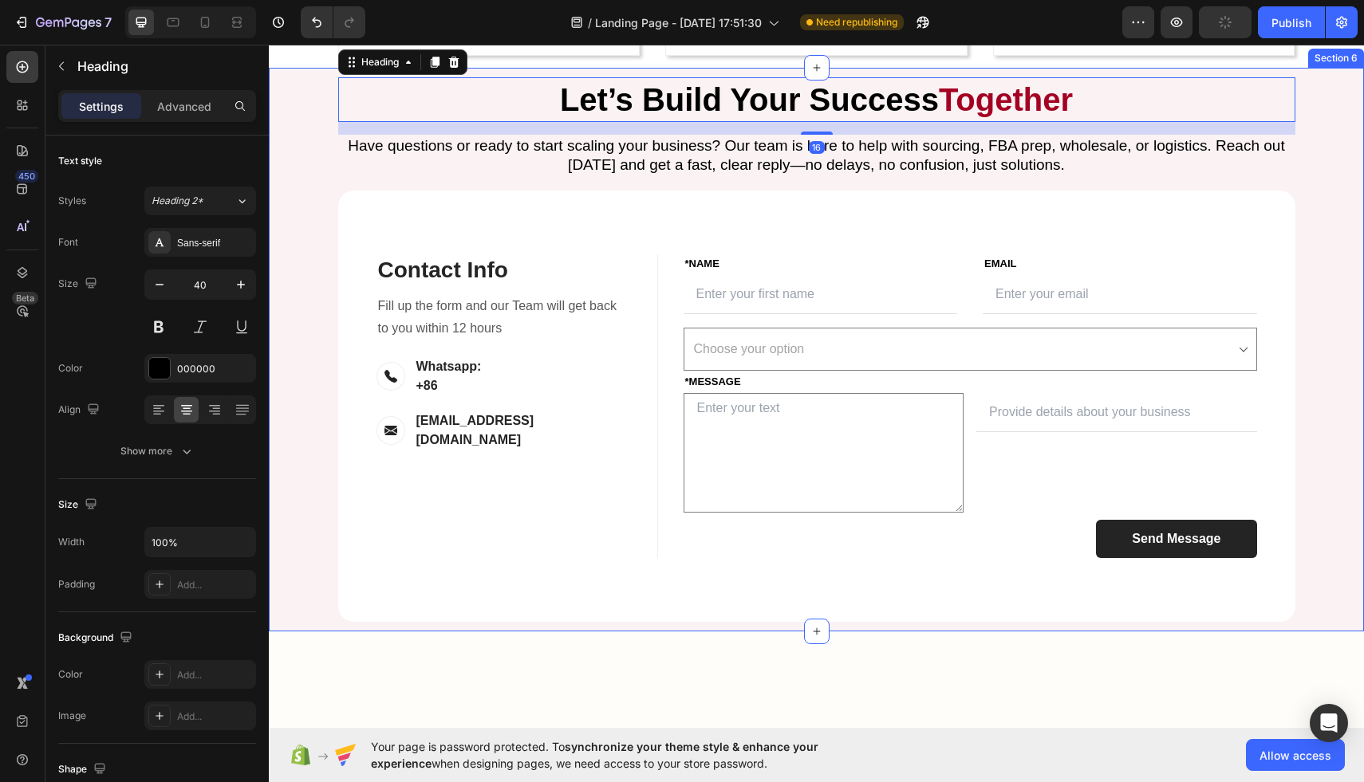
click at [1321, 239] on div "Let’s Build Your Success Together Heading 16 Have questions or ready to start s…" at bounding box center [816, 349] width 1071 height 545
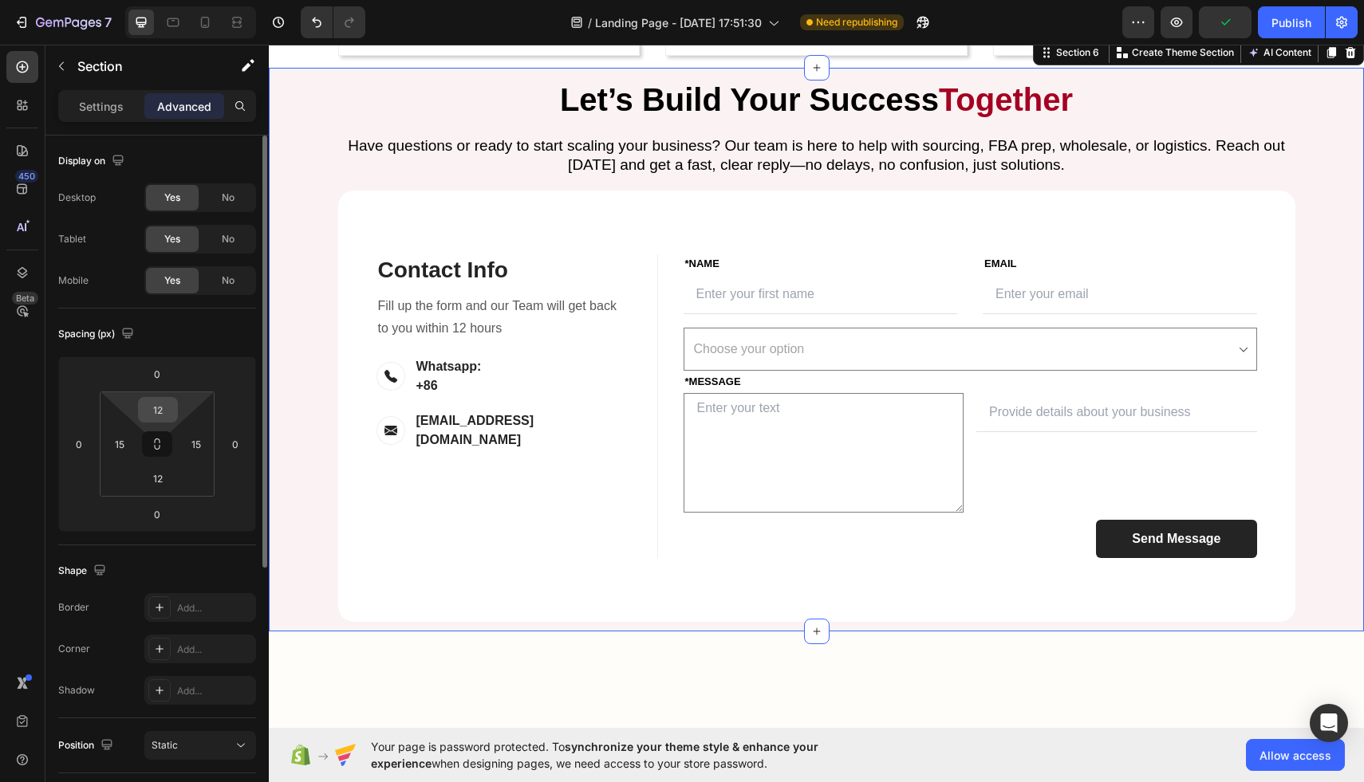
click at [162, 414] on input "12" at bounding box center [158, 410] width 32 height 24
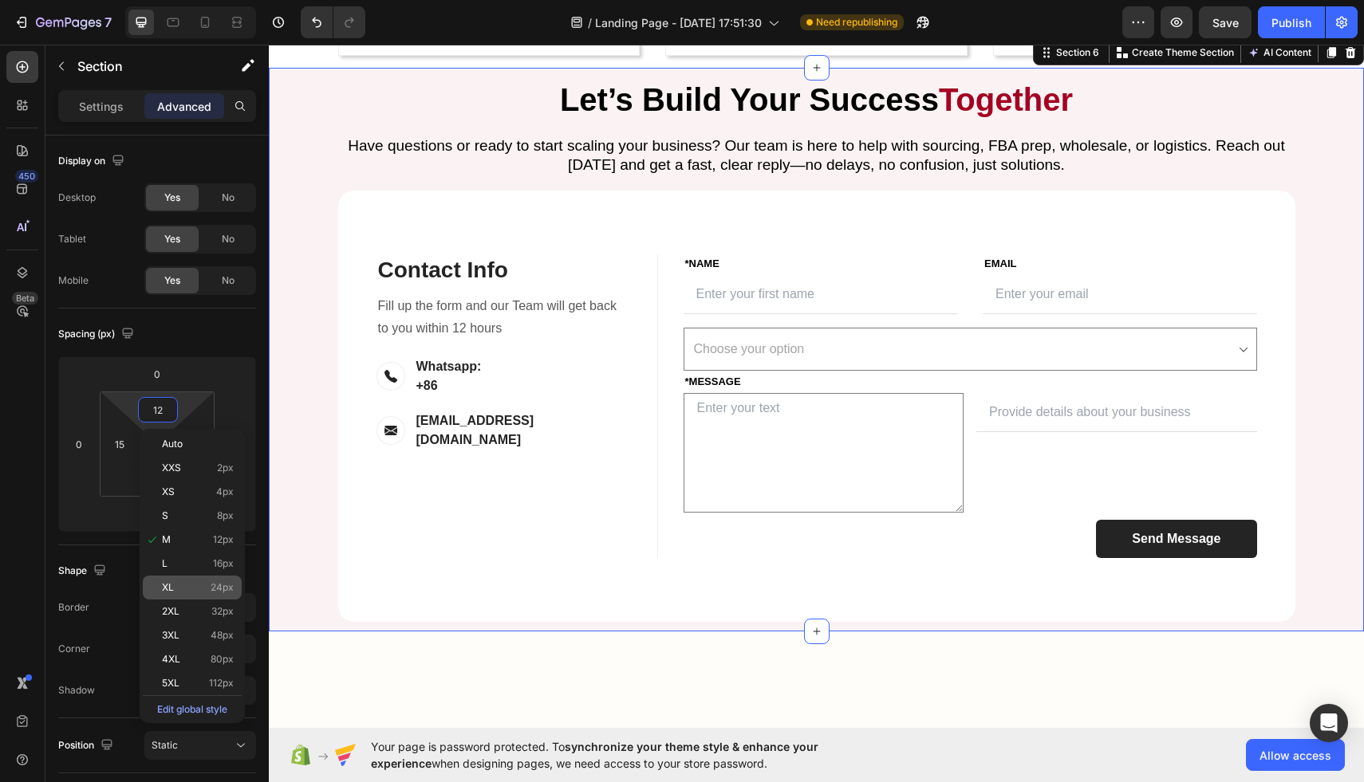
click at [220, 582] on span "24px" at bounding box center [222, 587] width 23 height 11
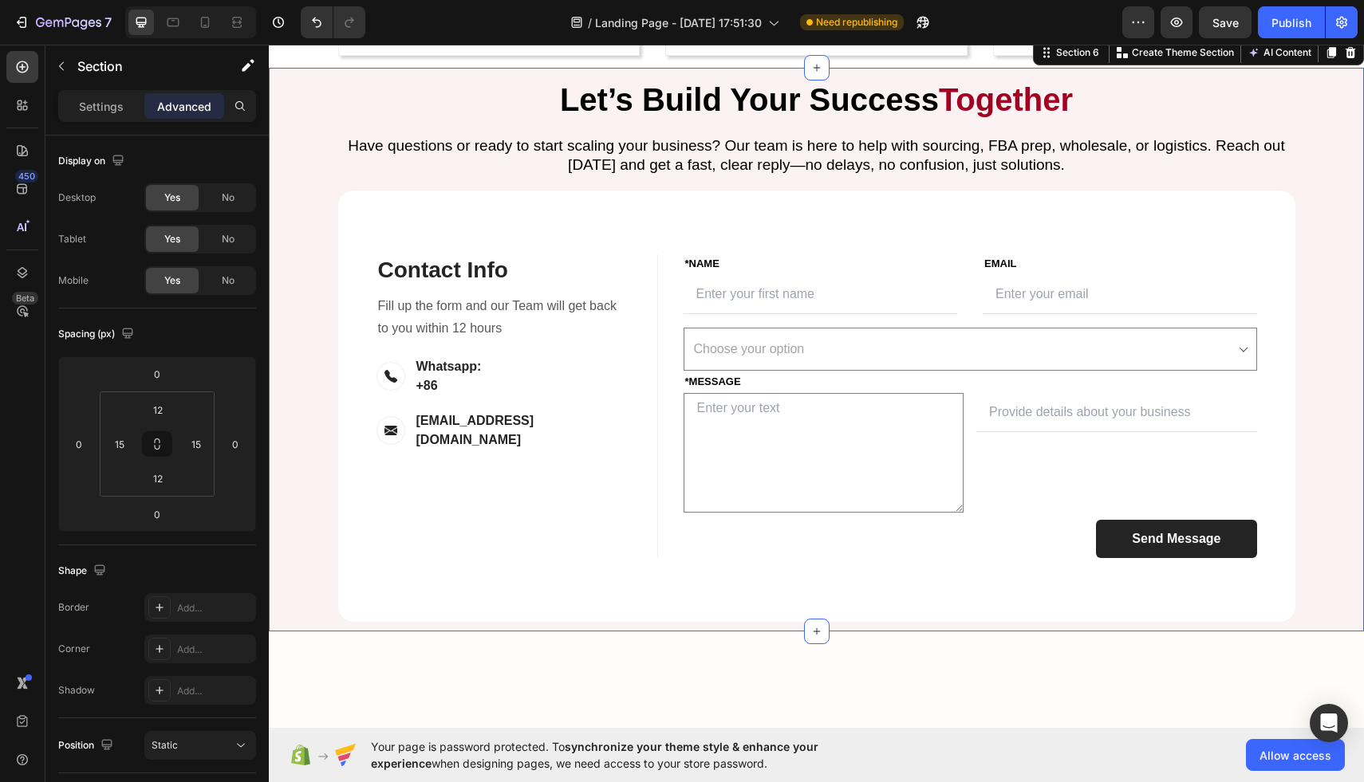
type input "24"
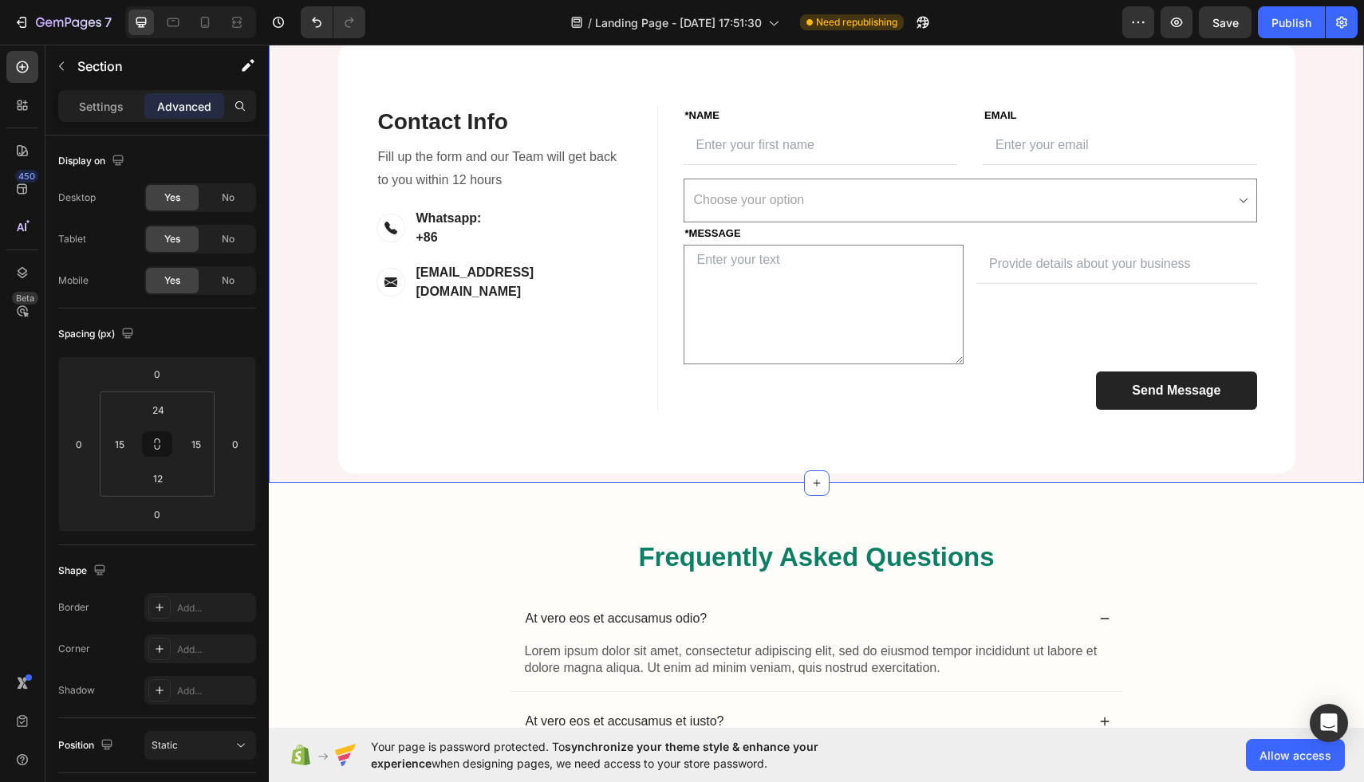
scroll to position [3576, 0]
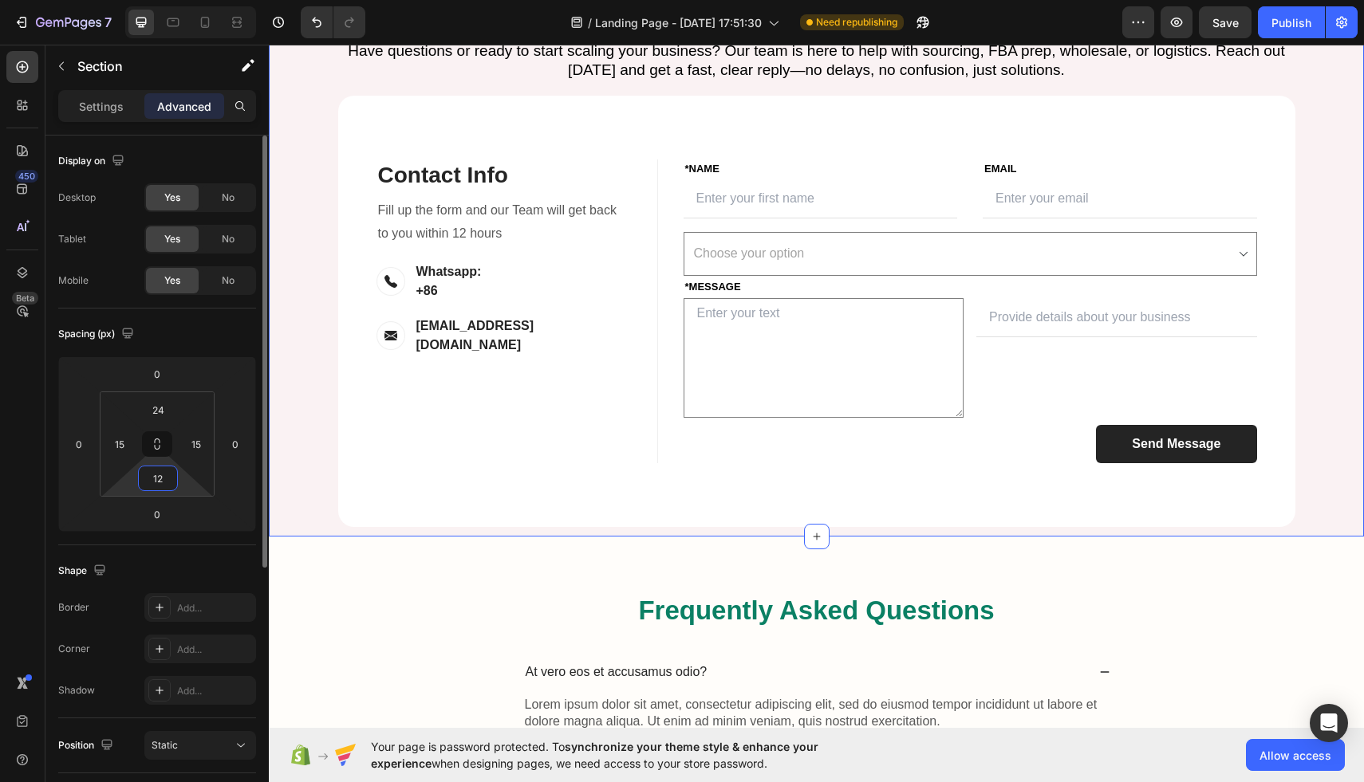
click at [158, 487] on input "12" at bounding box center [158, 479] width 32 height 24
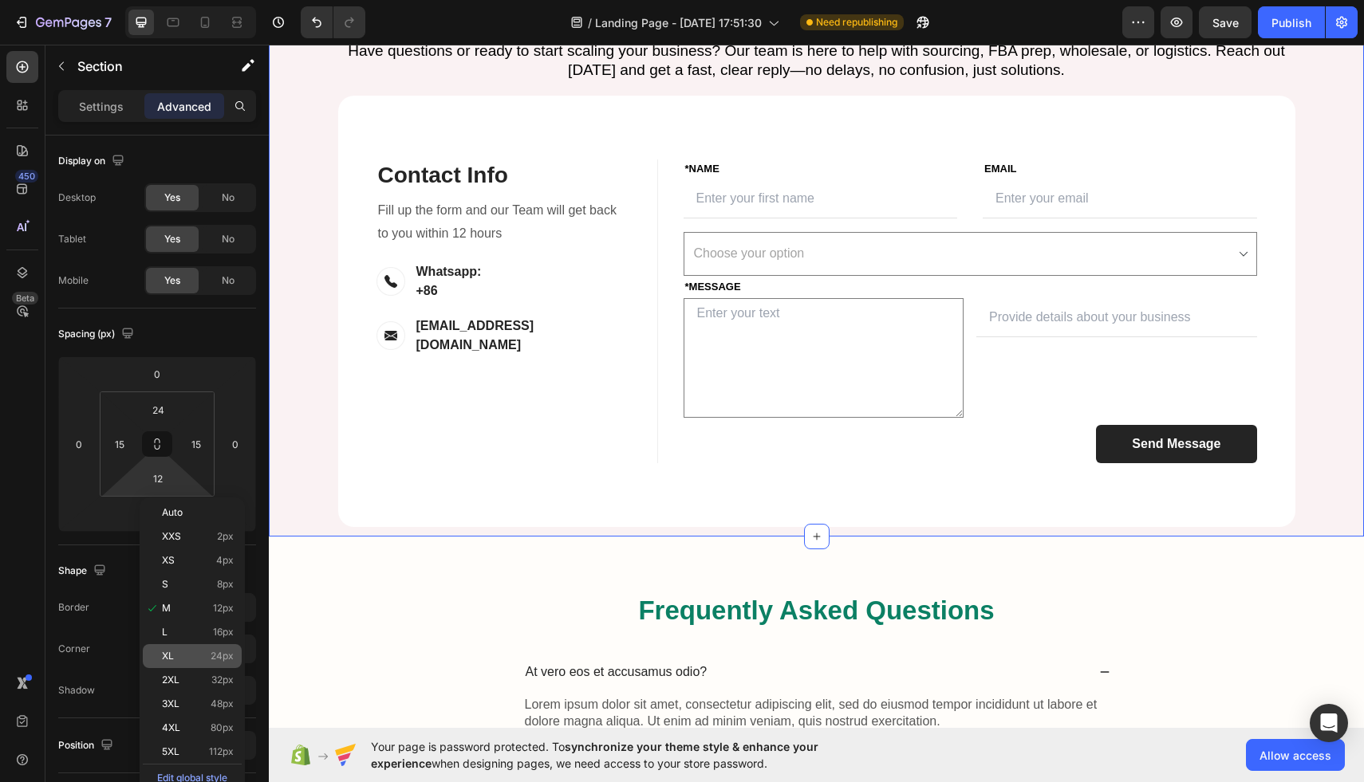
click at [210, 652] on p "XL 24px" at bounding box center [198, 656] width 72 height 11
type input "24"
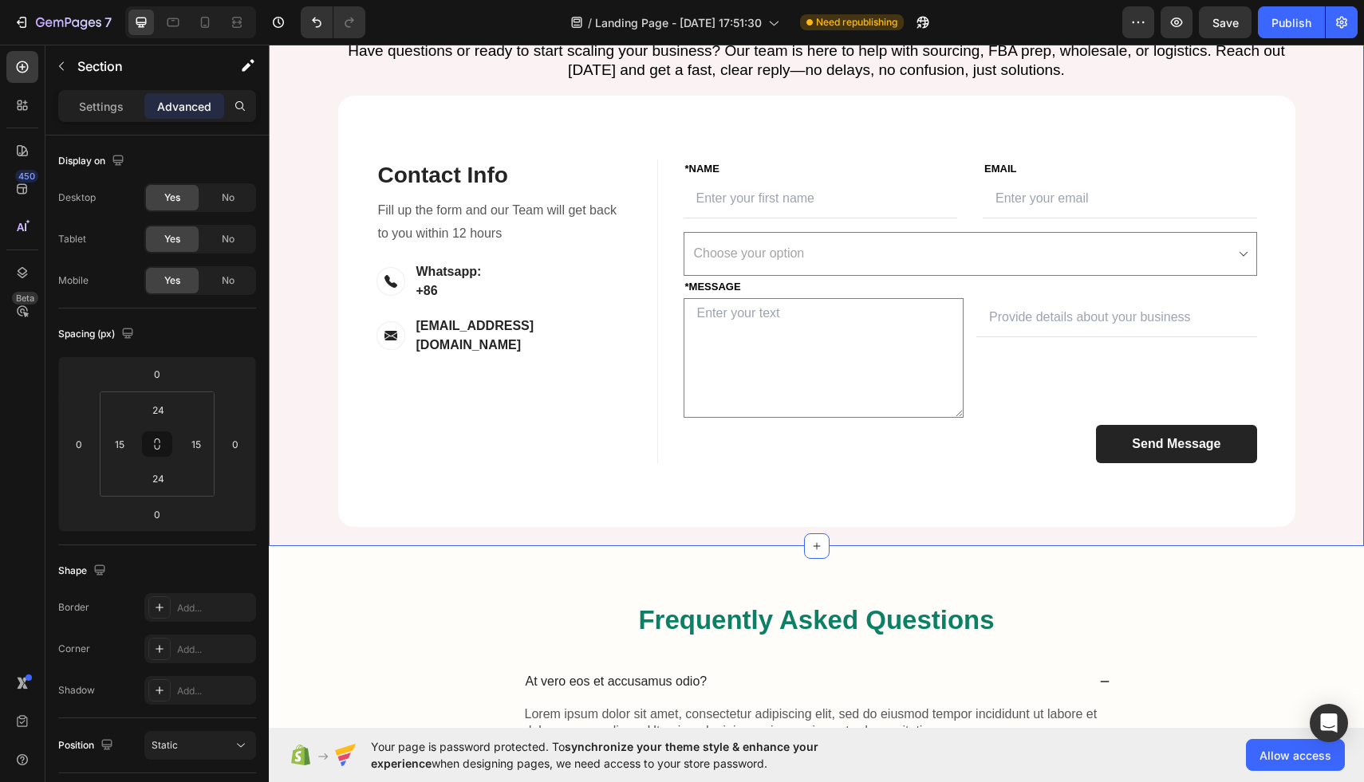
click at [1339, 382] on div "Let’s Build Your Success Together Heading Have questions or ready to start scal…" at bounding box center [816, 254] width 1071 height 545
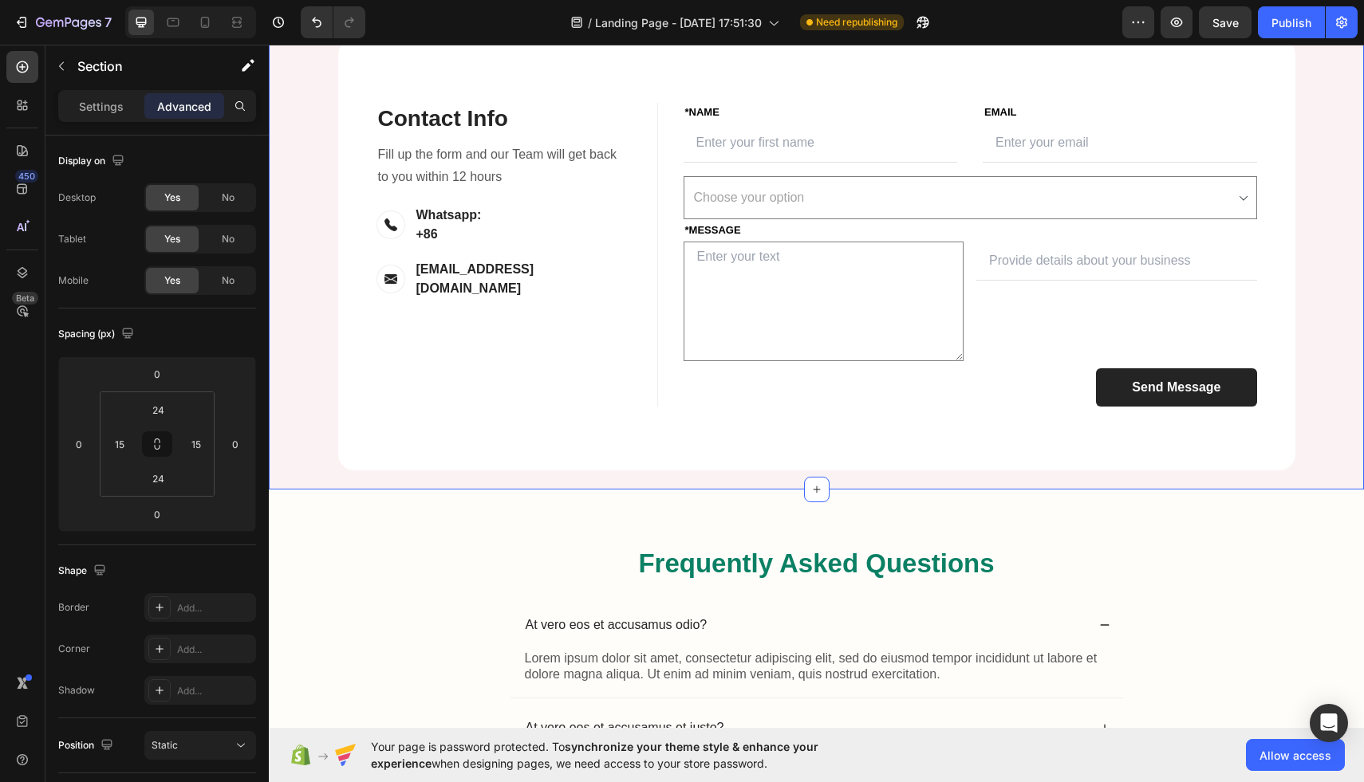
scroll to position [3493, 0]
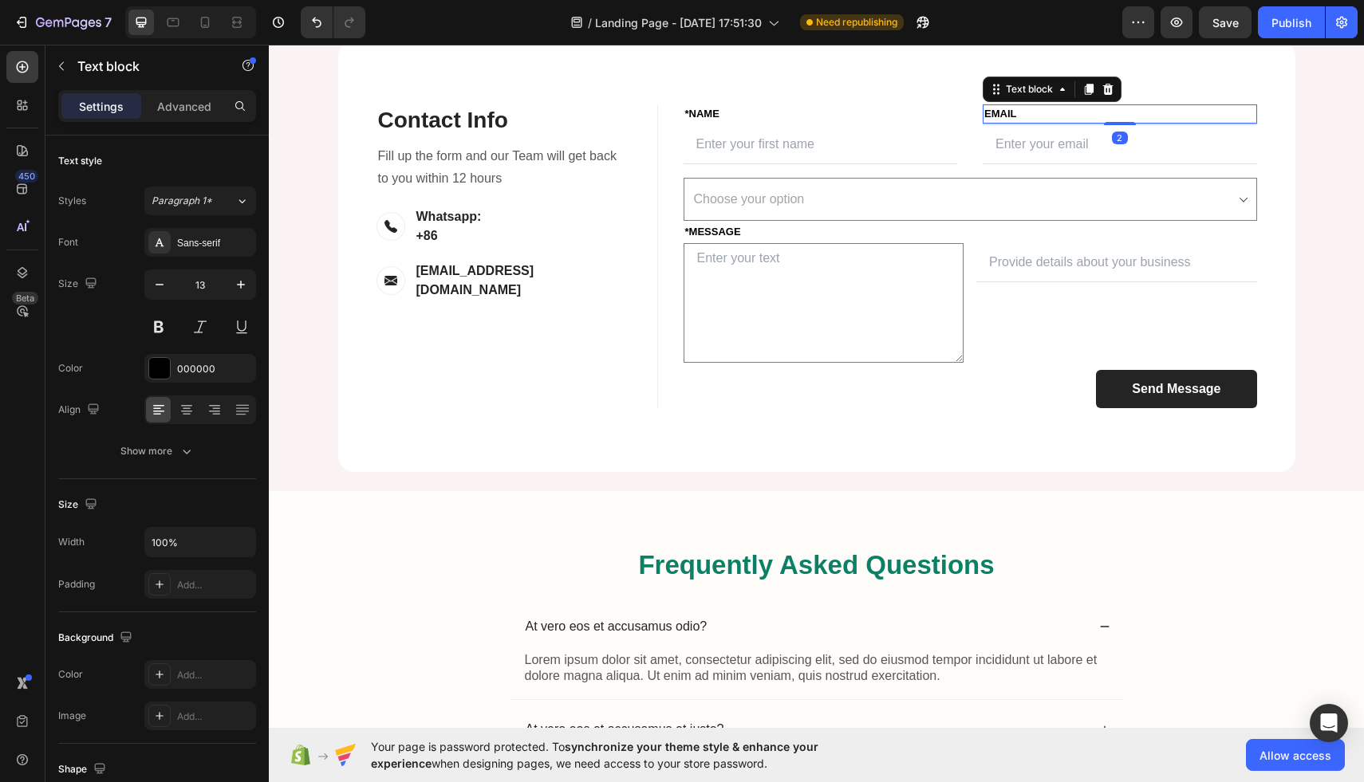
click at [1011, 122] on p "Email" at bounding box center [1119, 114] width 271 height 16
click at [230, 290] on button "button" at bounding box center [240, 284] width 29 height 29
type input "14"
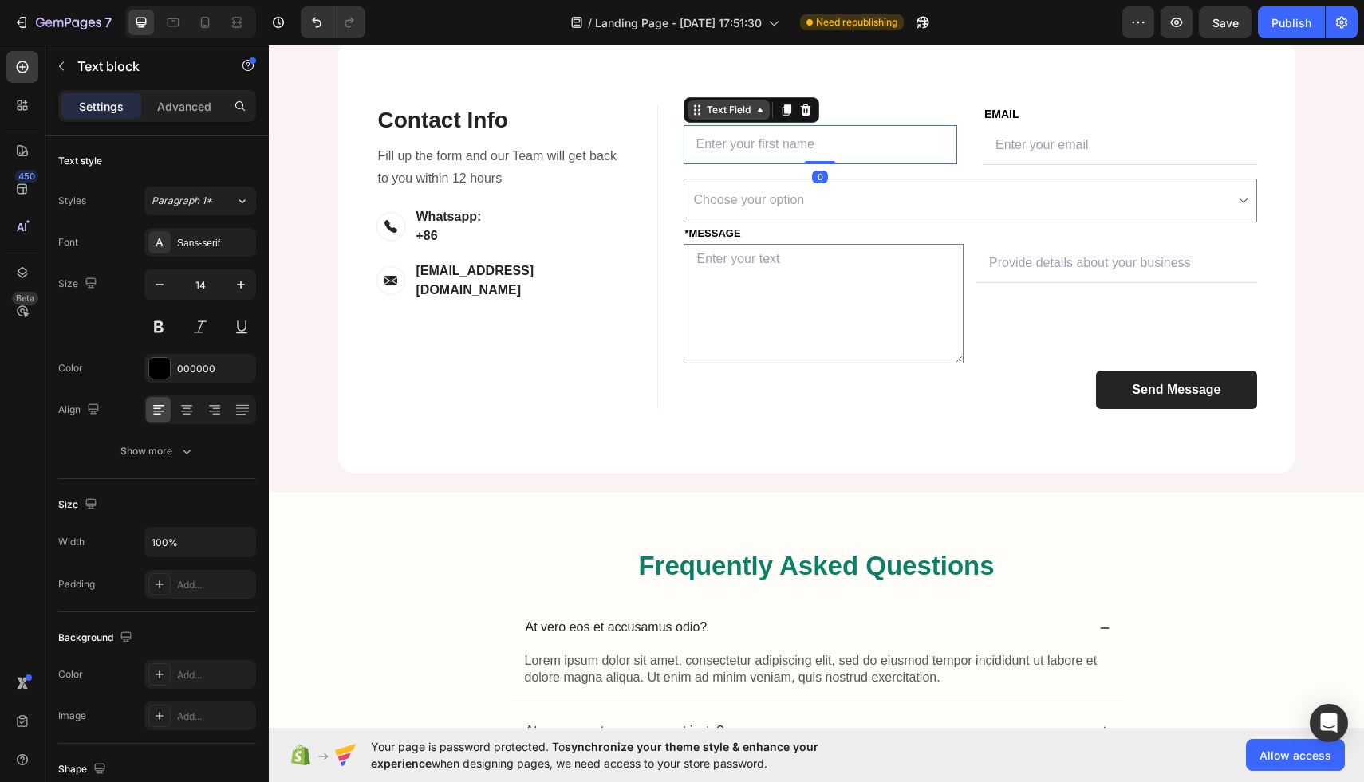
click at [712, 117] on div "Text Field" at bounding box center [728, 110] width 50 height 14
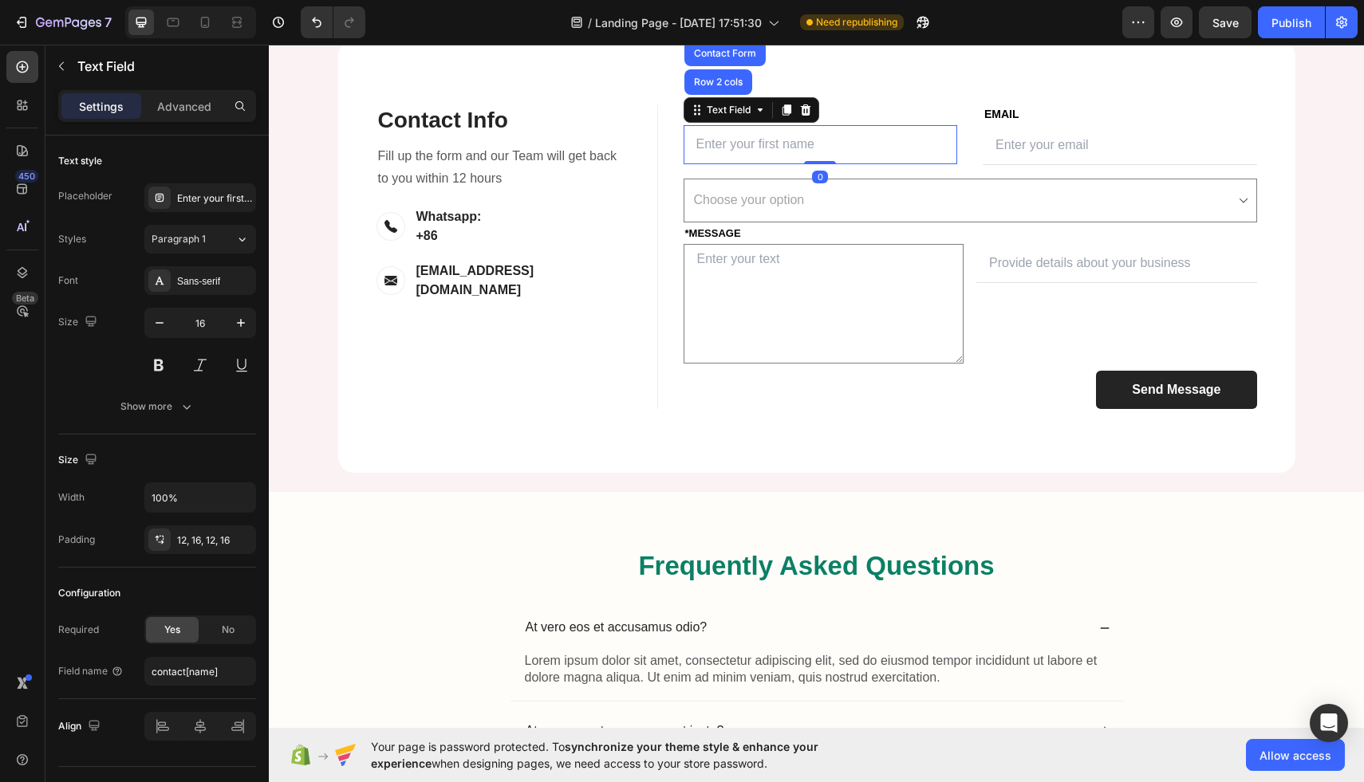
click at [943, 164] on input "text" at bounding box center [820, 144] width 274 height 39
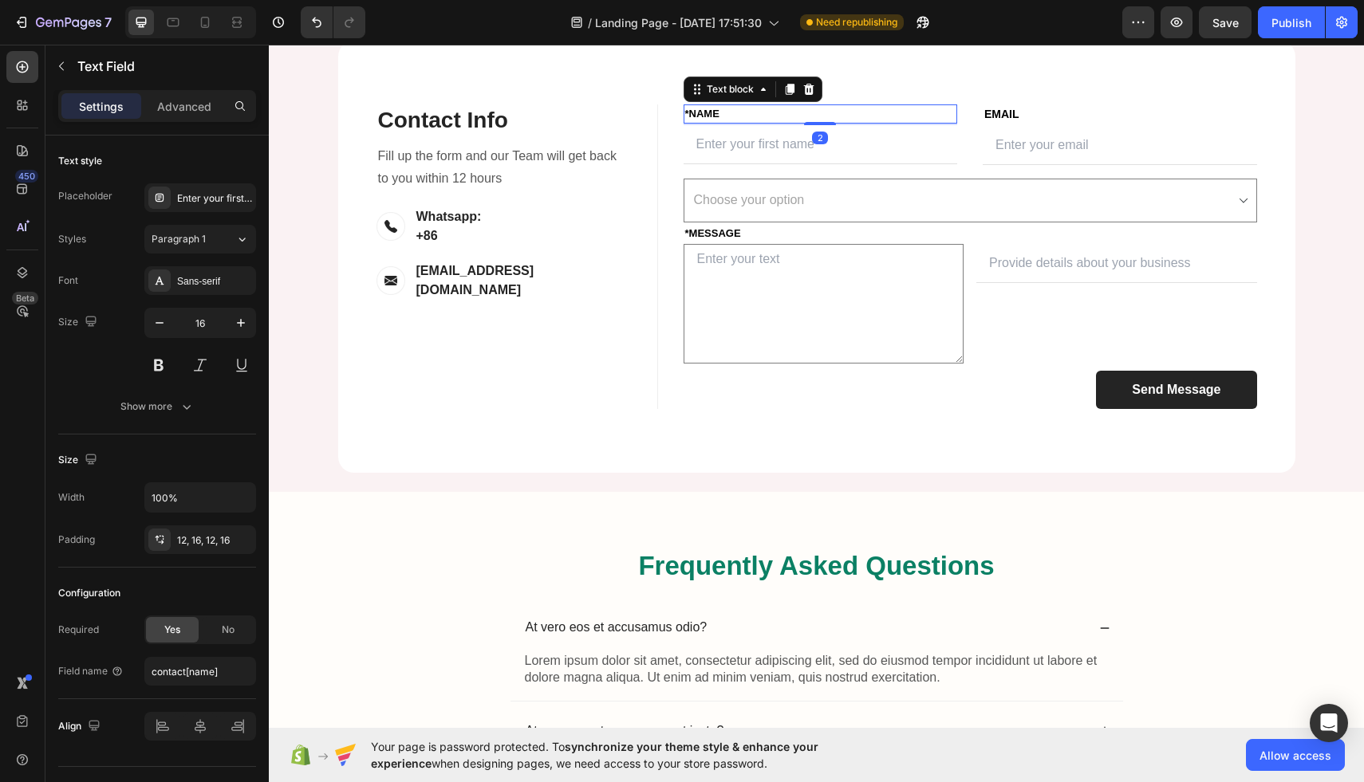
click at [929, 122] on p "*NAME" at bounding box center [820, 114] width 271 height 16
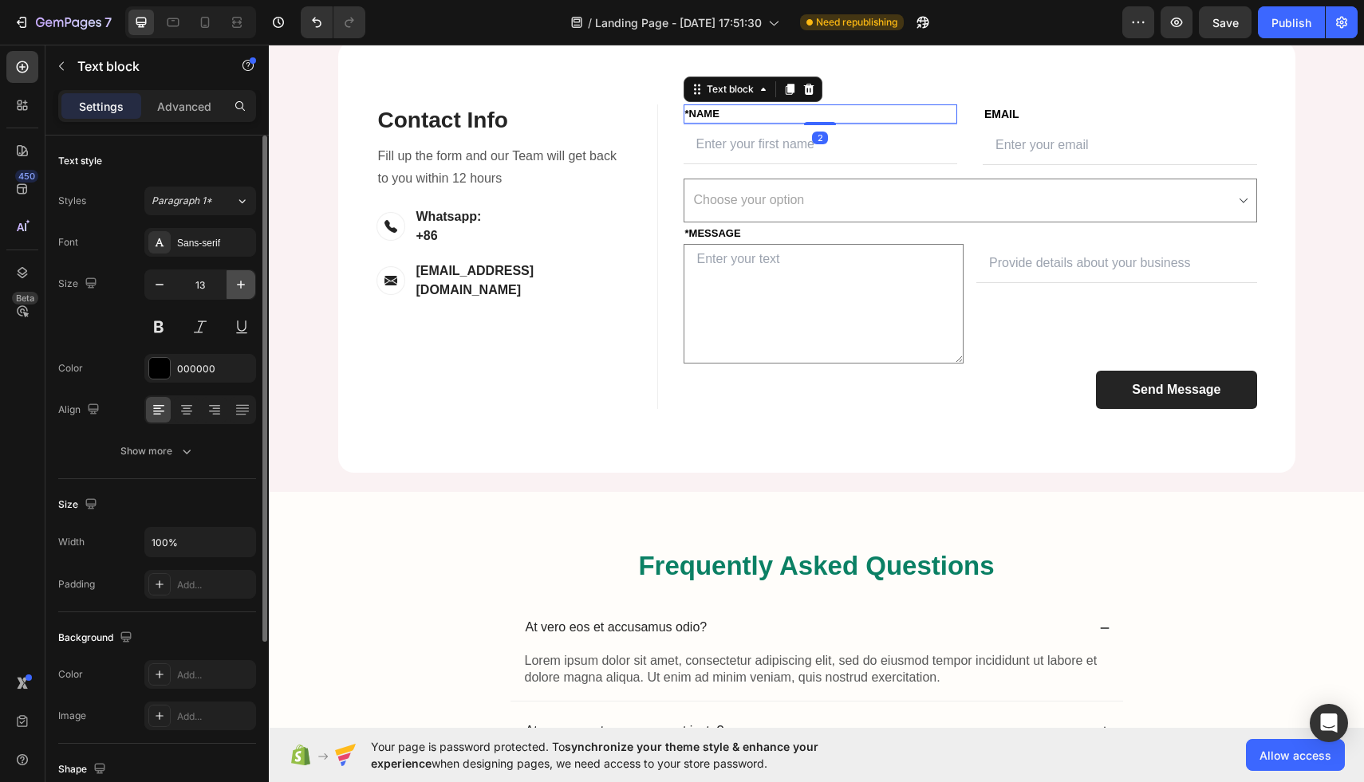
click at [249, 282] on button "button" at bounding box center [240, 284] width 29 height 29
type input "14"
click at [805, 242] on p "*MESSAGE" at bounding box center [970, 234] width 570 height 16
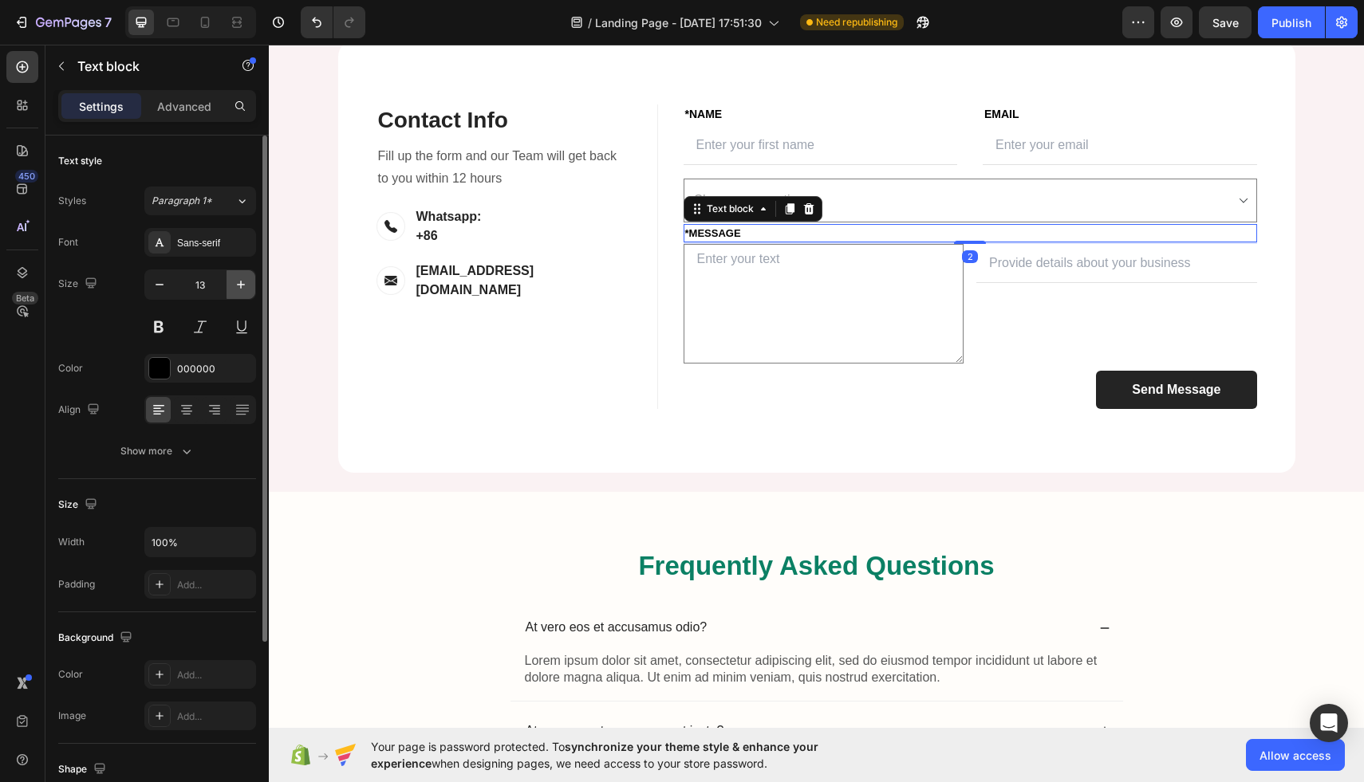
click at [250, 281] on button "button" at bounding box center [240, 284] width 29 height 29
type input "14"
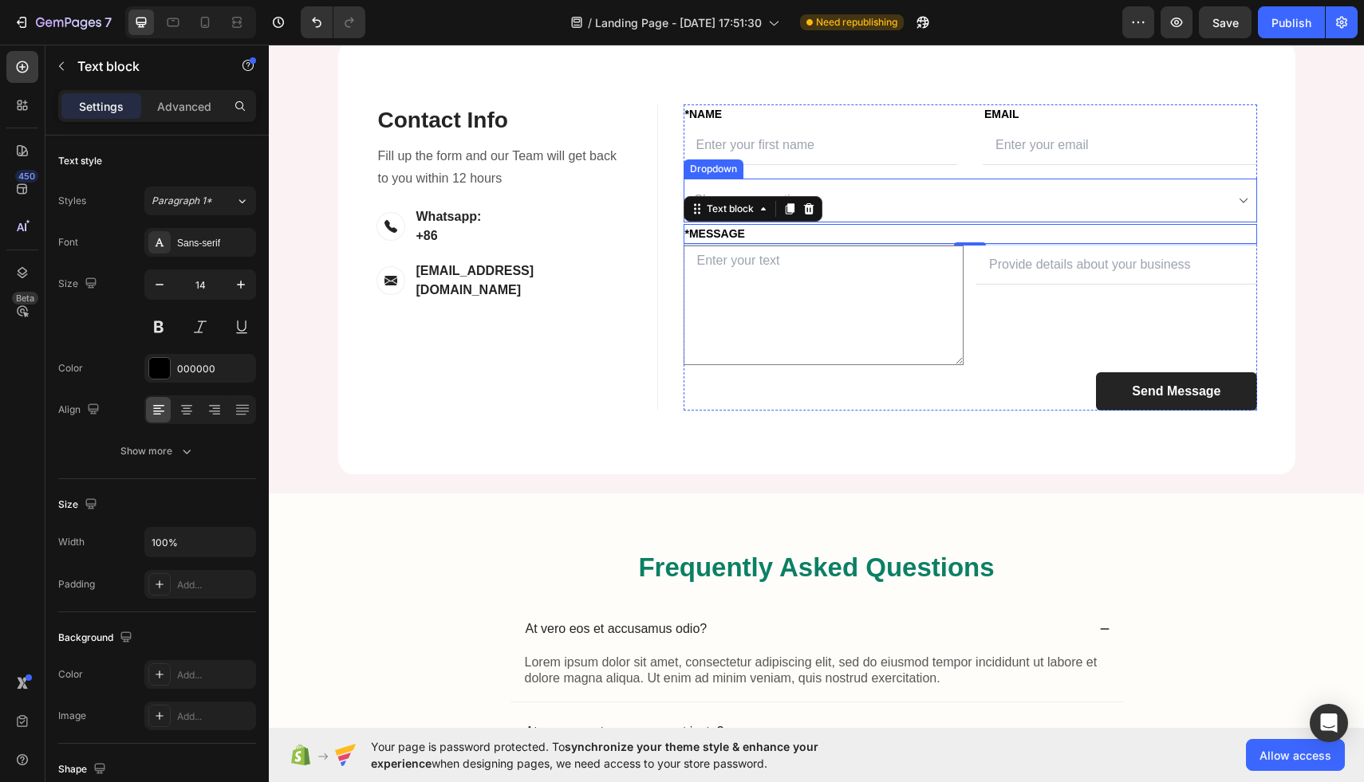
click at [991, 222] on select "Choose your option Option 1 Option 2 Option 3" at bounding box center [969, 201] width 573 height 44
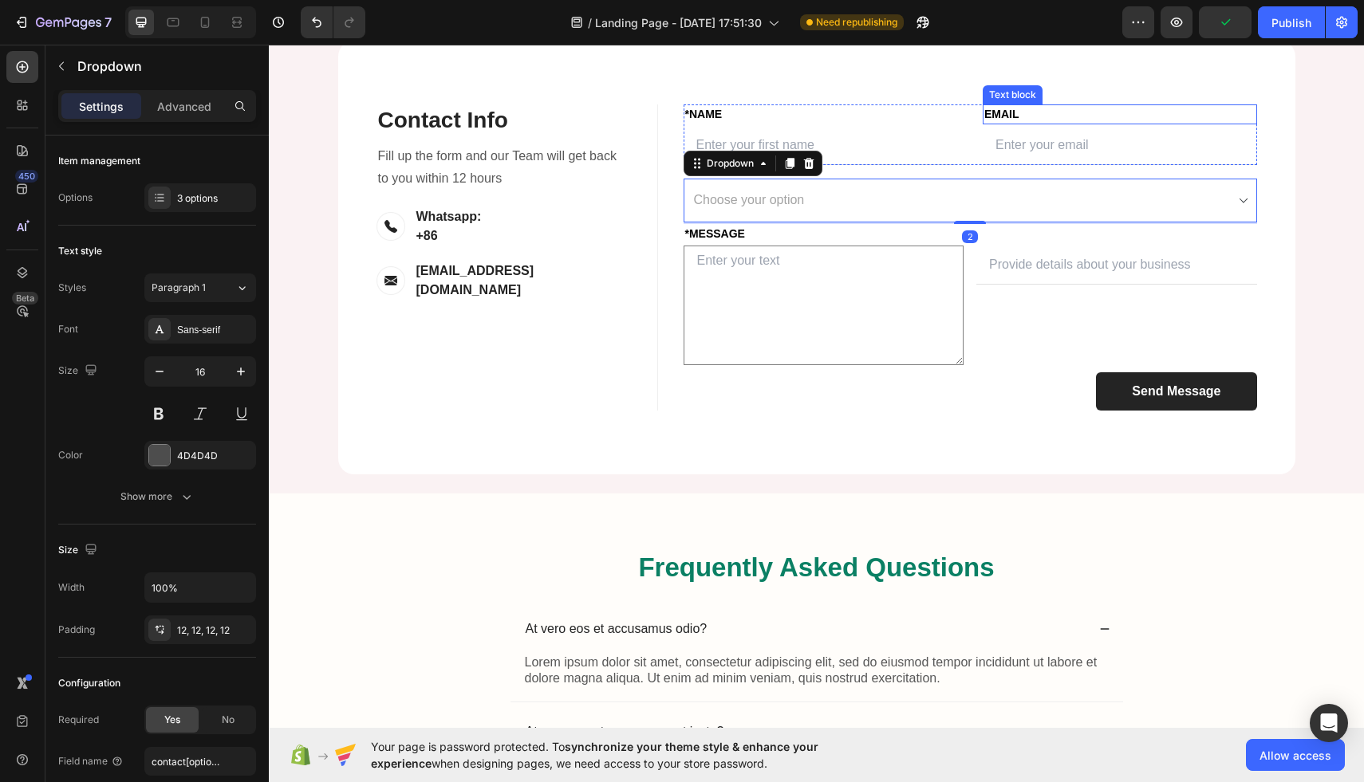
click at [1015, 123] on p "Email" at bounding box center [1119, 114] width 271 height 17
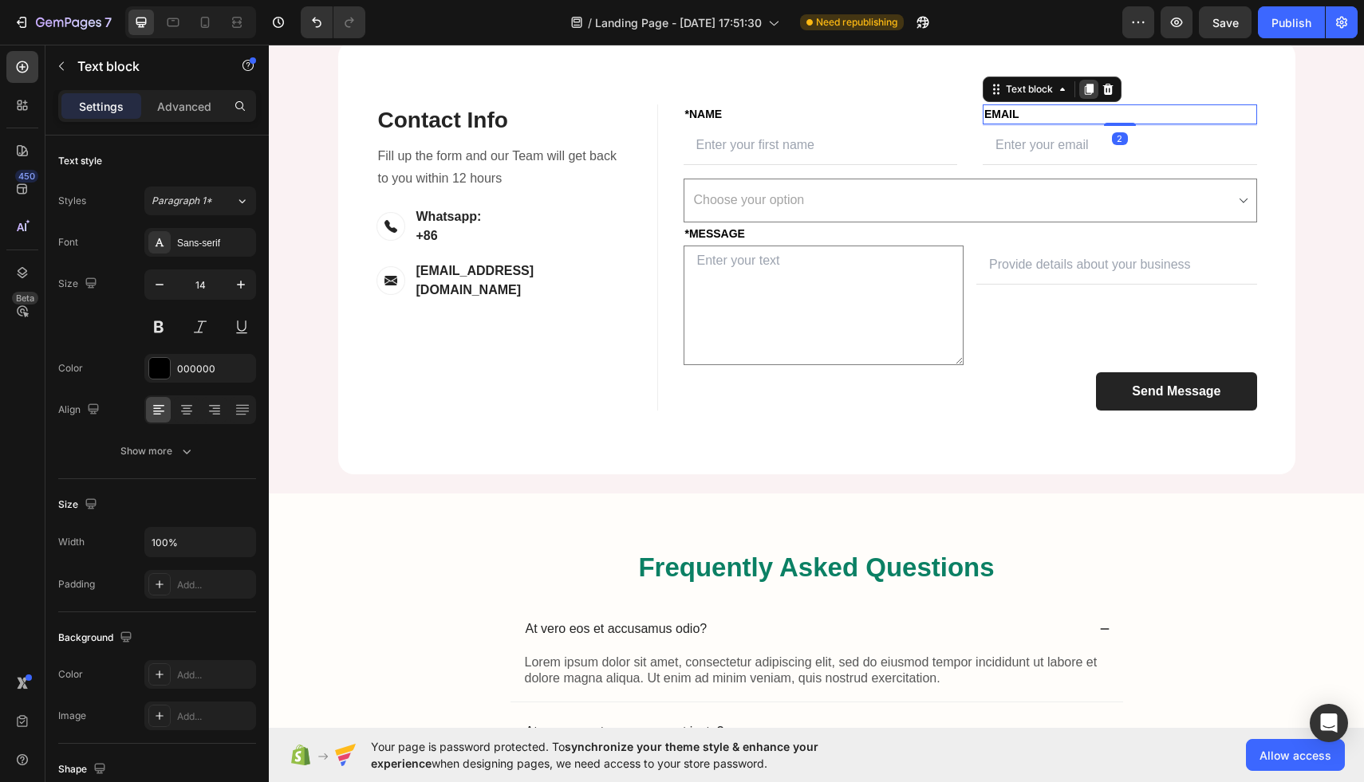
click at [1089, 95] on icon at bounding box center [1089, 89] width 9 height 11
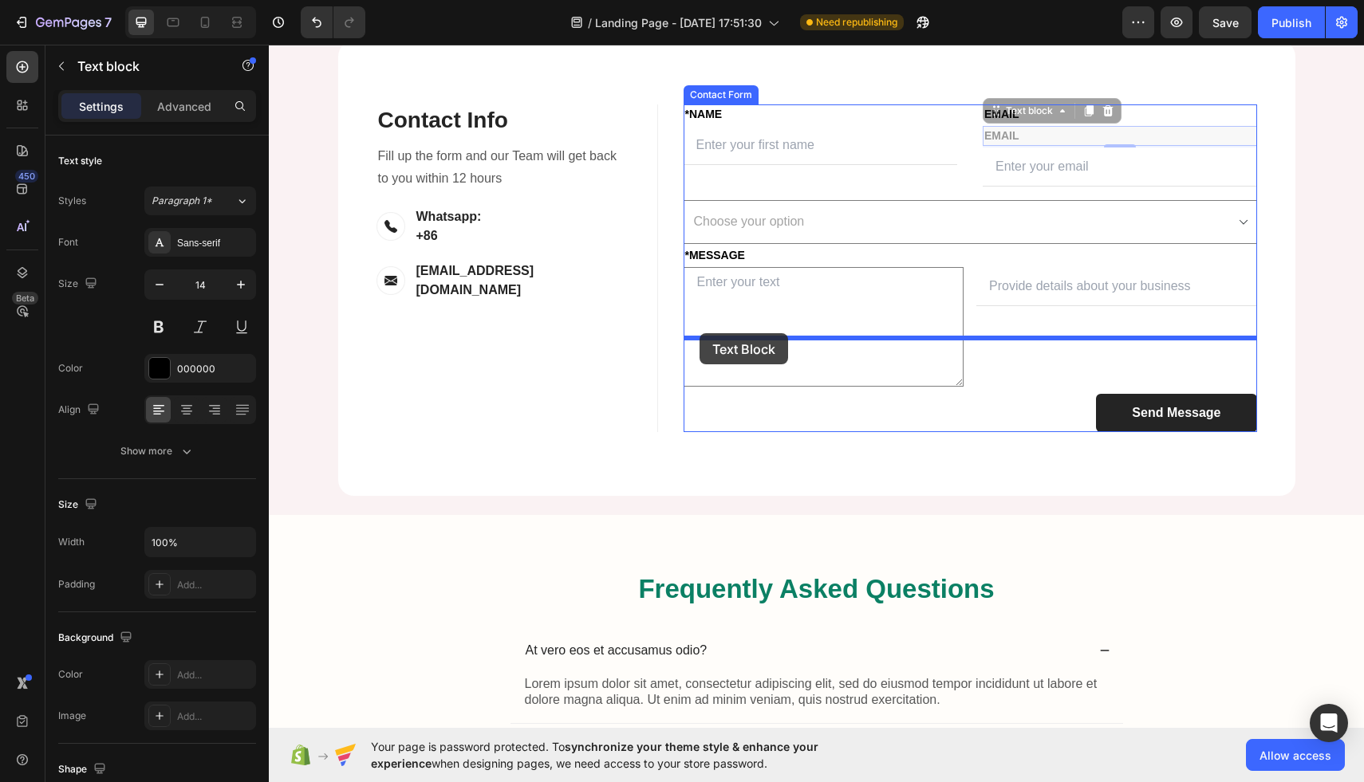
drag, startPoint x: 993, startPoint y: 253, endPoint x: 699, endPoint y: 334, distance: 304.5
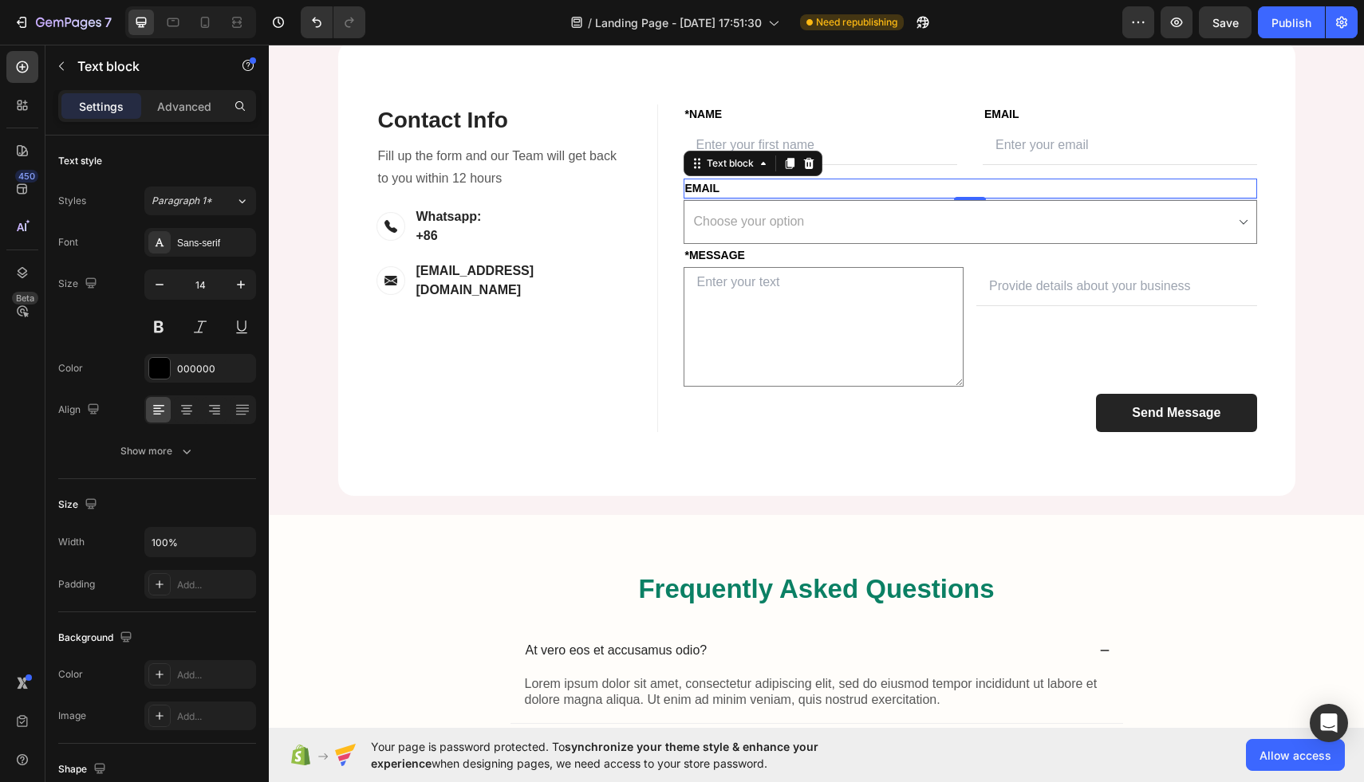
click at [783, 197] on p "Email" at bounding box center [970, 188] width 570 height 17
click at [719, 197] on p "Choose" at bounding box center [970, 188] width 570 height 17
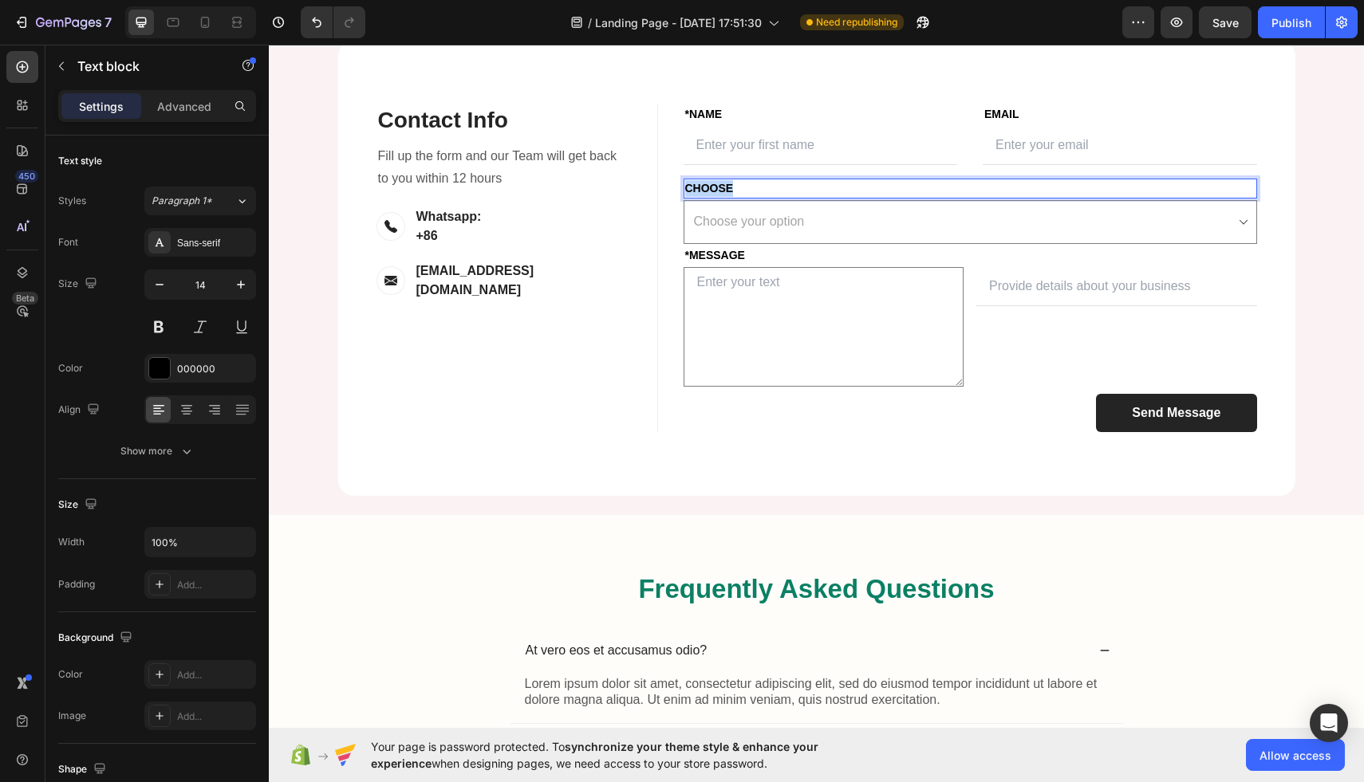
click at [719, 197] on p "Choose" at bounding box center [970, 188] width 570 height 17
click at [894, 244] on select "Choose your option Option 1 Option 2 Option 3" at bounding box center [969, 222] width 573 height 44
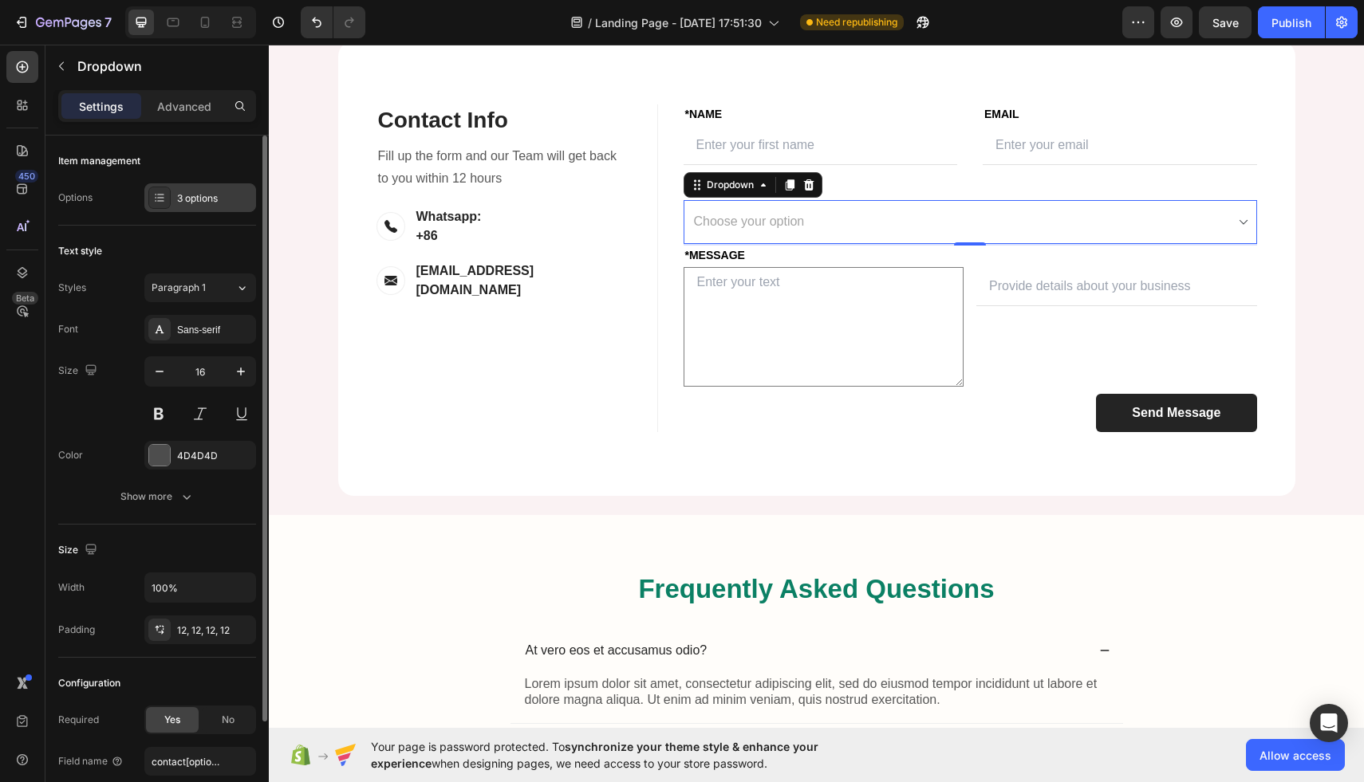
click at [164, 199] on icon at bounding box center [159, 197] width 13 height 13
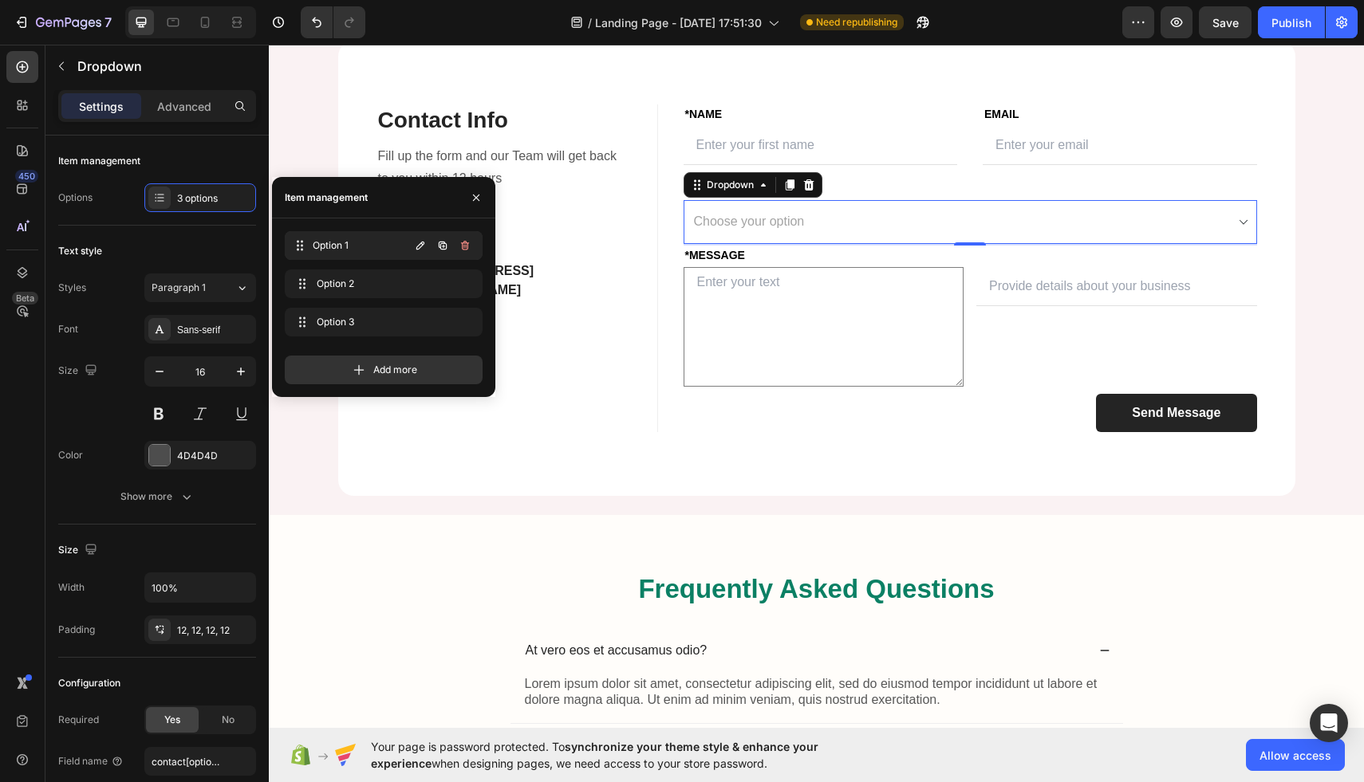
click at [404, 245] on span "Option 1" at bounding box center [361, 245] width 96 height 14
click at [414, 242] on icon "button" at bounding box center [420, 245] width 13 height 13
type input "Amazon FBA"
click at [346, 281] on span "Option 2" at bounding box center [362, 284] width 90 height 14
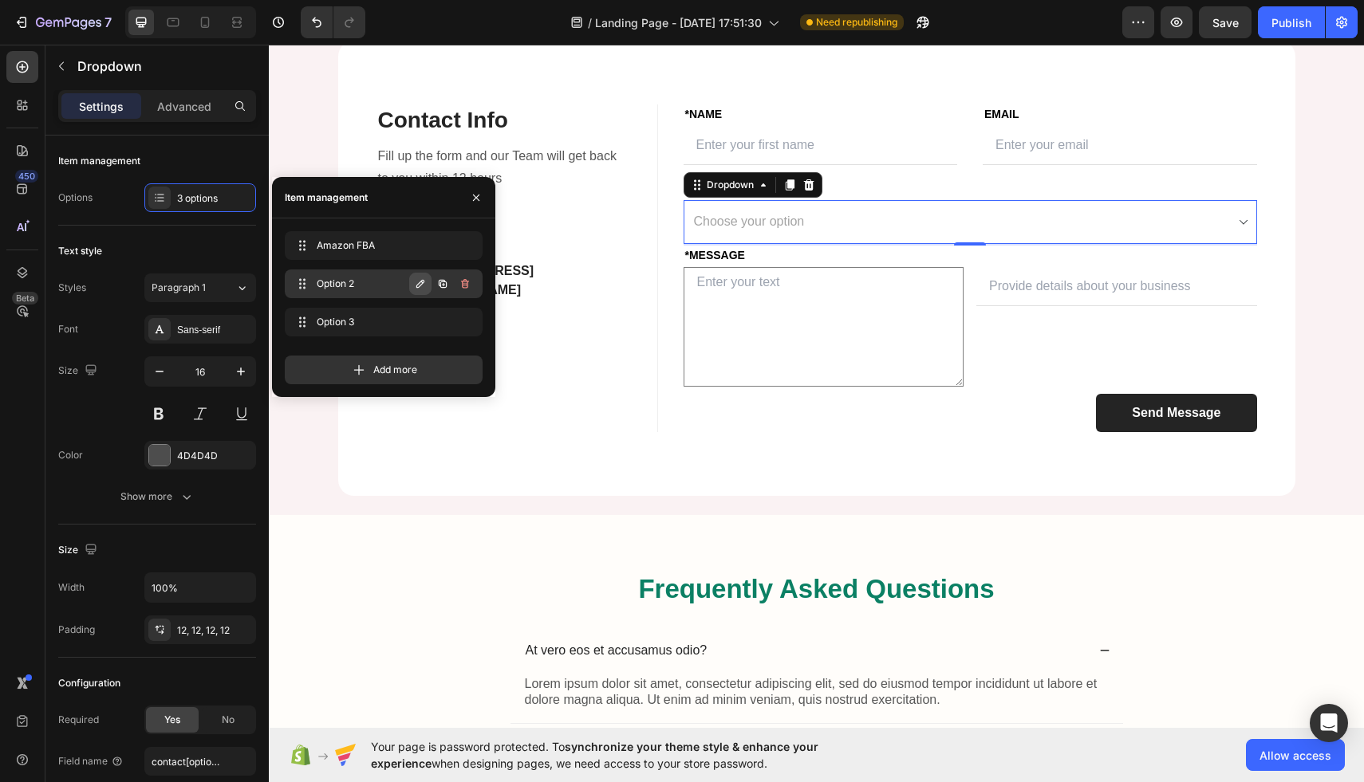
click at [419, 282] on icon "button" at bounding box center [420, 284] width 13 height 13
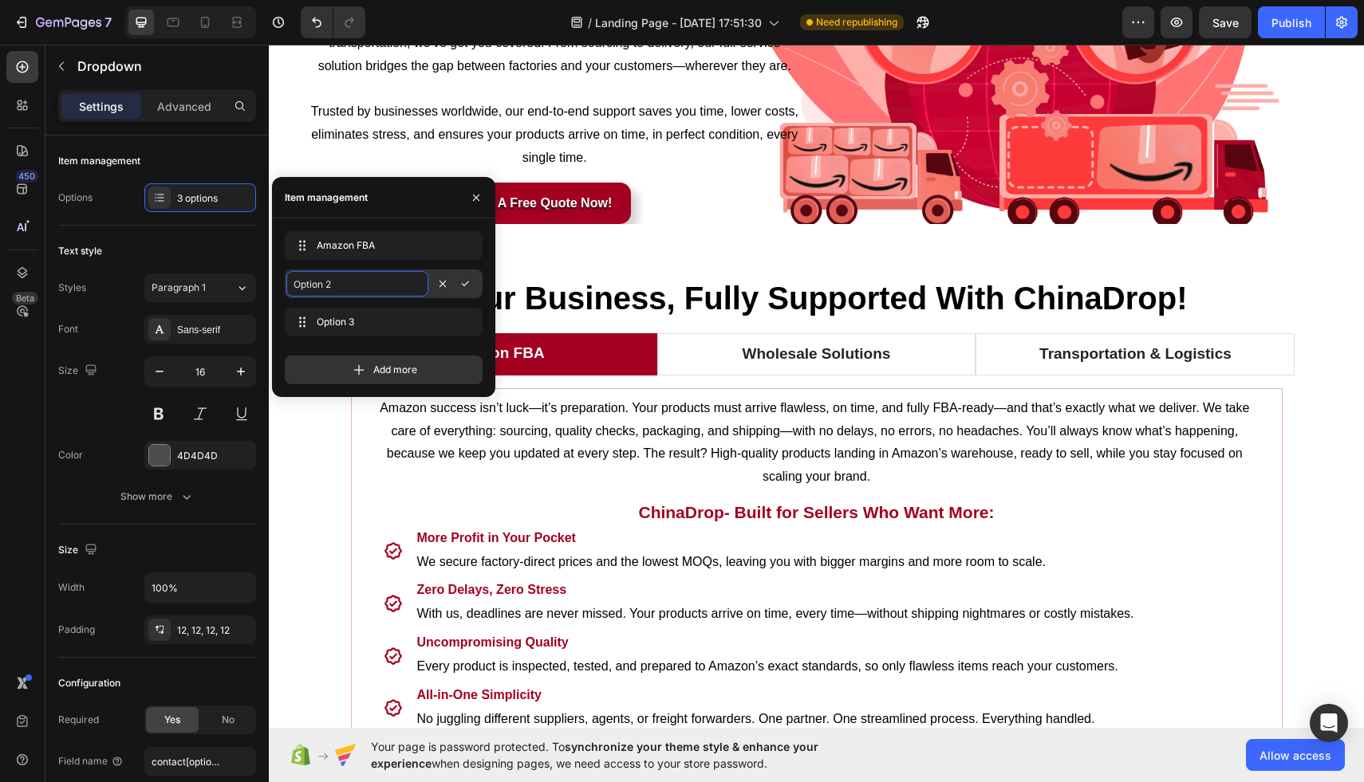
scroll to position [236, 0]
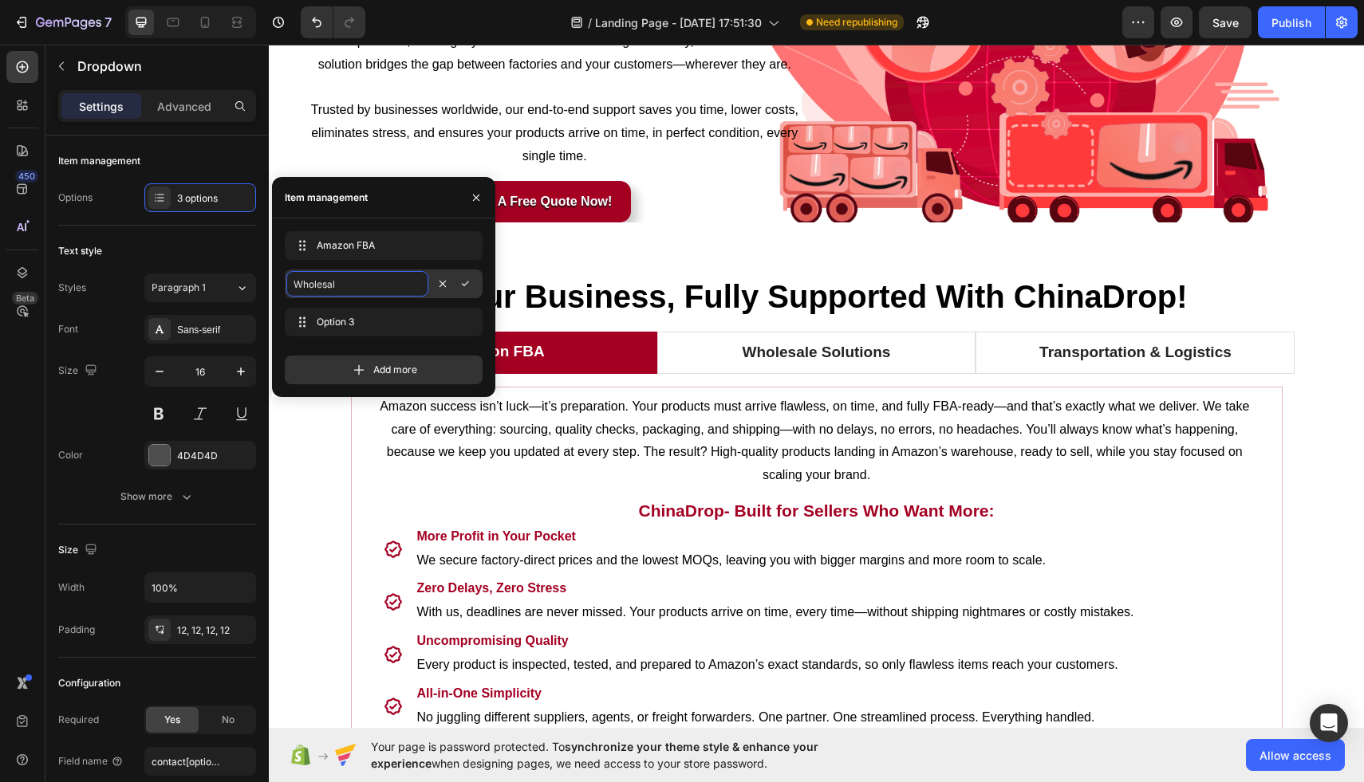
type input "Wholesale"
click at [341, 305] on div "Amazon FBA Amazon FBA Wholesale Wholesale Option 3 Option 3" at bounding box center [384, 287] width 198 height 112
click at [345, 321] on span "Option 3" at bounding box center [361, 322] width 96 height 14
click at [419, 320] on icon "button" at bounding box center [420, 322] width 13 height 13
type input "Transportation & Logistics"
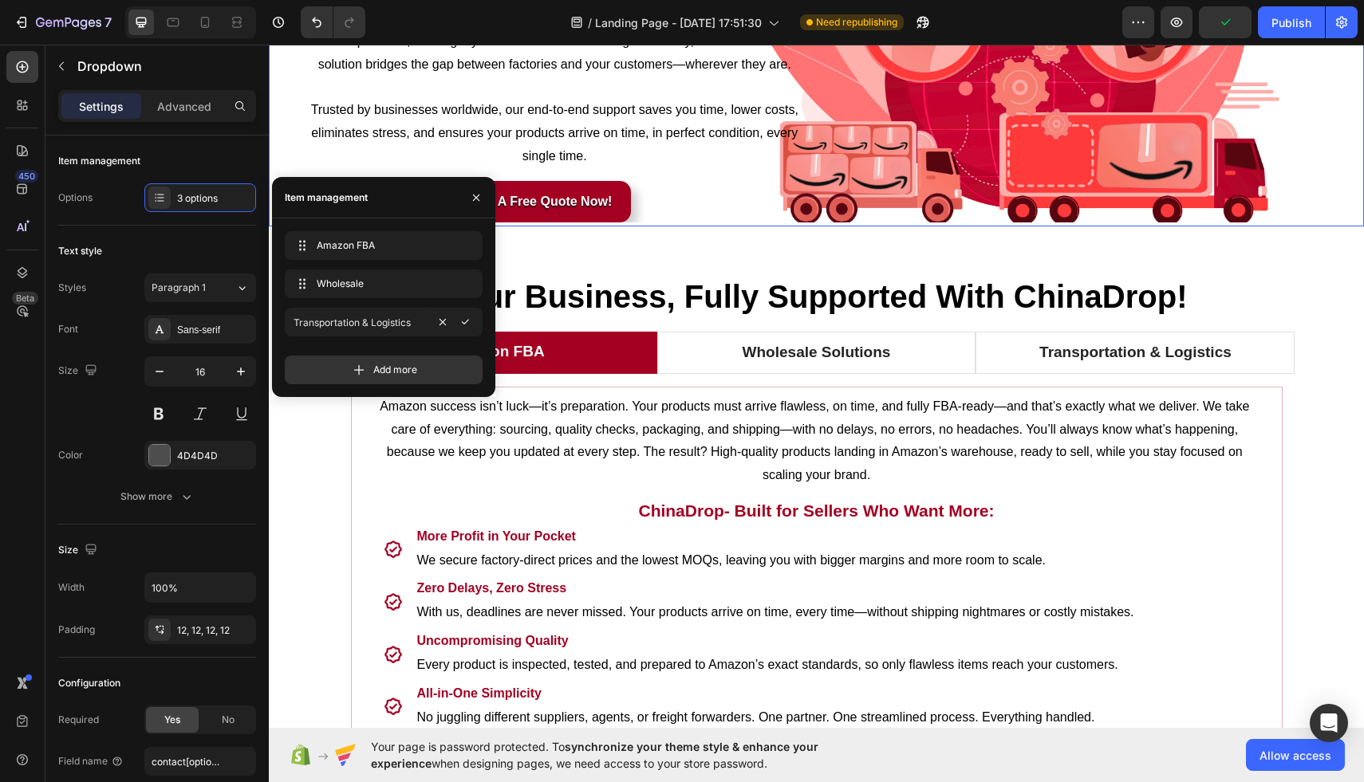
click at [1323, 215] on div "Your Trusted All-In-One Partner for Amazon FBA & E-Commerce Success Heading Whe…" at bounding box center [816, 45] width 1095 height 356
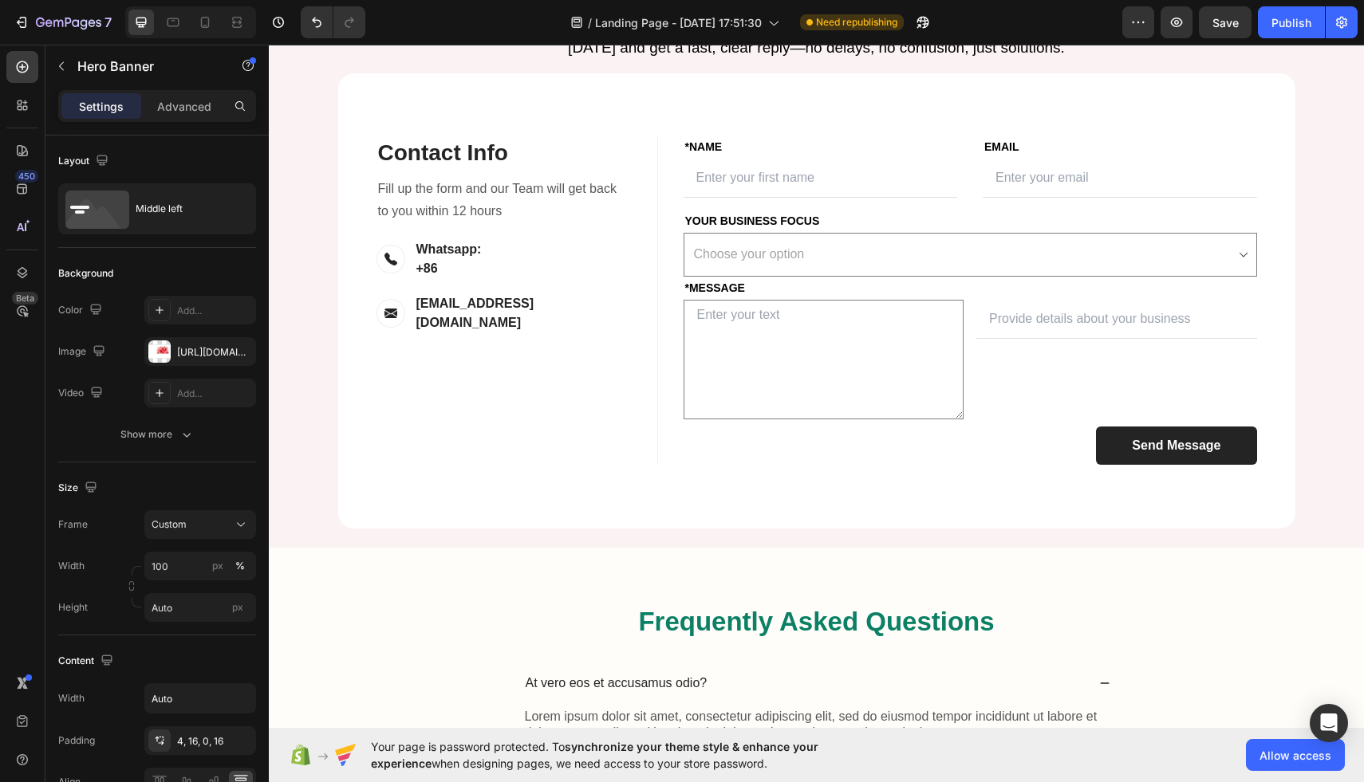
scroll to position [3449, 0]
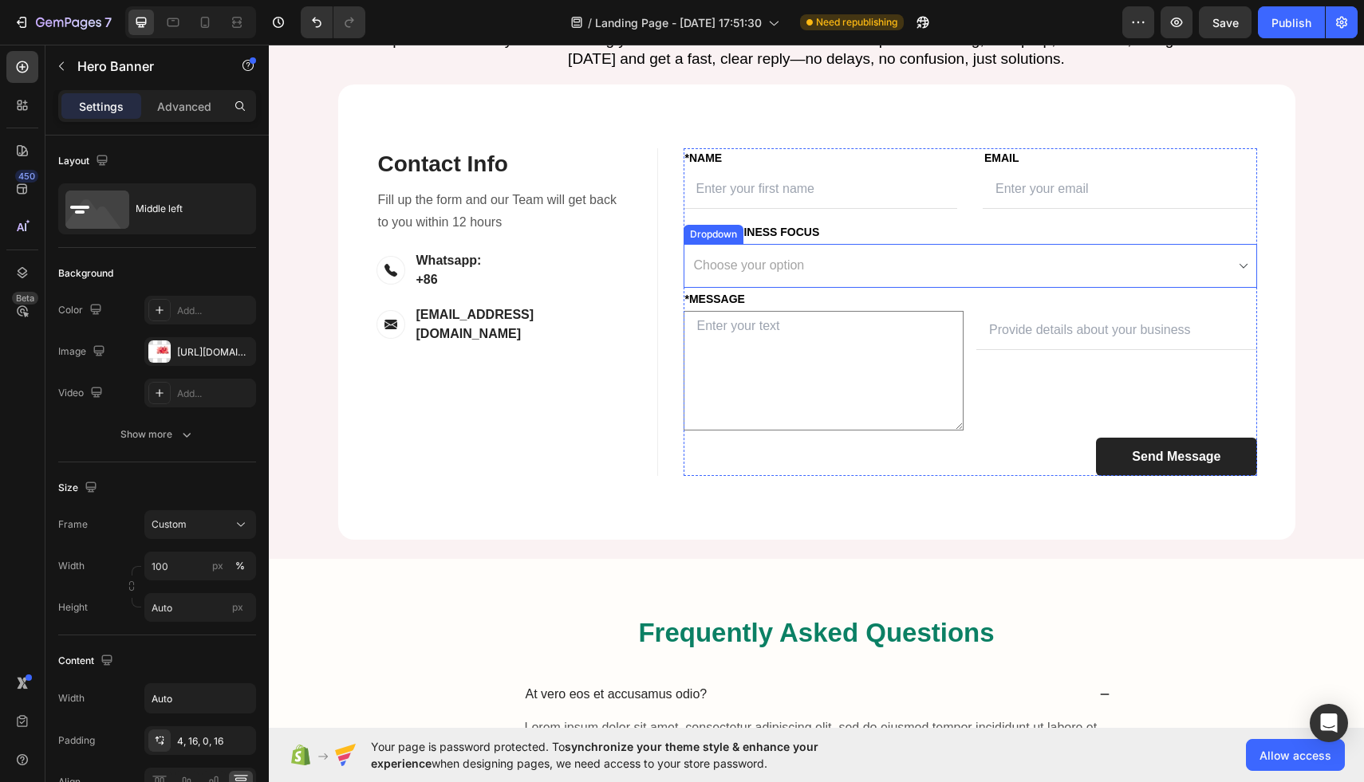
click at [1034, 288] on select "Choose your option Amazon FBA Wholesale Transportation & Logistics" at bounding box center [969, 266] width 573 height 44
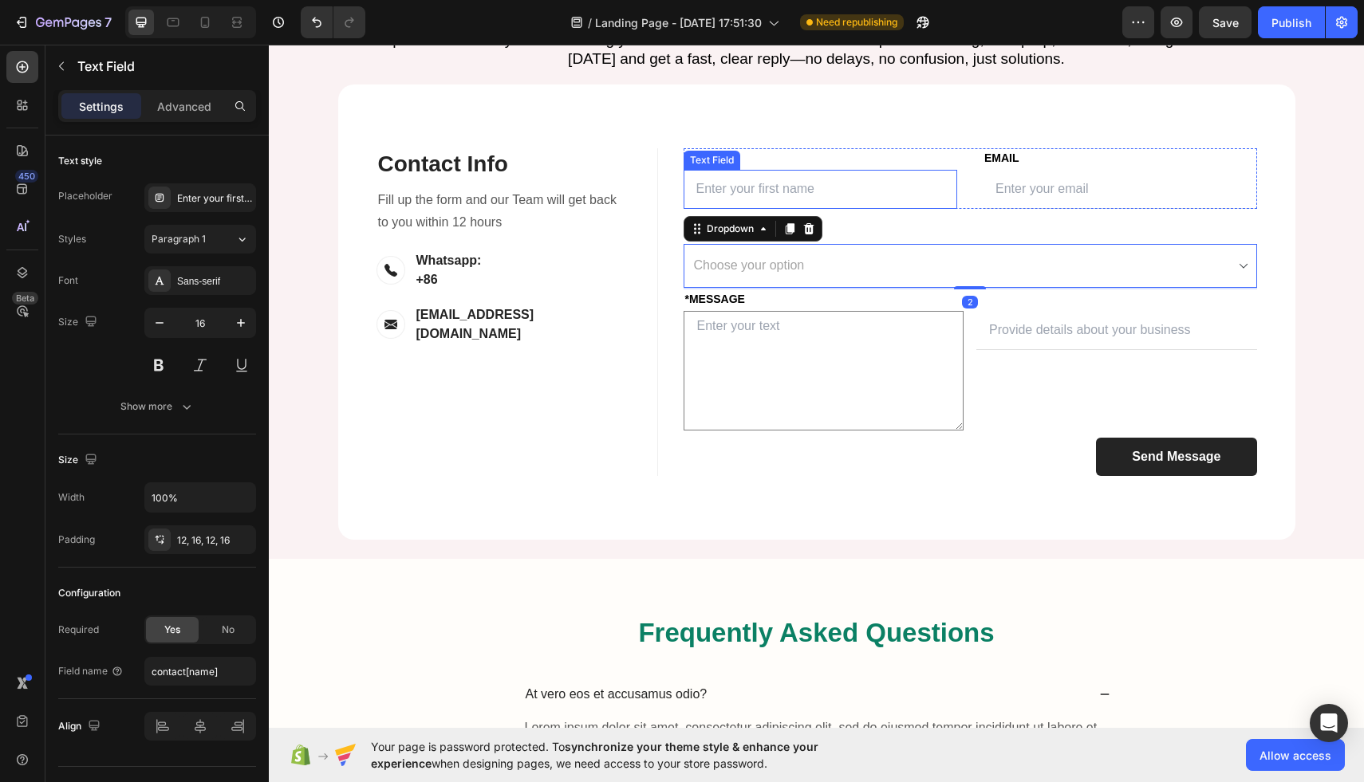
click at [836, 209] on input "text" at bounding box center [820, 189] width 274 height 39
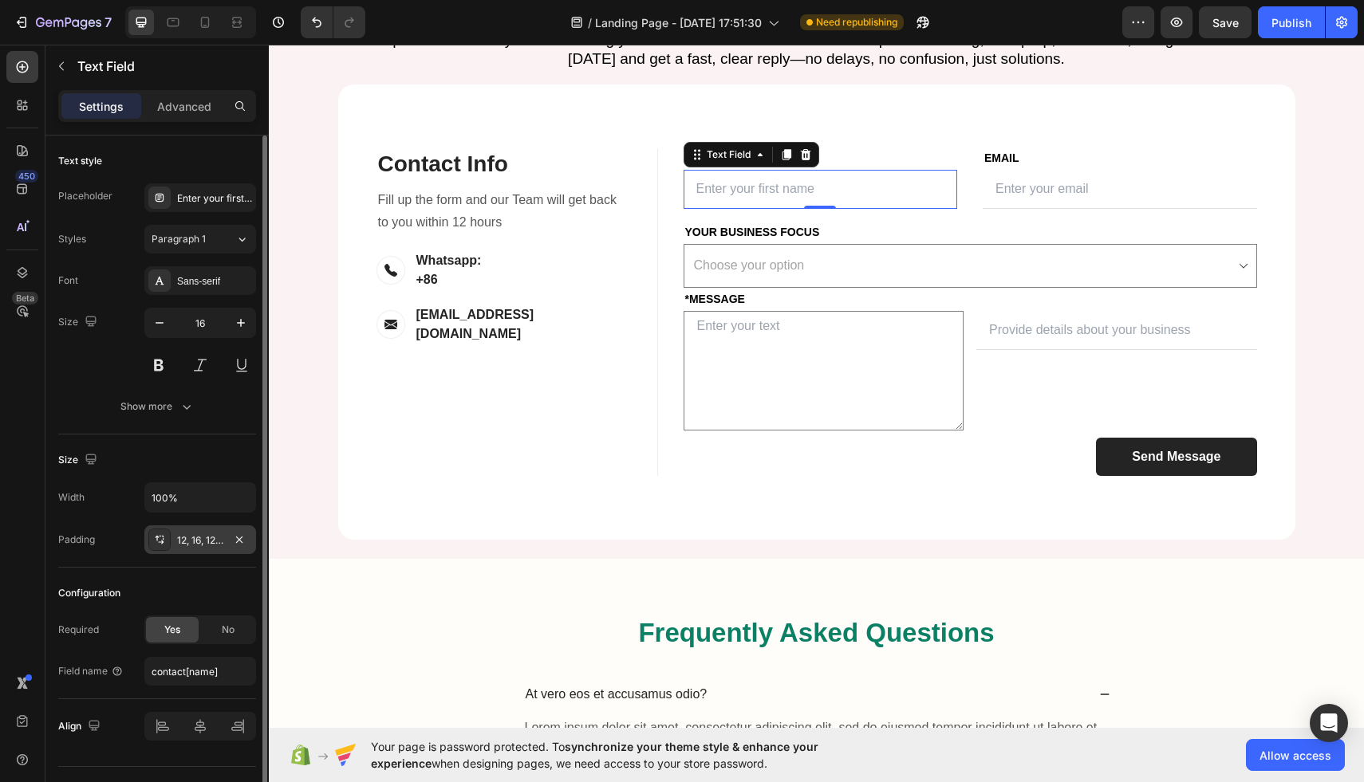
click at [189, 545] on div "12, 16, 12, 16" at bounding box center [200, 541] width 46 height 14
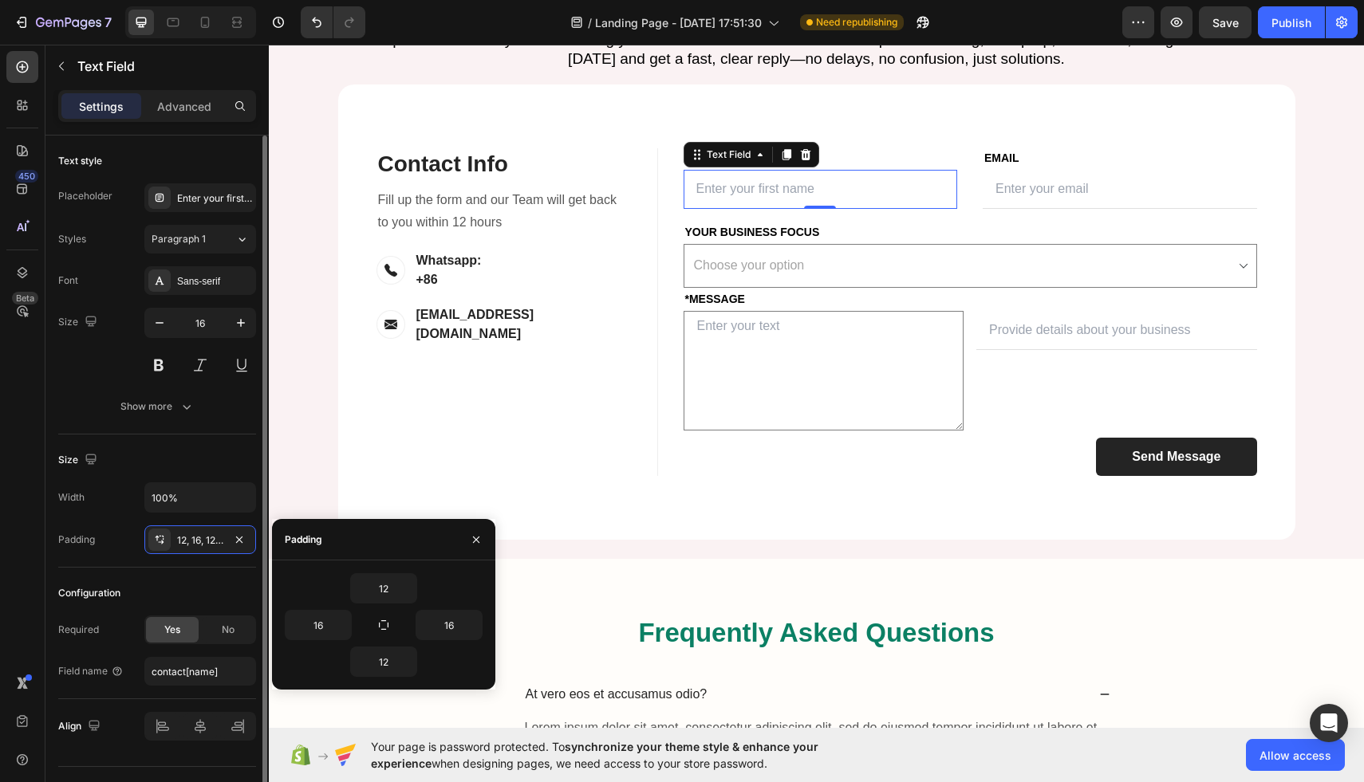
click at [117, 581] on div "Configuration" at bounding box center [157, 594] width 198 height 26
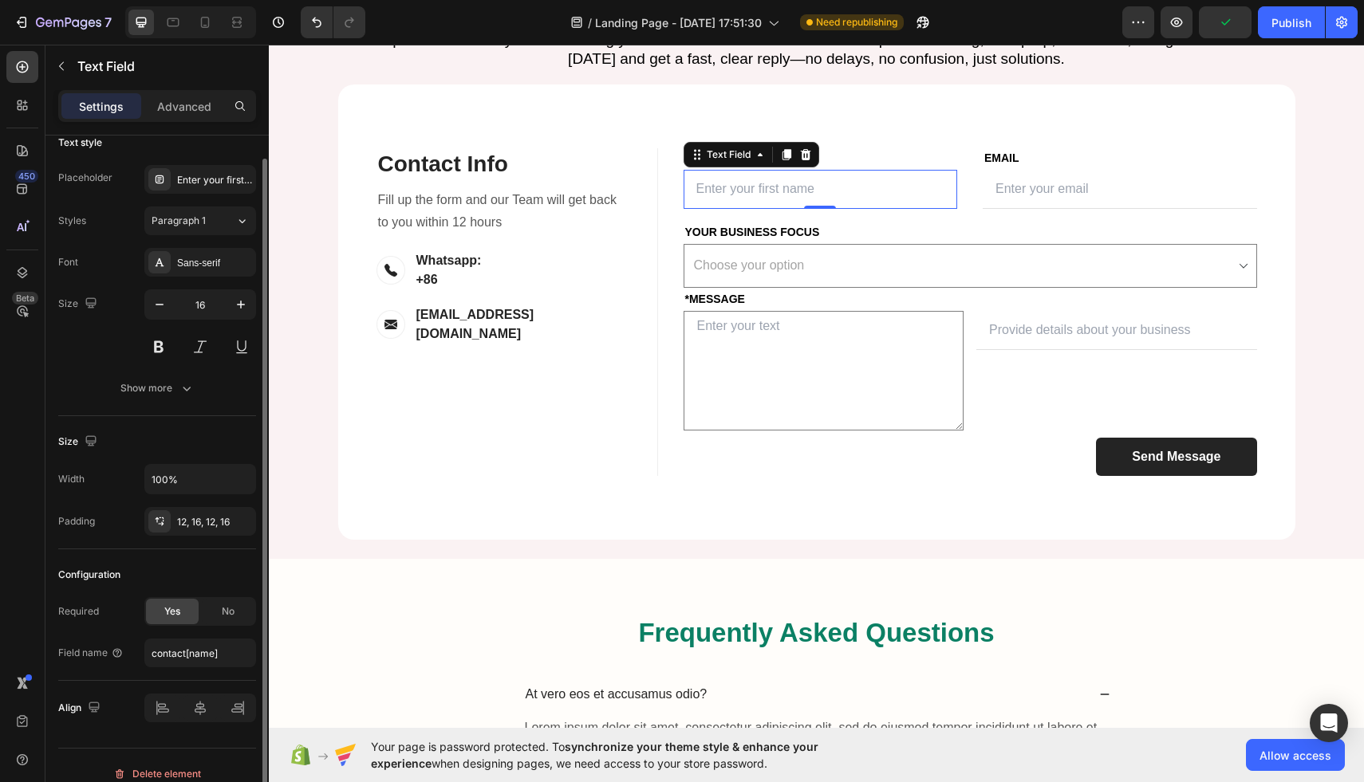
scroll to position [35, 0]
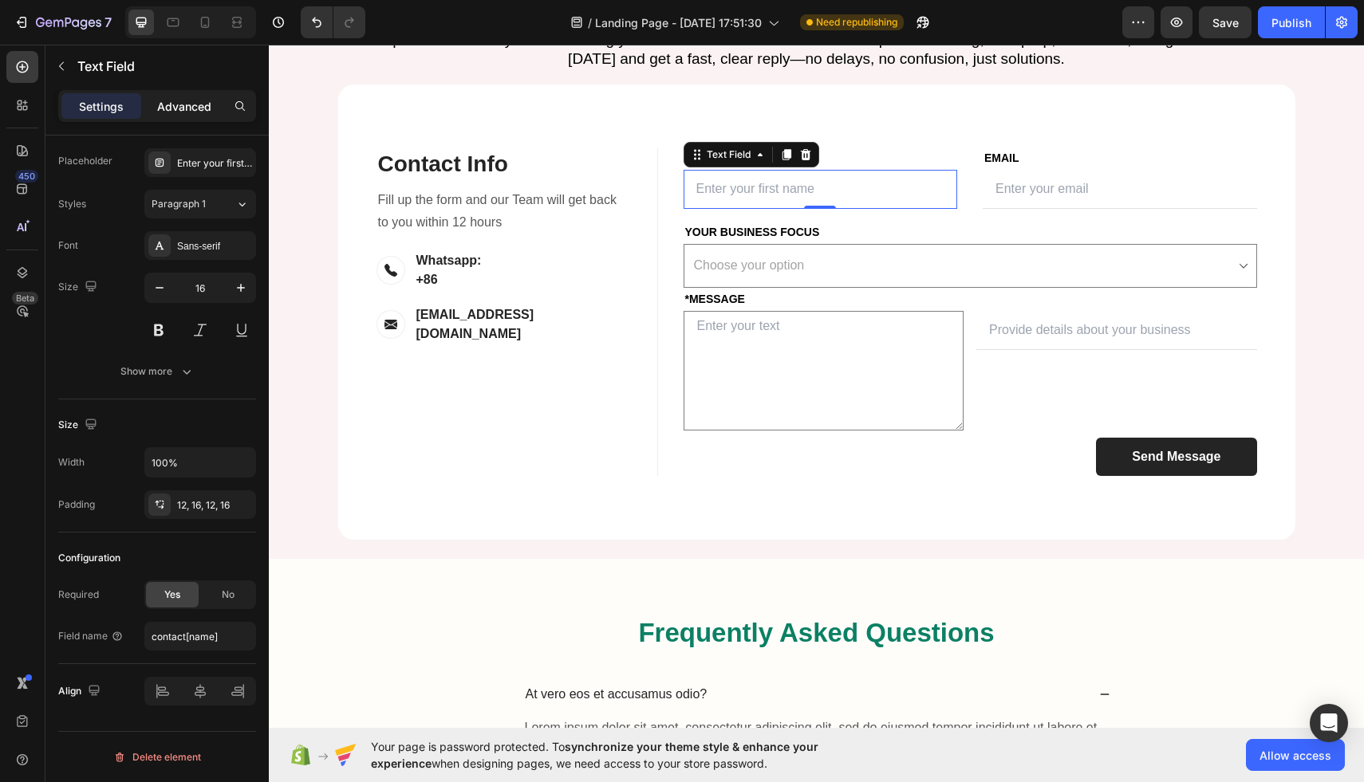
click at [175, 108] on p "Advanced" at bounding box center [184, 106] width 54 height 17
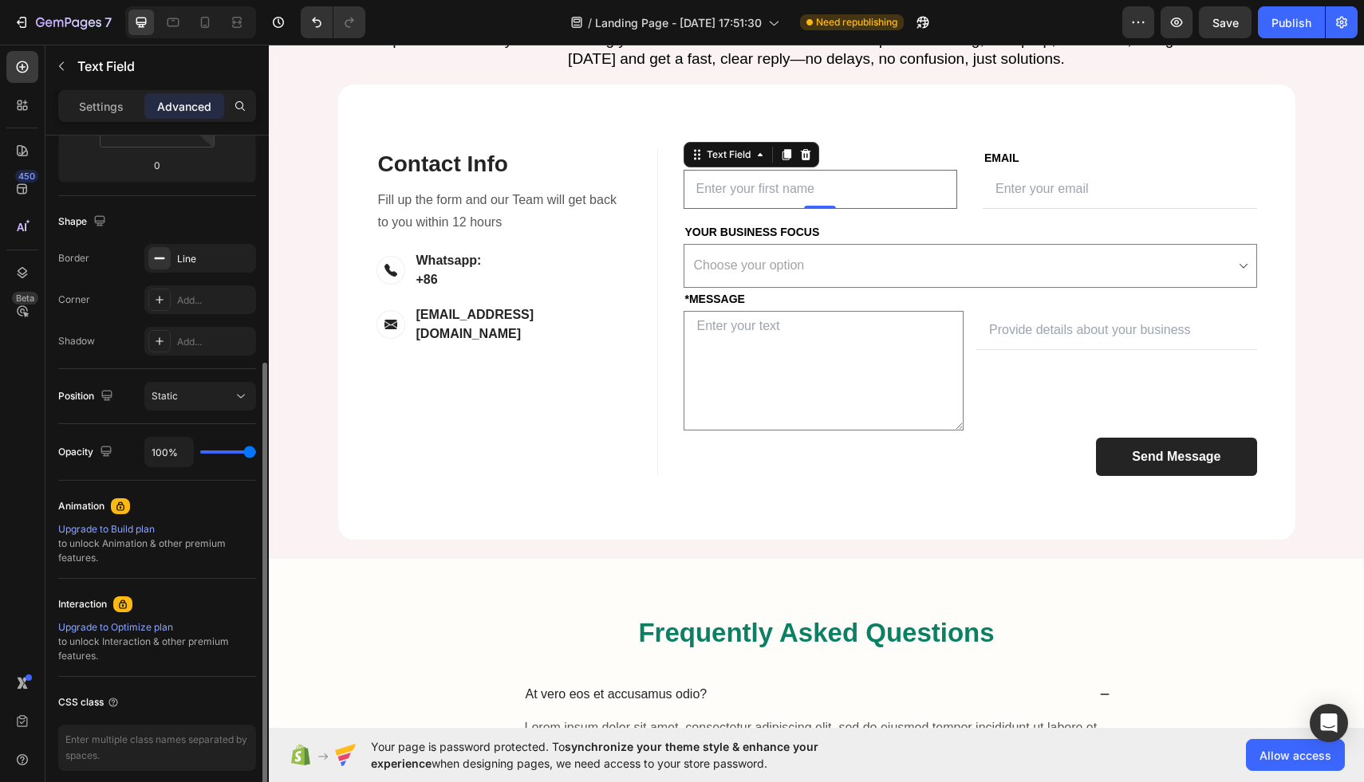
scroll to position [385, 0]
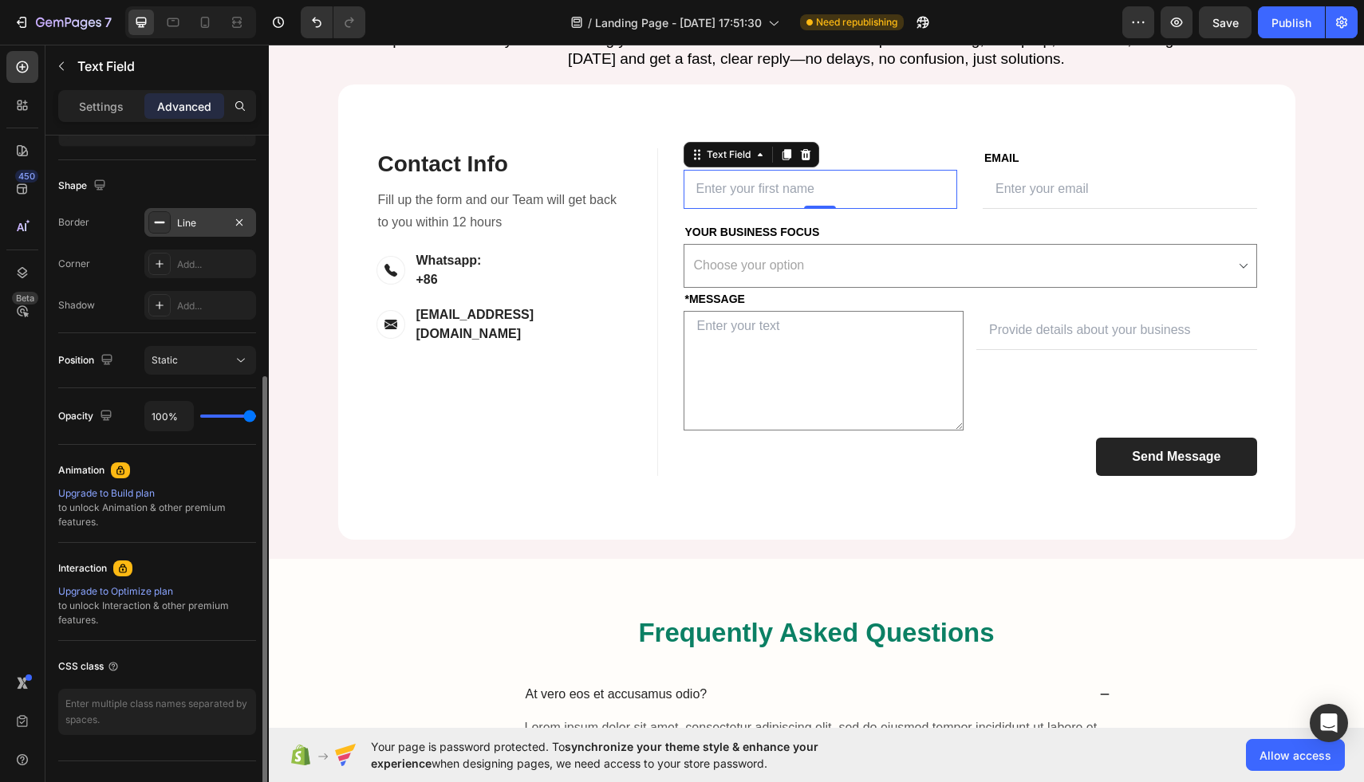
click at [201, 221] on div "Line" at bounding box center [200, 223] width 46 height 14
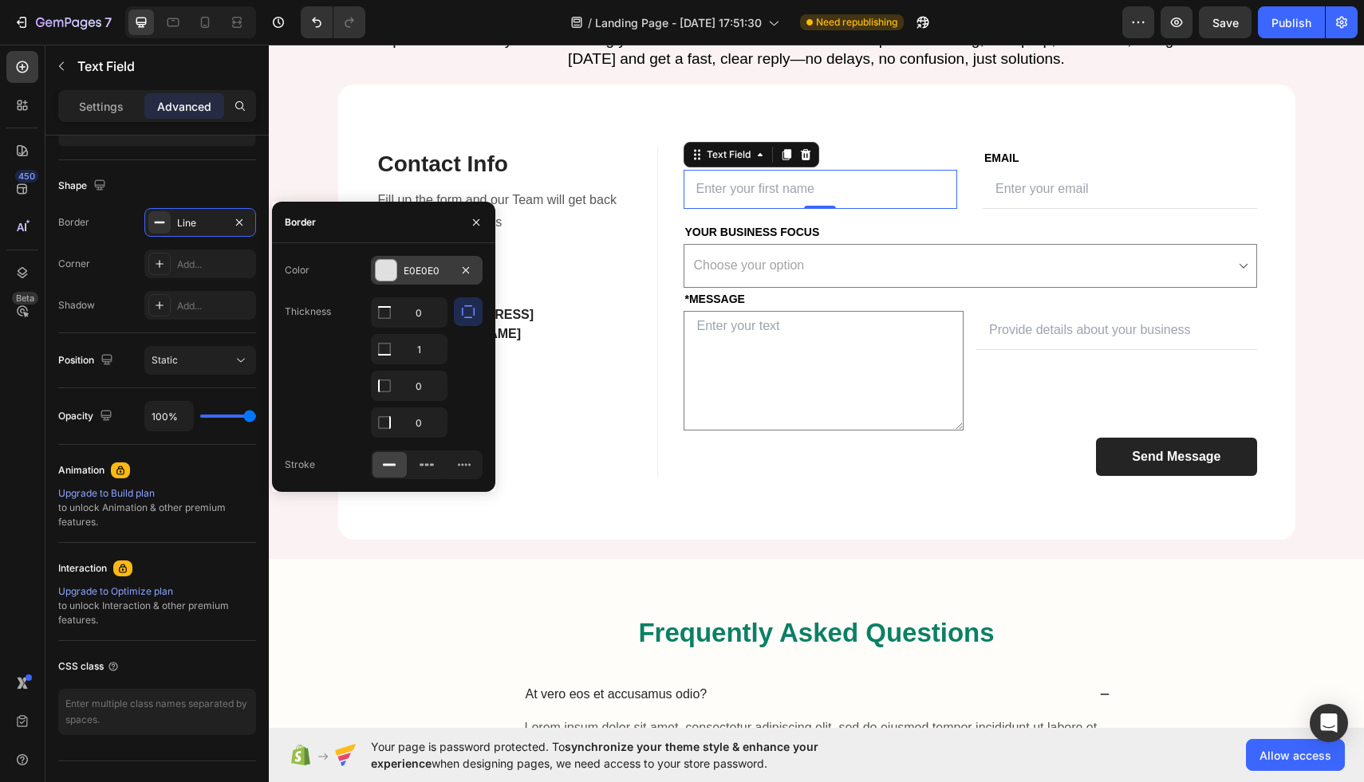
click at [427, 273] on div "E0E0E0" at bounding box center [427, 271] width 46 height 14
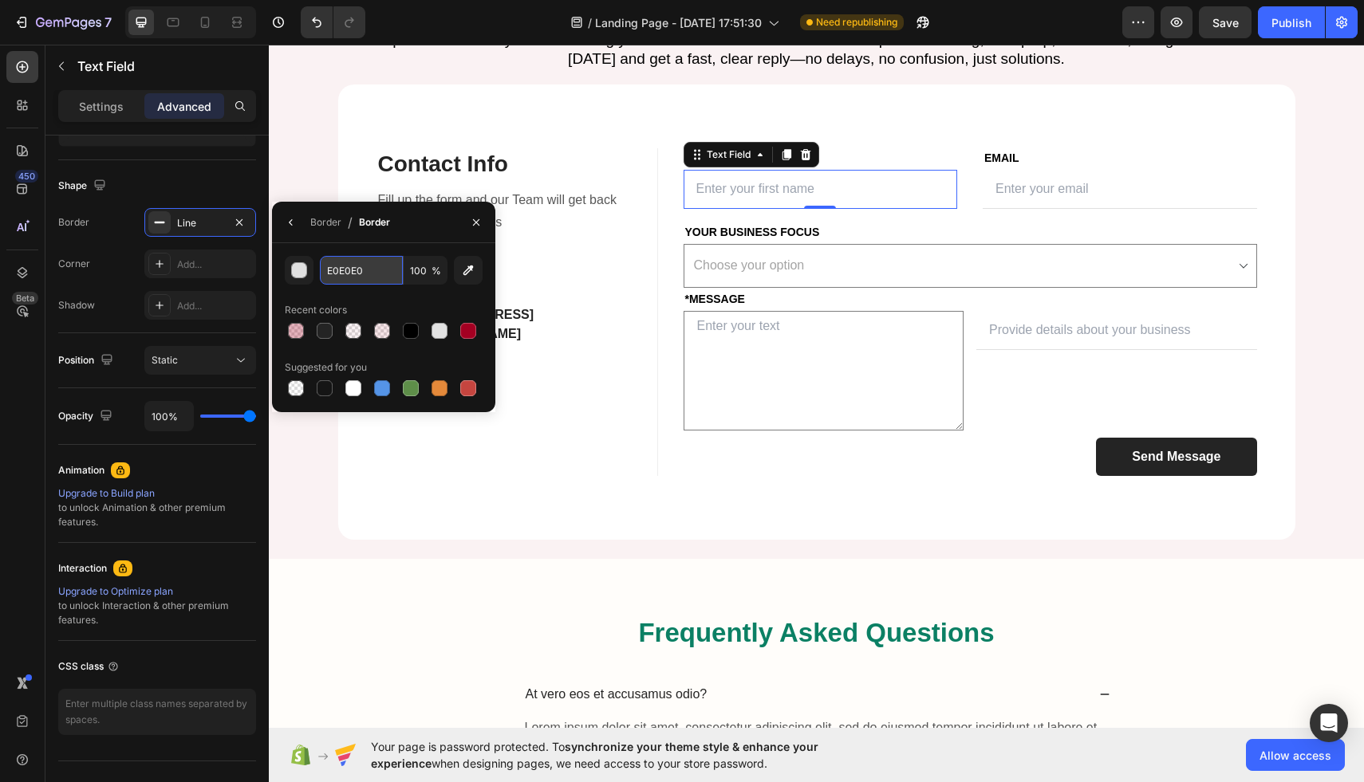
click at [366, 270] on input "E0E0E0" at bounding box center [361, 270] width 83 height 29
type input "E0E0E0"
click at [286, 219] on icon "button" at bounding box center [291, 222] width 13 height 13
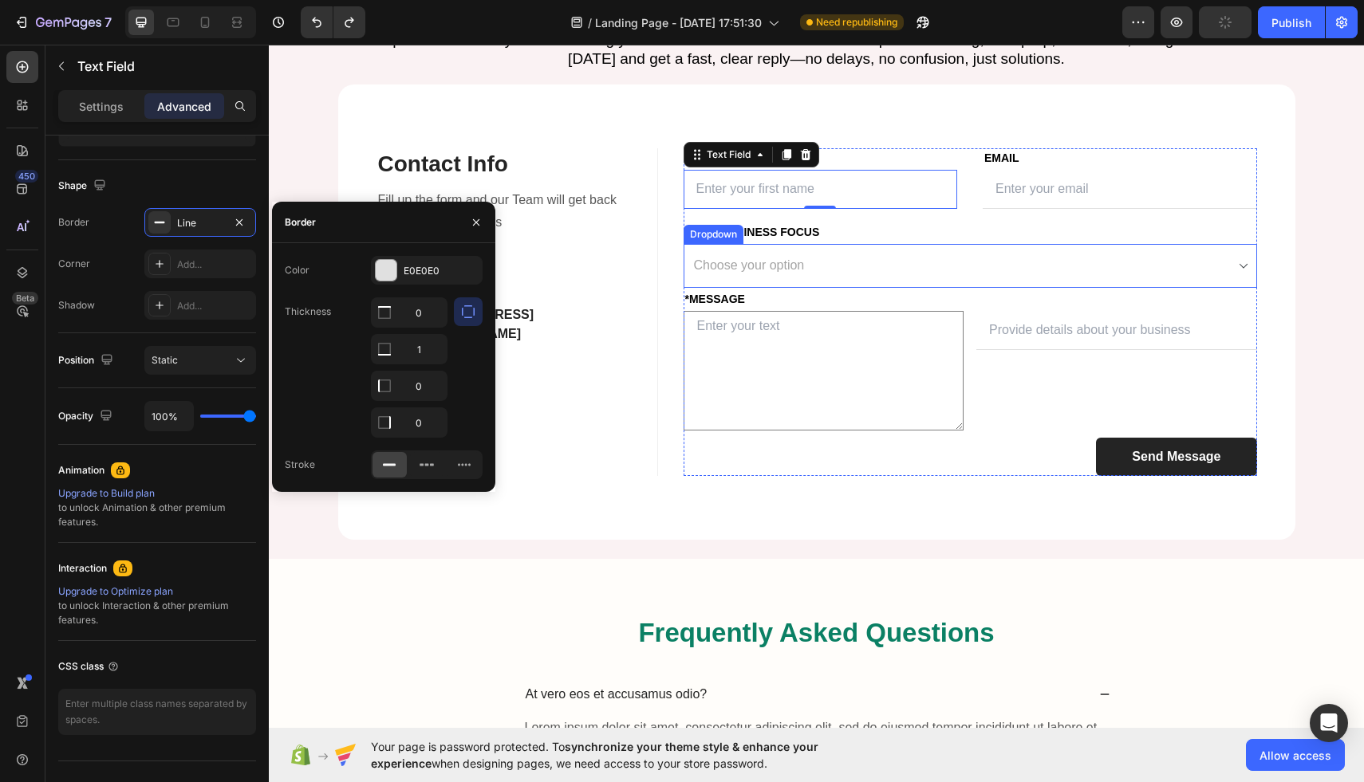
click at [963, 288] on select "Choose your option Amazon FBA Wholesale Transportation & Logistics" at bounding box center [969, 266] width 573 height 44
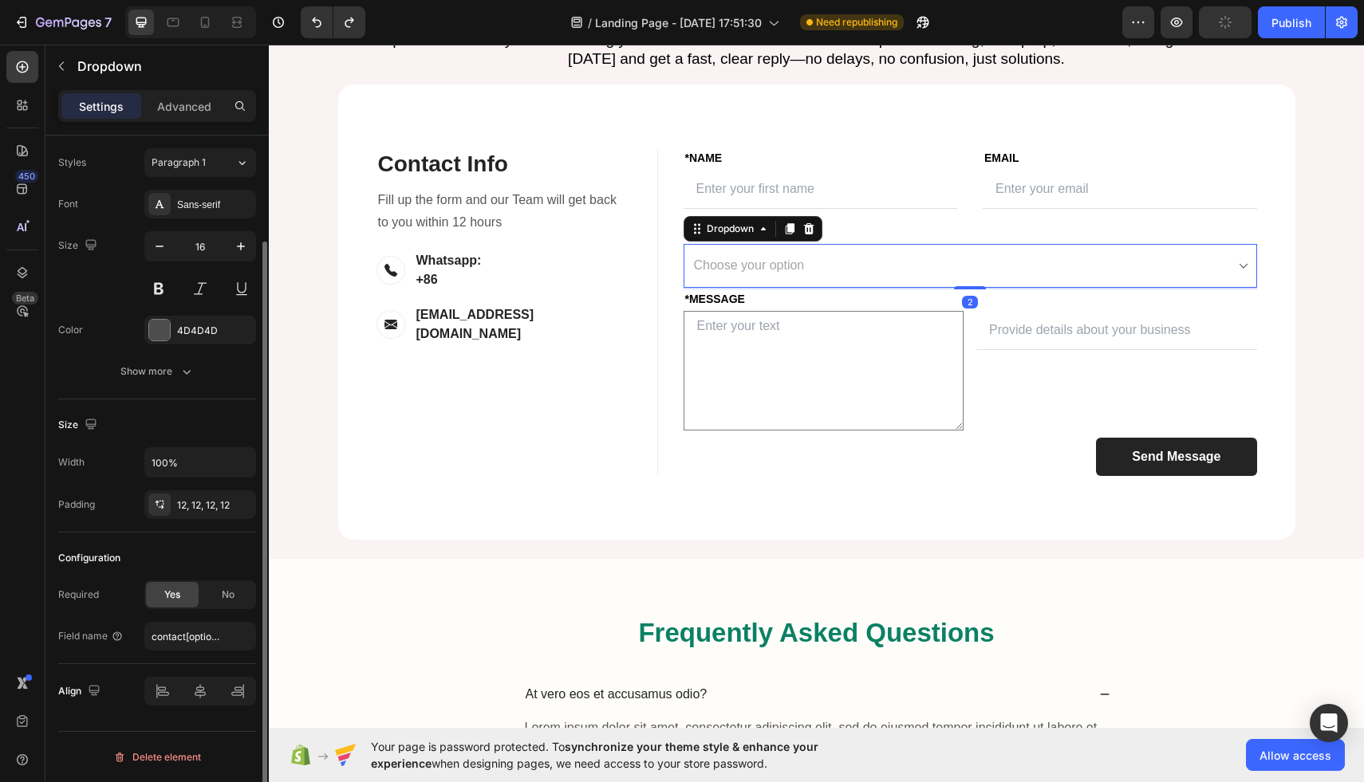
scroll to position [0, 0]
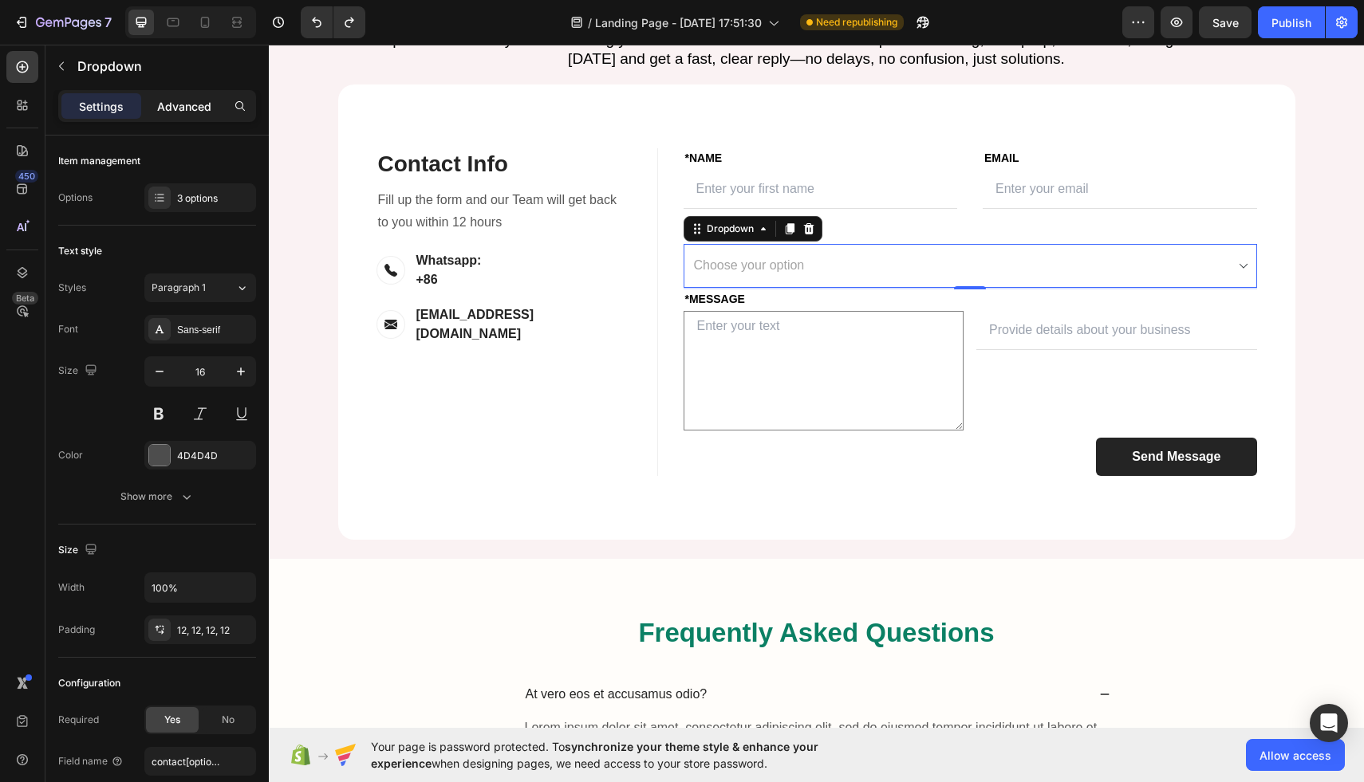
click at [183, 107] on p "Advanced" at bounding box center [184, 106] width 54 height 17
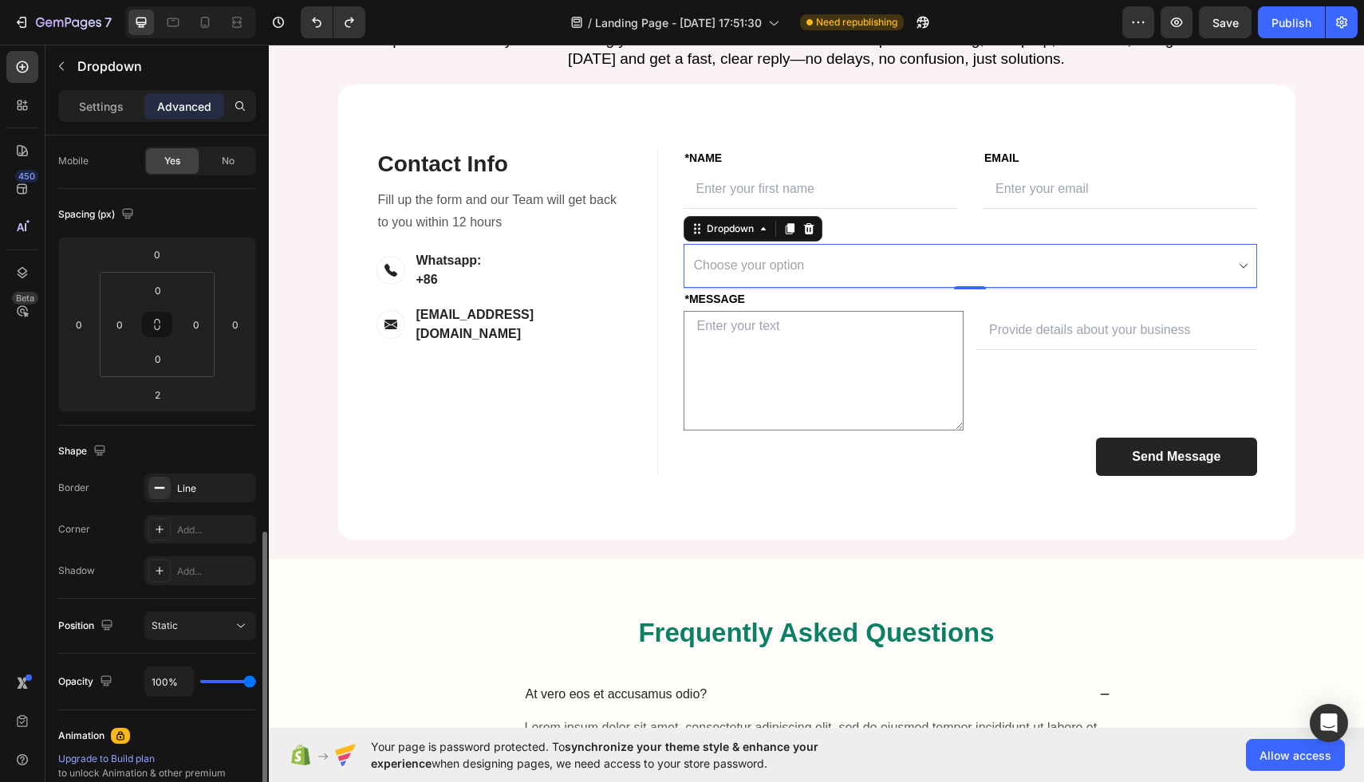
scroll to position [415, 0]
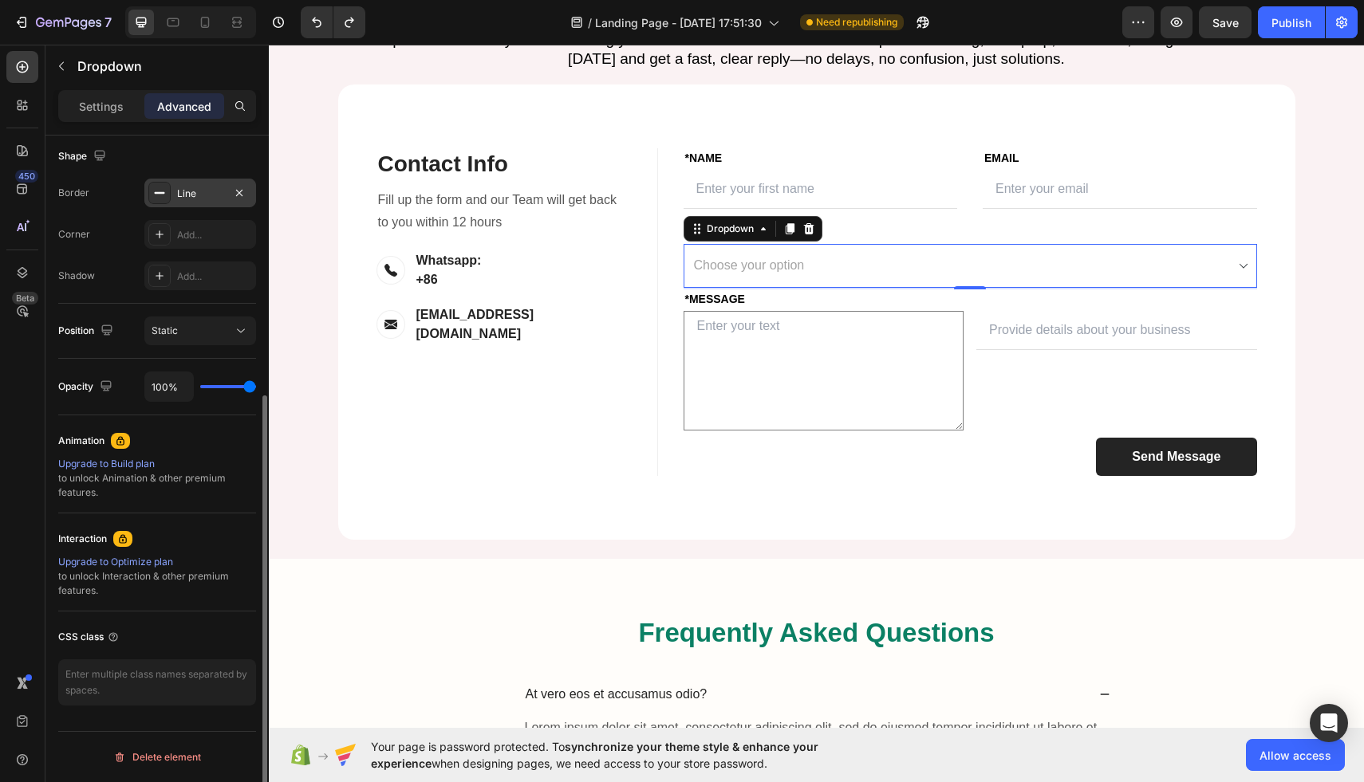
click at [218, 196] on div "Line" at bounding box center [200, 194] width 46 height 14
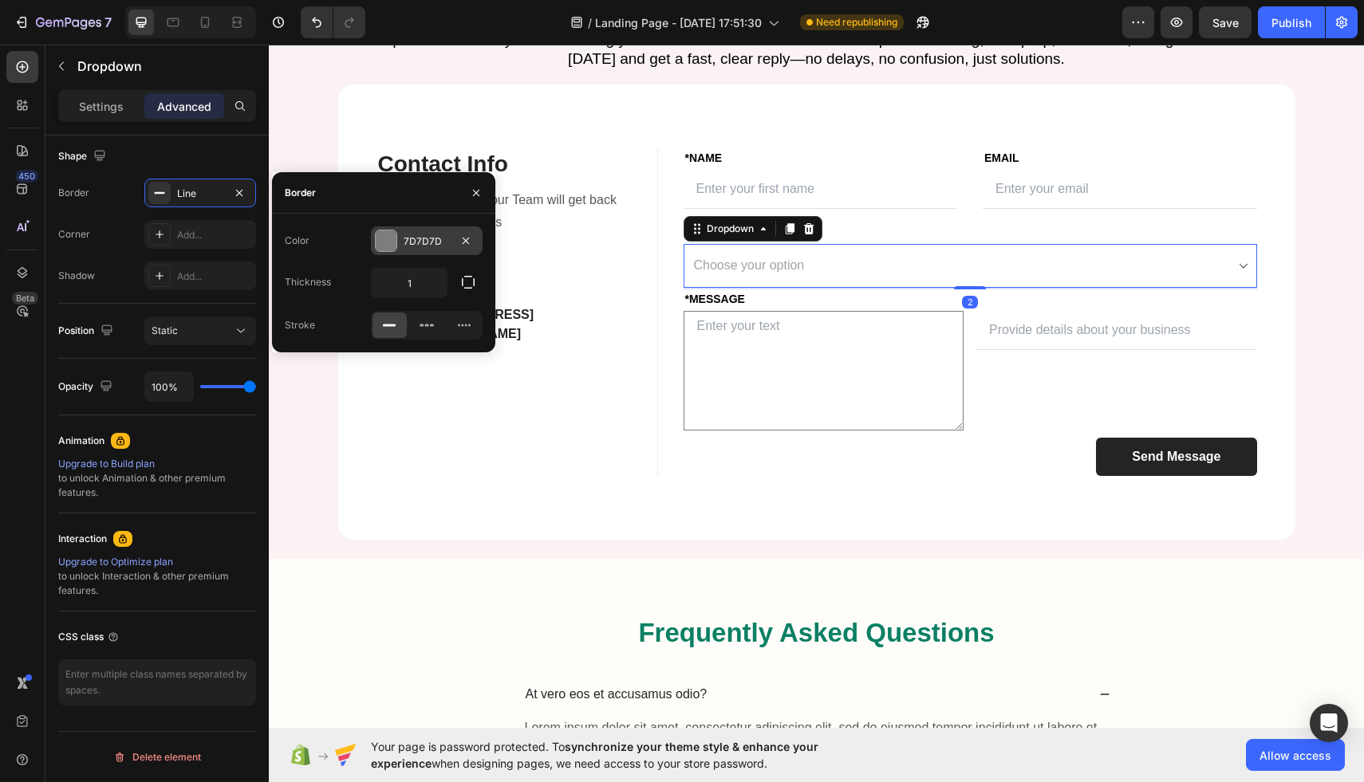
click at [433, 241] on div "7D7D7D" at bounding box center [427, 241] width 46 height 14
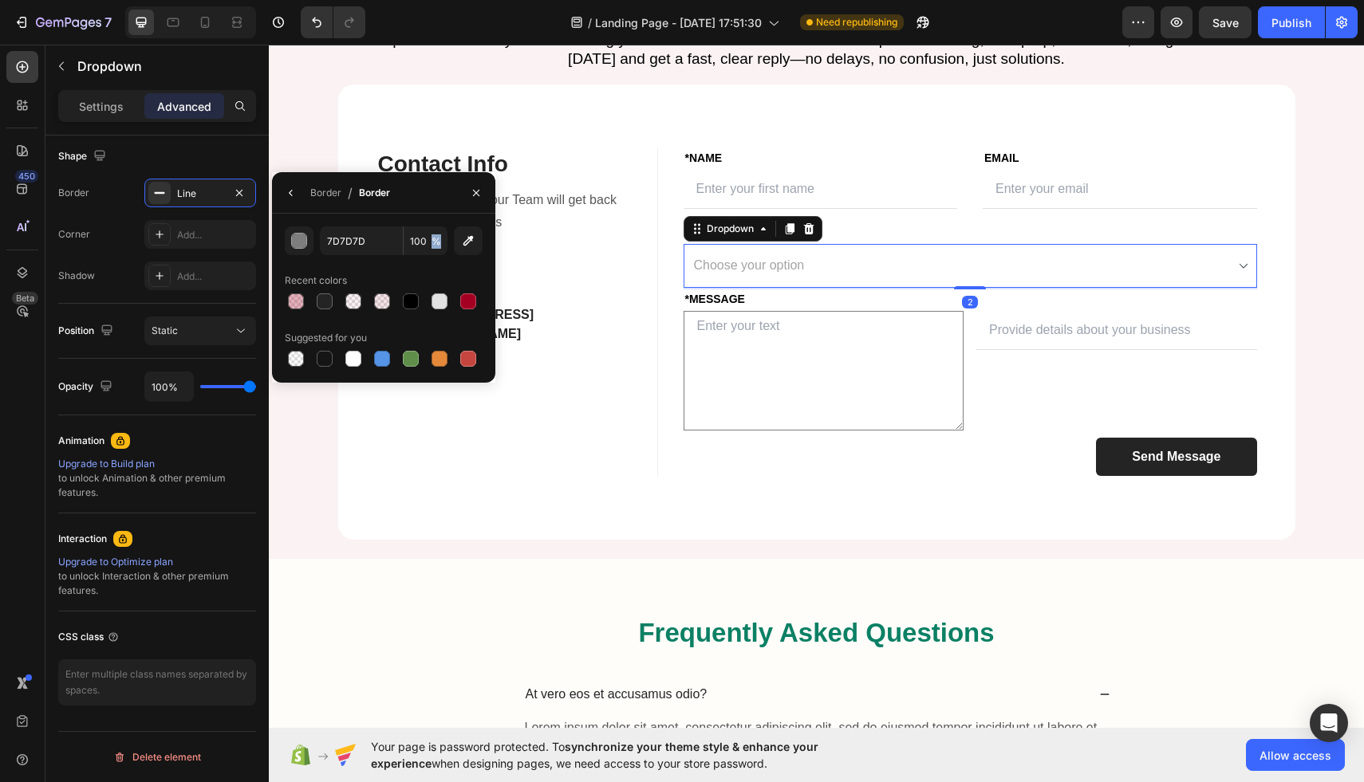
click at [433, 241] on span "%" at bounding box center [436, 241] width 10 height 14
click at [344, 251] on input "7D7D7D" at bounding box center [361, 240] width 83 height 29
paste input "E0E0E0"
type input "E0E0E0"
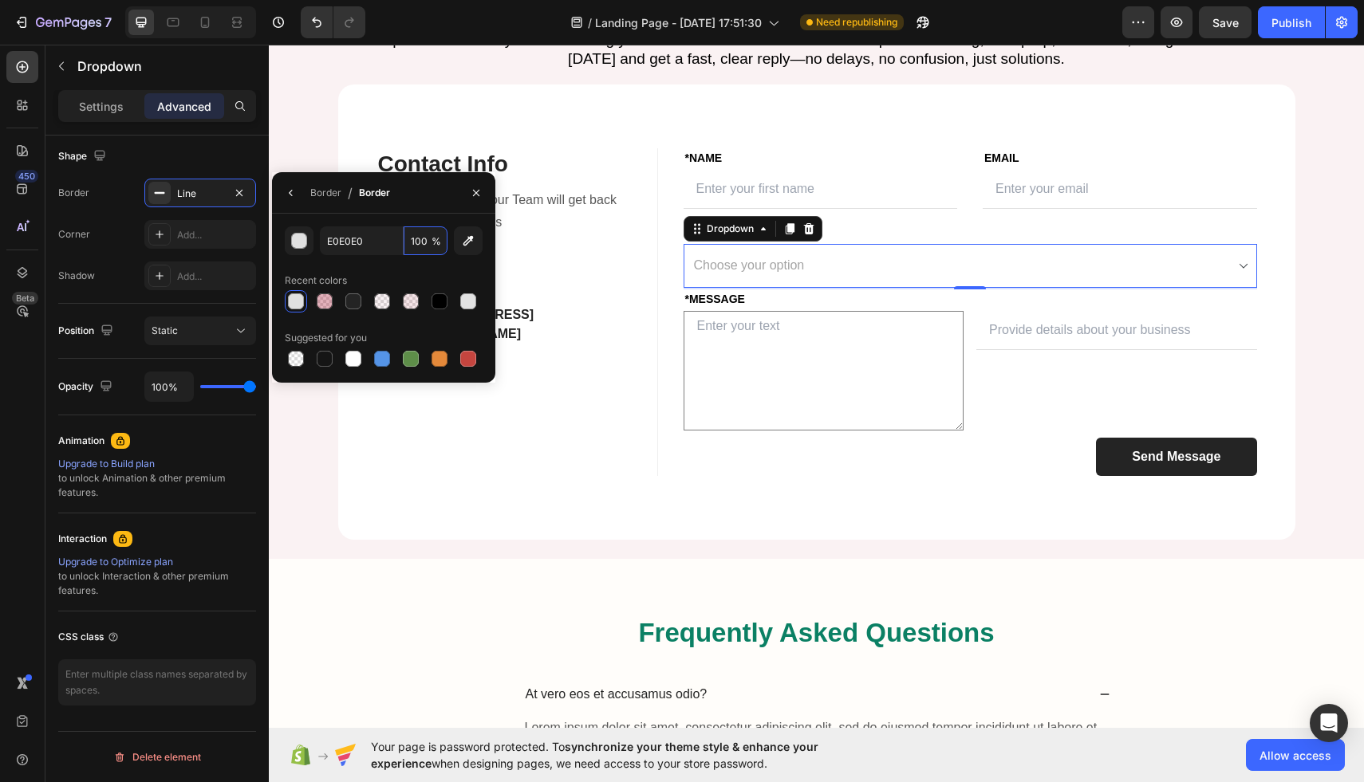
click at [447, 214] on div "E0E0E0 100 % Recent colors Suggested for you" at bounding box center [383, 298] width 223 height 169
click at [322, 183] on div "Border" at bounding box center [325, 193] width 31 height 26
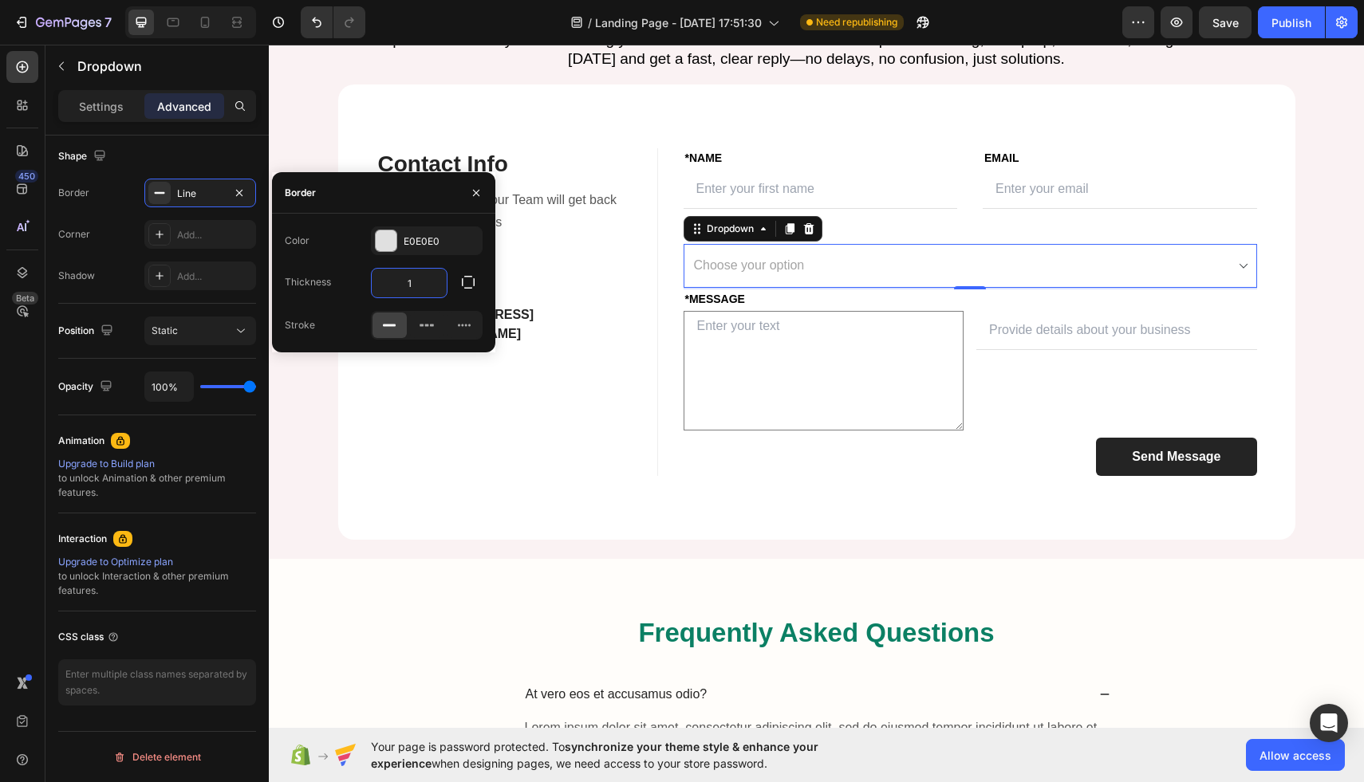
click at [405, 274] on input "1" at bounding box center [409, 283] width 75 height 29
click at [458, 285] on button "button" at bounding box center [468, 282] width 29 height 29
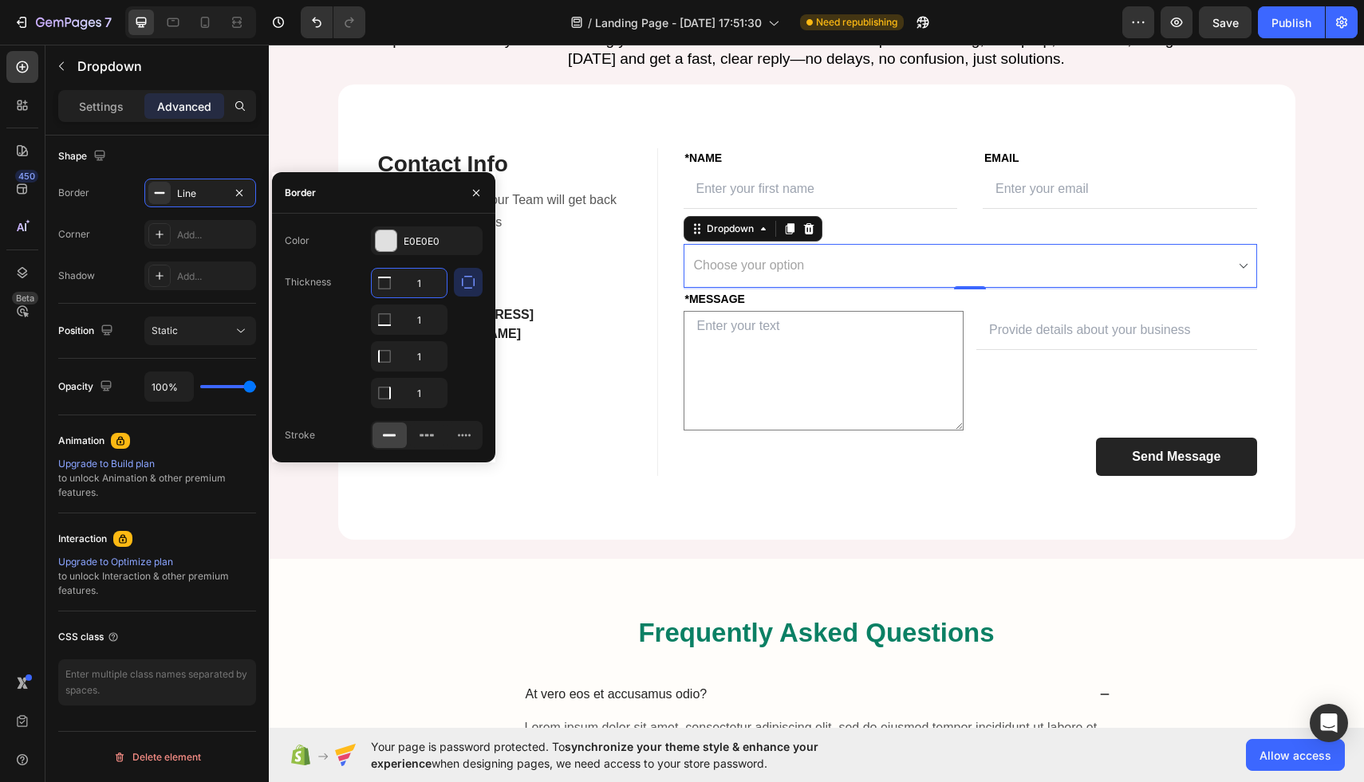
click at [419, 284] on input "1" at bounding box center [409, 283] width 75 height 29
click at [454, 284] on button "button" at bounding box center [468, 282] width 29 height 29
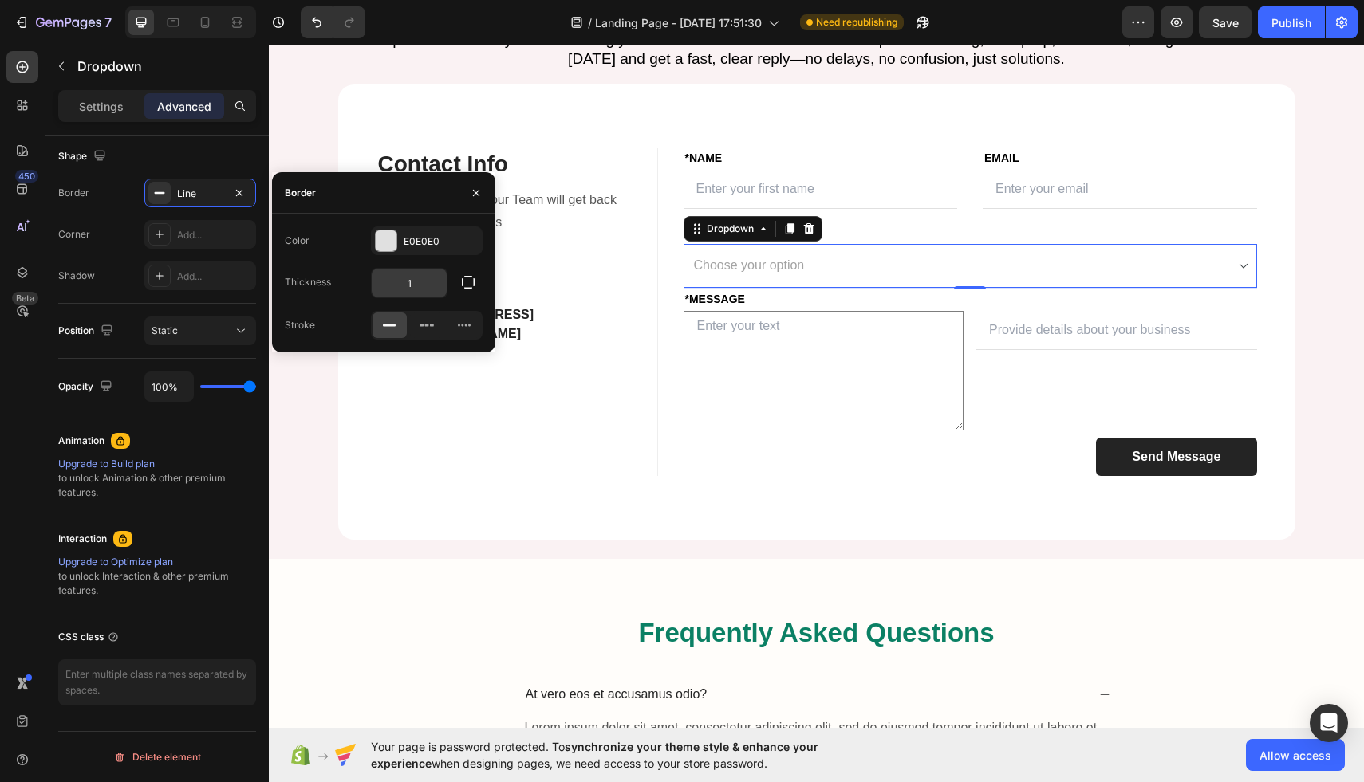
click at [415, 282] on input "1" at bounding box center [409, 283] width 75 height 29
type input "0"
click at [359, 275] on div "Thickness 0" at bounding box center [384, 283] width 198 height 30
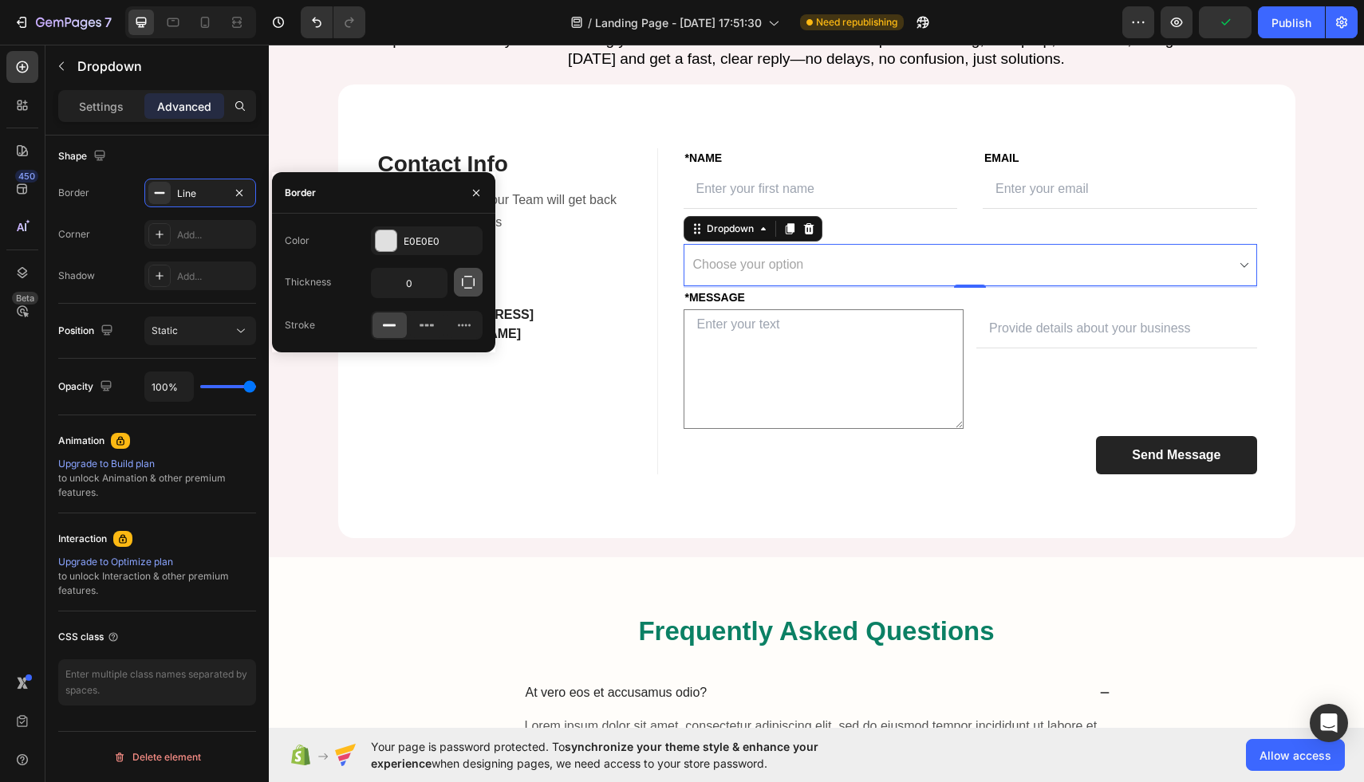
click at [473, 278] on icon "button" at bounding box center [468, 282] width 16 height 16
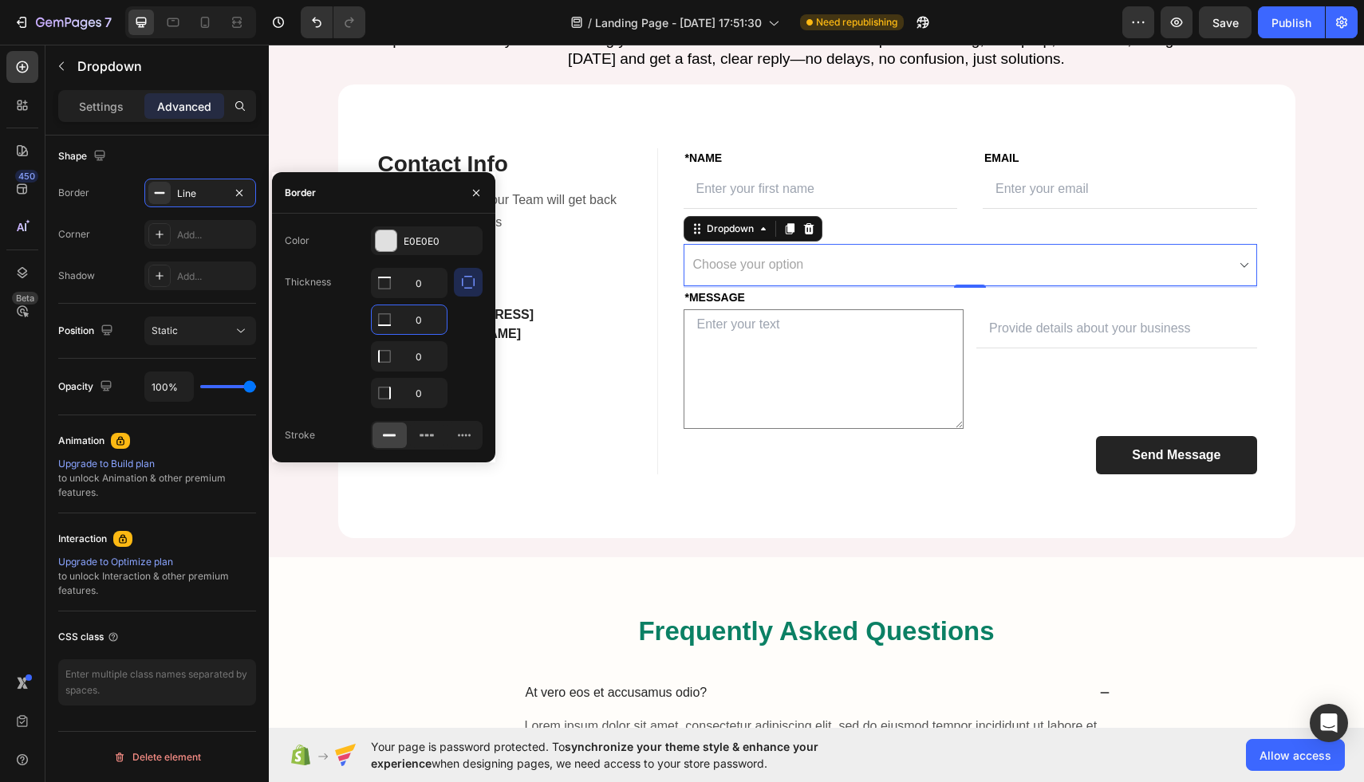
click at [417, 317] on input "0" at bounding box center [409, 319] width 75 height 29
type input "1"
click at [349, 313] on div "Thickness 0 1 0 0" at bounding box center [384, 338] width 198 height 140
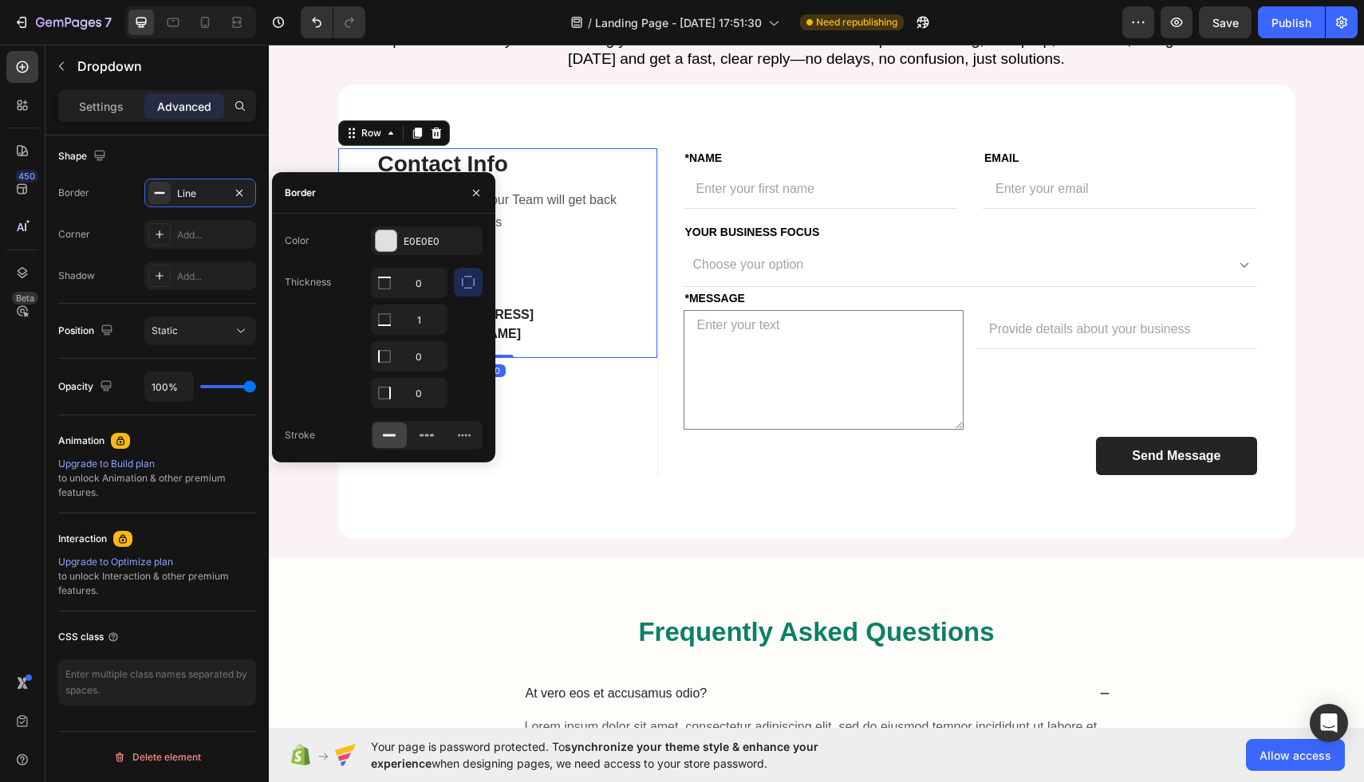
click at [654, 358] on div "Contact Info Heading Contact Information Heading Fill up the form and our Team …" at bounding box center [497, 253] width 319 height 210
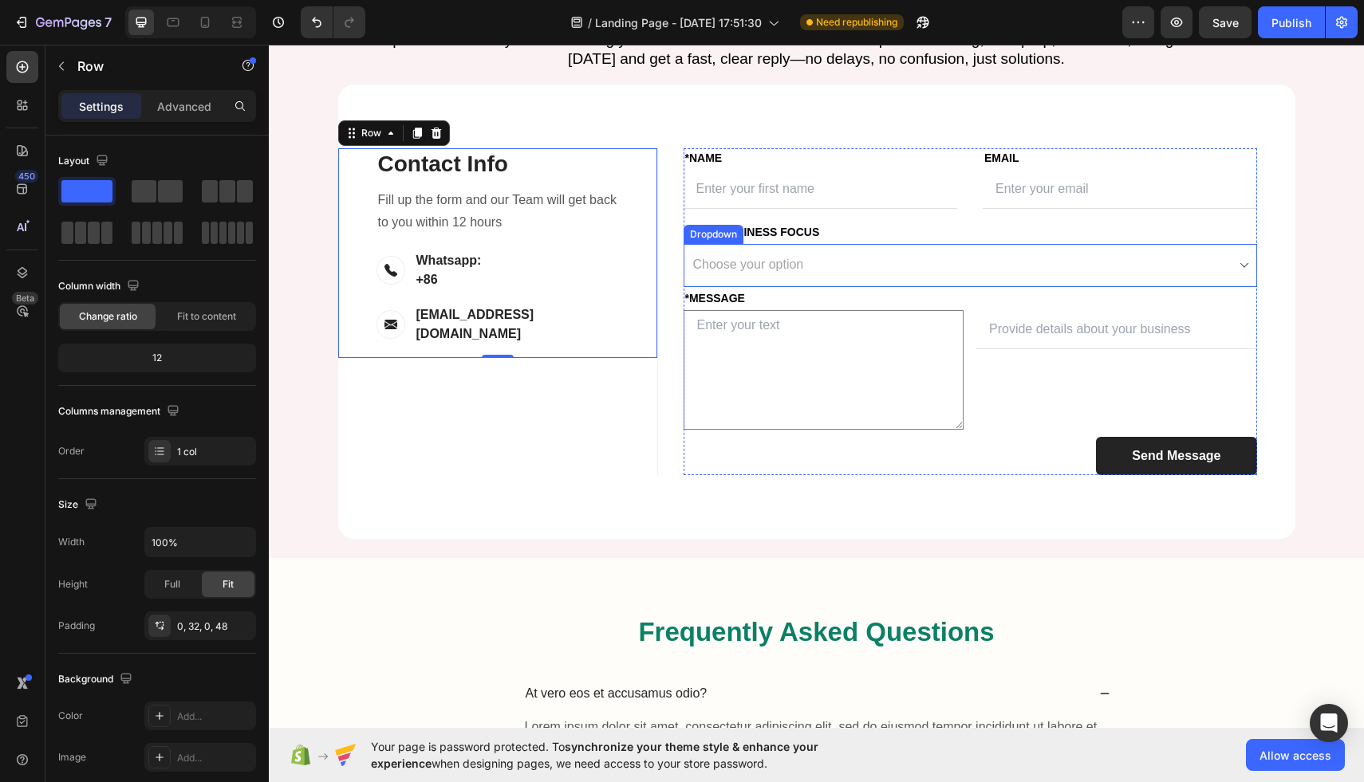
click at [1250, 287] on select "Choose your option Amazon FBA Wholesale Transportation & Logistics" at bounding box center [969, 265] width 573 height 43
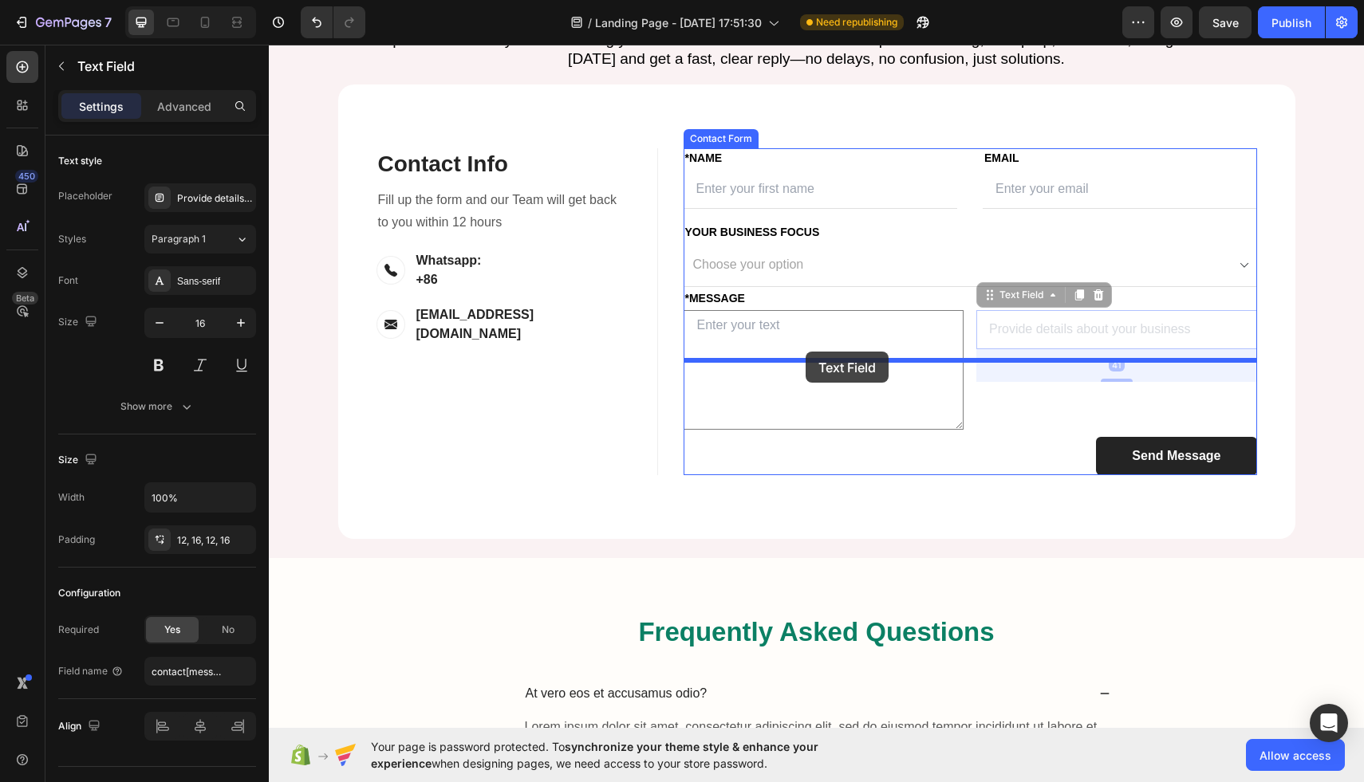
drag, startPoint x: 991, startPoint y: 438, endPoint x: 806, endPoint y: 354, distance: 203.1
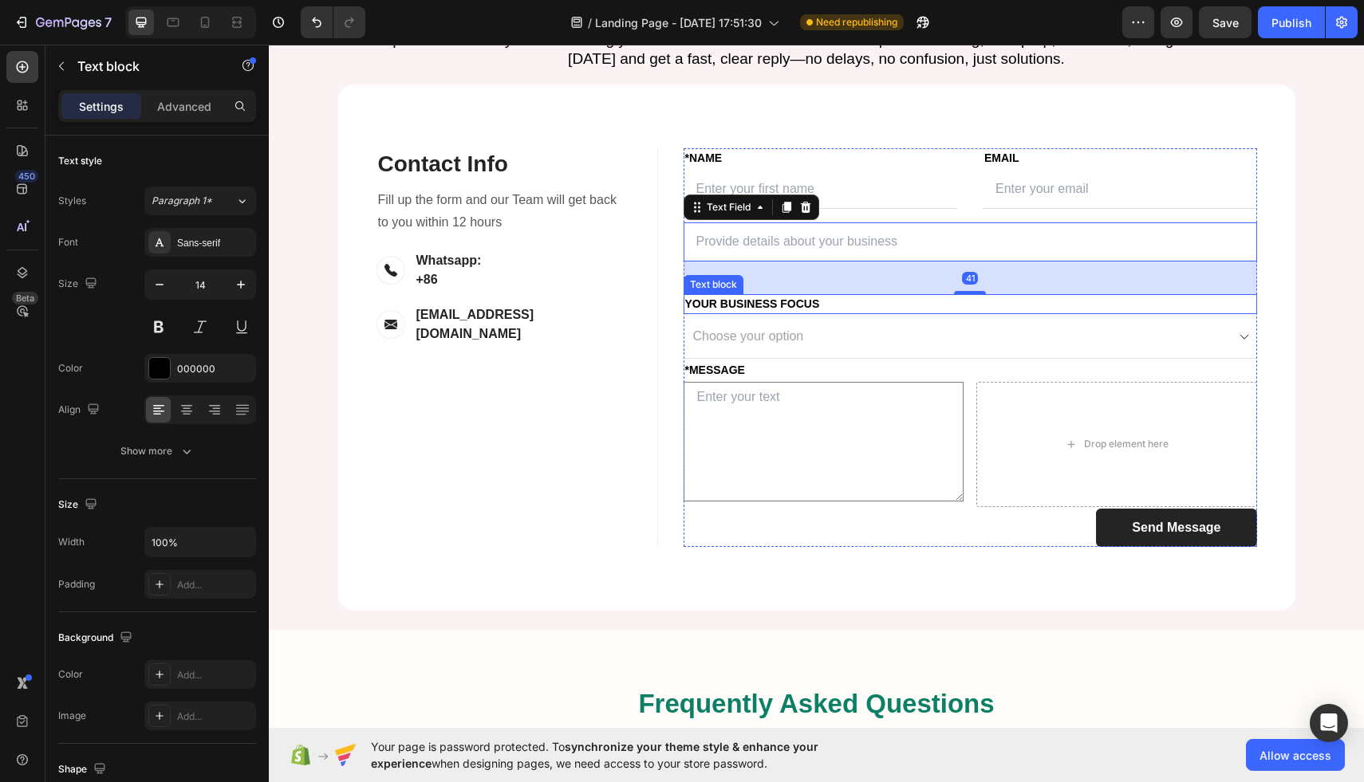
click at [778, 313] on p "Your Business Focus" at bounding box center [970, 304] width 570 height 17
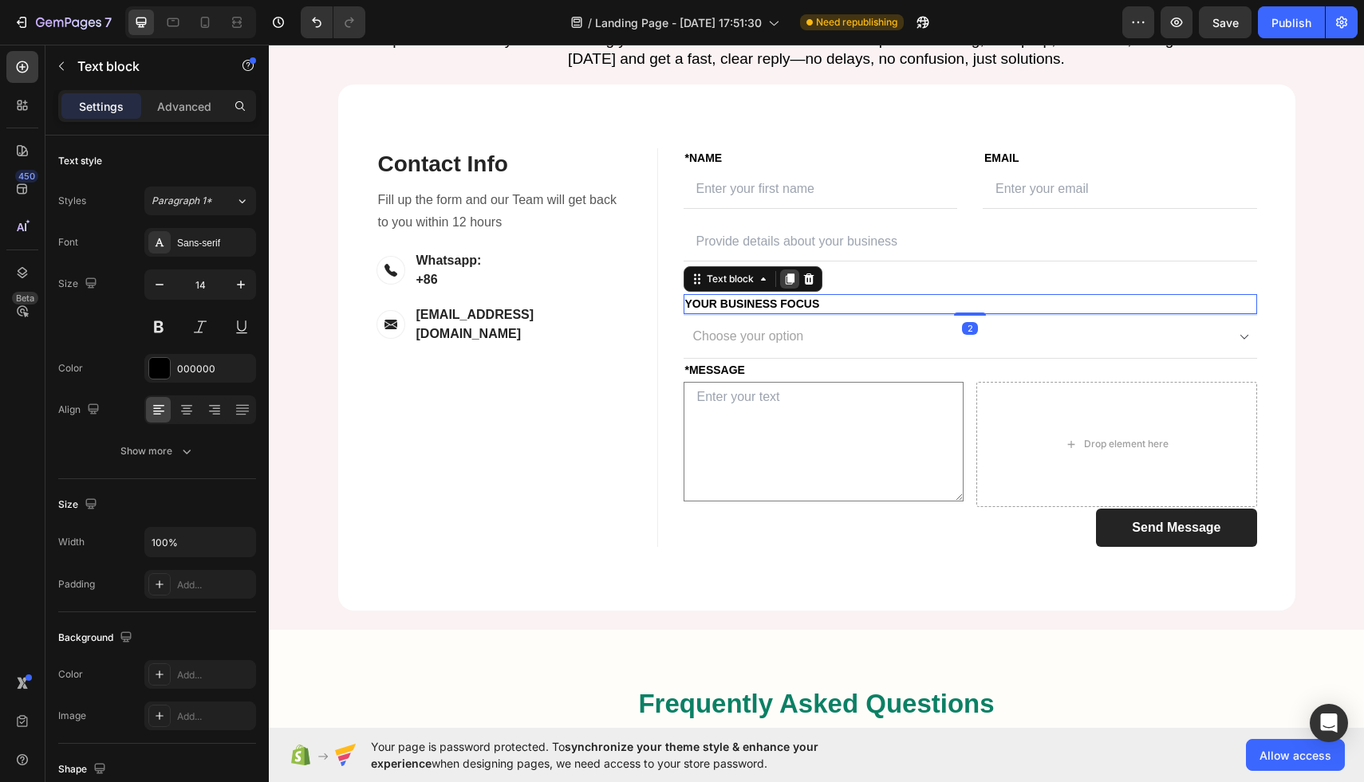
click at [784, 285] on icon at bounding box center [789, 279] width 13 height 13
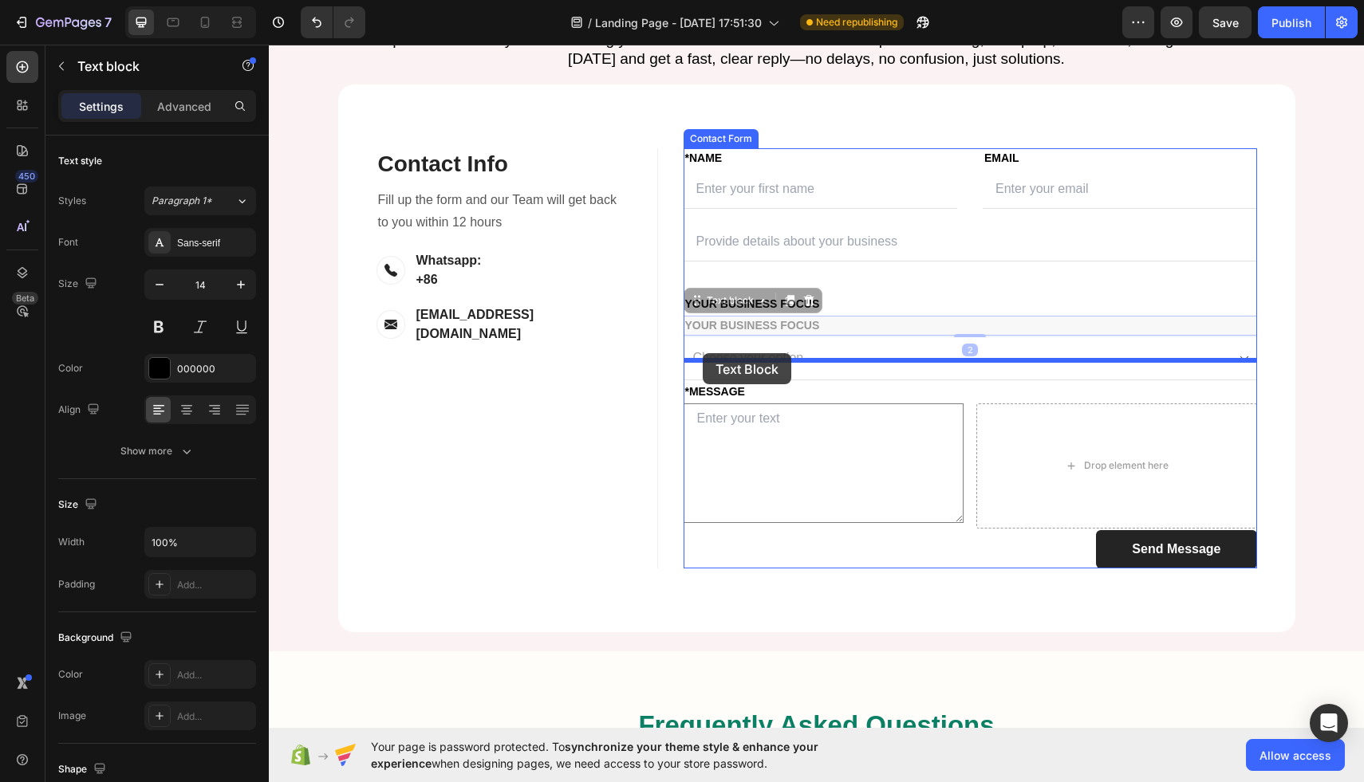
drag, startPoint x: 695, startPoint y: 440, endPoint x: 703, endPoint y: 353, distance: 87.3
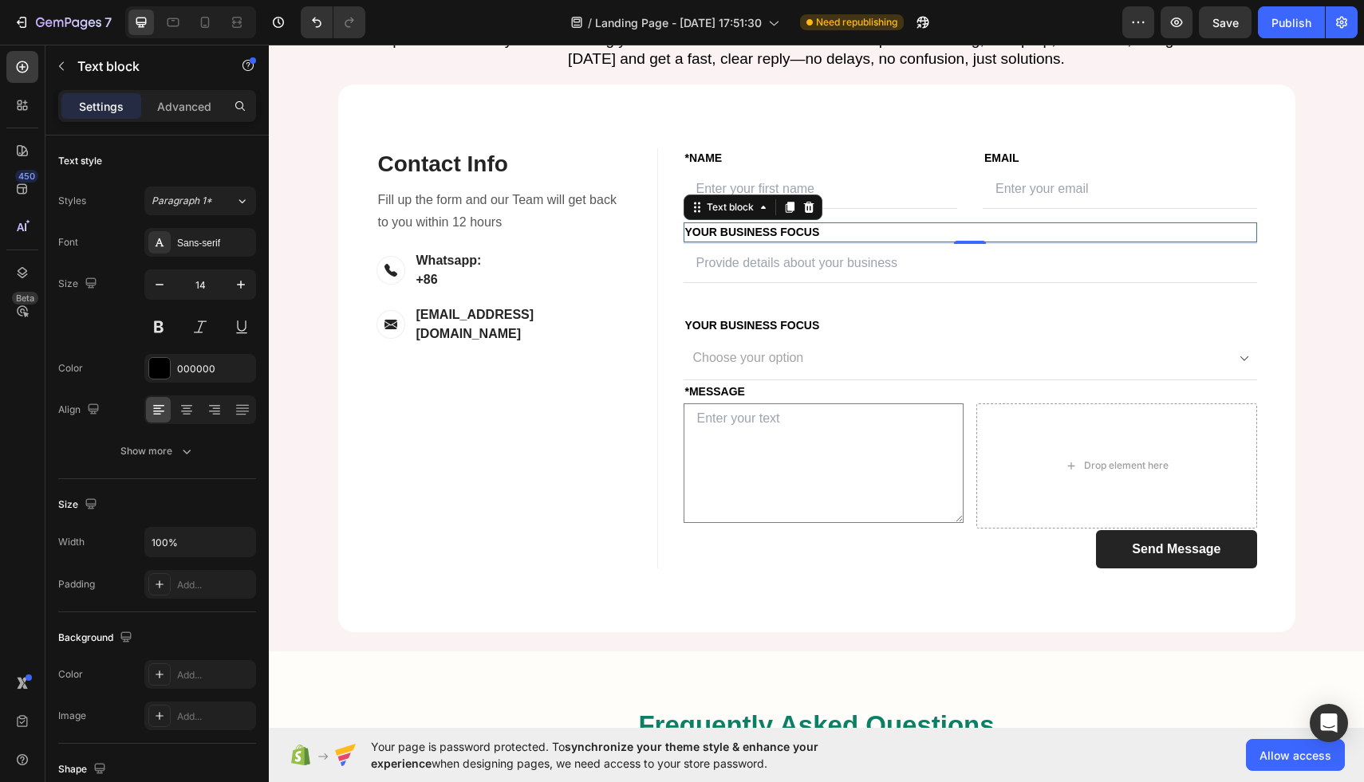
click at [706, 241] on p "Your Business Focus" at bounding box center [970, 232] width 570 height 17
click at [739, 241] on p "Your Business Focus" at bounding box center [970, 232] width 570 height 17
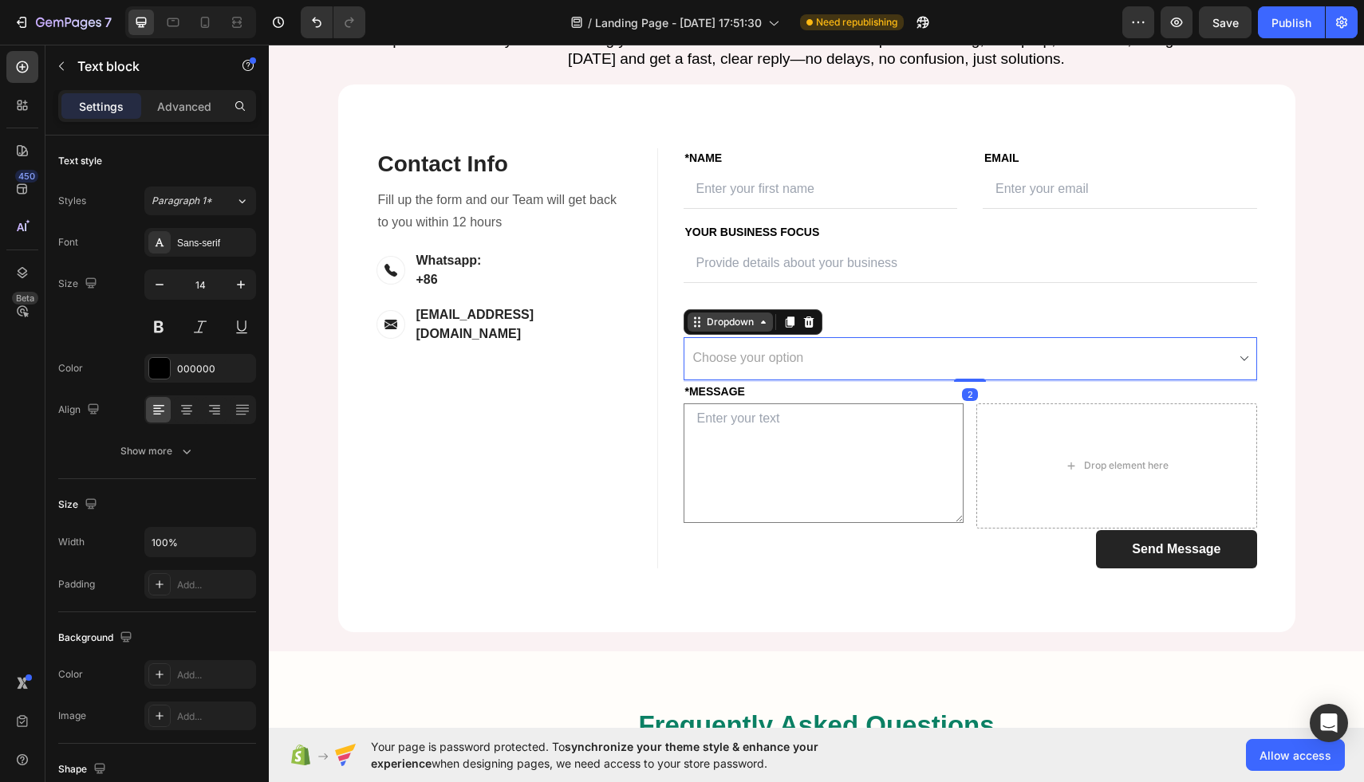
click at [734, 335] on div "Dropdown" at bounding box center [752, 322] width 139 height 26
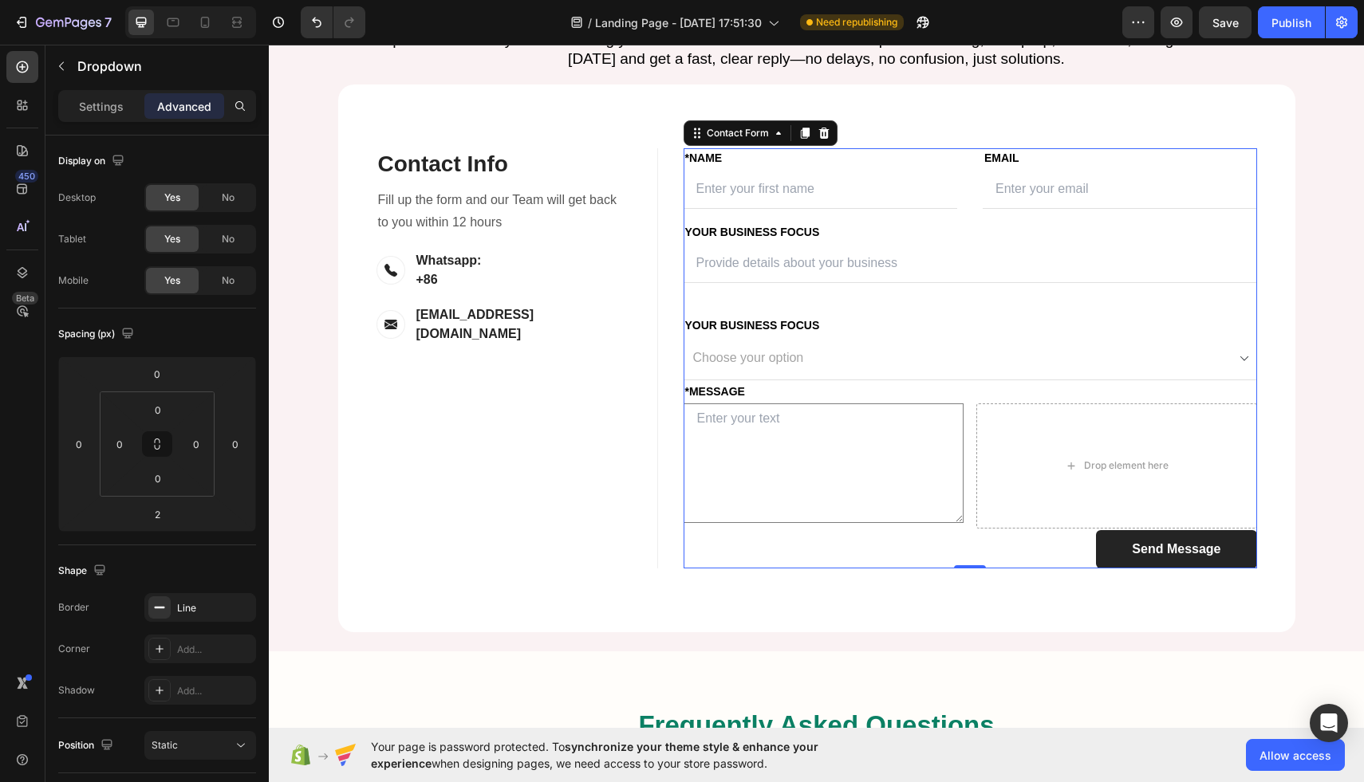
click at [743, 360] on div "FIRST NAME Text block *NAME Text block Text Field LAST NAME Text block Email Te…" at bounding box center [969, 358] width 573 height 420
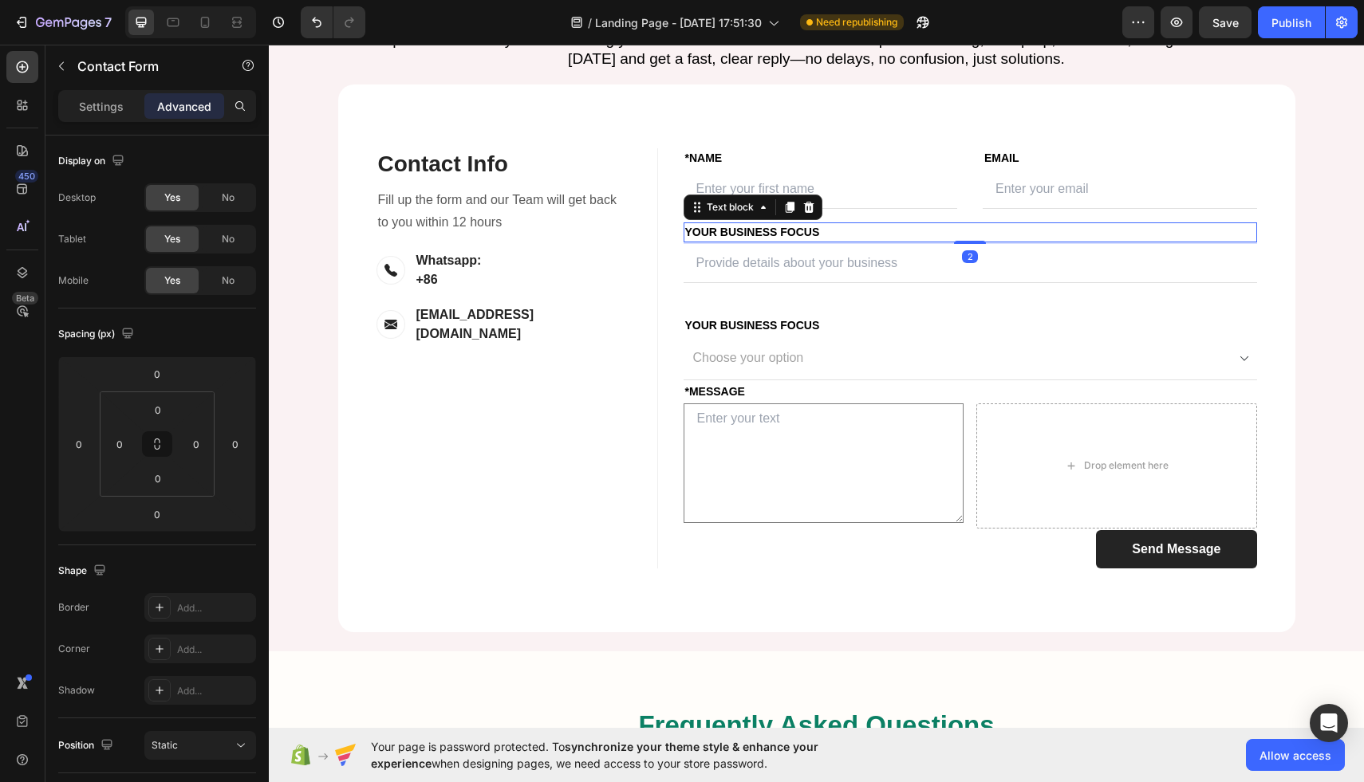
click at [720, 241] on p "Your Business Focus" at bounding box center [970, 232] width 570 height 17
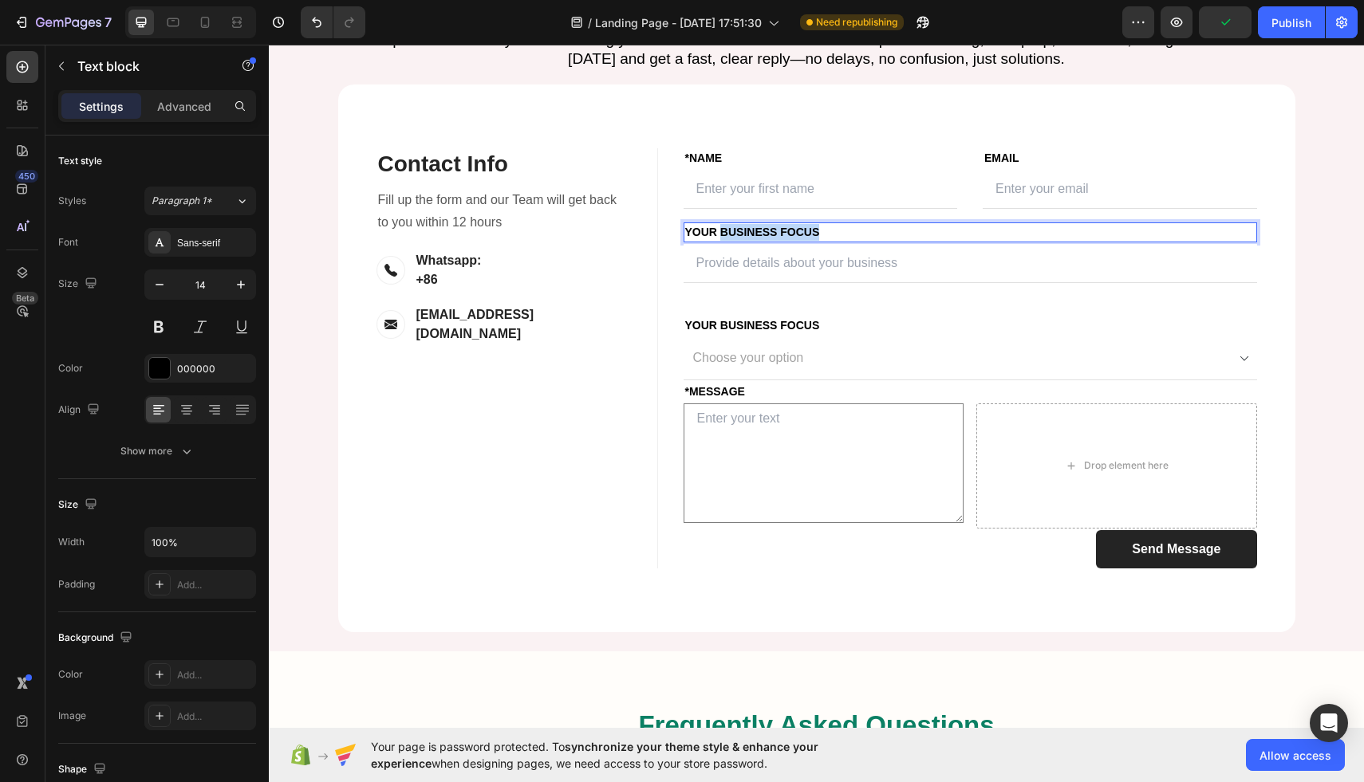
drag, startPoint x: 722, startPoint y: 371, endPoint x: 862, endPoint y: 373, distance: 140.4
click at [862, 241] on p "Your Business Focus" at bounding box center [970, 232] width 570 height 17
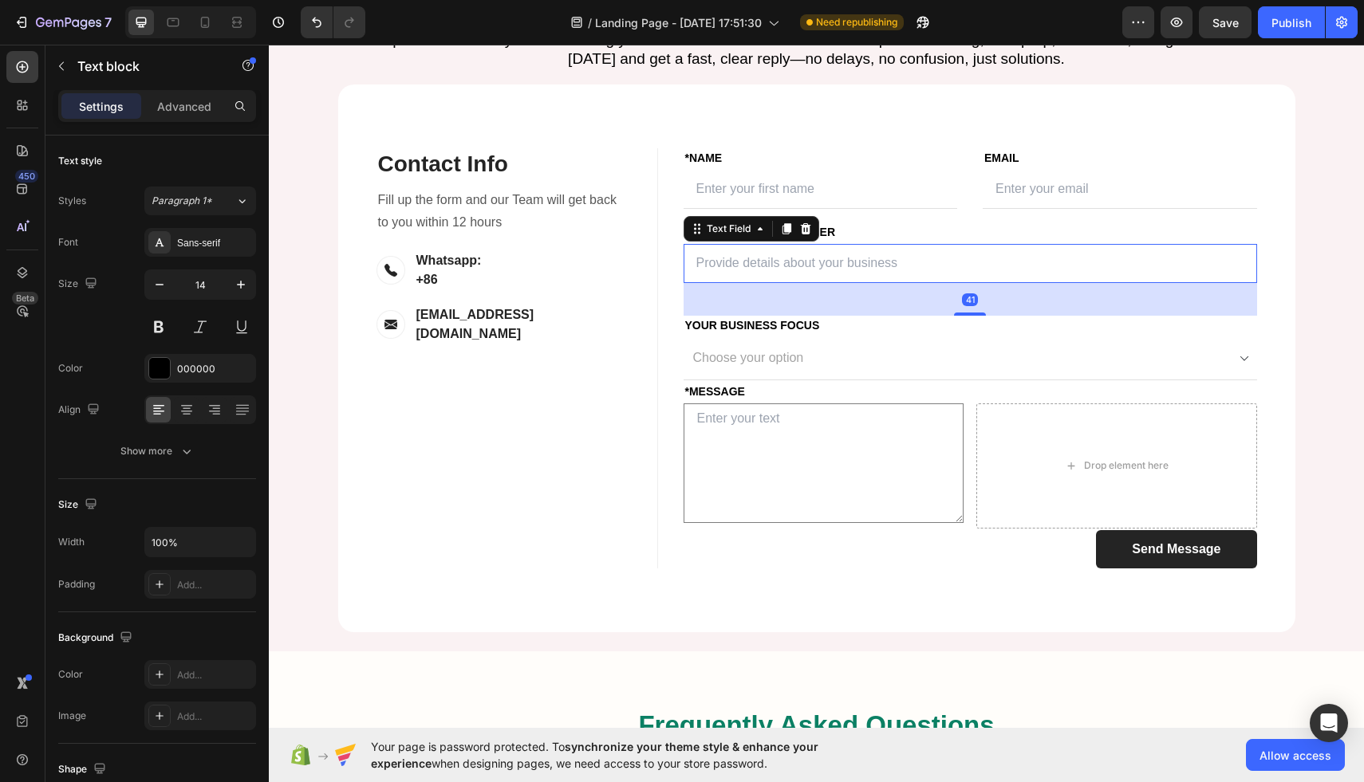
click at [836, 283] on input "text" at bounding box center [969, 263] width 573 height 39
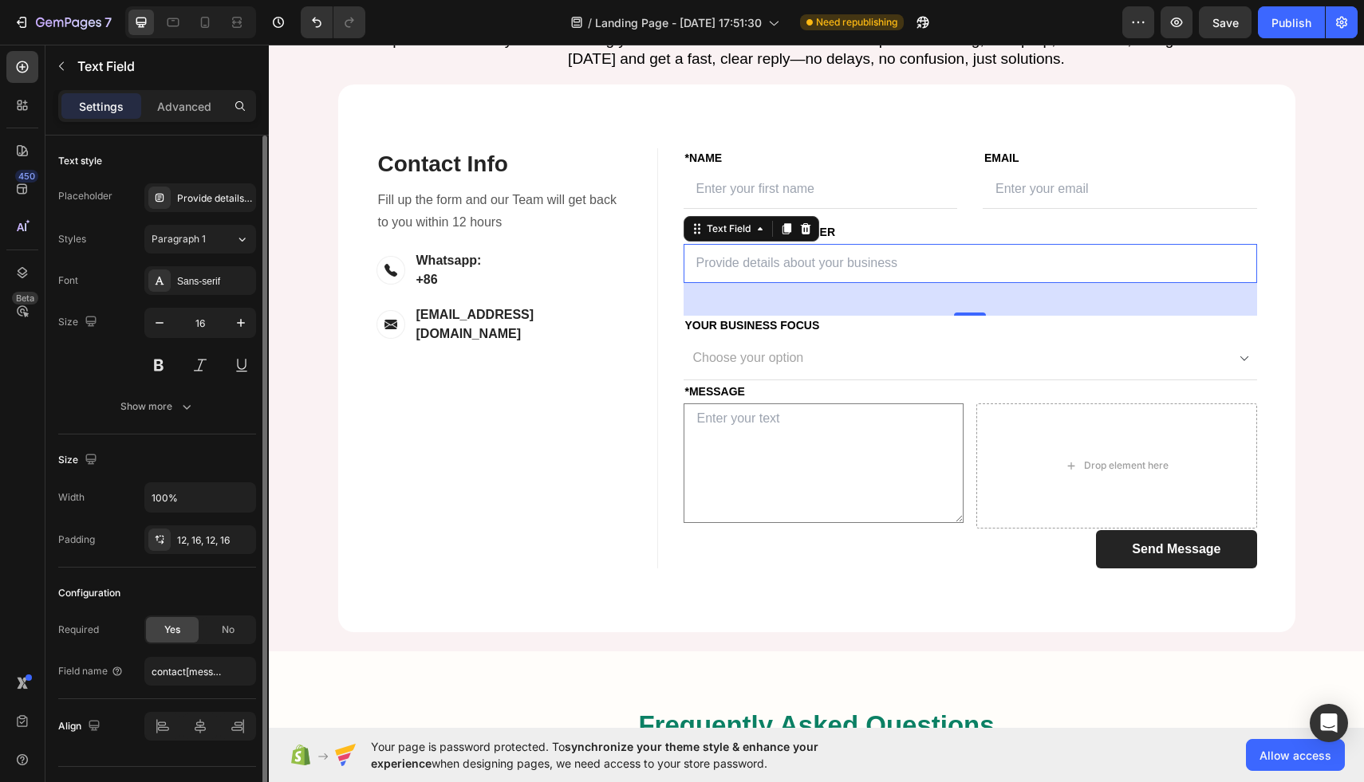
scroll to position [35, 0]
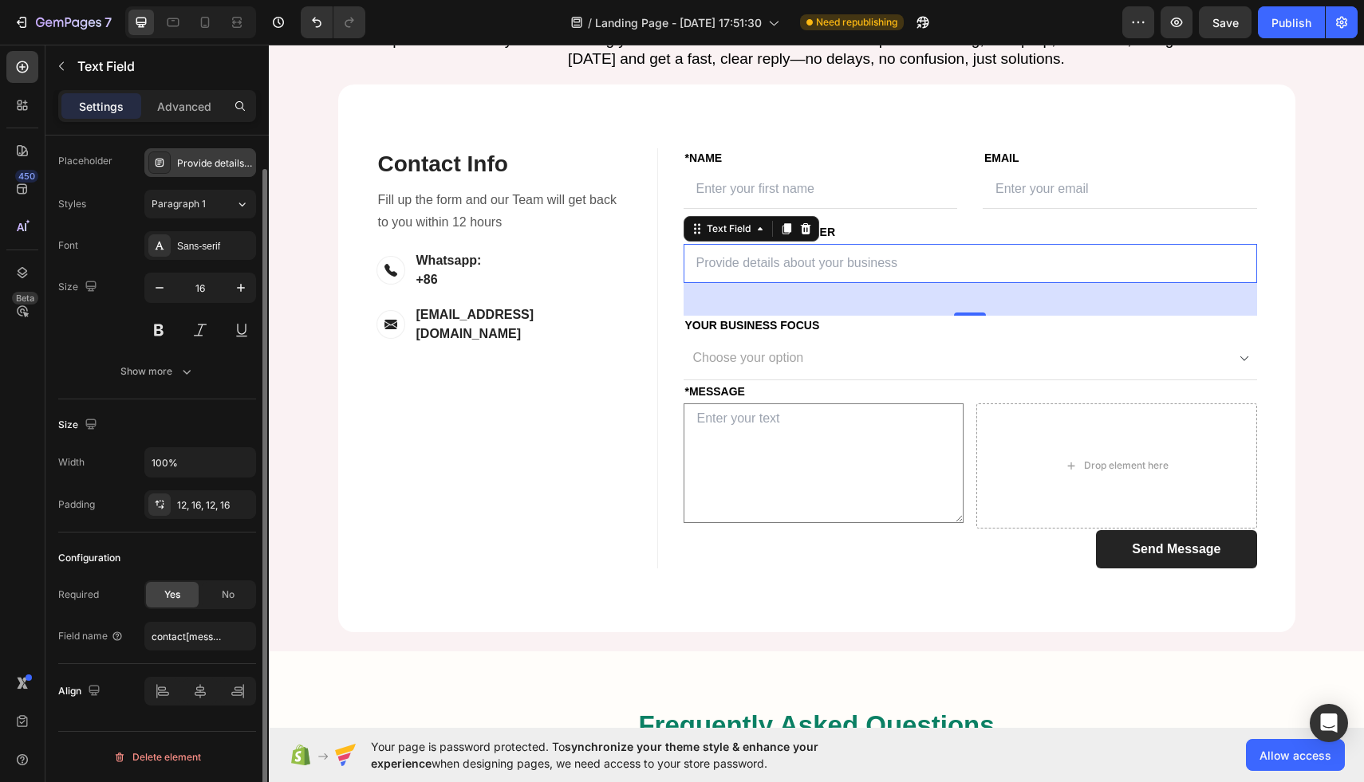
click at [180, 164] on div "Provide details about your business" at bounding box center [214, 163] width 75 height 14
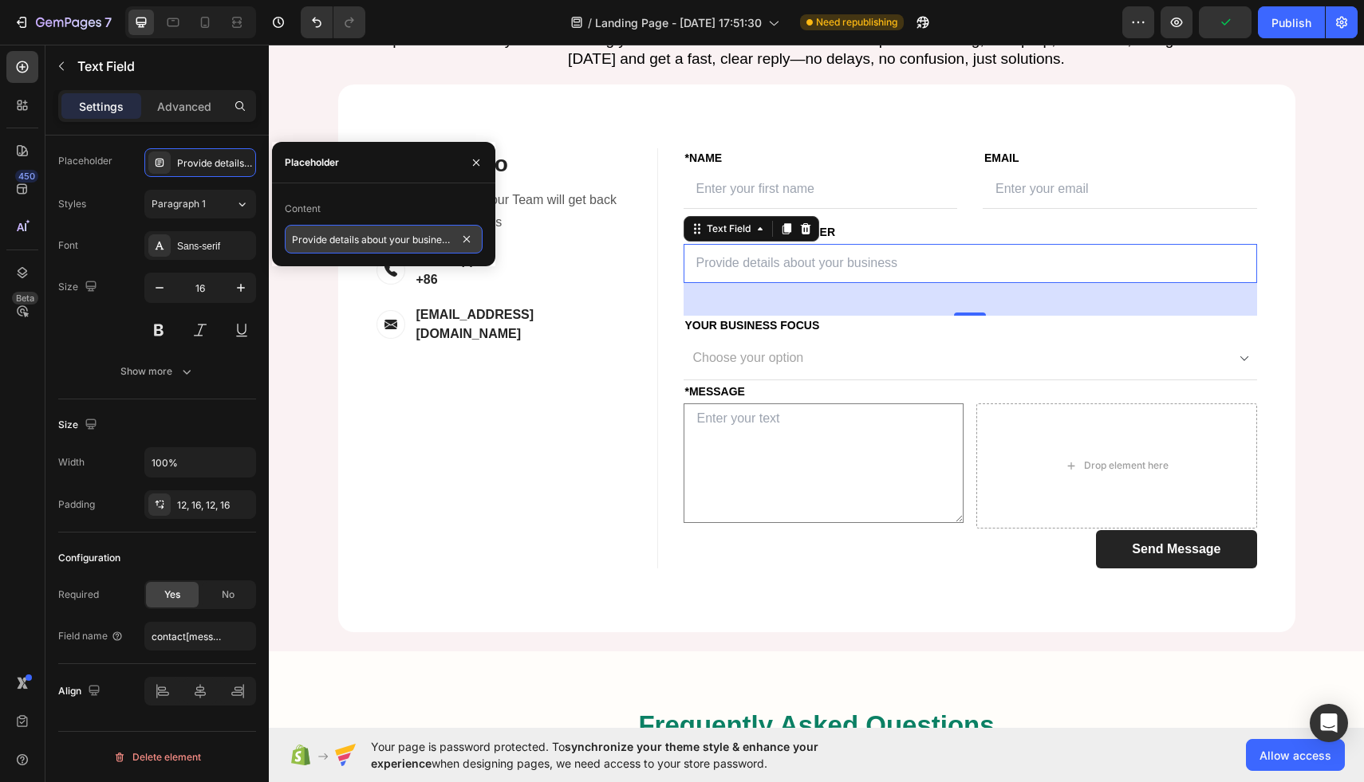
click at [324, 242] on input "Provide details about your business" at bounding box center [384, 239] width 198 height 29
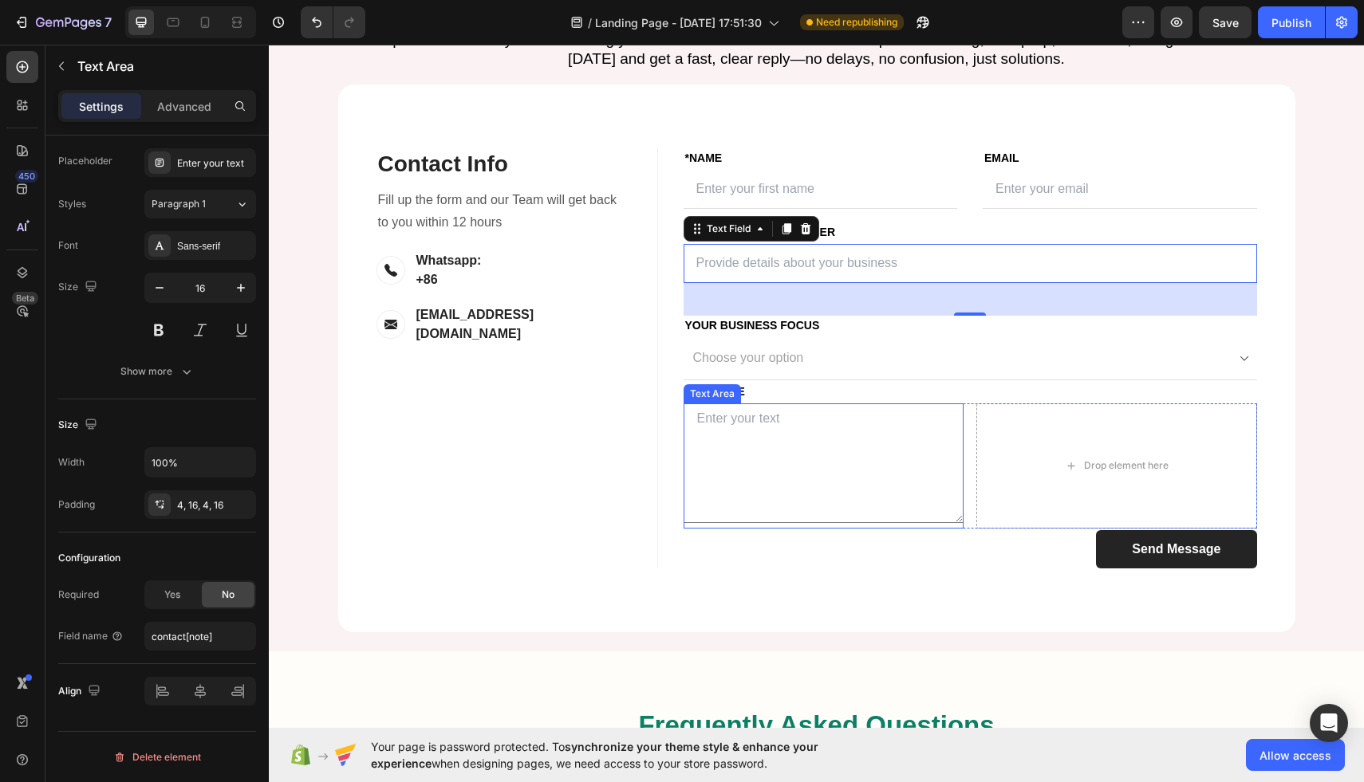
click at [829, 523] on textarea at bounding box center [823, 464] width 281 height 120
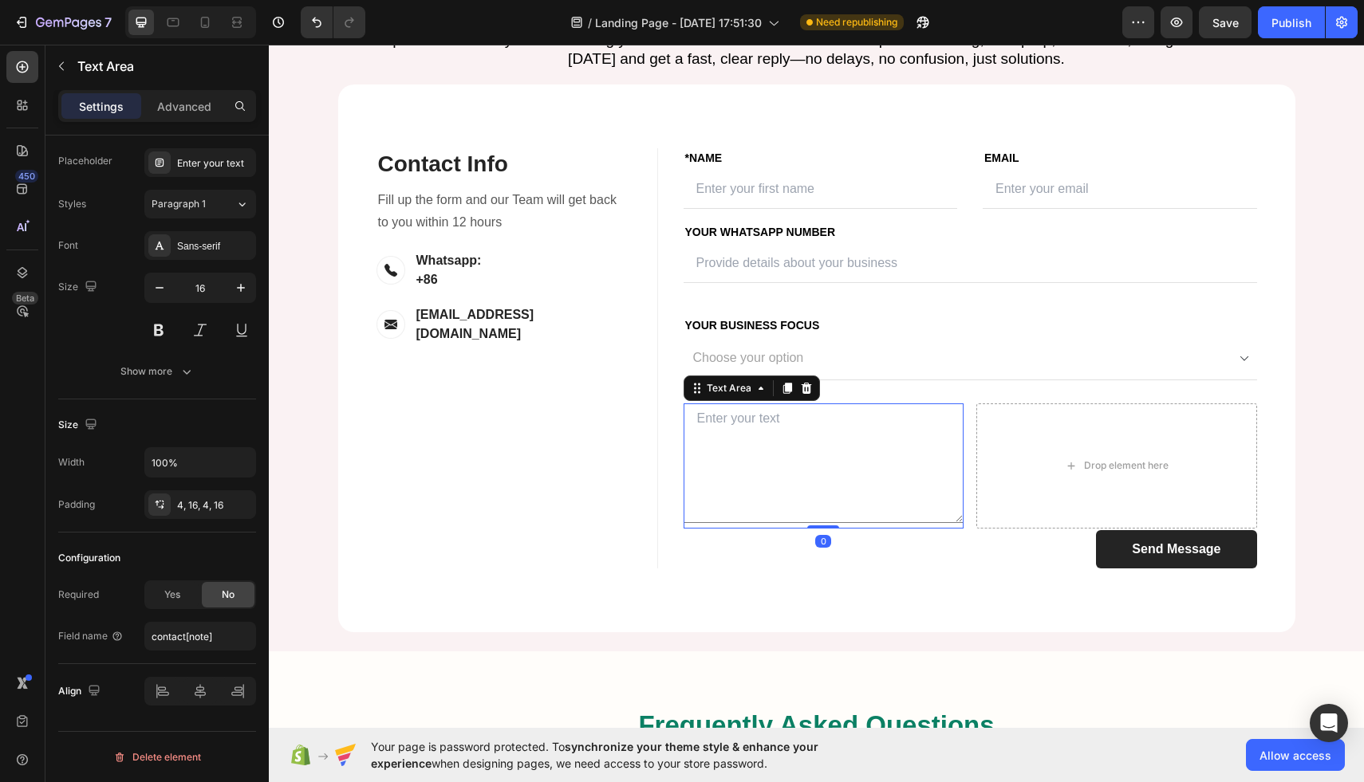
scroll to position [0, 0]
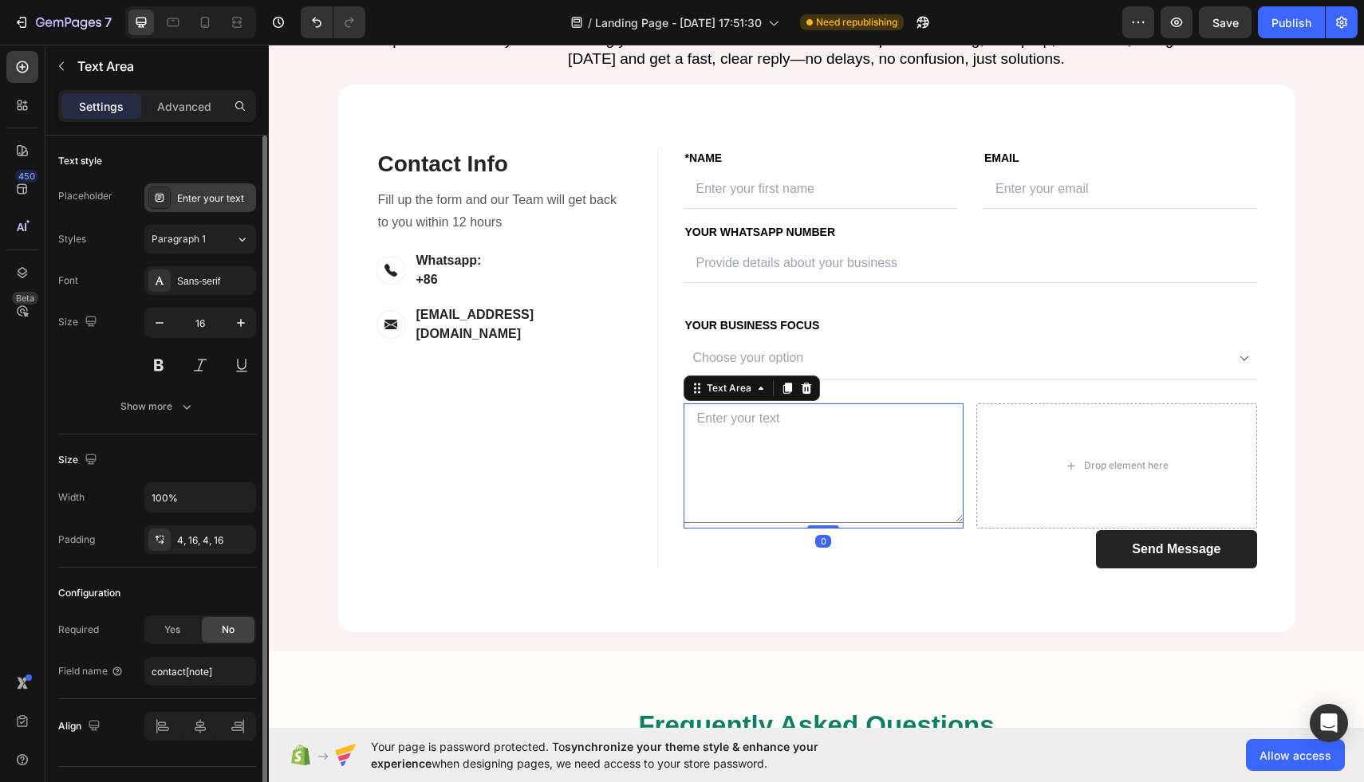
click at [208, 203] on div "Enter your text" at bounding box center [214, 198] width 75 height 14
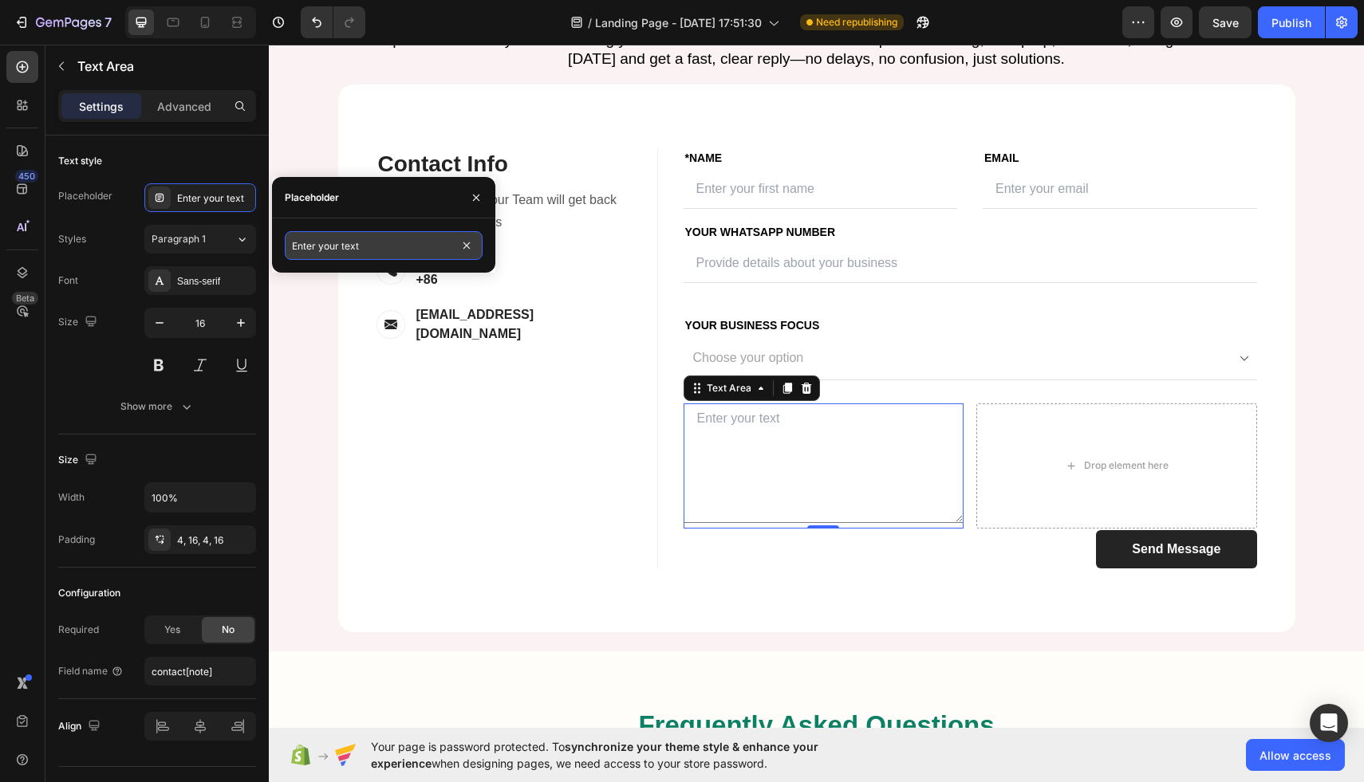
click at [387, 252] on input "Enter your text" at bounding box center [384, 245] width 198 height 29
paste input "Provide details about your business"
type input "Provide details about your business"
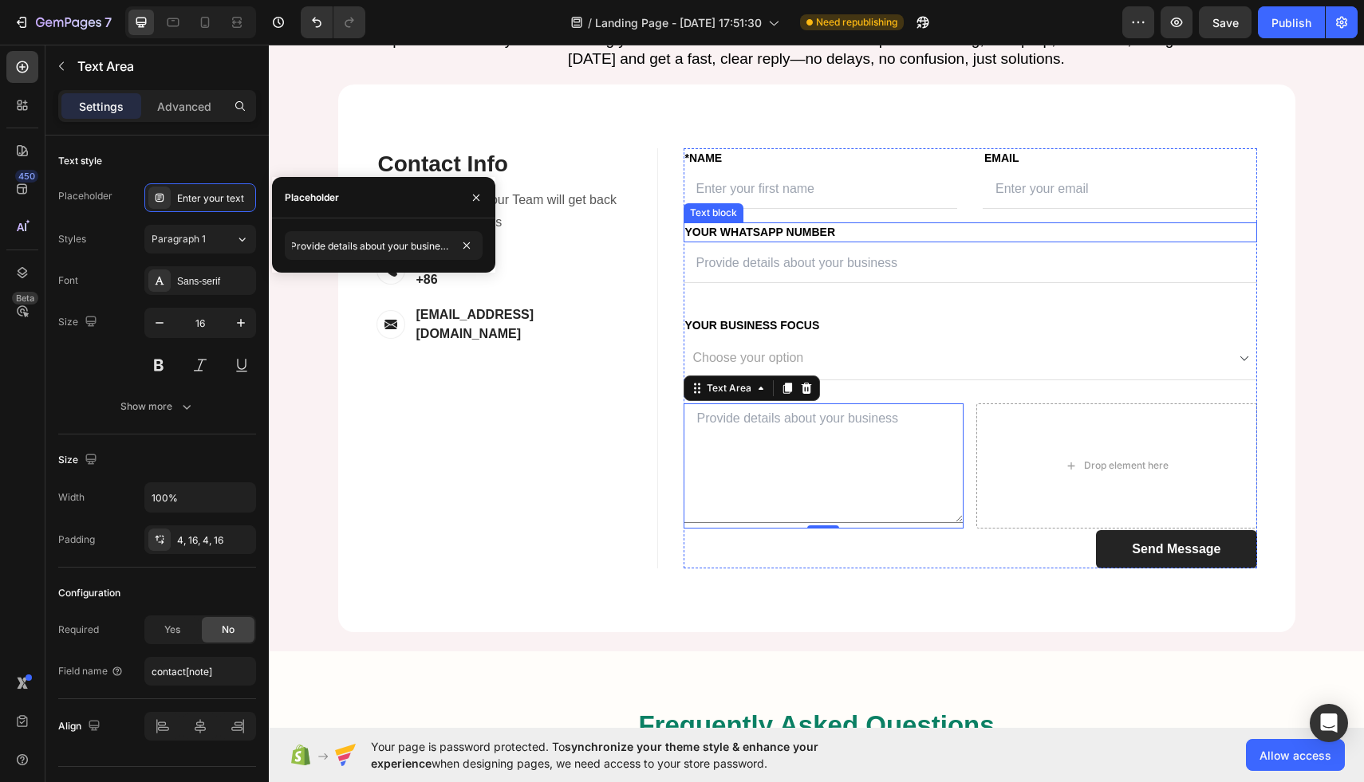
click at [924, 241] on p "Your Whatsapp Number" at bounding box center [970, 232] width 570 height 17
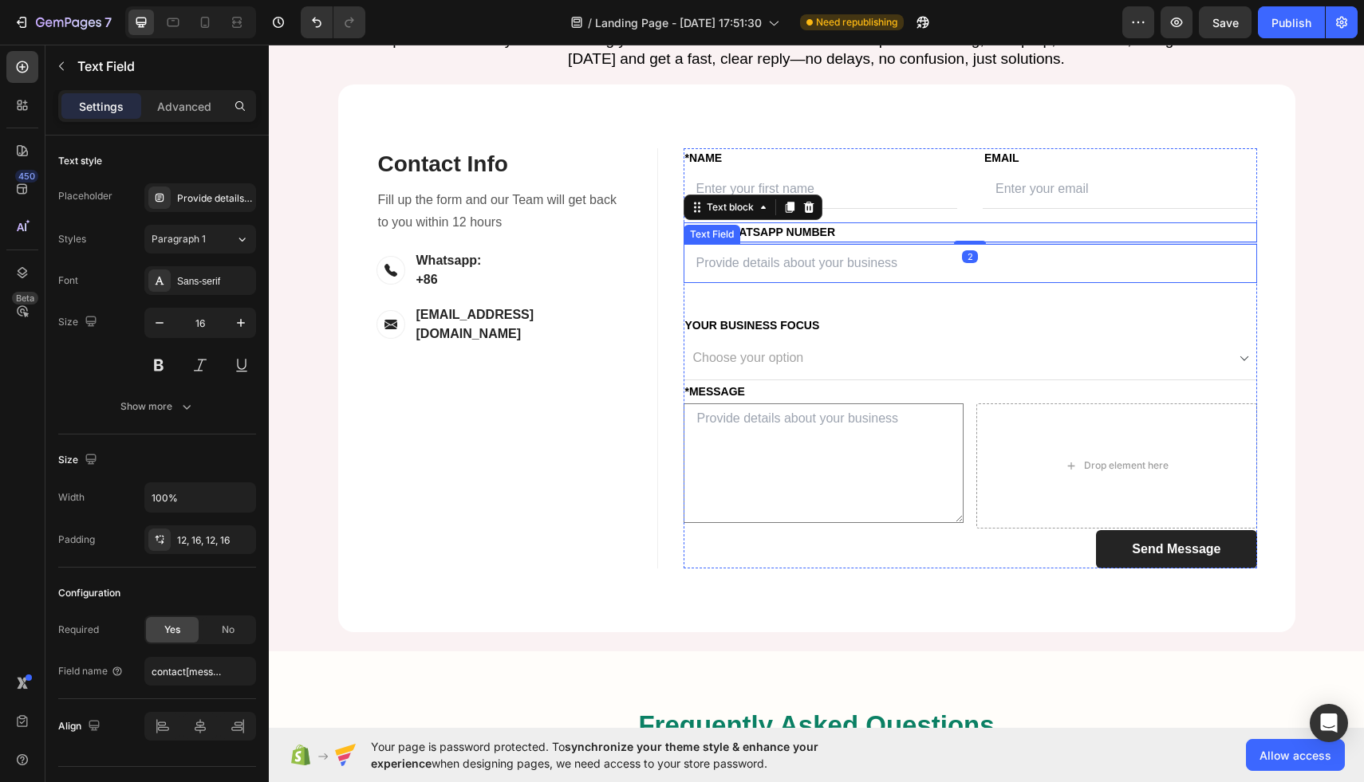
click at [889, 283] on input "text" at bounding box center [969, 263] width 573 height 39
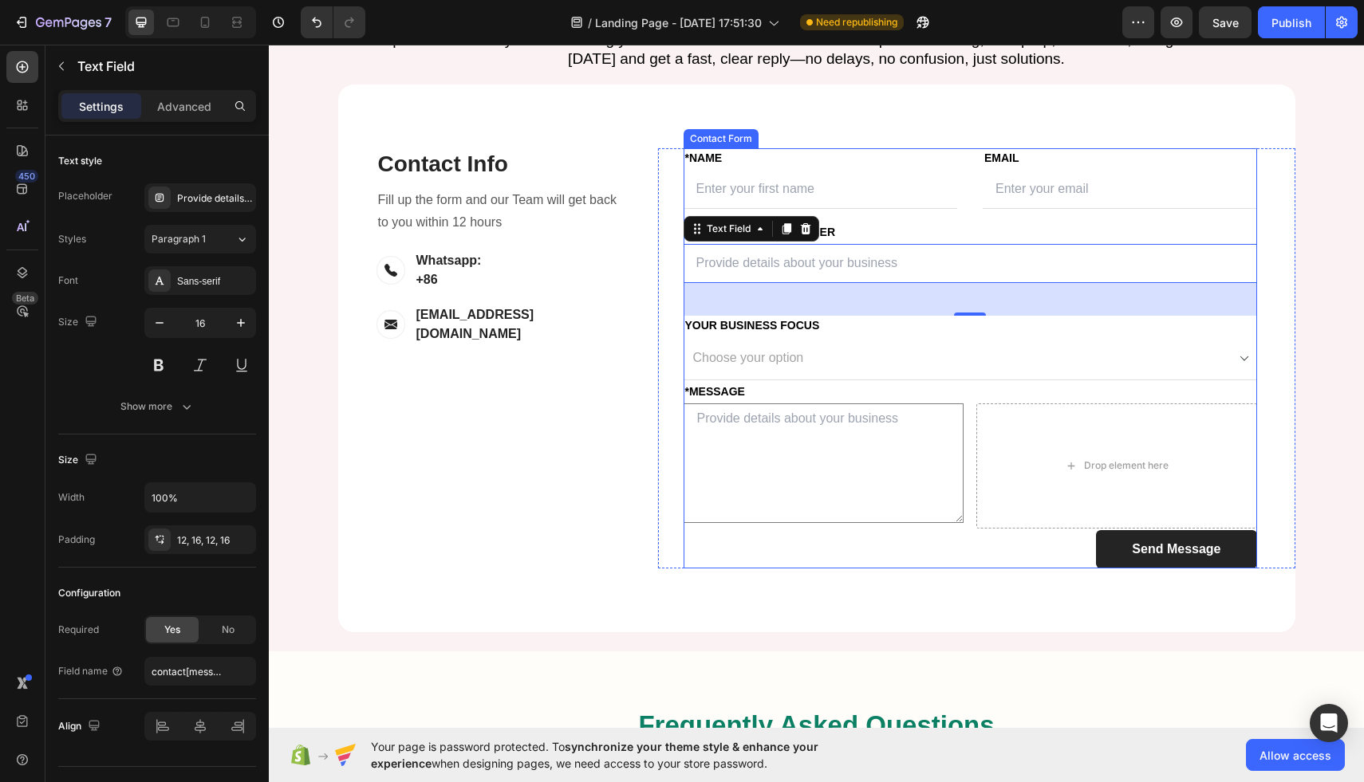
click at [842, 242] on div "Your Whatsapp Number" at bounding box center [969, 232] width 573 height 20
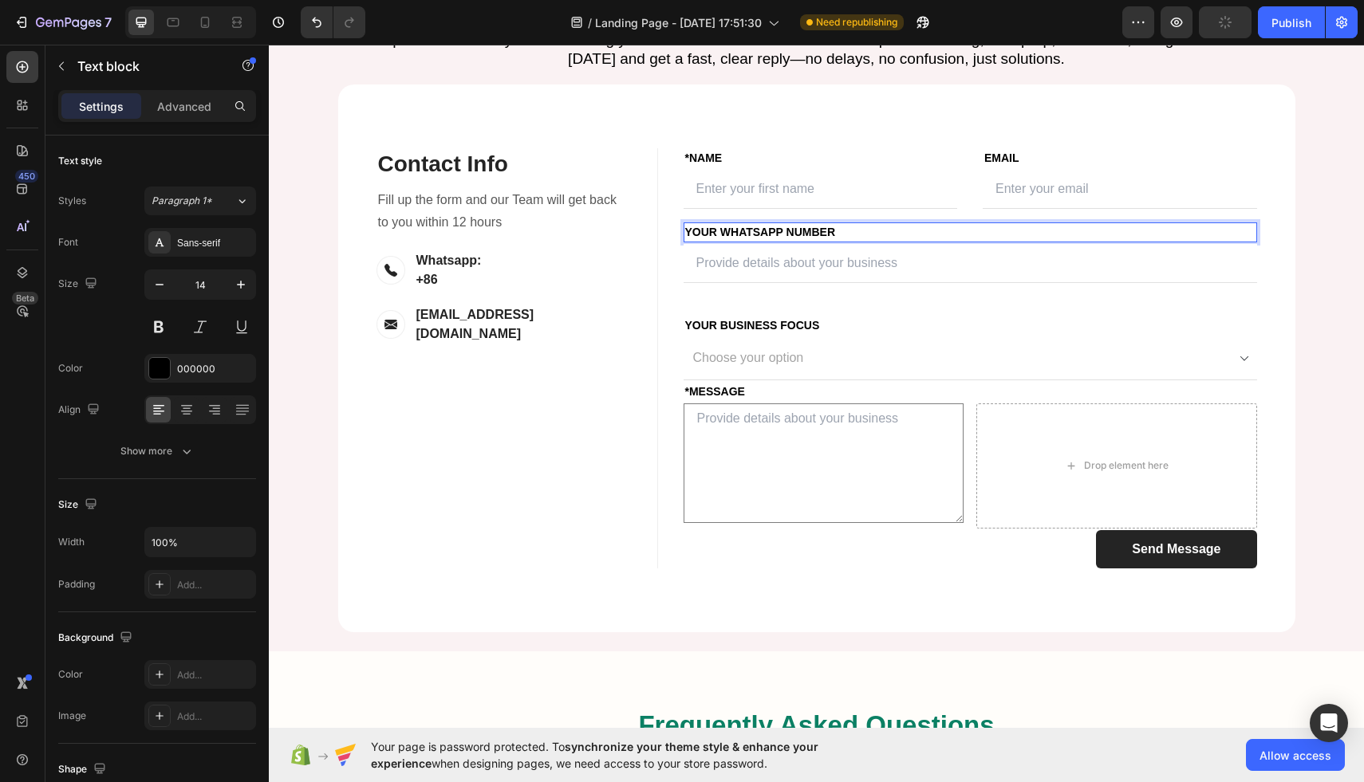
click at [714, 241] on p "Your Whatsapp Number" at bounding box center [970, 232] width 570 height 17
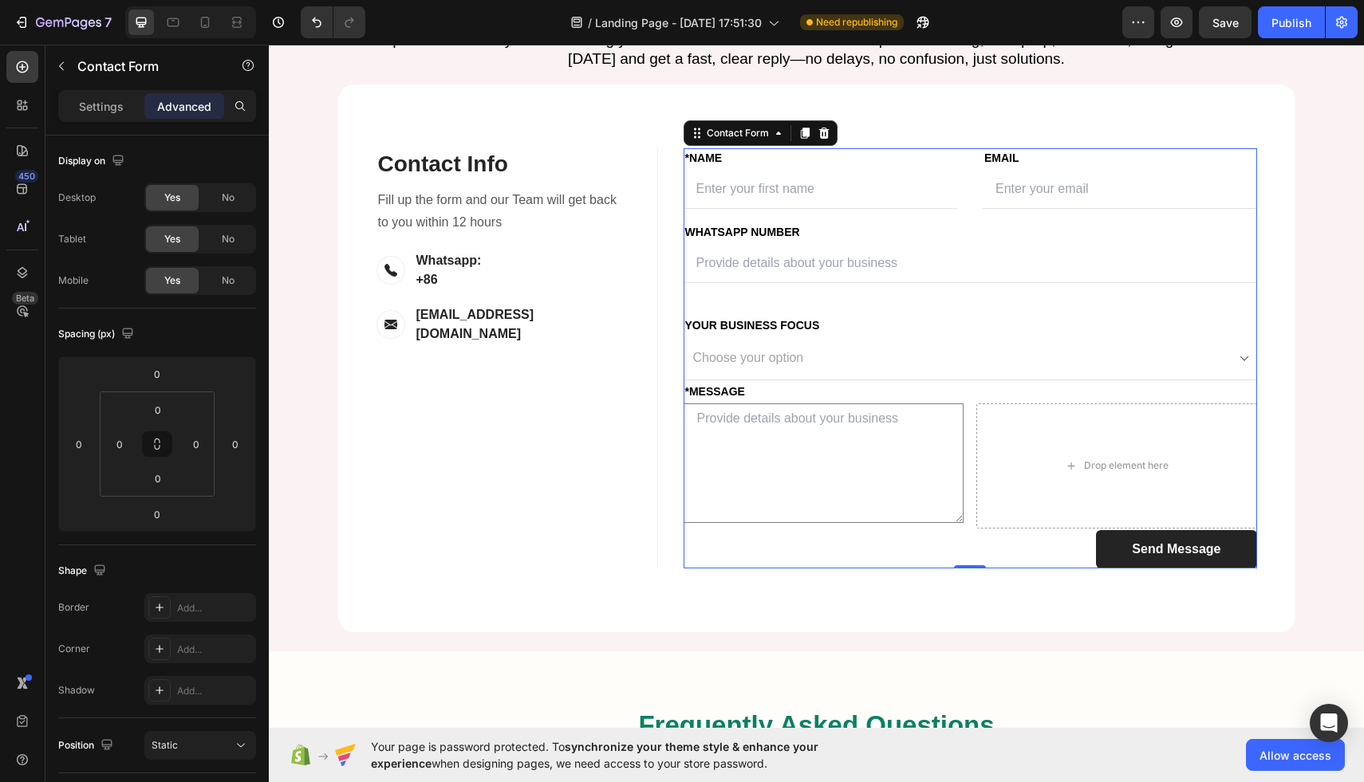
click at [848, 356] on div "FIRST NAME Text block *NAME Text block Text Field LAST NAME Text block Email Te…" at bounding box center [969, 358] width 573 height 420
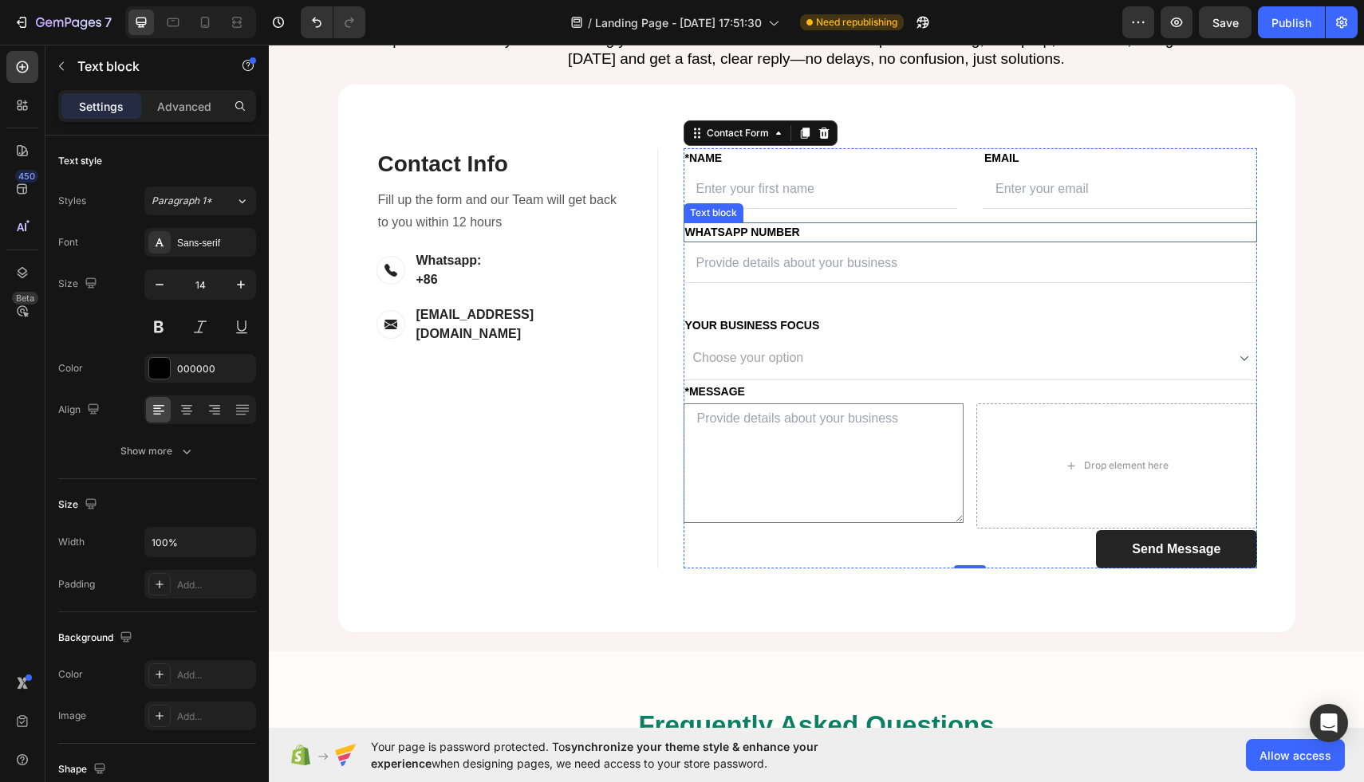
click at [835, 241] on p "Whatsapp Number" at bounding box center [970, 232] width 570 height 17
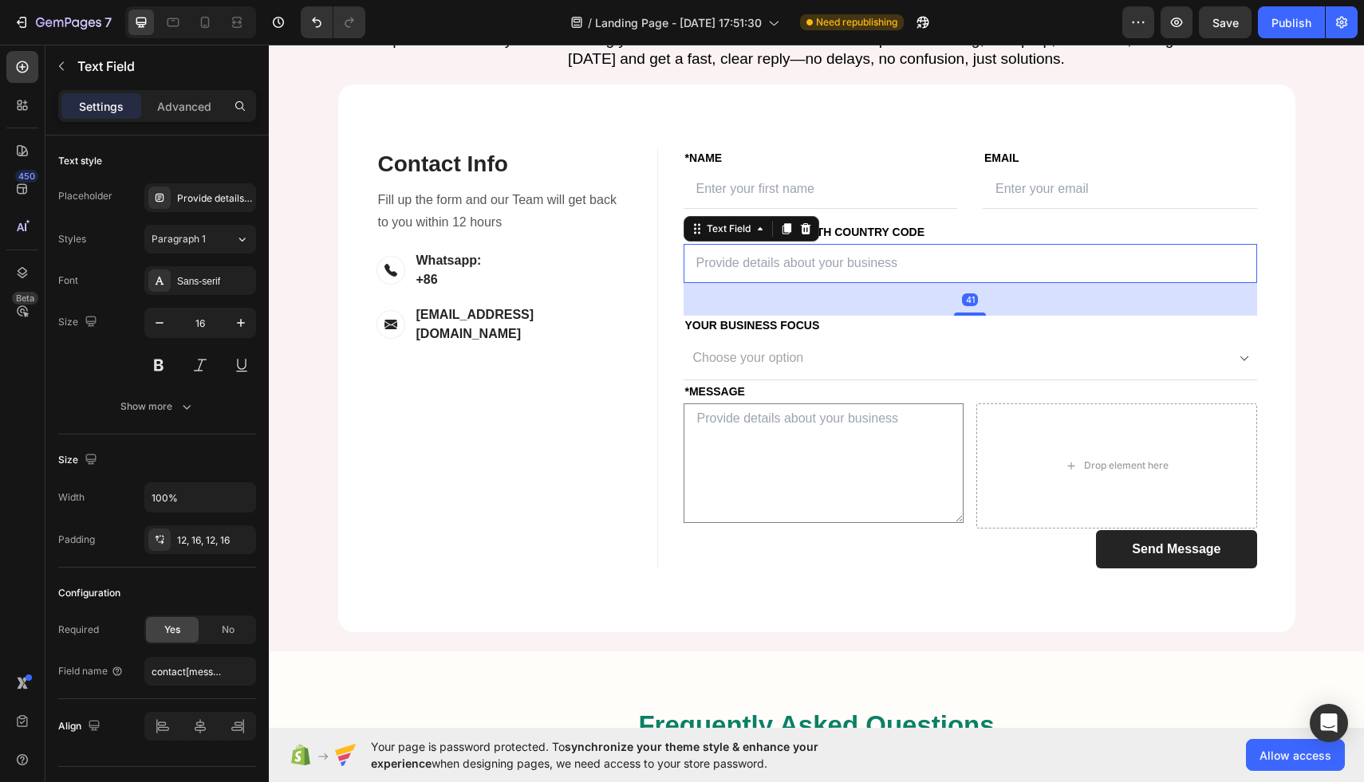
click at [819, 283] on input "text" at bounding box center [969, 263] width 573 height 39
click at [192, 202] on div "Provide details about your business" at bounding box center [214, 198] width 75 height 14
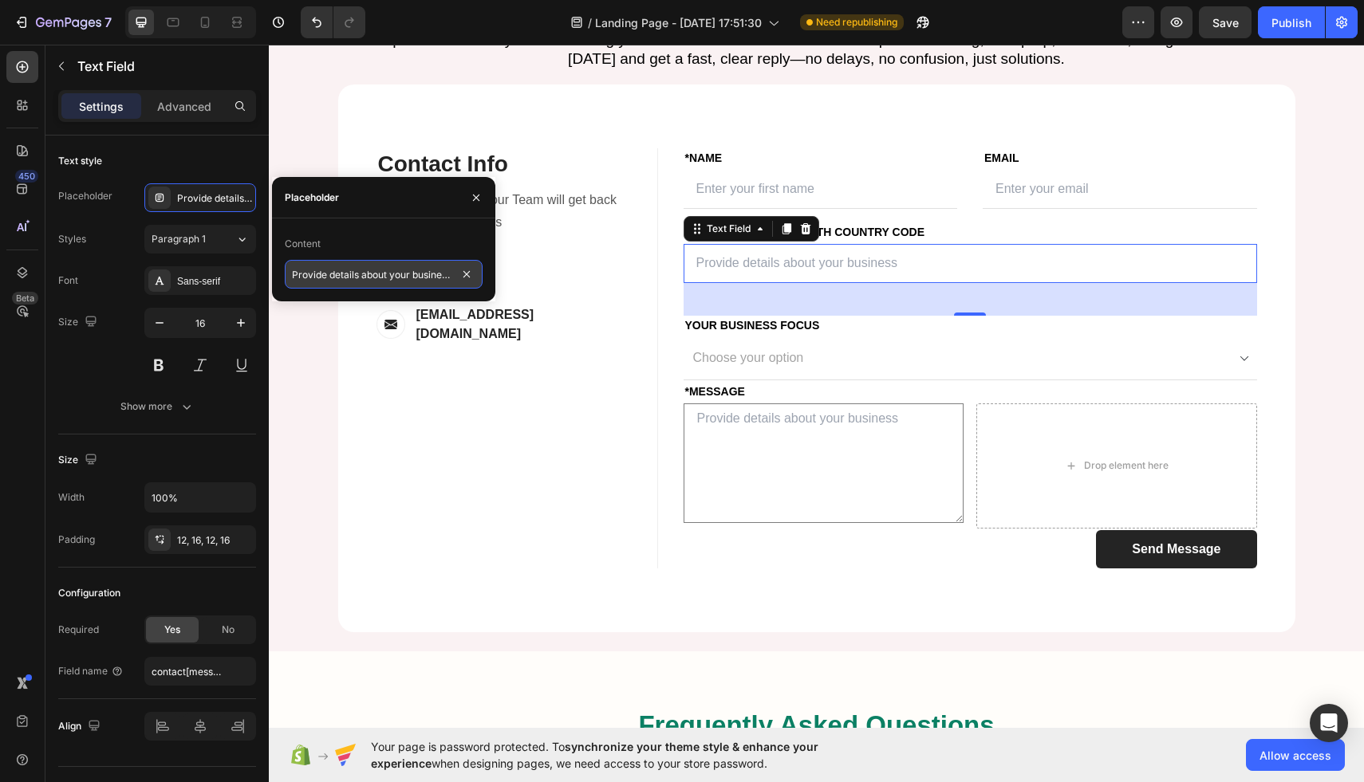
click at [359, 278] on input "Provide details about your business" at bounding box center [384, 274] width 198 height 29
click at [345, 271] on input "Enter your whatsapp number" at bounding box center [384, 274] width 198 height 29
type input "Enter your Whatsapp number"
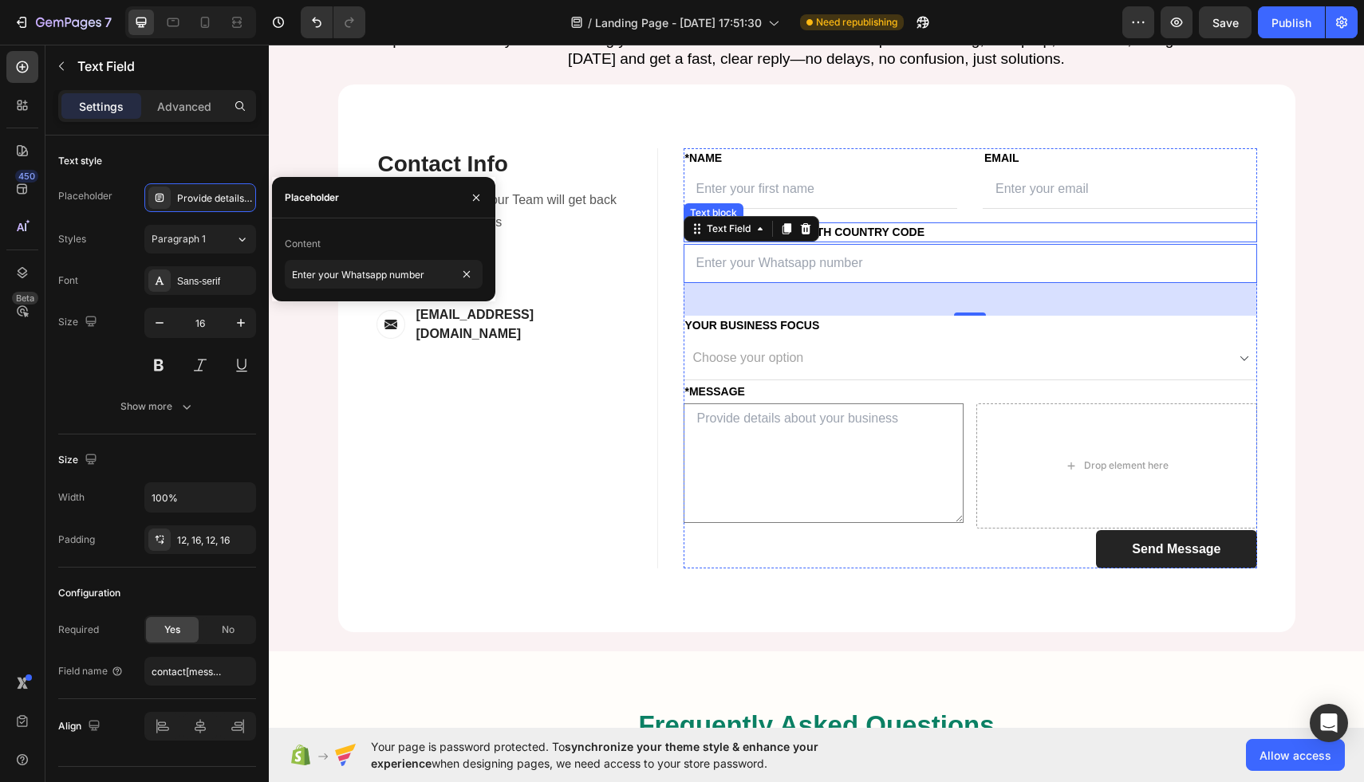
click at [1238, 241] on p "Whatsapp Number with country code" at bounding box center [970, 232] width 570 height 17
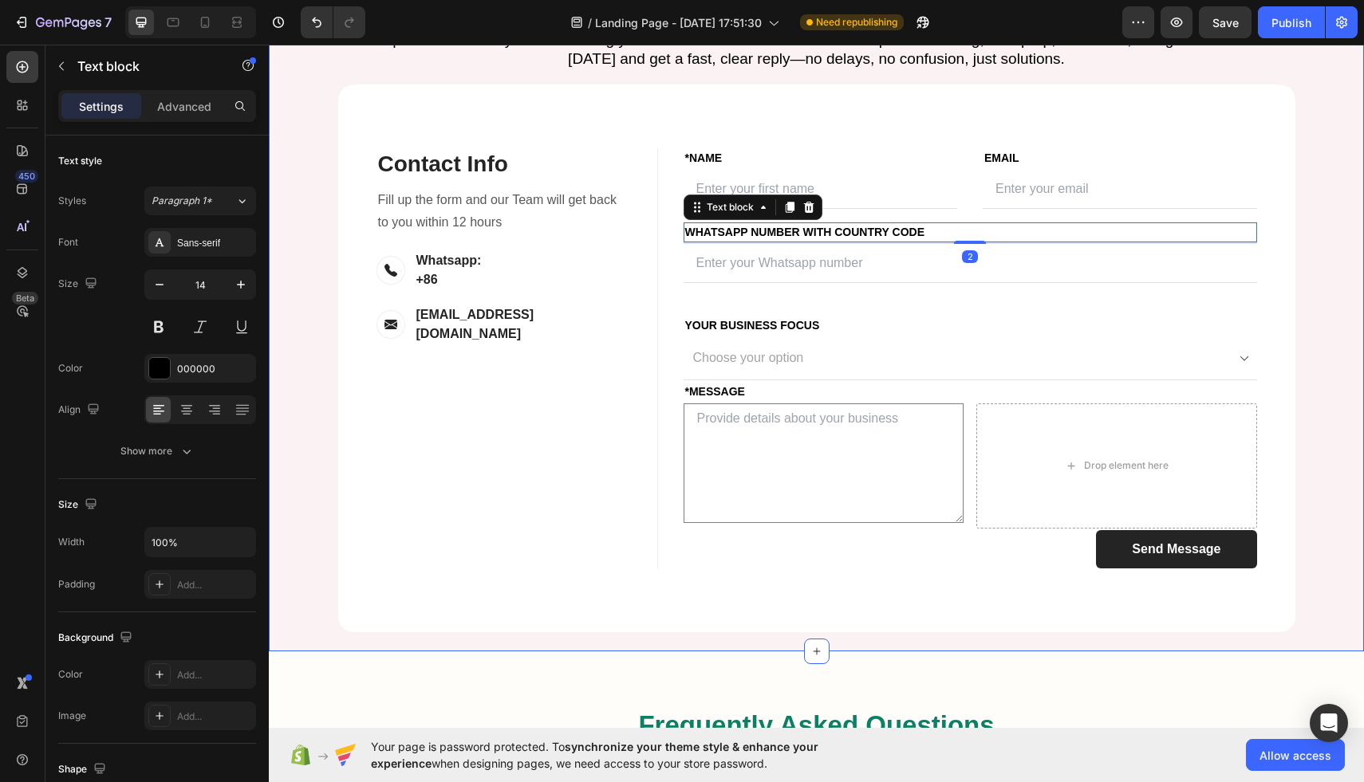
click at [1318, 369] on div "Let’s Build Your Success Together Heading Have questions or ready to start scal…" at bounding box center [816, 301] width 1071 height 661
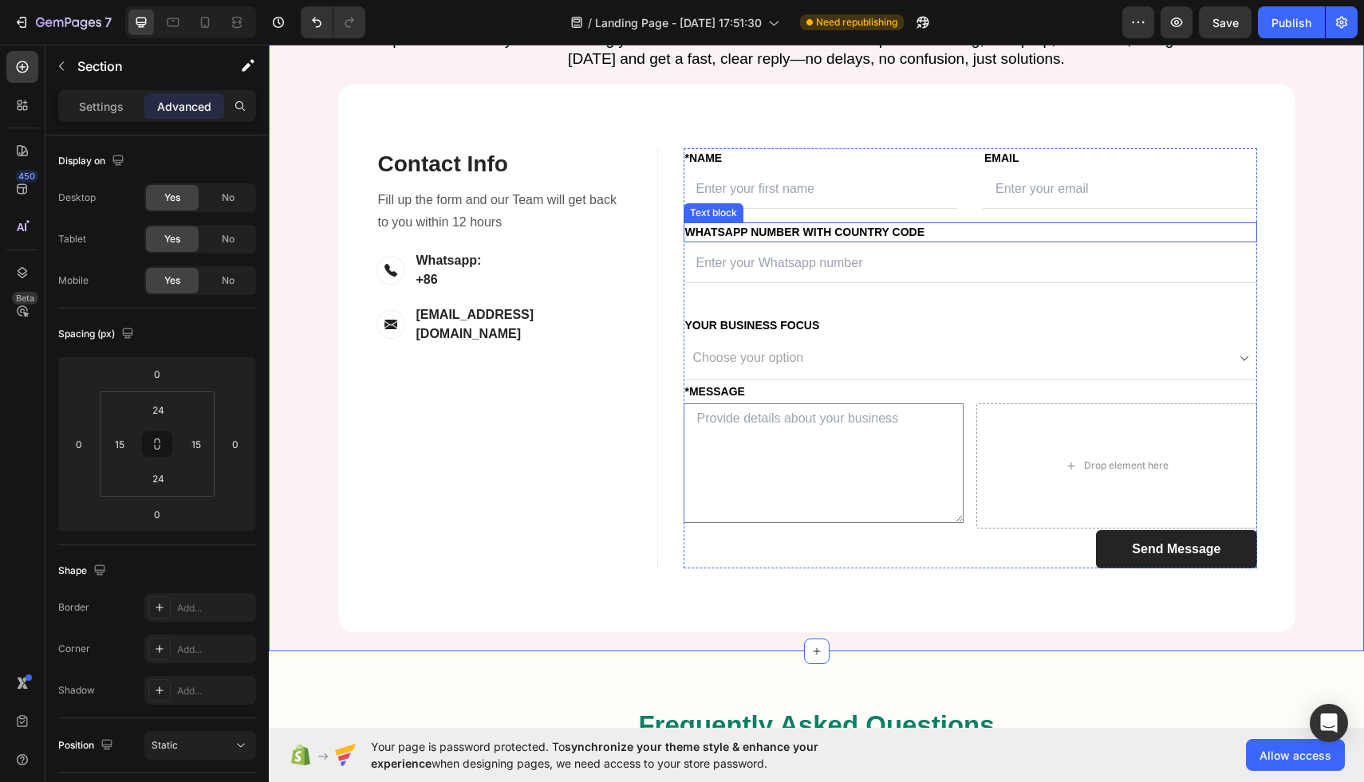
click at [784, 241] on p "Whatsapp Number with country code" at bounding box center [970, 232] width 570 height 17
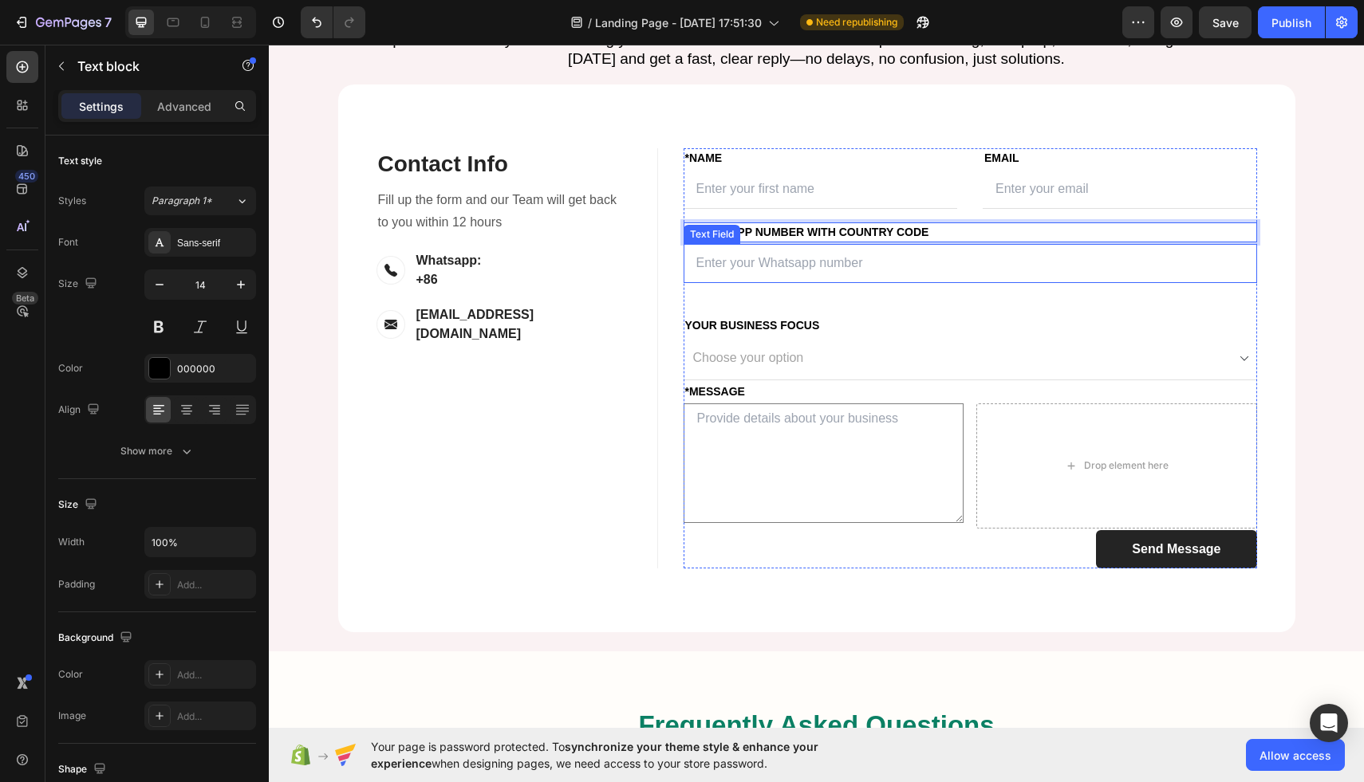
click at [729, 283] on input "text" at bounding box center [969, 263] width 573 height 39
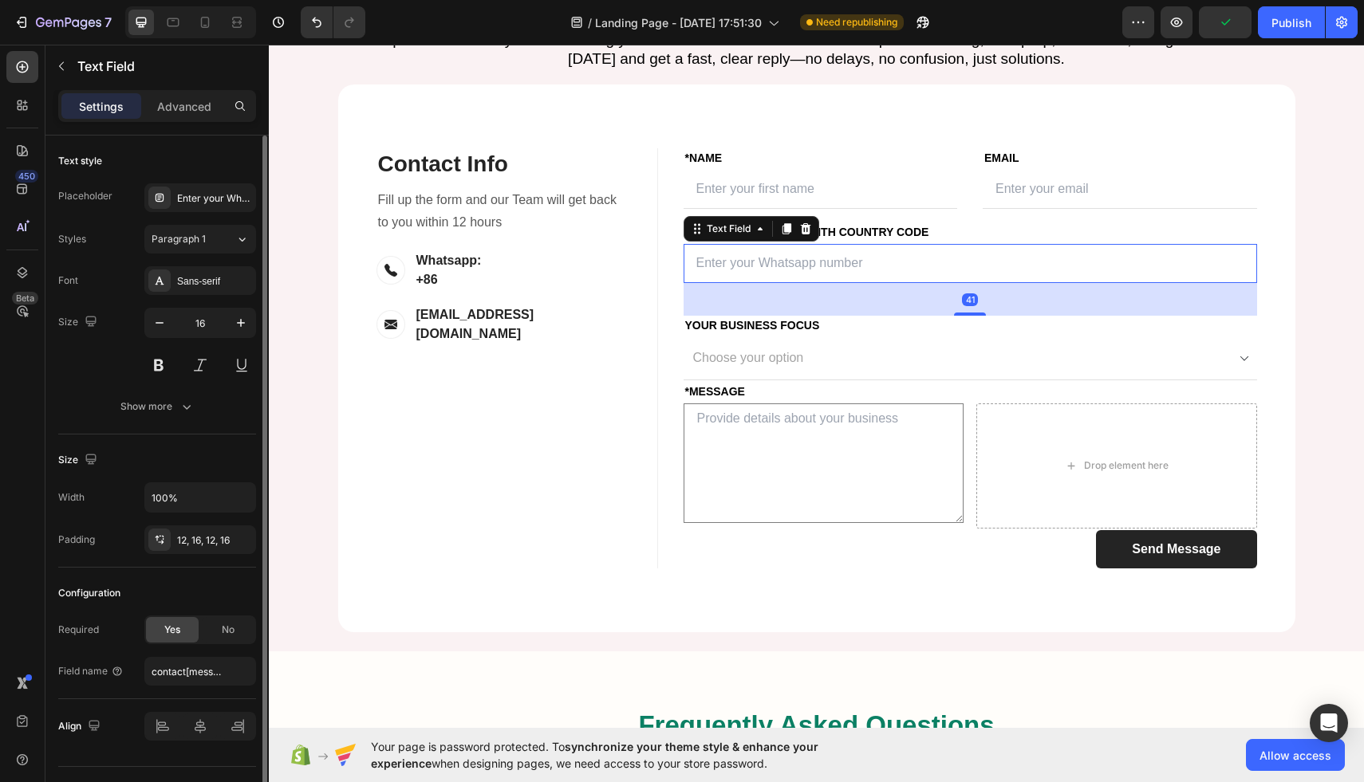
scroll to position [35, 0]
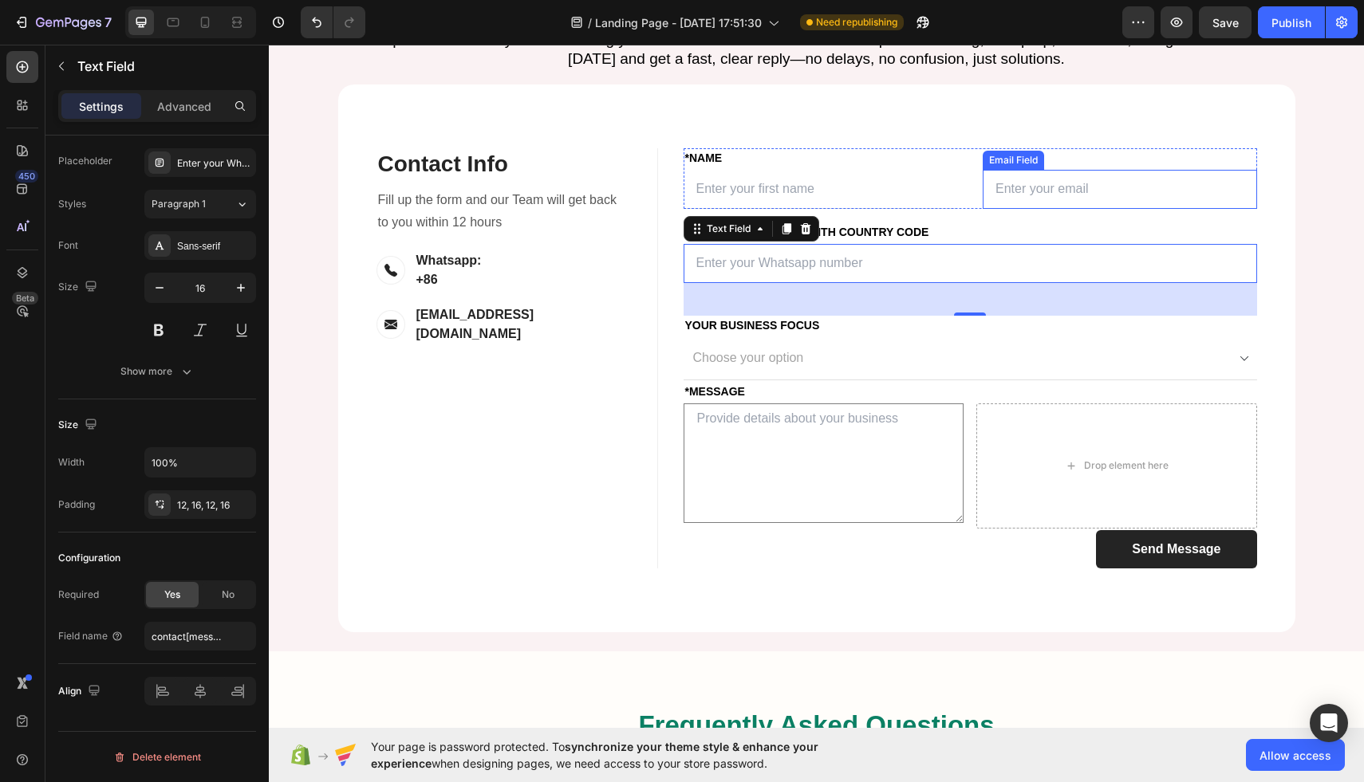
click at [1059, 209] on input "email" at bounding box center [1119, 189] width 274 height 39
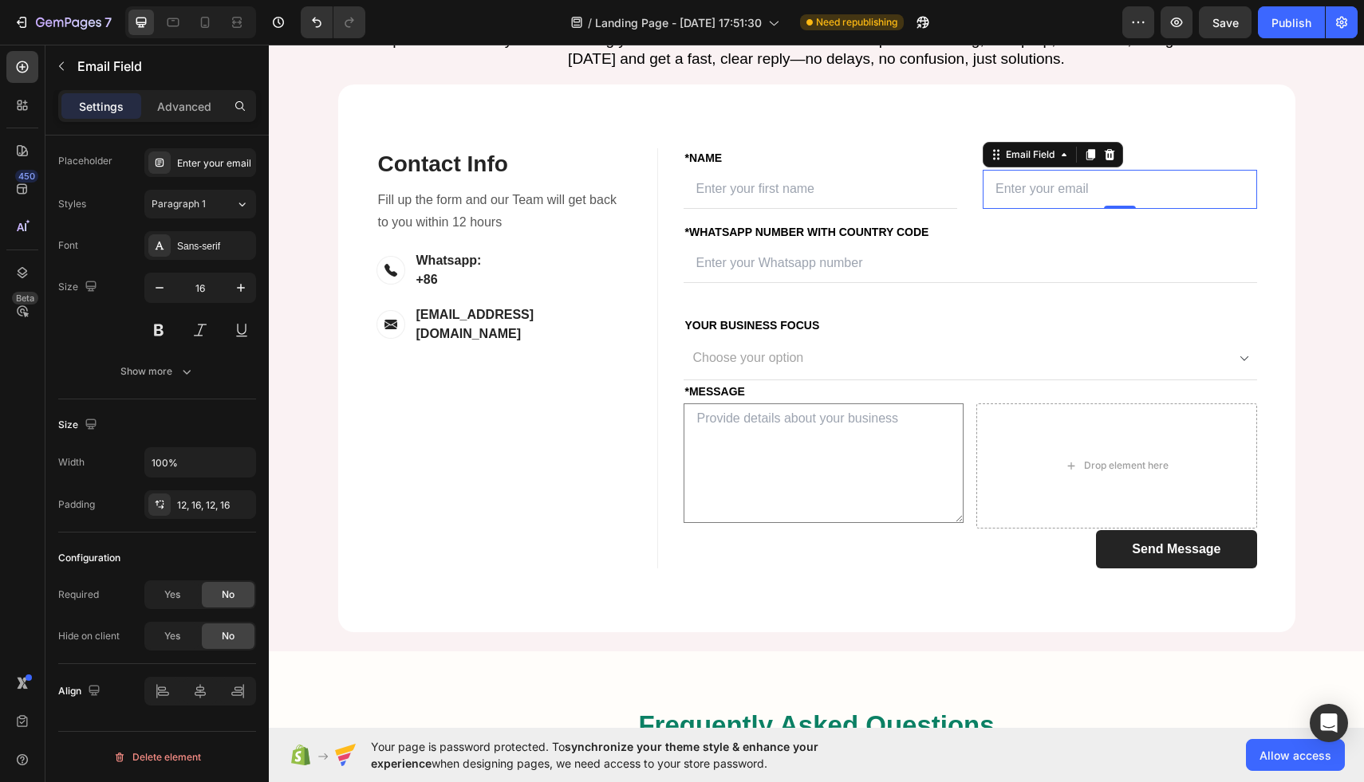
scroll to position [0, 0]
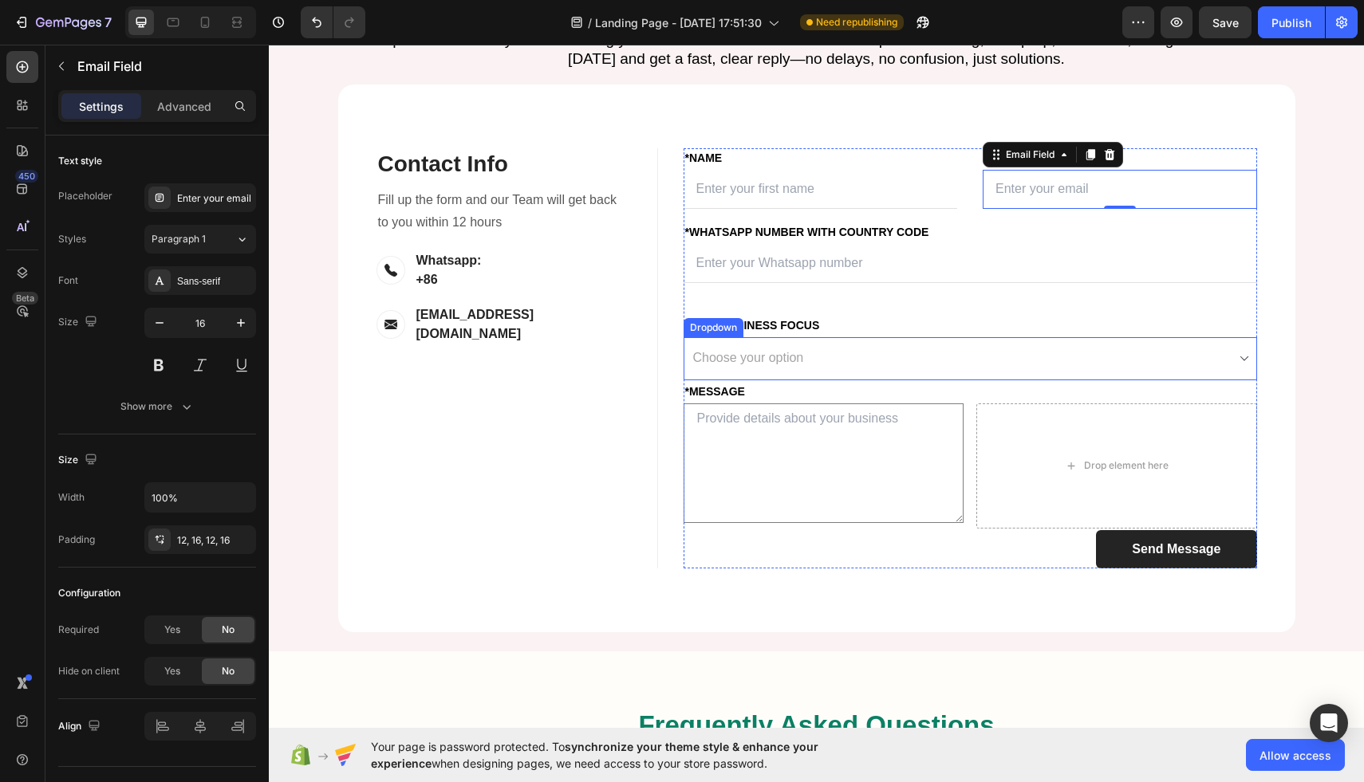
click at [751, 380] on select "Choose your option Amazon FBA Wholesale Transportation & Logistics" at bounding box center [969, 358] width 573 height 43
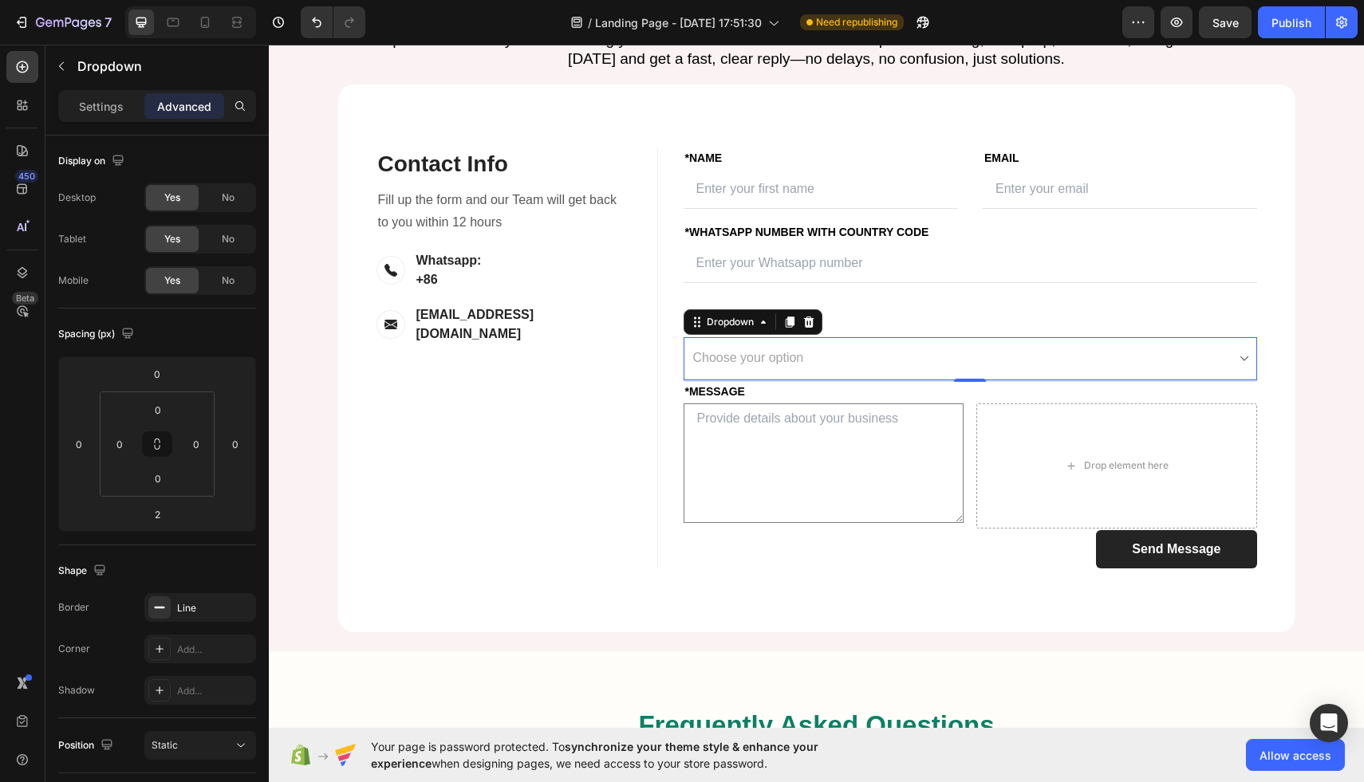
click at [104, 129] on div "Settings Advanced" at bounding box center [156, 112] width 223 height 45
click at [101, 99] on p "Settings" at bounding box center [101, 106] width 45 height 17
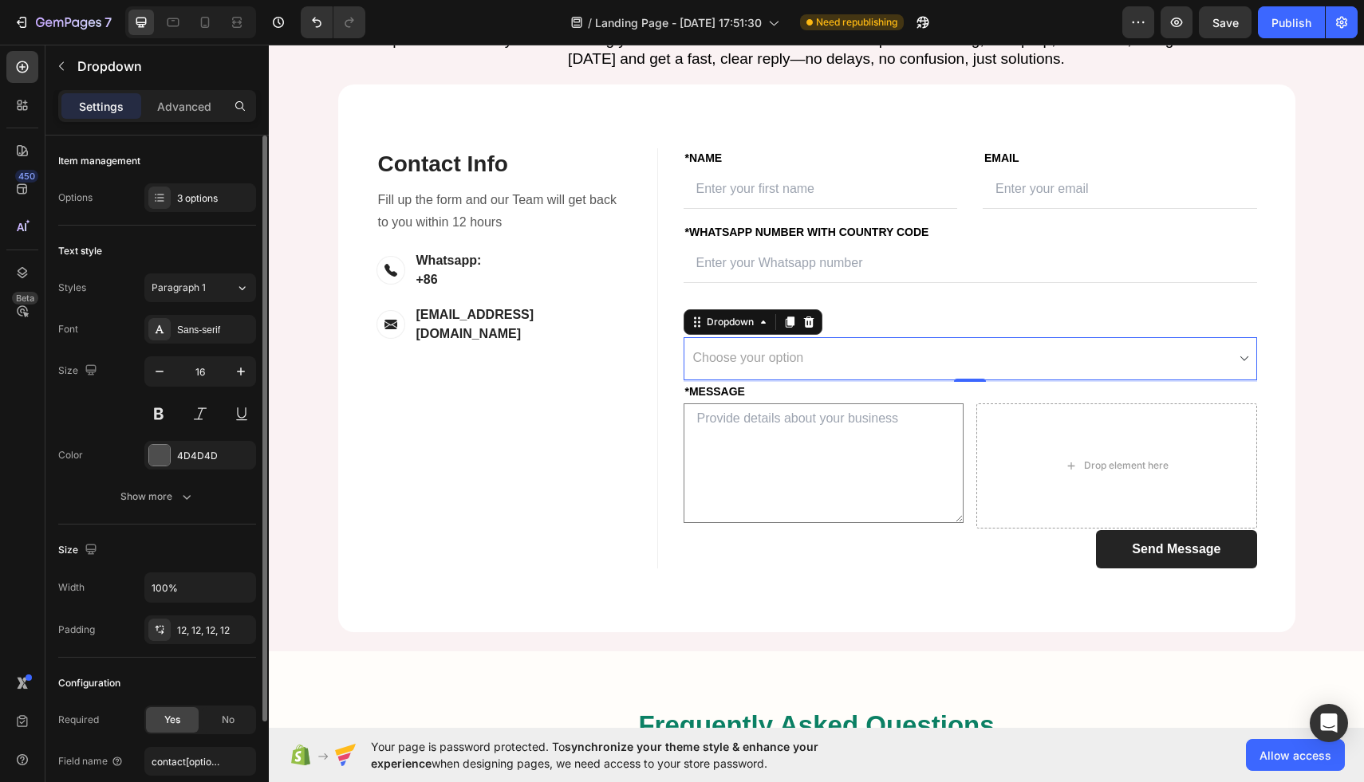
scroll to position [125, 0]
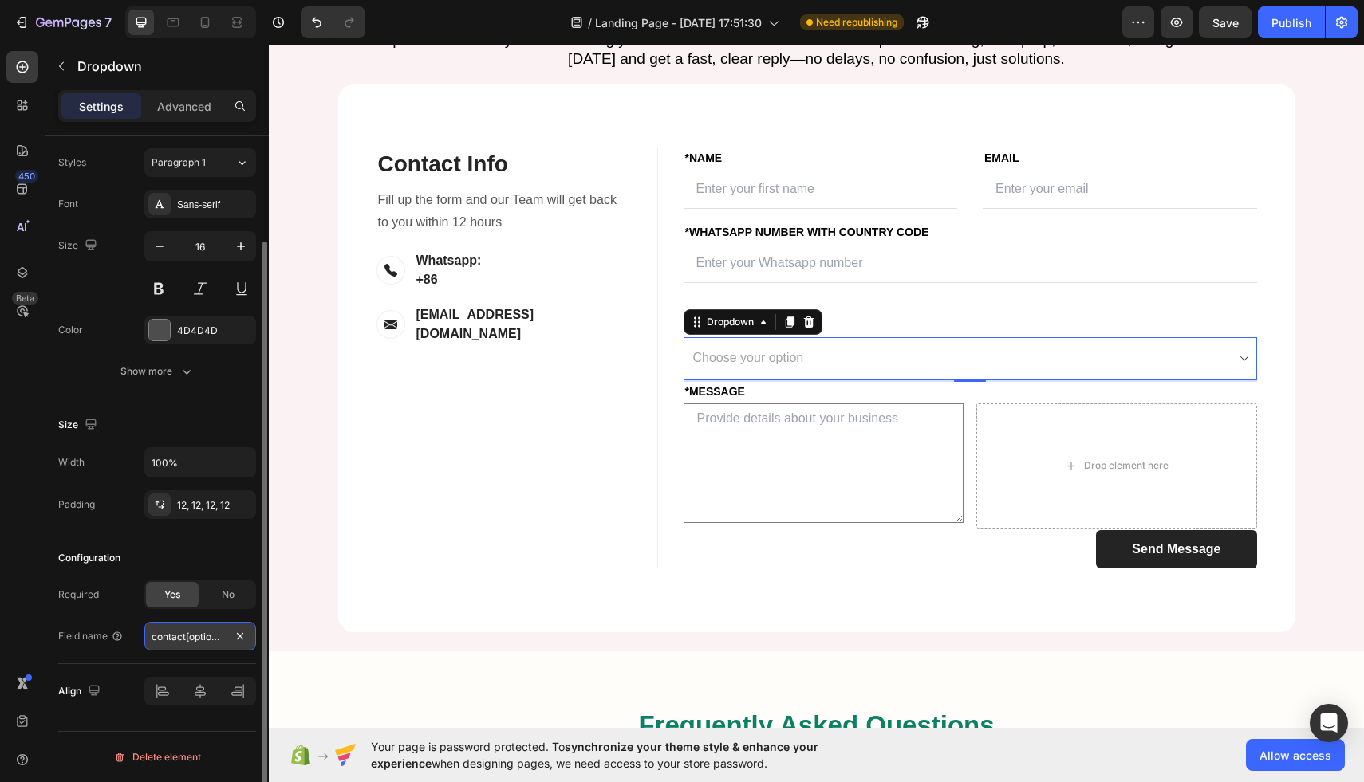
click at [200, 637] on input "contact[options]" at bounding box center [200, 636] width 112 height 29
click at [206, 637] on input "contact[options]" at bounding box center [200, 636] width 112 height 29
drag, startPoint x: 188, startPoint y: 638, endPoint x: 218, endPoint y: 640, distance: 29.6
click at [218, 640] on input "contact[options]" at bounding box center [200, 636] width 112 height 29
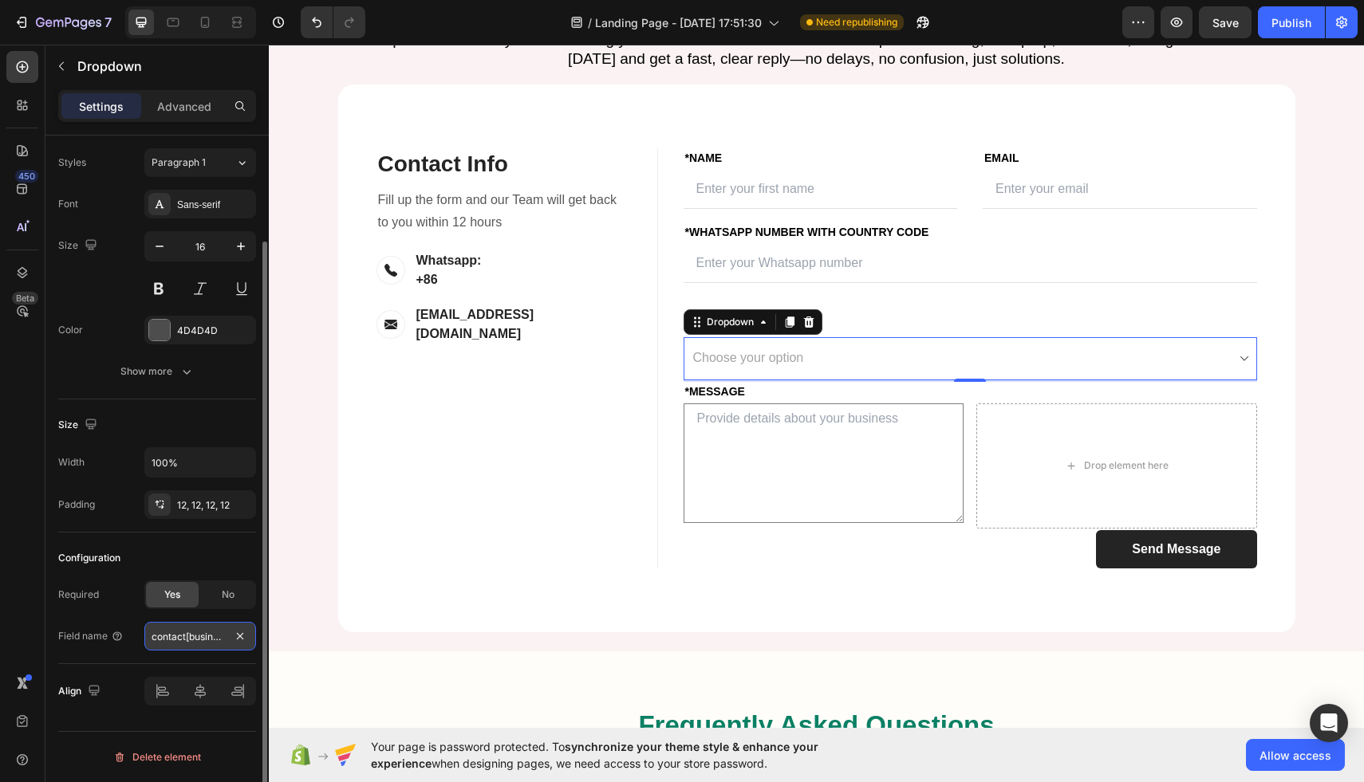
scroll to position [0, 6]
type input "contact[business]"
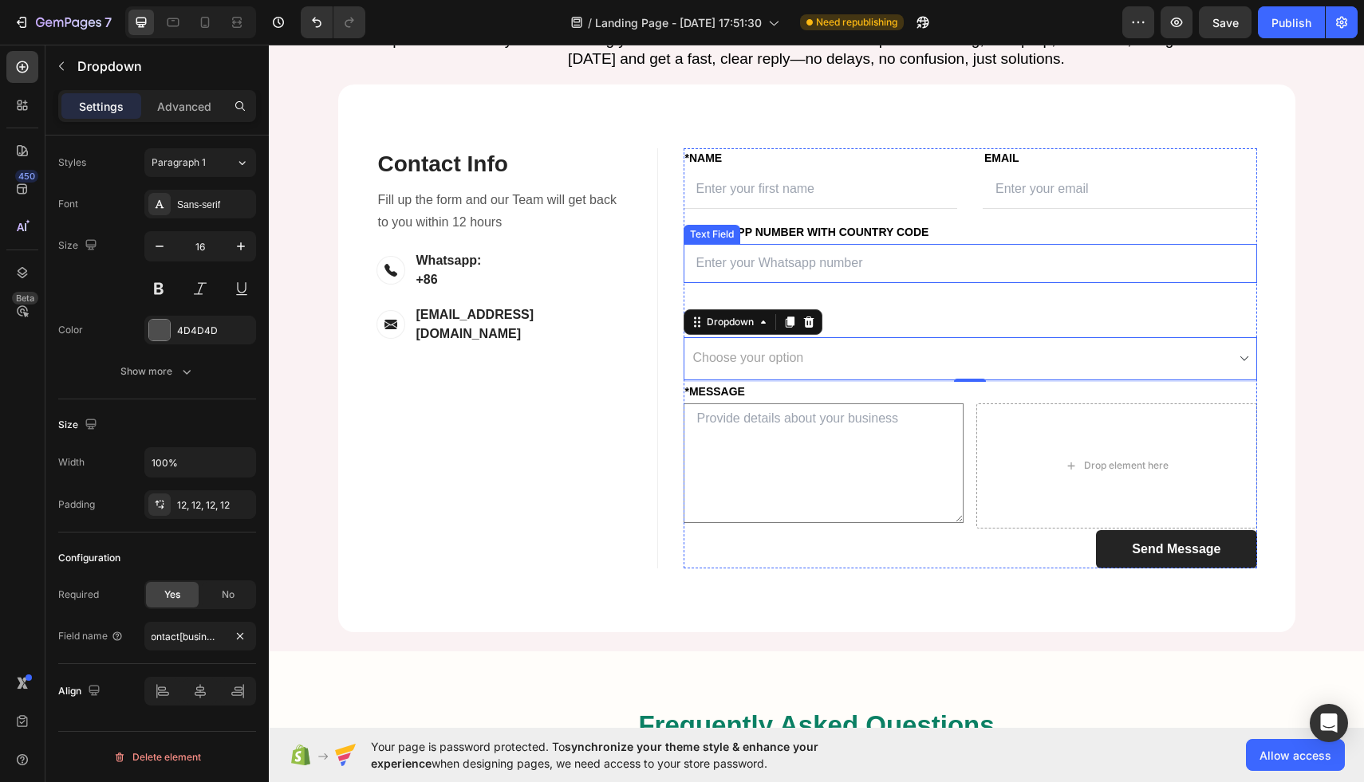
click at [875, 283] on input "text" at bounding box center [969, 263] width 573 height 39
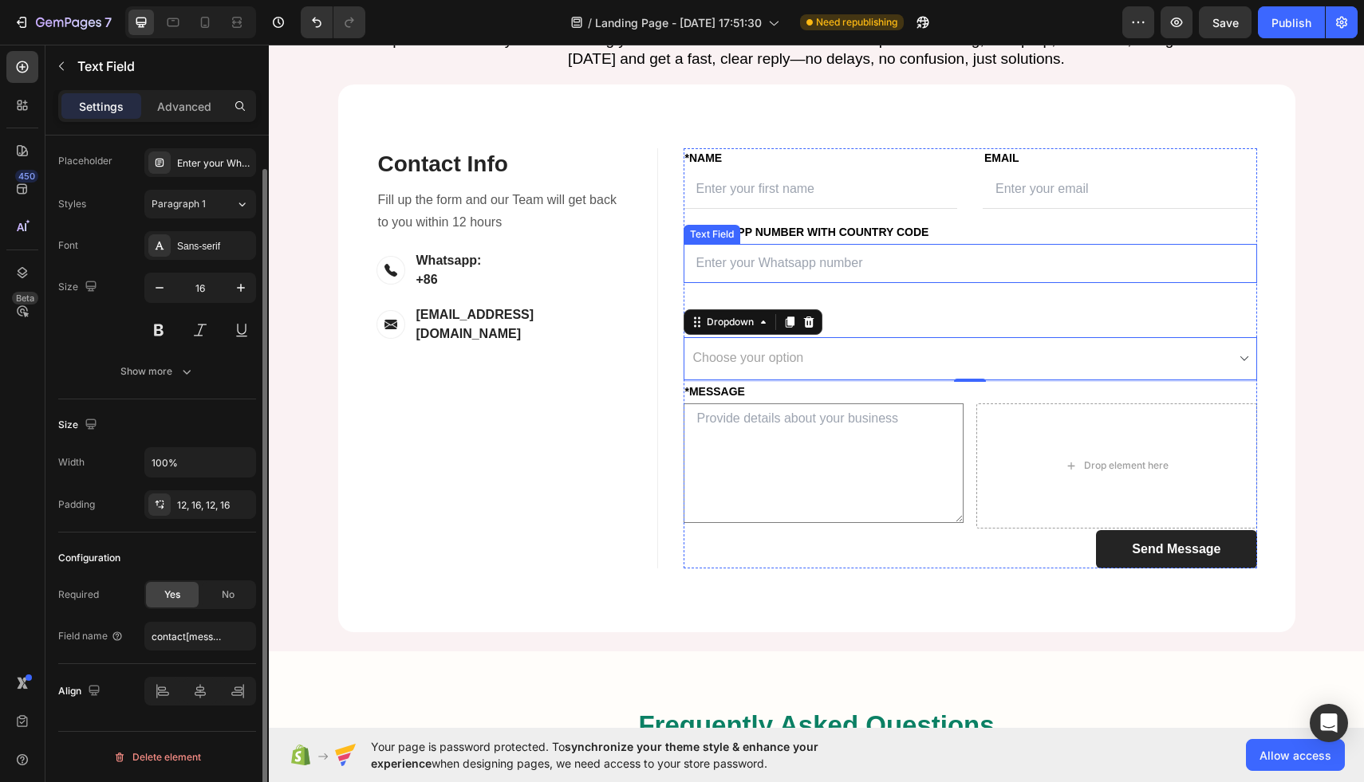
scroll to position [0, 0]
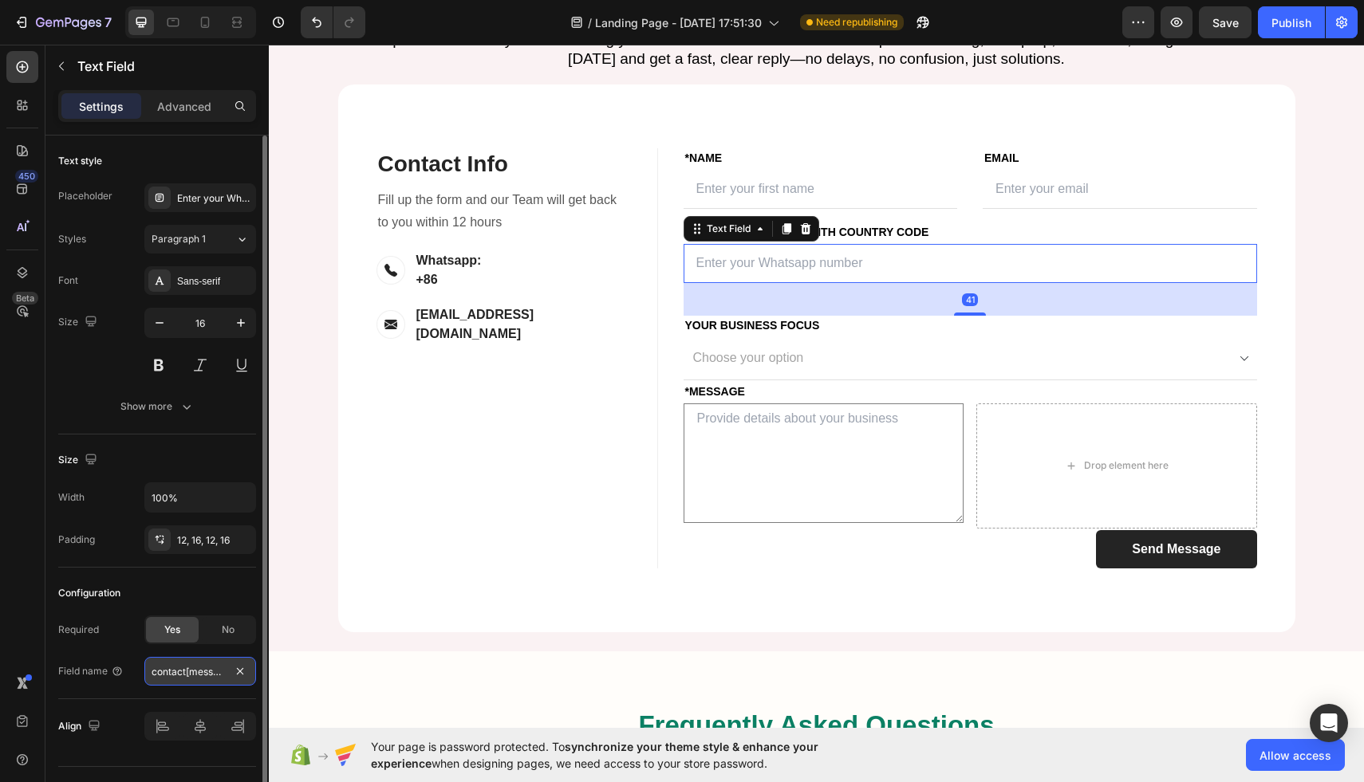
click at [206, 675] on input "contact[message]" at bounding box center [200, 671] width 112 height 29
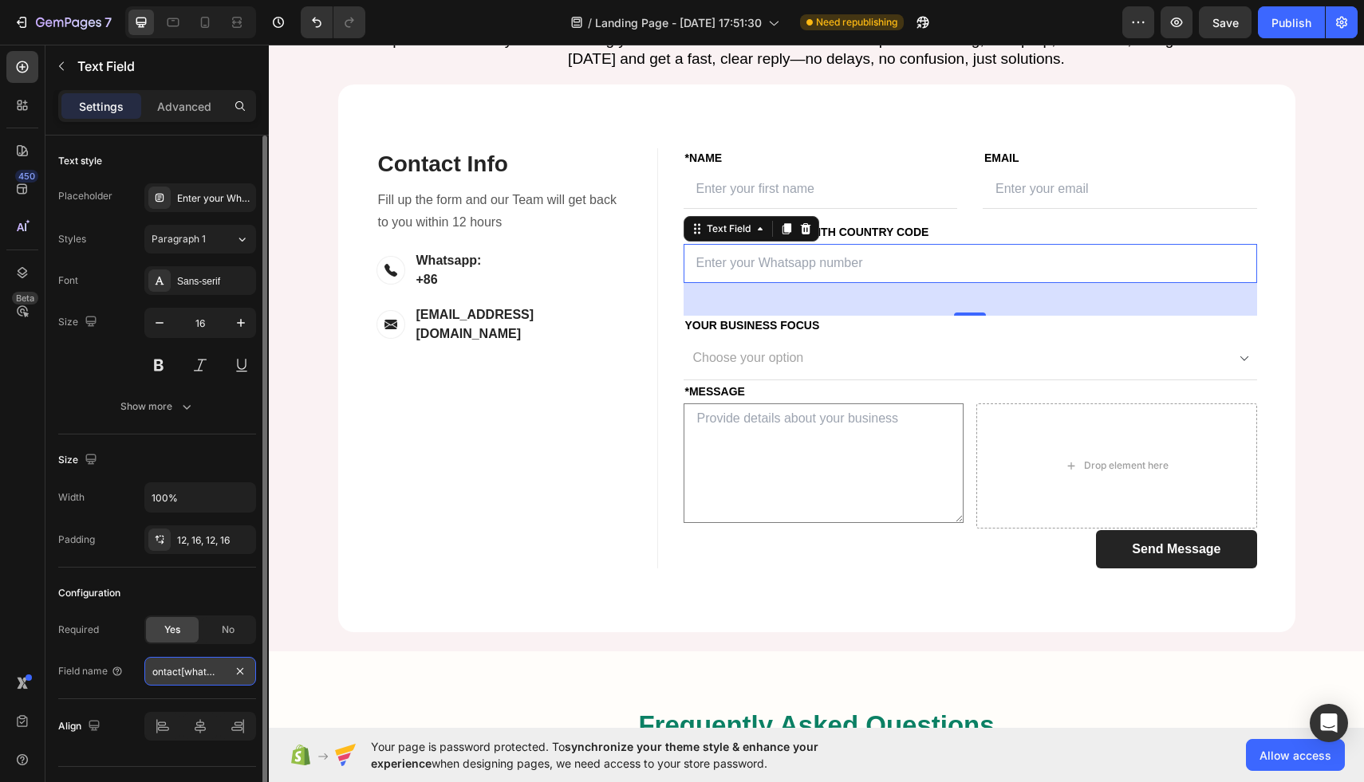
type input "contact[whatsapp]"
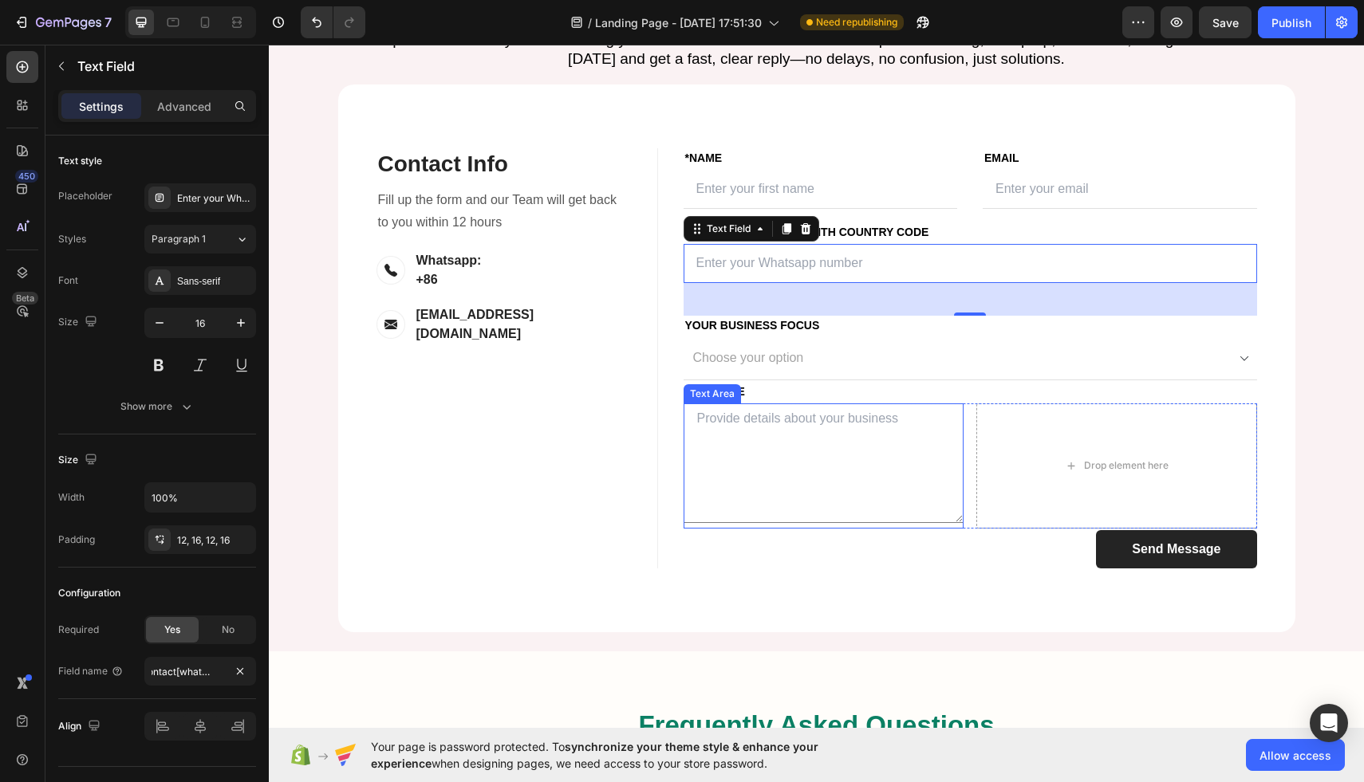
click at [742, 523] on textarea at bounding box center [823, 464] width 281 height 120
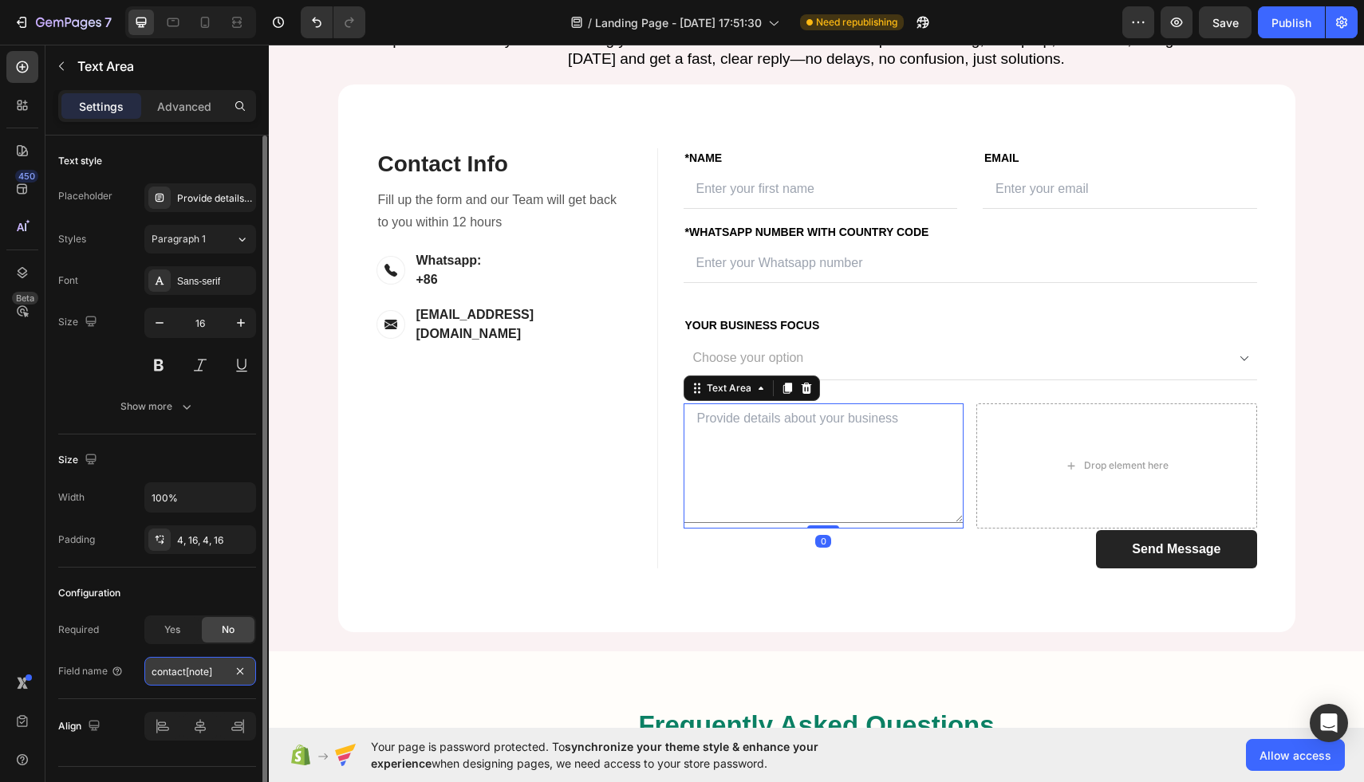
click at [201, 674] on input "contact[note]" at bounding box center [200, 671] width 112 height 29
click at [191, 674] on input "contact[note]" at bounding box center [200, 671] width 112 height 29
type input "contact[message]"
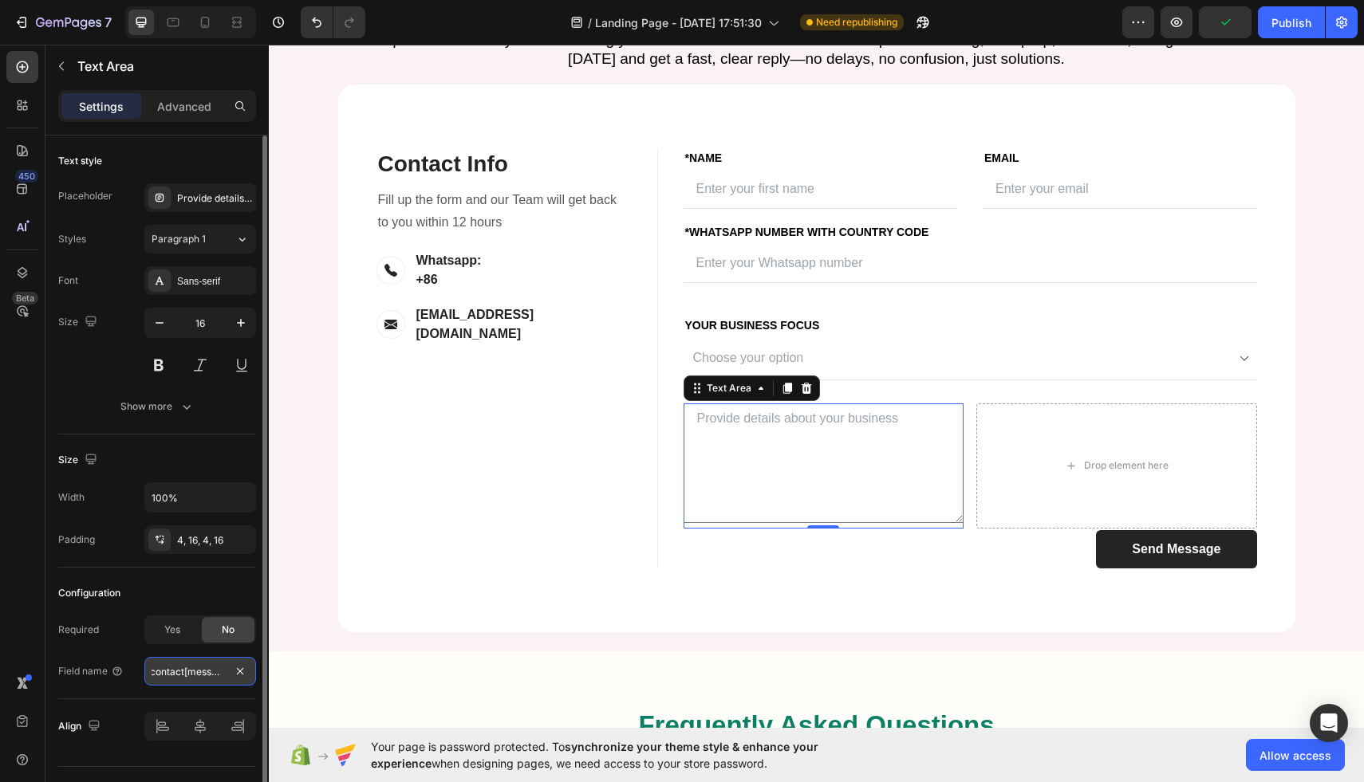
scroll to position [0, 6]
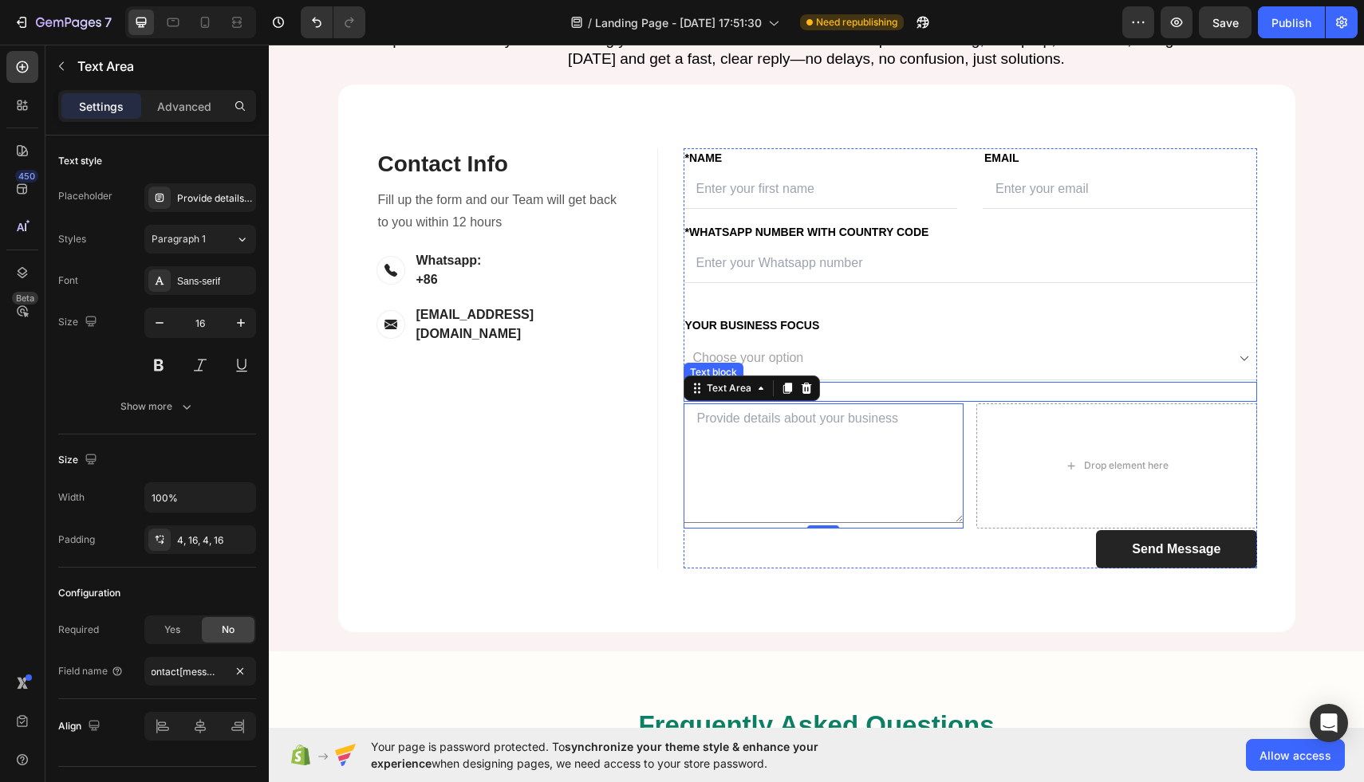
click at [868, 380] on select "Choose your option Amazon FBA Wholesale Transportation & Logistics" at bounding box center [969, 358] width 573 height 43
click at [796, 523] on textarea at bounding box center [823, 464] width 281 height 120
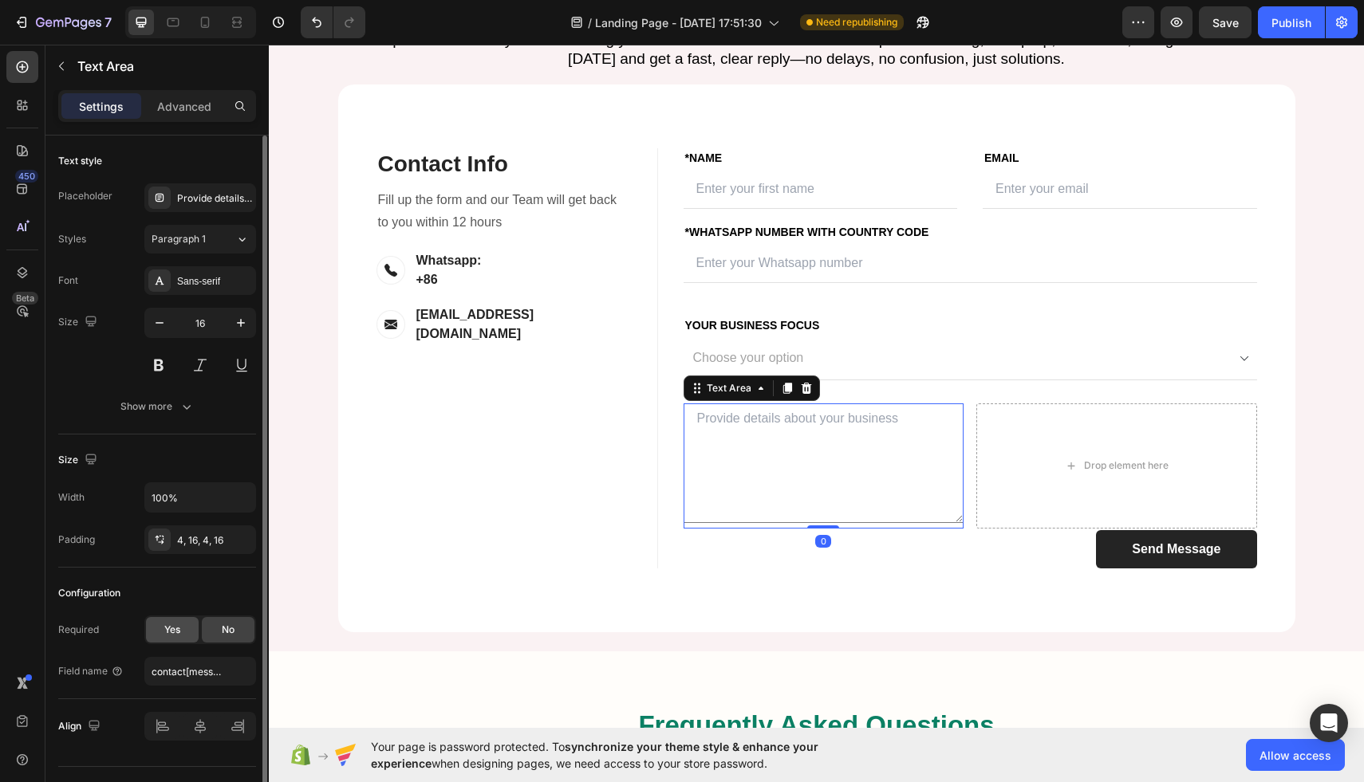
click at [155, 638] on div "Yes" at bounding box center [172, 630] width 53 height 26
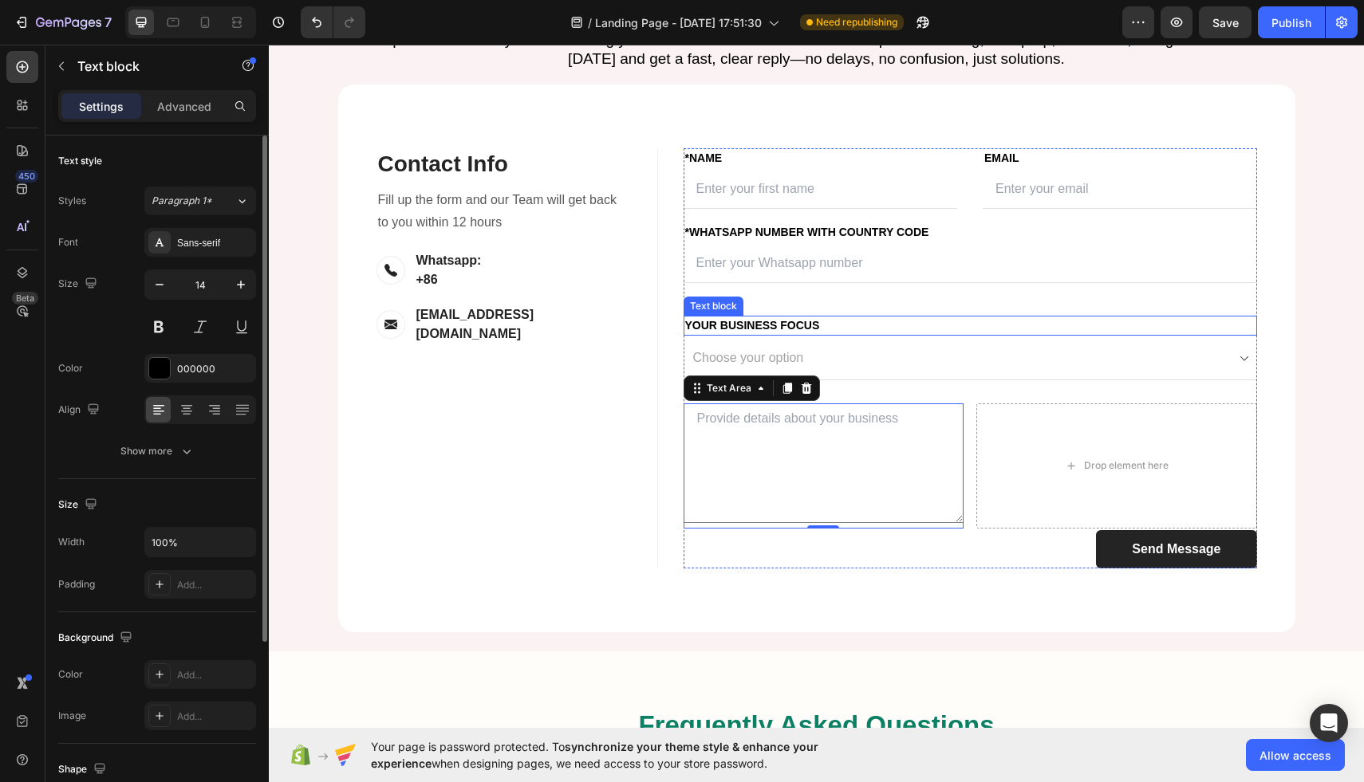
click at [814, 334] on p "Your Business Focus" at bounding box center [970, 325] width 570 height 17
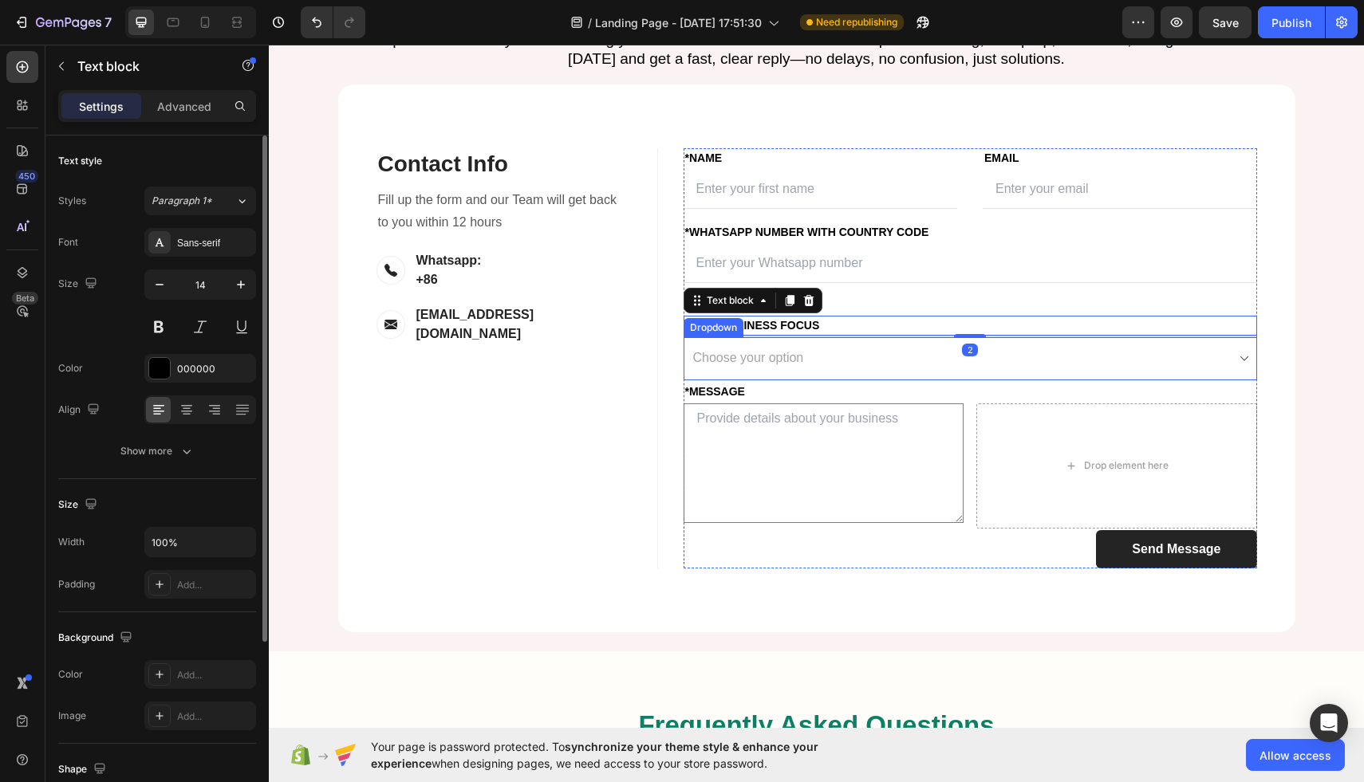
click at [793, 380] on select "Choose your option Amazon FBA Wholesale Transportation & Logistics" at bounding box center [969, 358] width 573 height 43
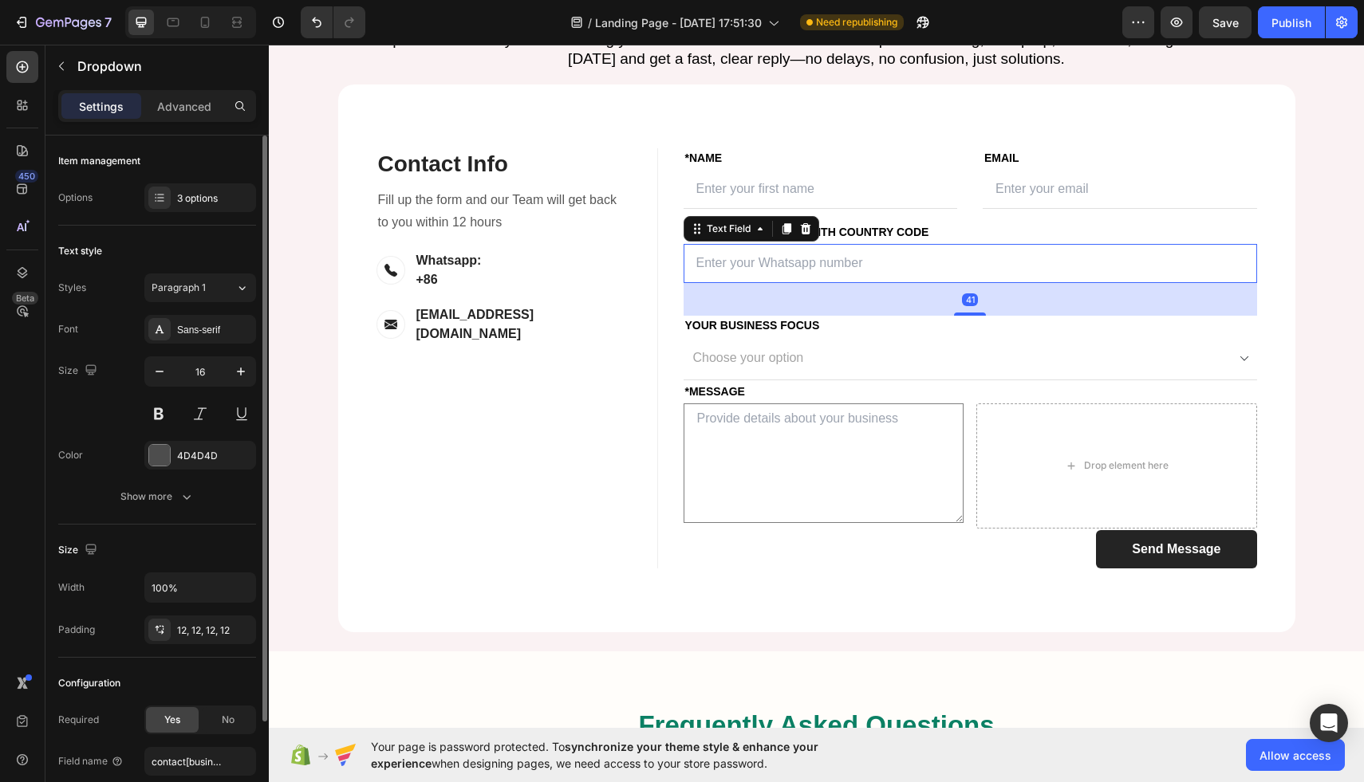
click at [767, 283] on input "text" at bounding box center [969, 263] width 573 height 39
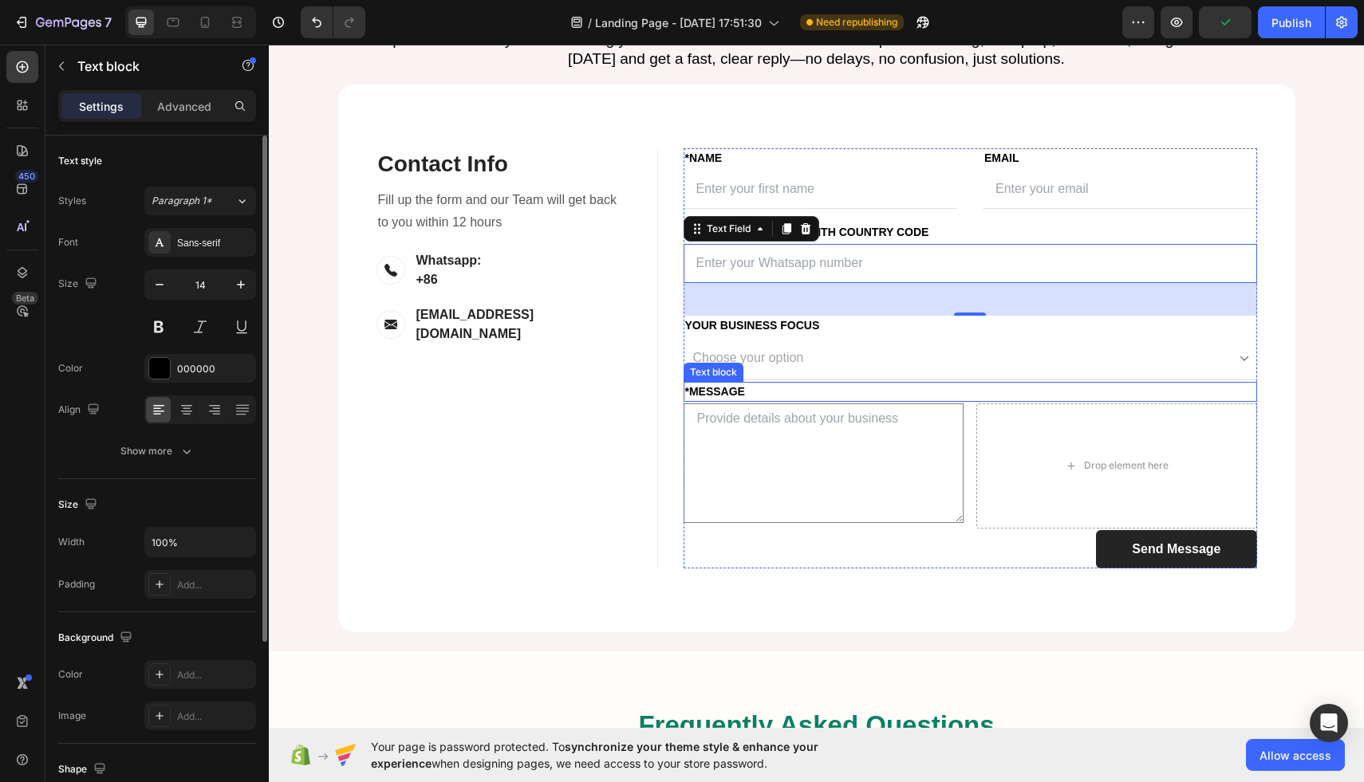
click at [1106, 402] on div "*MESSAGE" at bounding box center [969, 392] width 573 height 20
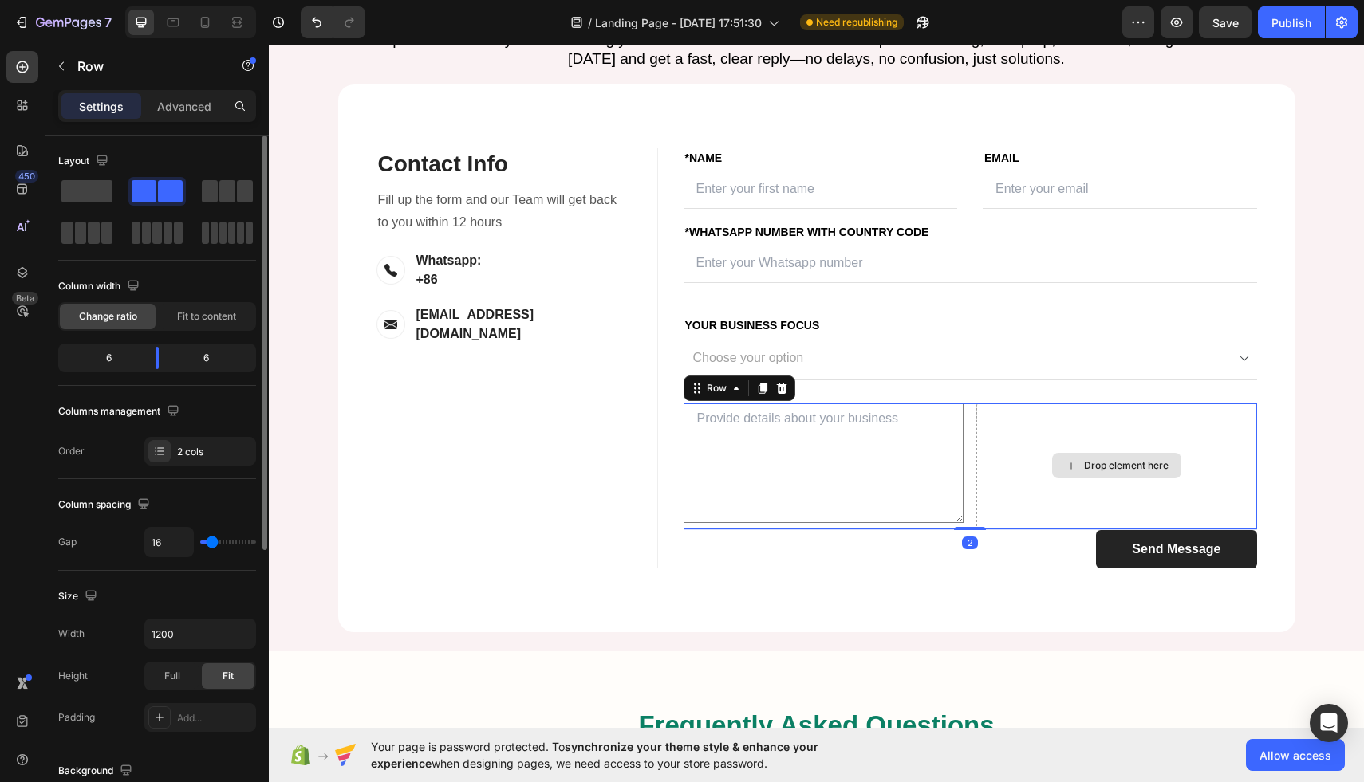
click at [1085, 529] on div "Drop element here" at bounding box center [1116, 466] width 281 height 125
click at [128, 203] on div at bounding box center [156, 191] width 57 height 29
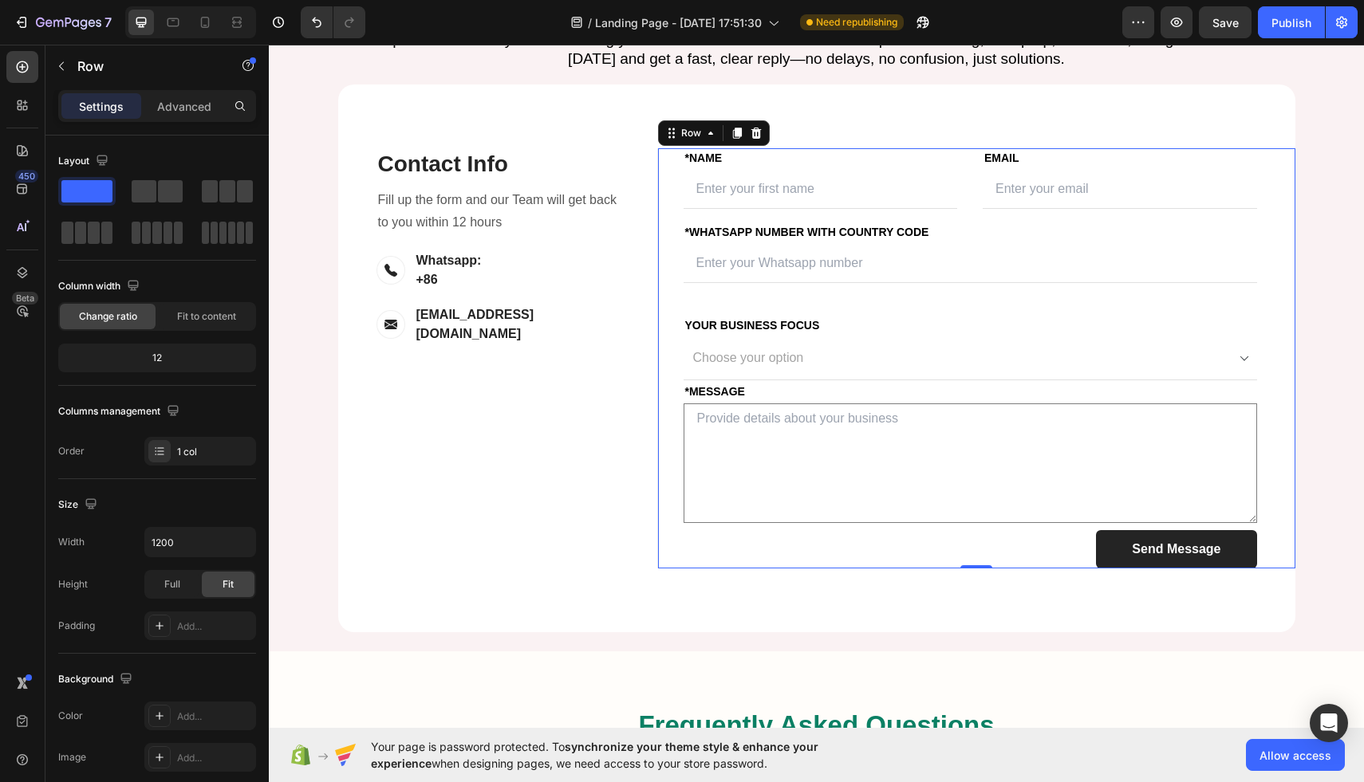
click at [1285, 433] on div "FIRST NAME Text block *NAME Text block Text Field LAST NAME Text block Email Te…" at bounding box center [976, 358] width 638 height 420
click at [1340, 397] on div "Let’s Build Your Success Together Heading Have questions or ready to start scal…" at bounding box center [816, 301] width 1071 height 661
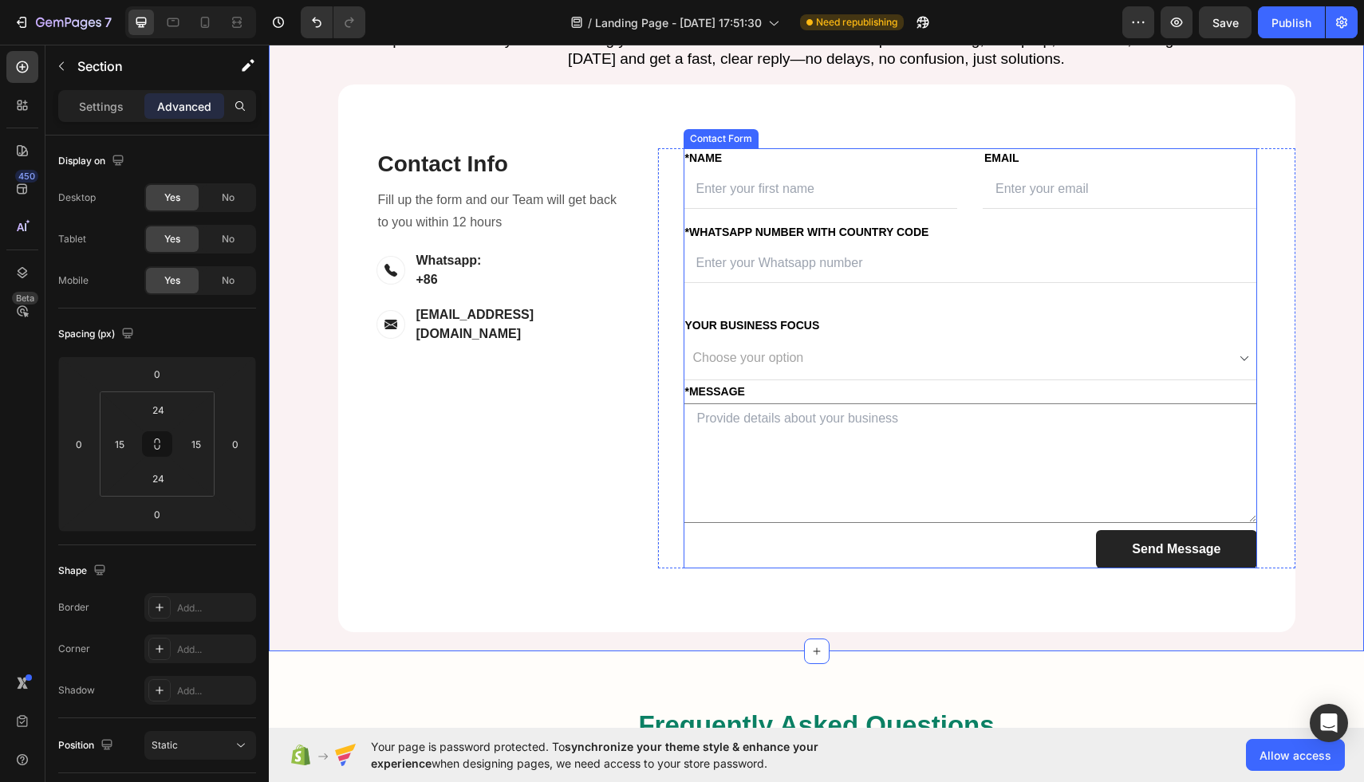
click at [797, 349] on div "FIRST NAME Text block *NAME Text block Text Field LAST NAME Text block Email Te…" at bounding box center [969, 358] width 573 height 420
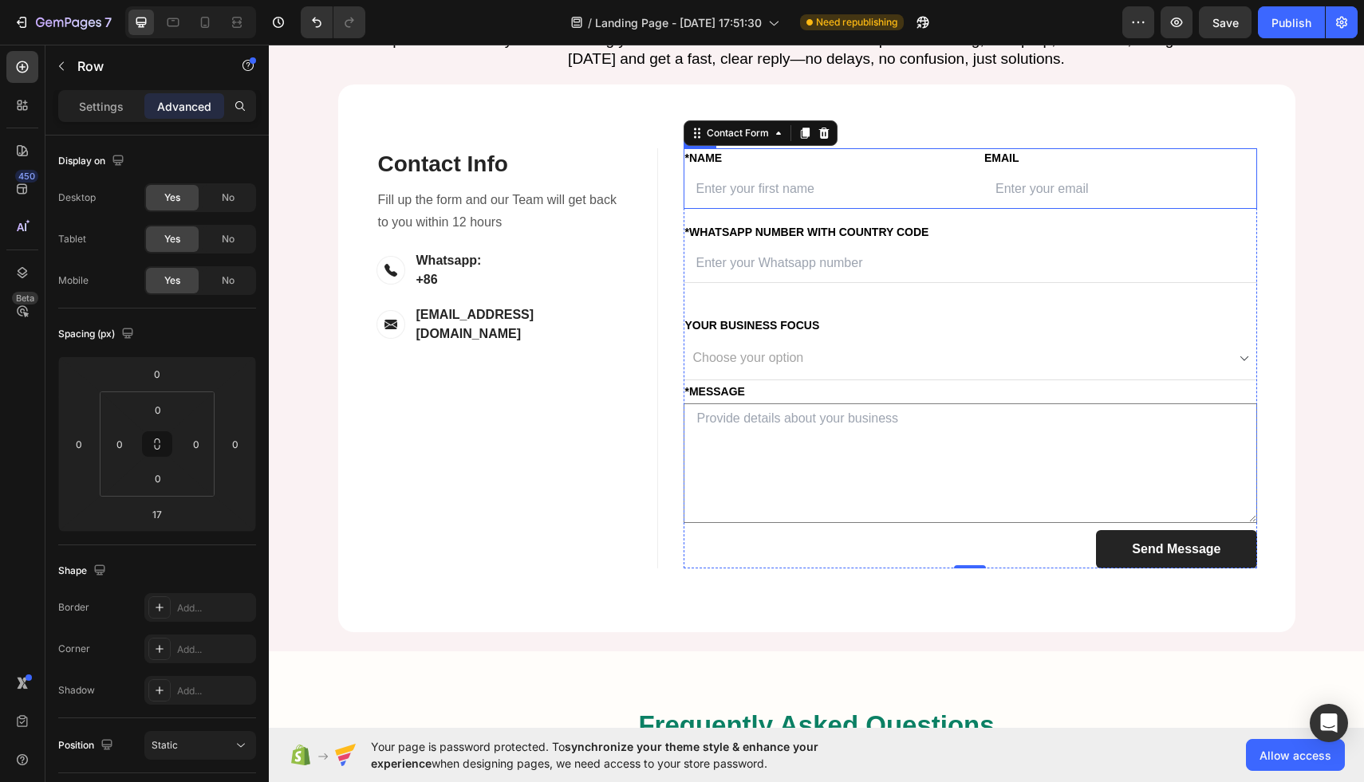
click at [978, 209] on div "FIRST NAME Text block *NAME Text block Text Field LAST NAME Text block Email Te…" at bounding box center [969, 178] width 573 height 61
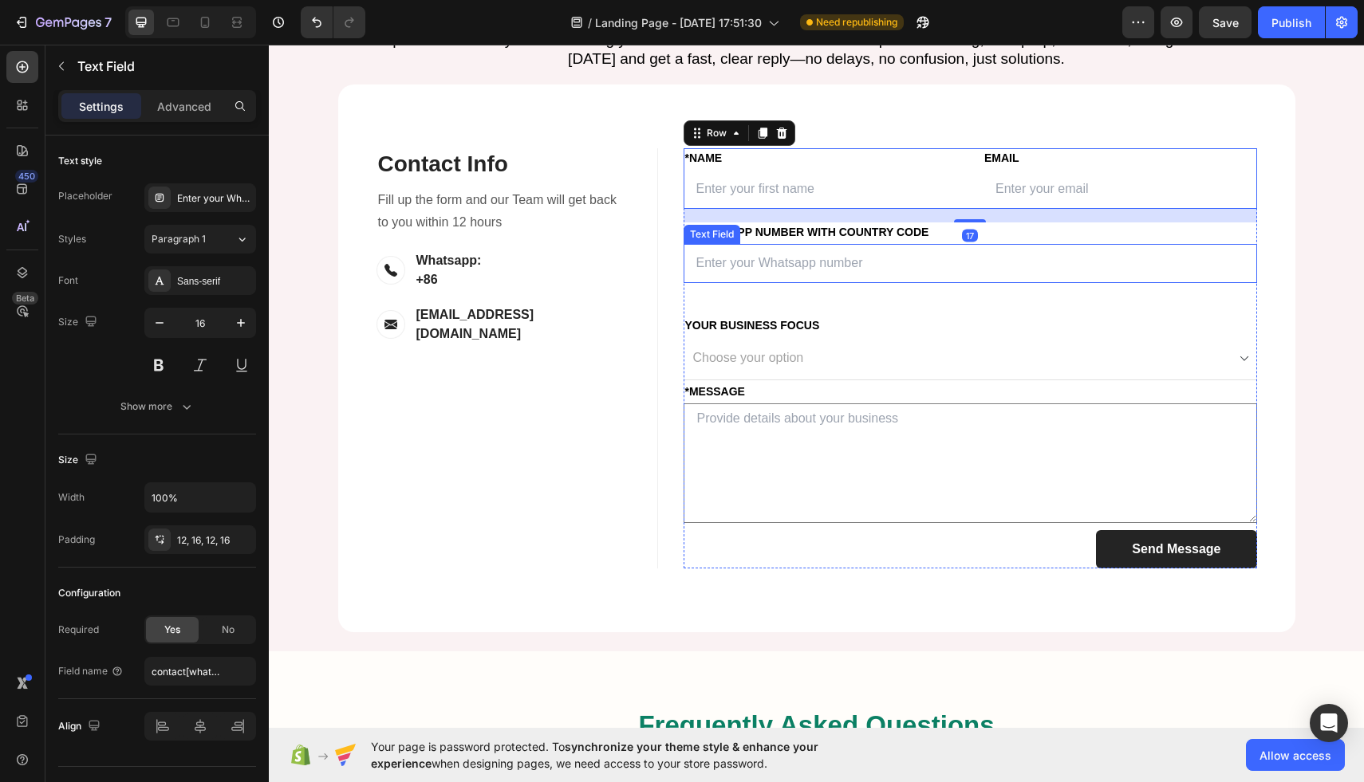
click at [813, 283] on input "text" at bounding box center [969, 263] width 573 height 39
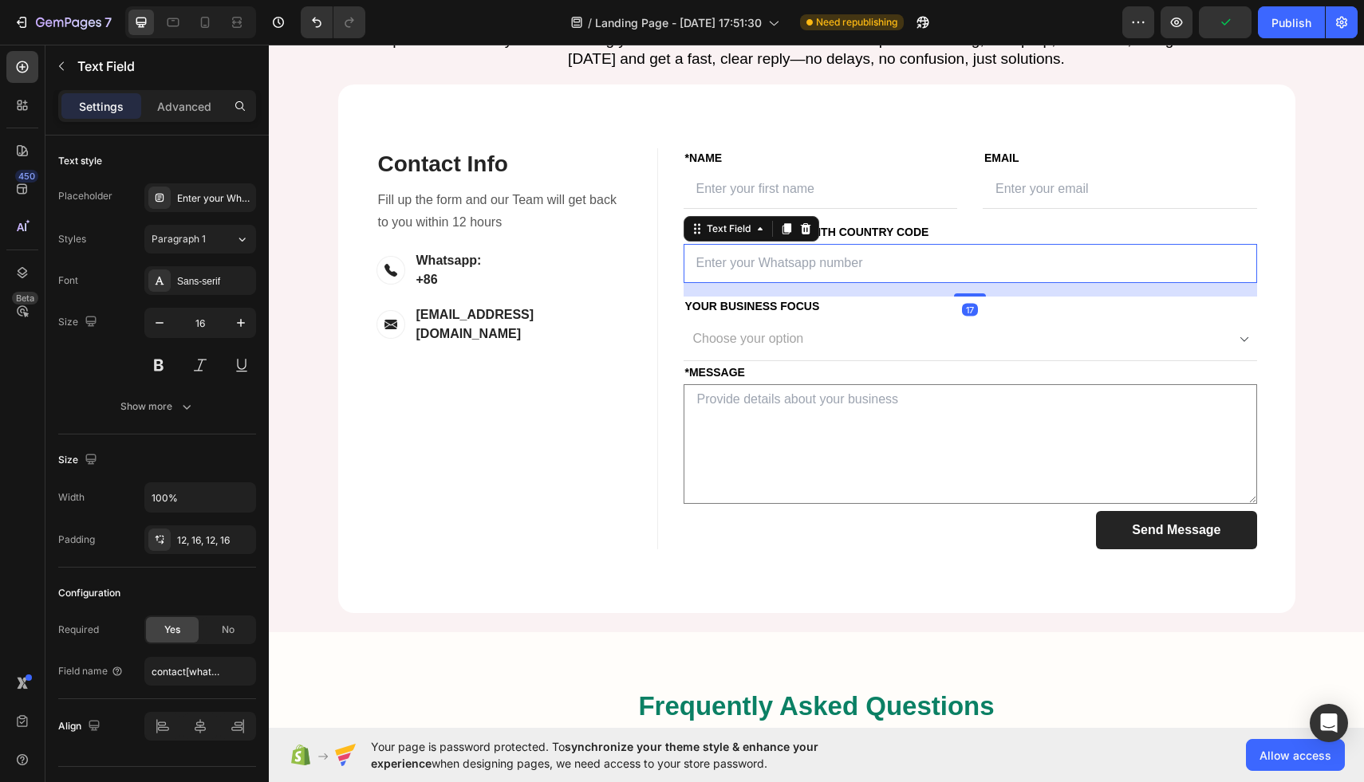
drag, startPoint x: 971, startPoint y: 451, endPoint x: 986, endPoint y: 432, distance: 24.4
click at [986, 283] on div "17" at bounding box center [969, 283] width 573 height 0
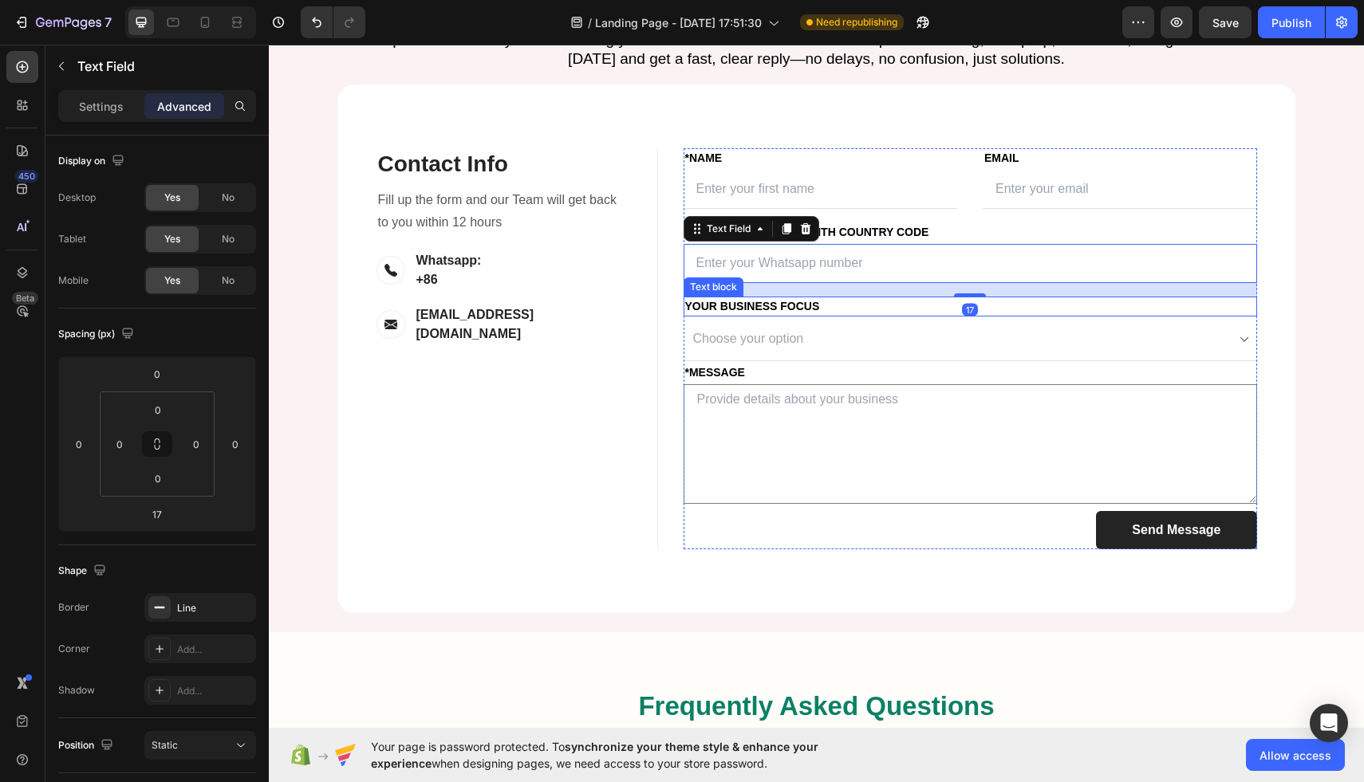
click at [763, 315] on p "Your Business Focus" at bounding box center [970, 306] width 570 height 17
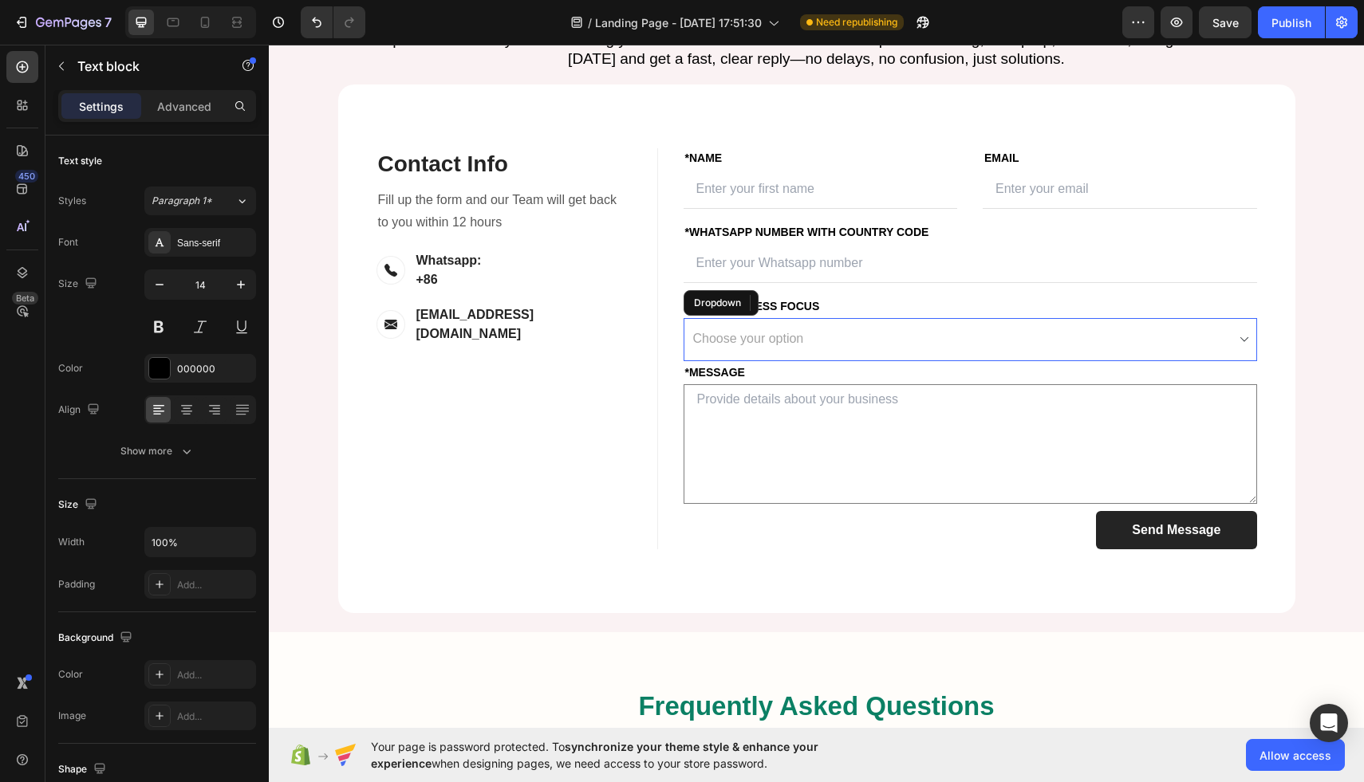
click at [895, 361] on select "Choose your option Amazon FBA Wholesale Transportation & Logistics" at bounding box center [969, 339] width 573 height 43
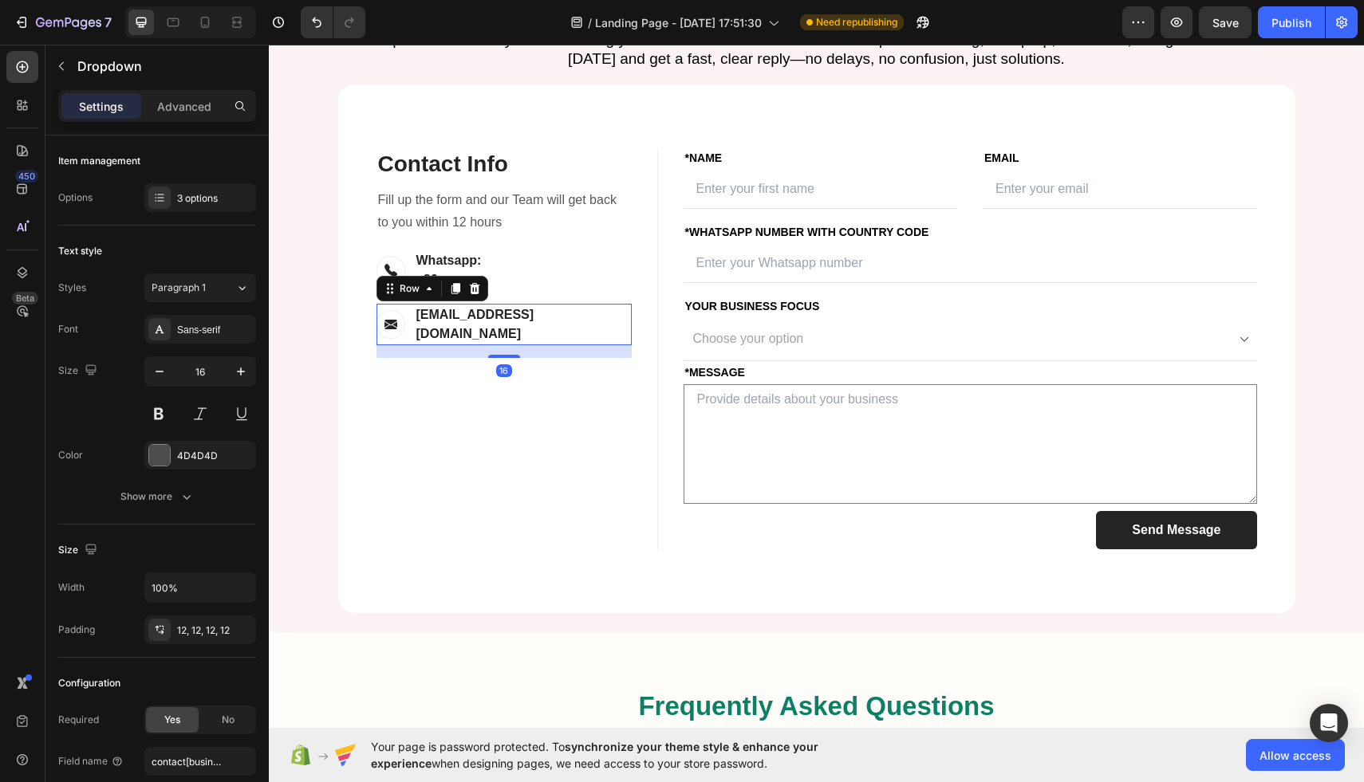
click at [608, 345] on div "Image [EMAIL_ADDRESS][DOMAIN_NAME] Text block Row 16" at bounding box center [503, 324] width 255 height 41
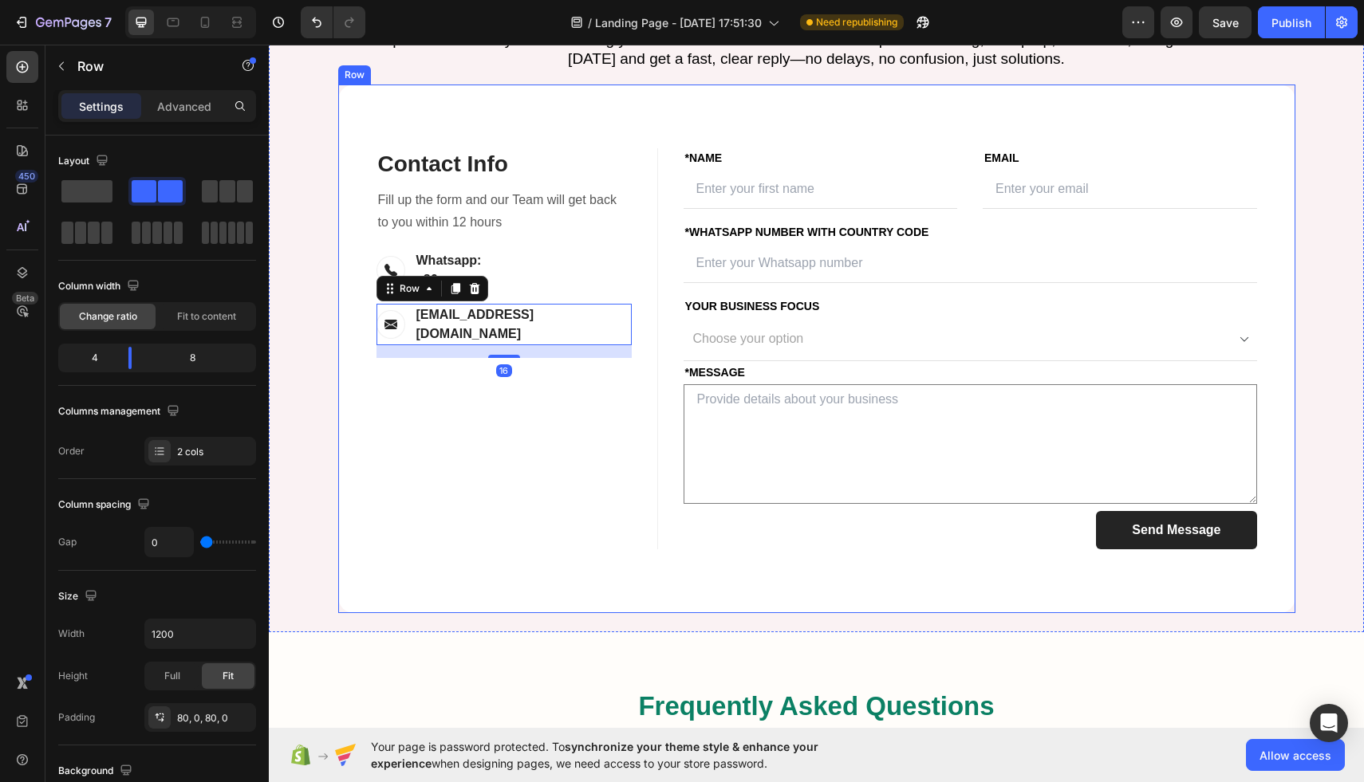
click at [644, 549] on div "Contact Info Heading Contact Information Heading Fill up the form and our Team …" at bounding box center [497, 348] width 319 height 401
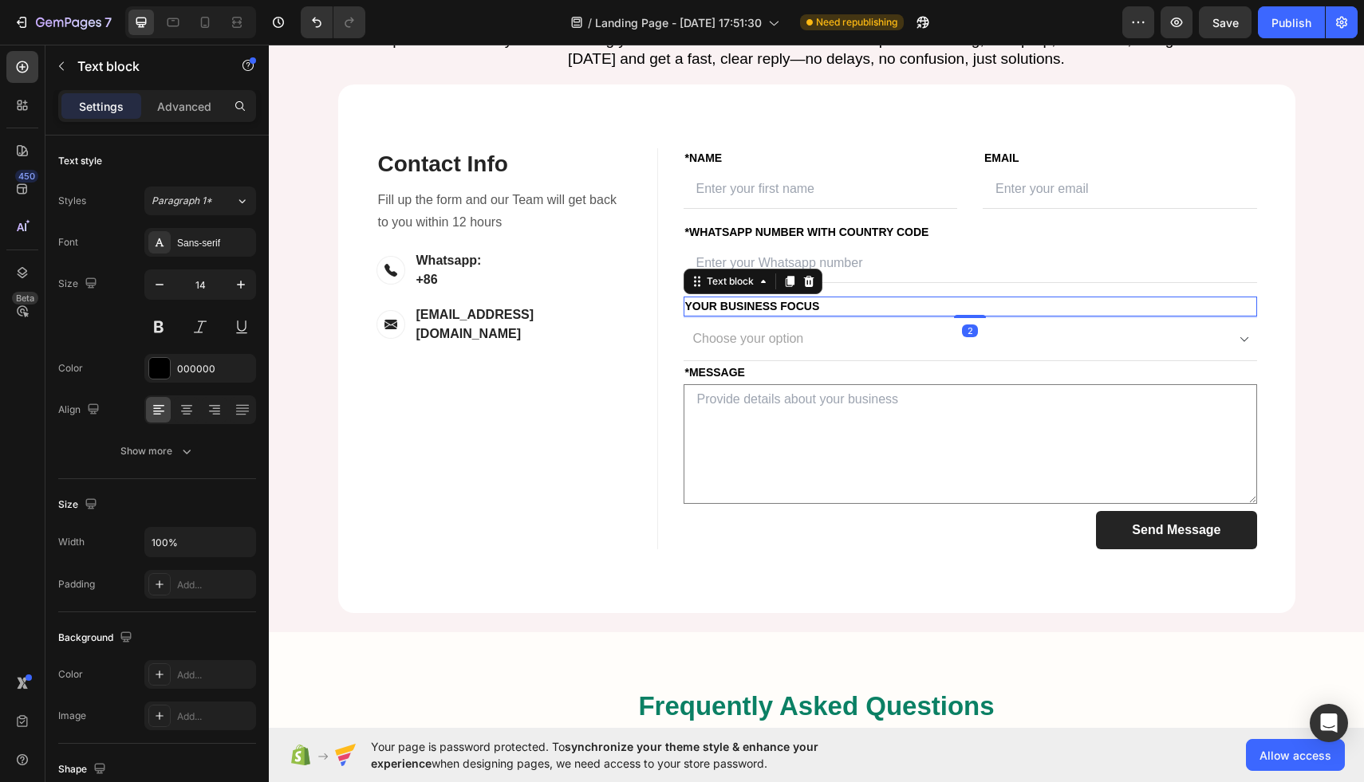
click at [1219, 315] on p "Your Business Focus" at bounding box center [970, 306] width 570 height 17
drag, startPoint x: 967, startPoint y: 455, endPoint x: 970, endPoint y: 441, distance: 13.8
click at [970, 317] on div "Your Business Focus Text block 0" at bounding box center [969, 307] width 573 height 20
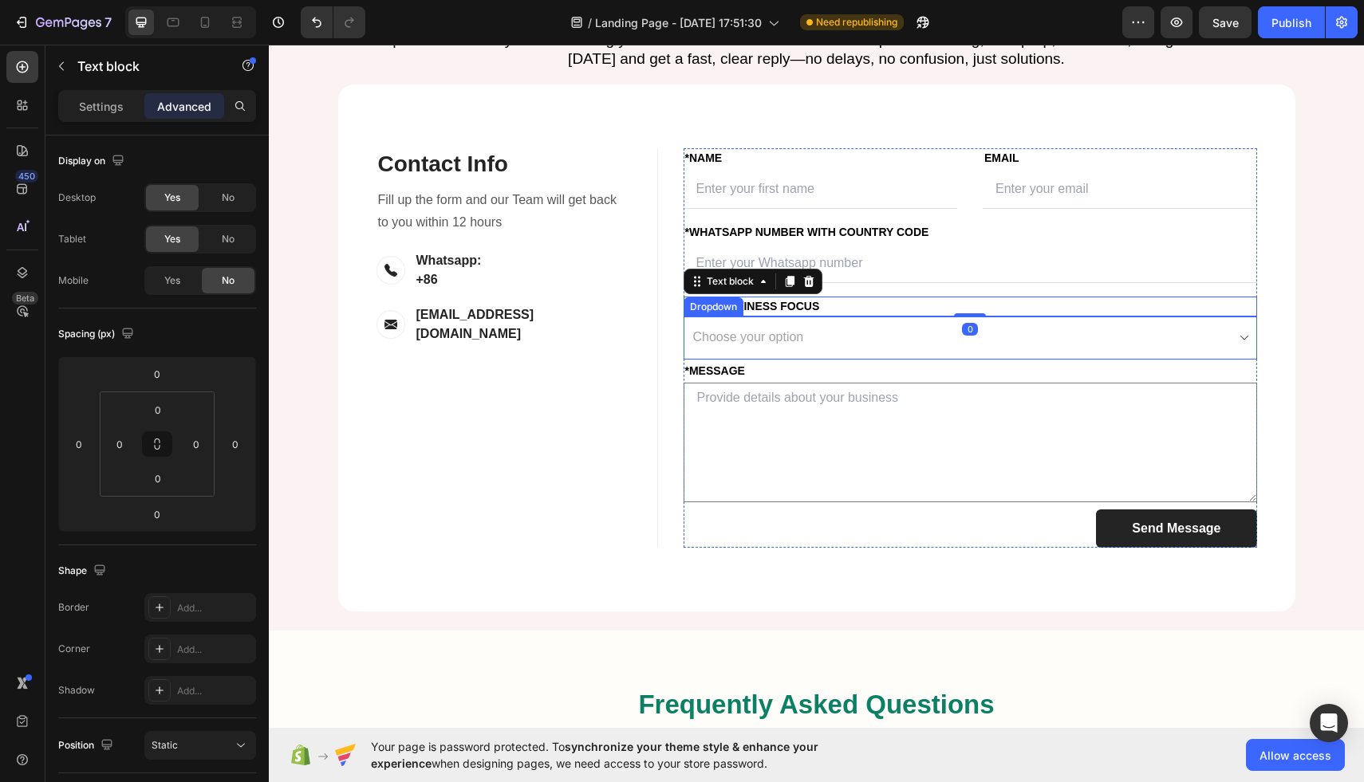
click at [1246, 360] on select "Choose your option Amazon FBA Wholesale Transportation & Logistics" at bounding box center [969, 338] width 573 height 43
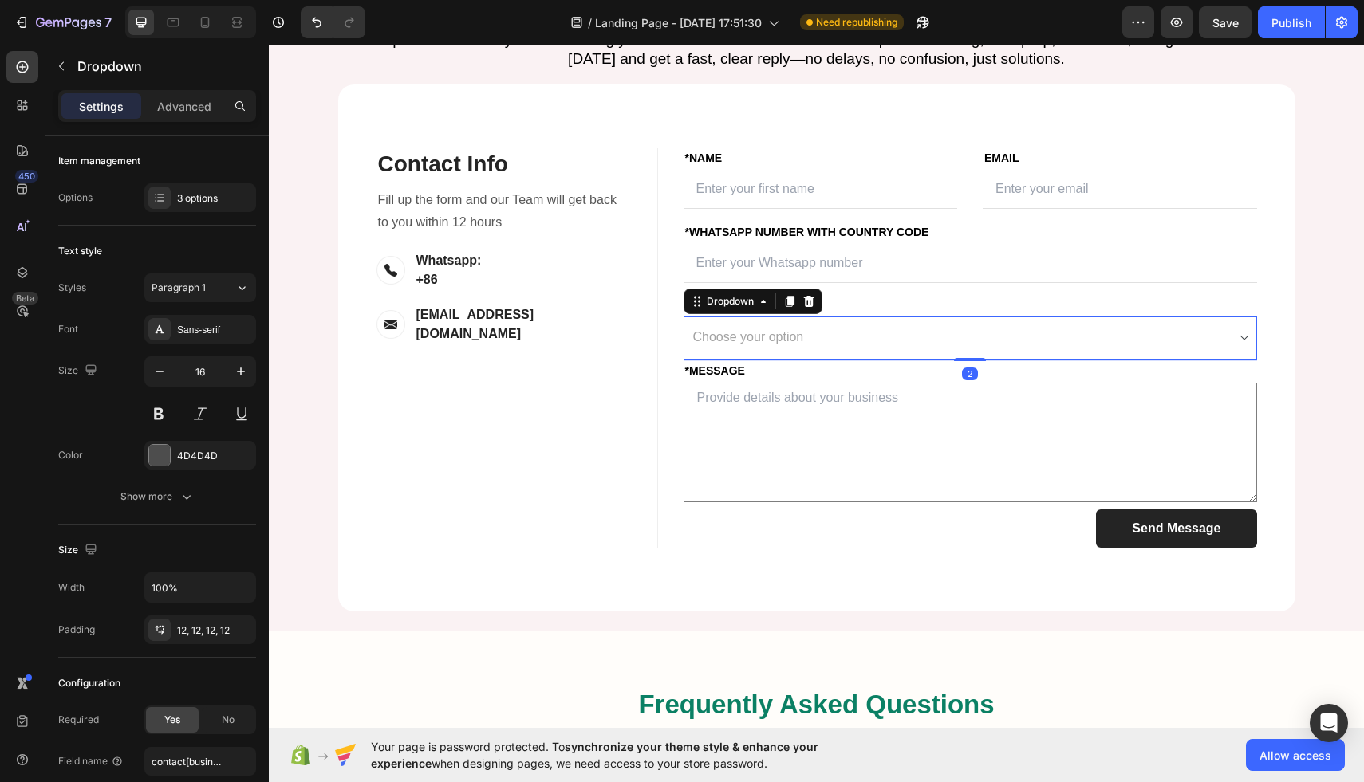
select select "Transportation & Logistics"
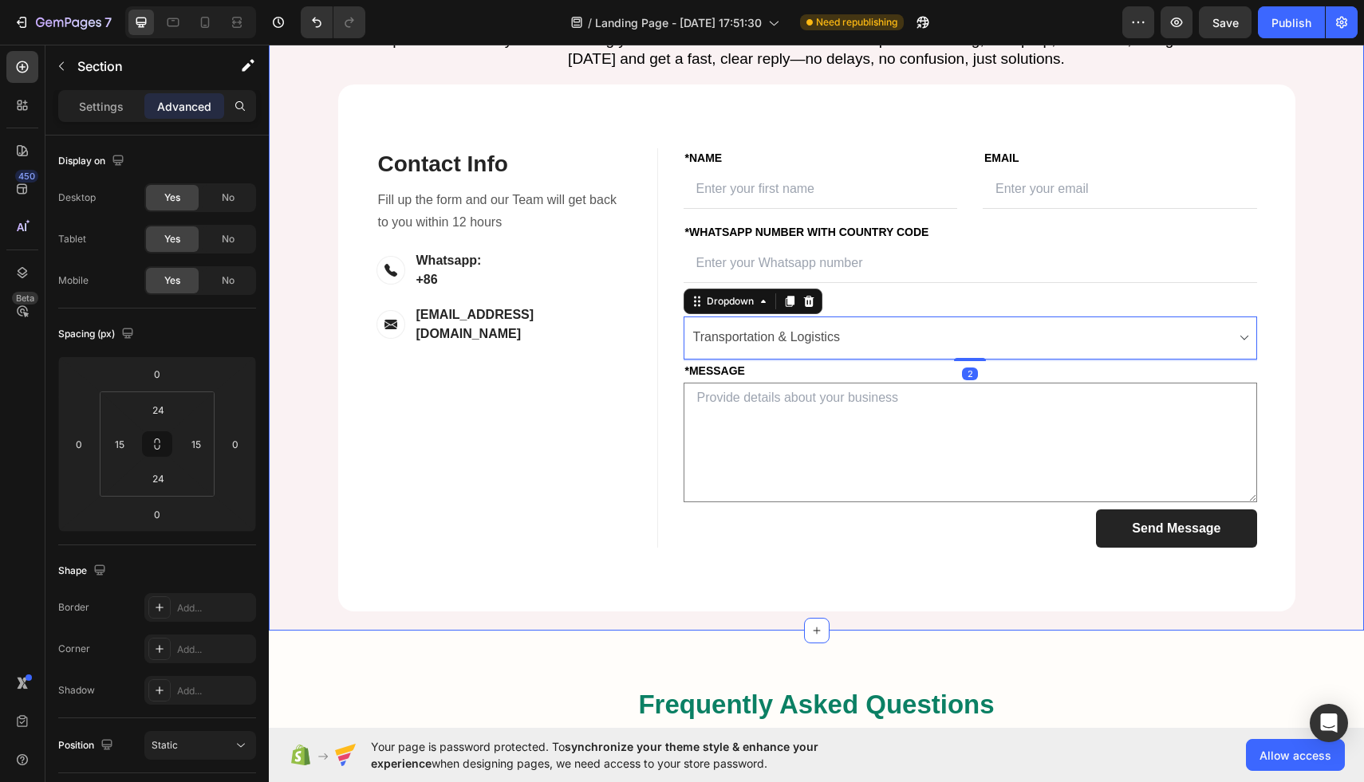
click at [1363, 477] on div "Let’s Build Your Success Together Heading Have questions or ready to start scal…" at bounding box center [816, 291] width 1095 height 679
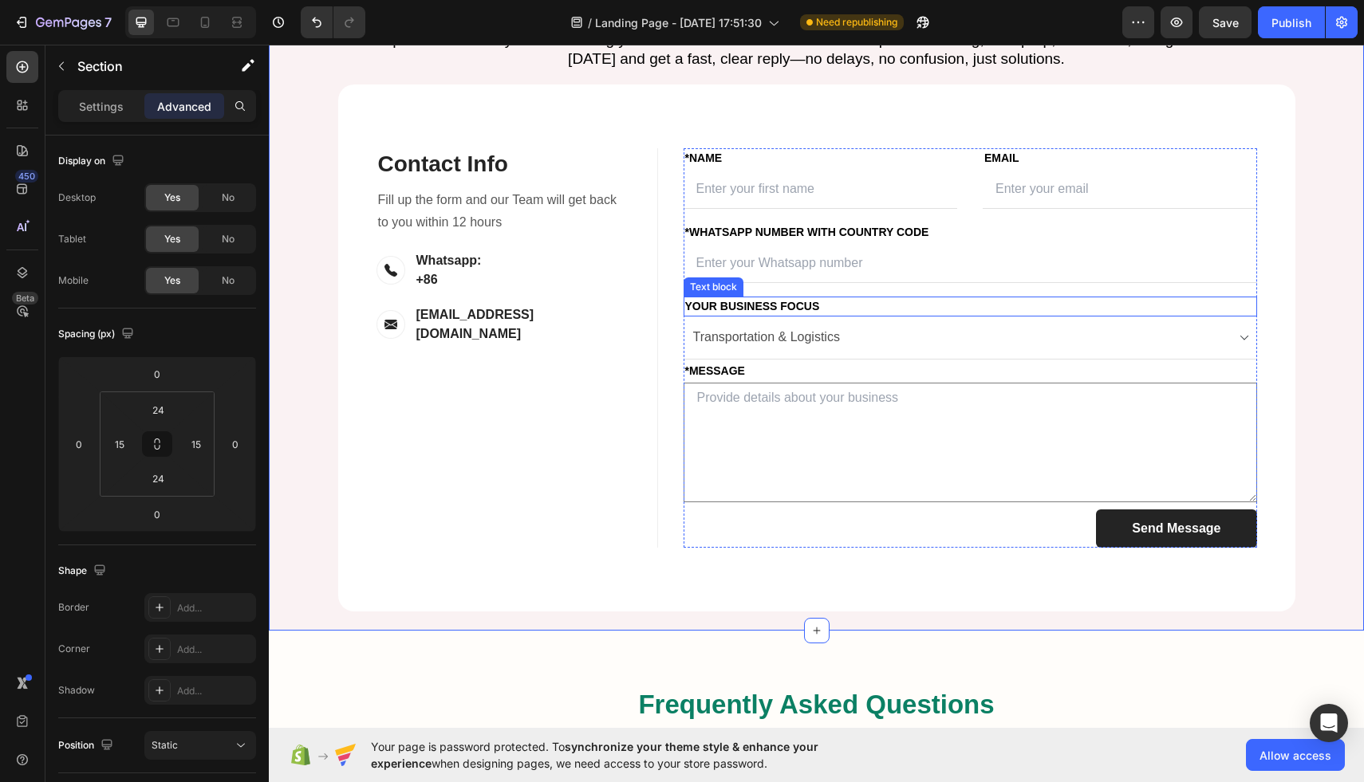
click at [732, 315] on p "Your Business Focus" at bounding box center [970, 306] width 570 height 17
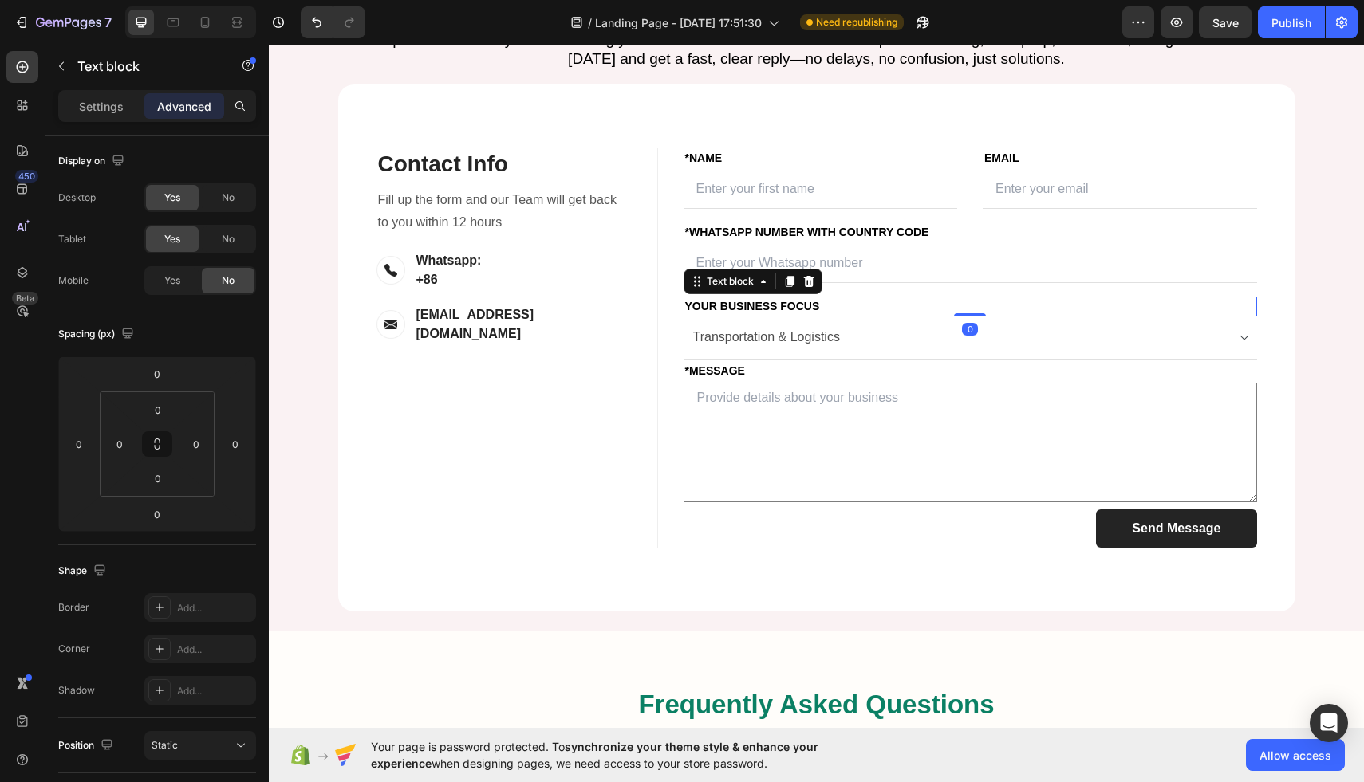
click at [688, 315] on p "Your Business Focus" at bounding box center [970, 306] width 570 height 17
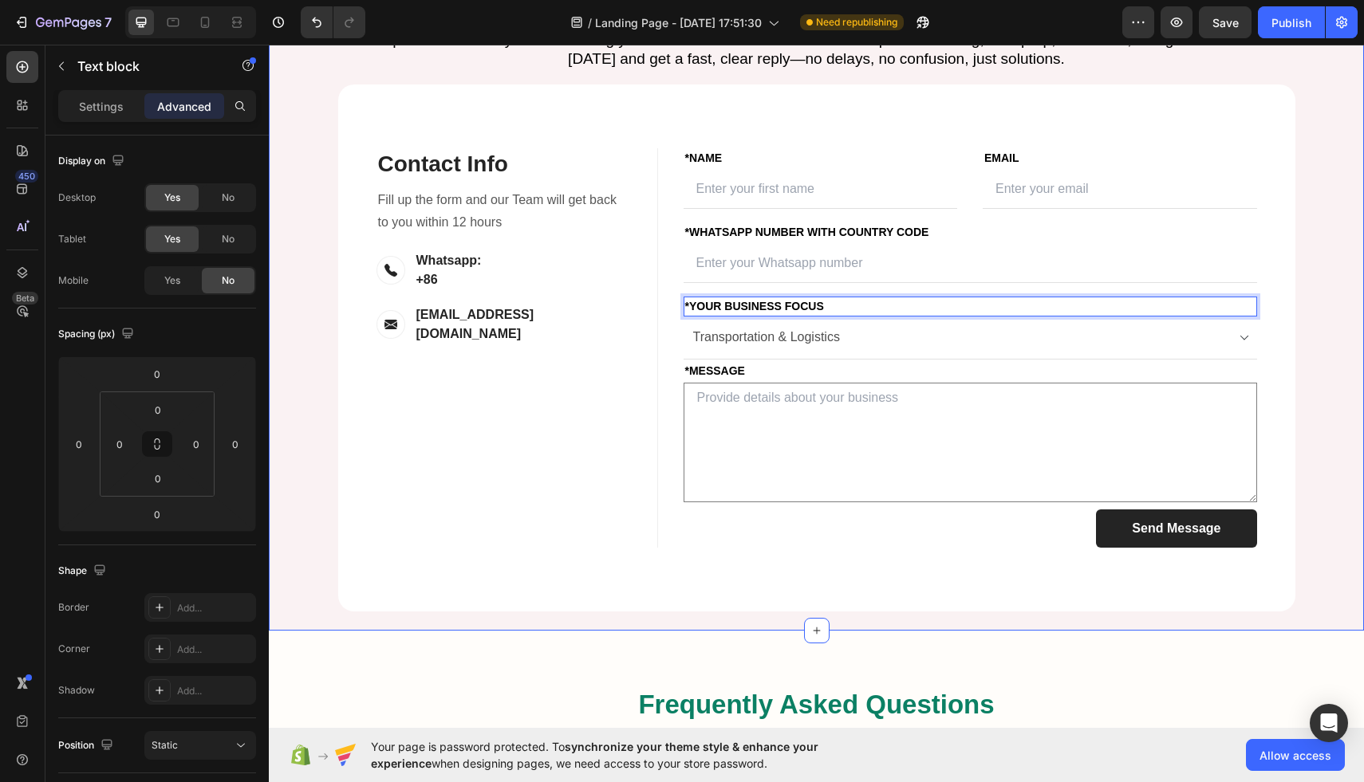
click at [1300, 455] on div "Let’s Build Your Success Together Heading Have questions or ready to start scal…" at bounding box center [816, 291] width 1071 height 640
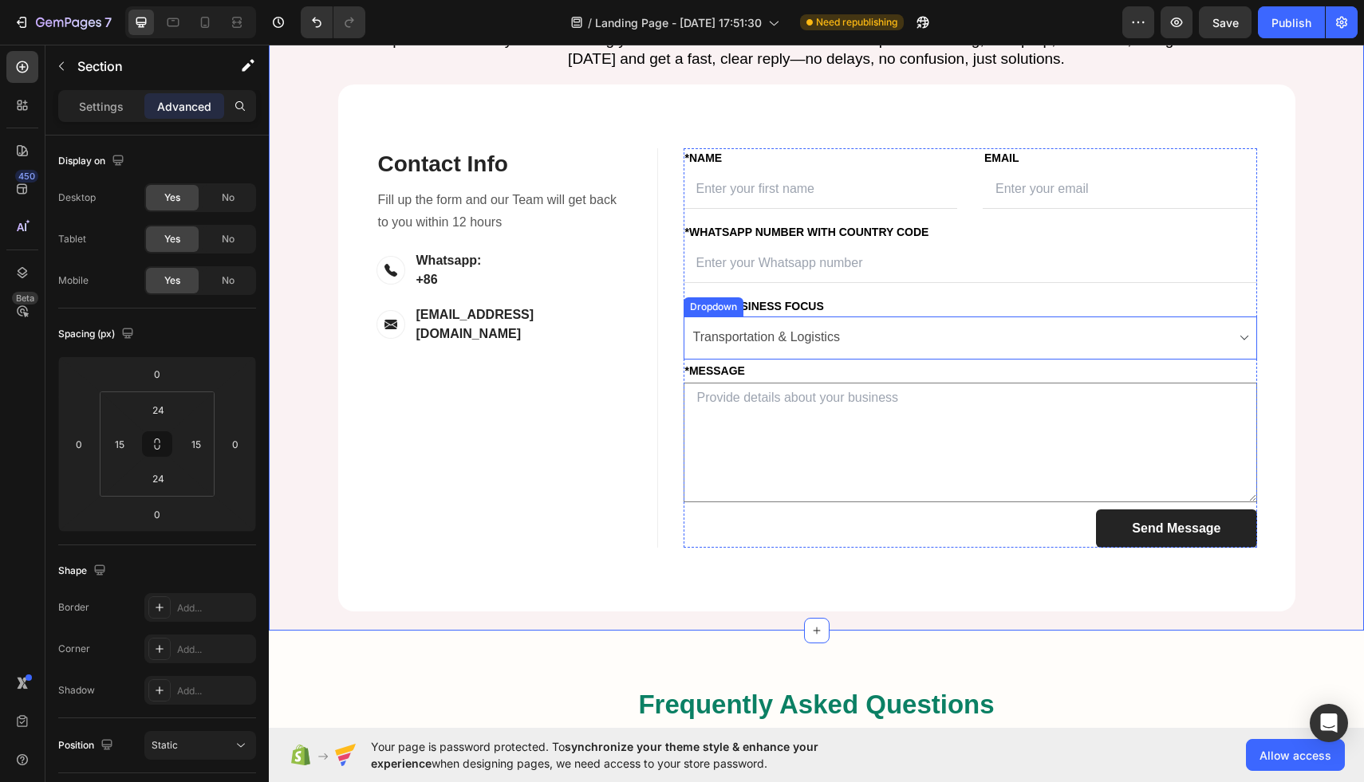
click at [846, 360] on select "Choose your option Amazon FBA Wholesale Transportation & Logistics" at bounding box center [969, 338] width 573 height 43
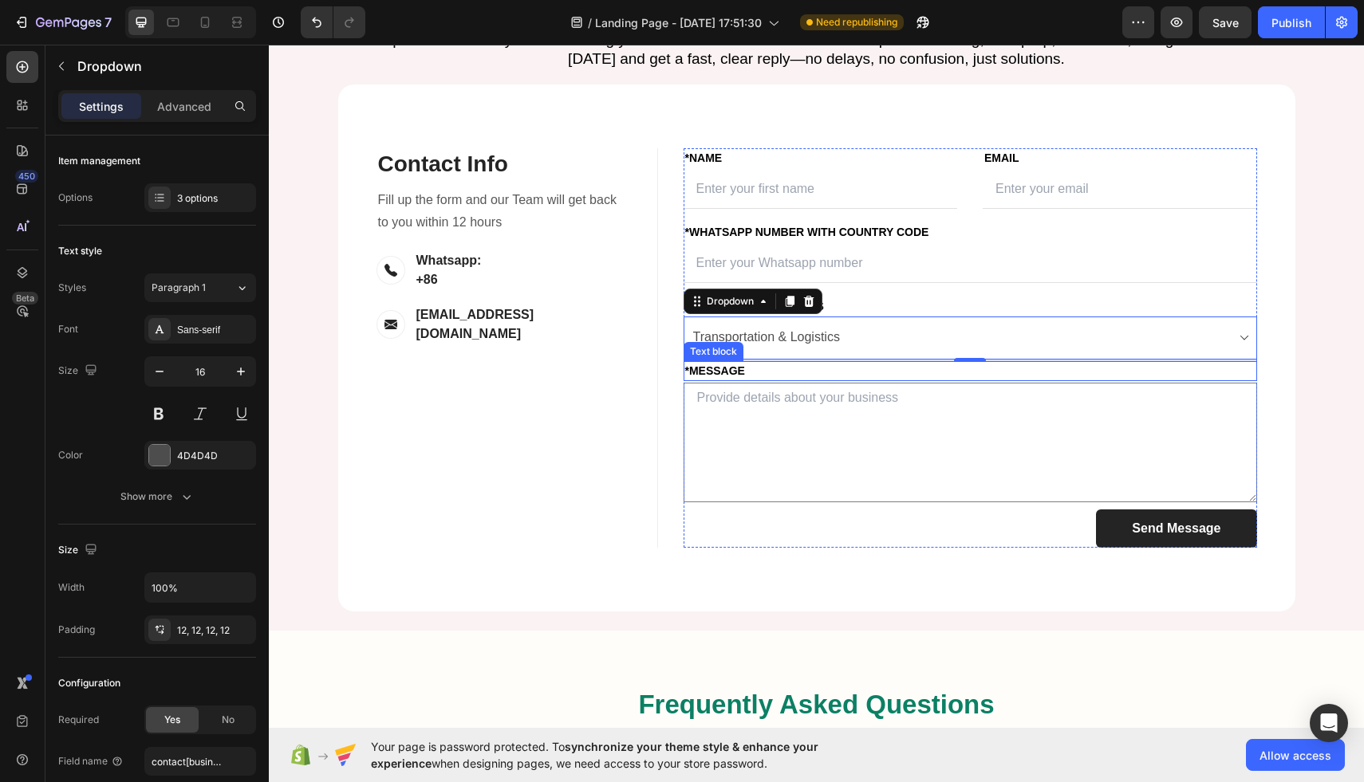
click at [871, 380] on p "*MESSAGE" at bounding box center [970, 371] width 570 height 17
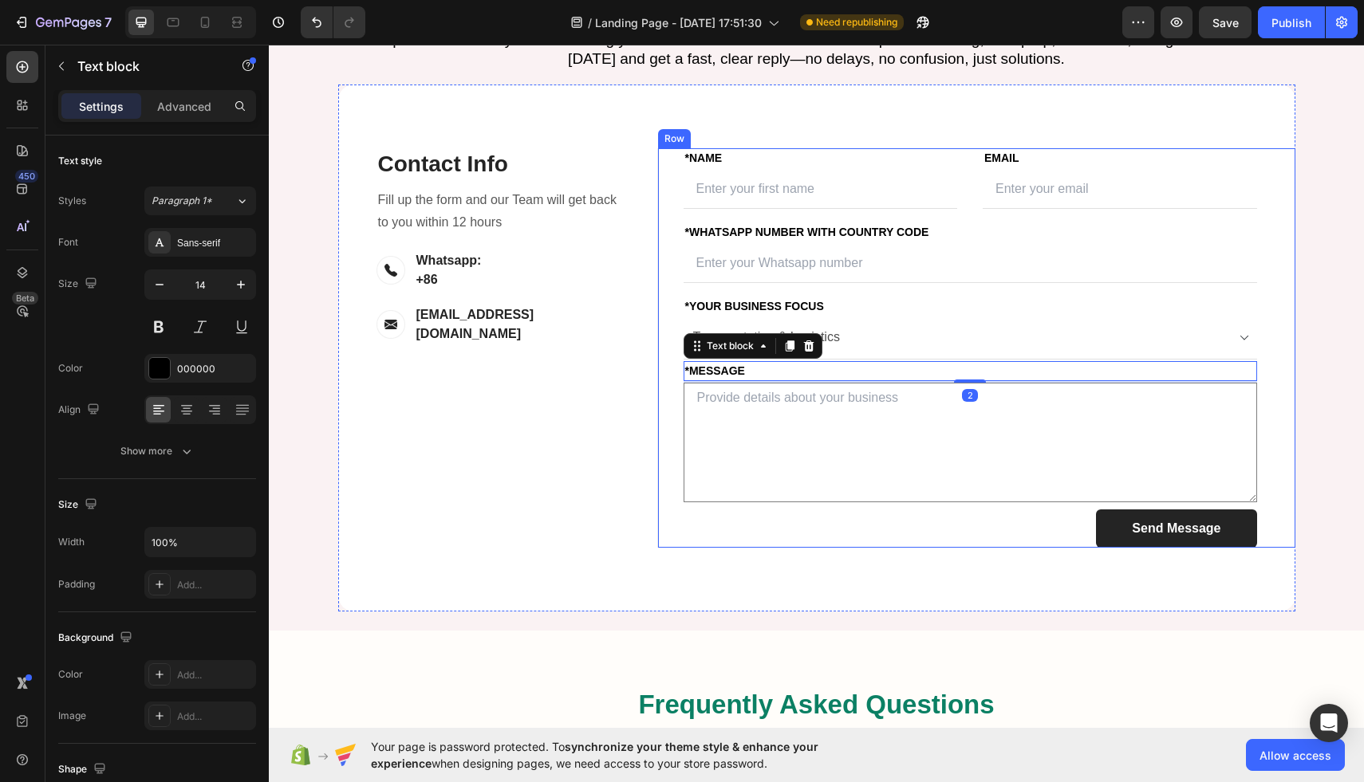
click at [657, 548] on div "FIRST NAME Text block *NAME Text block Text Field LAST NAME Text block Email Te…" at bounding box center [976, 348] width 638 height 400
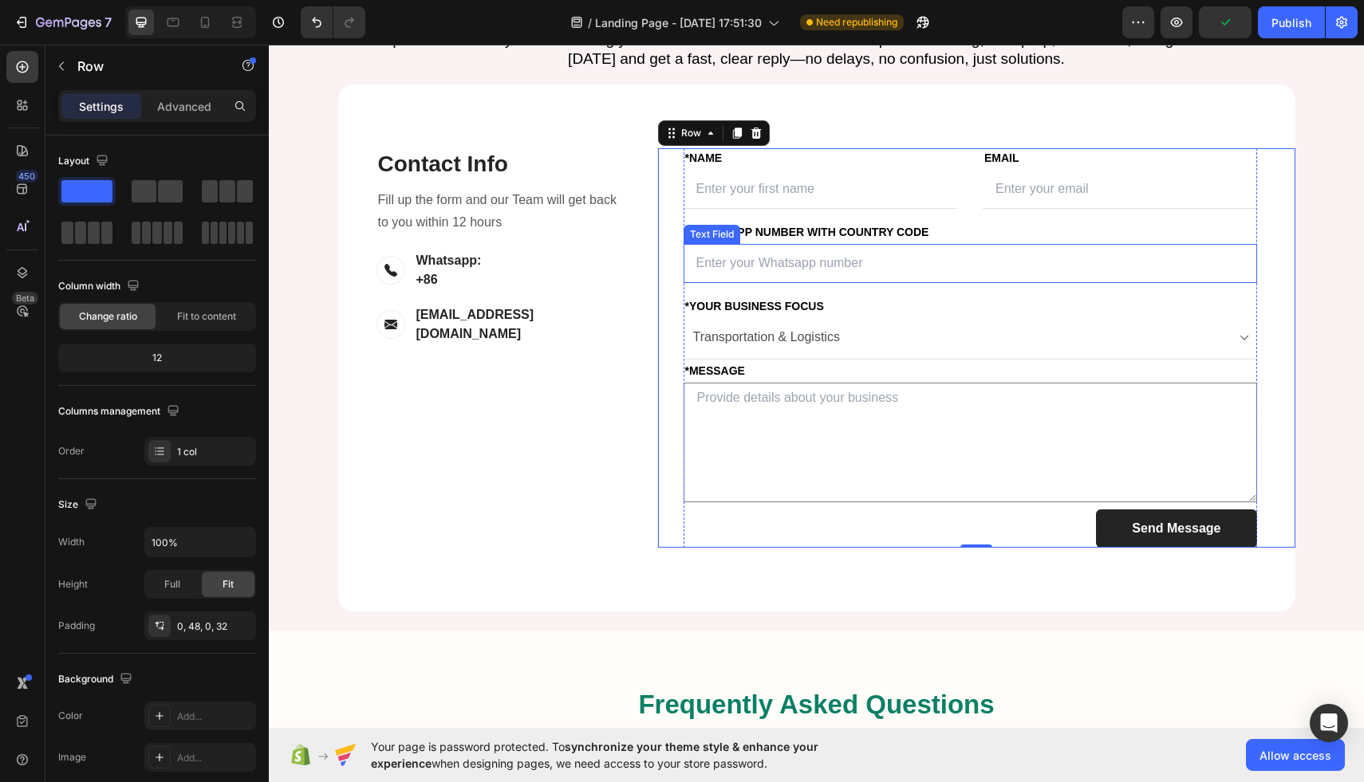
click at [821, 283] on input "text" at bounding box center [969, 263] width 573 height 39
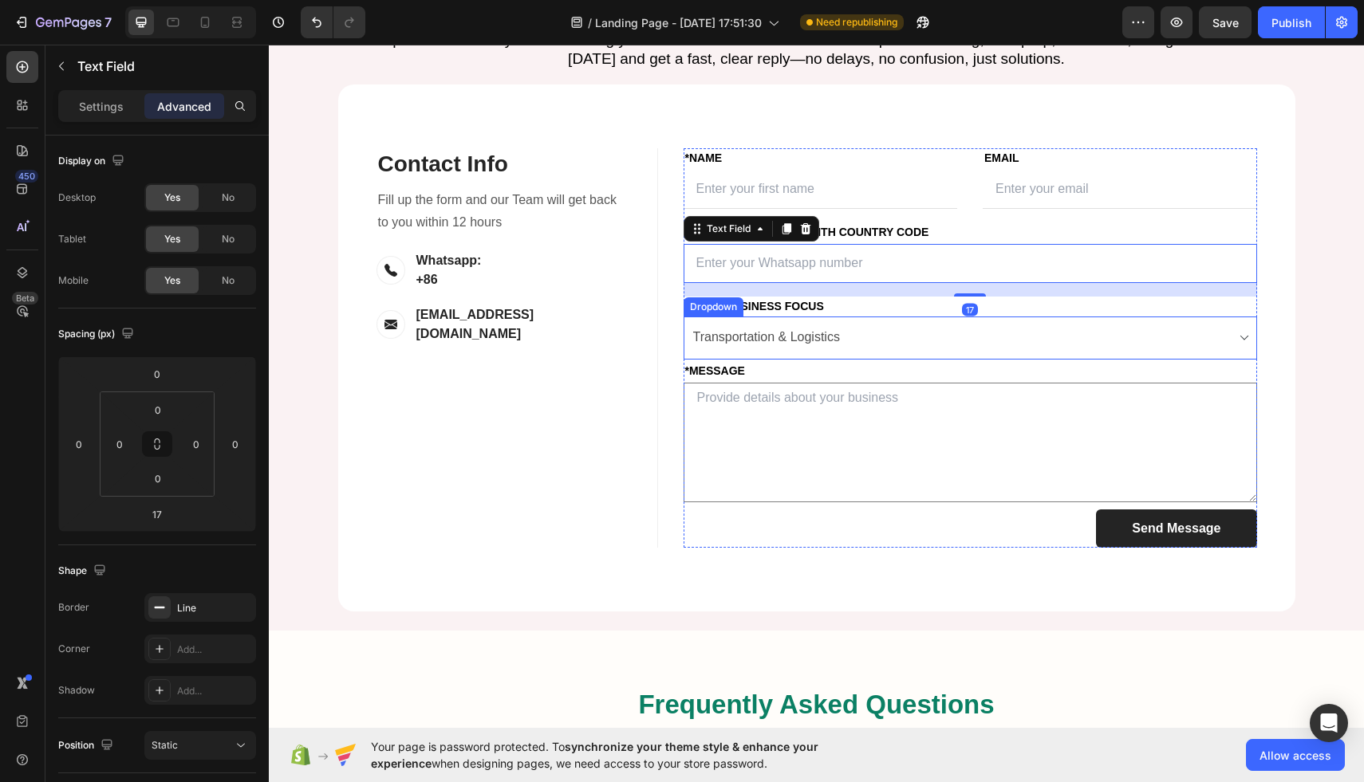
click at [807, 360] on select "Choose your option Amazon FBA Wholesale Transportation & Logistics" at bounding box center [969, 338] width 573 height 43
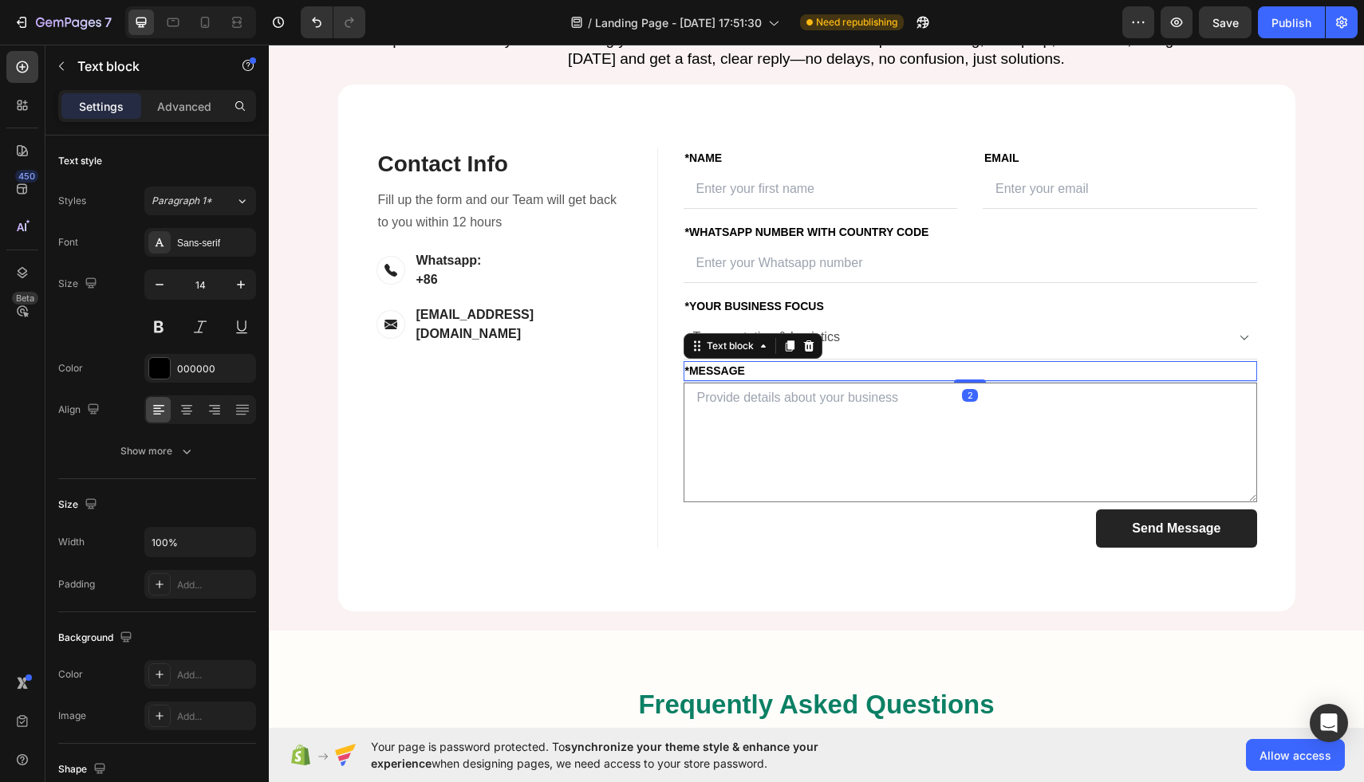
click at [964, 360] on select "Choose your option Amazon FBA Wholesale Transportation & Logistics" at bounding box center [969, 338] width 573 height 43
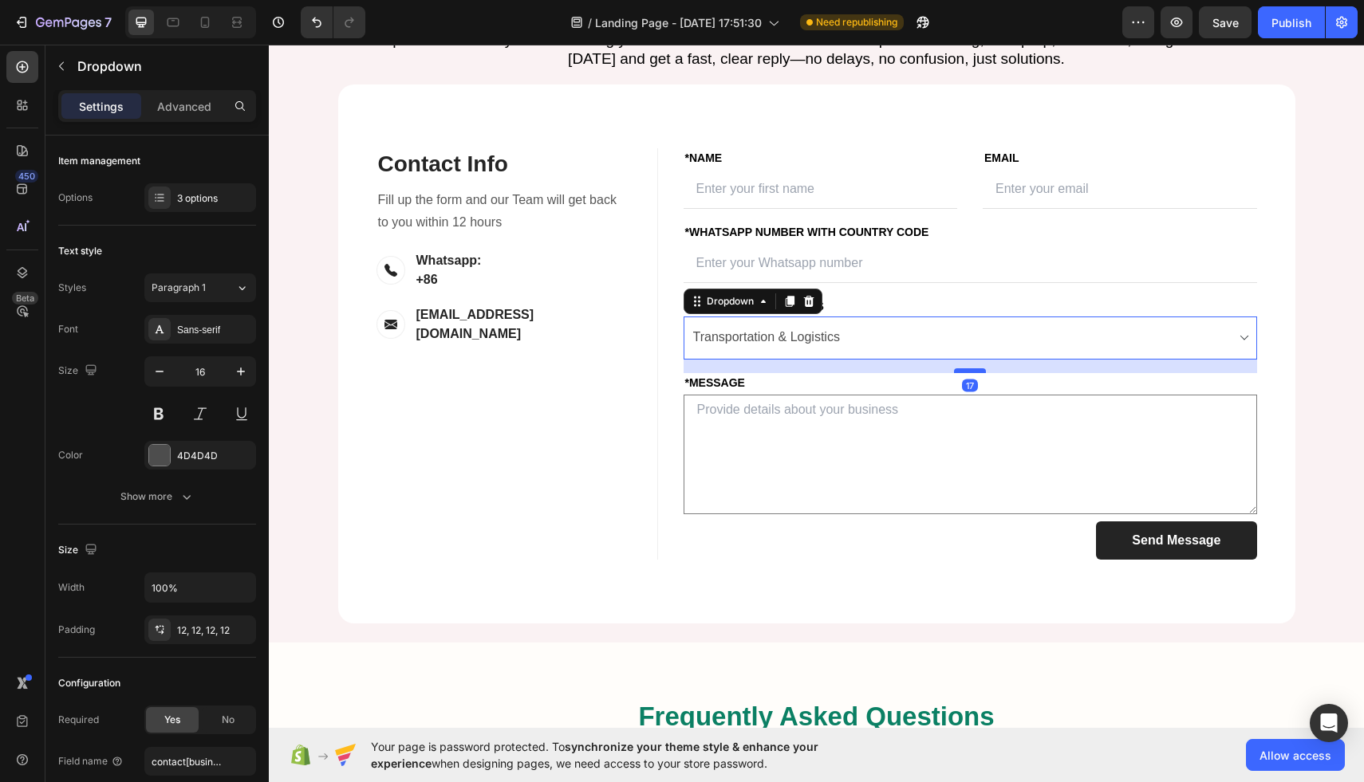
drag, startPoint x: 967, startPoint y: 498, endPoint x: 967, endPoint y: 510, distance: 12.0
click at [967, 373] on div at bounding box center [970, 370] width 32 height 5
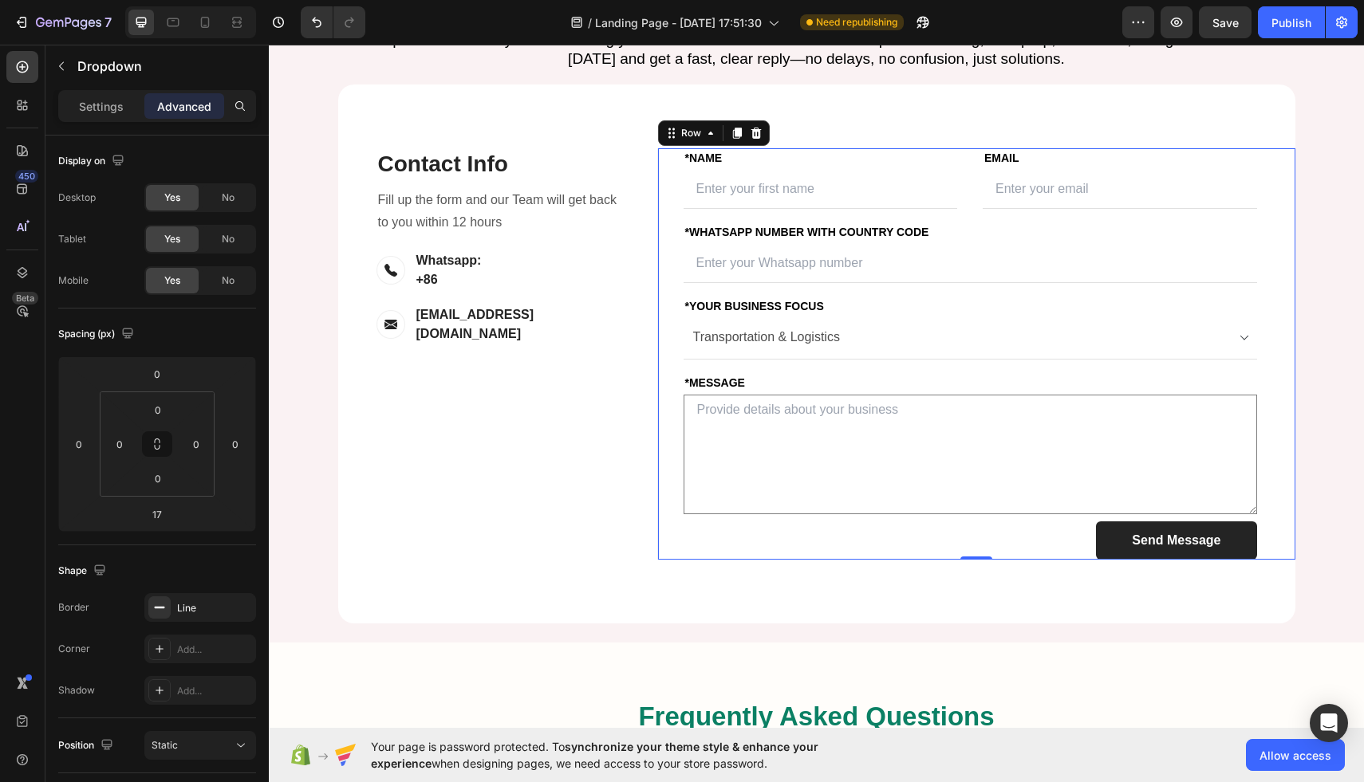
click at [1271, 435] on div "FIRST NAME Text block *NAME Text block Text Field LAST NAME Text block Email Te…" at bounding box center [976, 353] width 638 height 411
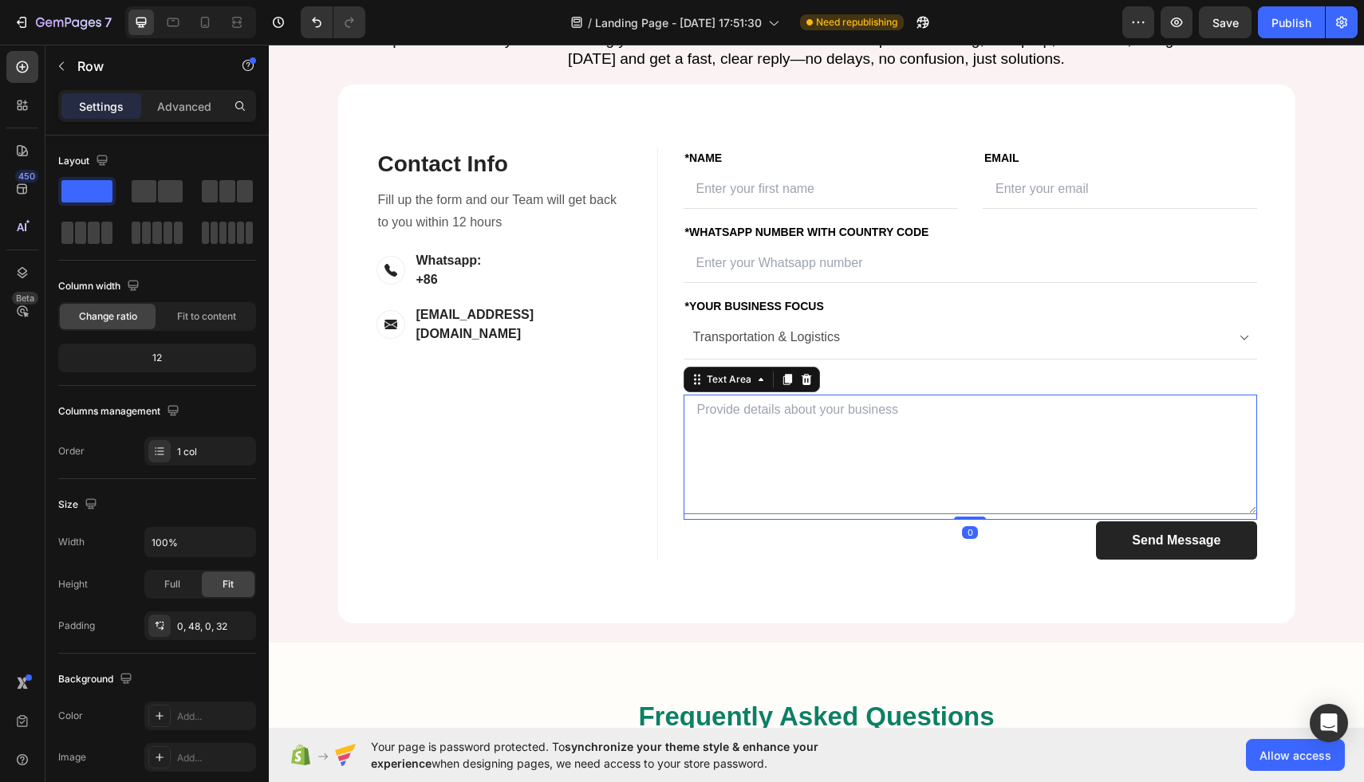
click at [1037, 514] on textarea at bounding box center [969, 455] width 573 height 120
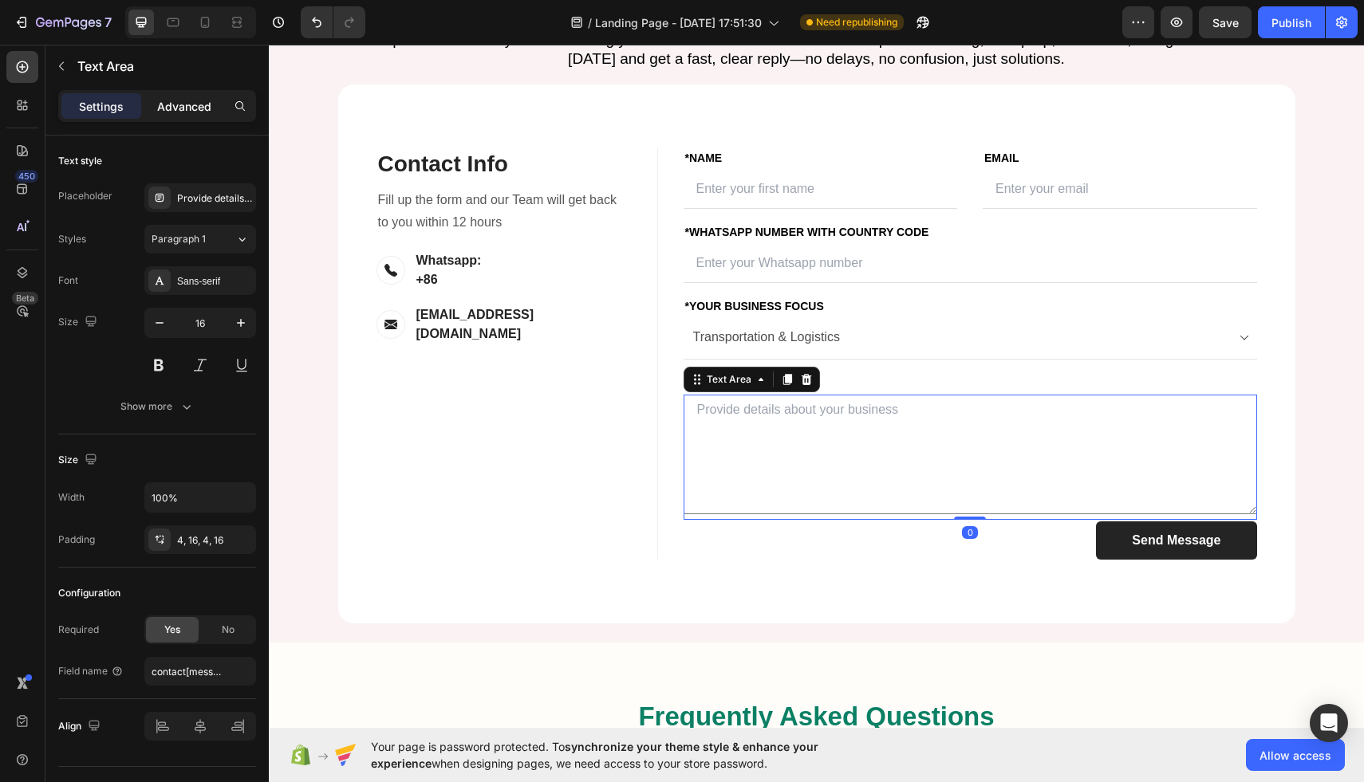
click at [168, 104] on p "Advanced" at bounding box center [184, 106] width 54 height 17
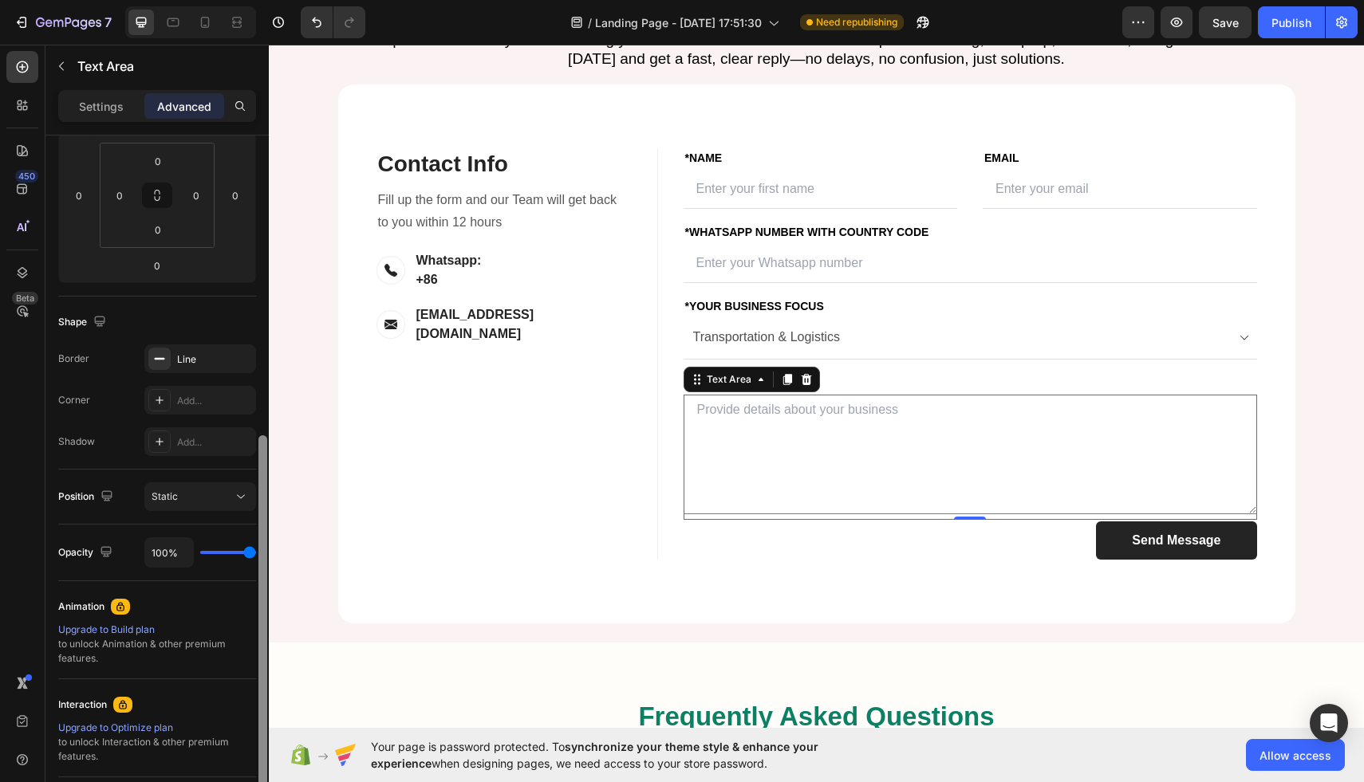
scroll to position [337, 0]
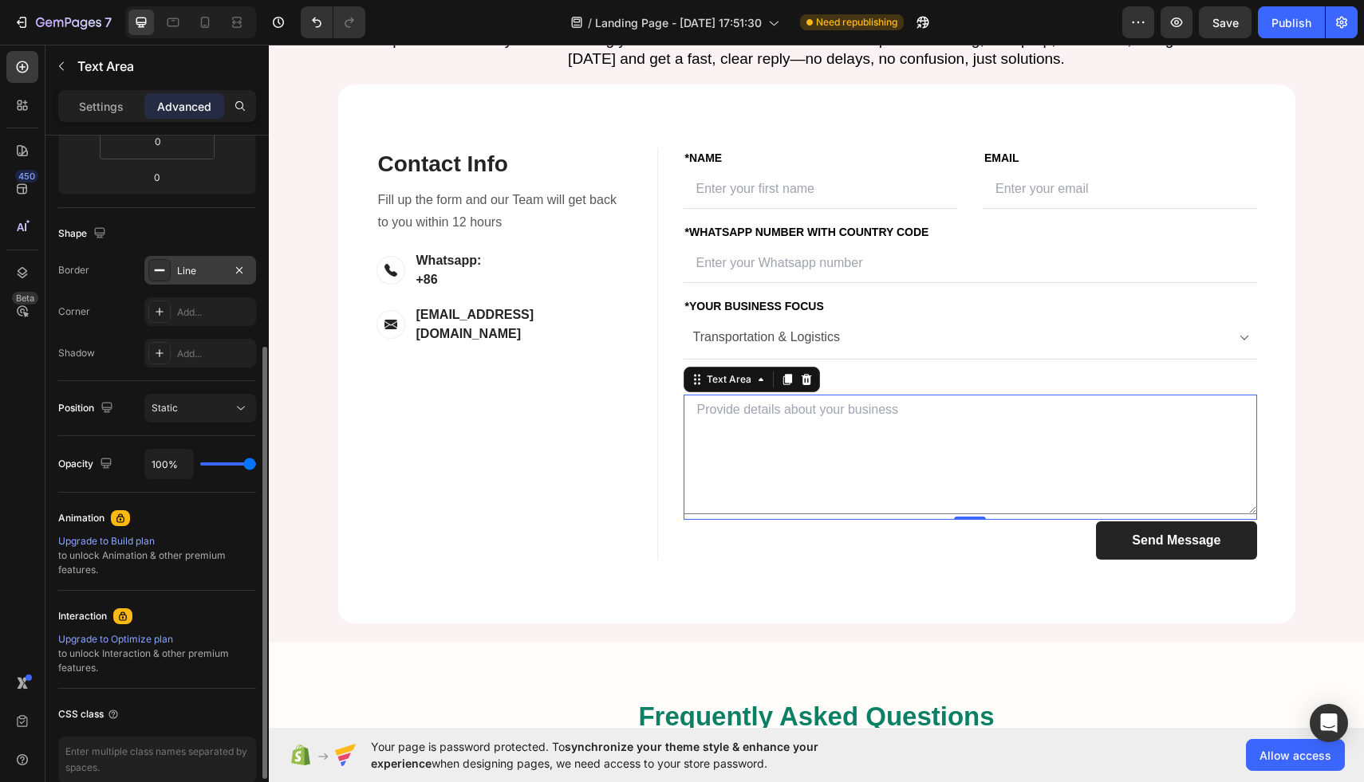
click at [218, 272] on div "Line" at bounding box center [200, 271] width 46 height 14
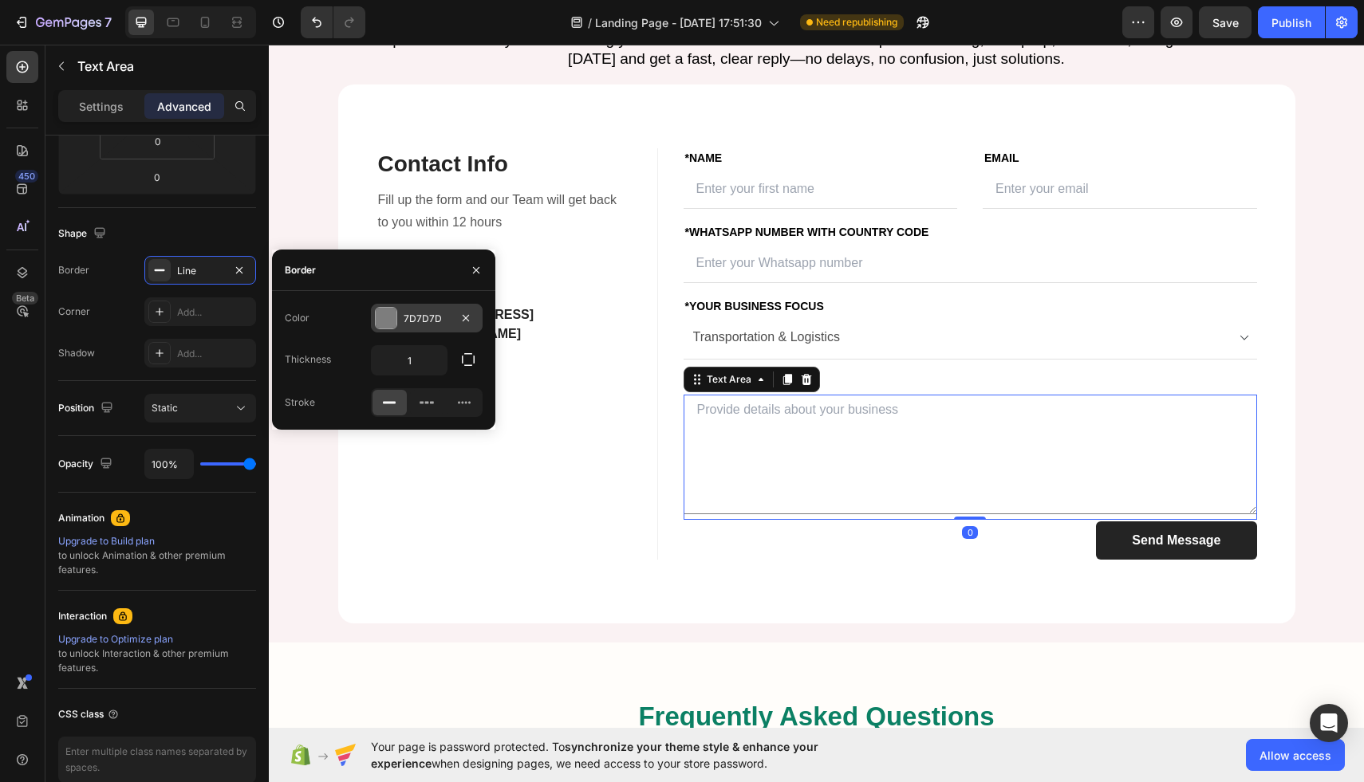
click at [443, 331] on div "7D7D7D" at bounding box center [427, 318] width 112 height 29
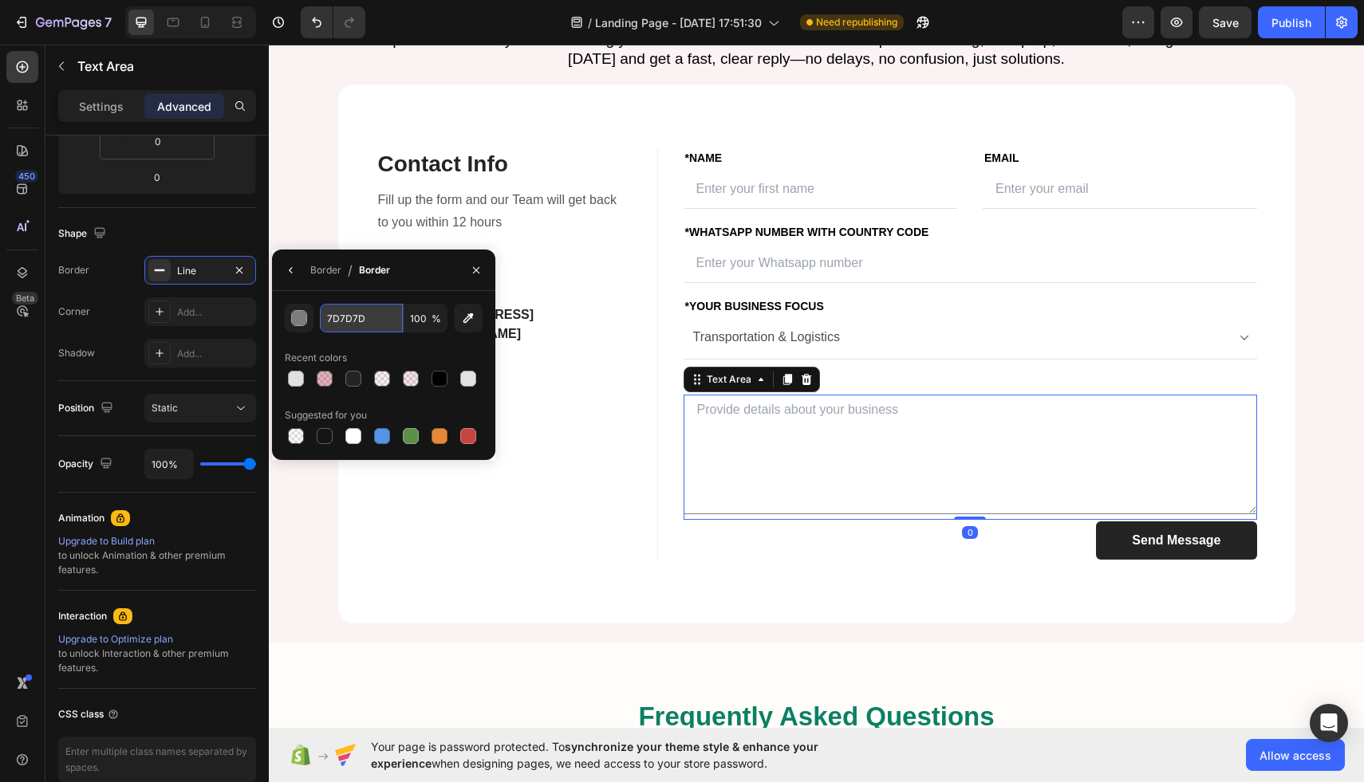
click at [374, 329] on input "7D7D7D" at bounding box center [361, 318] width 83 height 29
paste input "Provide details about your business"
type input "7D7D7D"
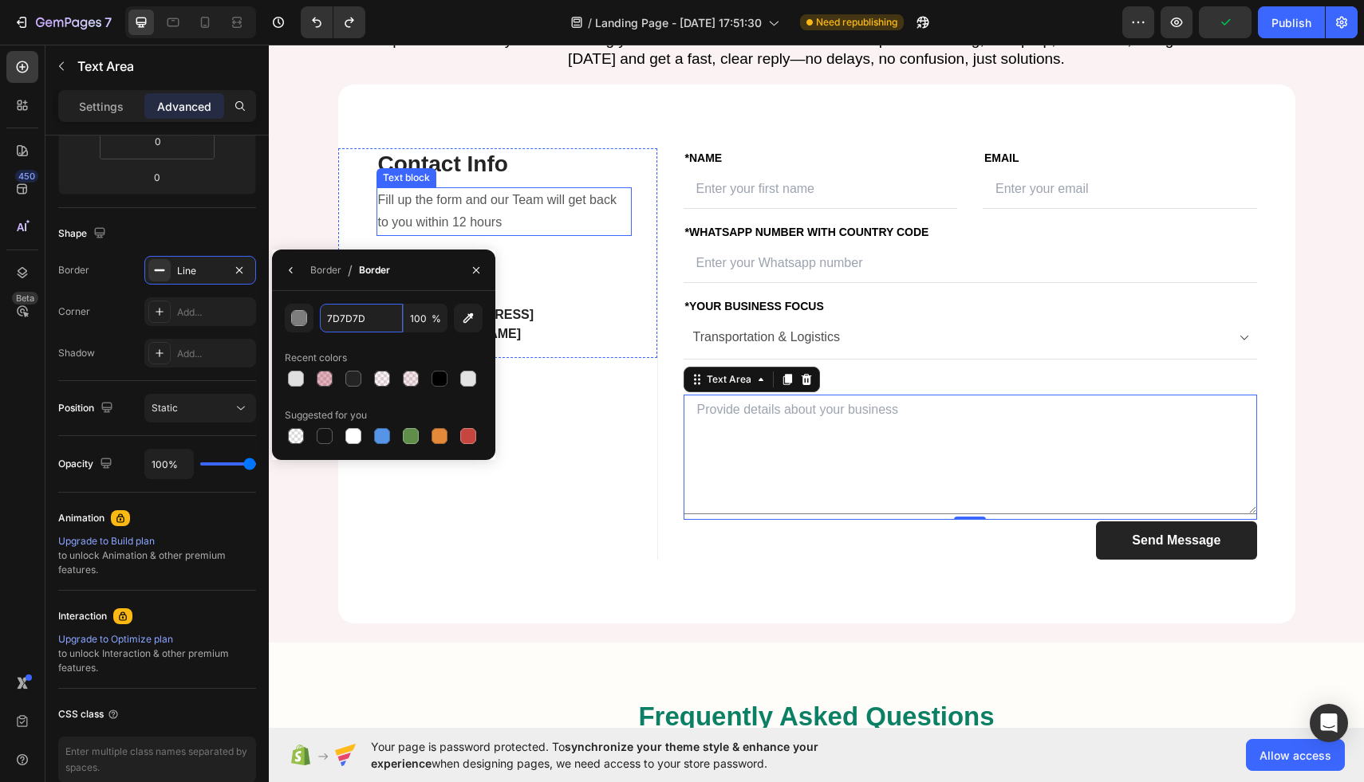
scroll to position [0, 0]
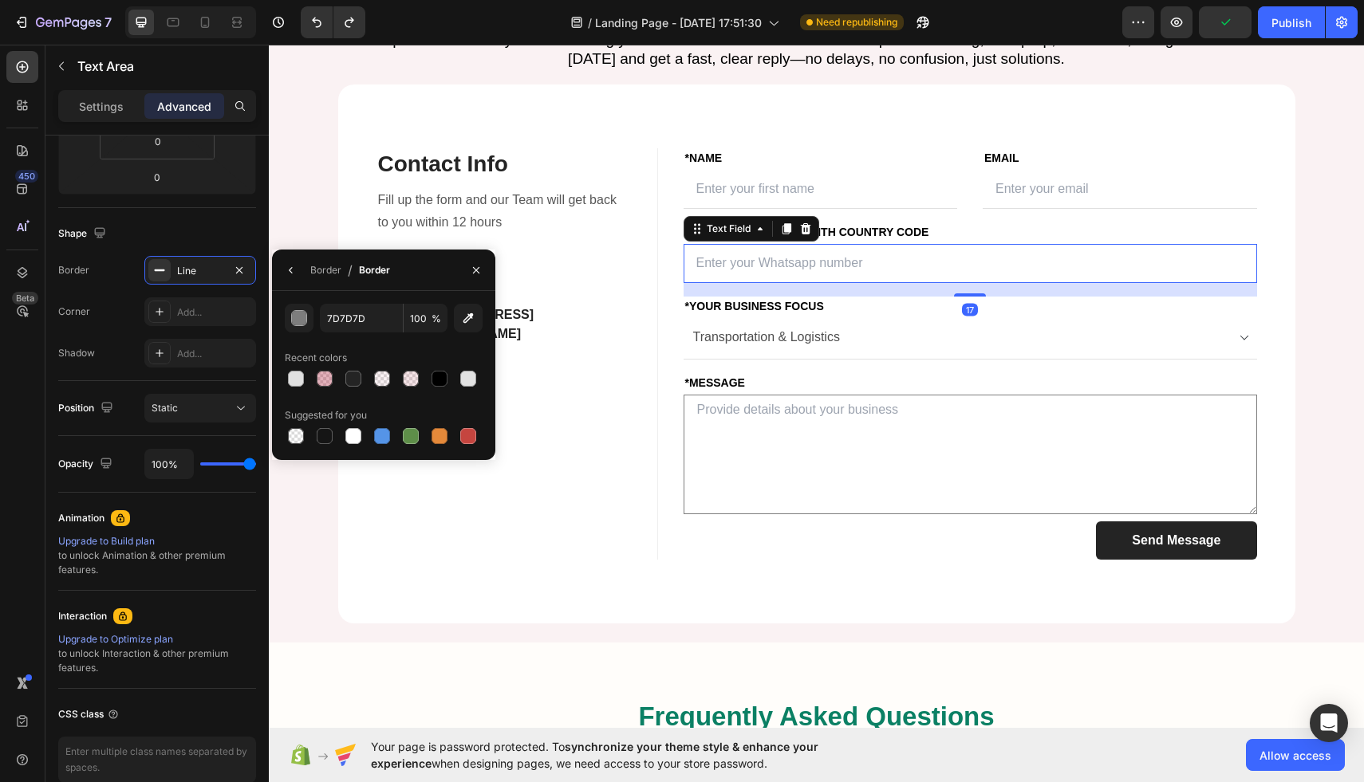
click at [858, 283] on div "Text Field 17" at bounding box center [969, 263] width 573 height 39
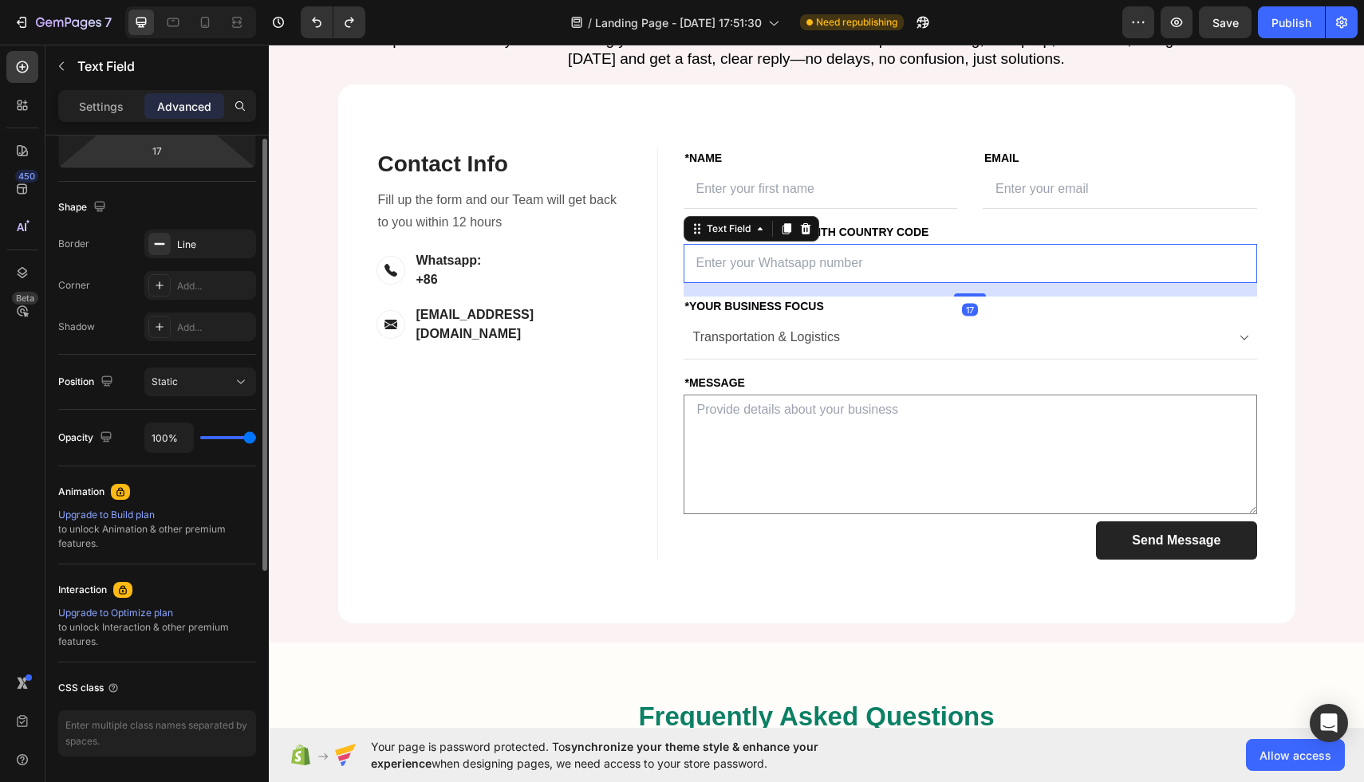
scroll to position [415, 0]
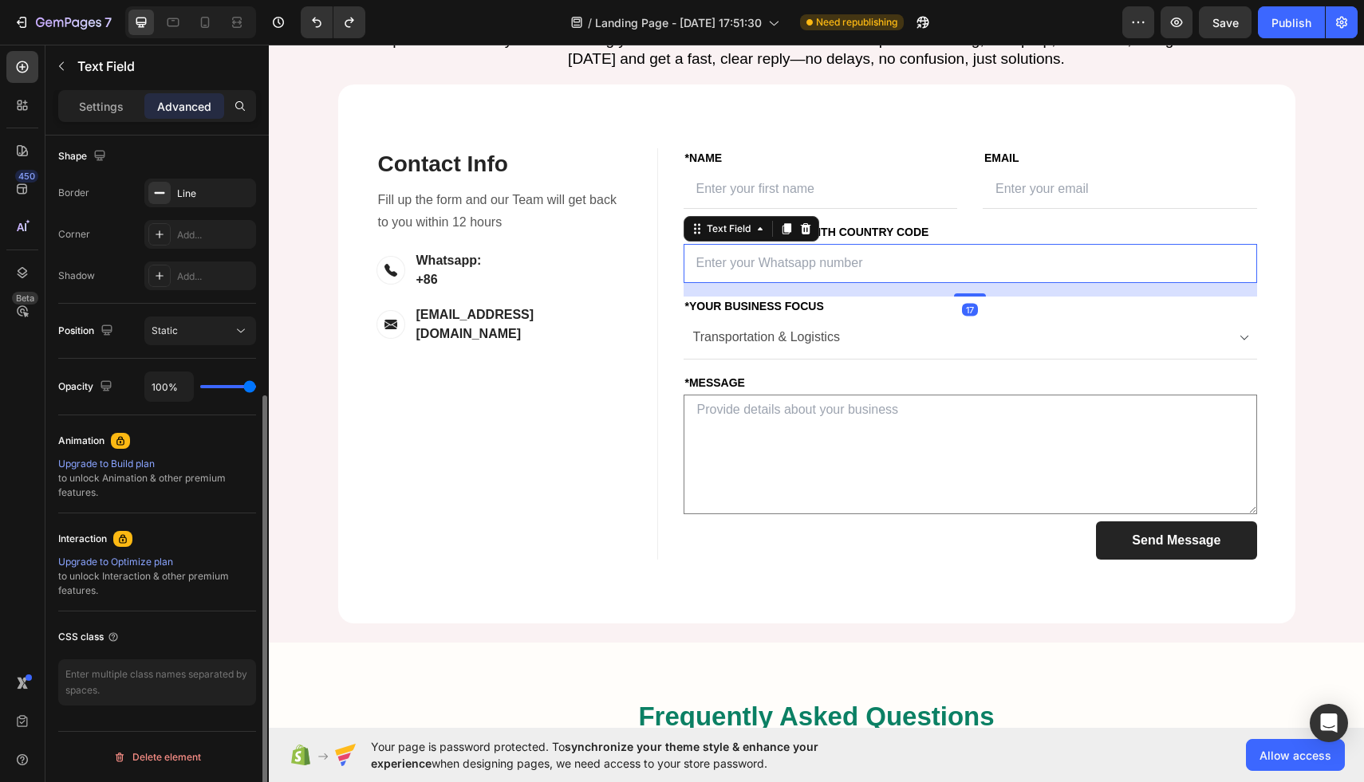
click at [205, 175] on div "Shape Border Line Corner Add... Shadow Add..." at bounding box center [157, 217] width 198 height 173
click at [203, 190] on div "Line" at bounding box center [200, 194] width 46 height 14
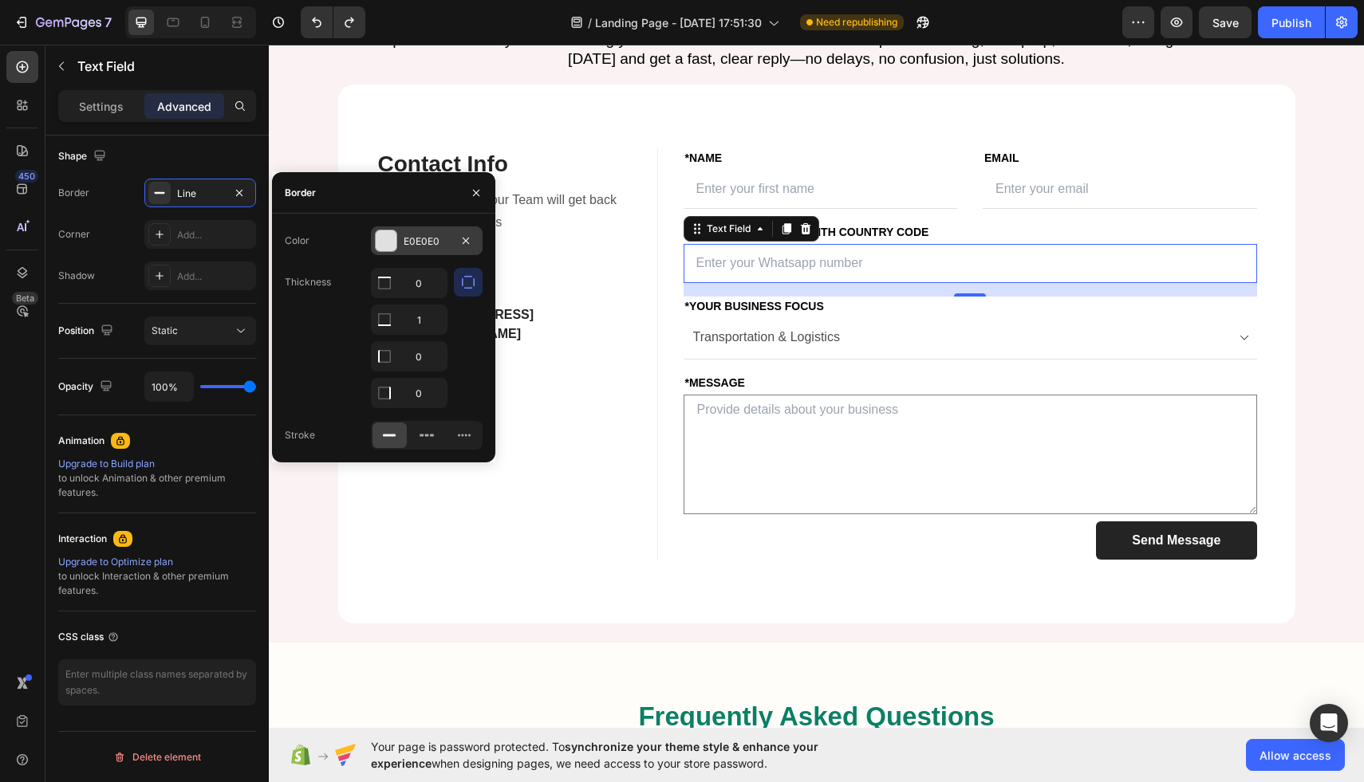
click at [433, 242] on div "E0E0E0" at bounding box center [427, 241] width 46 height 14
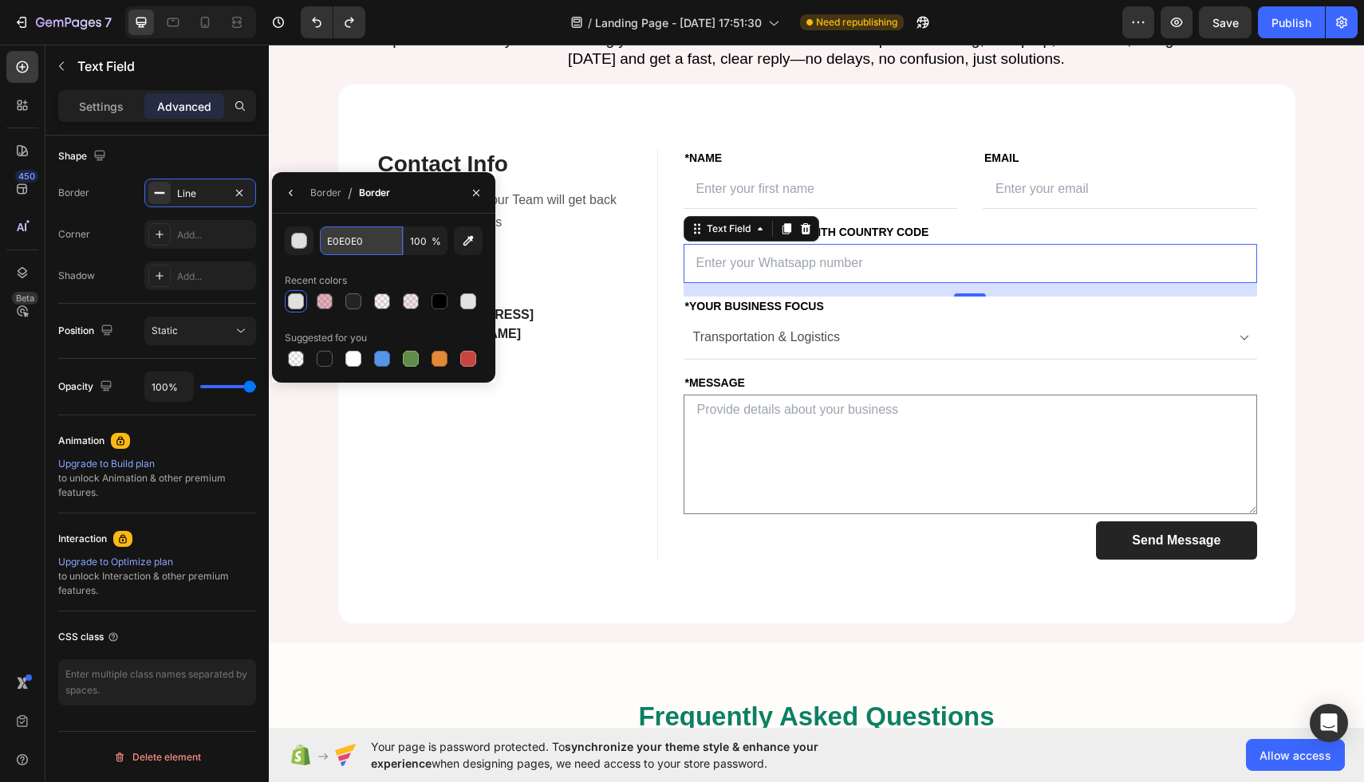
click at [352, 251] on input "E0E0E0" at bounding box center [361, 240] width 83 height 29
click at [729, 514] on textarea at bounding box center [969, 455] width 573 height 120
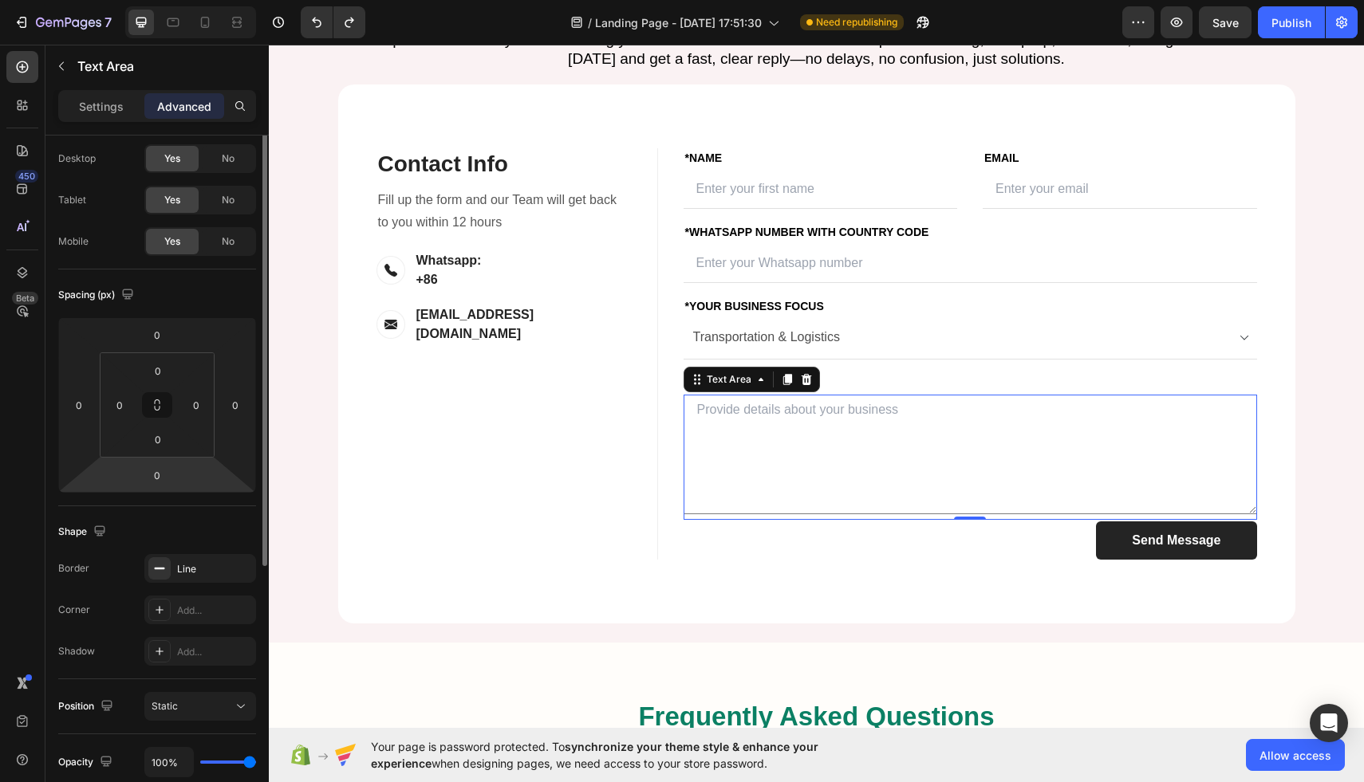
scroll to position [50, 0]
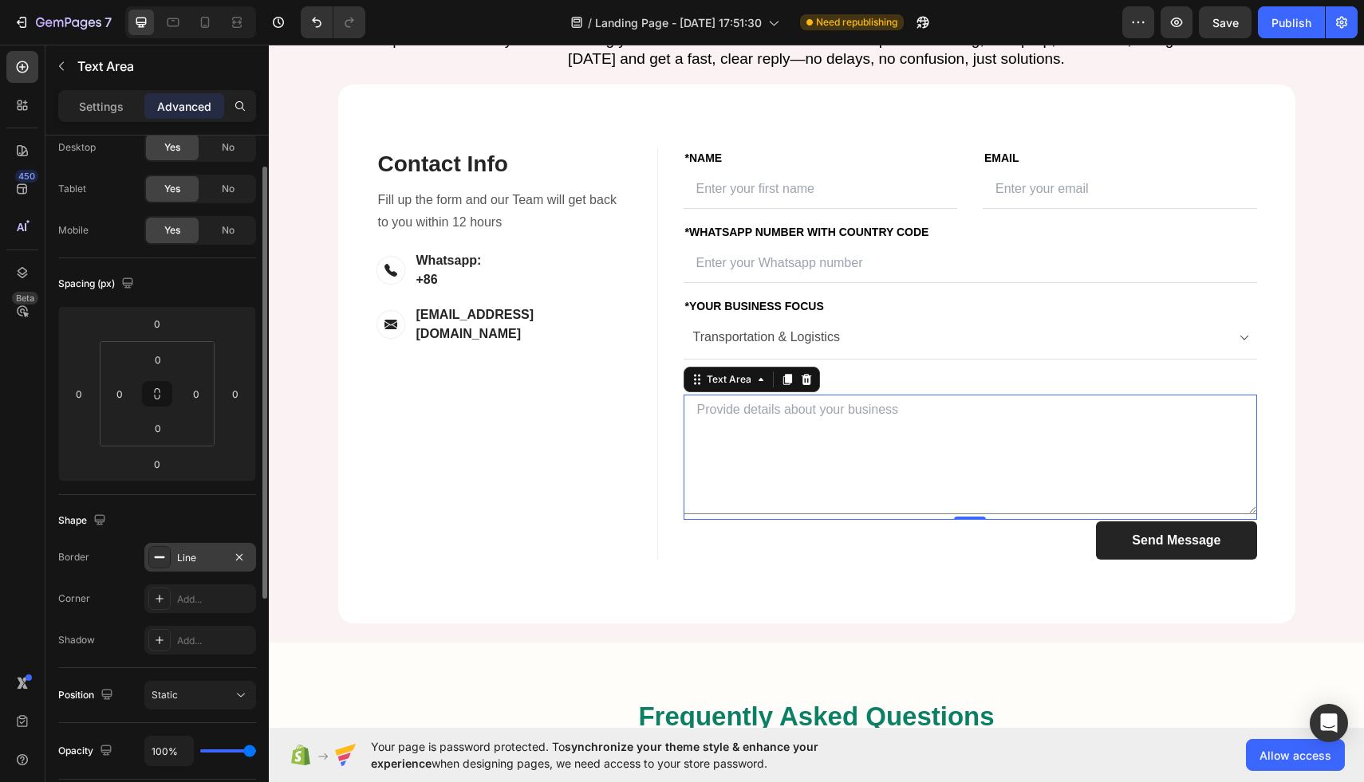
click at [189, 551] on div "Line" at bounding box center [200, 558] width 46 height 14
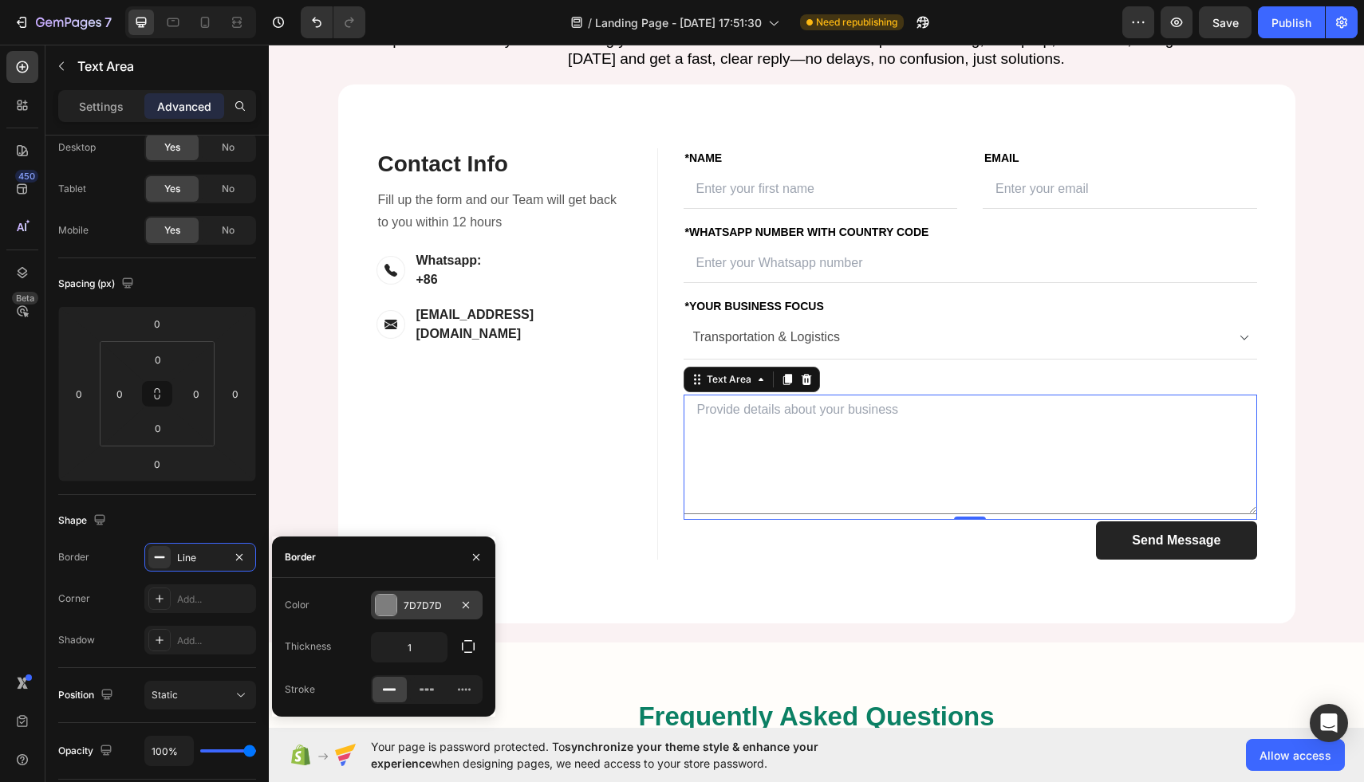
click at [441, 603] on div "7D7D7D" at bounding box center [427, 606] width 46 height 14
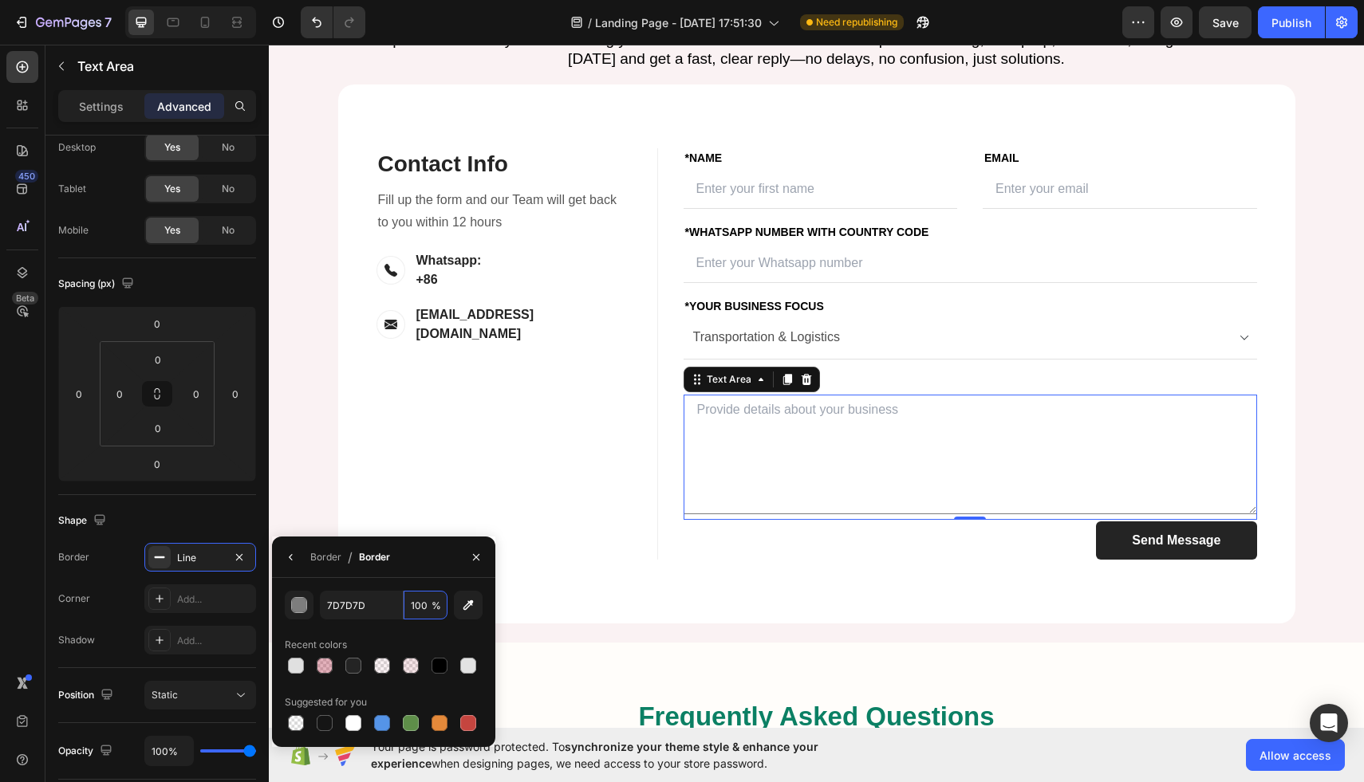
click at [441, 603] on input "100" at bounding box center [426, 605] width 44 height 29
click at [367, 604] on input "7D7D7D" at bounding box center [361, 605] width 83 height 29
paste input "E0E0E0"
type input "E0E0E0"
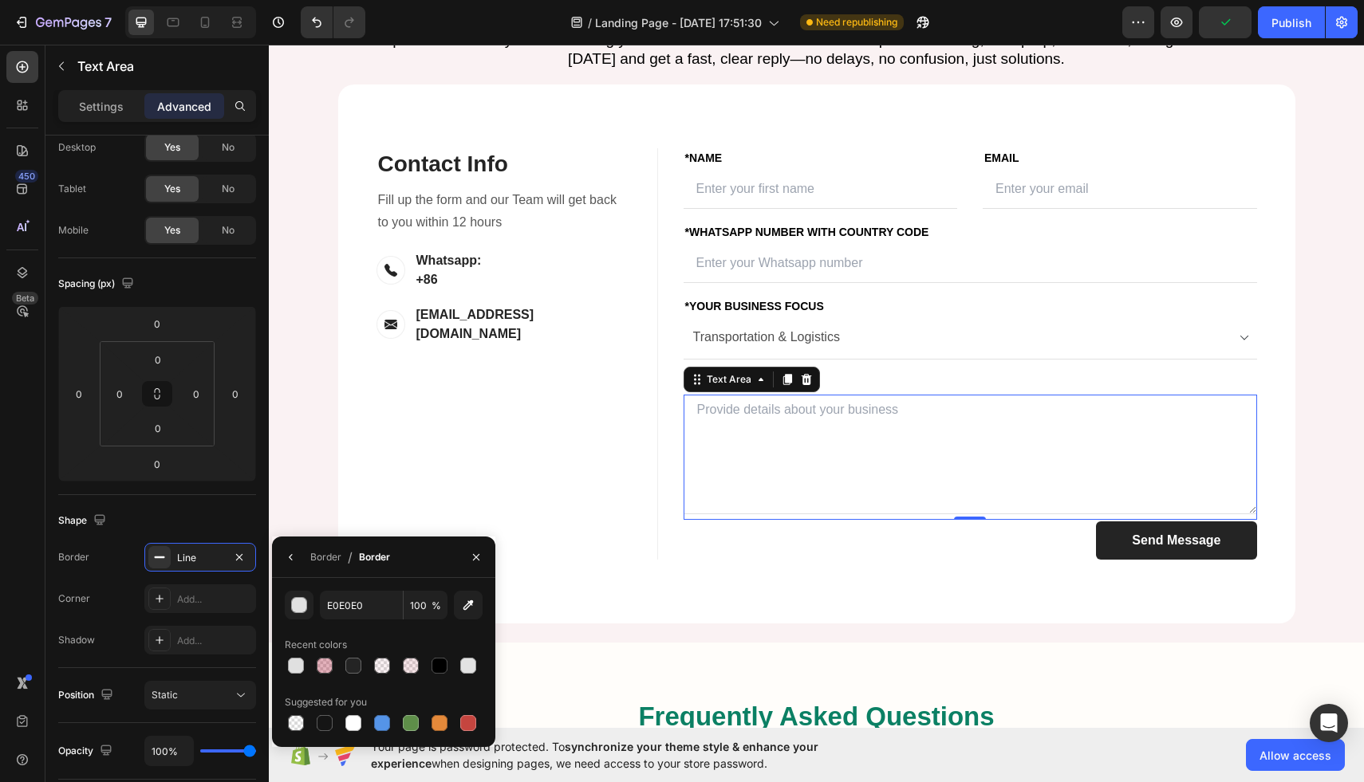
click at [351, 513] on div "Contact Info Heading Contact Information Heading Fill up the form and our Team …" at bounding box center [497, 353] width 319 height 411
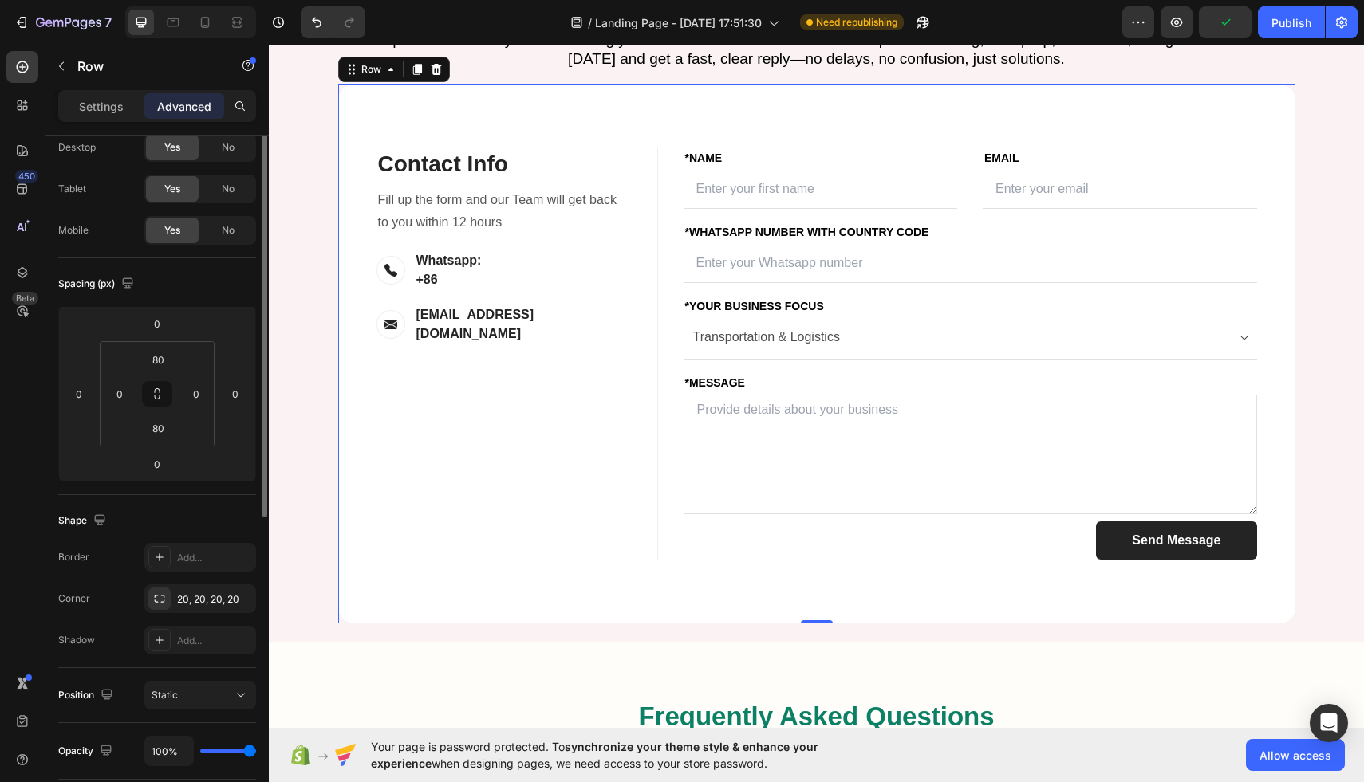
scroll to position [0, 0]
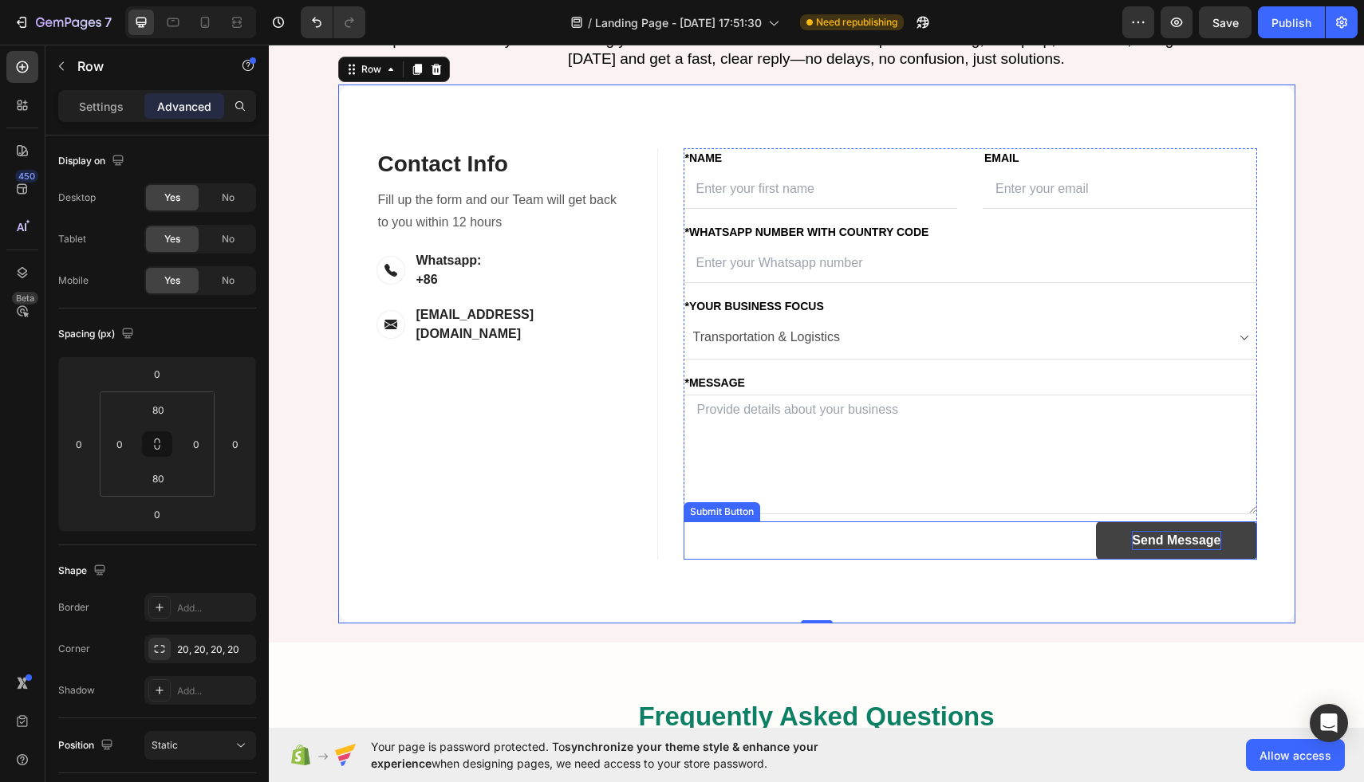
click at [1156, 550] on div "Send Message" at bounding box center [1176, 540] width 89 height 19
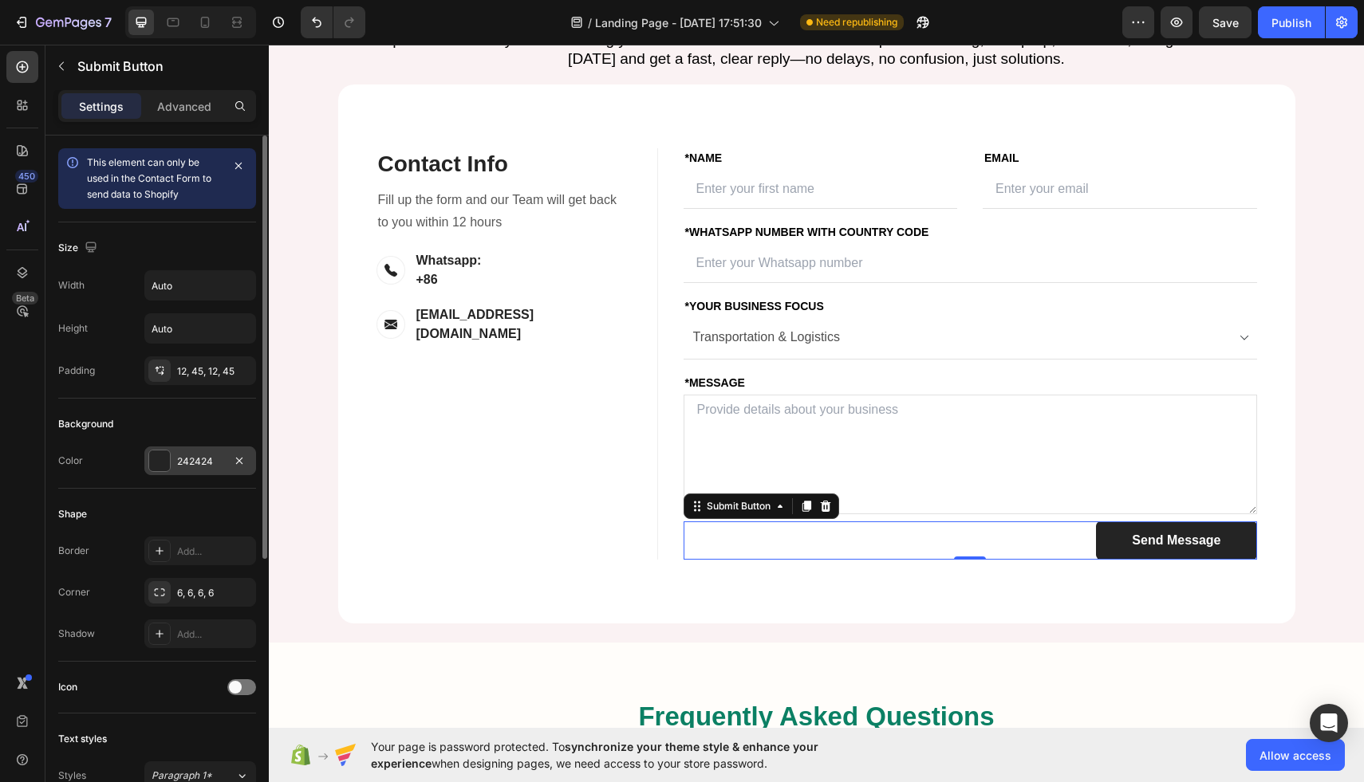
click at [156, 452] on div at bounding box center [159, 461] width 21 height 21
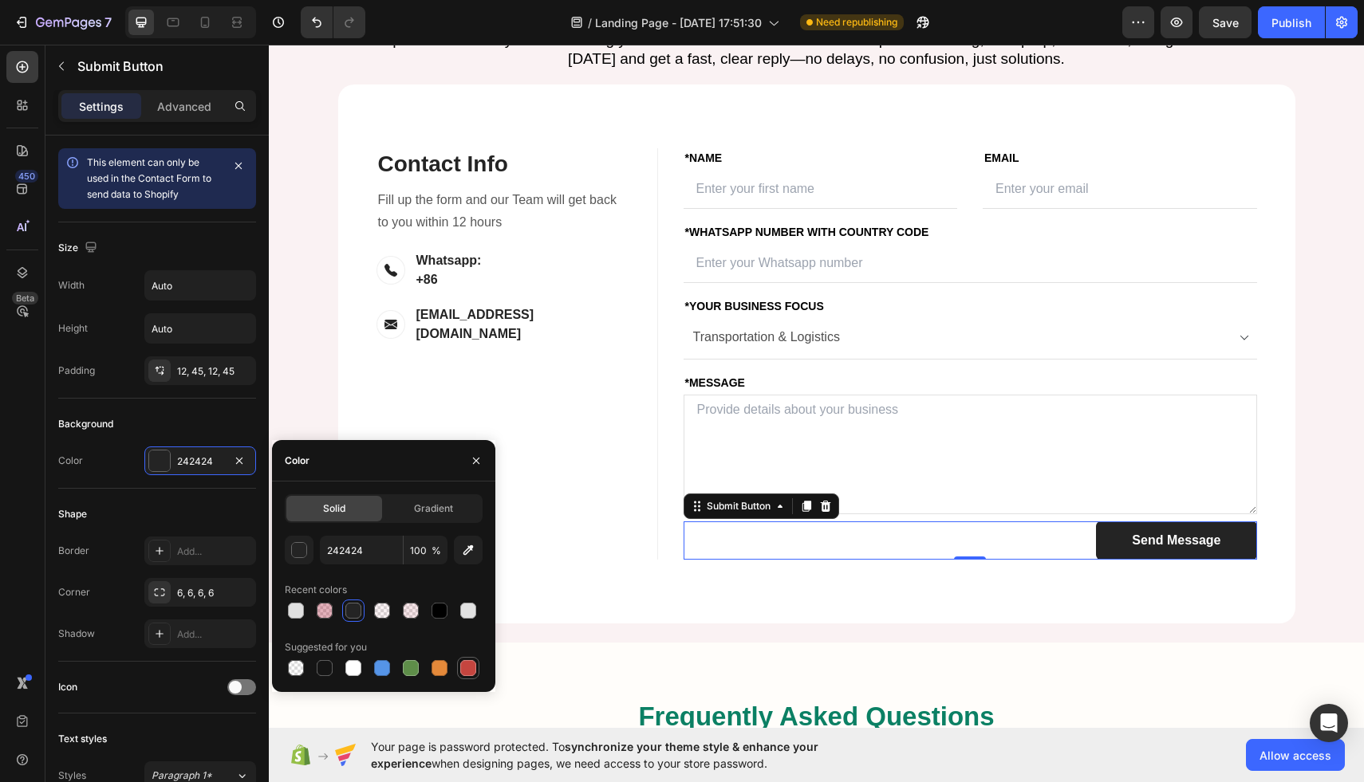
click at [467, 673] on div at bounding box center [468, 668] width 16 height 16
type input "C5453F"
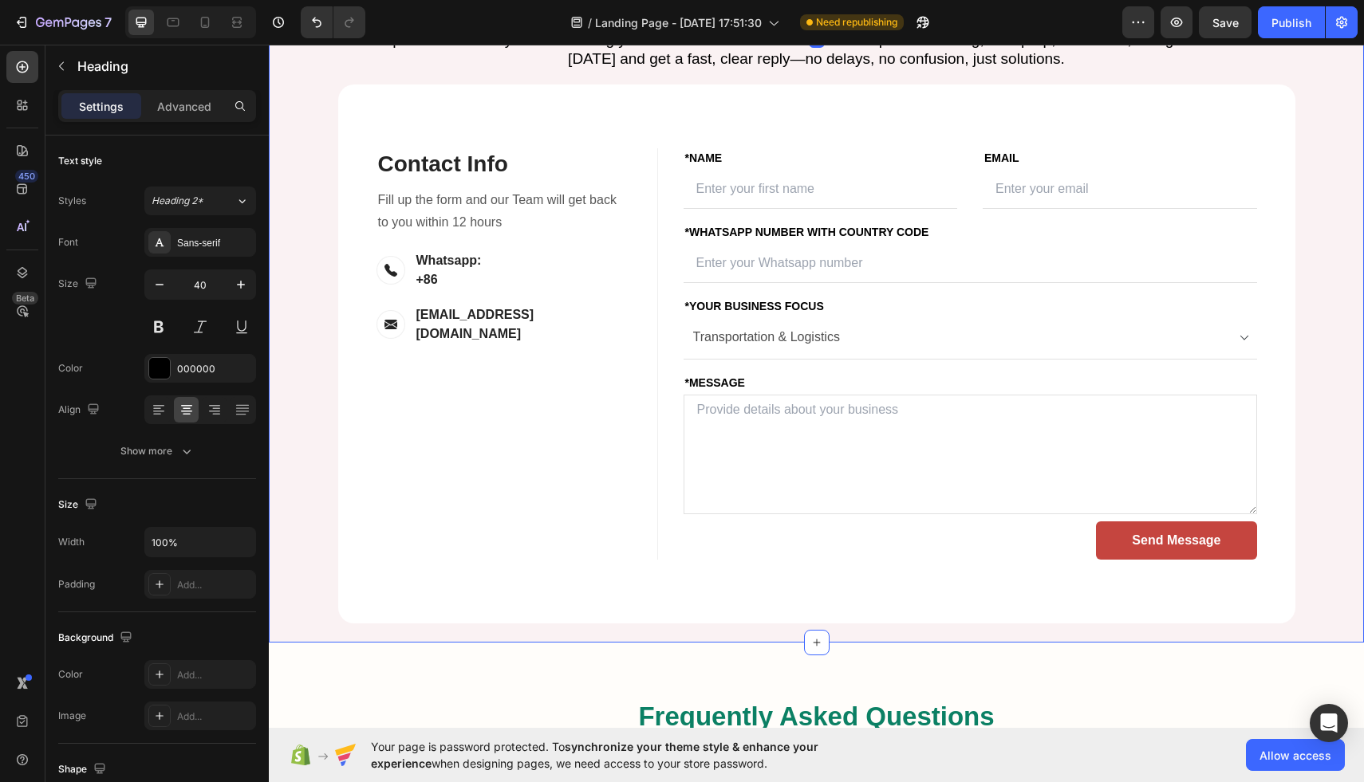
click at [1007, 90] on div "Let’s Build Your Success Together Heading 16 Have questions or ready to start s…" at bounding box center [816, 297] width 1095 height 691
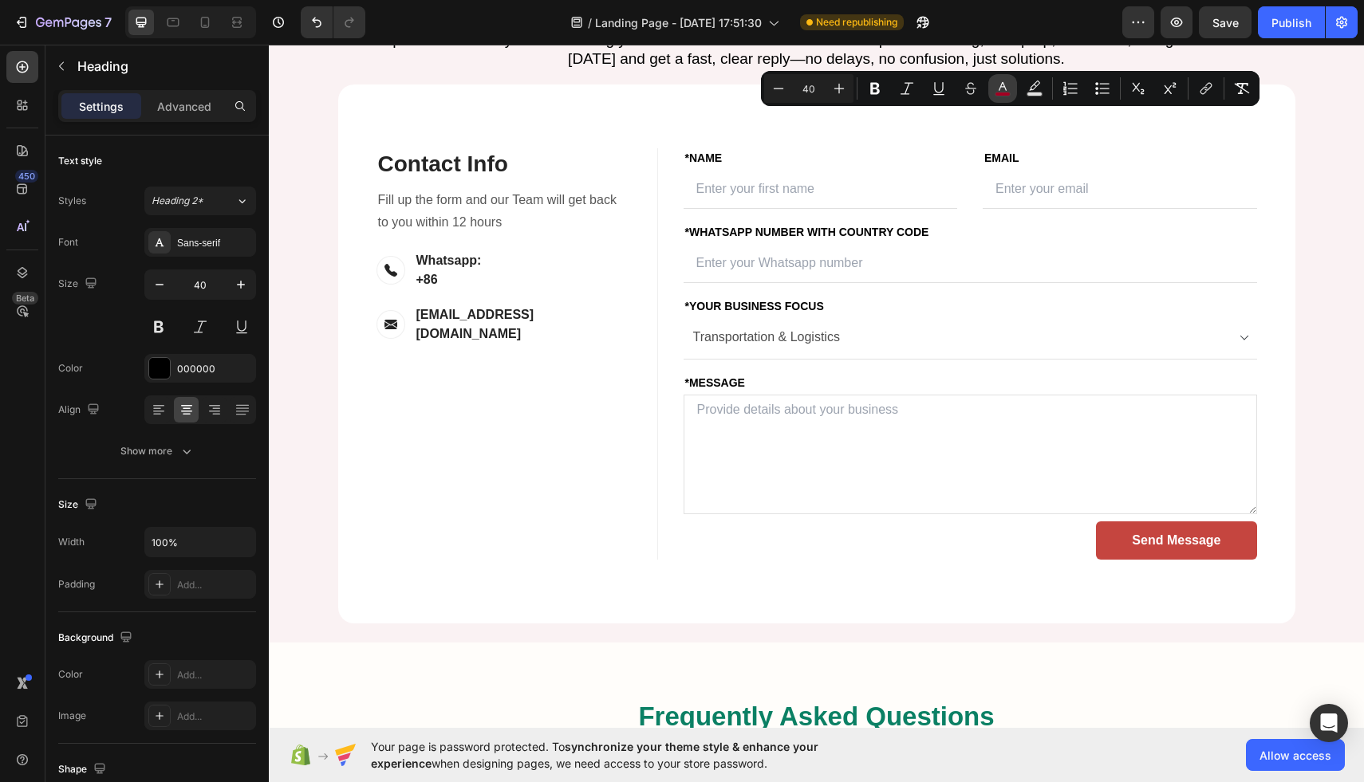
click at [1002, 95] on rect "Editor contextual toolbar" at bounding box center [1002, 95] width 15 height 4
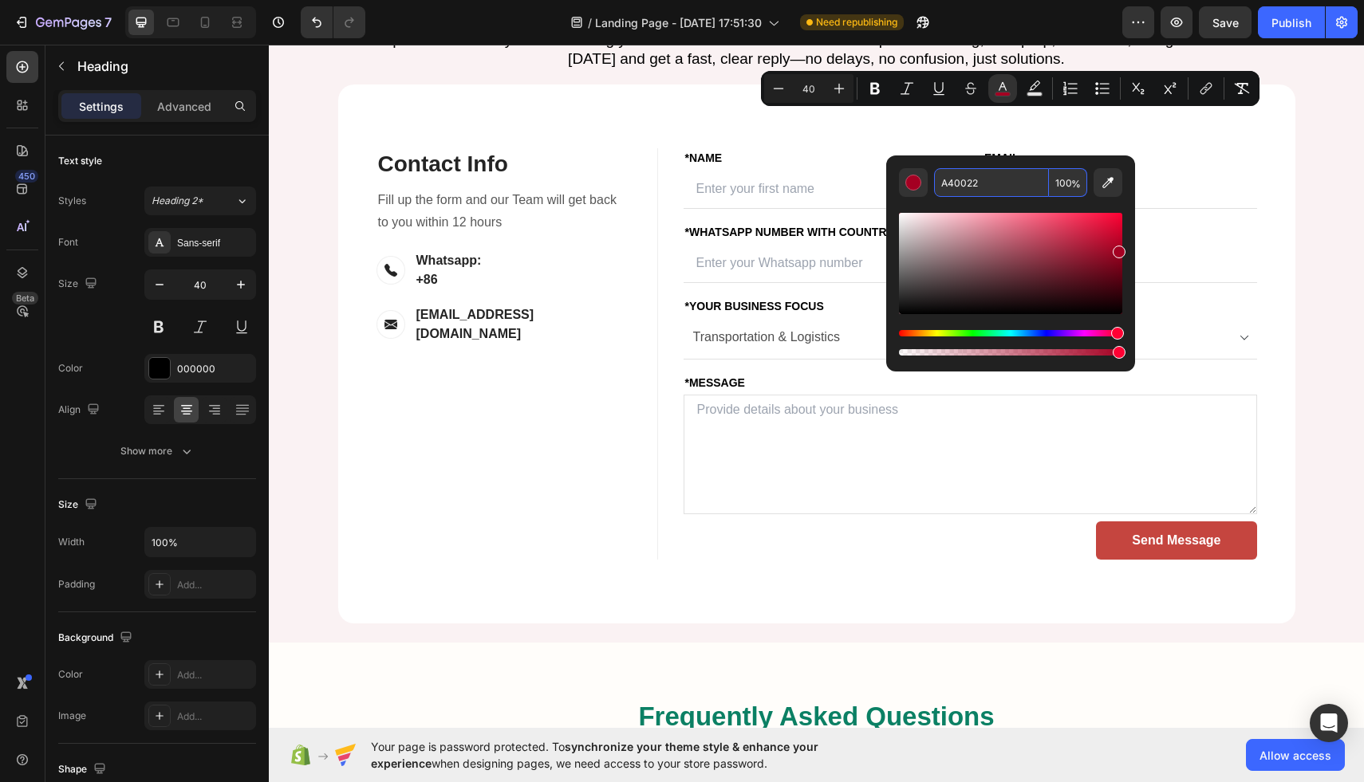
click at [971, 185] on input "A40022" at bounding box center [991, 182] width 115 height 29
click at [1153, 514] on textarea at bounding box center [969, 455] width 573 height 120
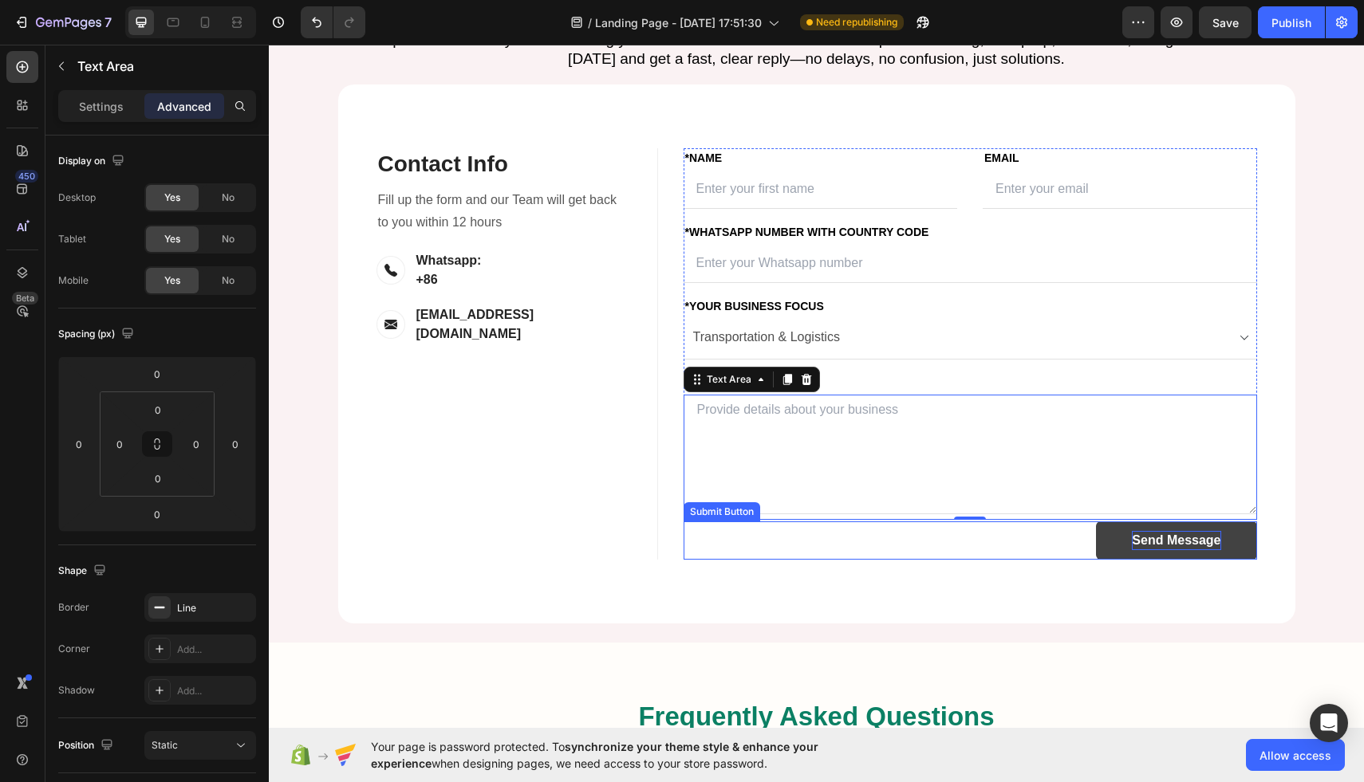
click at [1134, 550] on div "Send Message" at bounding box center [1176, 540] width 89 height 19
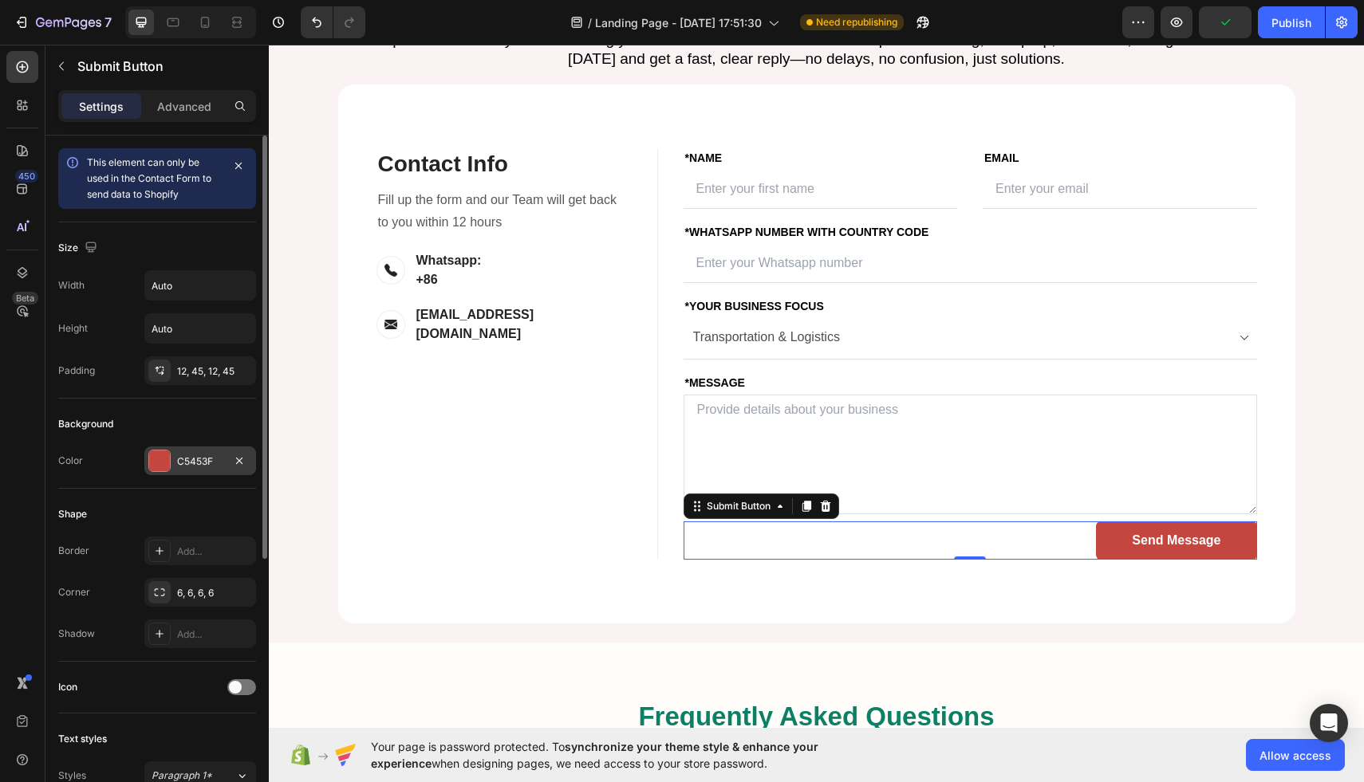
click at [164, 459] on div at bounding box center [159, 461] width 21 height 21
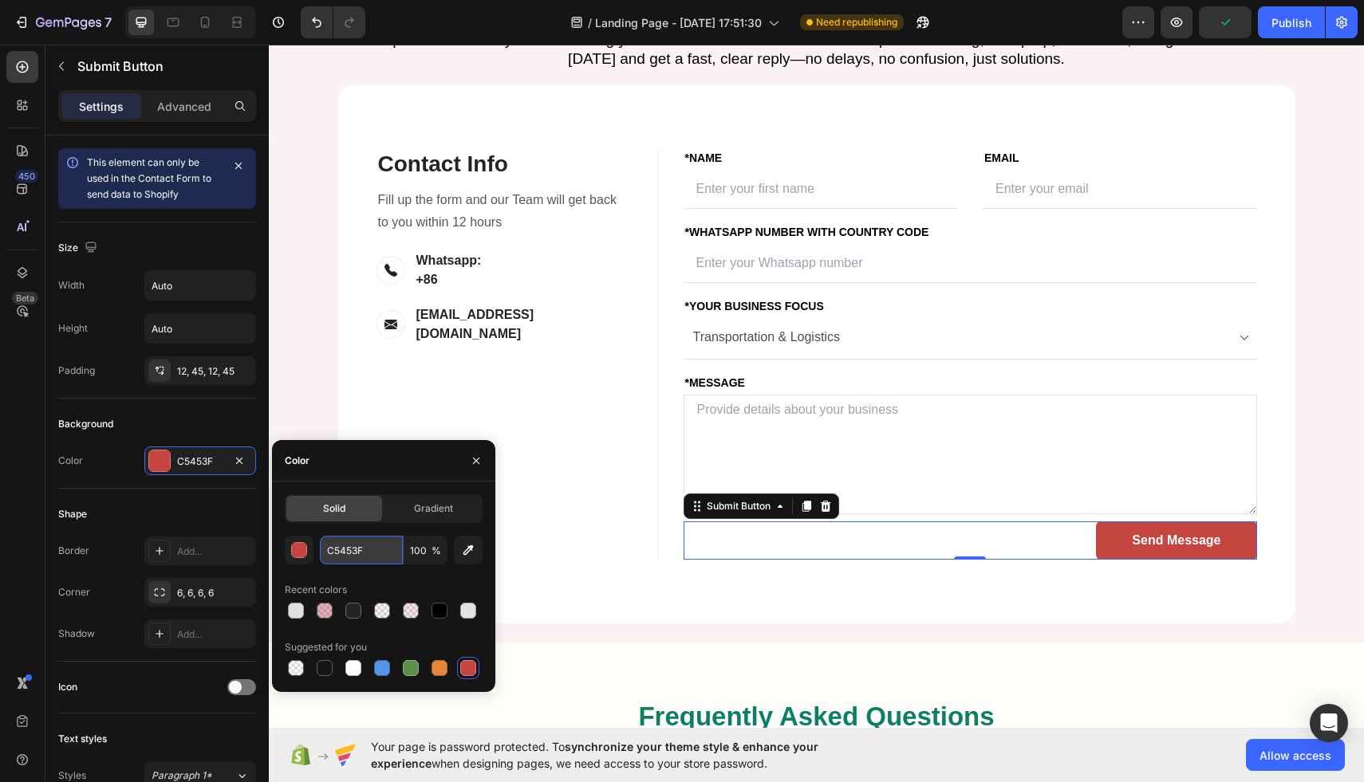
click at [359, 554] on input "C5453F" at bounding box center [361, 550] width 83 height 29
paste input "A4002"
type input "A4002F"
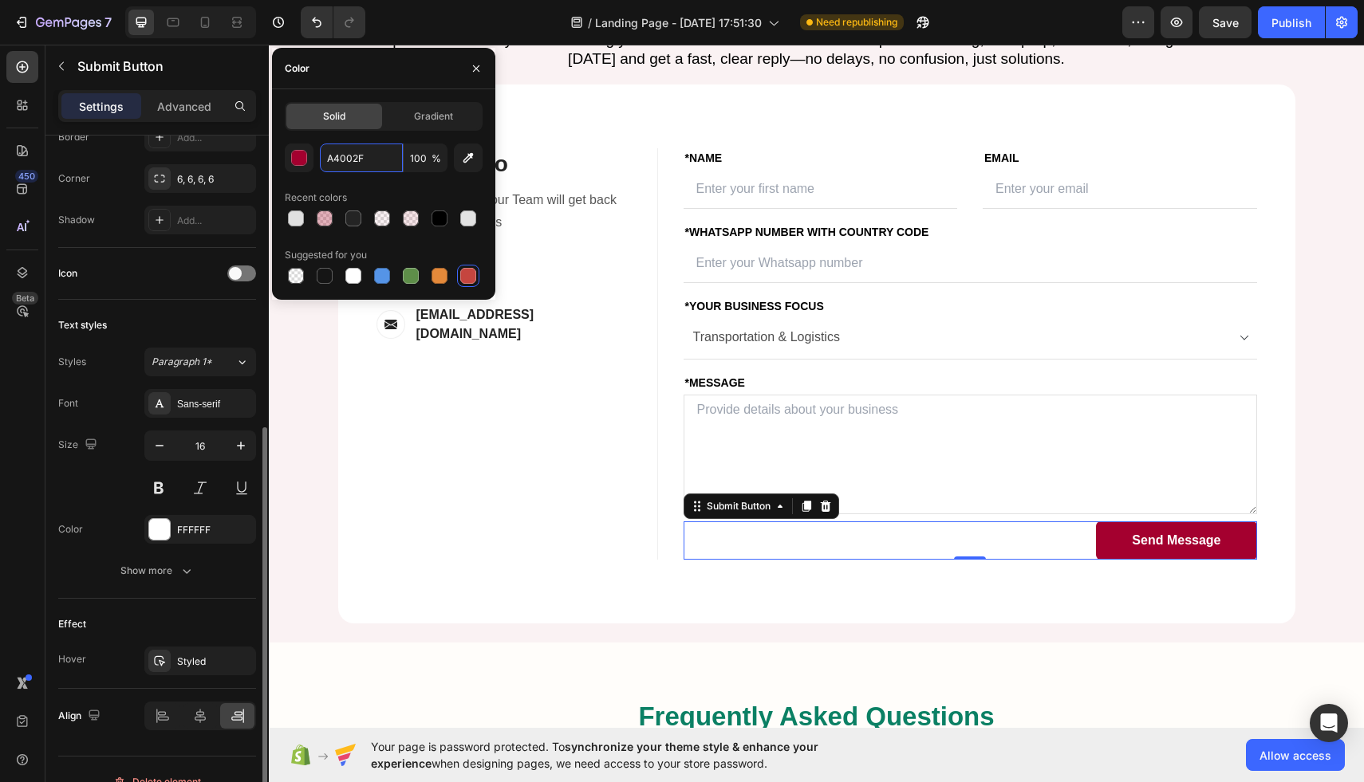
scroll to position [439, 0]
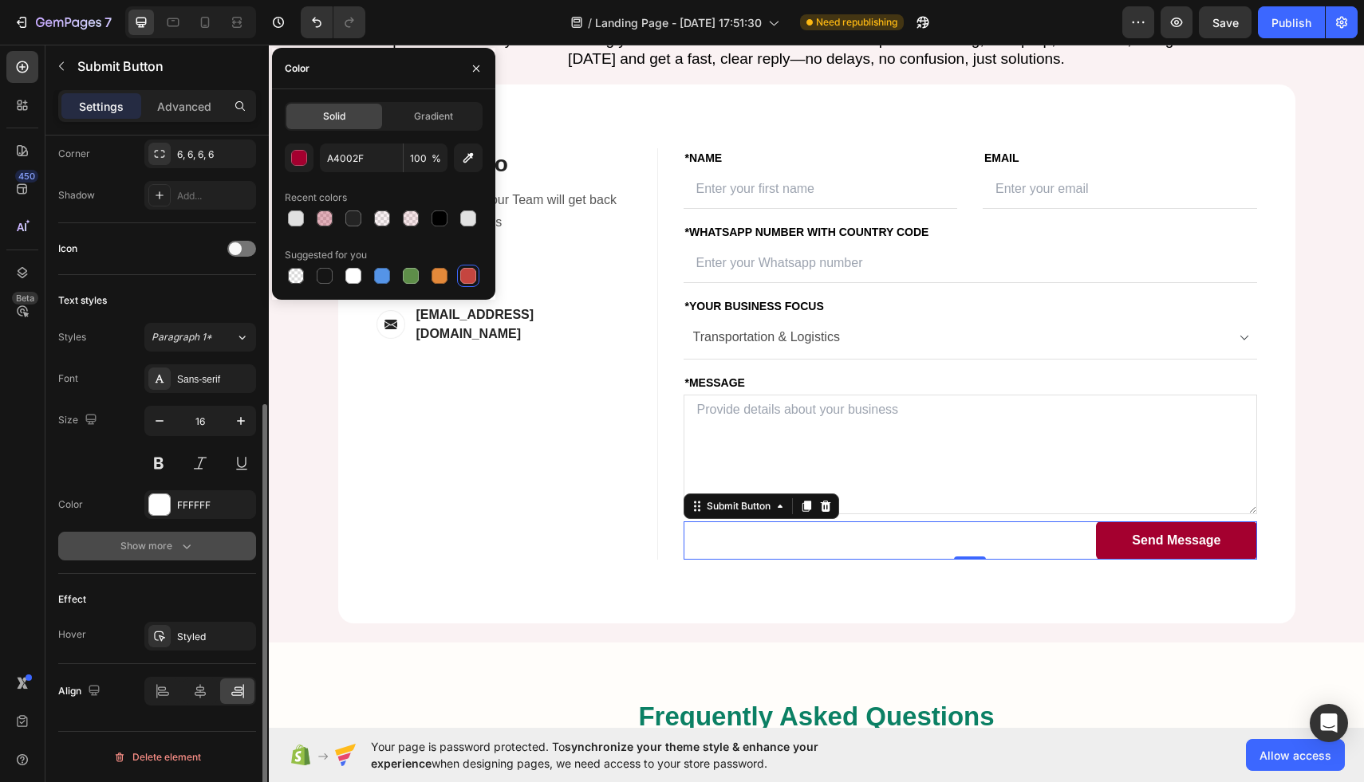
click at [156, 535] on button "Show more" at bounding box center [157, 546] width 198 height 29
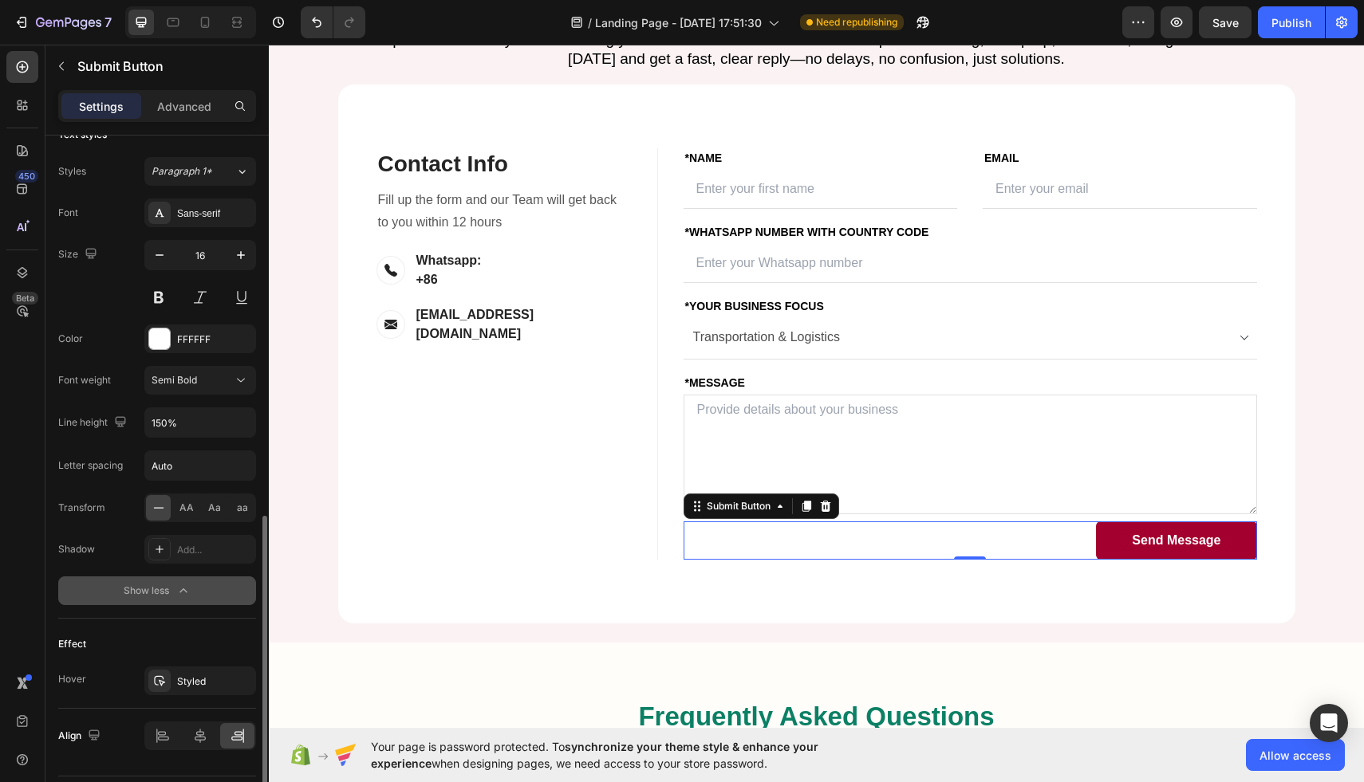
scroll to position [649, 0]
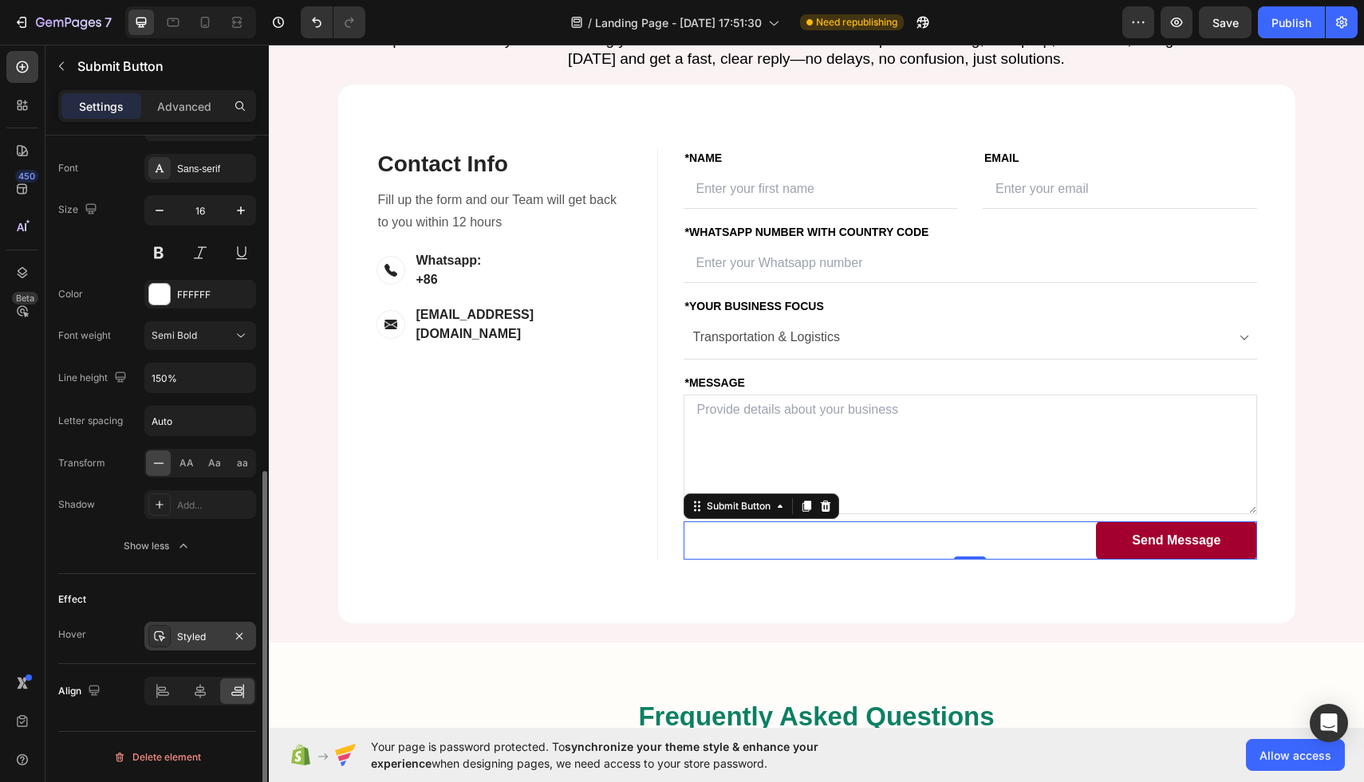
click at [210, 646] on div "Styled" at bounding box center [200, 636] width 112 height 29
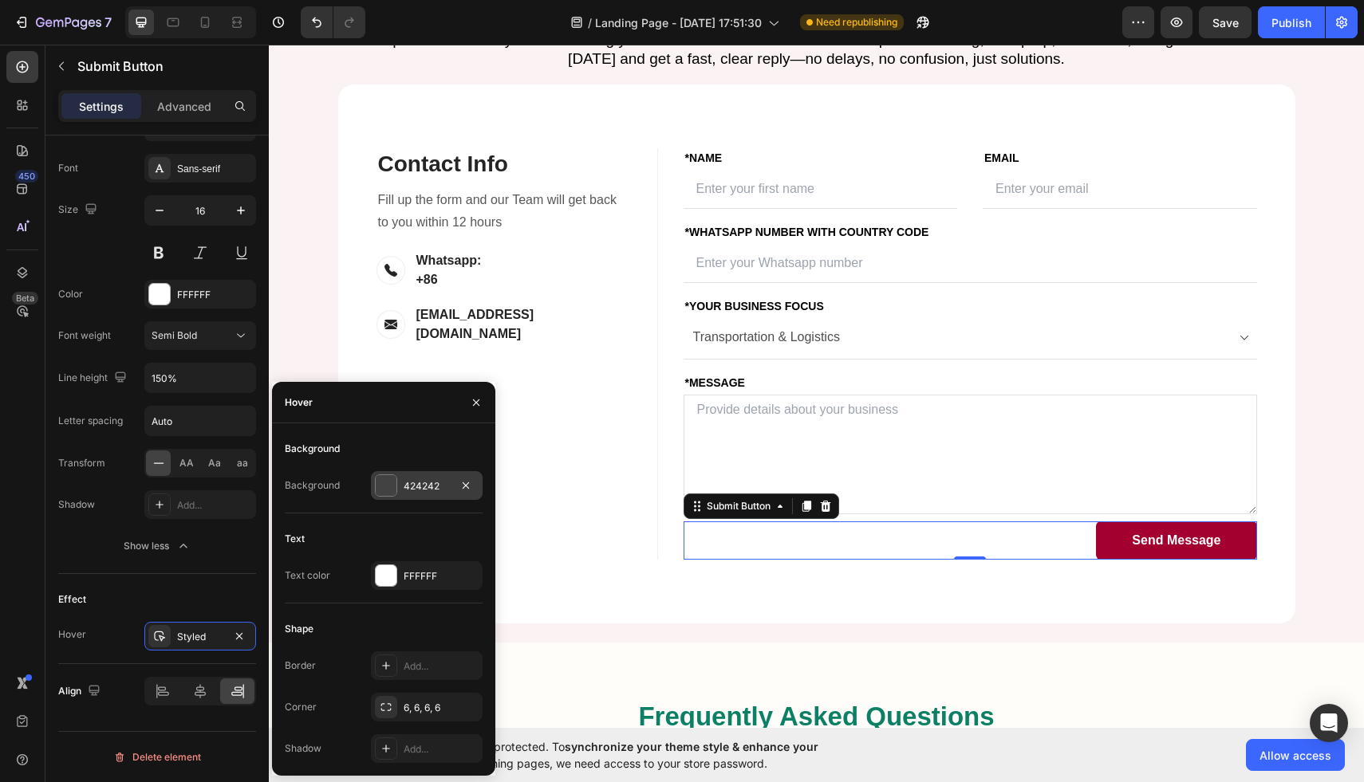
click at [411, 486] on div "424242" at bounding box center [427, 486] width 46 height 14
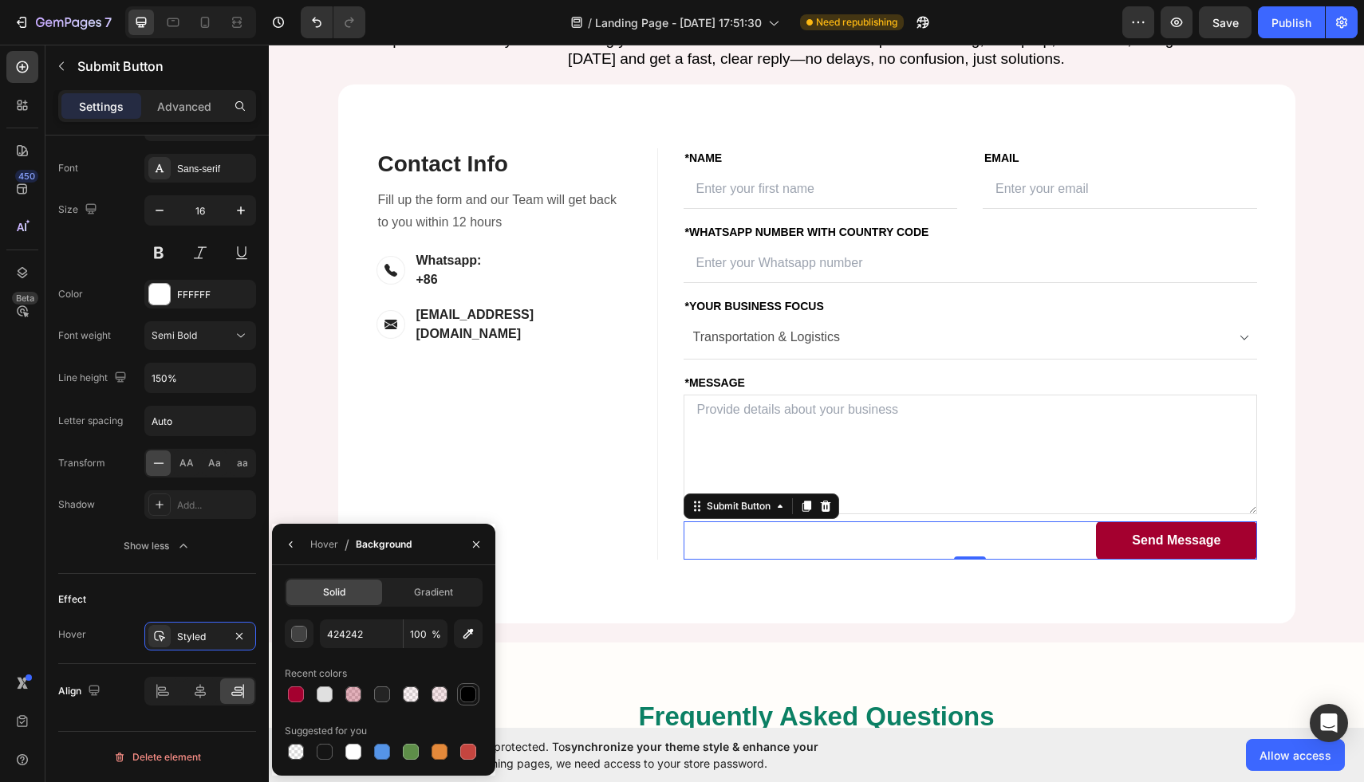
click at [474, 690] on div at bounding box center [468, 695] width 16 height 16
type input "000000"
click at [297, 552] on button "button" at bounding box center [291, 545] width 26 height 26
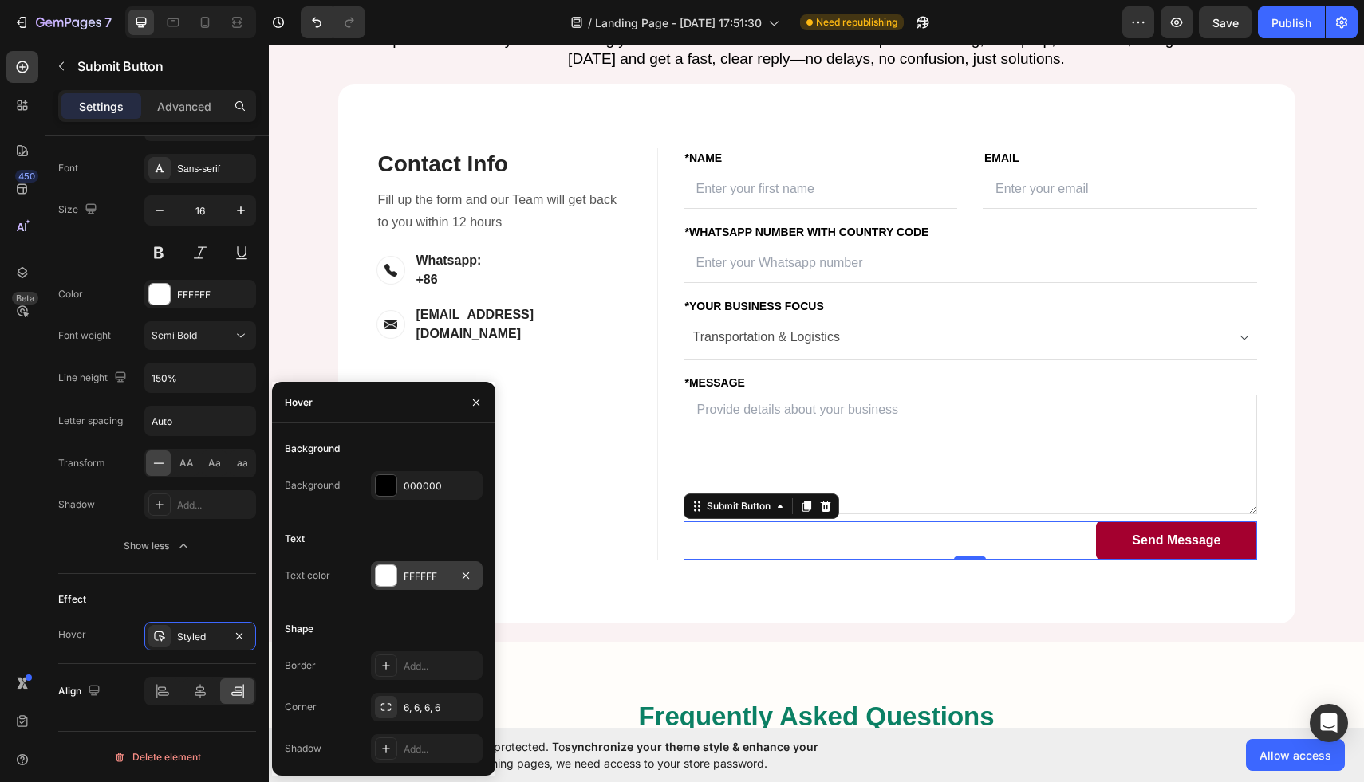
click at [414, 573] on div "FFFFFF" at bounding box center [427, 576] width 46 height 14
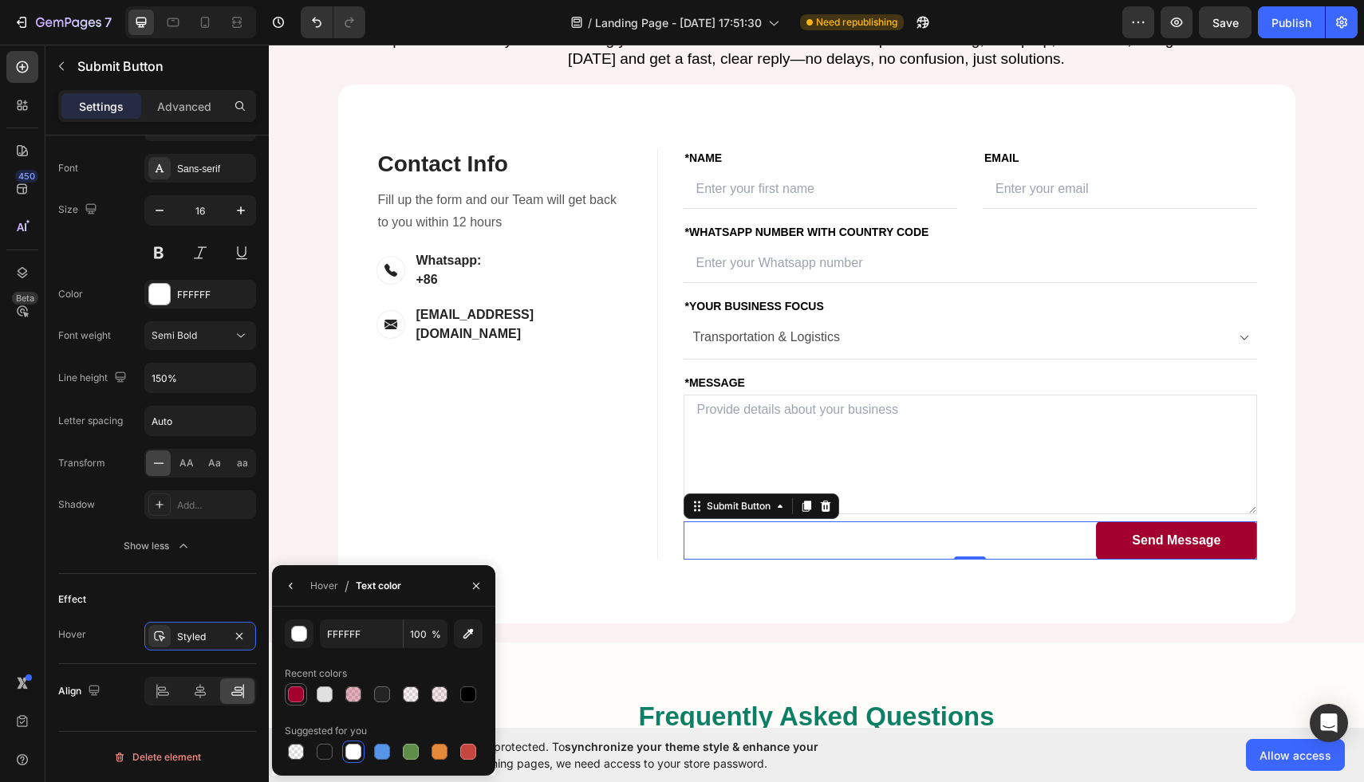
click at [299, 691] on div at bounding box center [296, 695] width 16 height 16
type input "A4002F"
click at [1344, 226] on div "Let’s Build Your Success Together Heading Have questions or ready to start scal…" at bounding box center [816, 297] width 1071 height 652
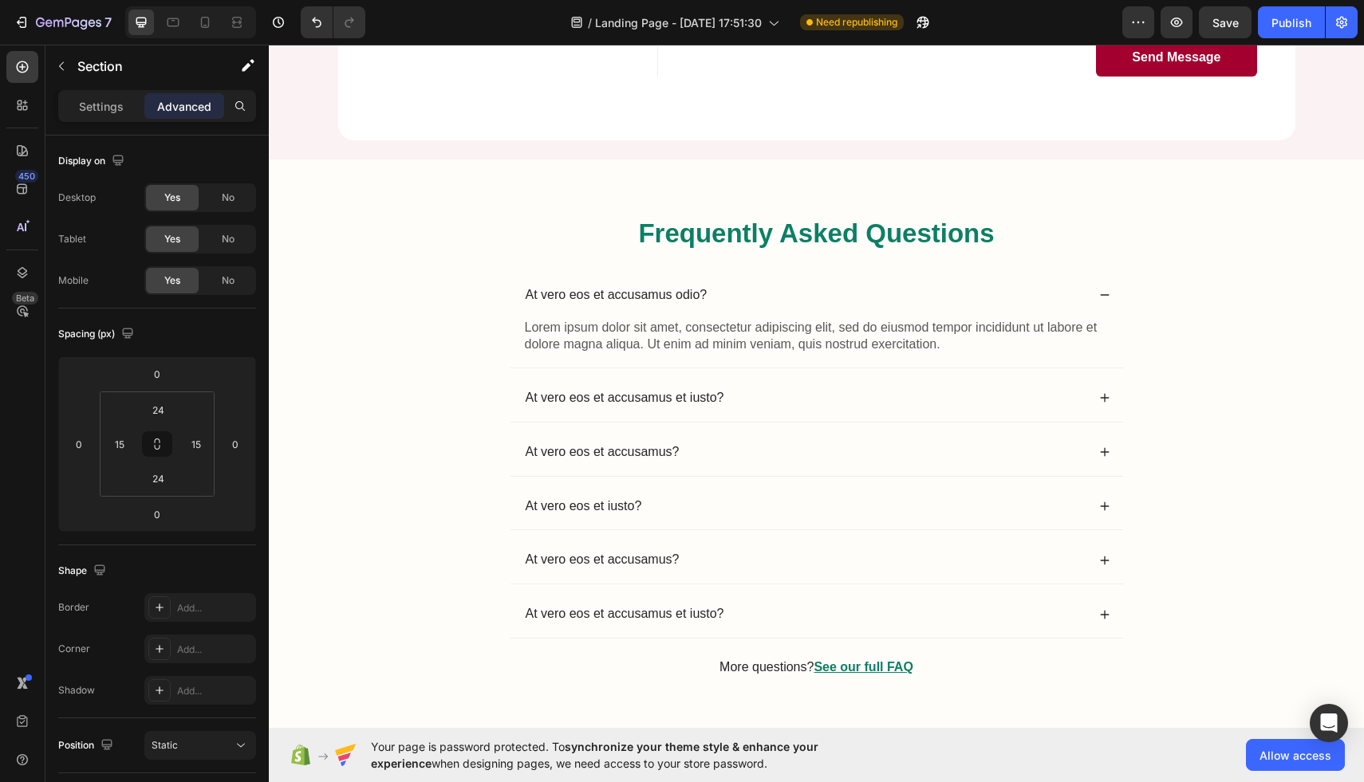
scroll to position [4056, 0]
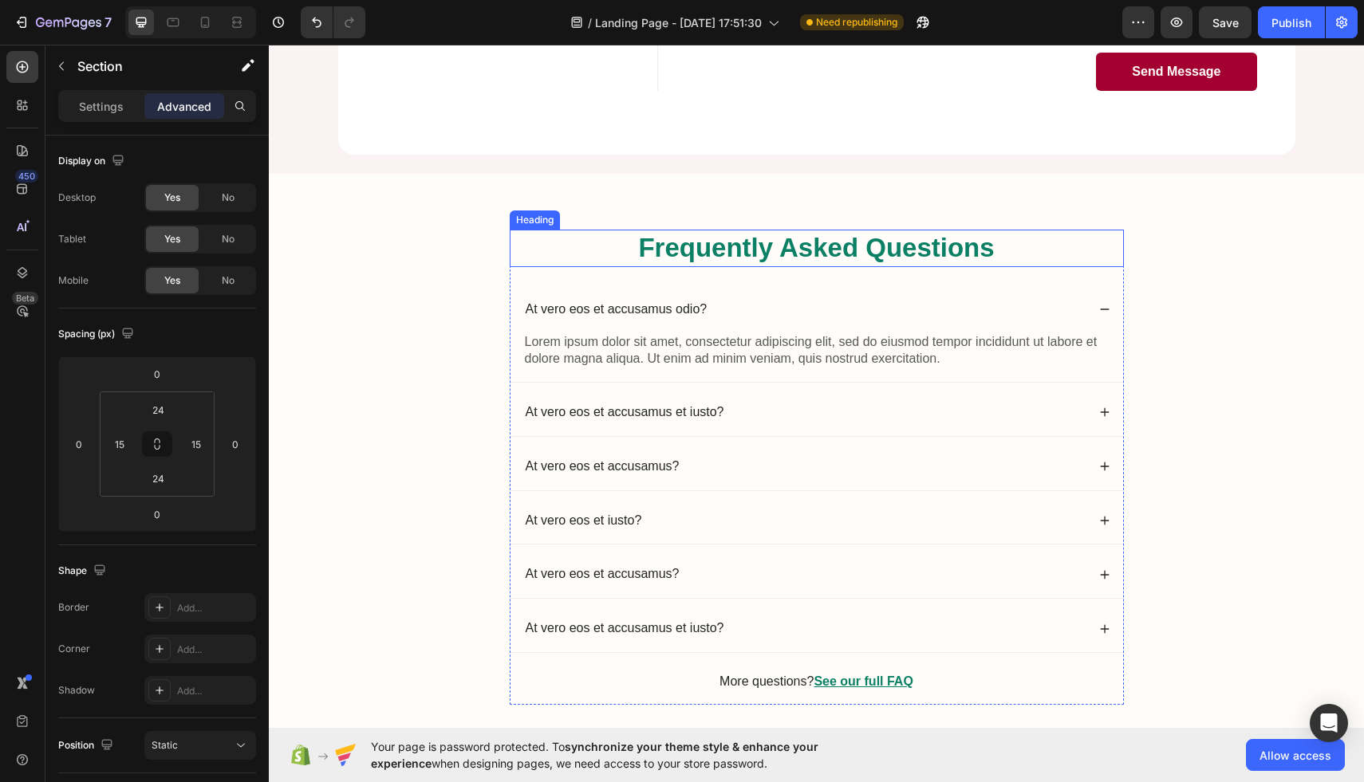
click at [859, 245] on h2 "Frequently Asked Questions" at bounding box center [817, 248] width 614 height 37
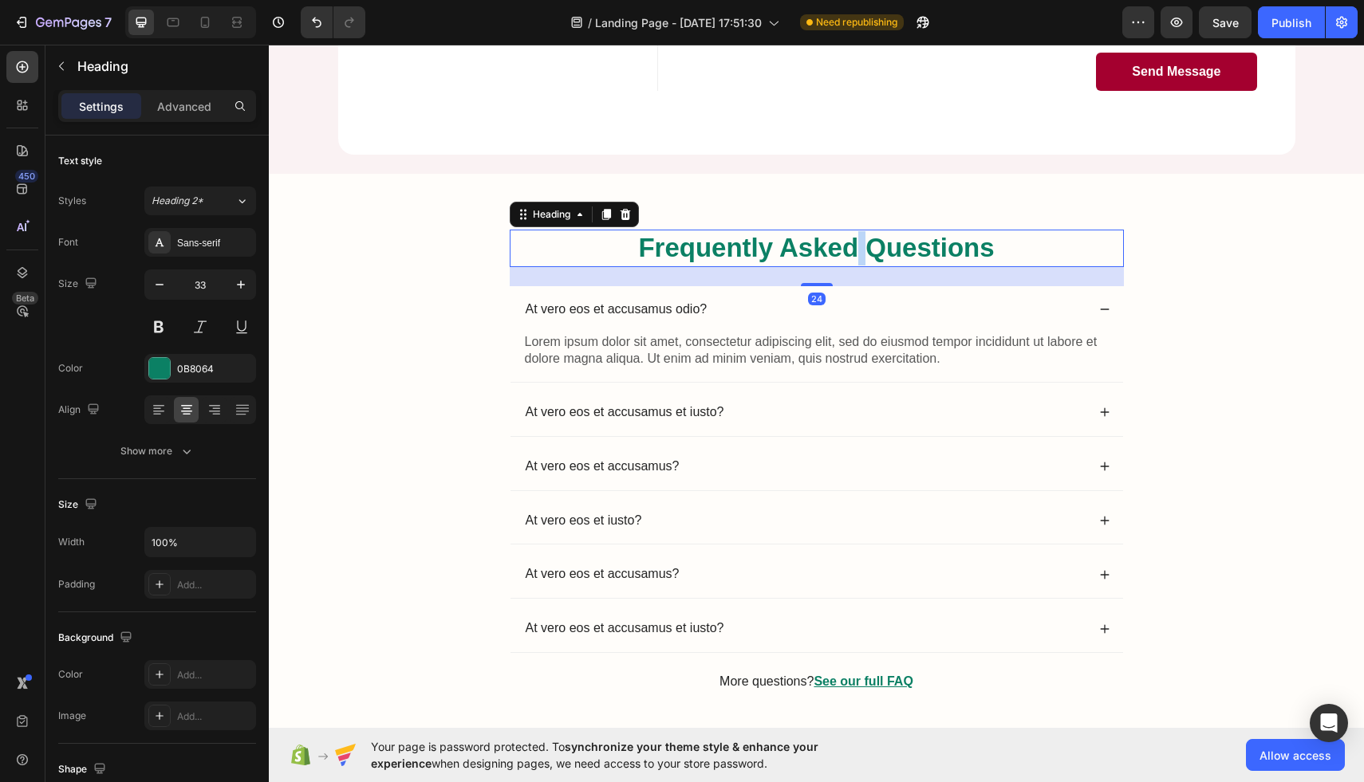
click at [859, 245] on h2 "Frequently Asked Questions" at bounding box center [817, 248] width 614 height 37
click at [859, 245] on p "Frequently Asked Questions" at bounding box center [816, 248] width 611 height 34
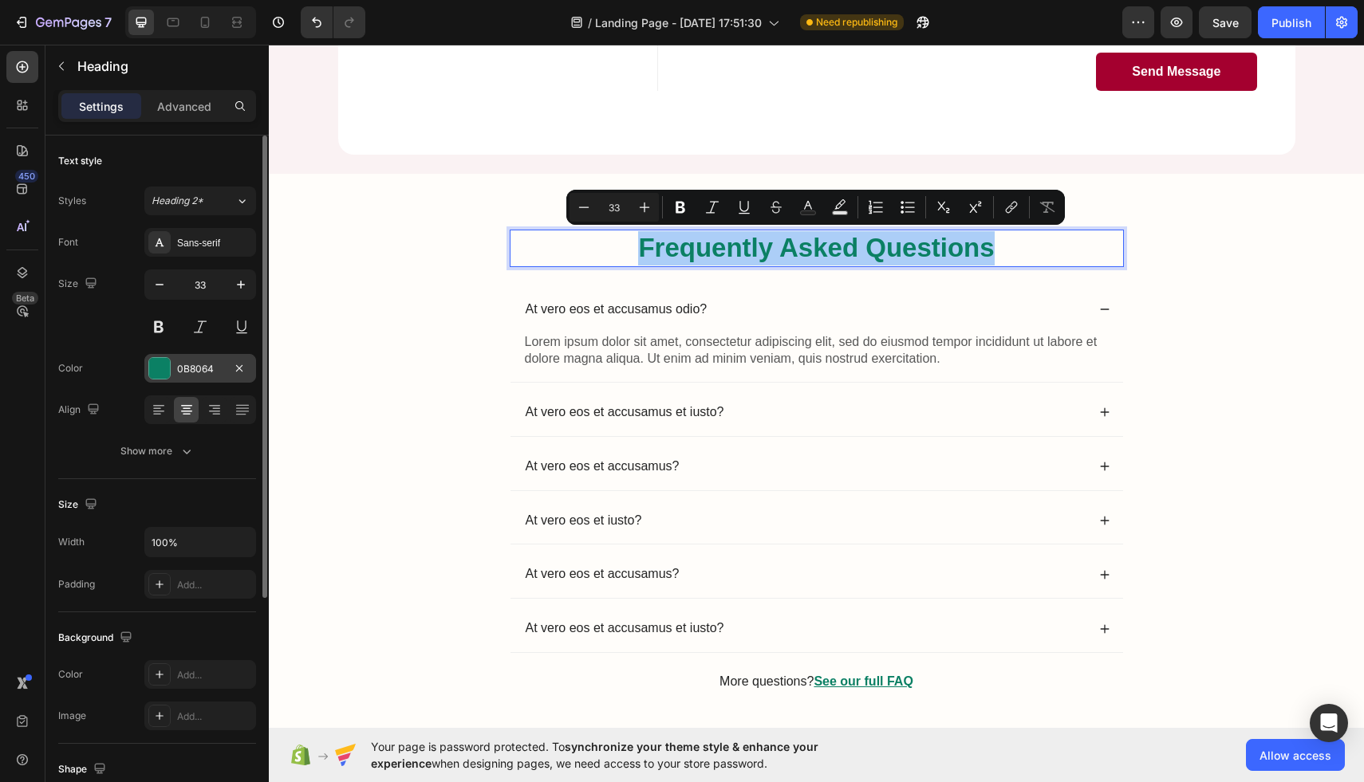
click at [156, 364] on div at bounding box center [159, 368] width 21 height 21
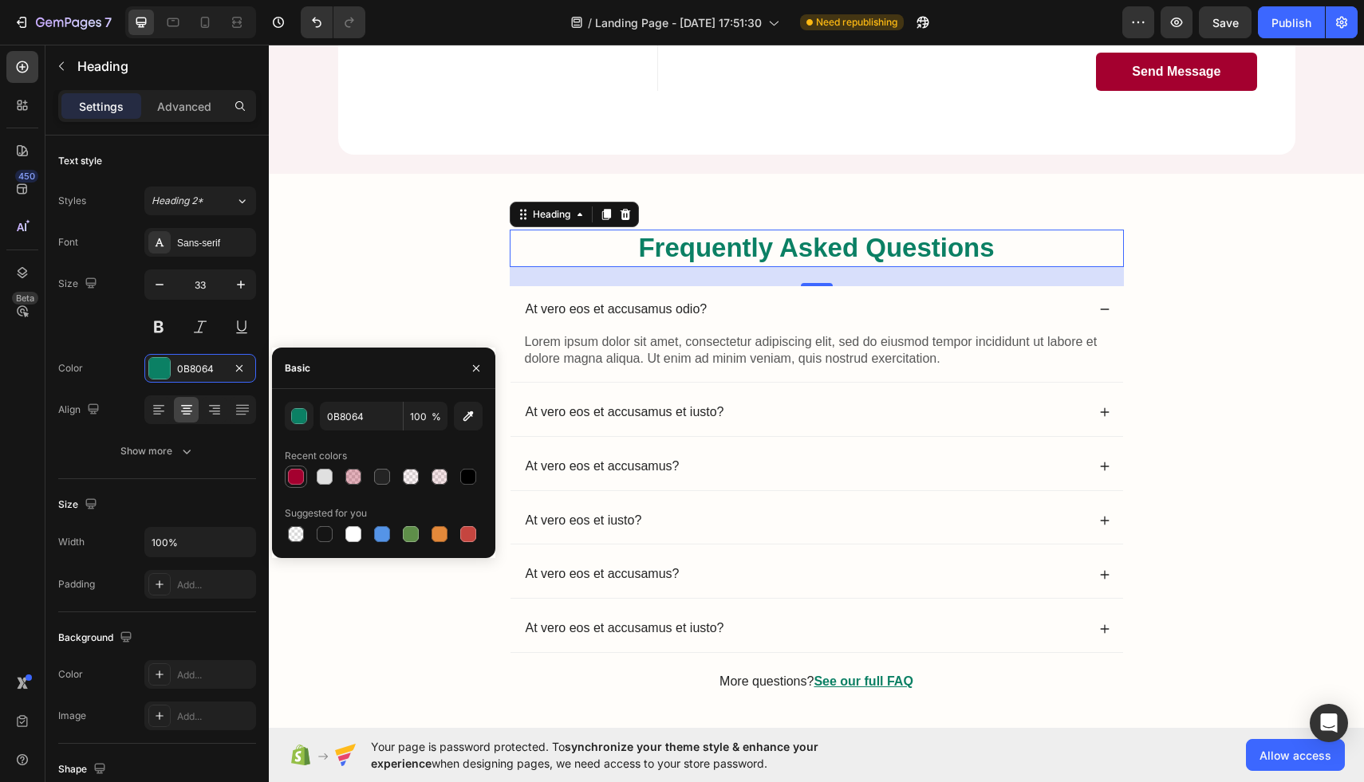
click at [291, 482] on div at bounding box center [296, 477] width 16 height 16
type input "A4002F"
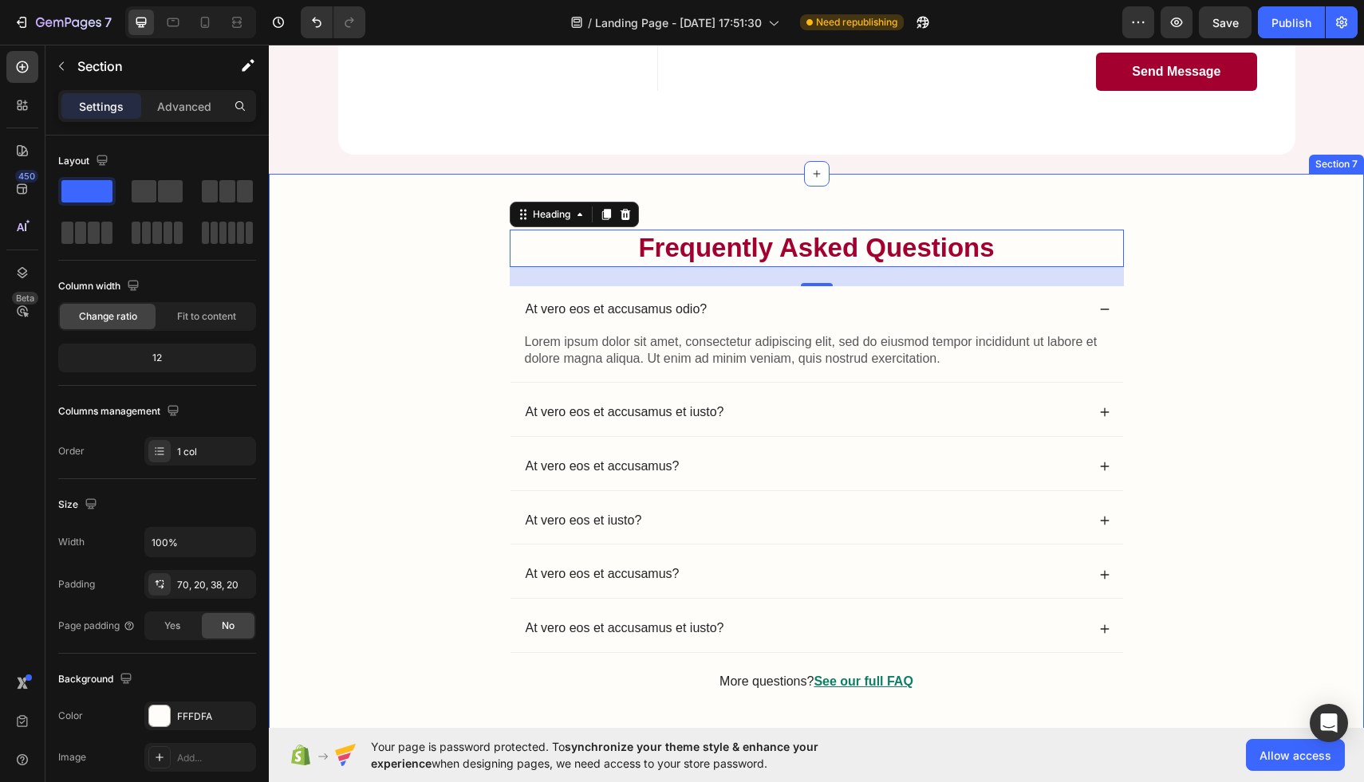
click at [408, 205] on div "Frequently Asked Questions Heading 24 At vero eos et accusamus odio? Lorem ipsu…" at bounding box center [816, 461] width 1095 height 574
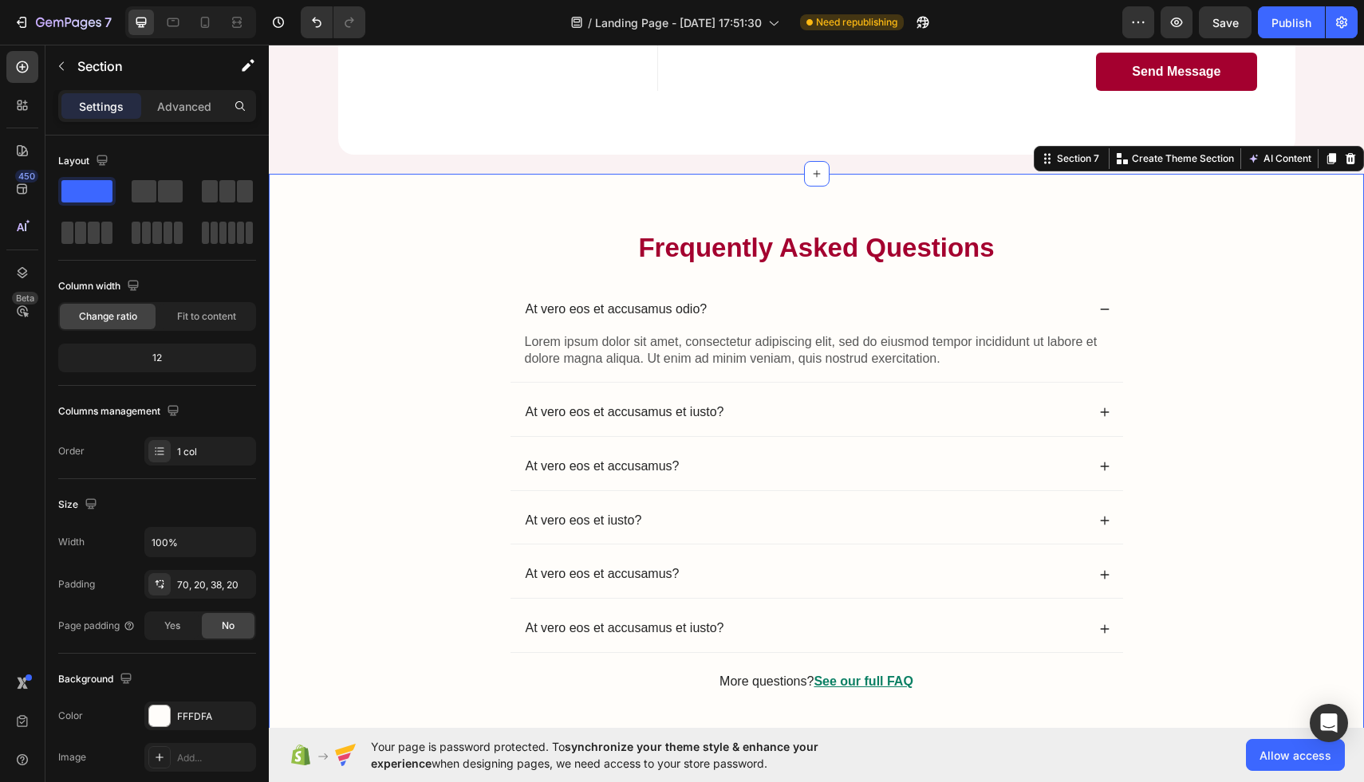
click at [765, 183] on div "Frequently Asked Questions Heading At vero eos et accusamus odio? Lorem ipsum d…" at bounding box center [816, 461] width 1095 height 574
click at [169, 100] on p "Advanced" at bounding box center [184, 106] width 54 height 17
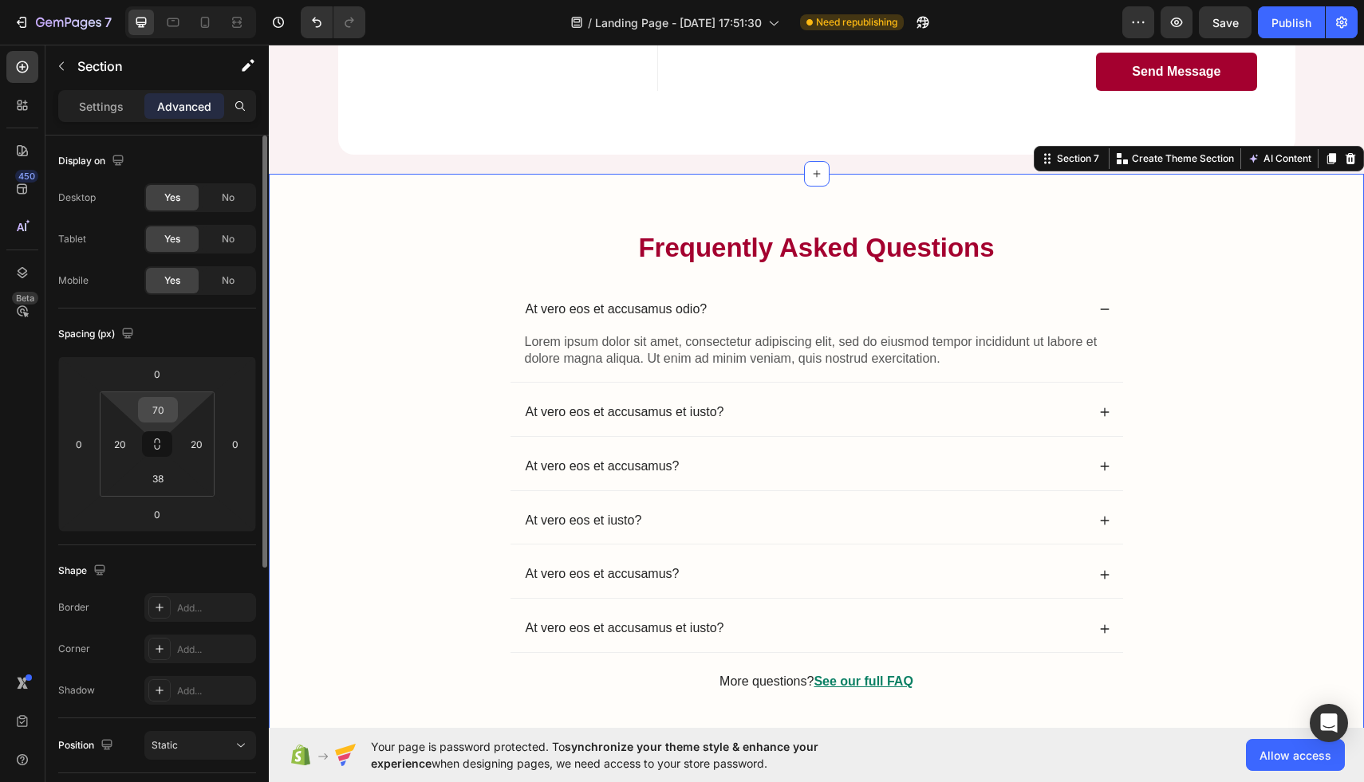
click at [159, 404] on input "70" at bounding box center [158, 410] width 32 height 24
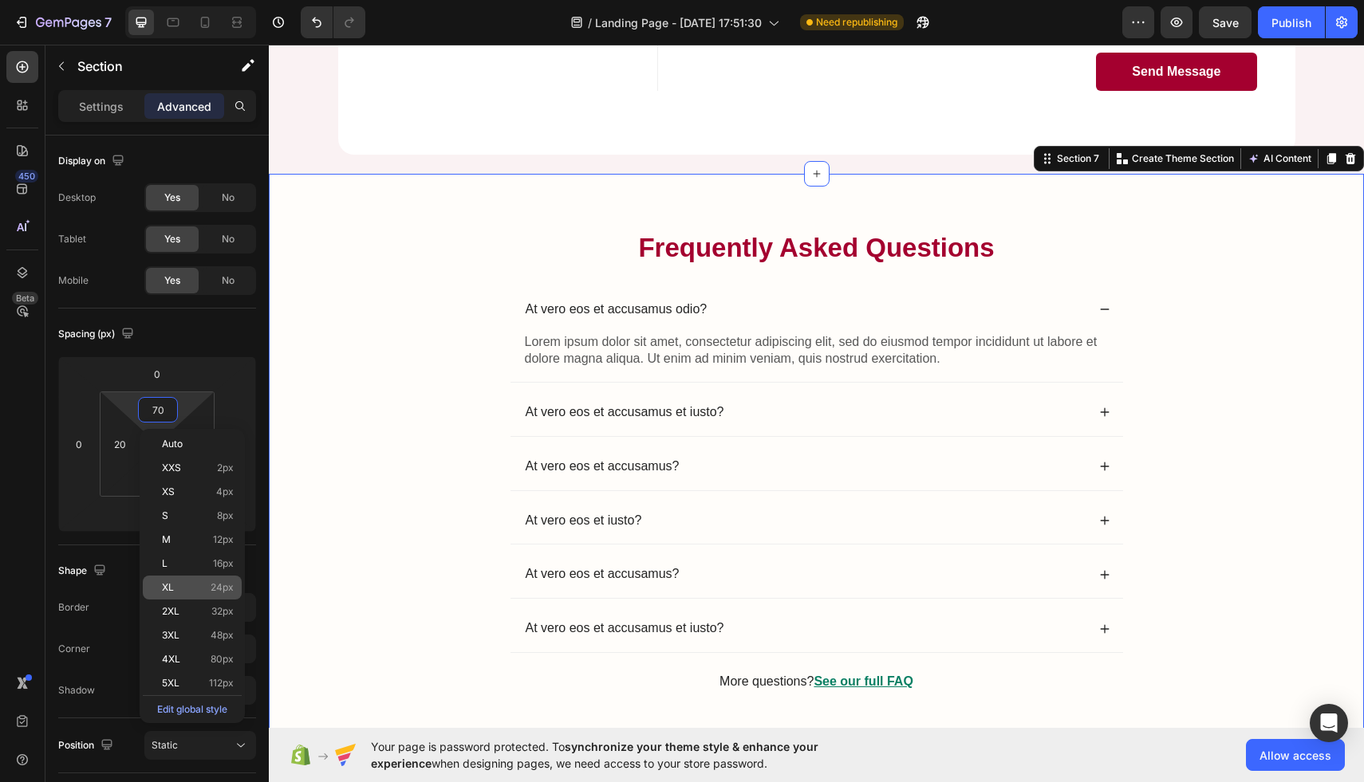
click at [217, 580] on div "XL 24px" at bounding box center [192, 588] width 99 height 24
type input "24"
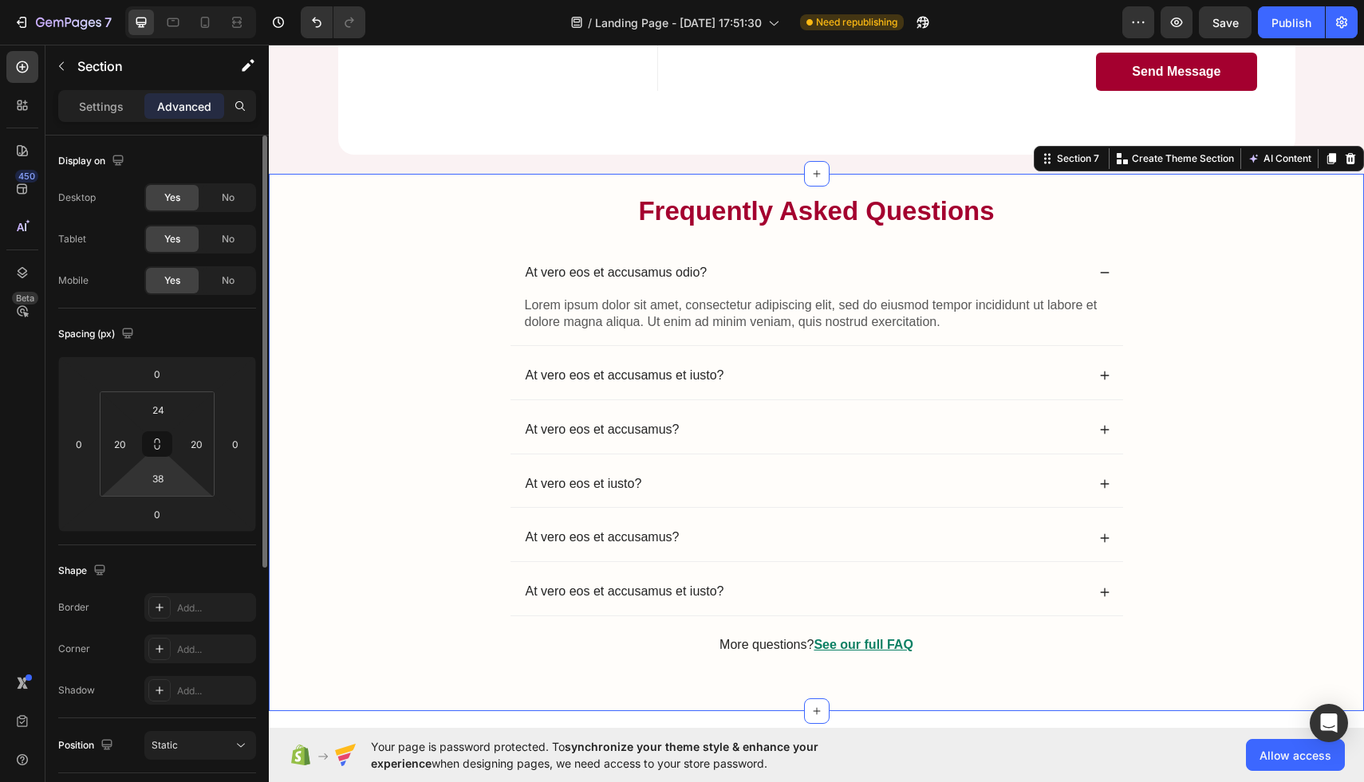
click at [138, 488] on div "38" at bounding box center [158, 479] width 40 height 26
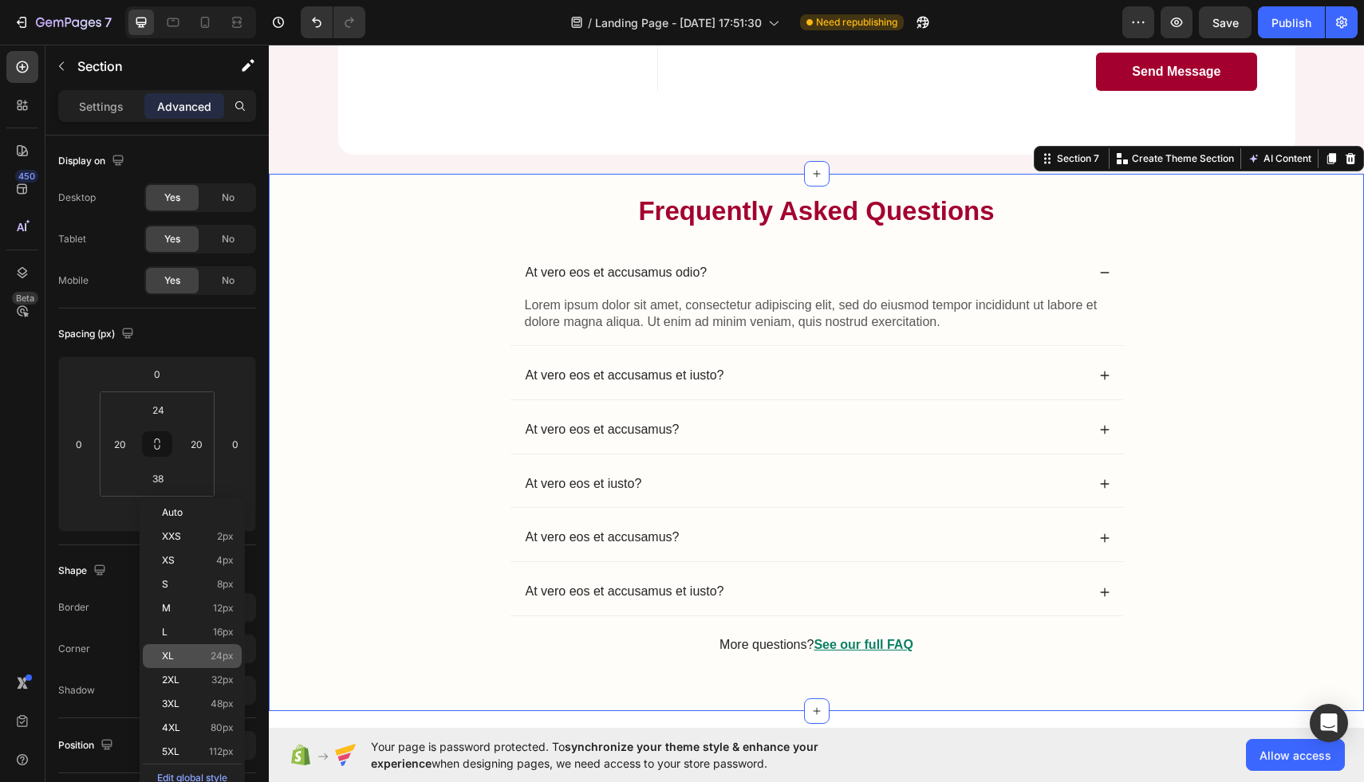
click at [226, 650] on div "XL 24px" at bounding box center [192, 656] width 99 height 24
type input "24"
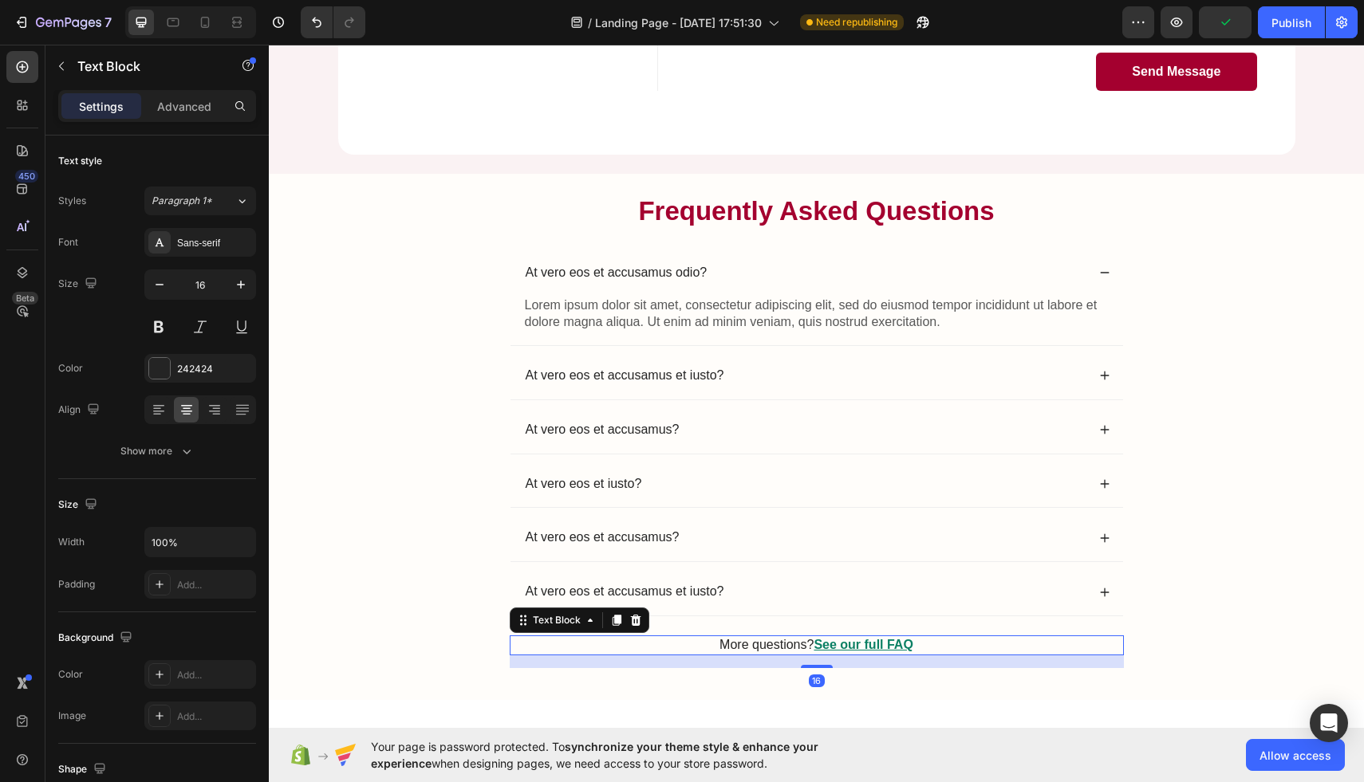
click at [944, 642] on p "More questions? See our full FAQ" at bounding box center [816, 645] width 611 height 17
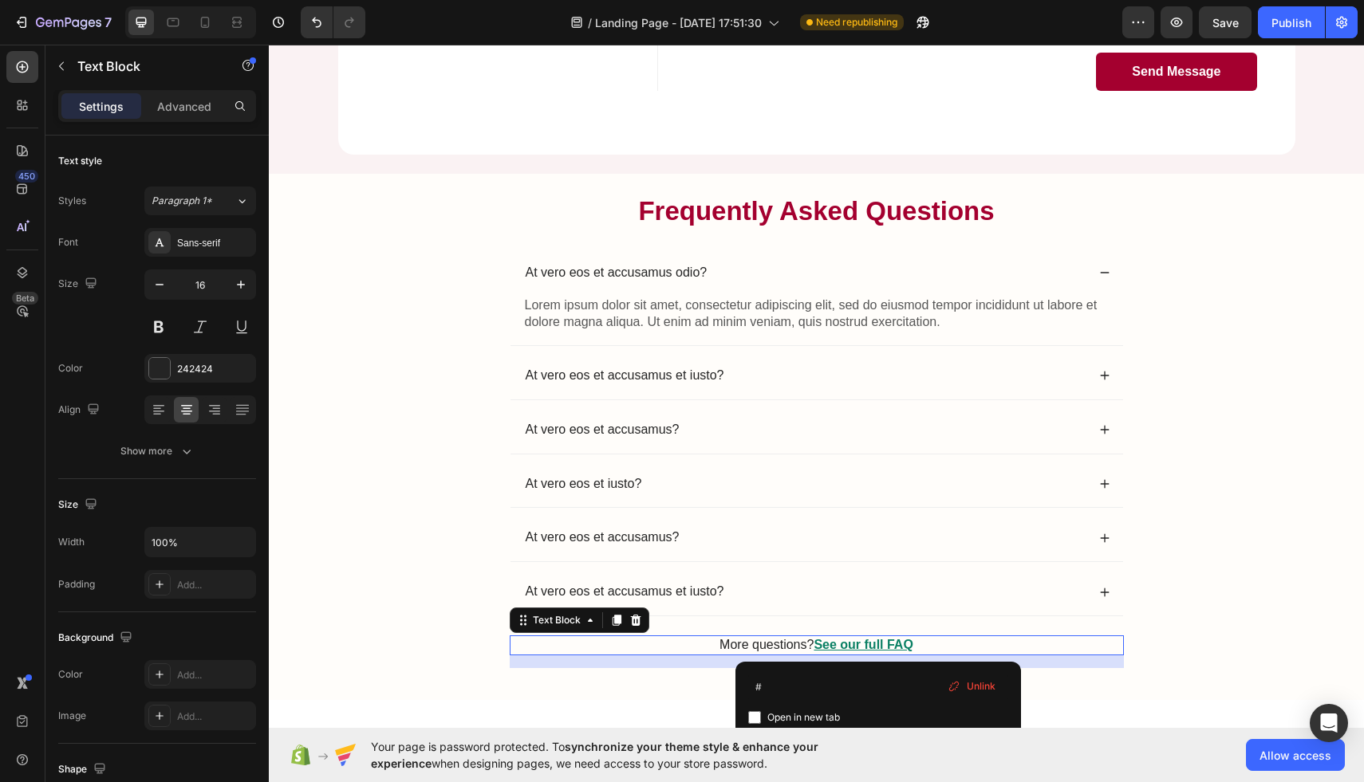
click at [879, 644] on u "See our full FAQ" at bounding box center [862, 645] width 99 height 14
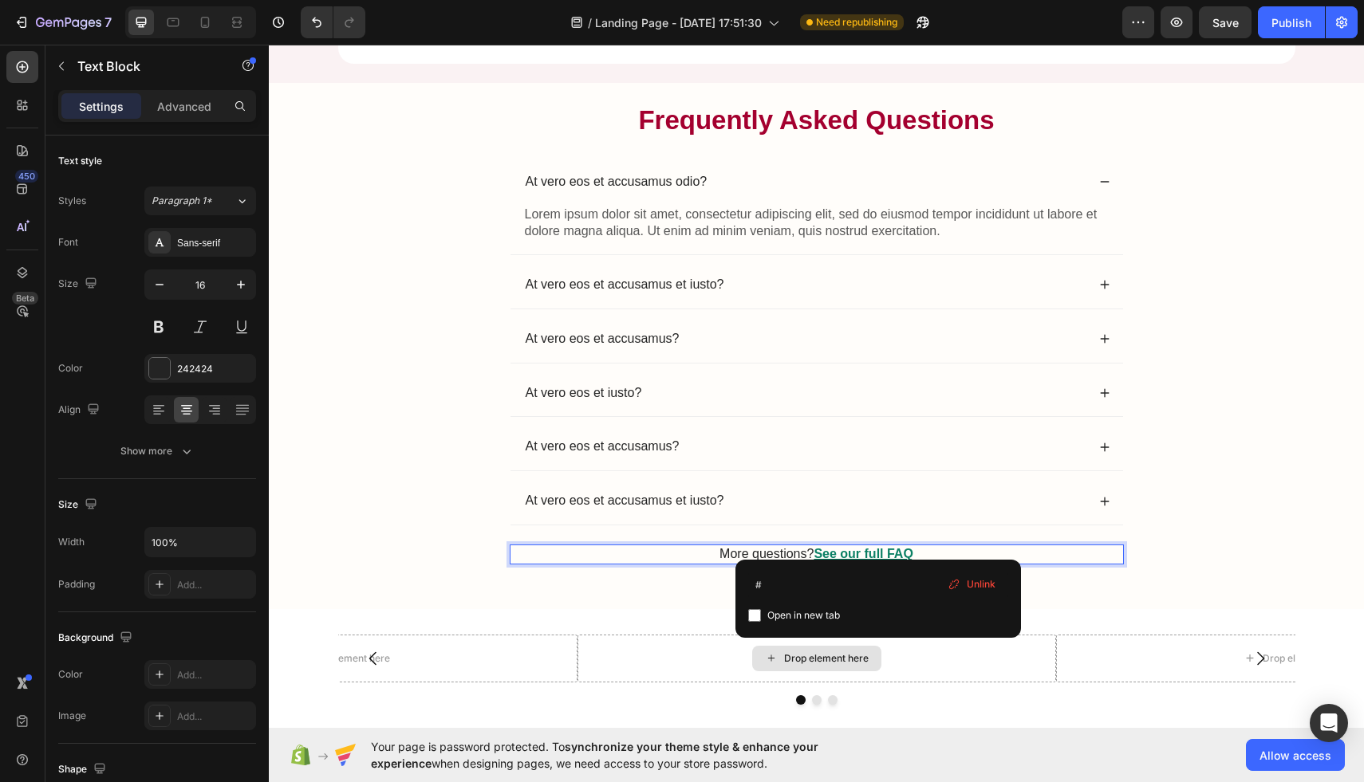
scroll to position [4159, 0]
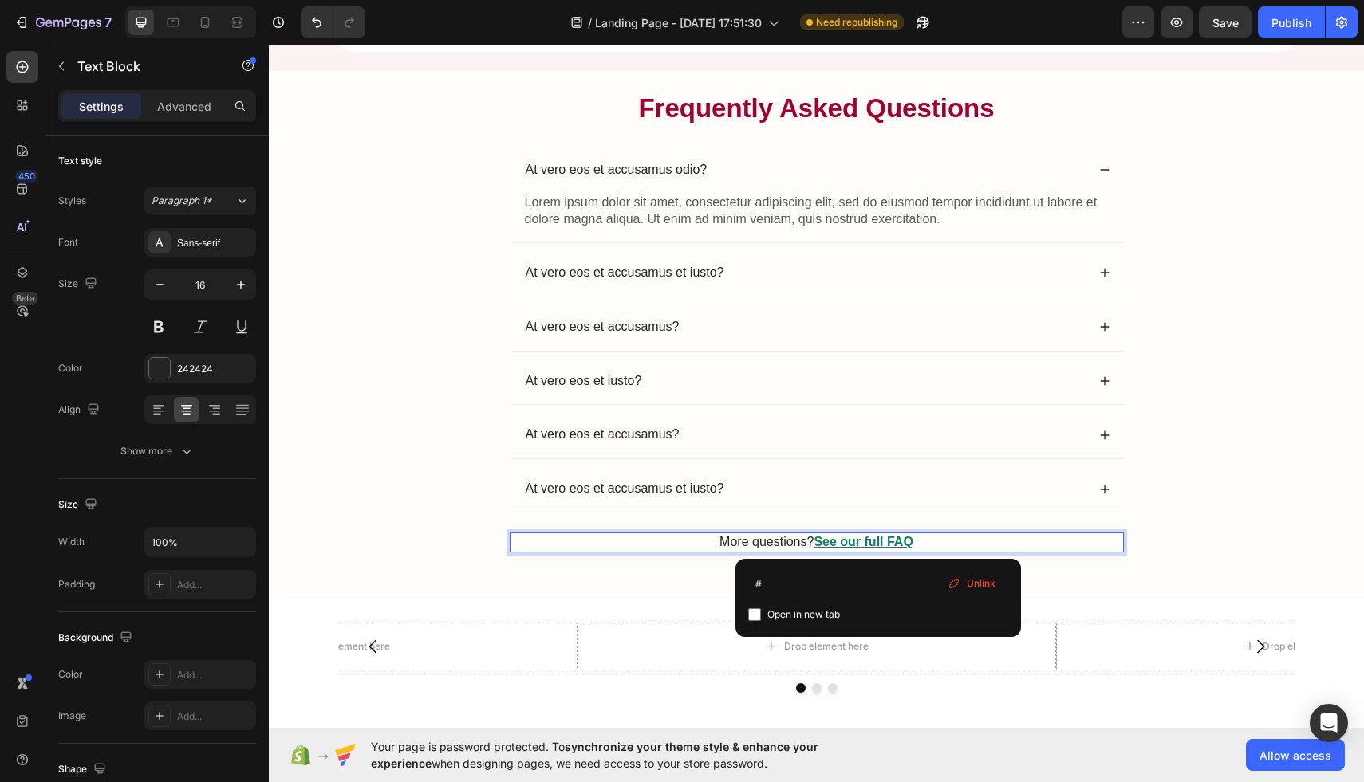
click at [811, 617] on span "Open in new tab" at bounding box center [803, 614] width 73 height 19
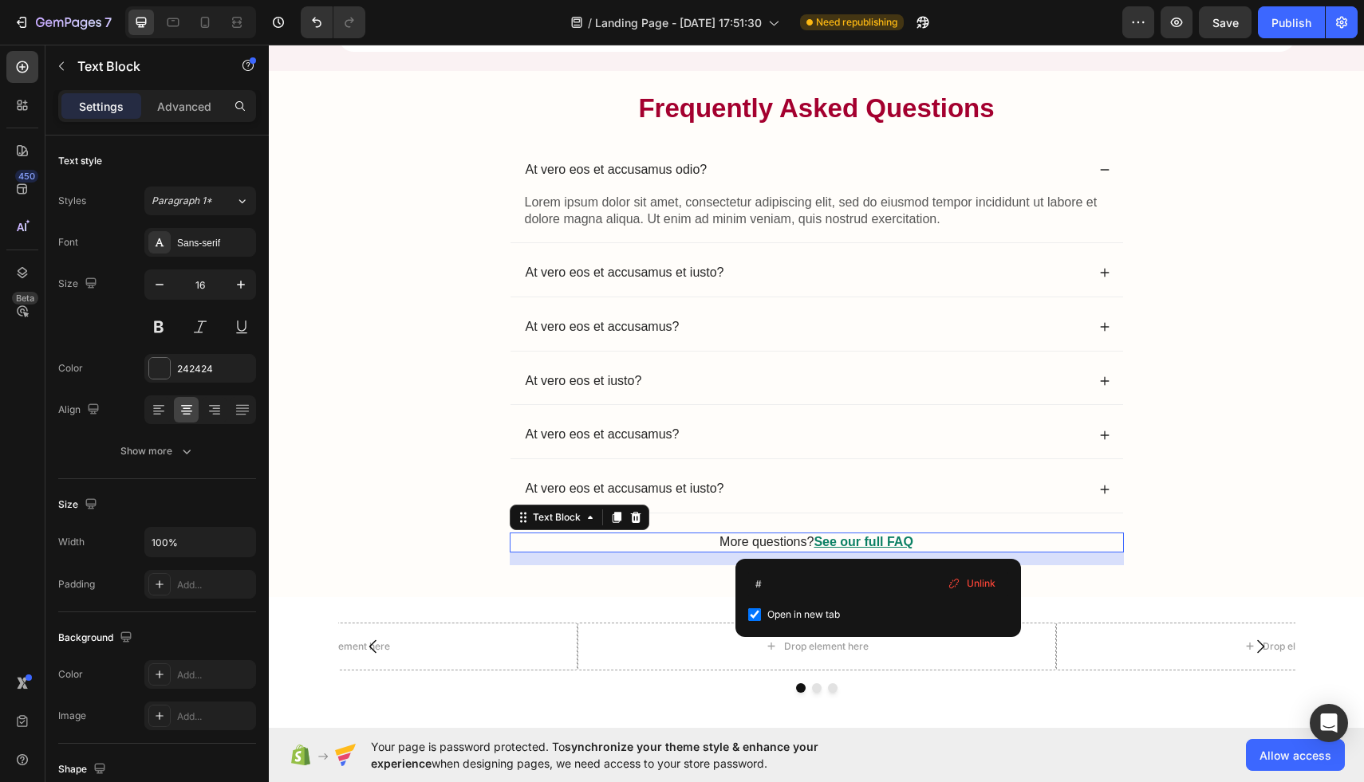
click at [811, 617] on span "Open in new tab" at bounding box center [803, 614] width 73 height 19
checkbox input "false"
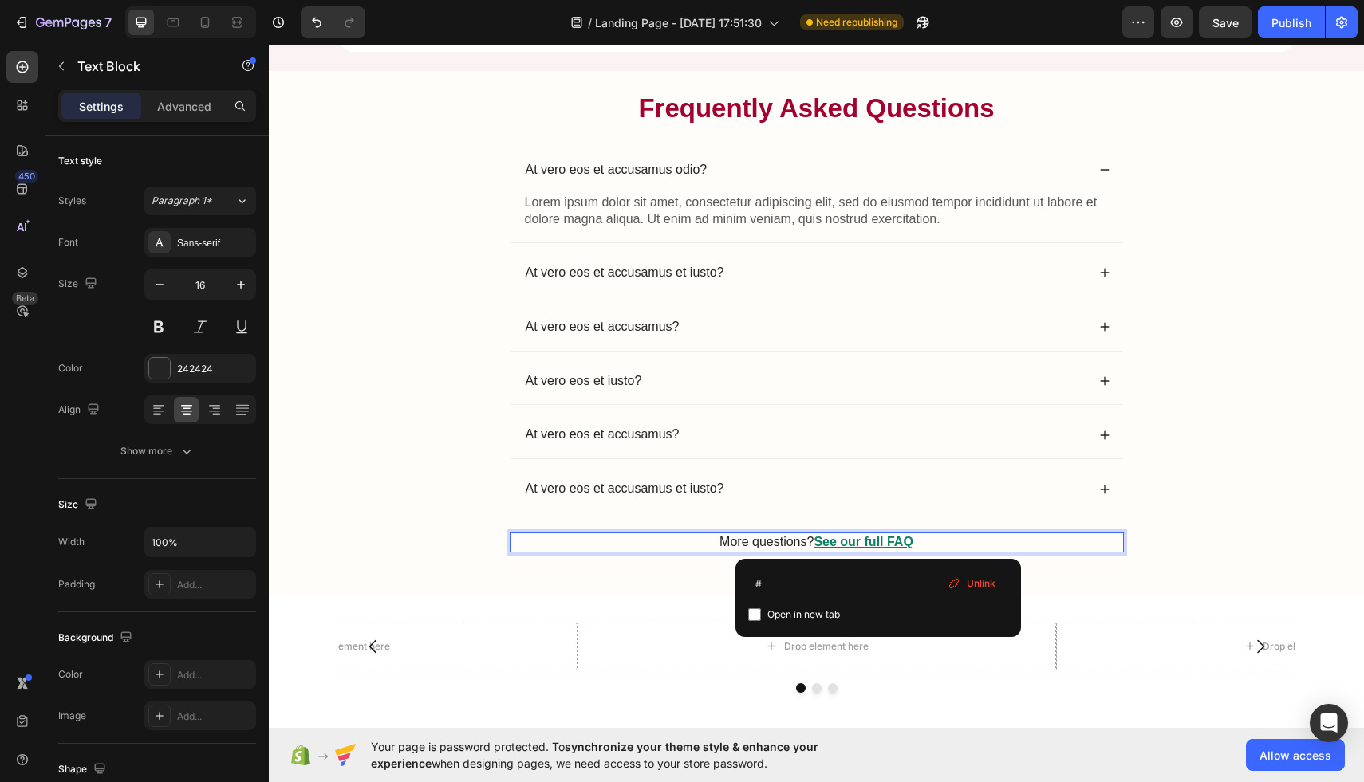
click at [935, 544] on p "More questions? See our full FAQ ⁠⁠⁠⁠⁠⁠⁠" at bounding box center [816, 542] width 611 height 17
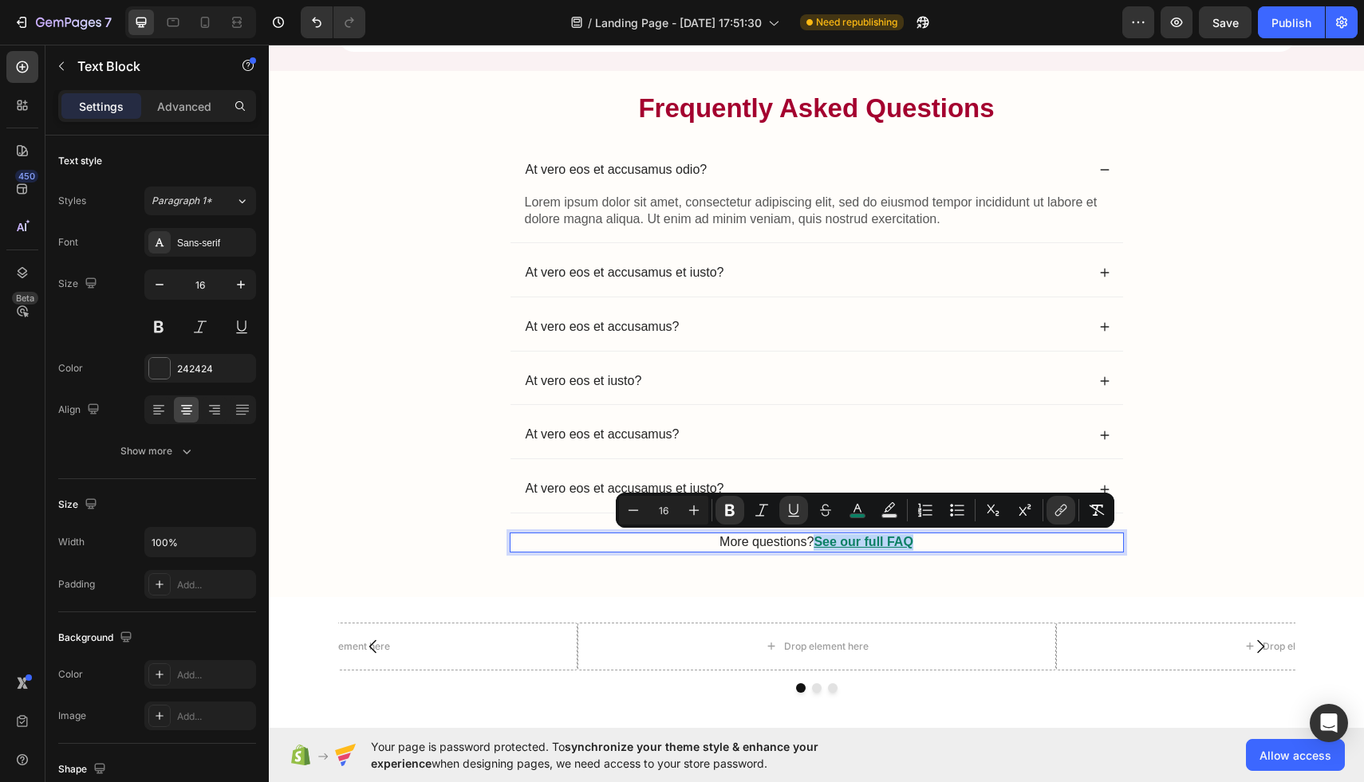
drag, startPoint x: 935, startPoint y: 544, endPoint x: 821, endPoint y: 545, distance: 114.0
click at [821, 545] on p "More questions? See our full FAQ" at bounding box center [816, 542] width 611 height 17
click at [1049, 494] on div "Minus 16 Plus Bold Italic Underline Strikethrough color Text Background Color N…" at bounding box center [865, 510] width 498 height 35
click at [1052, 502] on button "link" at bounding box center [1060, 510] width 29 height 29
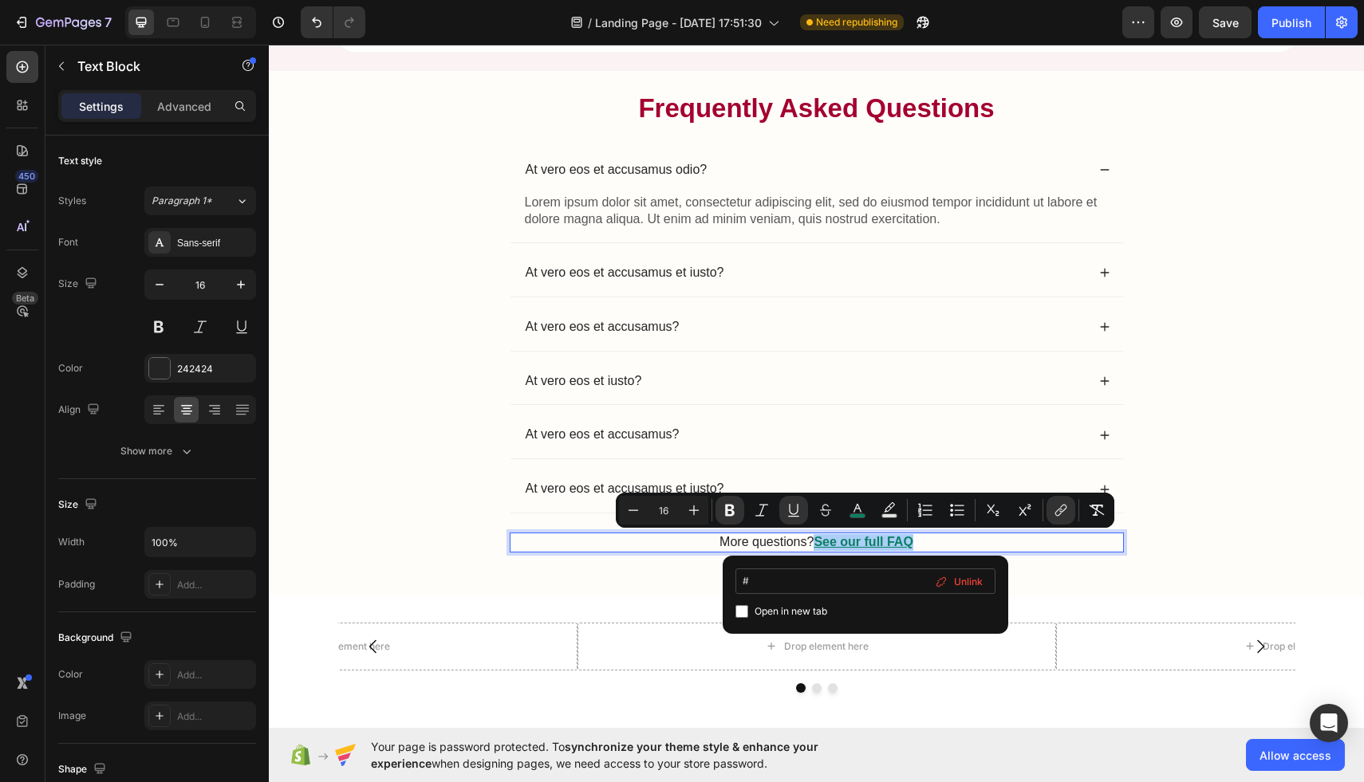
click at [790, 589] on input "#" at bounding box center [865, 582] width 260 height 26
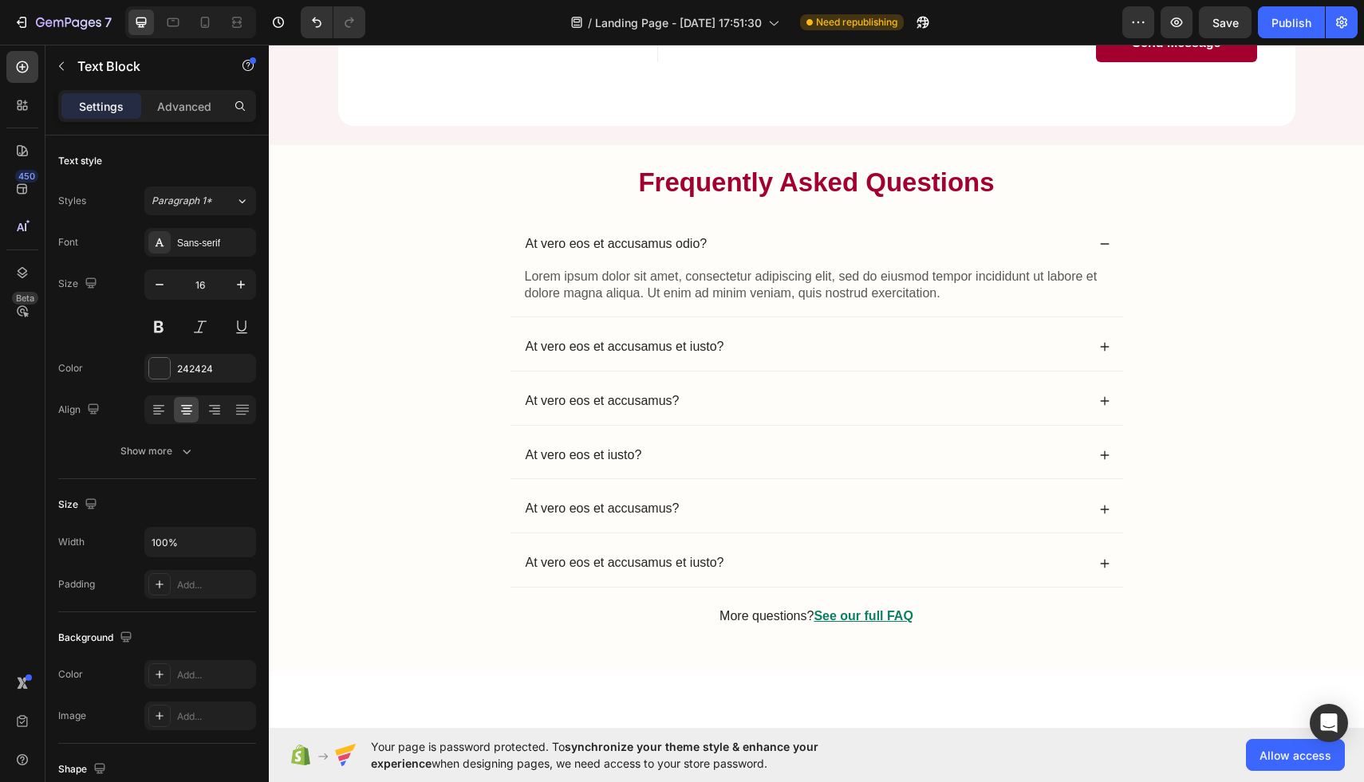
scroll to position [4391, 0]
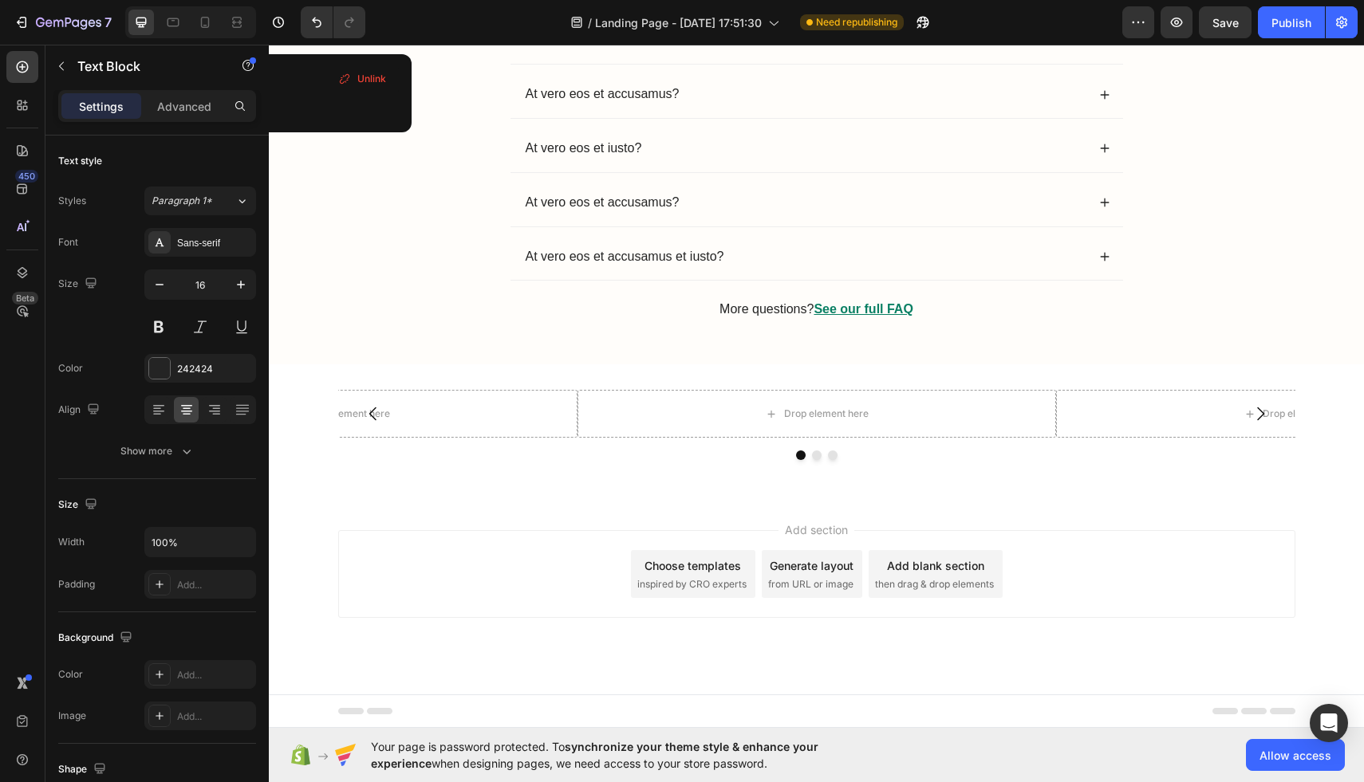
click at [948, 312] on p "More questions? See our full FAQ" at bounding box center [816, 309] width 611 height 17
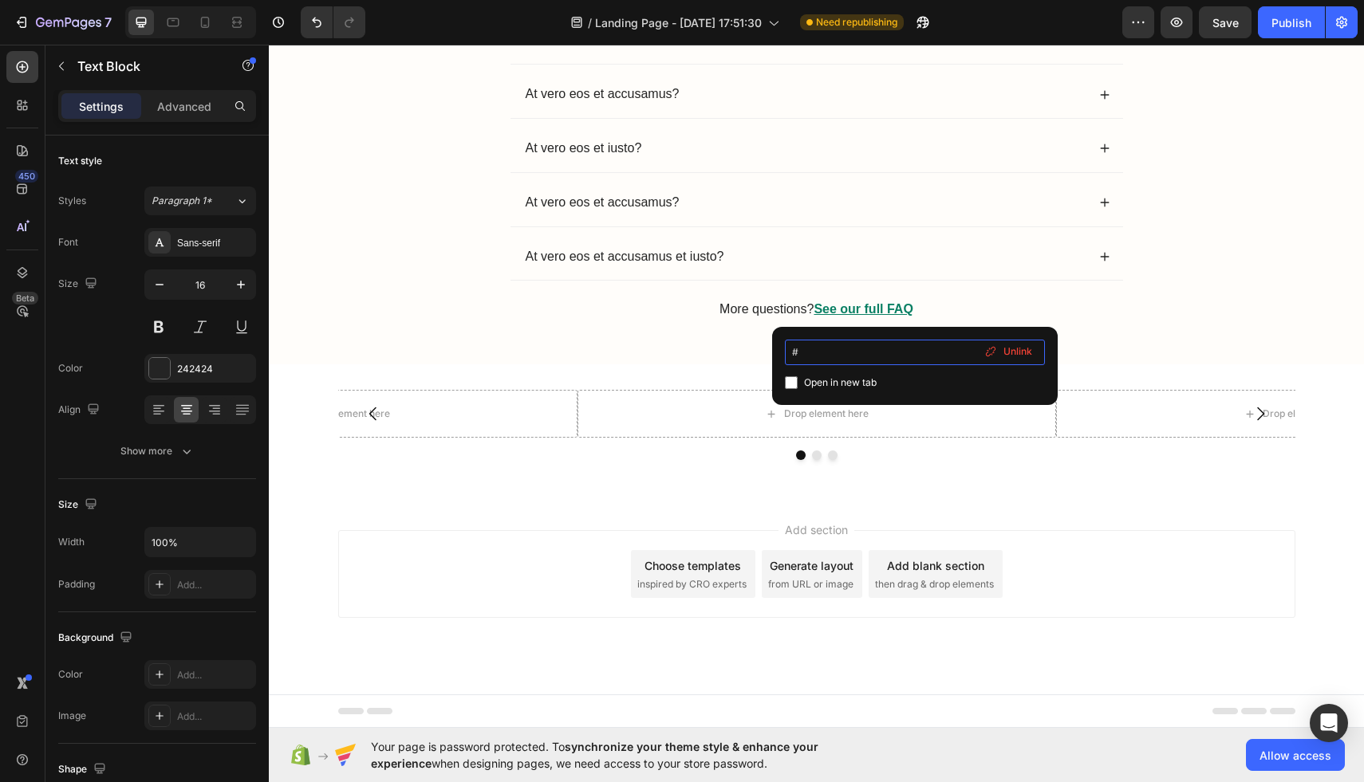
click at [824, 352] on input "#" at bounding box center [915, 353] width 260 height 26
type input "#section6"
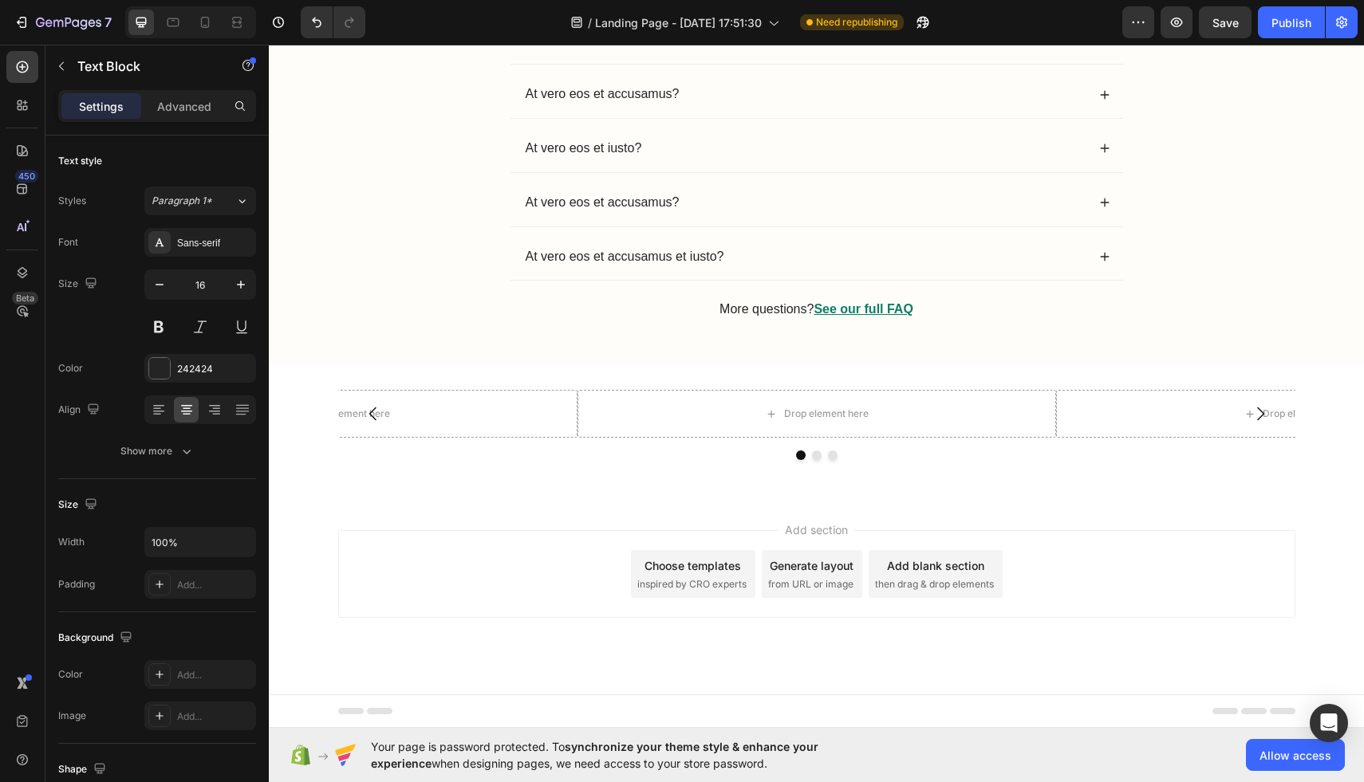
click at [860, 313] on u "See our full FAQ" at bounding box center [862, 309] width 99 height 14
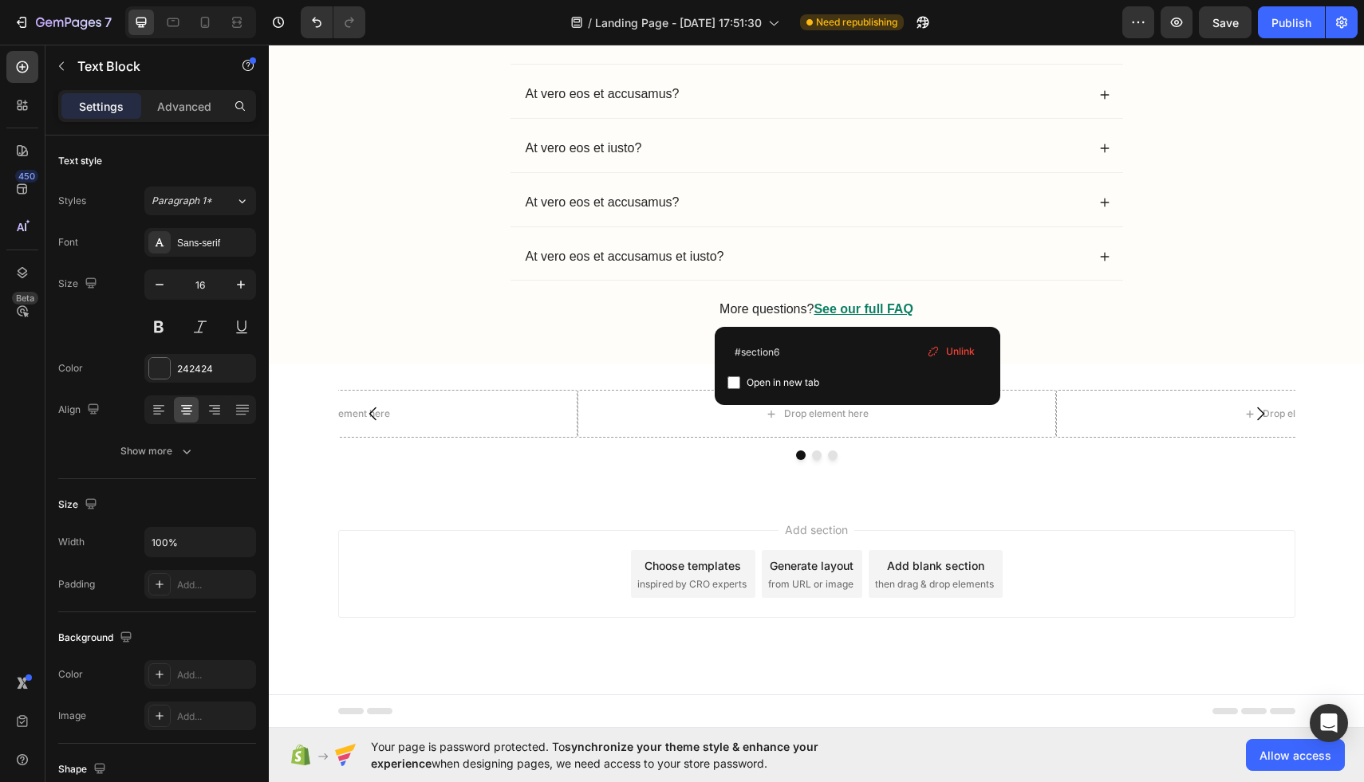
click at [867, 308] on u "See our full FAQ" at bounding box center [862, 309] width 99 height 14
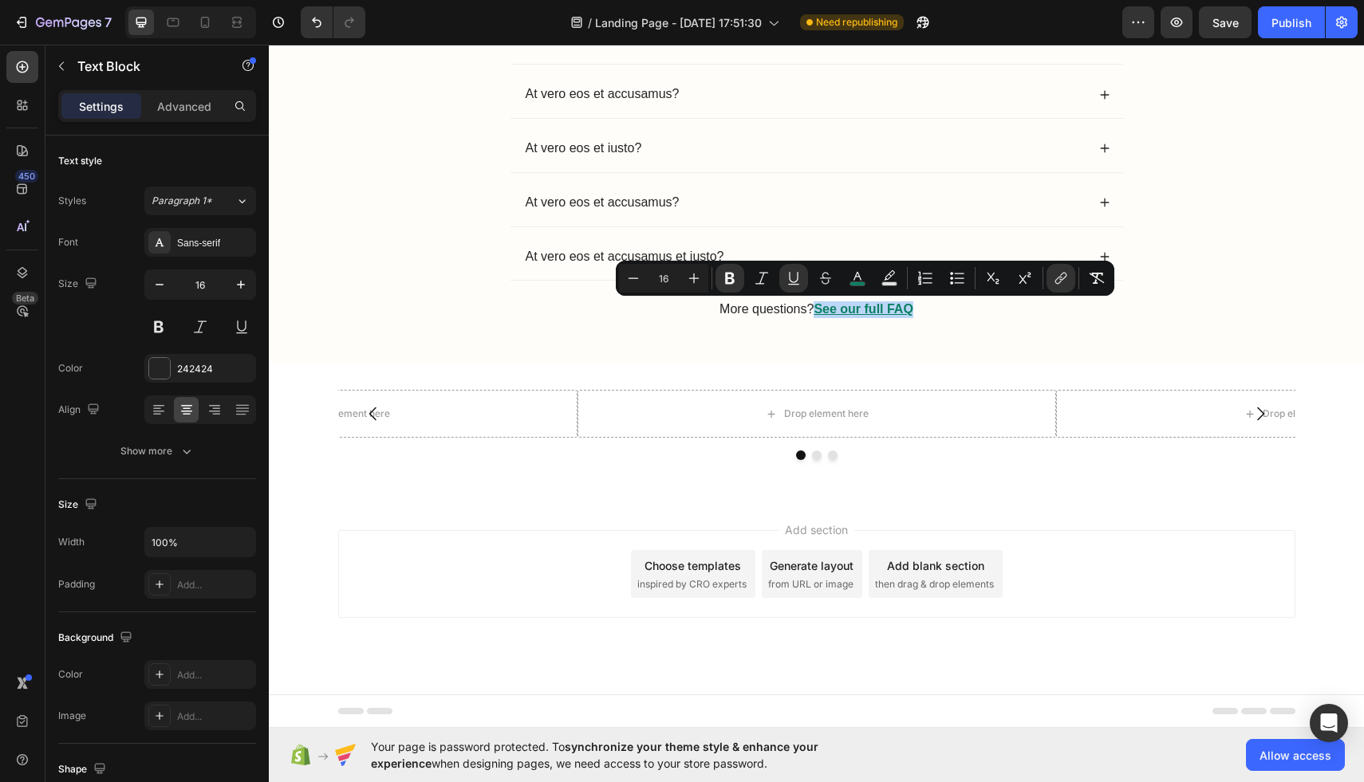
drag, startPoint x: 817, startPoint y: 312, endPoint x: 911, endPoint y: 308, distance: 94.2
click at [911, 308] on u "See our full FAQ" at bounding box center [862, 309] width 99 height 14
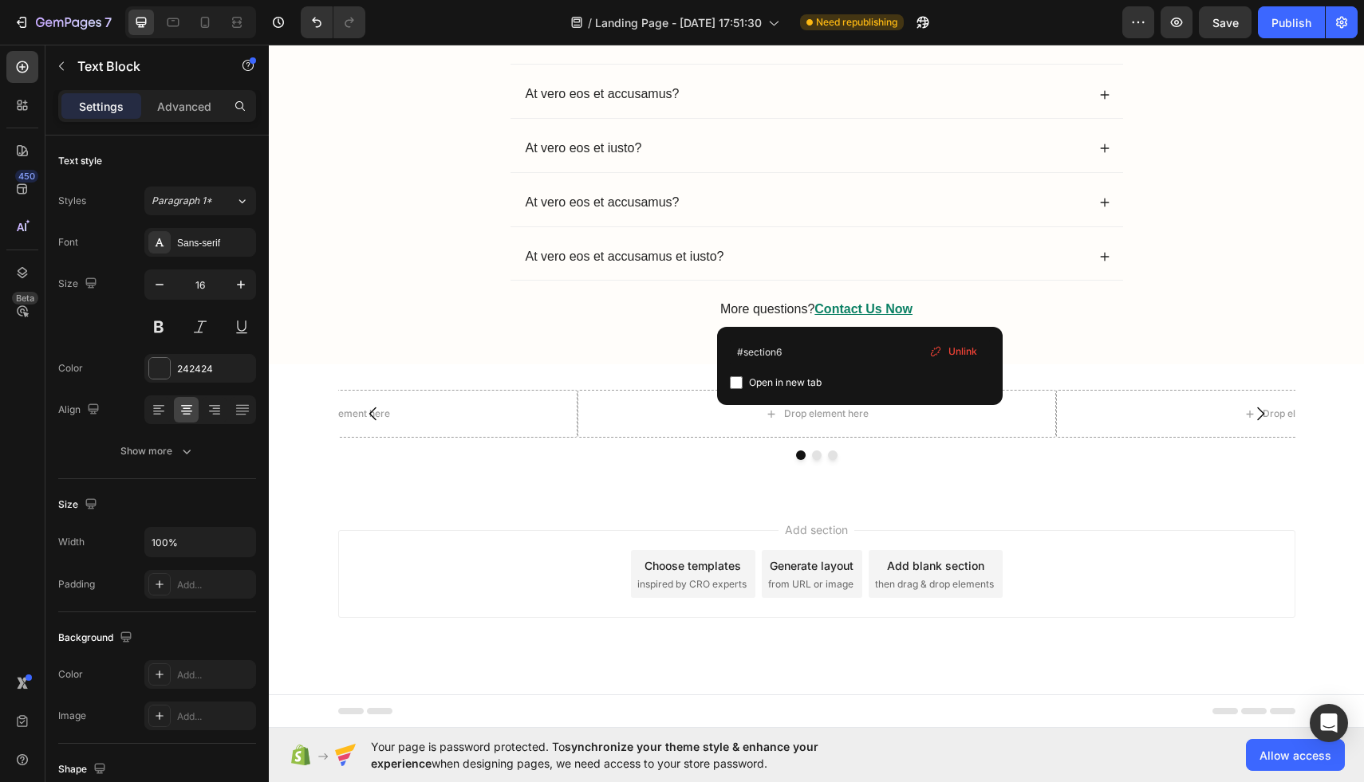
click at [857, 313] on u "Contact Us Now" at bounding box center [863, 309] width 98 height 14
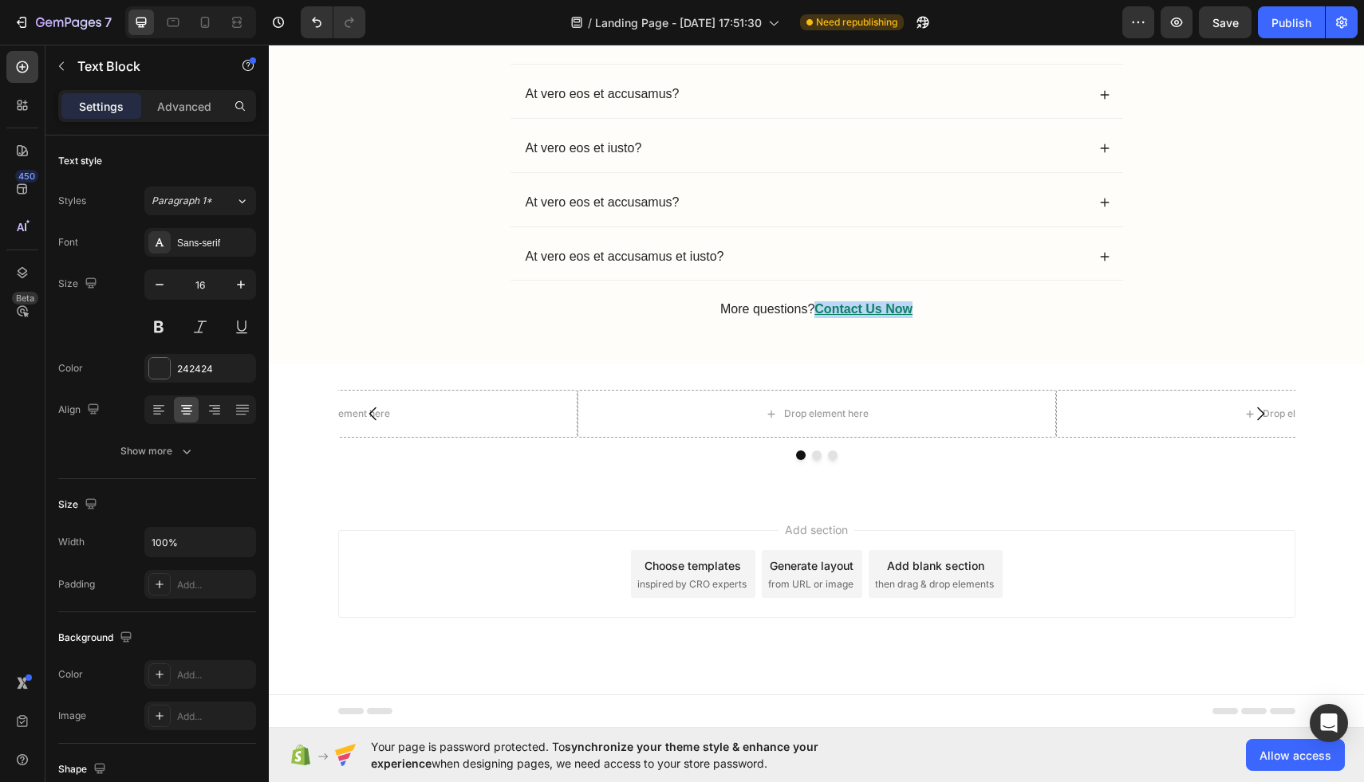
drag, startPoint x: 817, startPoint y: 313, endPoint x: 918, endPoint y: 311, distance: 100.5
click at [918, 311] on p "More questions? Contact Us Now" at bounding box center [816, 309] width 611 height 17
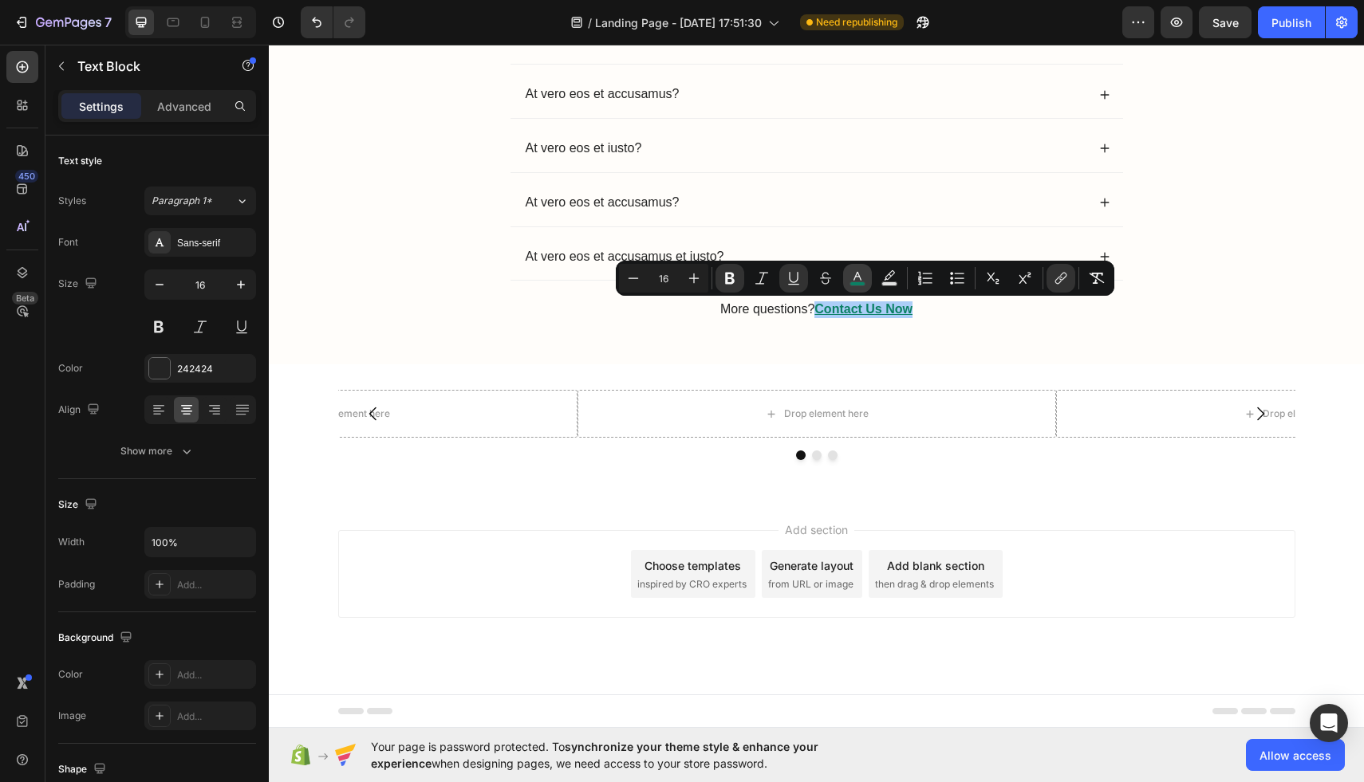
click at [852, 279] on icon "Editor contextual toolbar" at bounding box center [857, 278] width 16 height 16
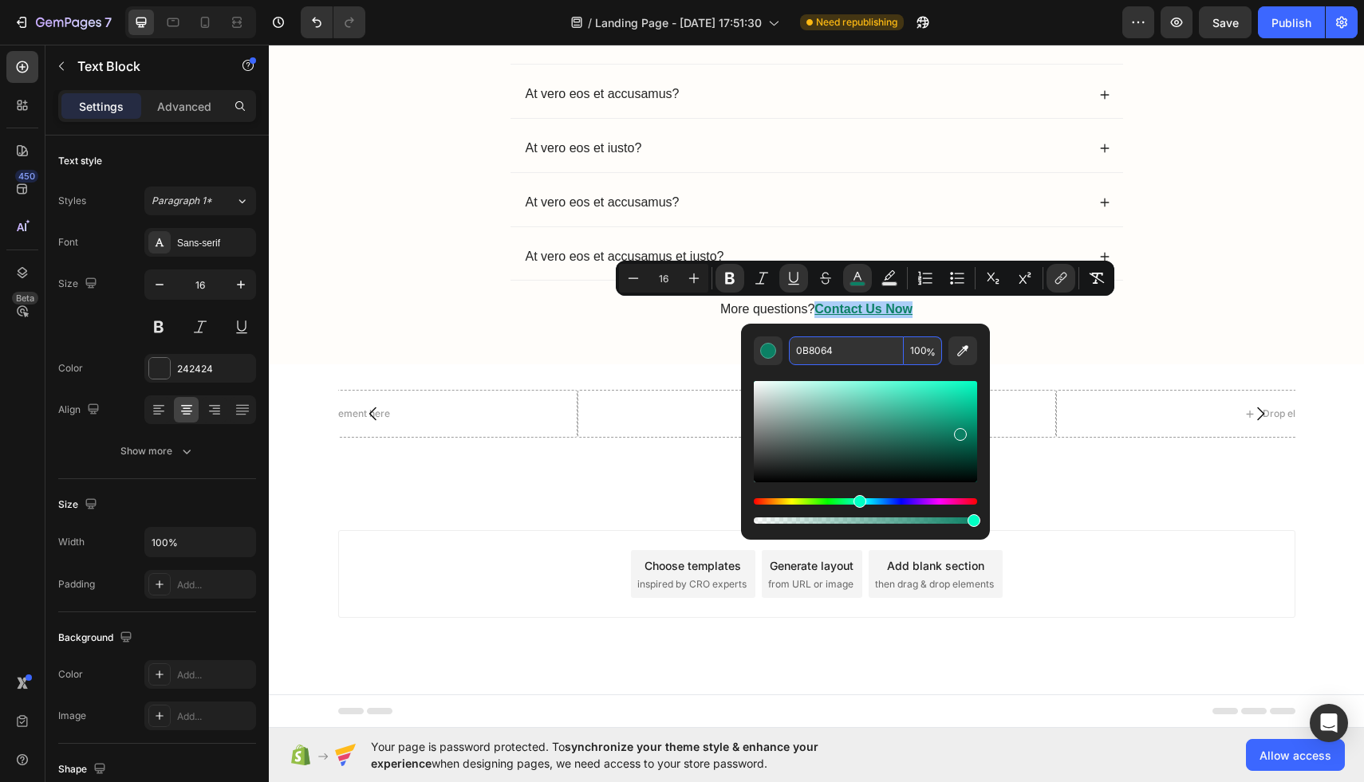
click at [829, 341] on input "0B8064" at bounding box center [846, 351] width 115 height 29
paste input "A4002"
type input "A4002"
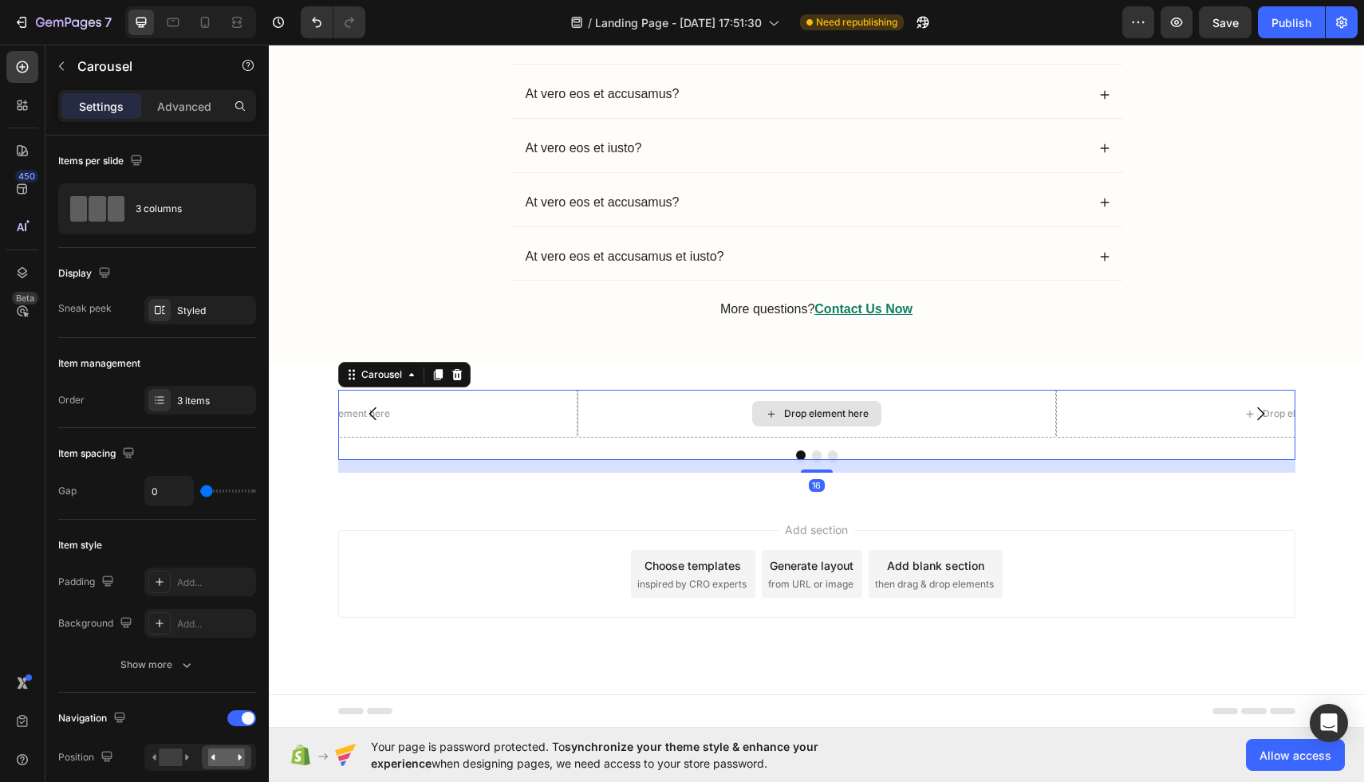
click at [695, 400] on div "Drop element here" at bounding box center [816, 414] width 478 height 48
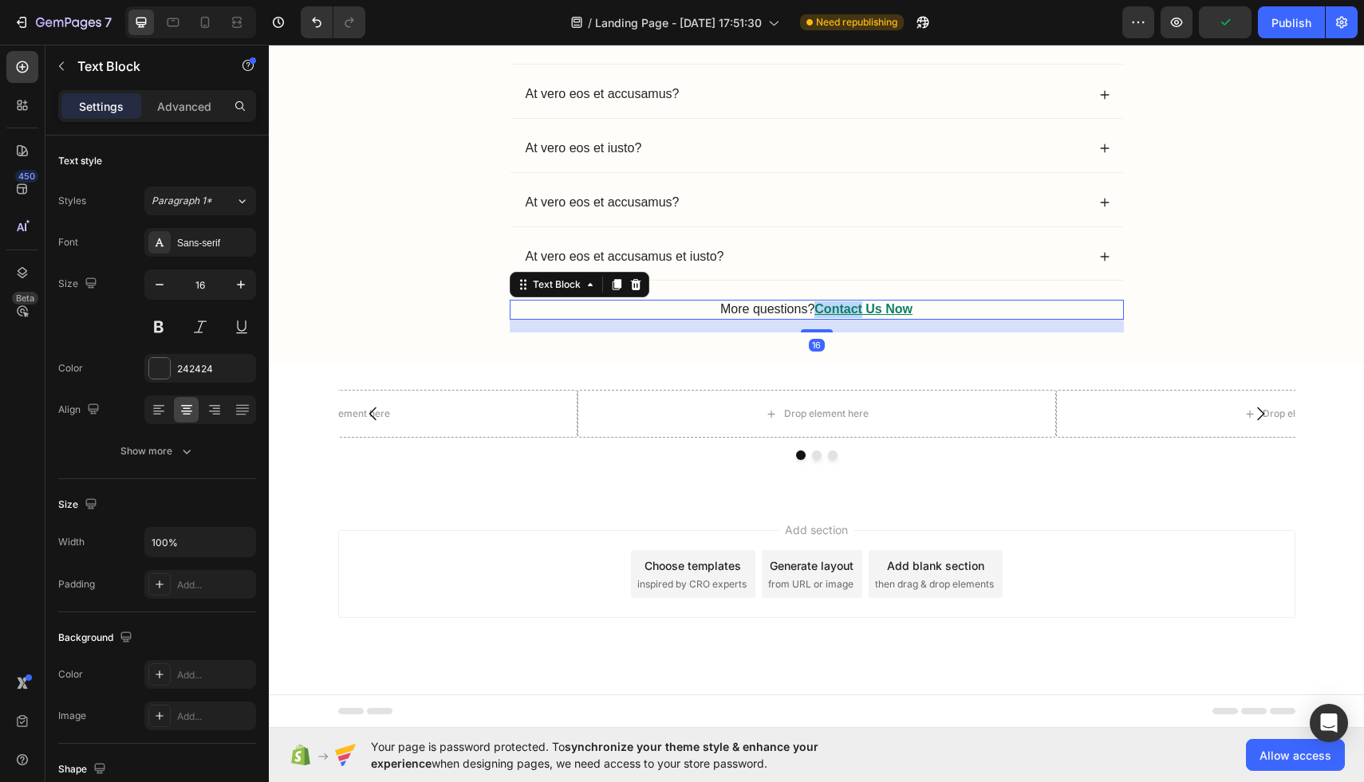
click at [821, 310] on u "Contact Us Now" at bounding box center [863, 309] width 98 height 14
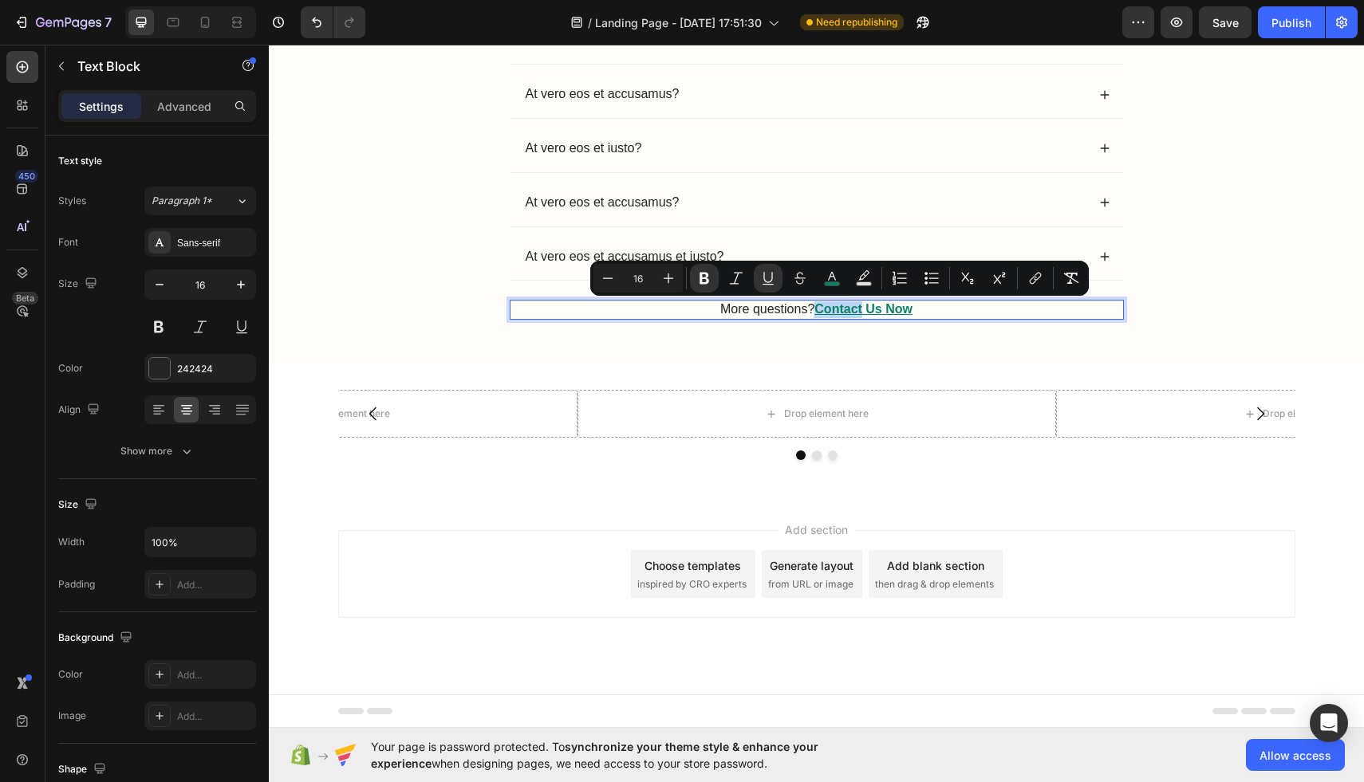
click at [821, 309] on u "Contact Us Now" at bounding box center [863, 309] width 98 height 14
click at [819, 309] on u "Contact Us Now" at bounding box center [863, 309] width 98 height 14
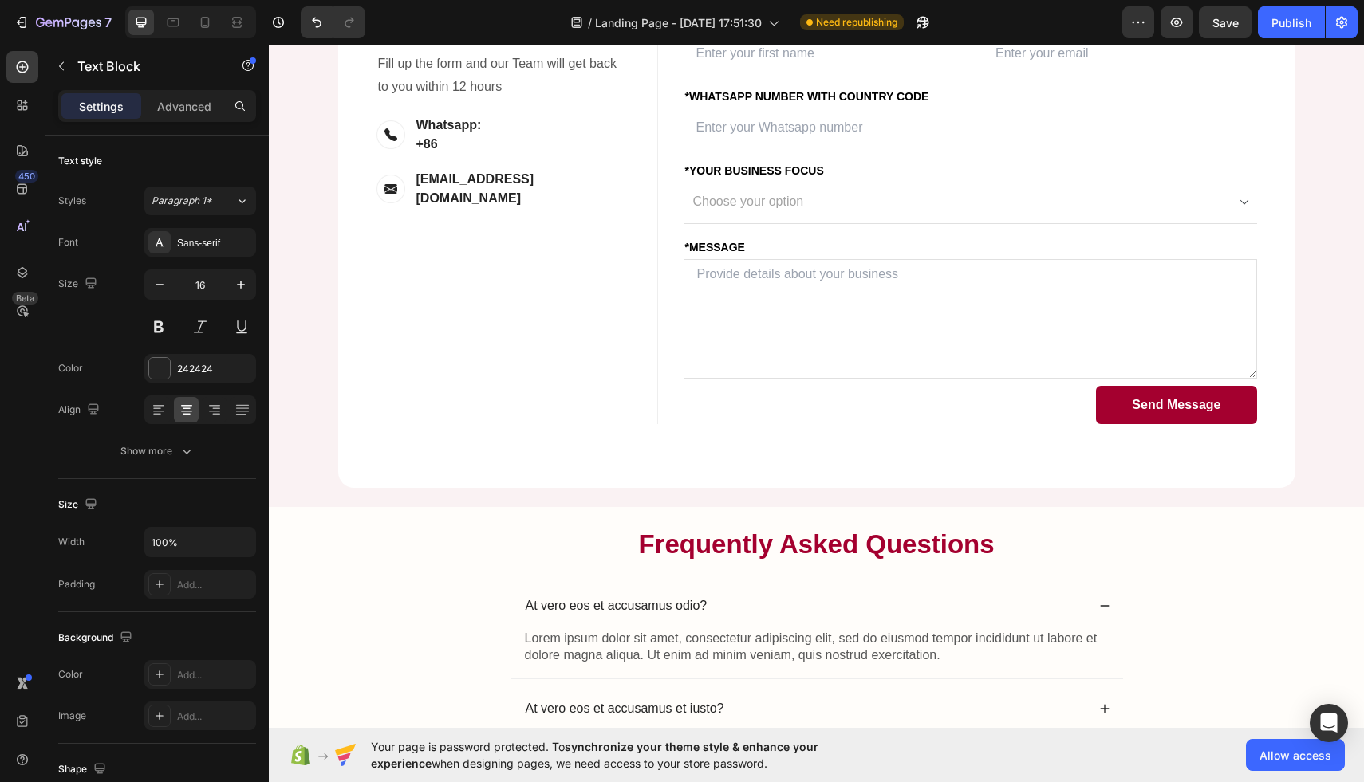
scroll to position [3702, 0]
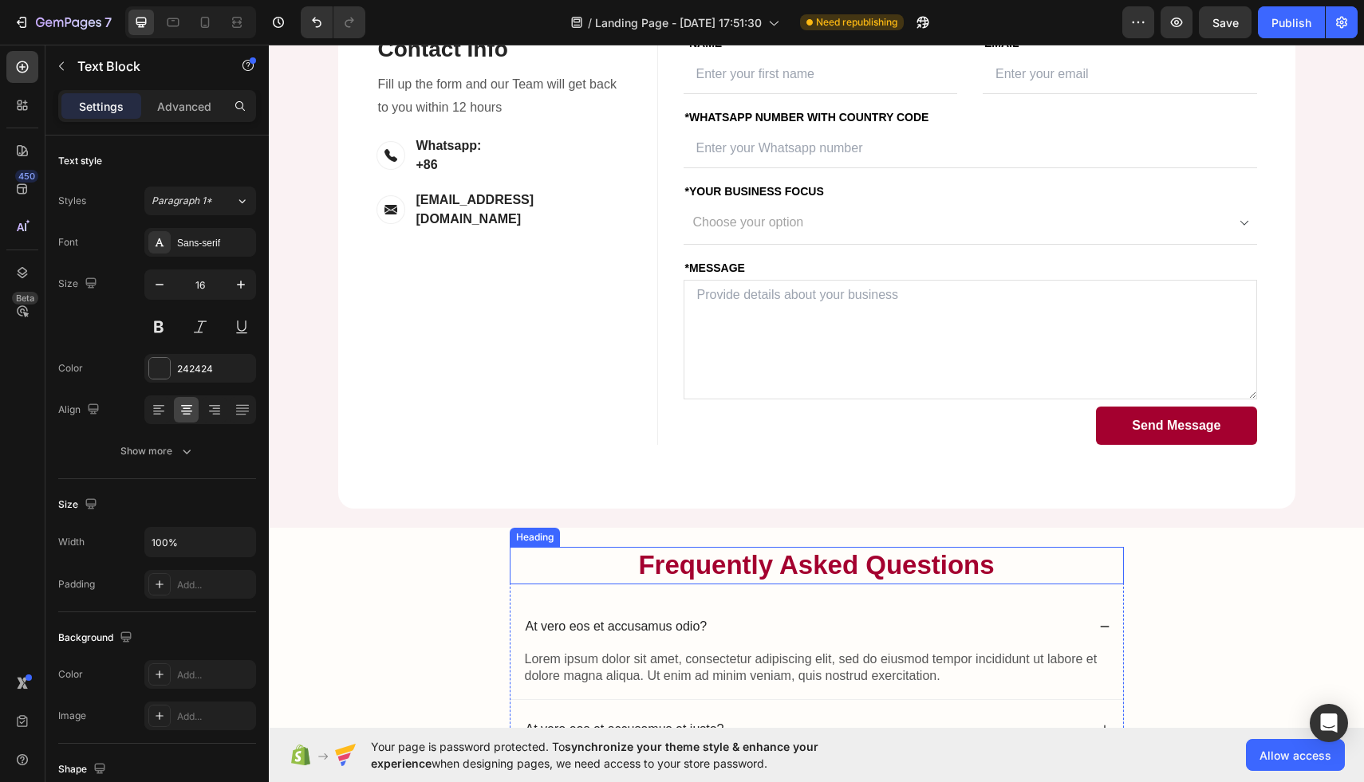
click at [761, 574] on h2 "Frequently Asked Questions" at bounding box center [817, 565] width 614 height 37
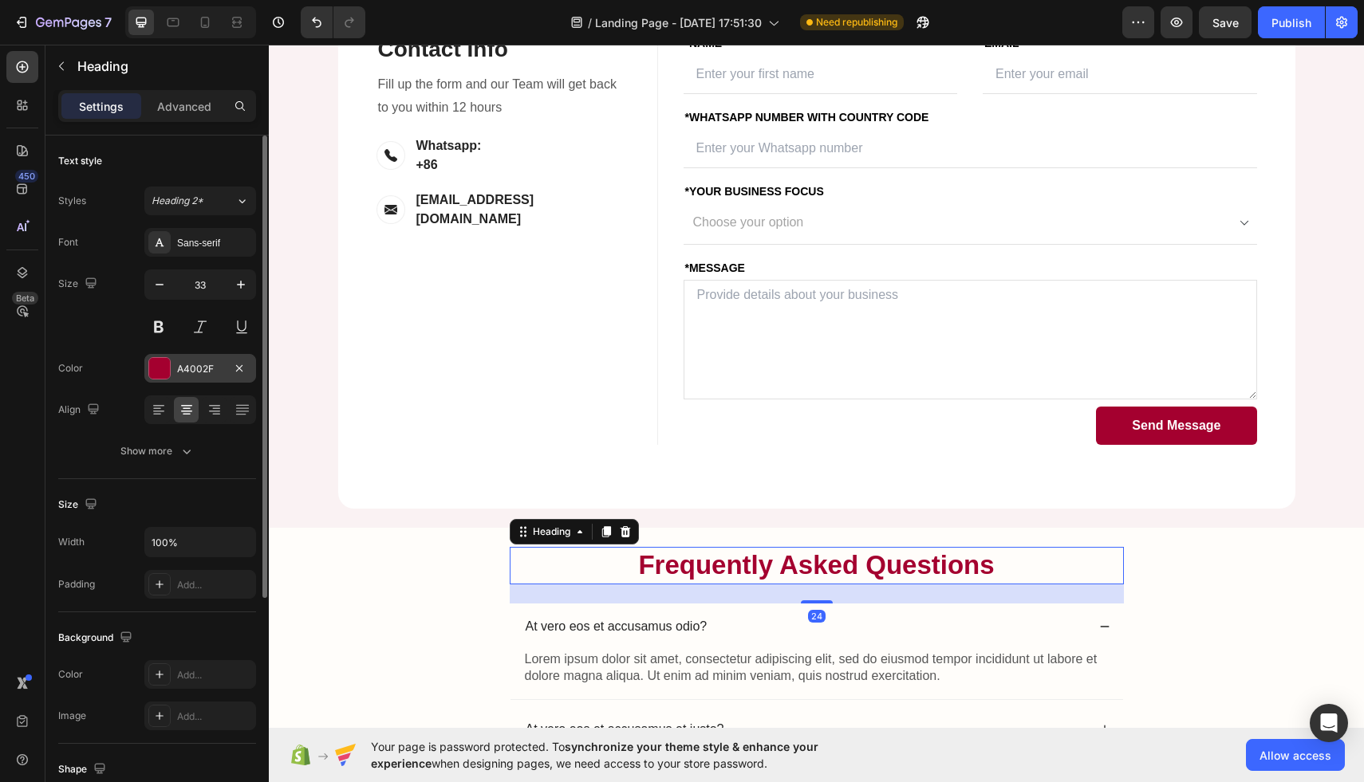
click at [189, 372] on div "A4002F" at bounding box center [200, 369] width 46 height 14
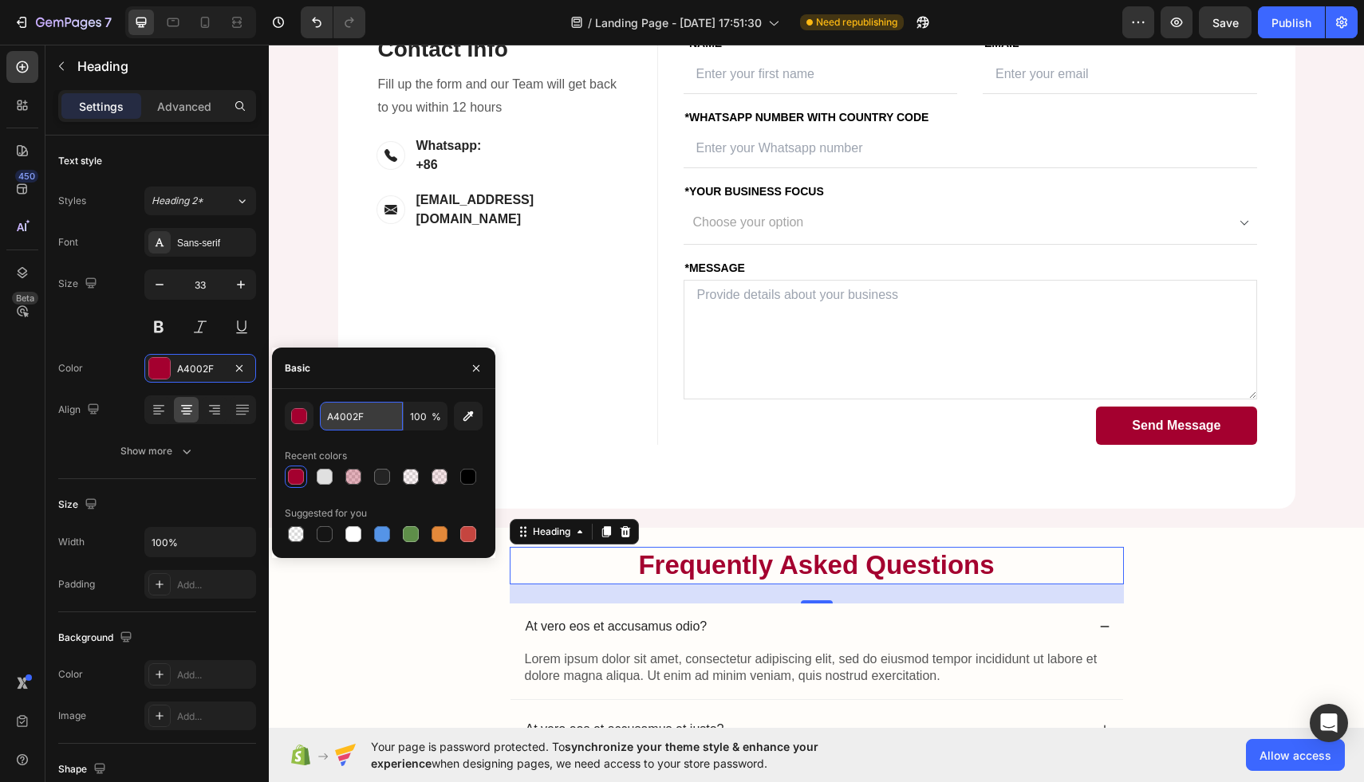
click at [367, 411] on input "A4002F" at bounding box center [361, 416] width 83 height 29
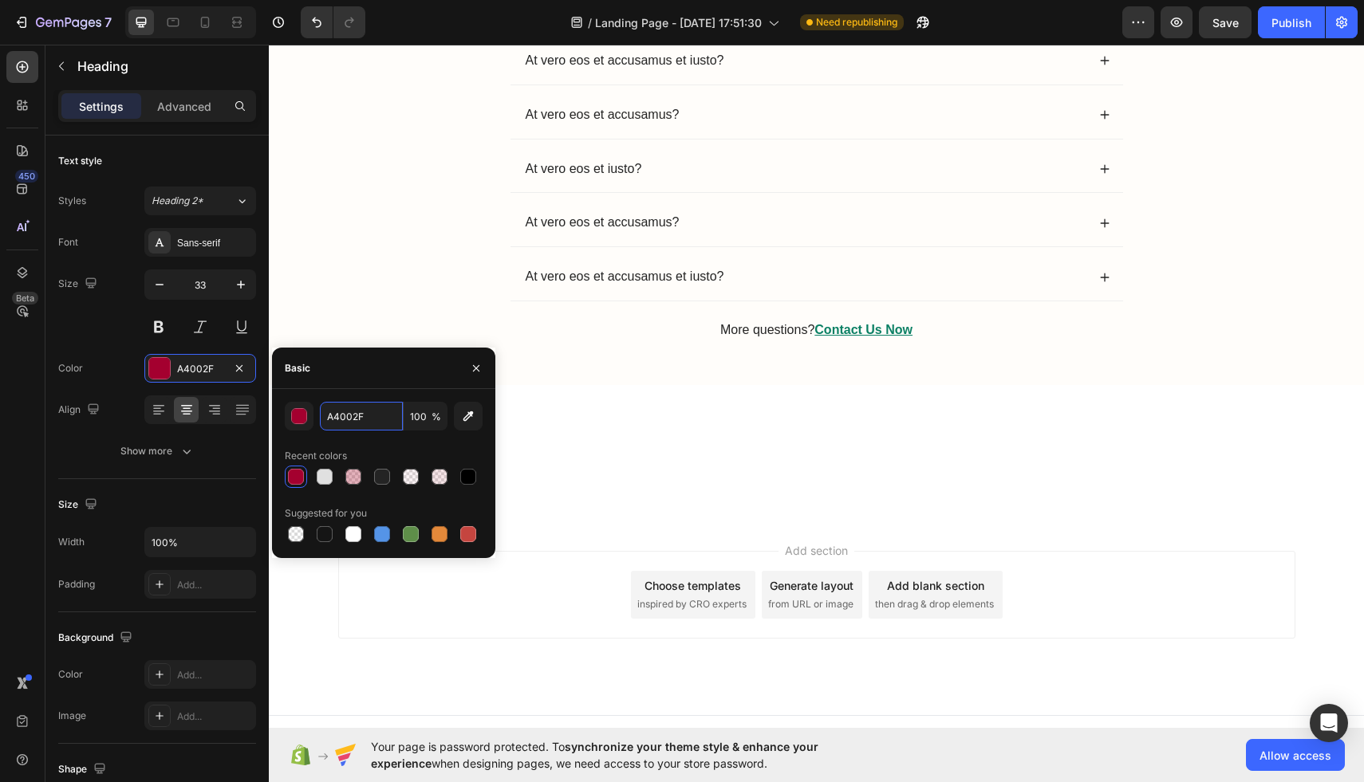
scroll to position [4391, 0]
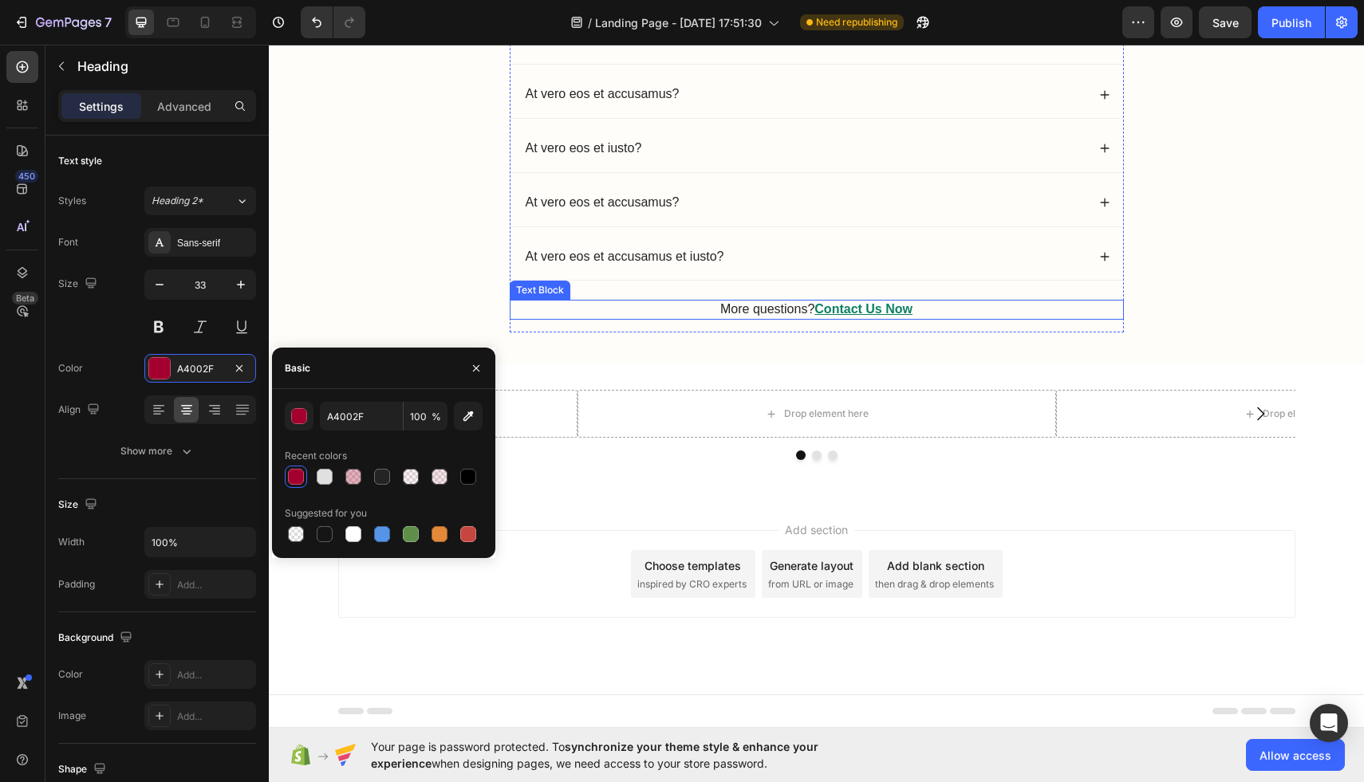
click at [914, 309] on p "More questions? Contact Us Now" at bounding box center [816, 309] width 611 height 17
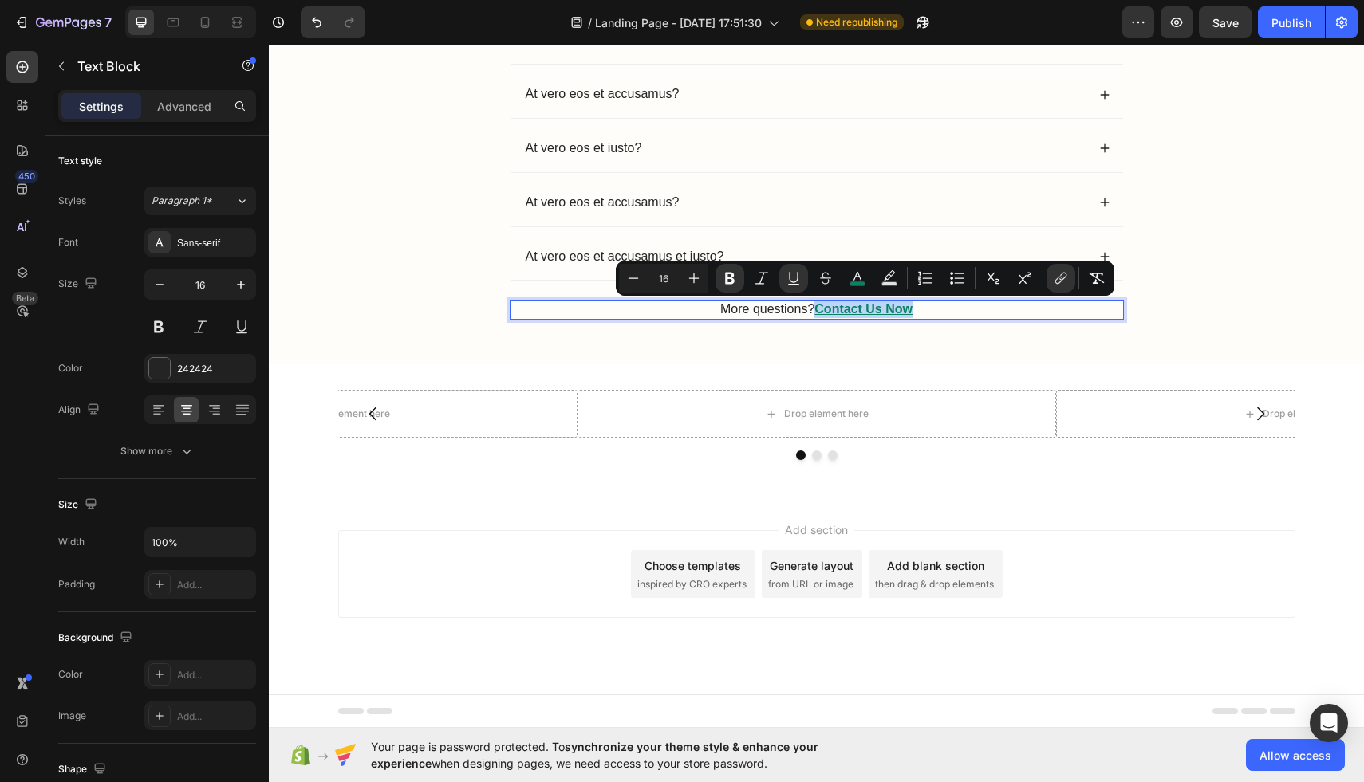
drag, startPoint x: 919, startPoint y: 309, endPoint x: 818, endPoint y: 314, distance: 100.6
click at [818, 314] on p "More questions? Contact Us Now" at bounding box center [816, 309] width 611 height 17
click at [850, 274] on icon "Editor contextual toolbar" at bounding box center [857, 278] width 16 height 16
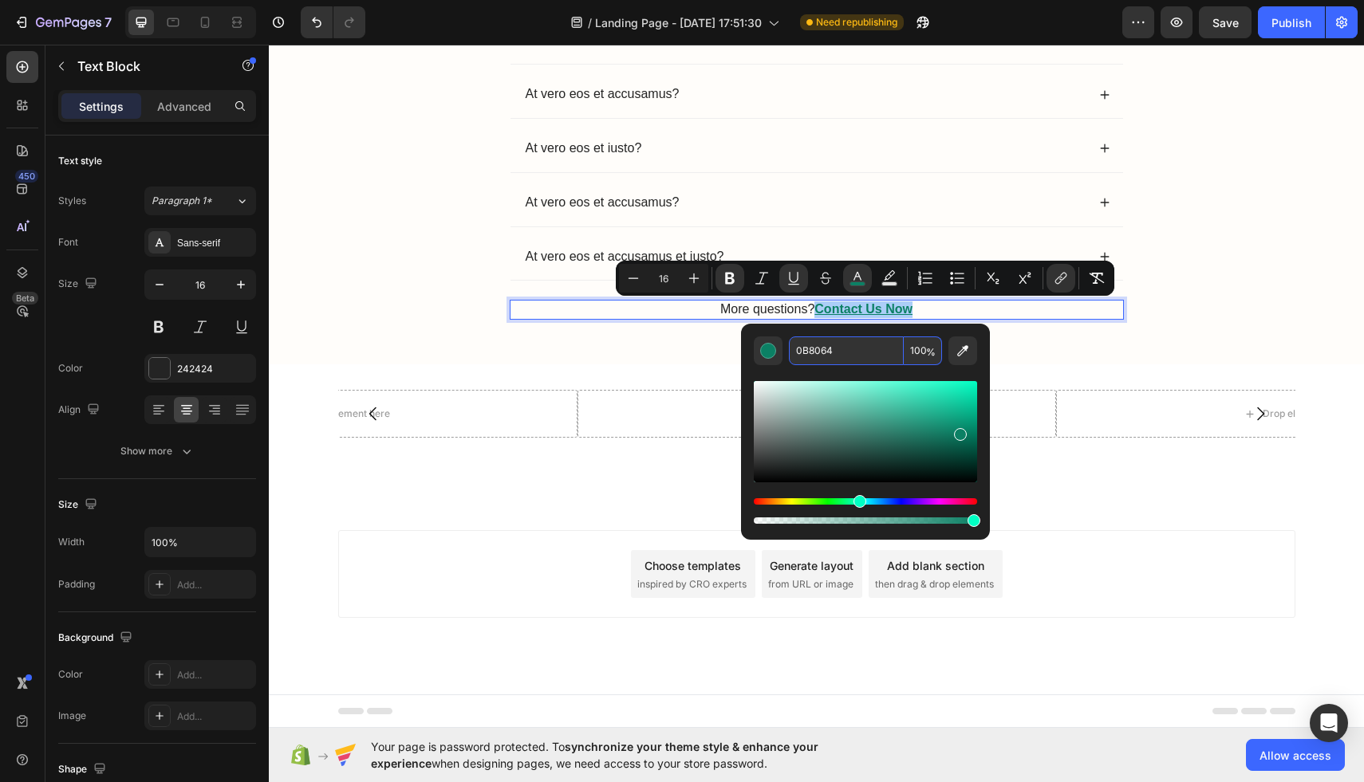
click at [808, 352] on input "0B8064" at bounding box center [846, 351] width 115 height 29
paste input "A4002F"
type input "A4002F"
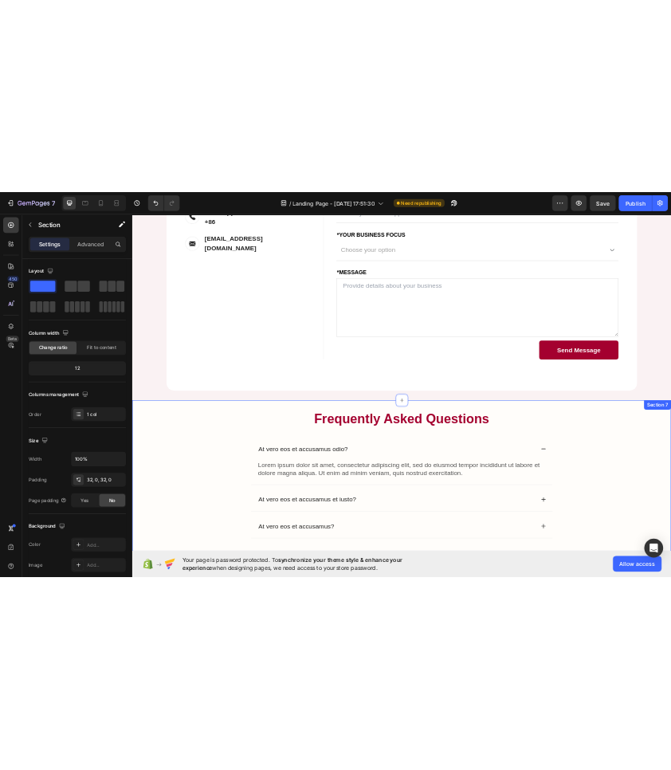
scroll to position [4077, 0]
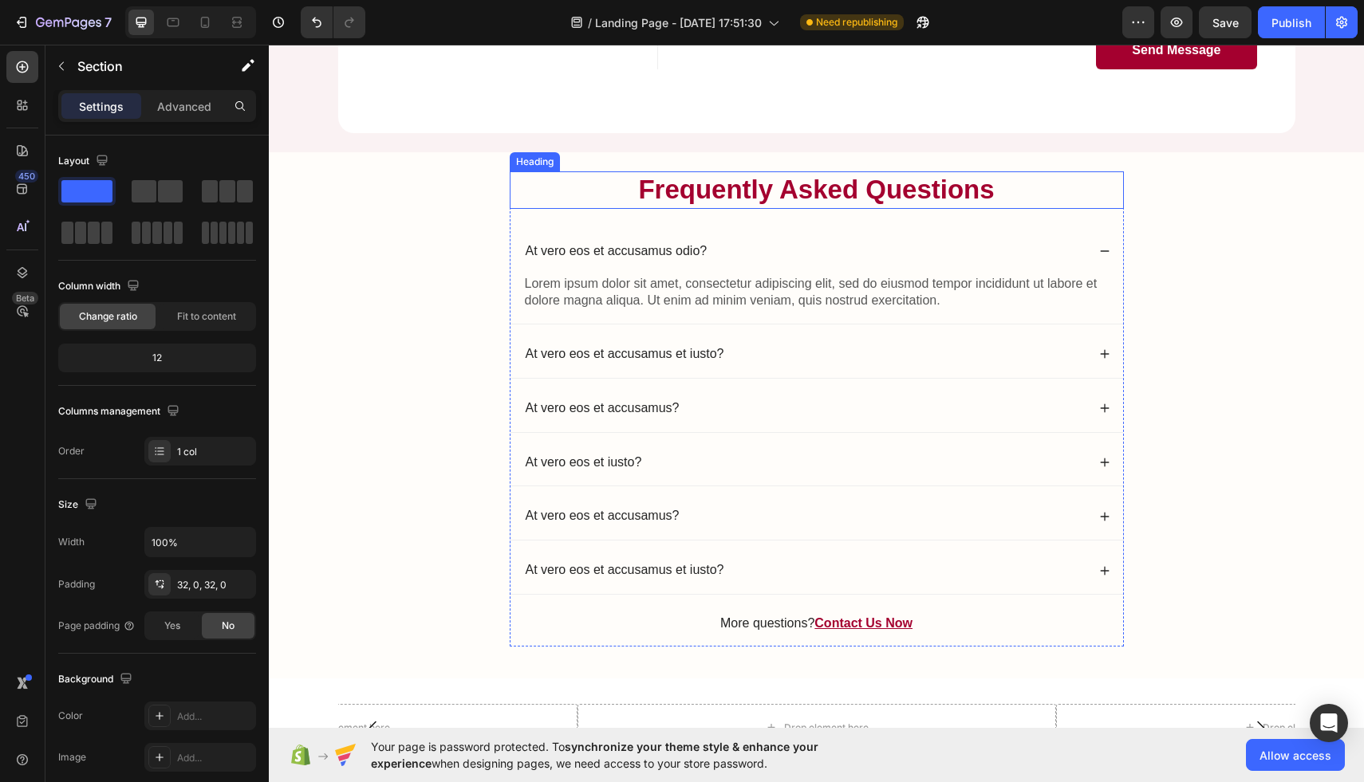
click at [989, 199] on h2 "Frequently Asked Questions" at bounding box center [817, 189] width 614 height 37
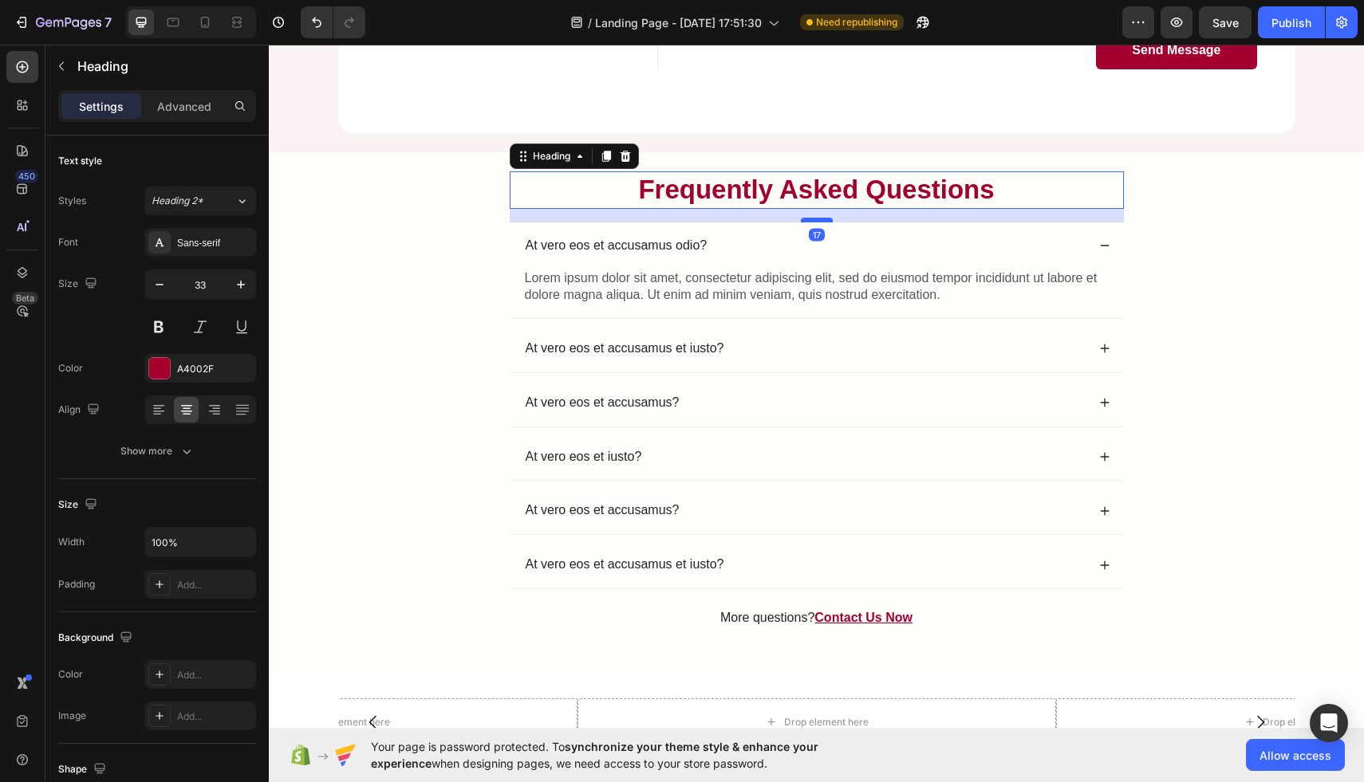
click at [819, 220] on div at bounding box center [817, 220] width 32 height 5
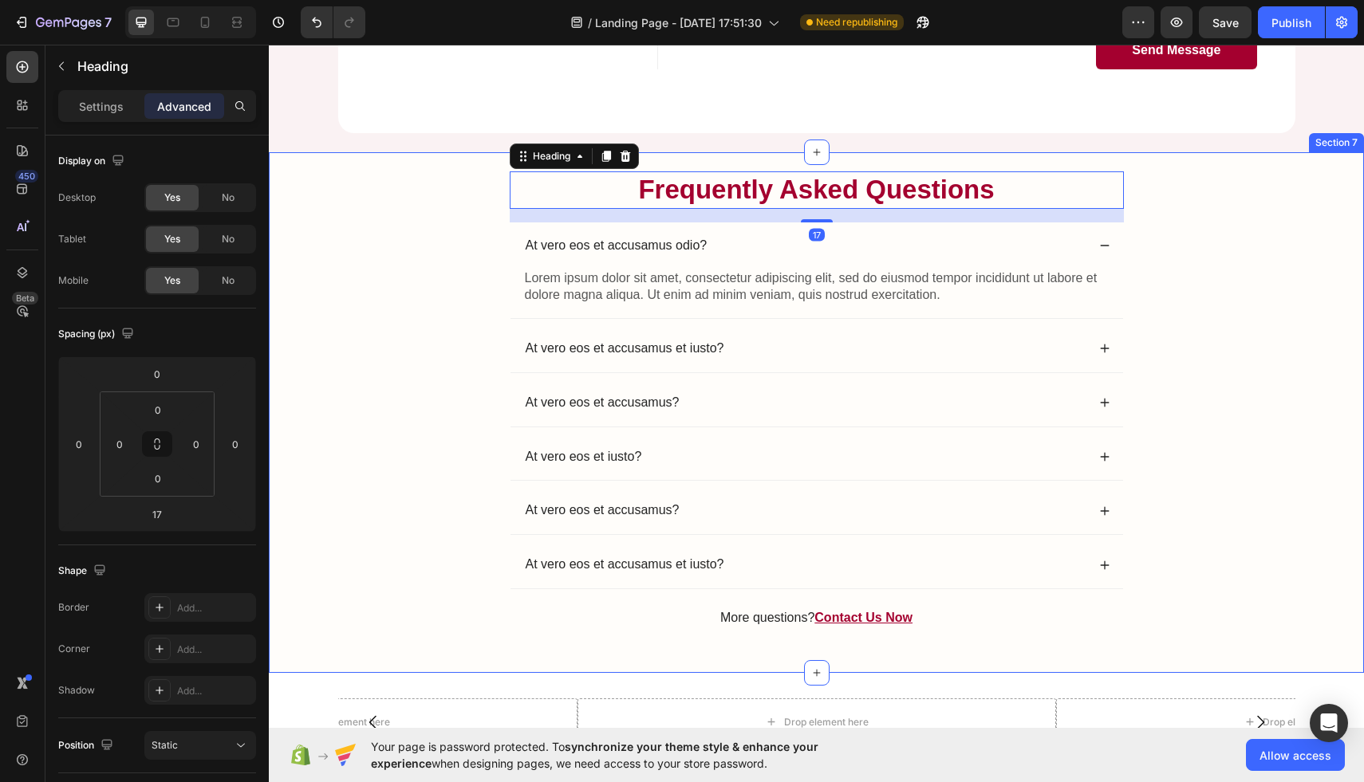
click at [1168, 180] on div "Frequently Asked Questions Heading 17 At vero eos et accusamus odio? Lorem ipsu…" at bounding box center [816, 412] width 1063 height 482
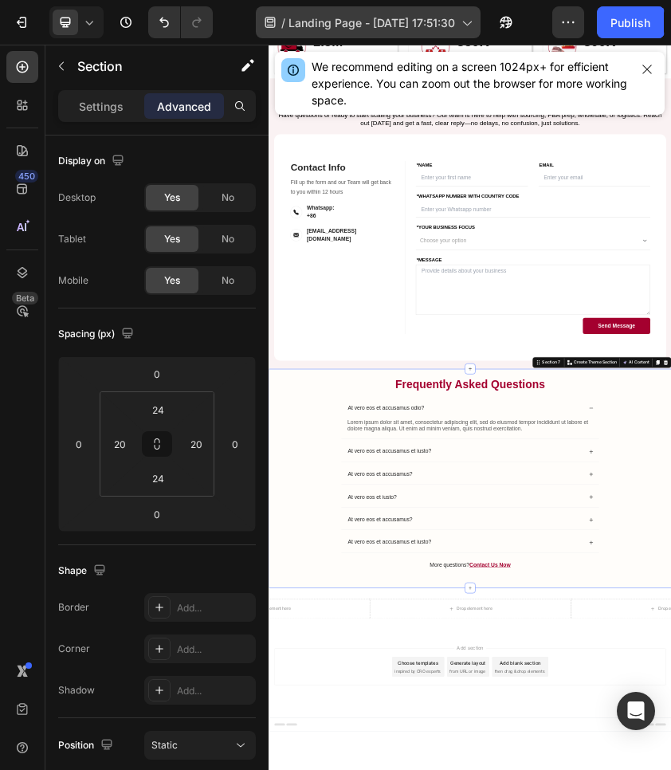
scroll to position [3399, 0]
